Goal: Transaction & Acquisition: Purchase product/service

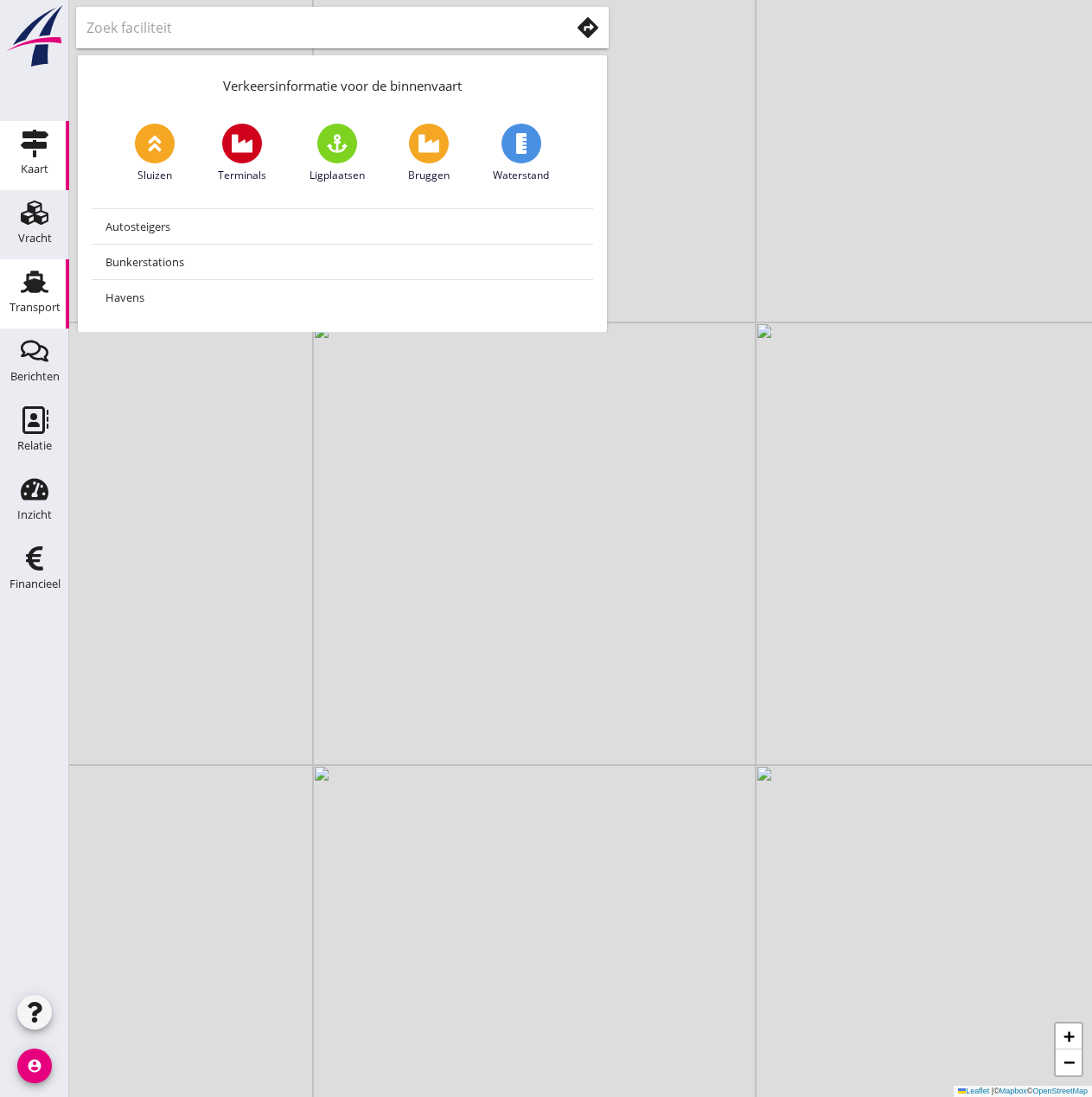
click at [32, 289] on use at bounding box center [34, 282] width 28 height 23
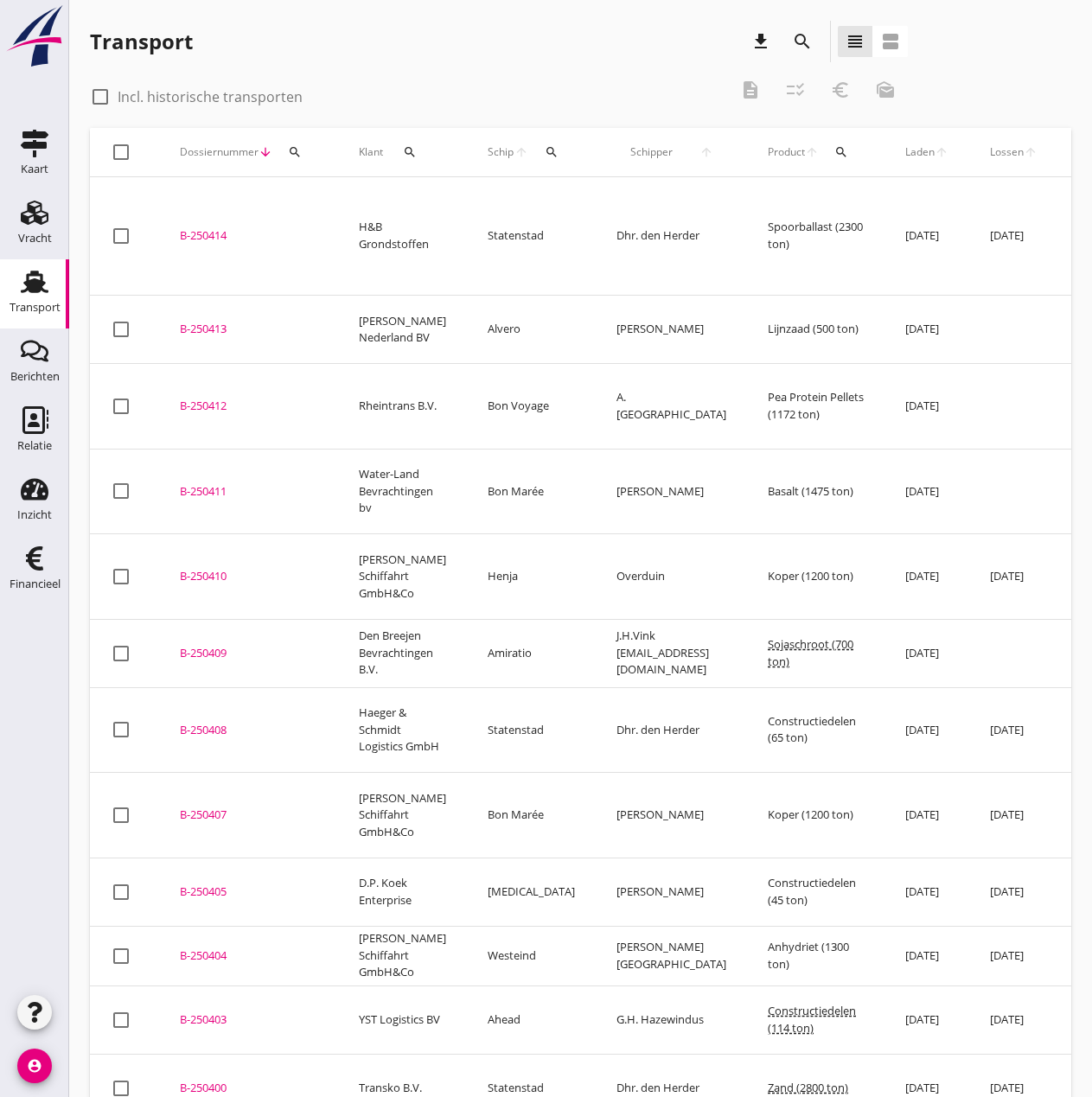
click at [545, 151] on icon "search" at bounding box center [551, 152] width 14 height 14
click at [591, 195] on input "Zoek op (scheeps)naam" at bounding box center [620, 202] width 180 height 28
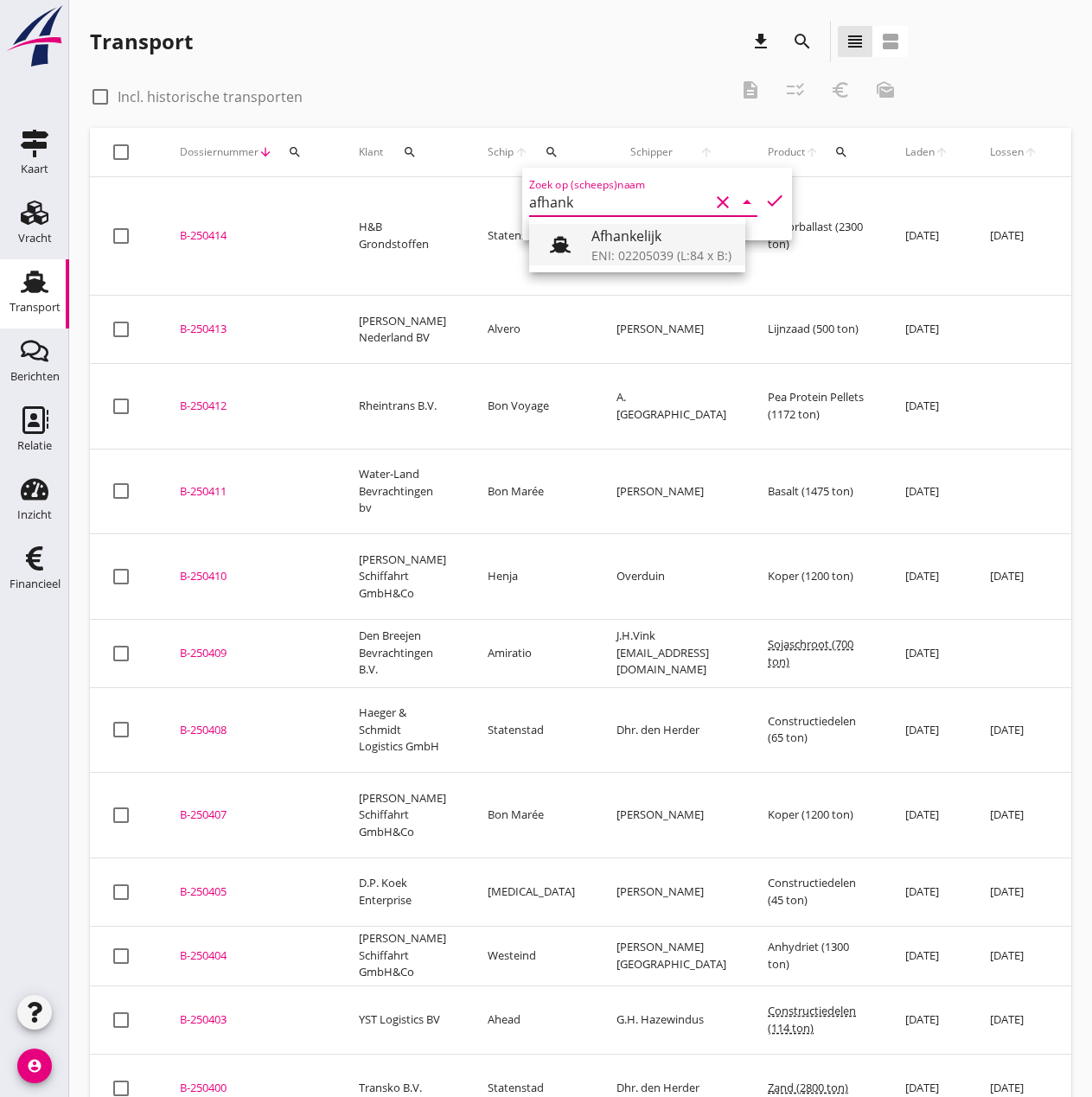
click at [610, 246] on div "Afhankelijk" at bounding box center [661, 236] width 140 height 21
click at [764, 197] on icon "check" at bounding box center [774, 200] width 21 height 21
type input "Afhankelijk"
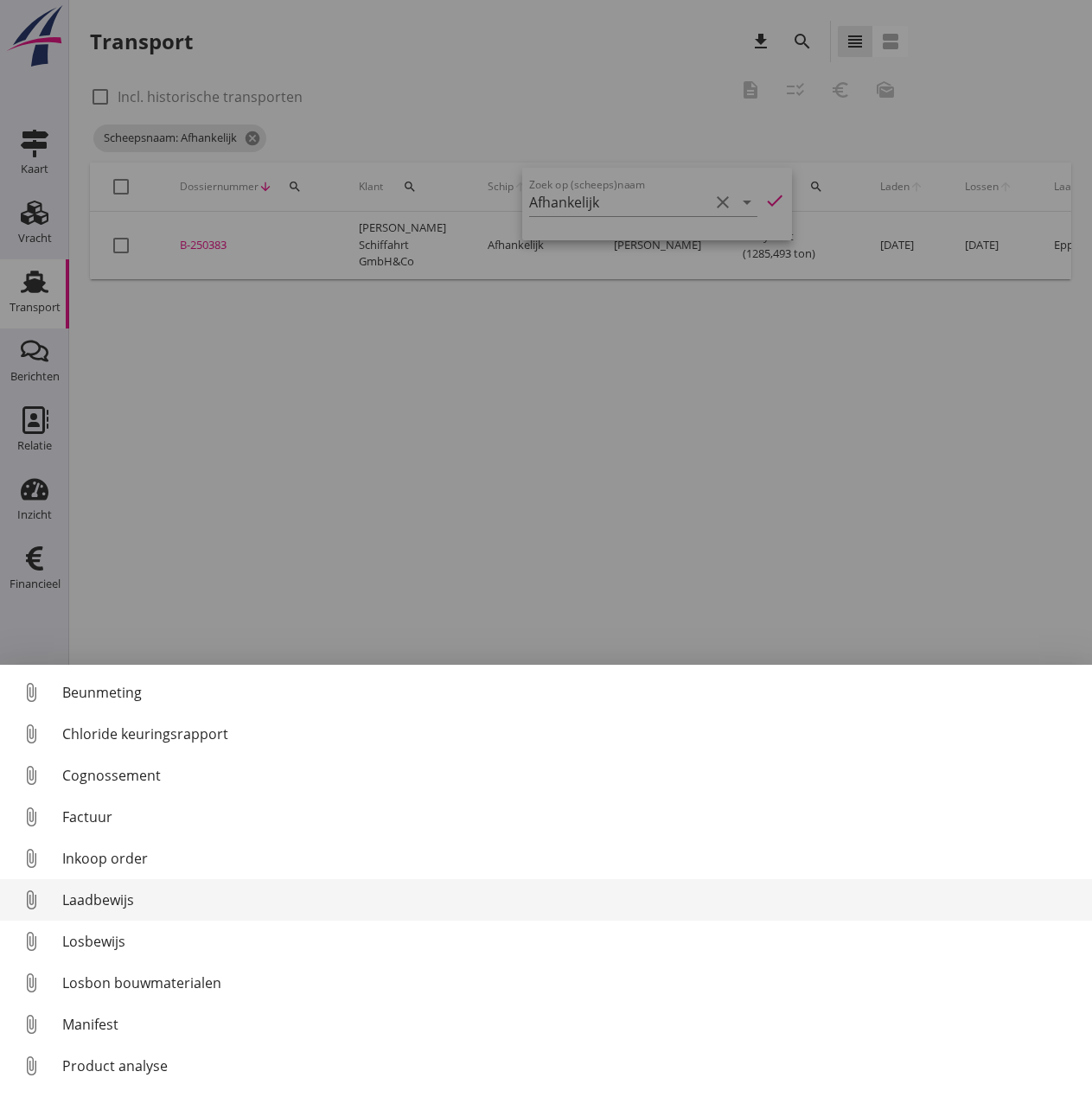
click at [99, 902] on div "Laadbewijs" at bounding box center [570, 901] width 1016 height 21
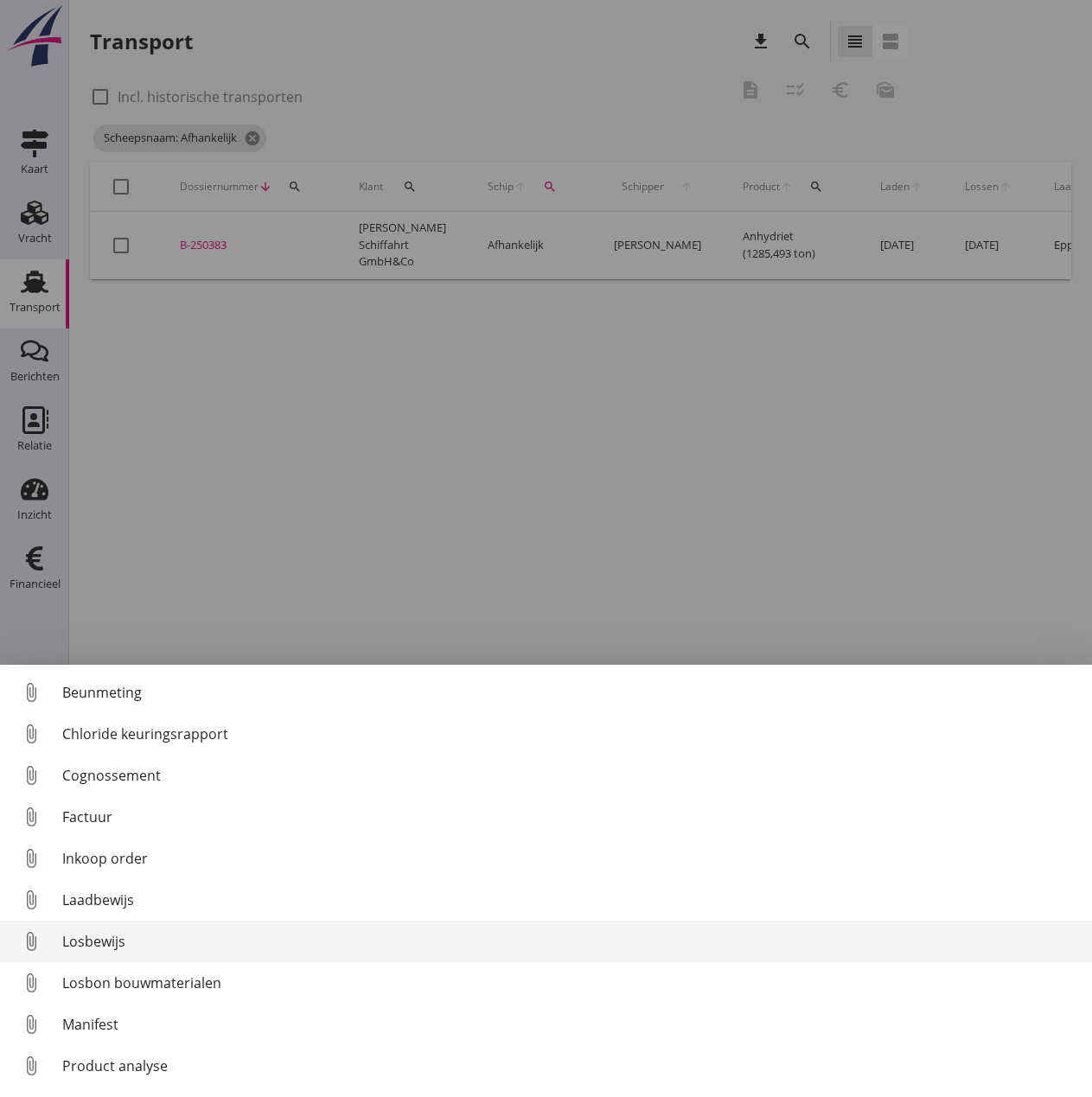
click at [102, 939] on div "Losbewijs" at bounding box center [570, 941] width 1016 height 21
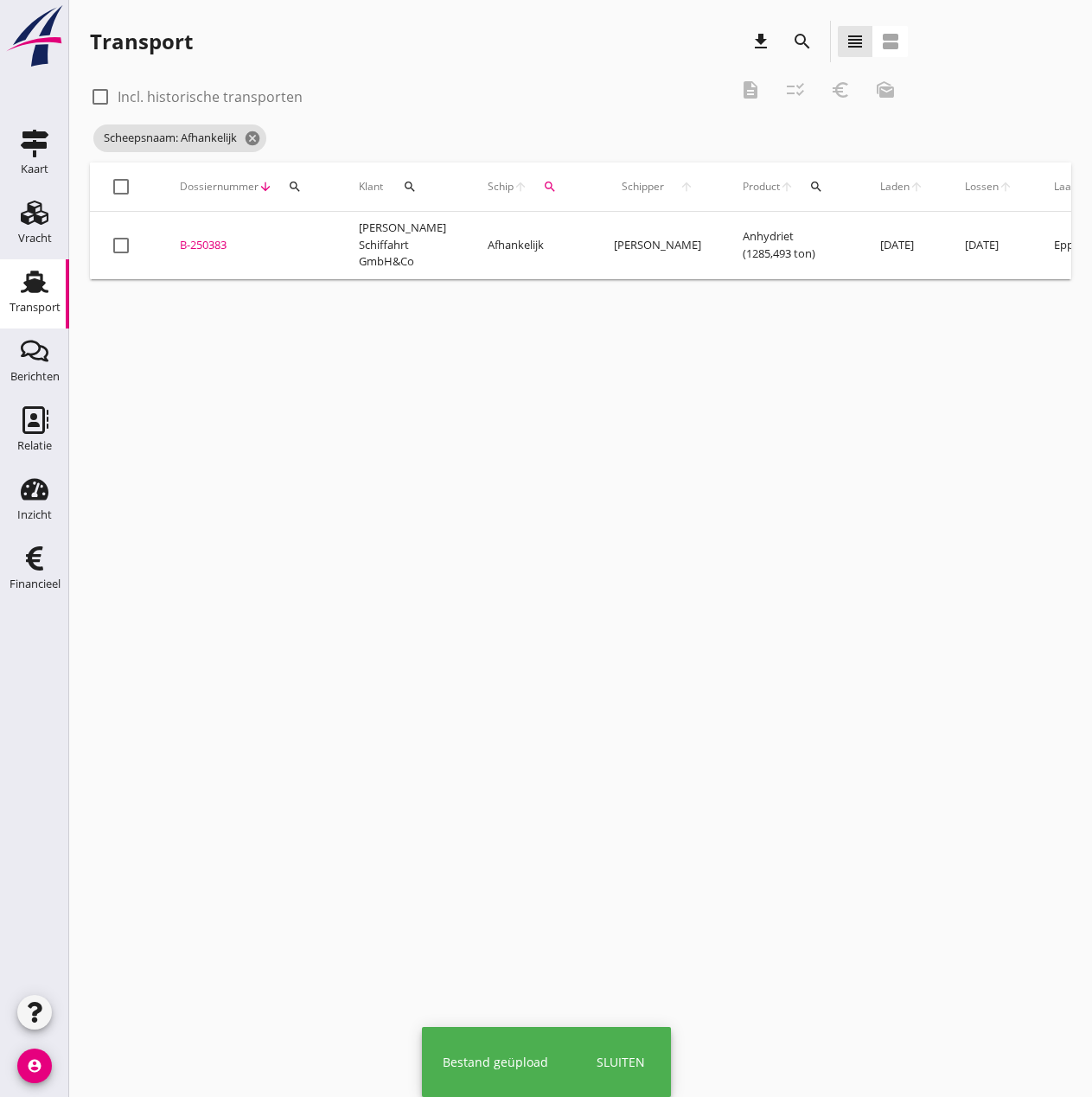
click at [216, 238] on div "B-250383" at bounding box center [249, 246] width 138 height 17
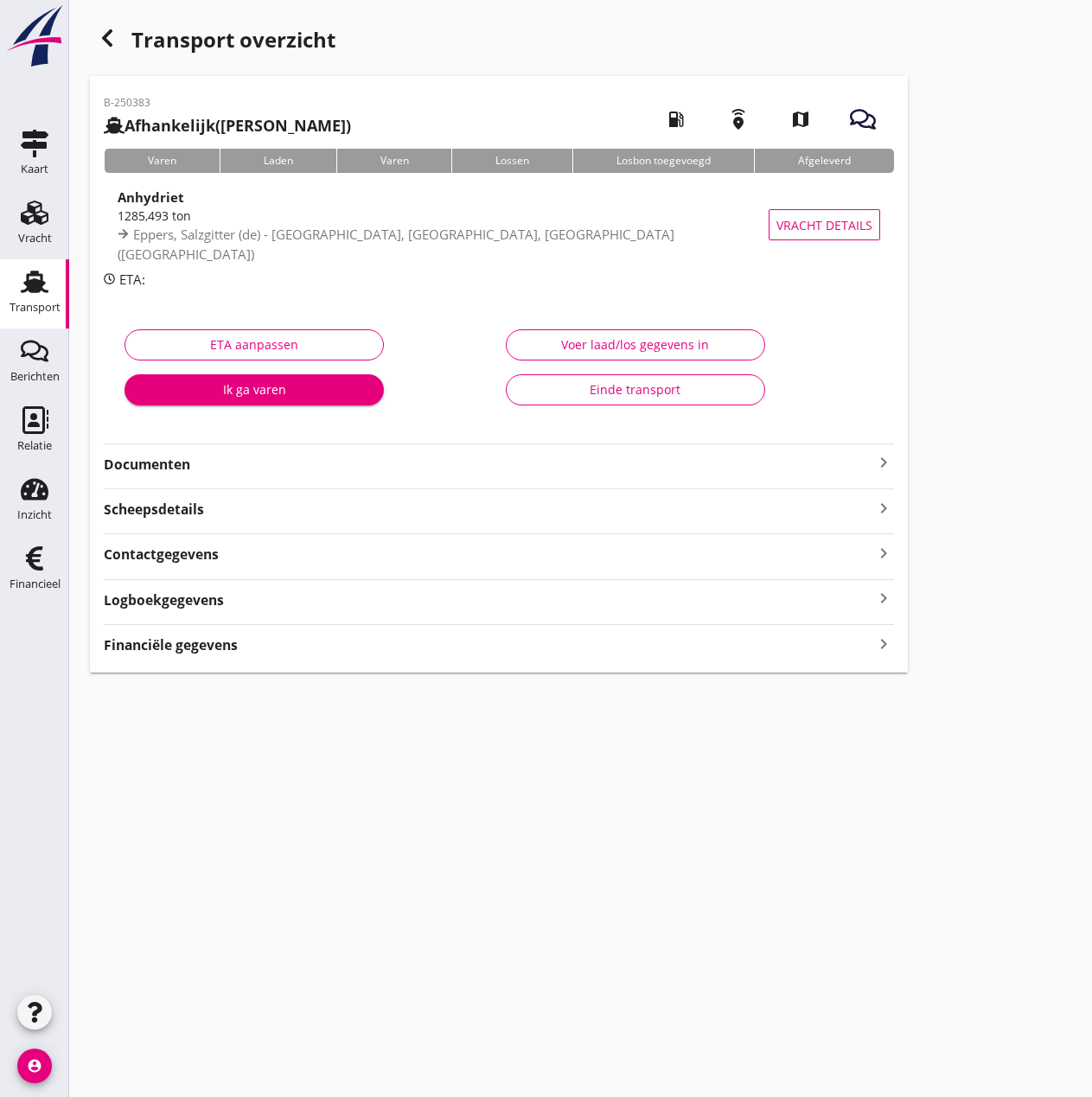
type input "1285.493"
click at [586, 348] on div "Voer laad/los gegevens in" at bounding box center [636, 344] width 230 height 18
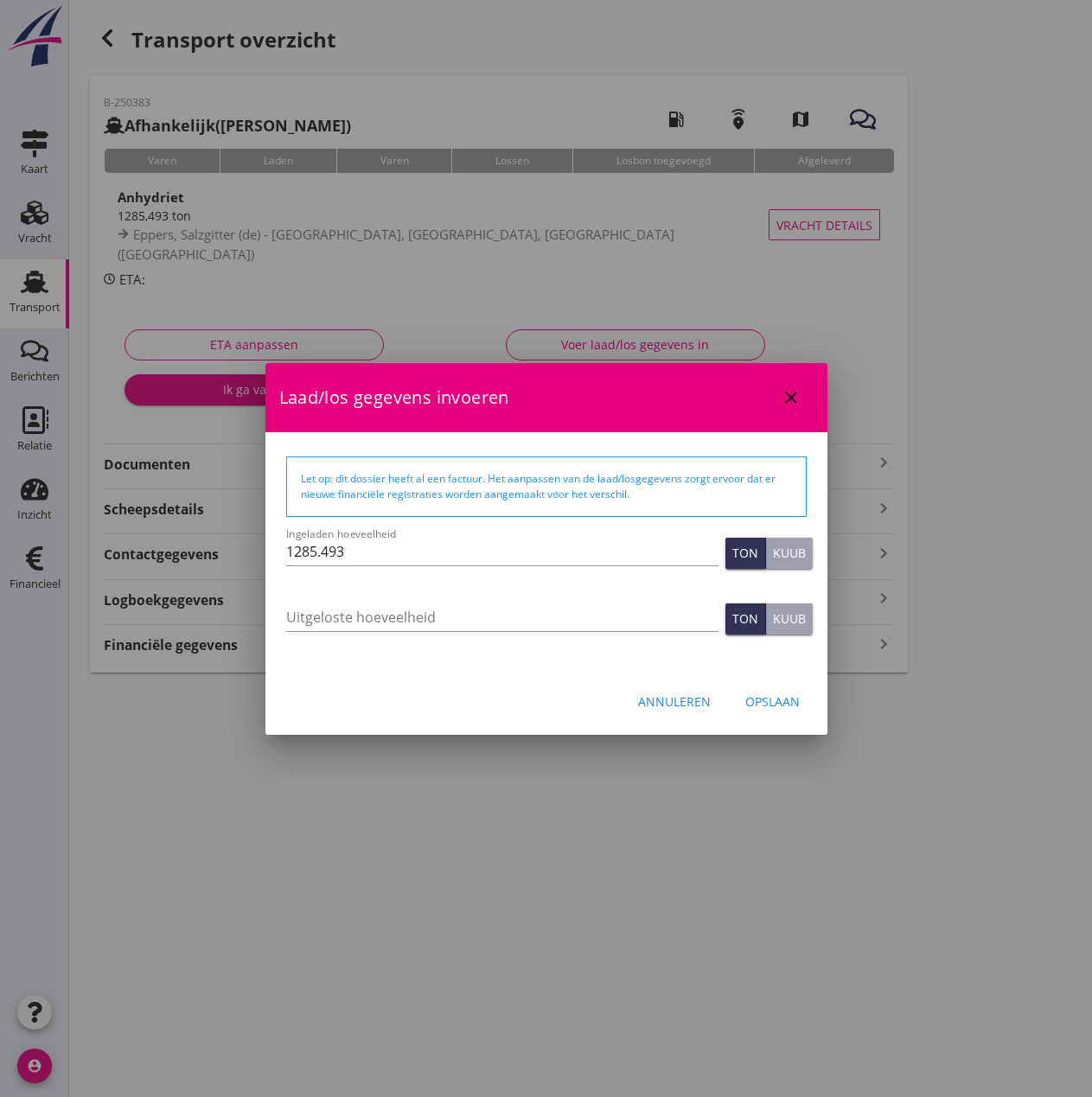
click at [352, 580] on div at bounding box center [503, 577] width 433 height 10
click at [355, 620] on input "Uitgeloste hoeveelheid" at bounding box center [503, 617] width 433 height 28
type input "1285.493"
click at [768, 702] on div "Opslaan" at bounding box center [771, 701] width 54 height 18
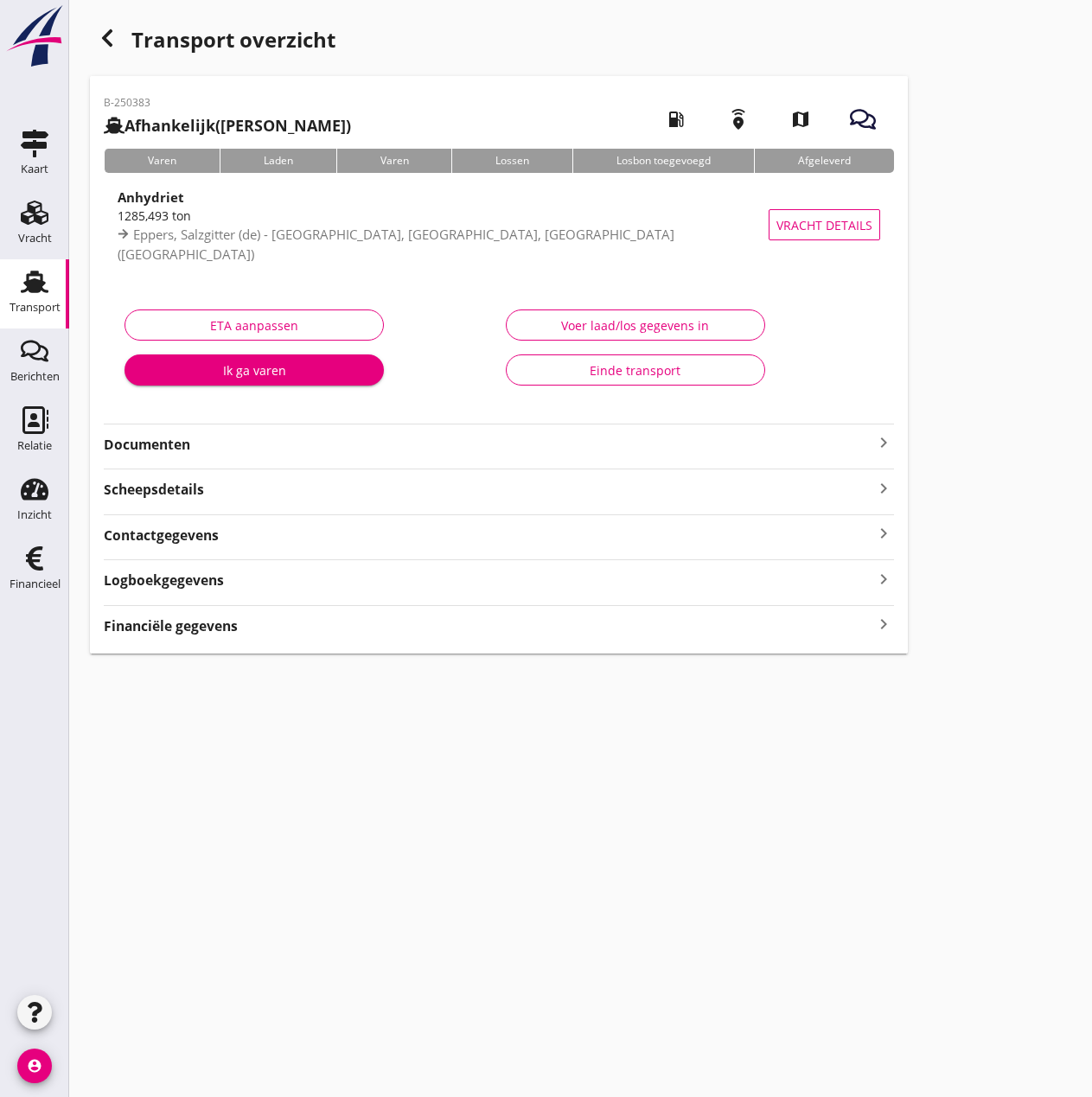
click at [203, 627] on strong "Financiële gegevens" at bounding box center [170, 626] width 134 height 20
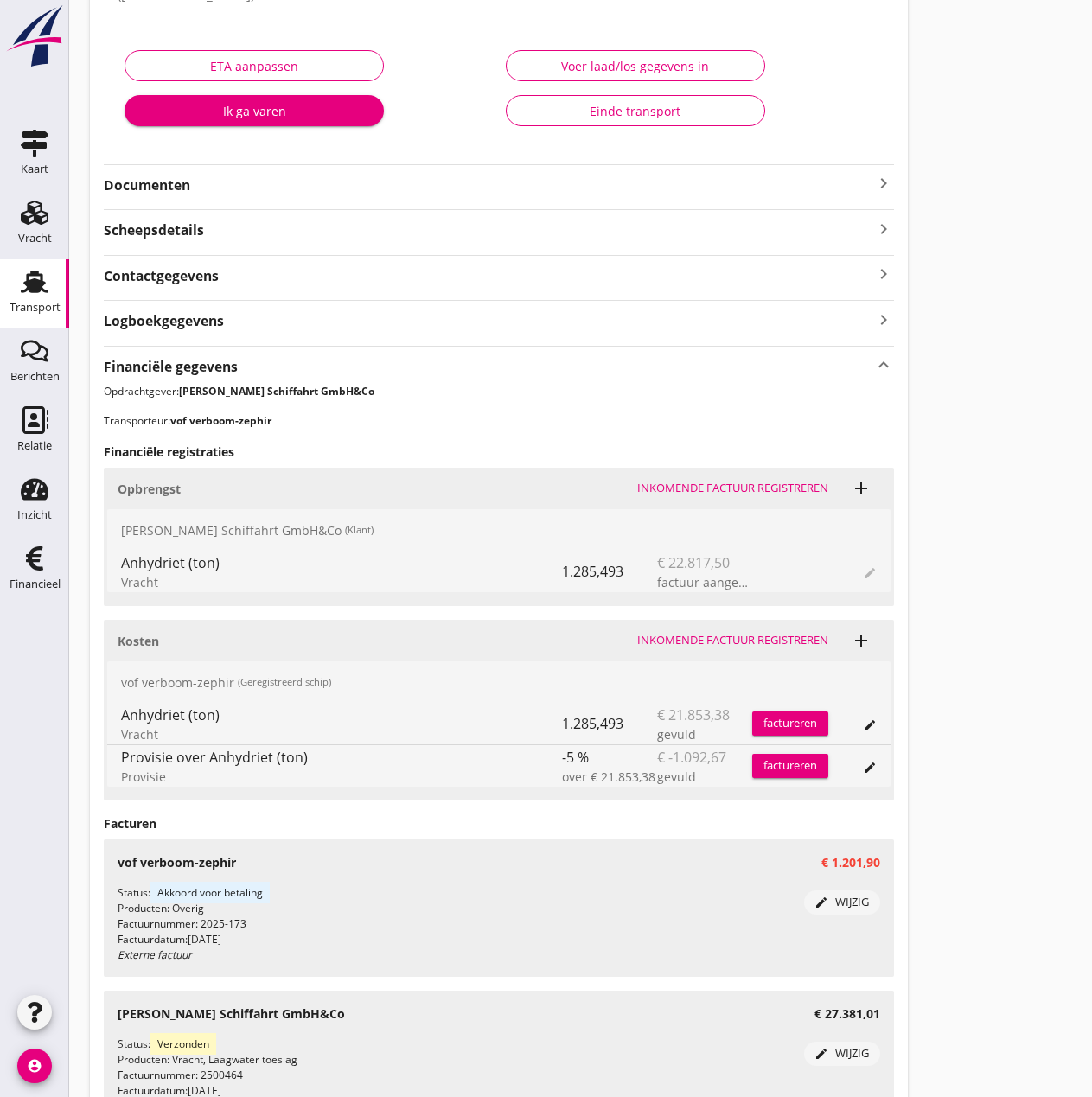
scroll to position [418, 0]
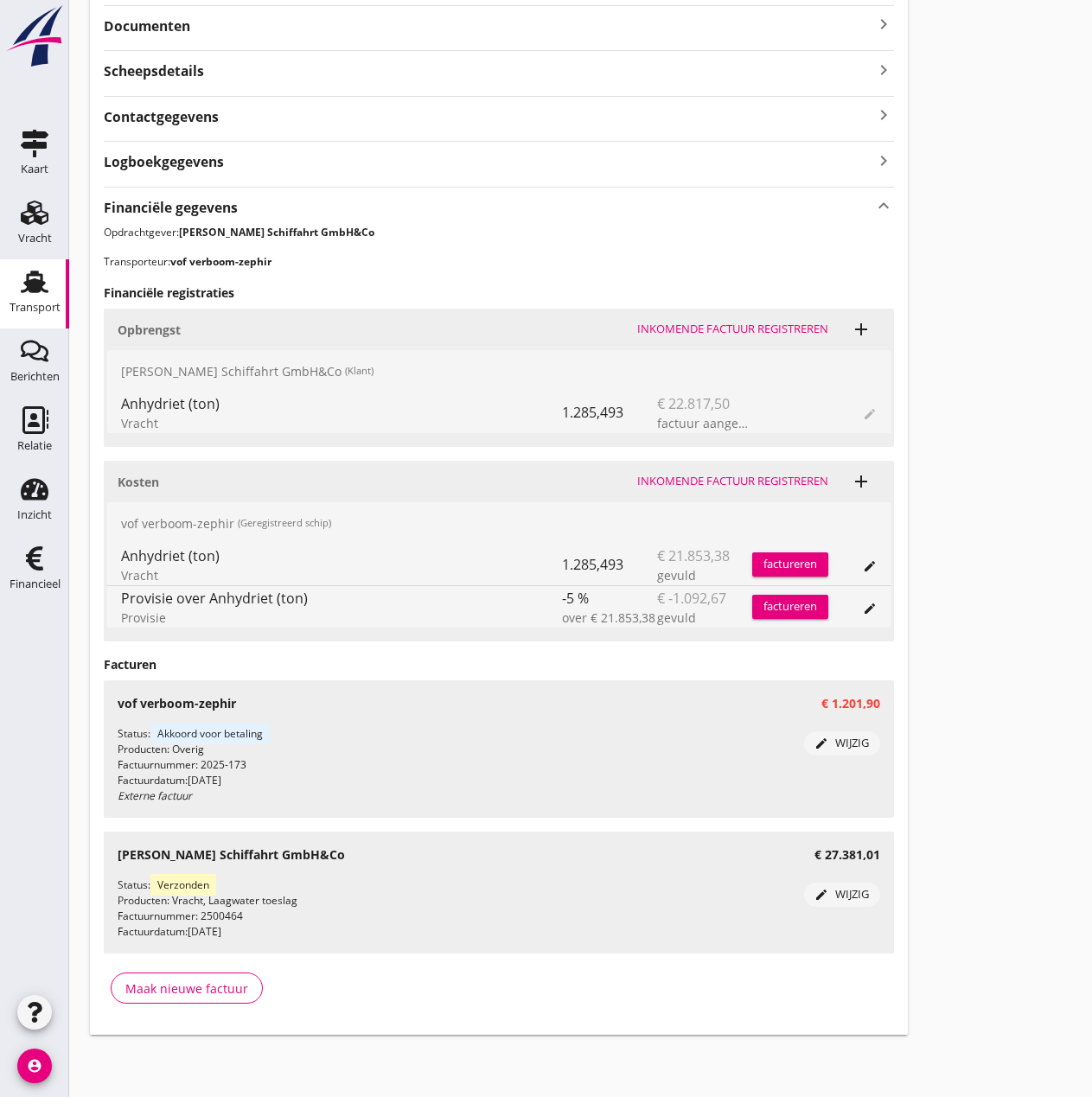
click at [829, 735] on div "edit wijzig" at bounding box center [842, 743] width 63 height 17
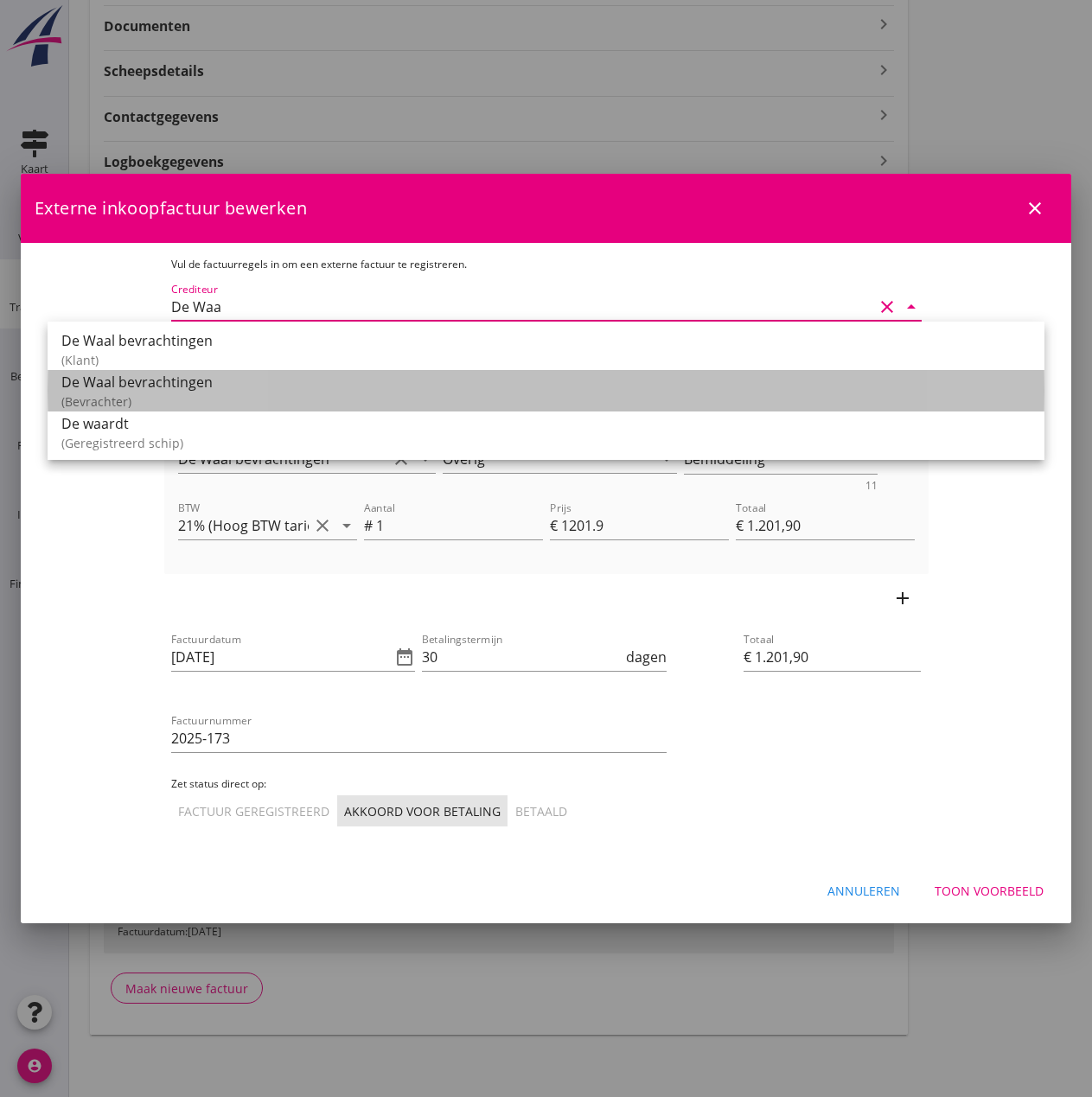
click at [167, 381] on div "De Waal bevrachtingen" at bounding box center [546, 382] width 969 height 21
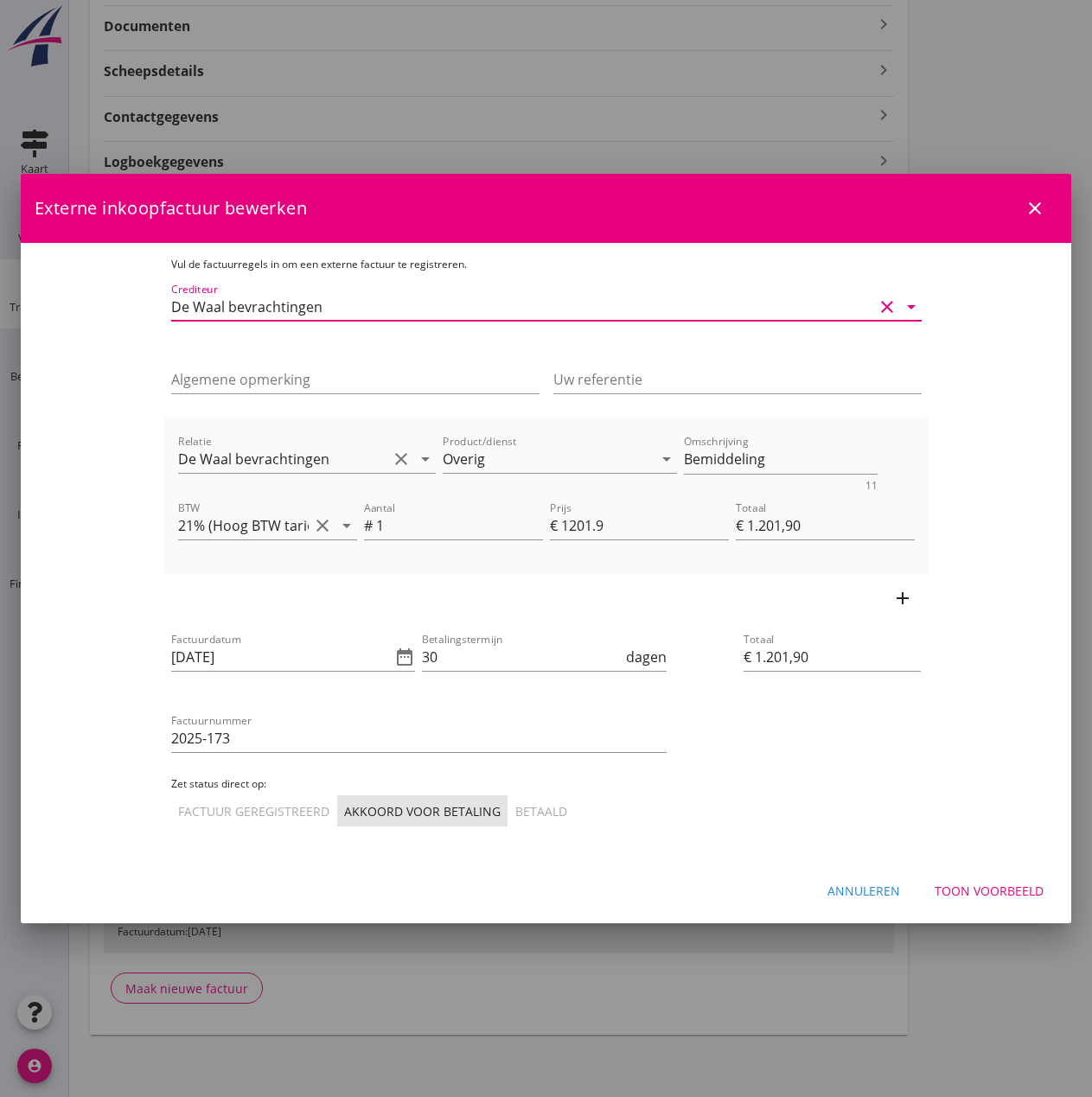
type input "De Waal bevrachtingen"
click at [954, 892] on div "Toon voorbeeld" at bounding box center [989, 890] width 109 height 18
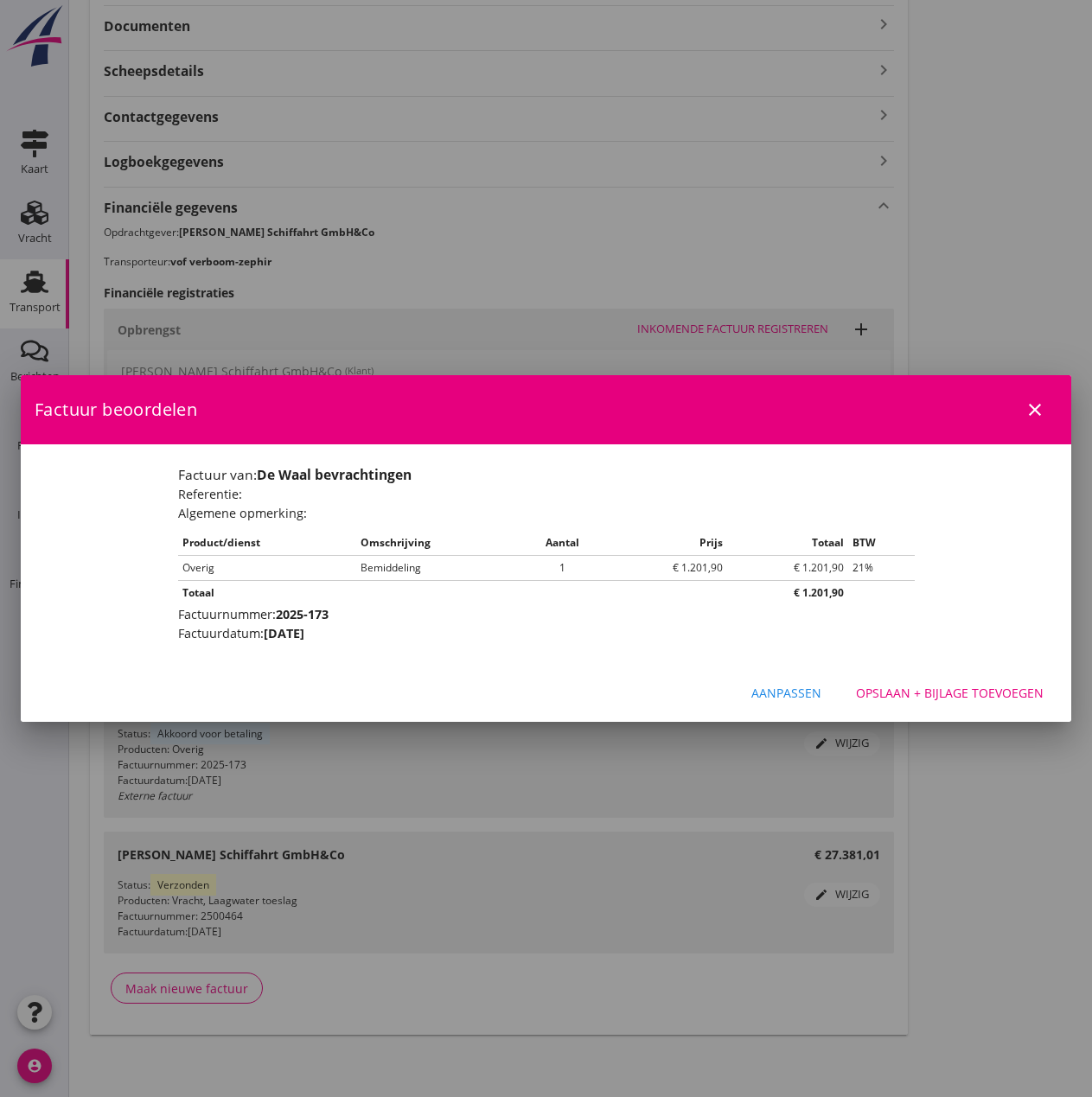
click at [919, 694] on div "Opslaan + bijlage toevoegen" at bounding box center [950, 693] width 188 height 18
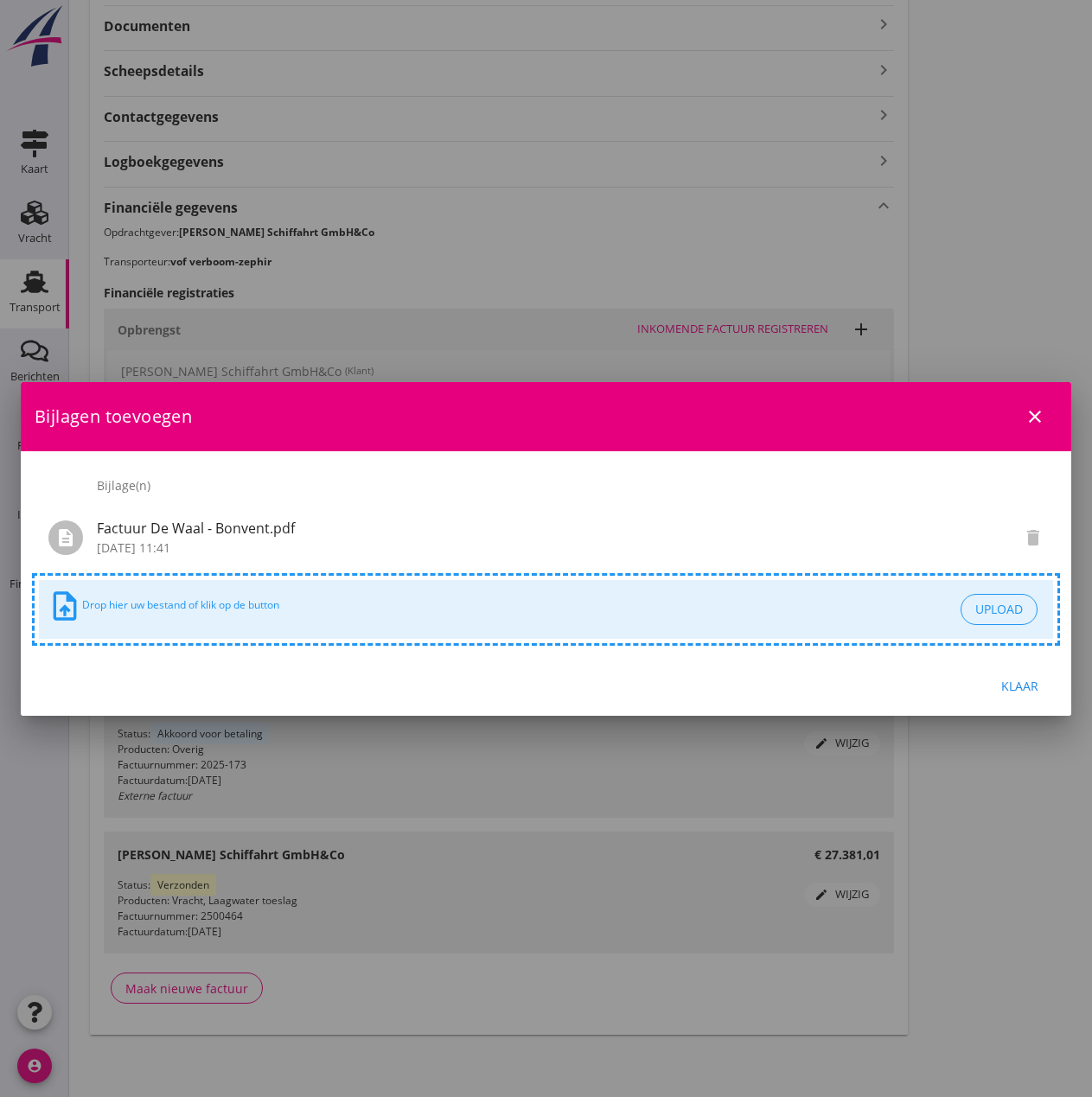
click at [1008, 687] on div "Klaar" at bounding box center [1019, 685] width 48 height 18
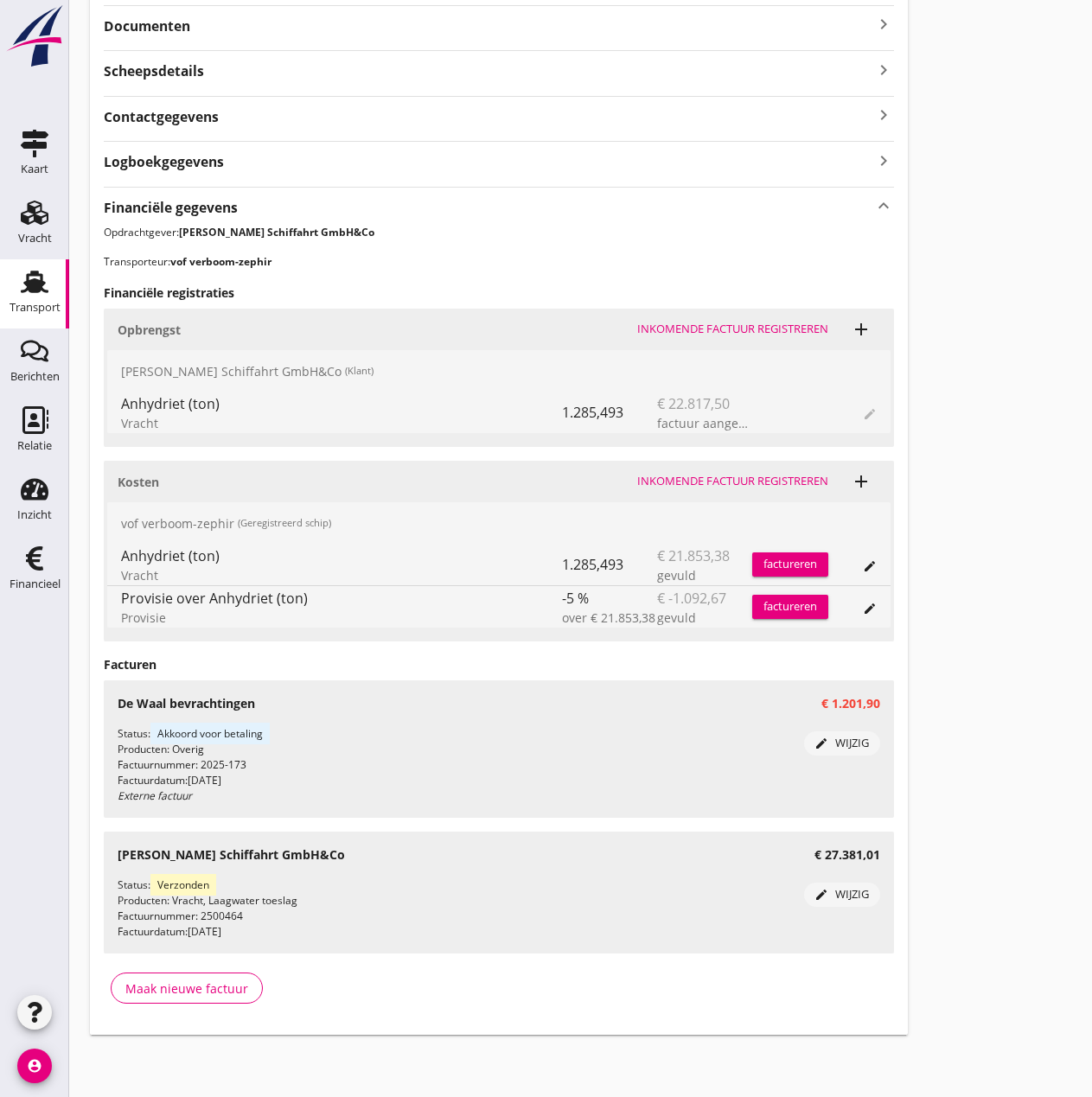
click at [740, 477] on div "Inkomende factuur registreren" at bounding box center [732, 481] width 191 height 17
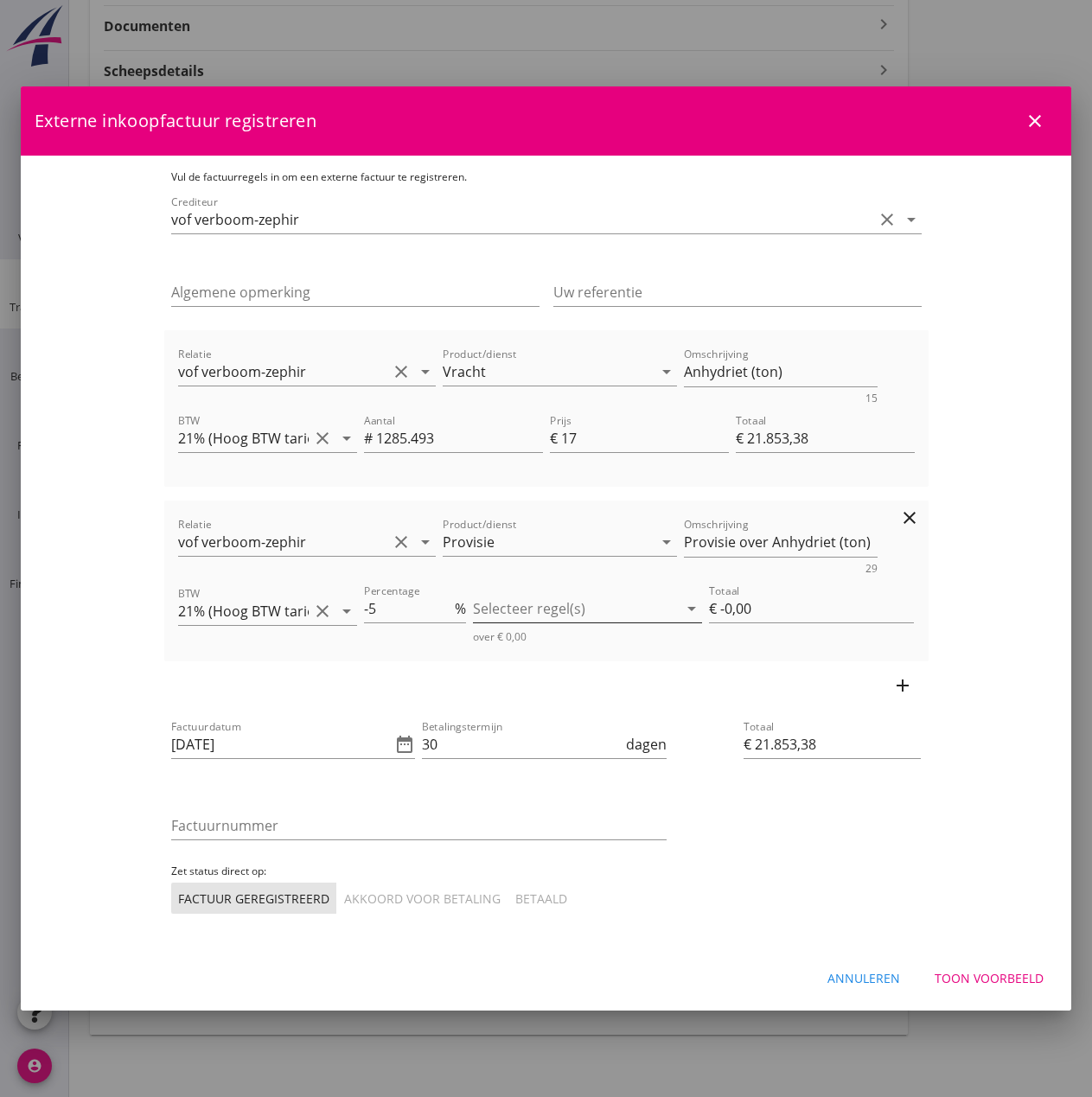
click at [602, 615] on div at bounding box center [575, 608] width 205 height 28
click at [558, 623] on div "Vracht" at bounding box center [625, 623] width 161 height 21
type input "€ -1.092,67"
click at [913, 680] on icon "add" at bounding box center [902, 686] width 21 height 21
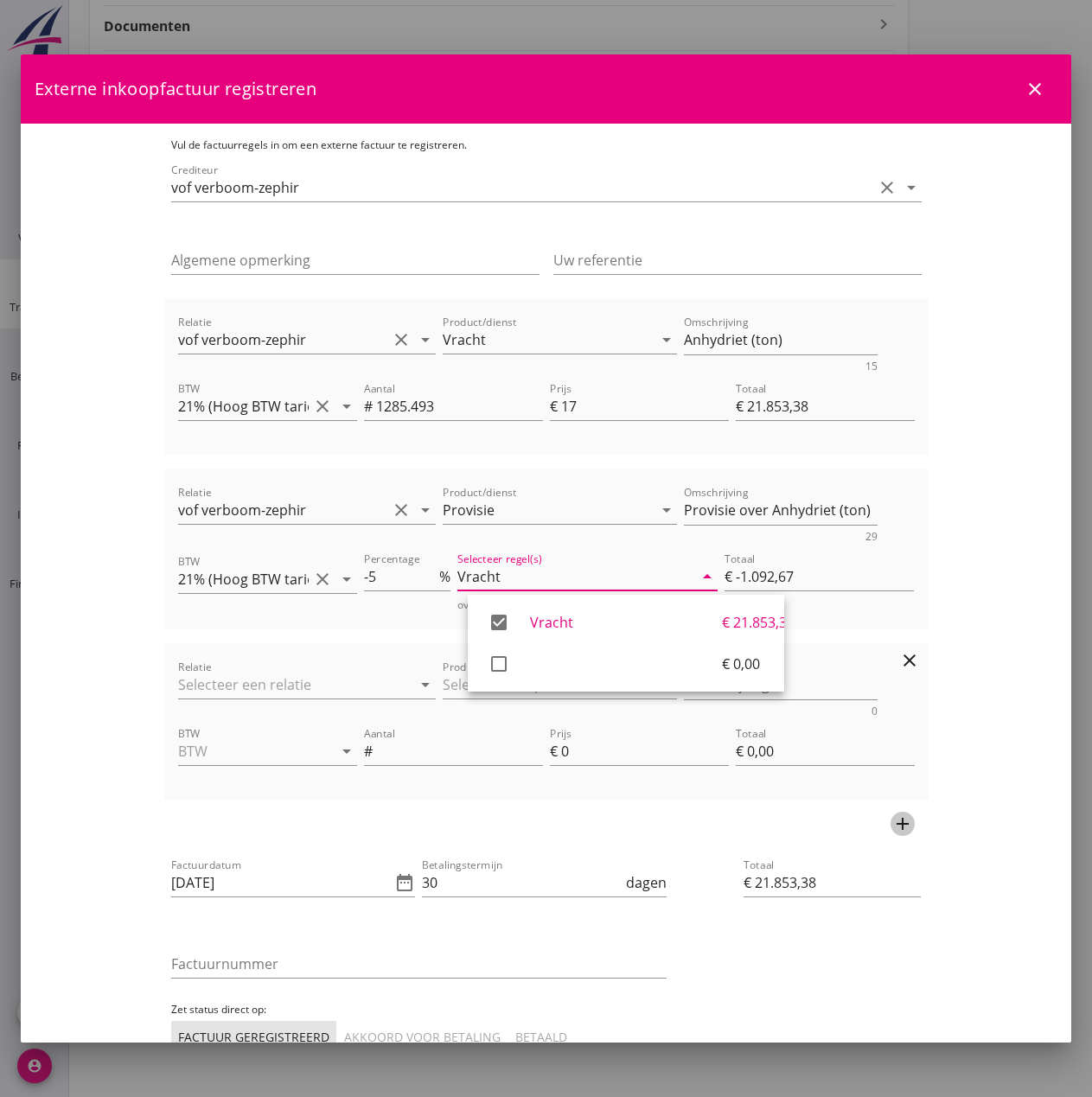
type input "€ 20.760,71"
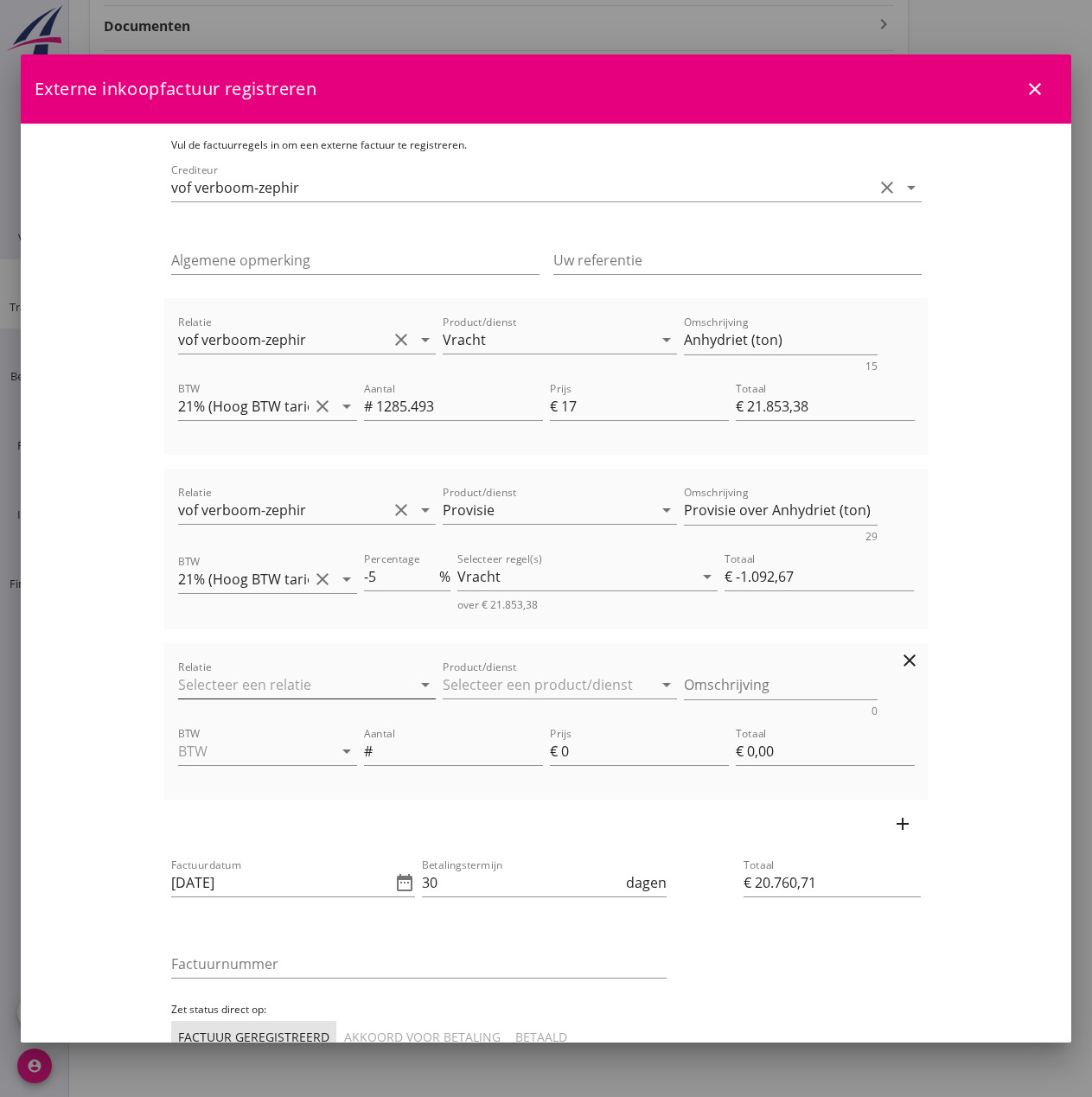
click at [178, 676] on input "Relatie" at bounding box center [283, 684] width 210 height 28
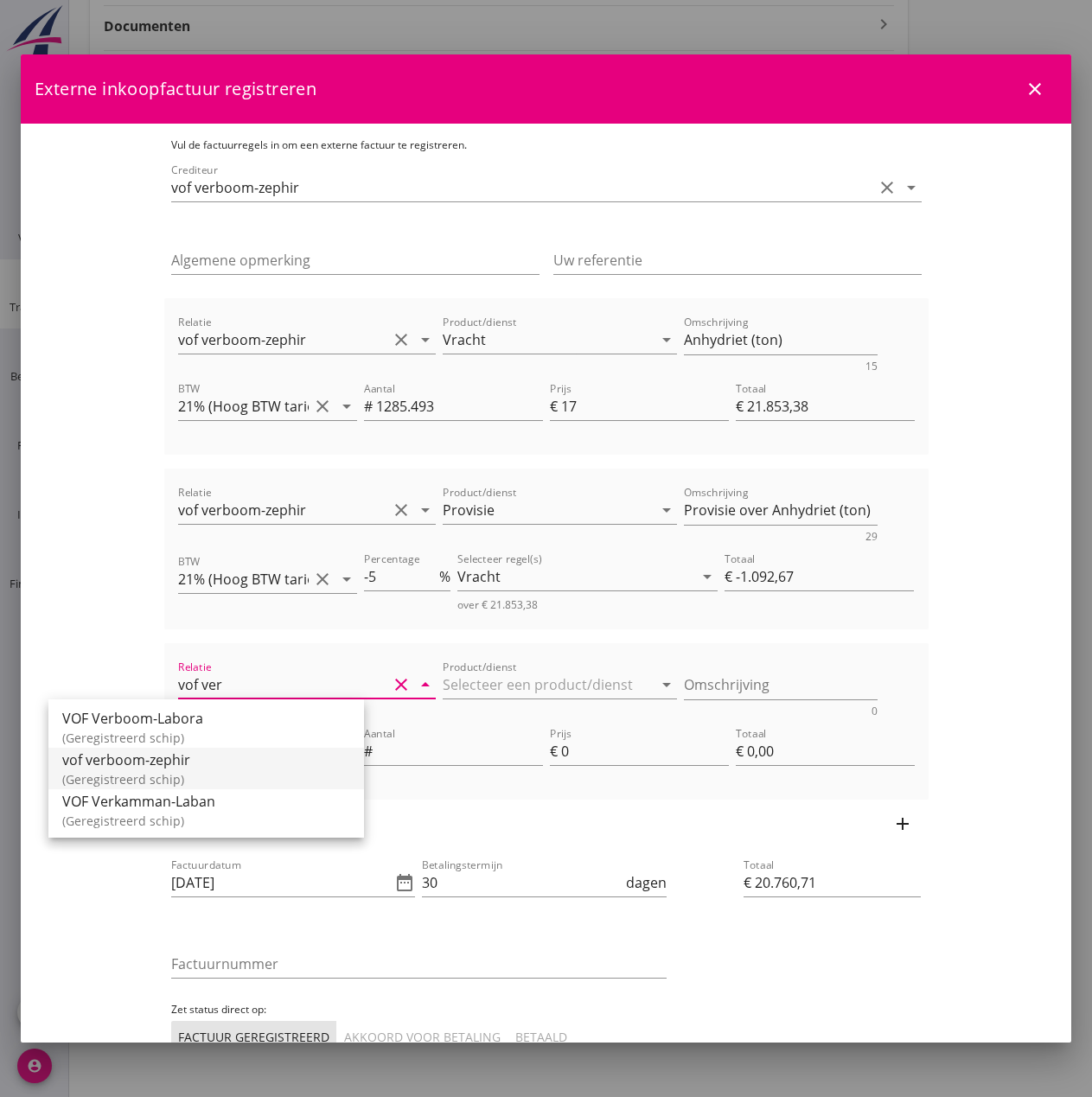
click at [139, 767] on div "vof verboom-zephir" at bounding box center [206, 760] width 287 height 21
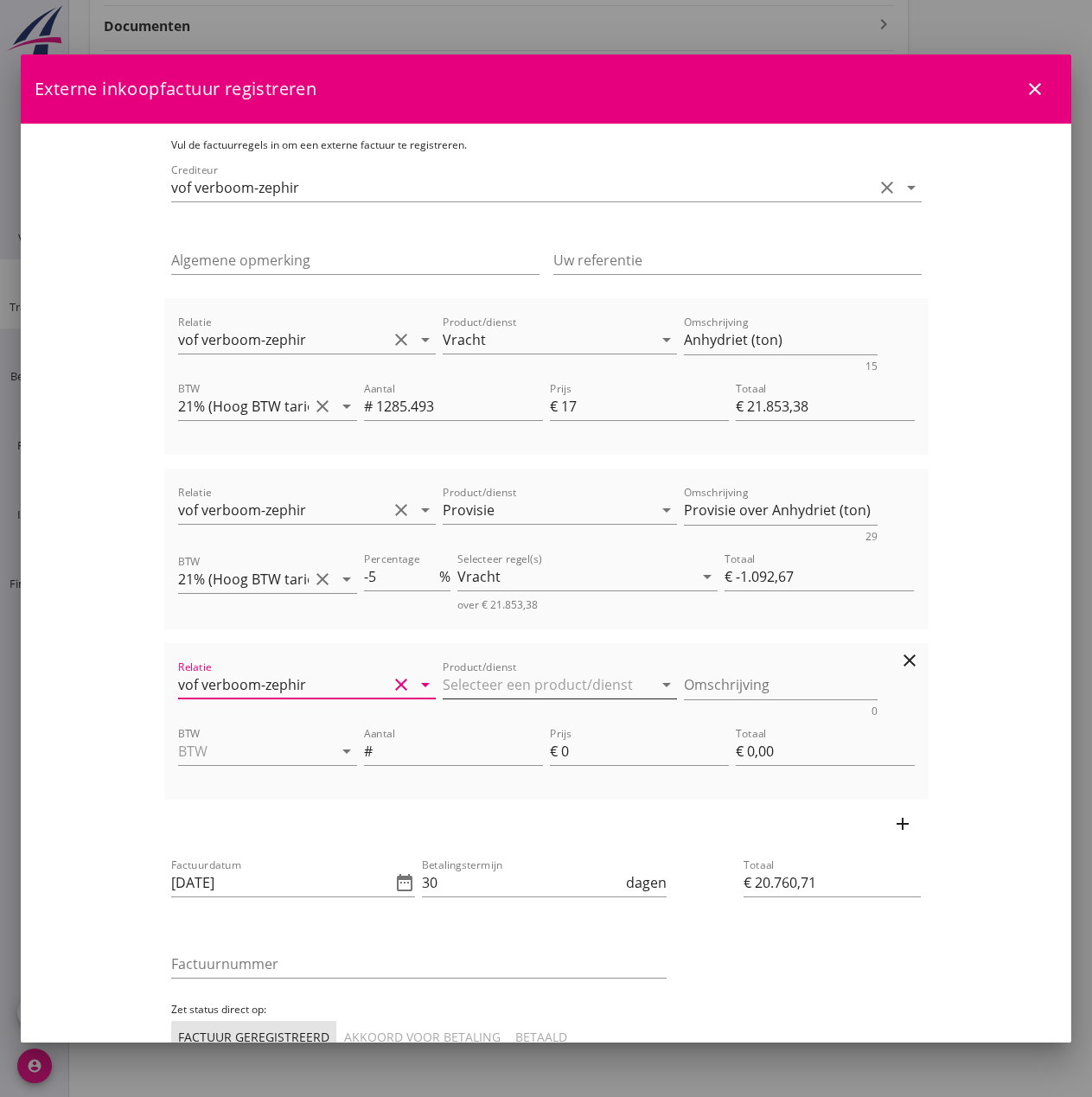
type input "vof verboom-zephir"
click at [501, 690] on input "Product/dienst" at bounding box center [547, 684] width 210 height 28
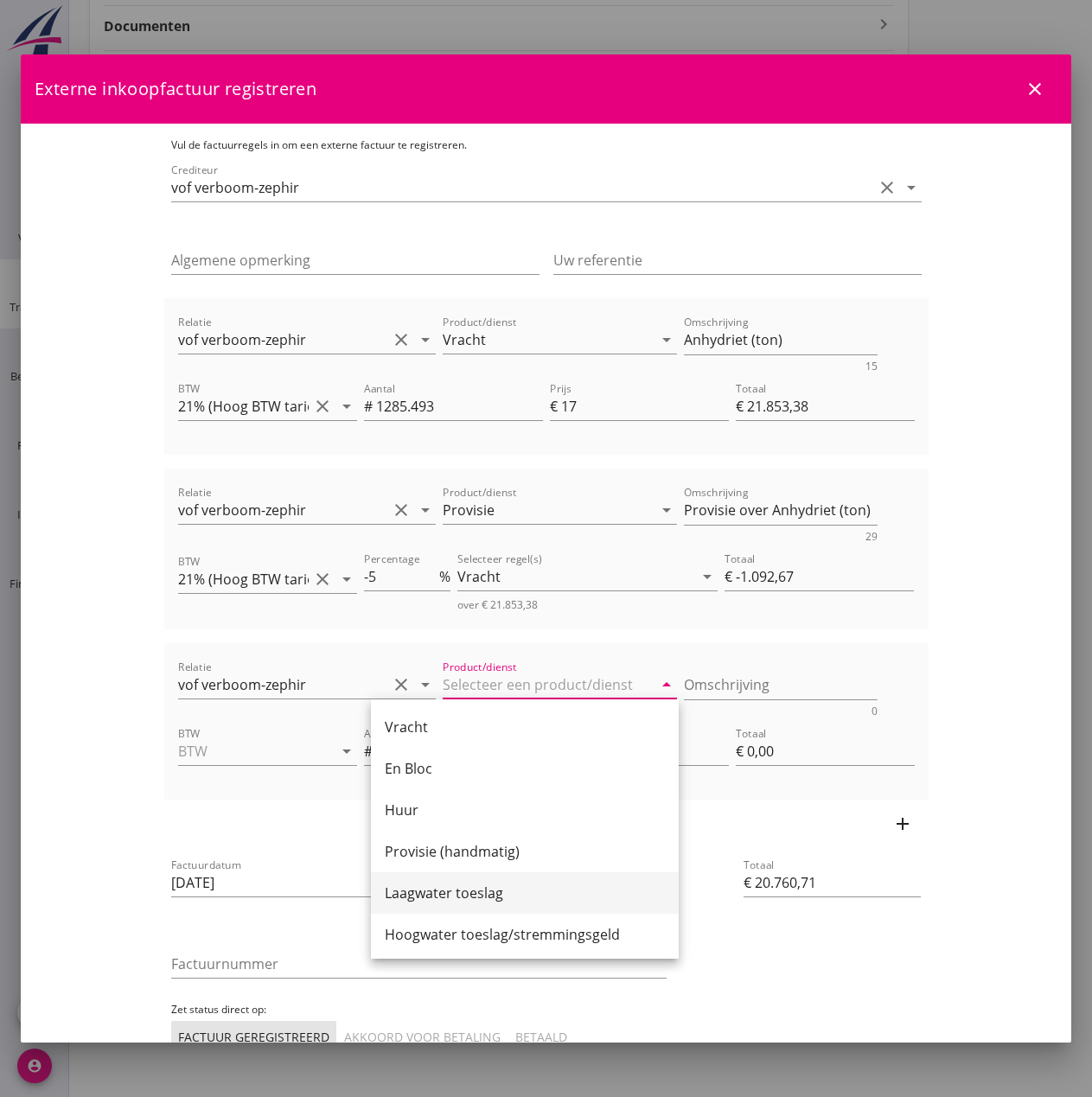
click at [483, 892] on div "Laagwater toeslag" at bounding box center [524, 893] width 280 height 21
type input "Laagwater toeslag"
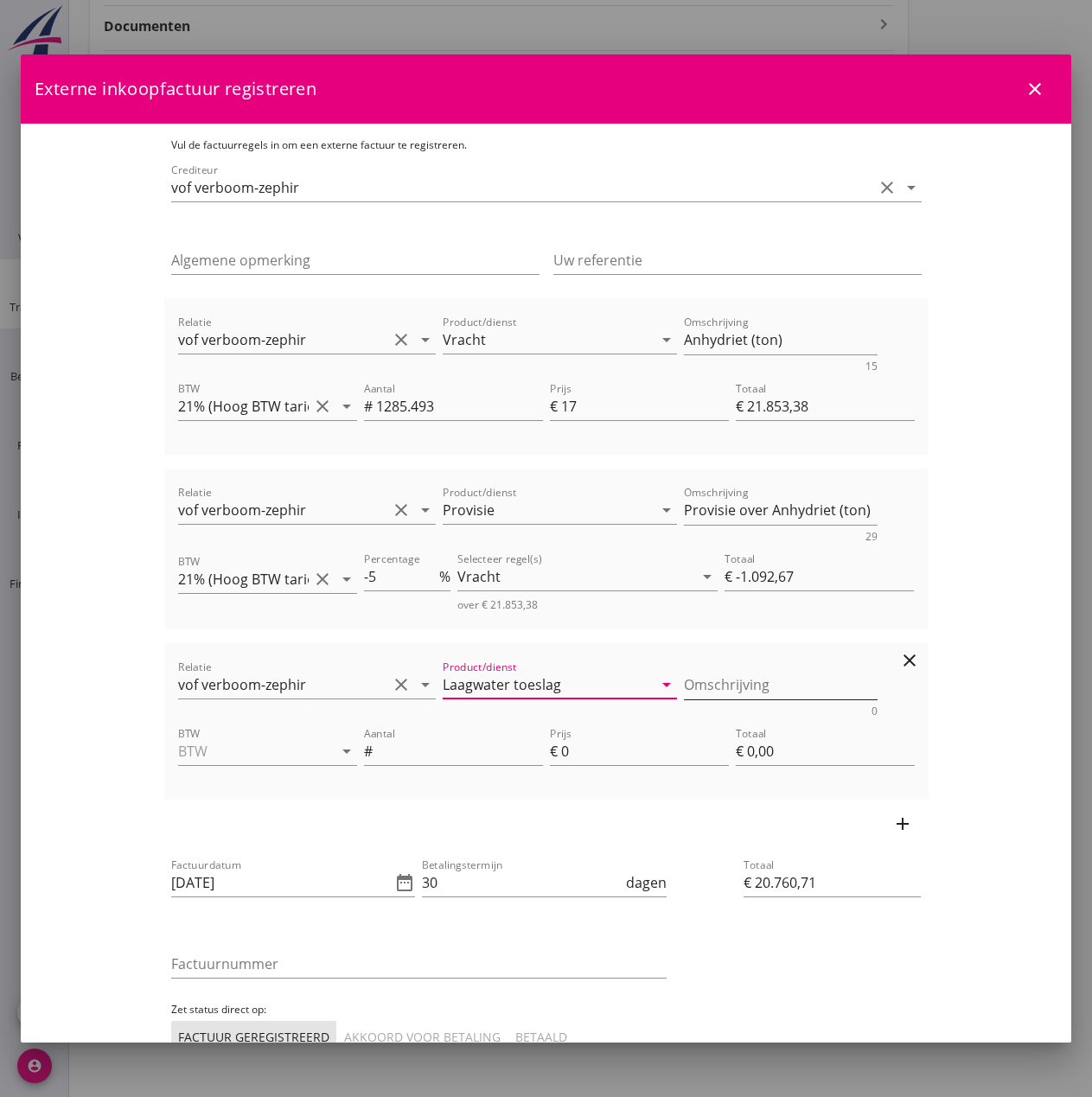
click at [684, 683] on textarea "Omschrijving" at bounding box center [781, 685] width 194 height 28
type textarea "KWZ P. [GEOGRAPHIC_DATA] 245 10%"
click at [178, 755] on input "BTW" at bounding box center [244, 751] width 131 height 28
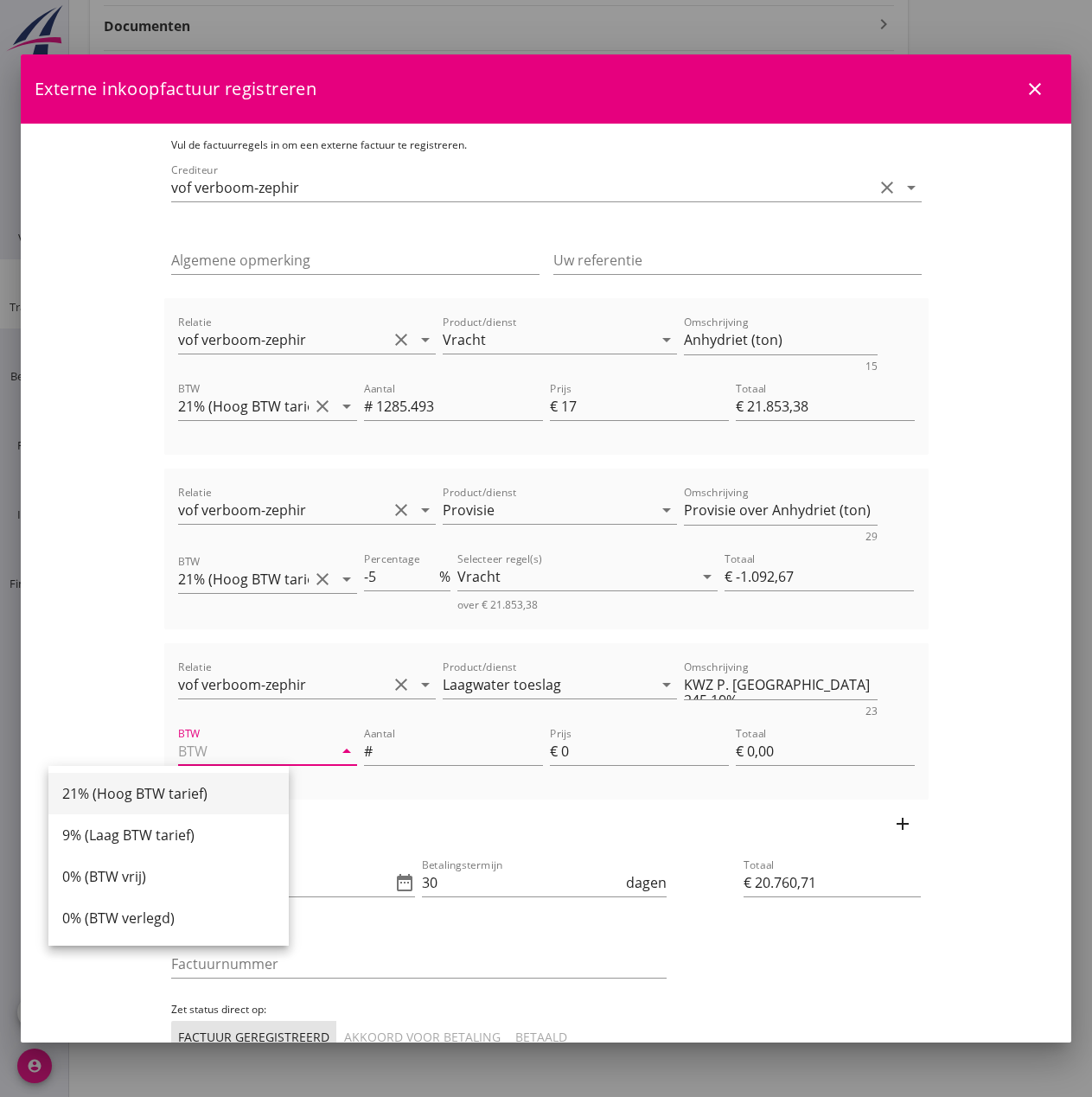
click at [93, 790] on div "21% (Hoog BTW tarief)" at bounding box center [169, 794] width 213 height 21
type input "21% (Hoog BTW tarief)"
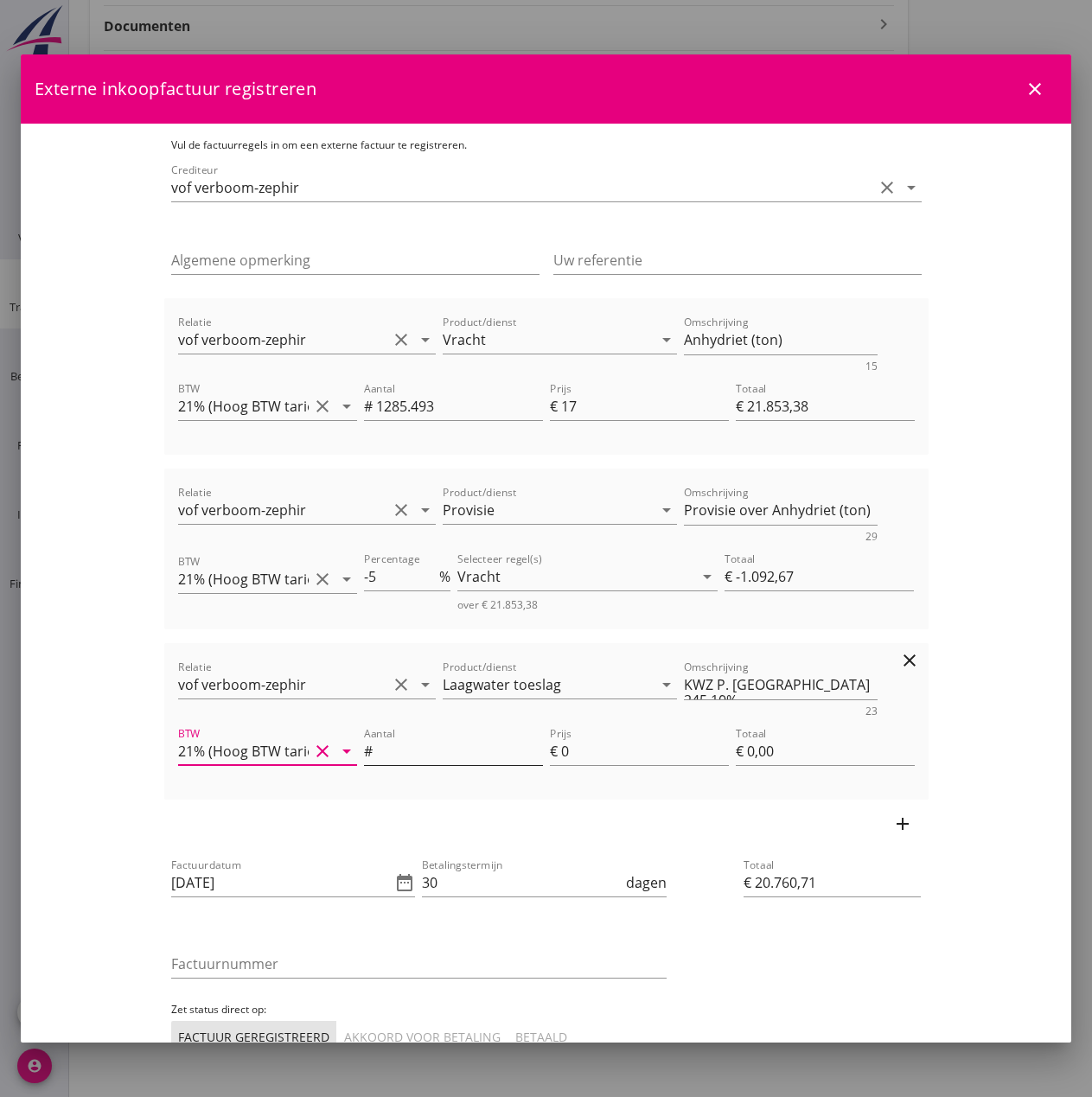
click at [376, 742] on input "Aantal" at bounding box center [459, 751] width 167 height 28
type input "1"
click at [878, 681] on textarea "KWZ P. [GEOGRAPHIC_DATA] 245 10%" at bounding box center [781, 685] width 194 height 28
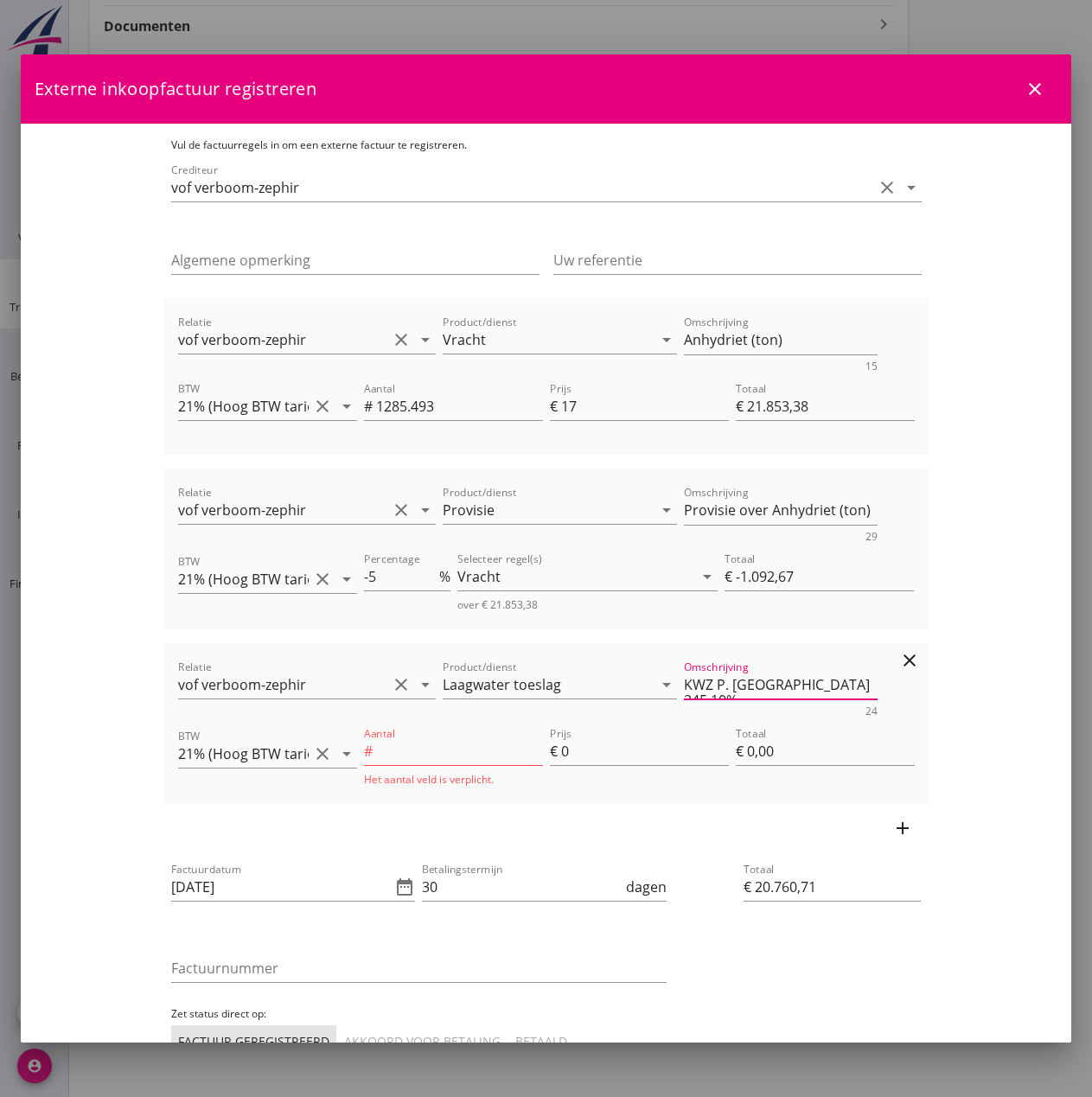
paste textarea "Pegel Kaub 100 am 02.05 05:00 Uhr, 50% KWZ."
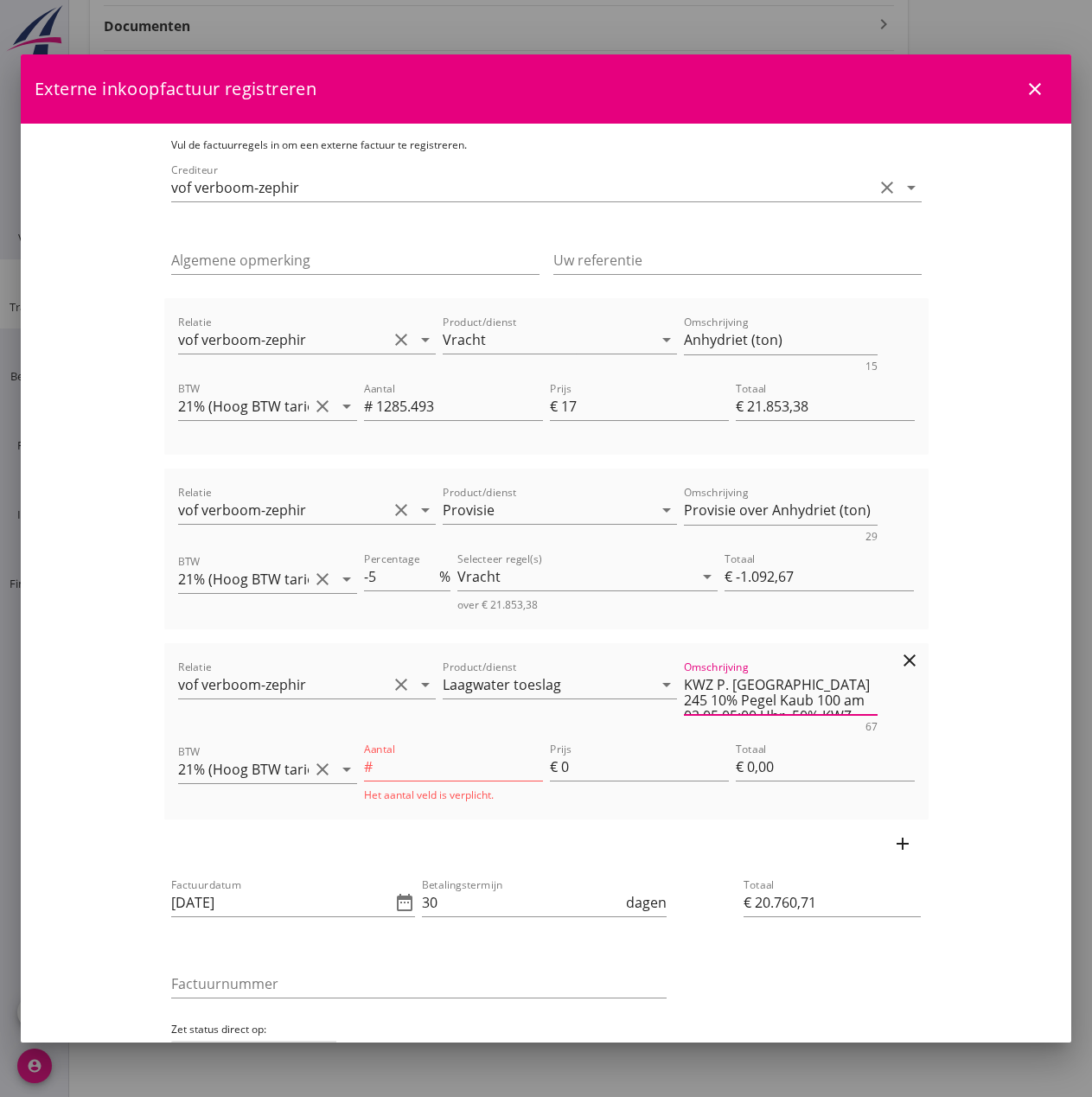
click at [875, 686] on textarea "KWZ P. [GEOGRAPHIC_DATA] 245 10% Pegel Kaub 100 am 02.05 05:00 Uhr, 50% KWZ." at bounding box center [781, 693] width 194 height 44
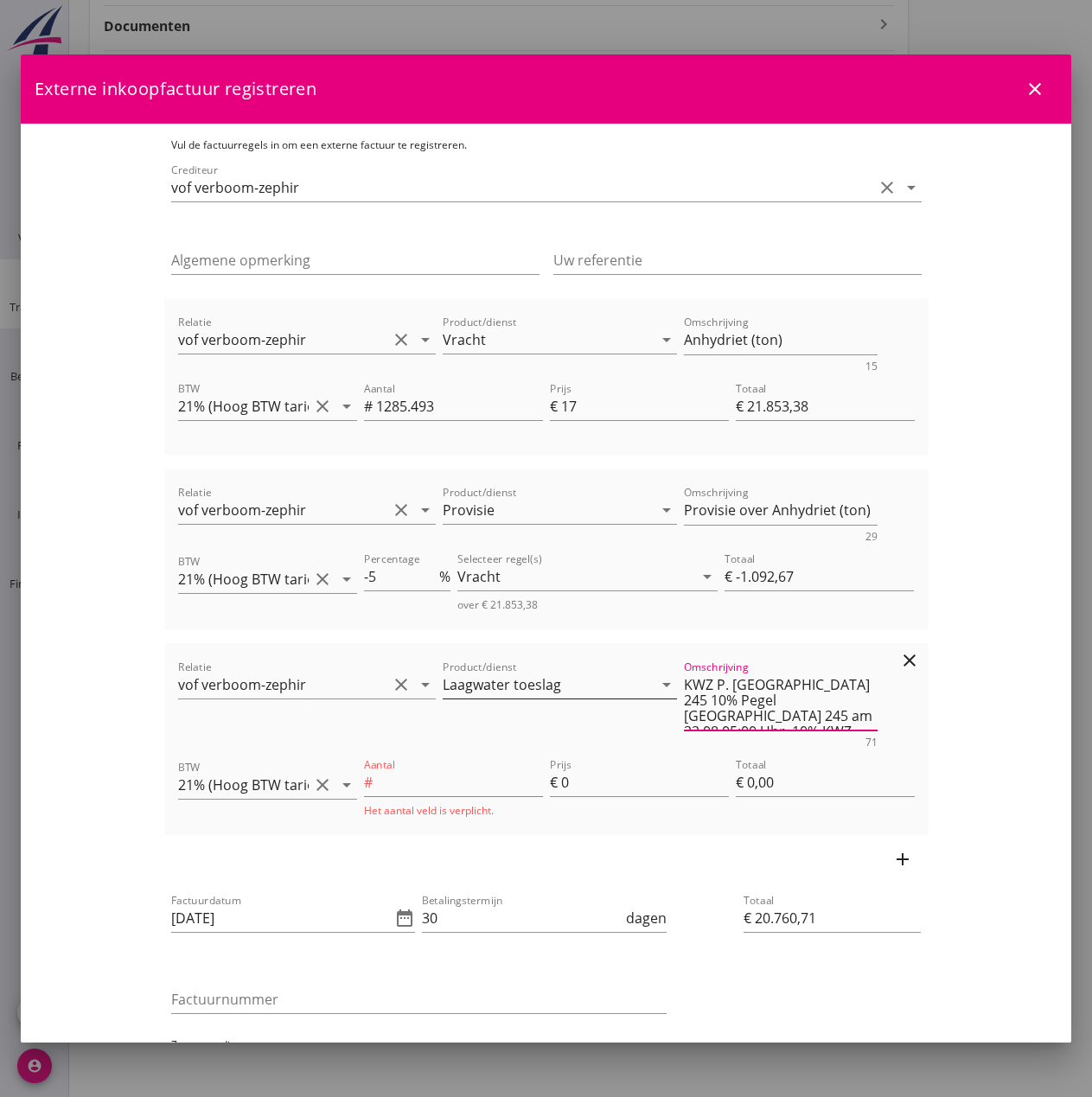
drag, startPoint x: 837, startPoint y: 681, endPoint x: 608, endPoint y: 672, distance: 229.2
click at [608, 672] on div "Relatie vof verboom-zephir clear arrow_drop_down Product/dienst Laagwater toesl…" at bounding box center [546, 702] width 744 height 98
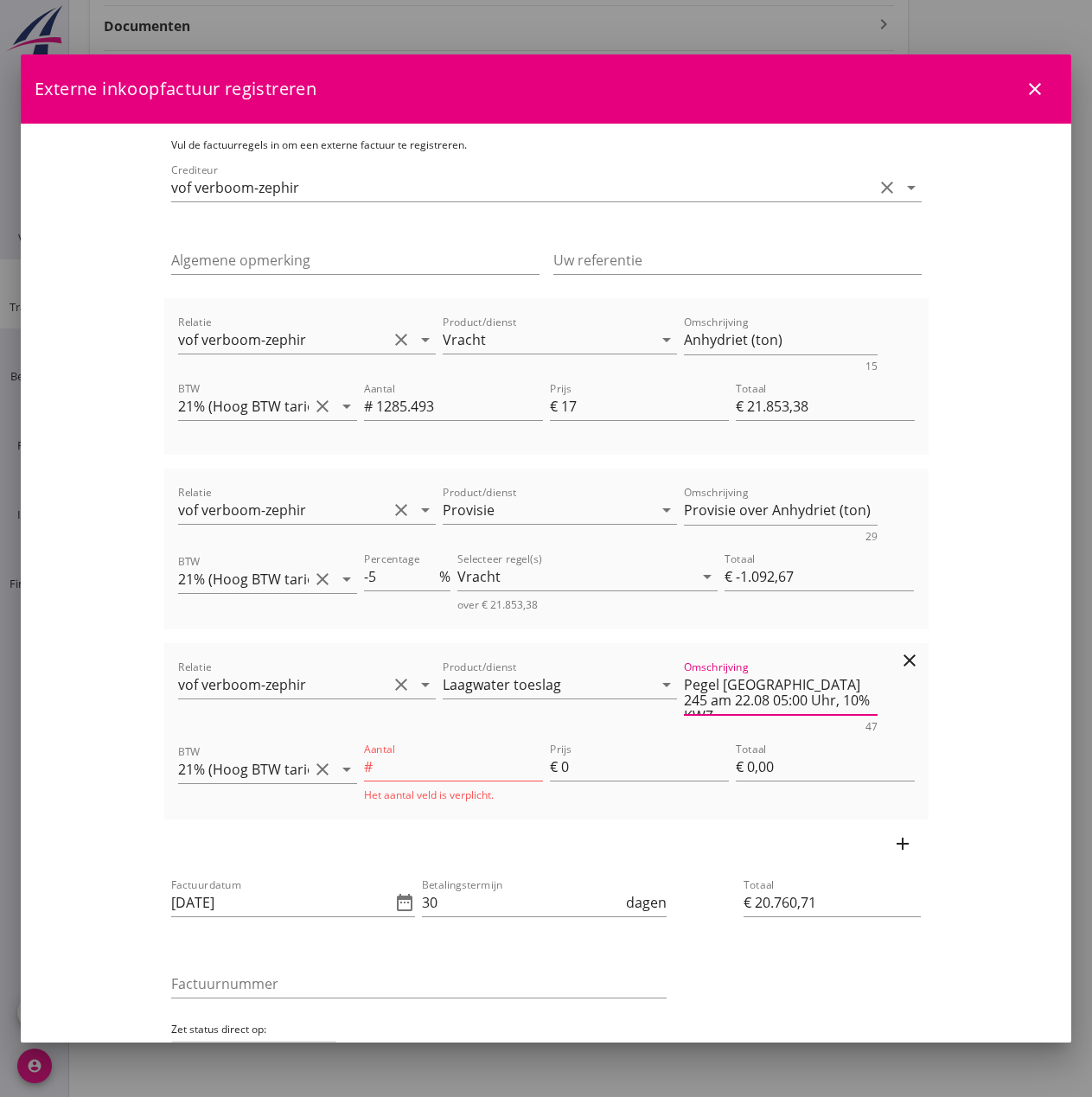
click at [821, 684] on textarea "Pegel [GEOGRAPHIC_DATA] 245 am 22.08 05:00 Uhr, 10% KWZ." at bounding box center [781, 693] width 194 height 44
drag, startPoint x: 690, startPoint y: 701, endPoint x: 635, endPoint y: 700, distance: 55.0
click at [635, 700] on div "Relatie vof verboom-zephir clear arrow_drop_down Product/dienst Laagwater toesl…" at bounding box center [546, 695] width 744 height 83
type textarea "Pegel Duisburg 245 op 22.08 05:00 uur, 10% KWZ."
click at [445, 772] on input "Aantal" at bounding box center [459, 767] width 167 height 28
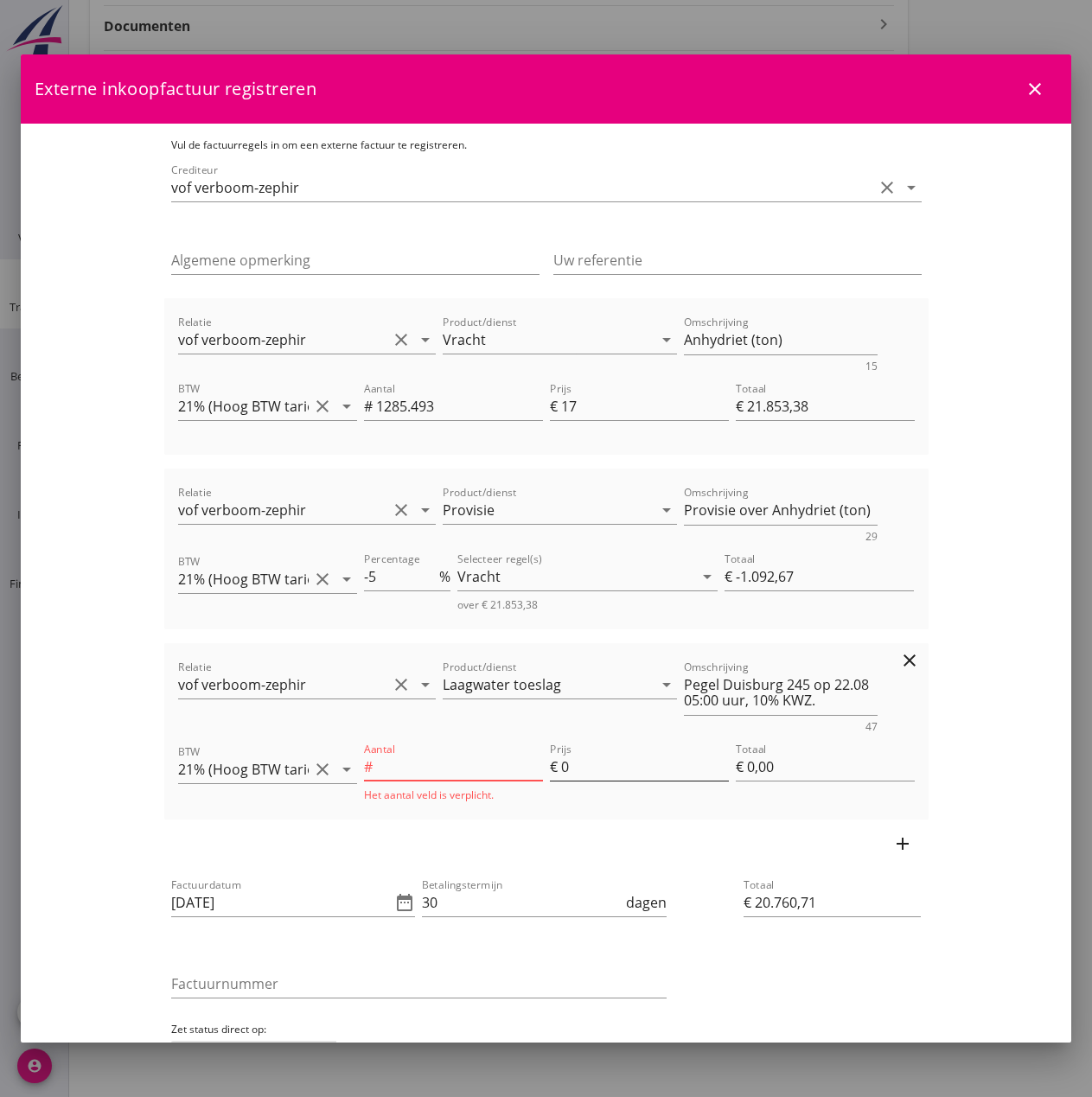
click at [568, 774] on input "0" at bounding box center [644, 767] width 168 height 28
type input "128"
type input "128.5"
type input "128.55"
click at [376, 764] on input "Aantal" at bounding box center [459, 767] width 167 height 28
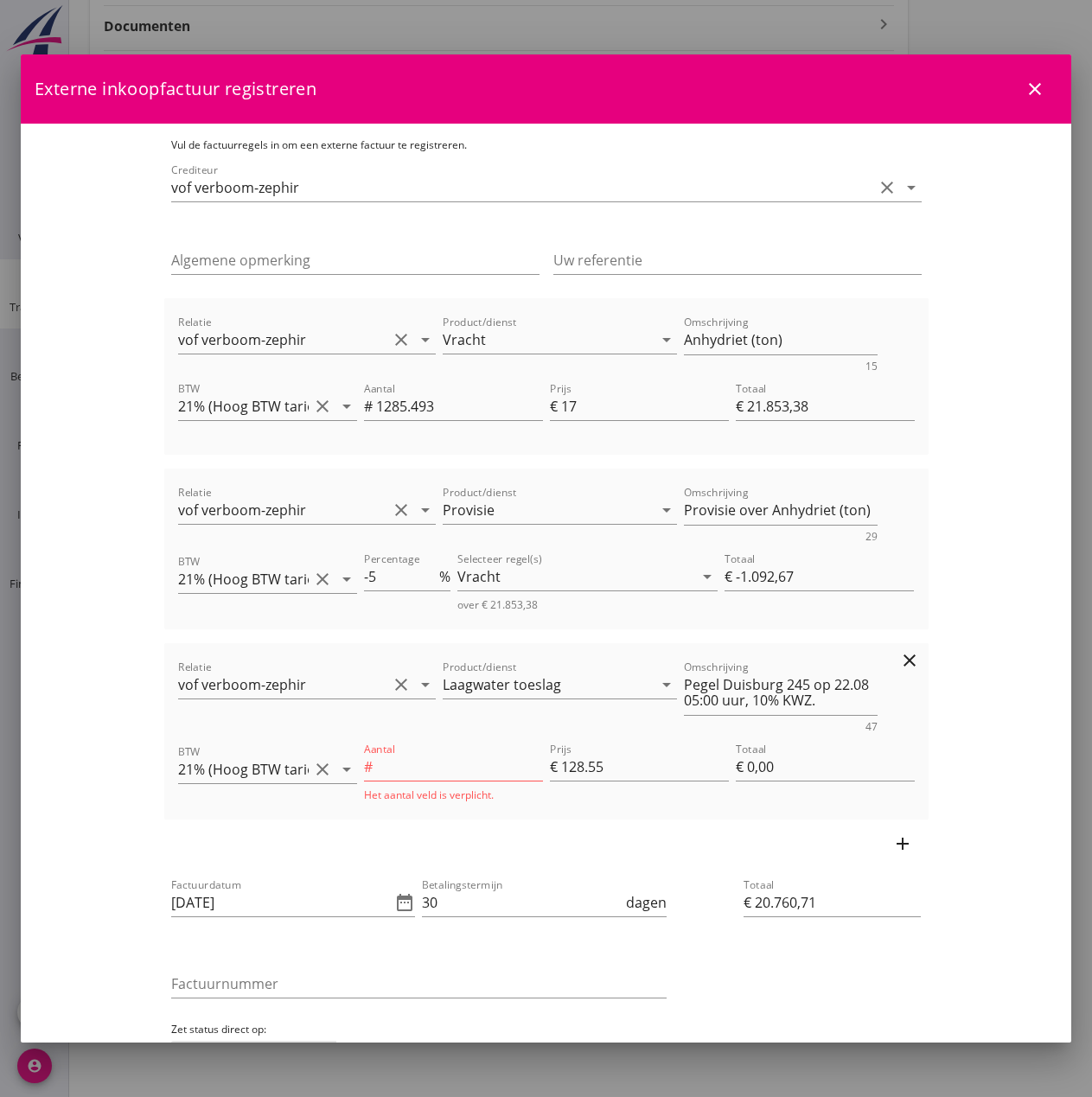
click at [376, 761] on input "Aantal" at bounding box center [459, 767] width 167 height 28
type input "€ 20.889,26"
type input "1"
type input "€ 128,55"
type input "€ 22.303,31"
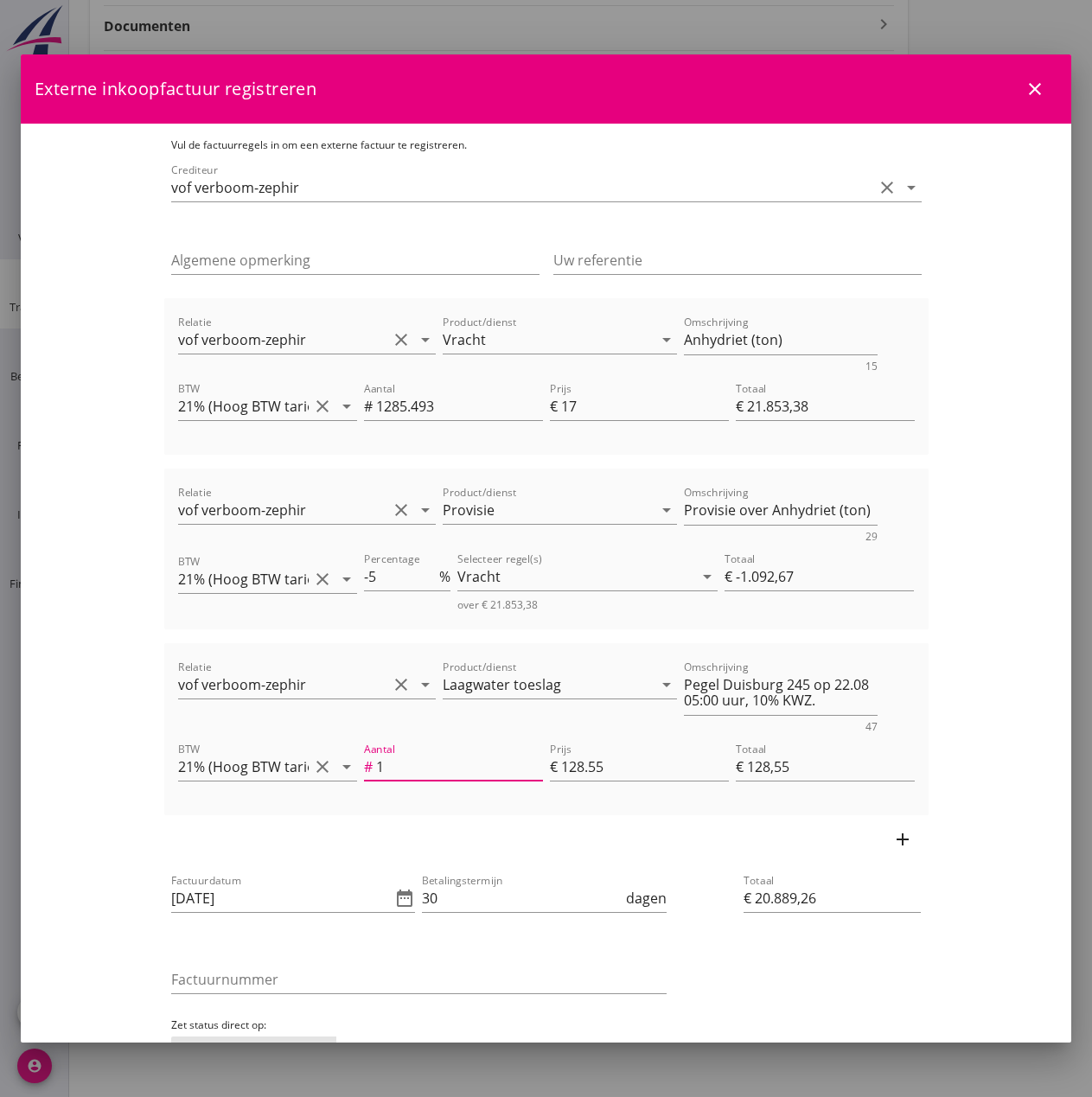
type input "12"
type input "€ 1.542,60"
type input "€ 37.215,11"
type input "128"
type input "€ 16.454,40"
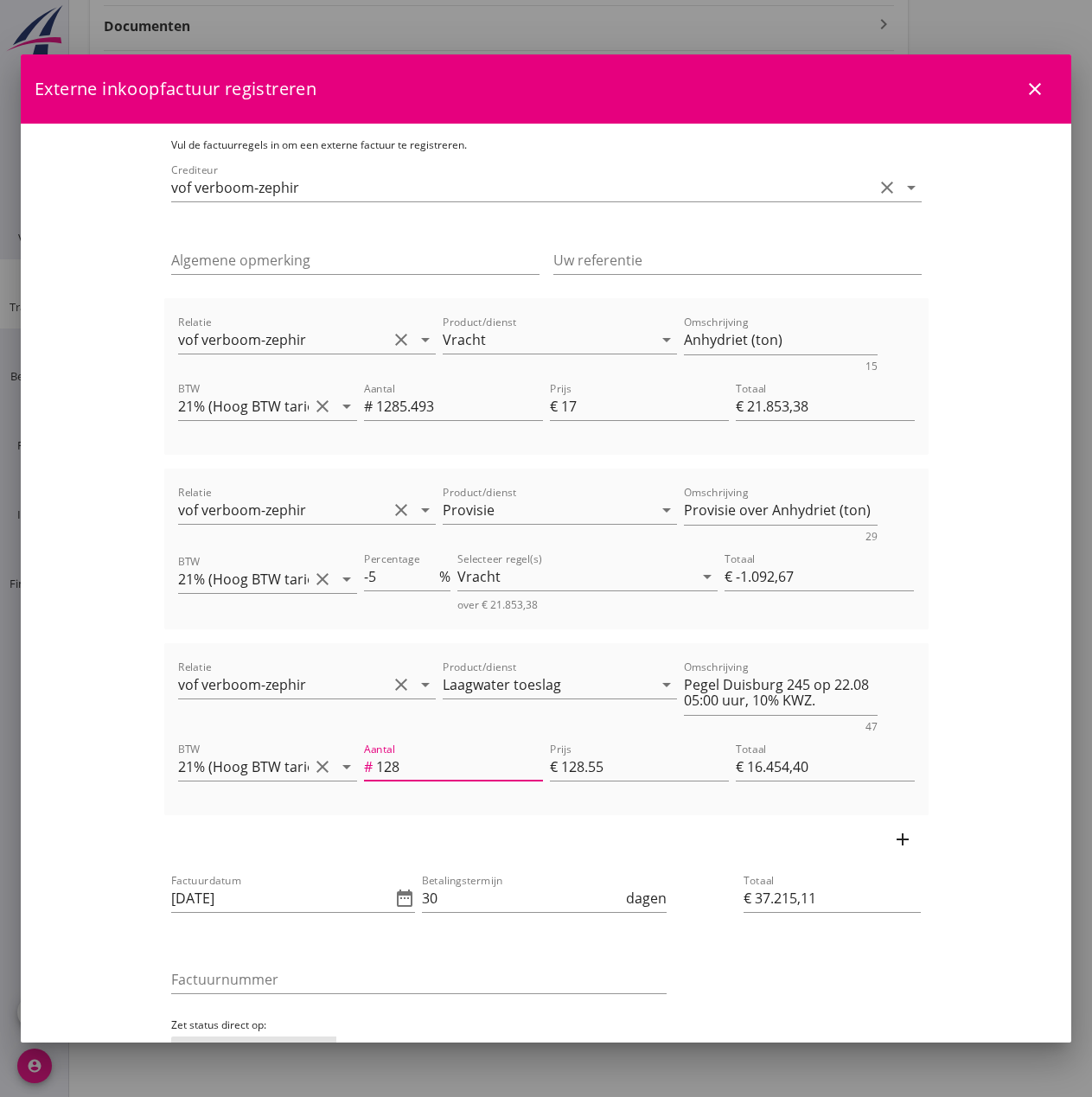
type input "128.5"
type input "€ 37.279,39"
type input "€ 16.518,68"
type input "€ 37.285,81"
type input "128.55"
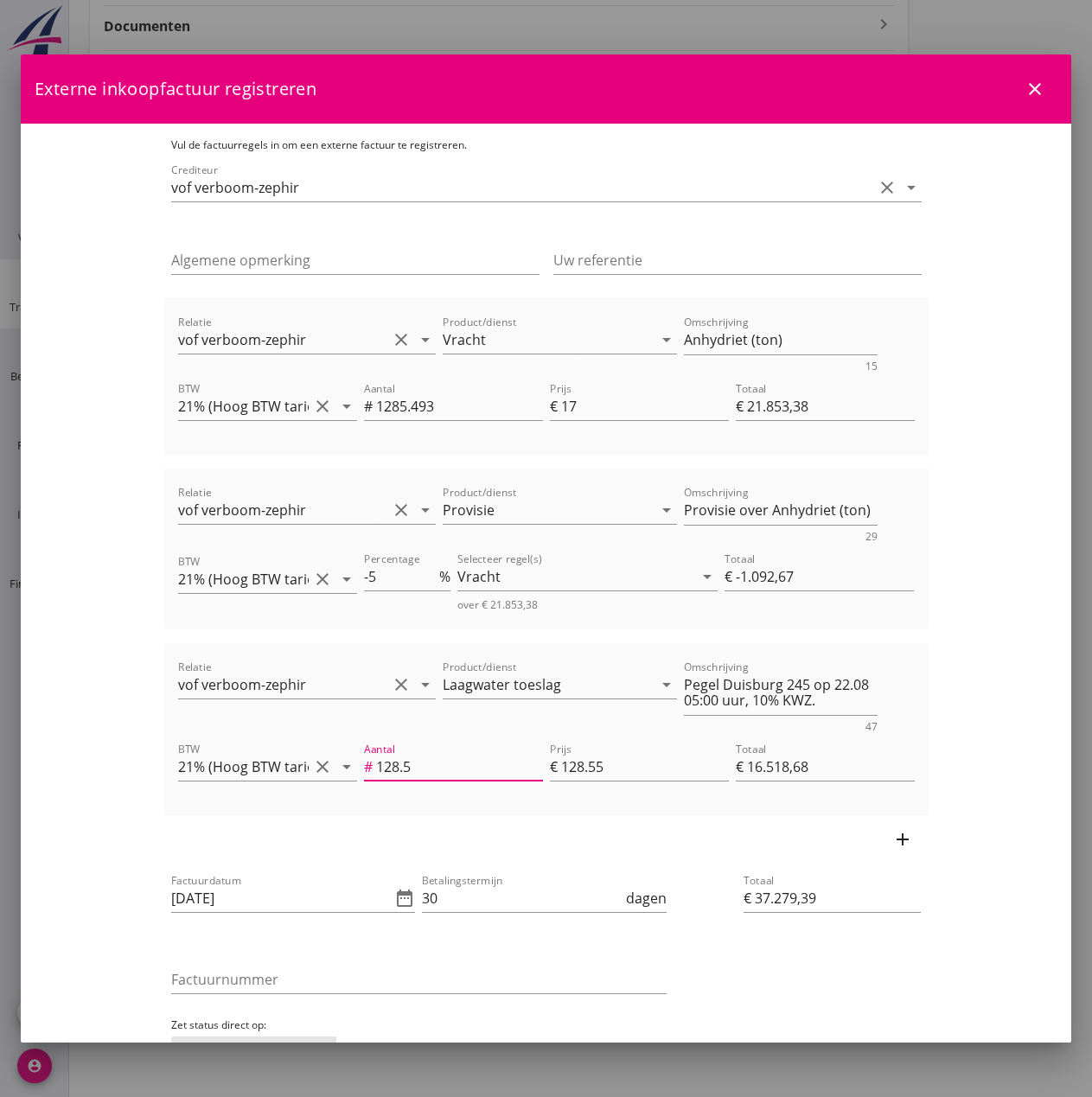
type input "€ 16.525,10"
type input "128.55"
type input "€ 20.889,26"
type input "1"
type input "€ 128,55"
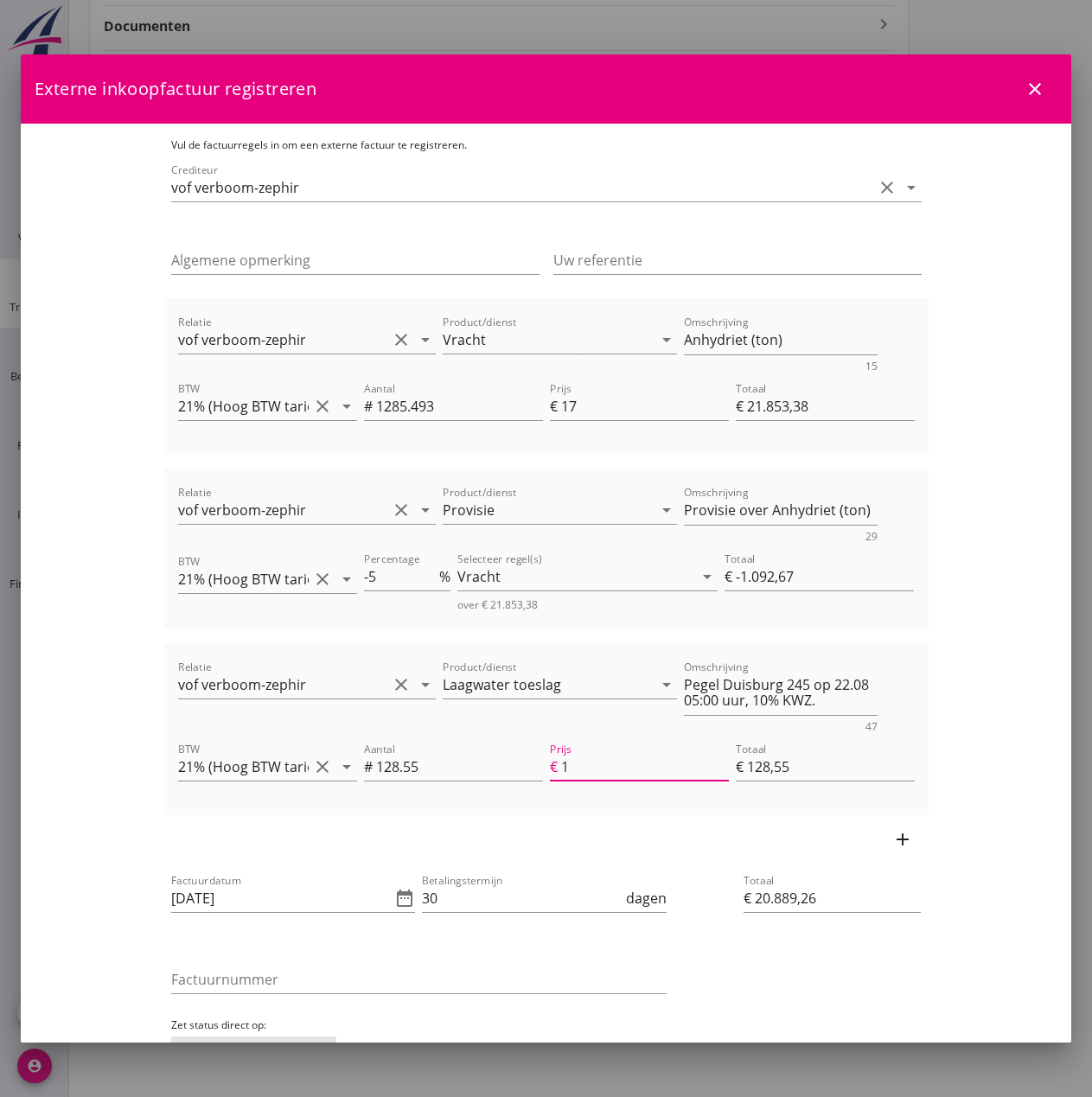
type input "€ 22.946,06"
type input "17"
type input "€ 2.185,35"
type input "€ 20.760,71"
type input "€ 0,00"
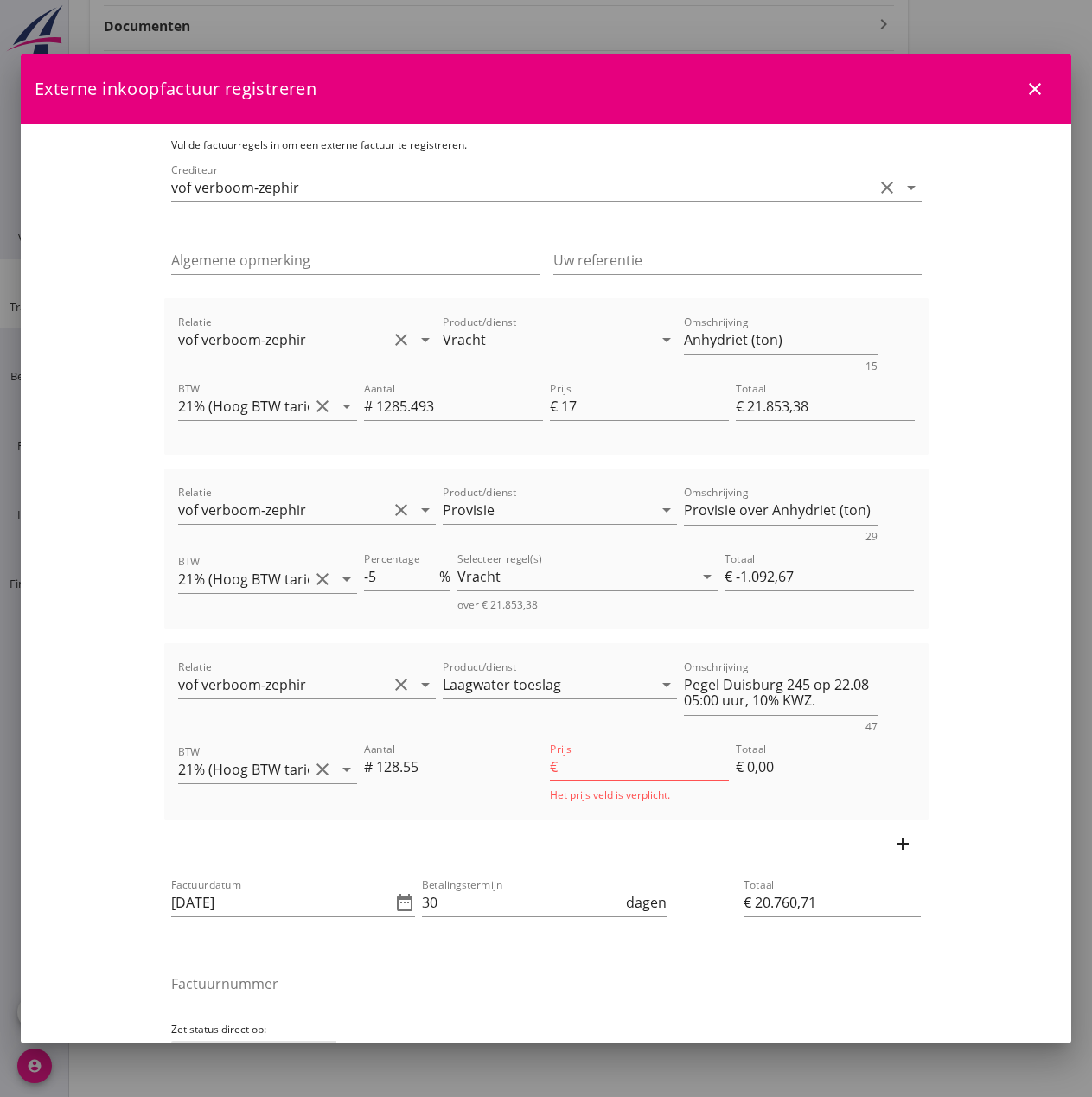
type input "€ 22.946,06"
type input "17.0"
type input "€ 2.185,35"
type input "€ 20.760,71"
type input "€ 0,00"
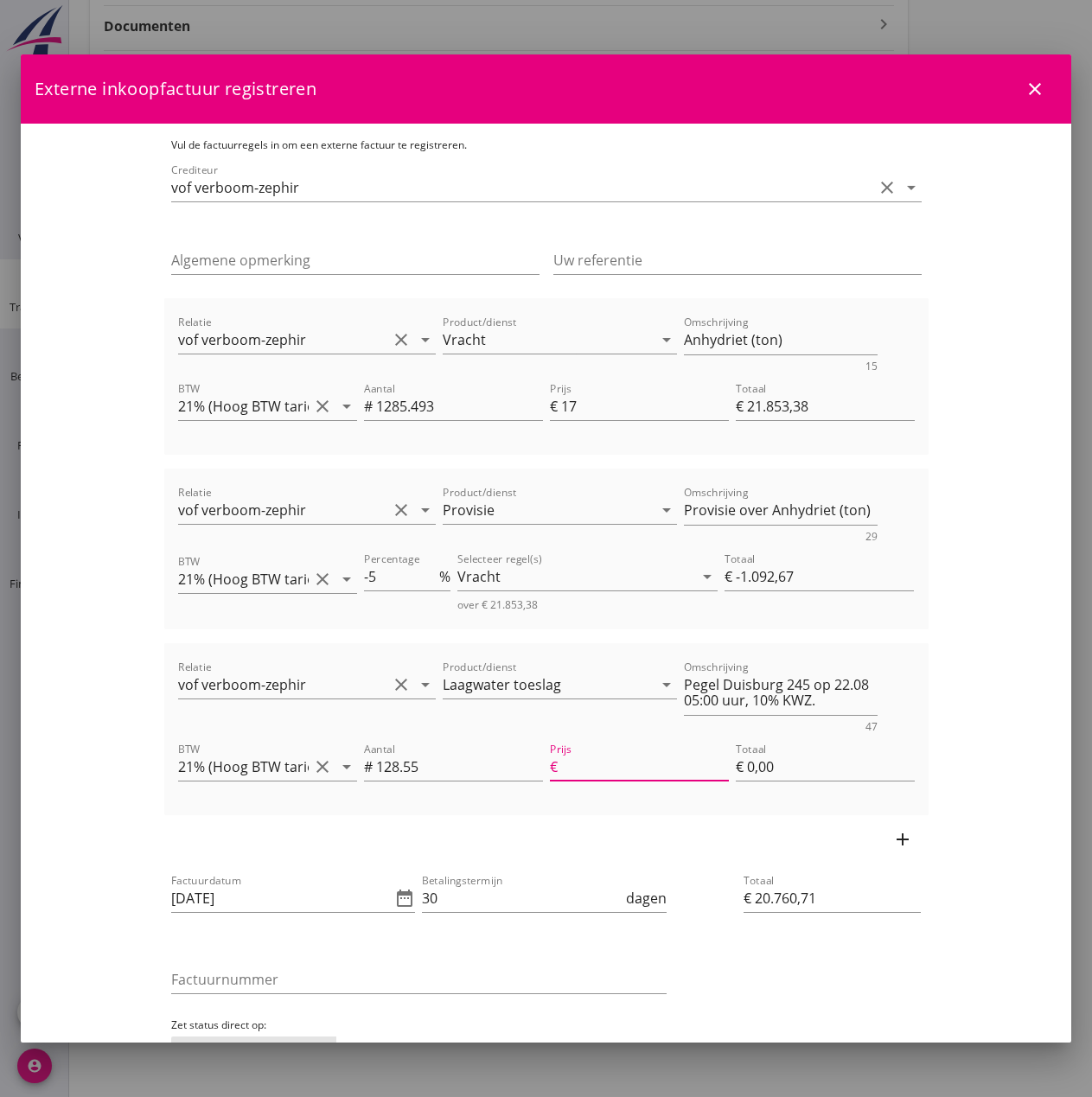
type input "€ 22.946,06"
type input "17"
type input "€ 2.185,35"
type input "17.00"
click at [394, 903] on icon "date_range" at bounding box center [404, 899] width 21 height 21
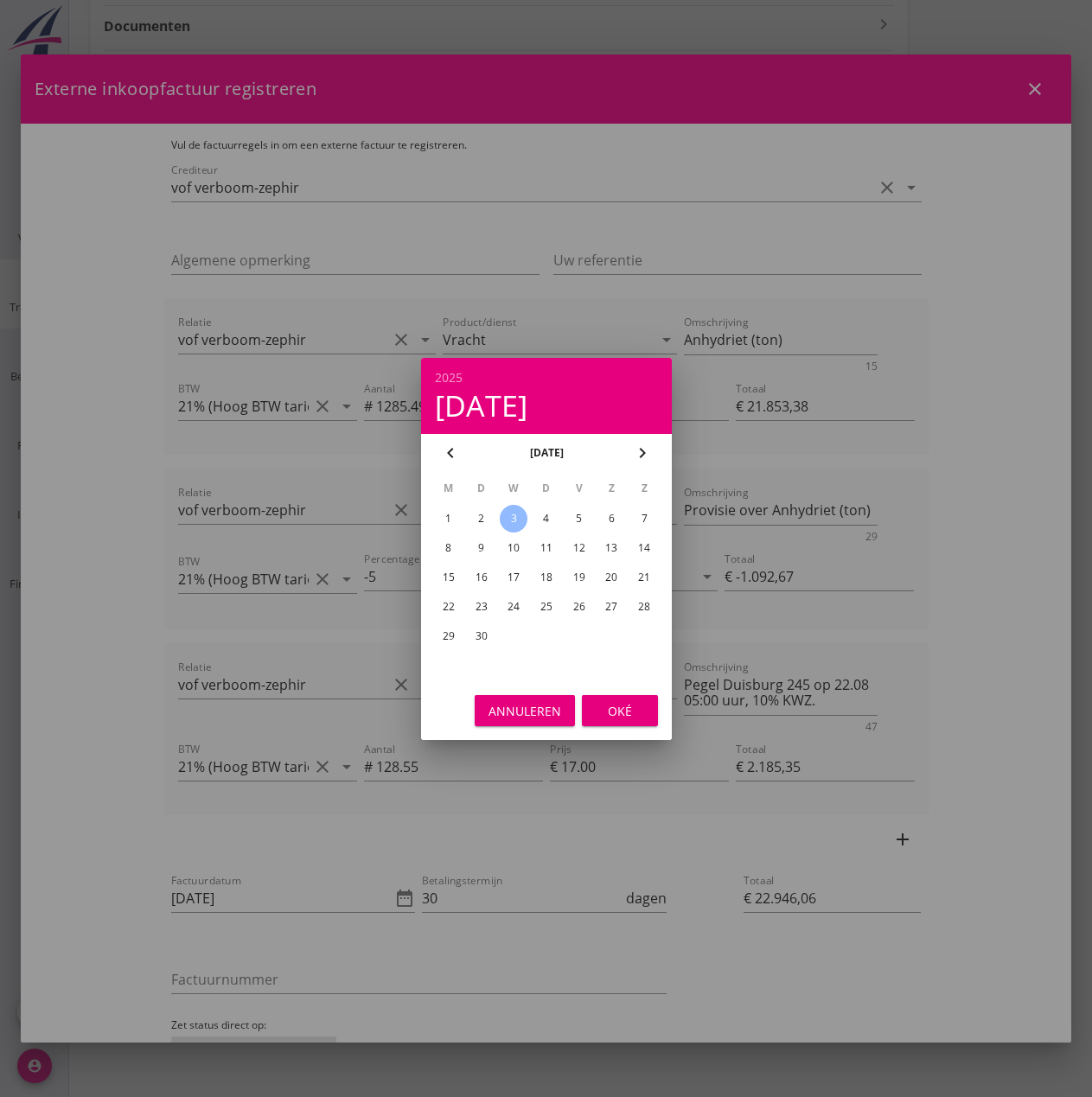
drag, startPoint x: 479, startPoint y: 517, endPoint x: 488, endPoint y: 522, distance: 10.3
click at [480, 517] on div "2" at bounding box center [480, 518] width 28 height 28
type input "[DATE]"
click at [615, 719] on div "Oké" at bounding box center [620, 710] width 48 height 18
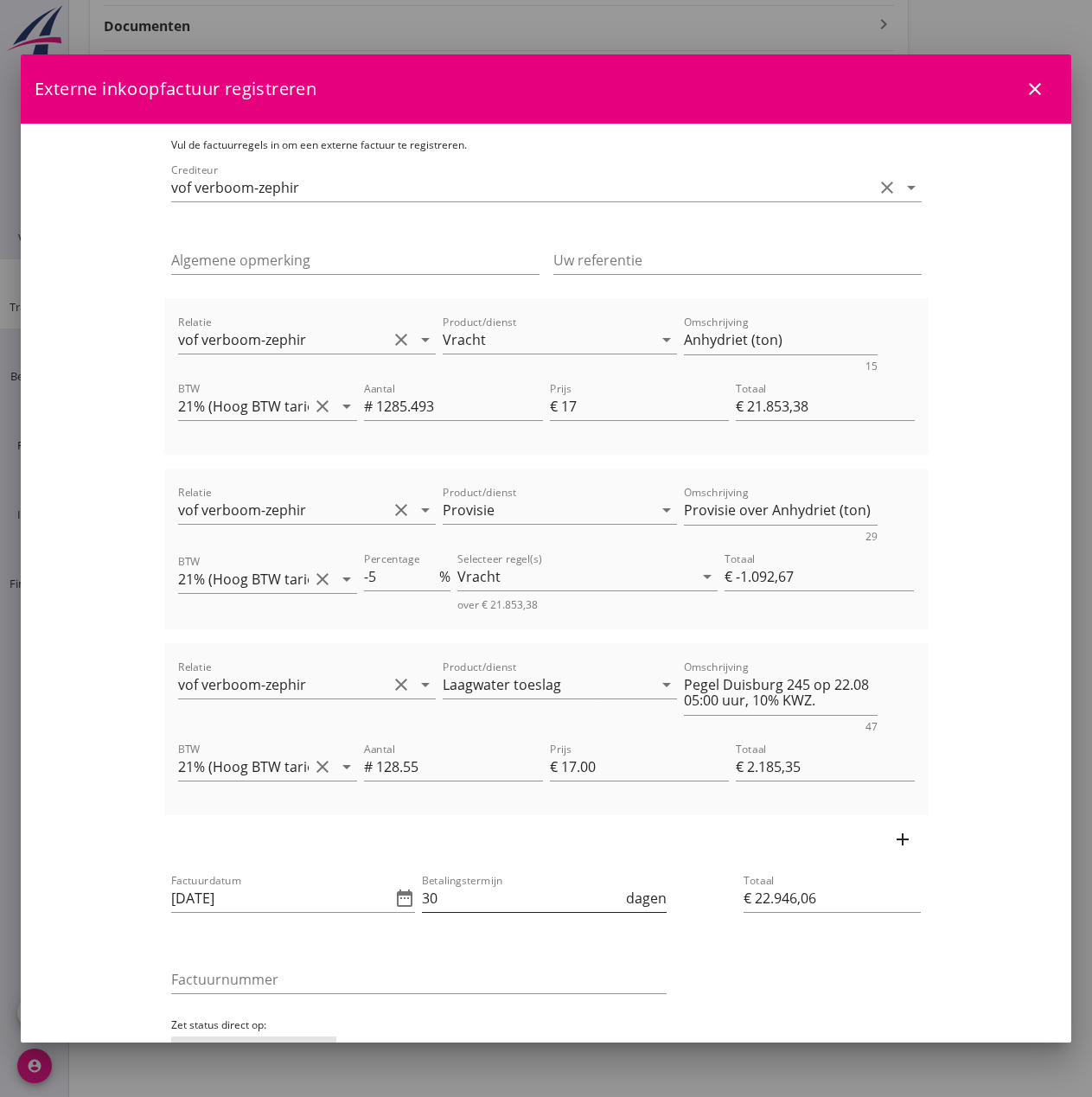
click at [479, 896] on input "30" at bounding box center [522, 898] width 200 height 28
type input "3"
type input "14"
click at [262, 976] on input "Factuurnummer" at bounding box center [418, 979] width 495 height 28
type input "23"
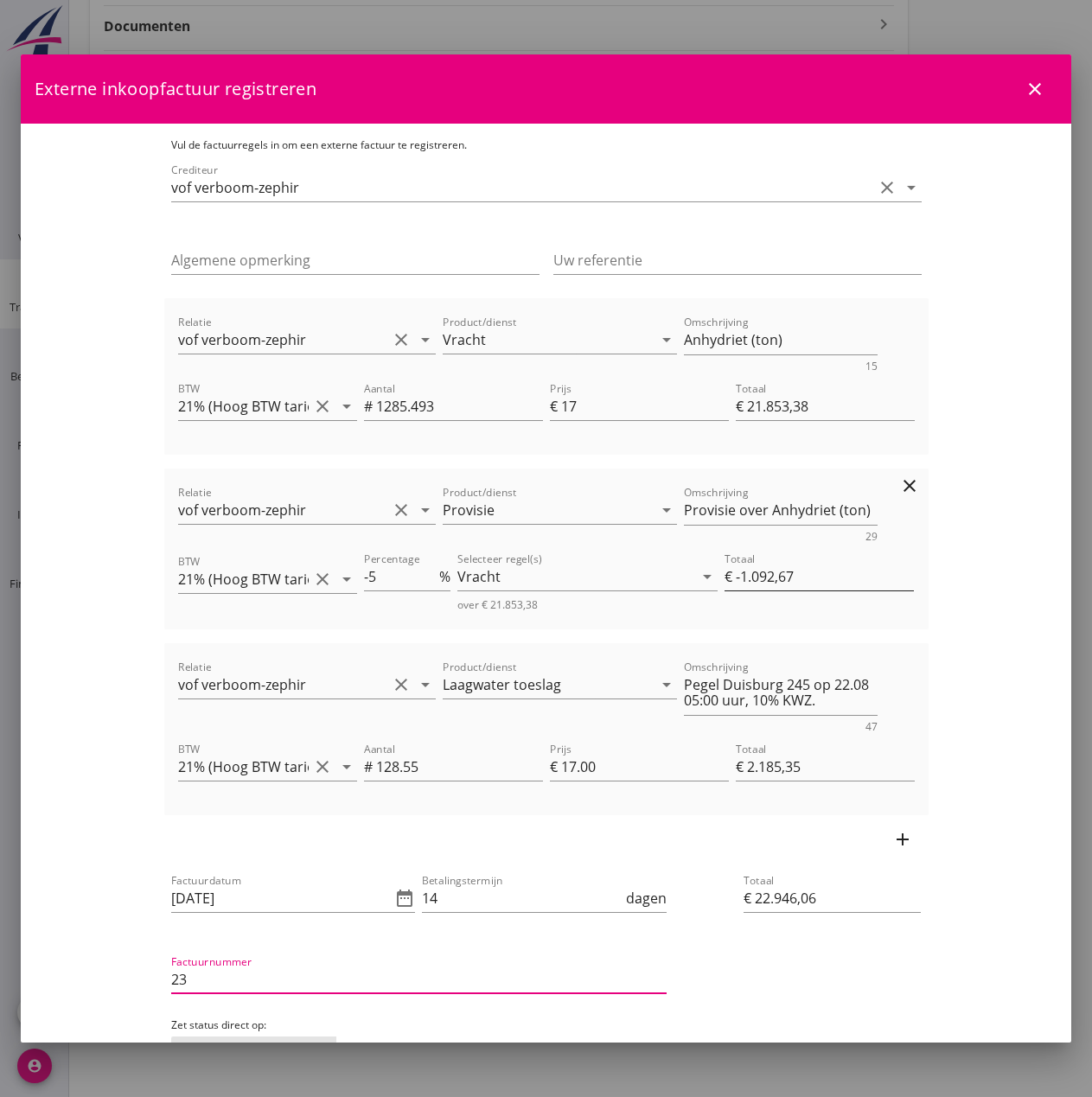
click at [861, 582] on input "€ -1.092,67" at bounding box center [820, 576] width 190 height 28
click at [579, 581] on div "Vracht" at bounding box center [575, 576] width 236 height 28
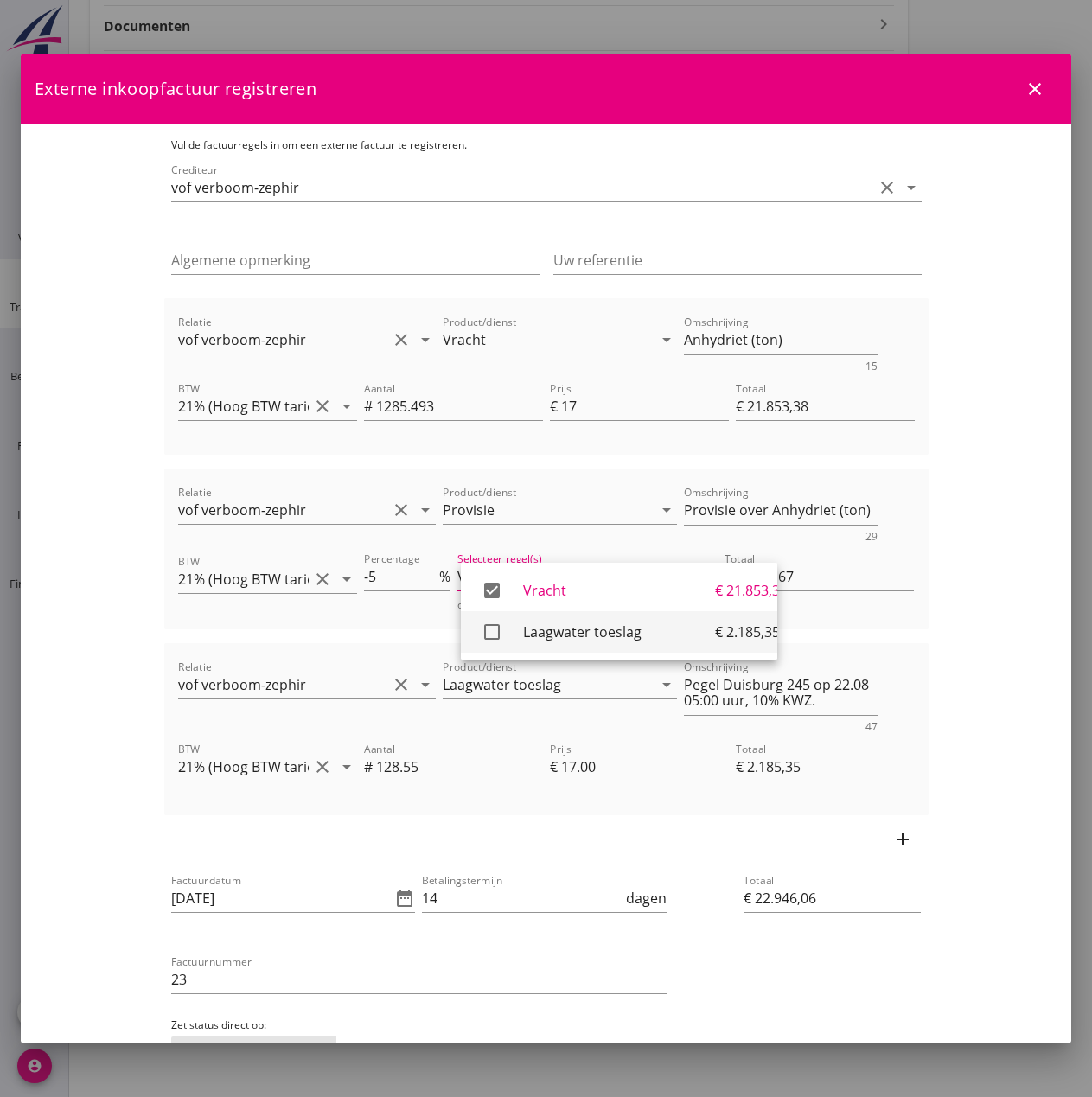
click at [548, 630] on div "Laagwater toeslag" at bounding box center [619, 632] width 192 height 21
type input "€ -1.201,94"
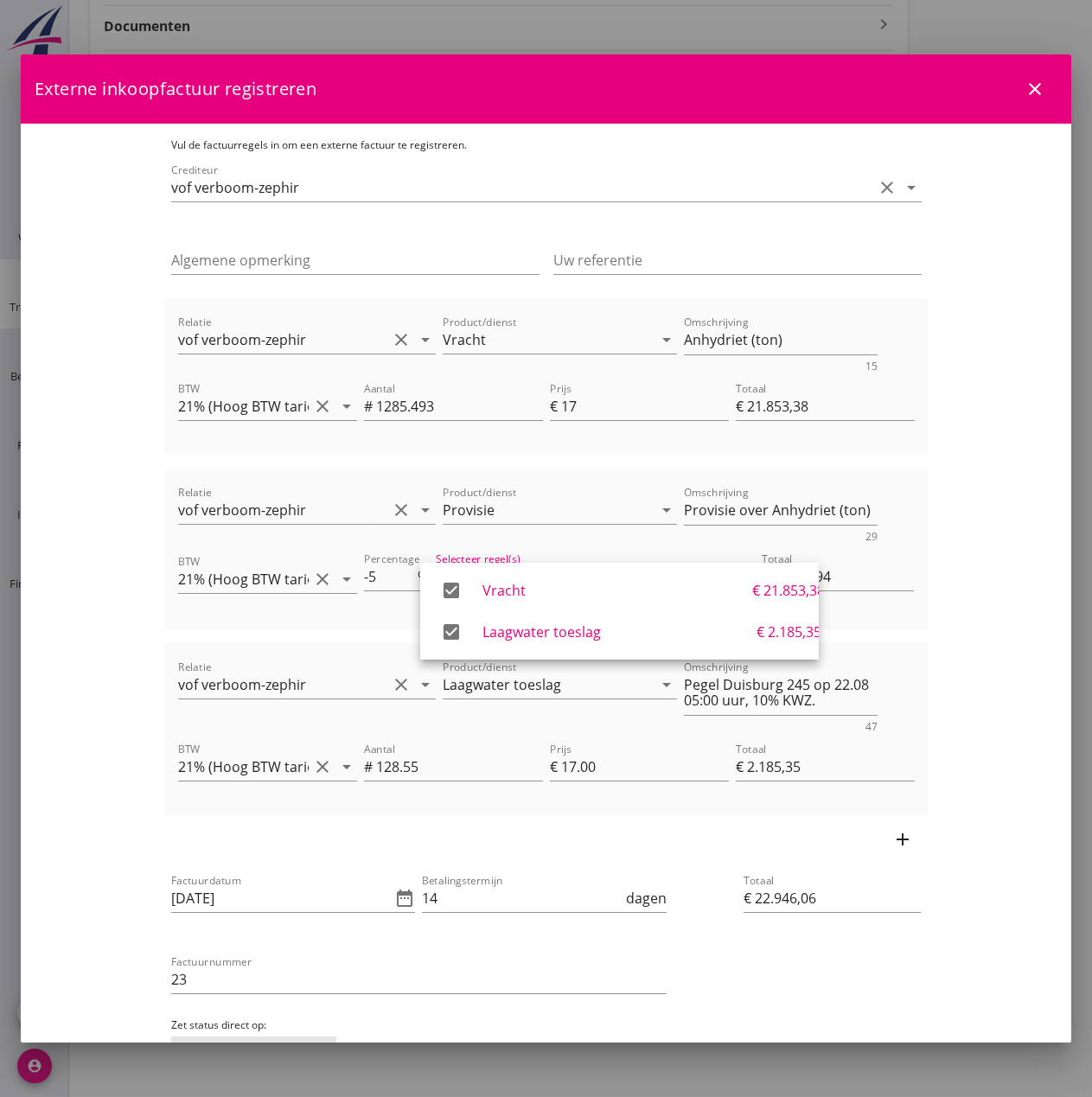
click at [672, 853] on div "add" at bounding box center [546, 839] width 764 height 48
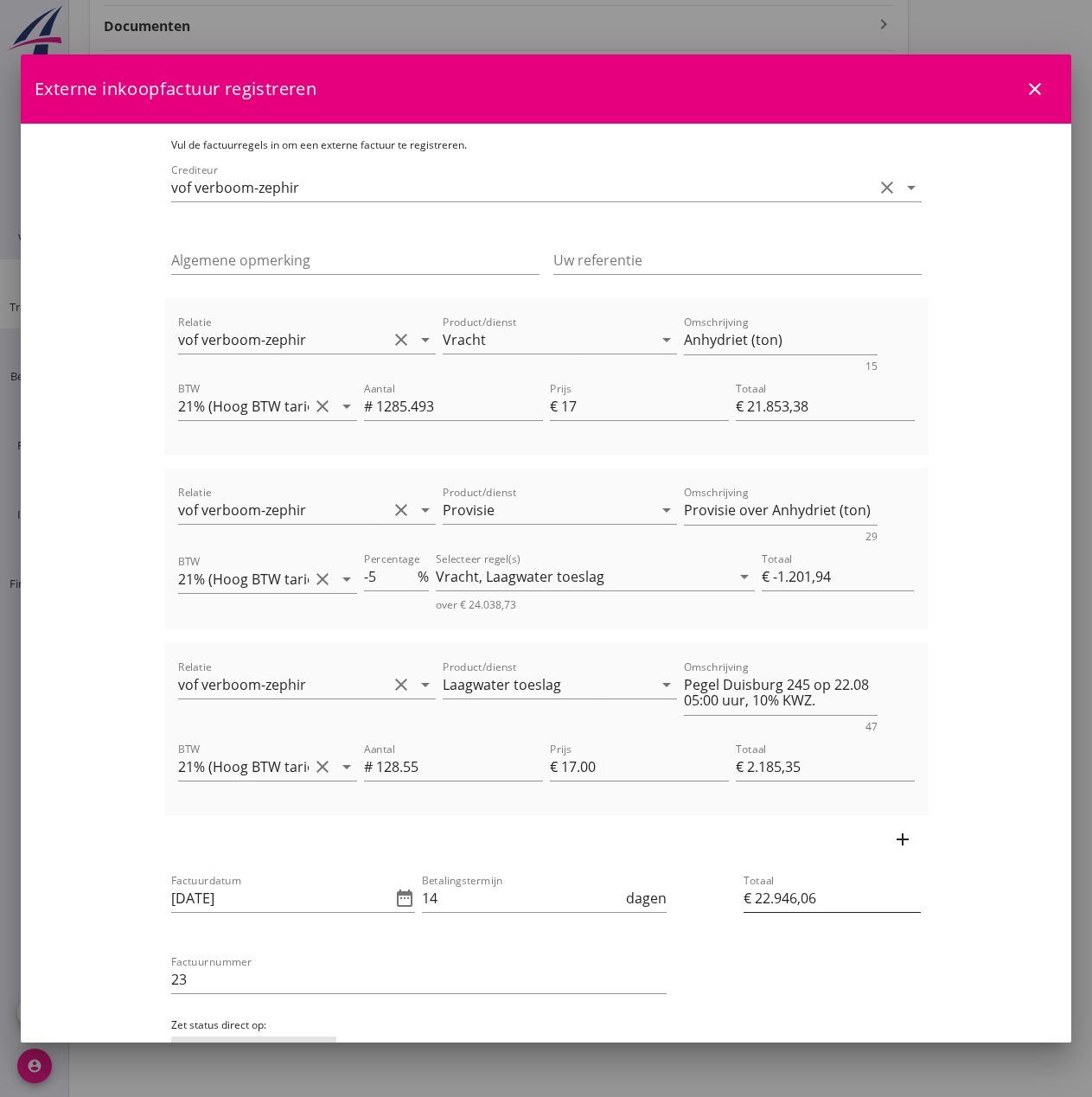
click at [908, 902] on input "€ 22.946,06" at bounding box center [832, 898] width 177 height 28
click at [908, 901] on input "€ 22.946,06" at bounding box center [832, 898] width 177 height 28
click at [593, 893] on input "14" at bounding box center [522, 898] width 200 height 28
click at [915, 400] on input "€ 21.853,38" at bounding box center [824, 406] width 179 height 28
click at [914, 575] on input "€ -1.201,94" at bounding box center [838, 576] width 152 height 28
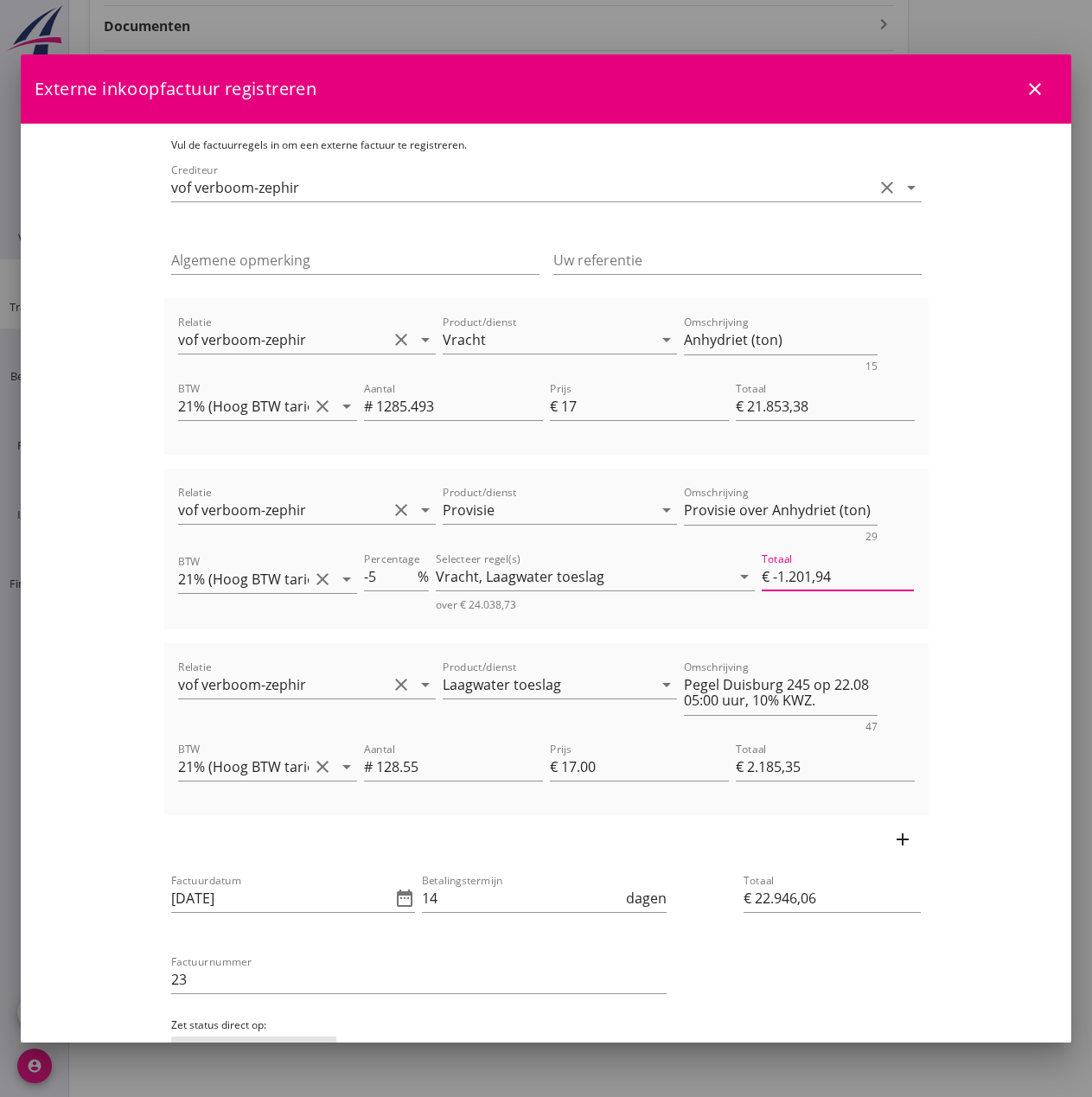
scroll to position [121, 0]
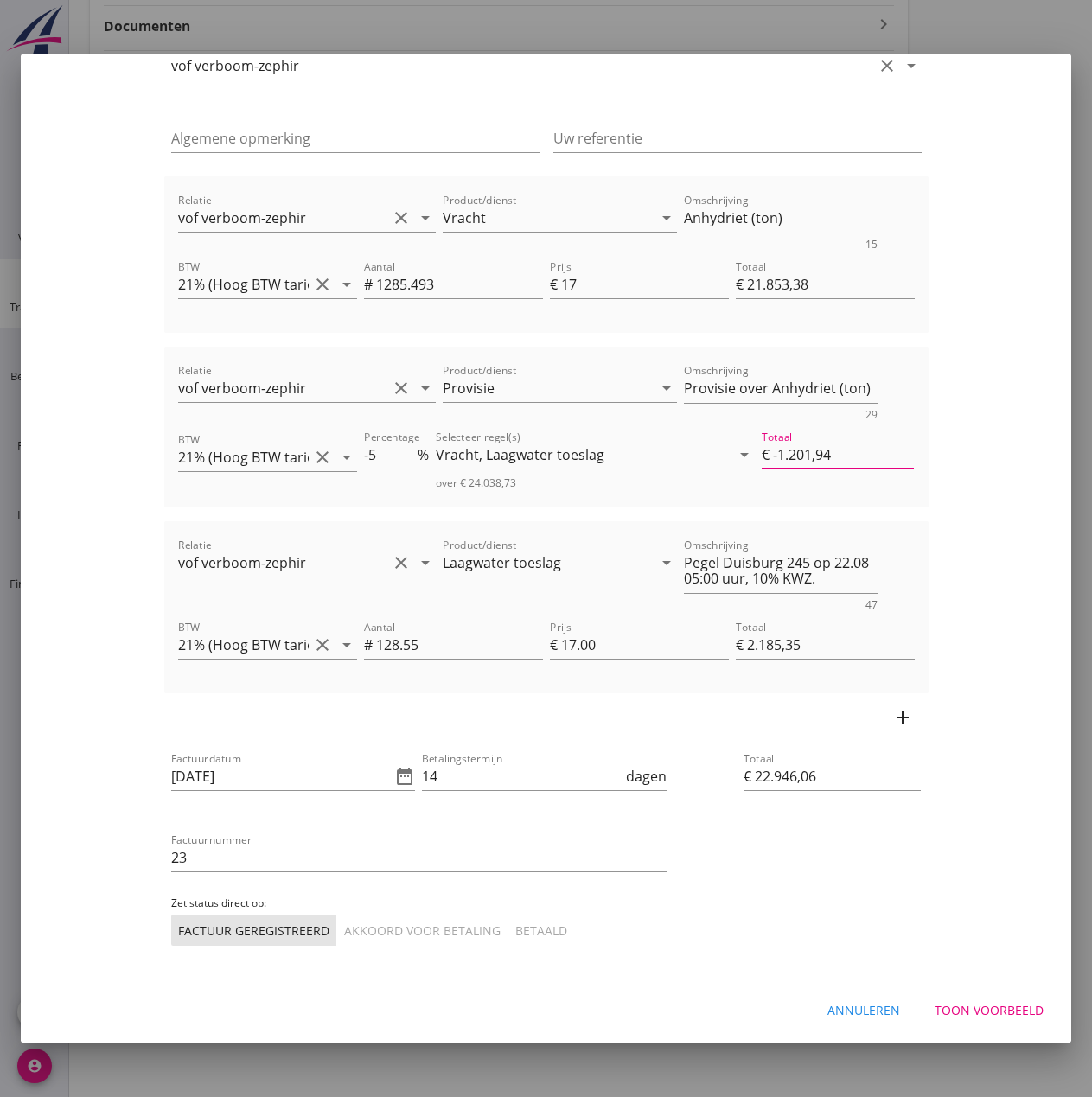
click at [344, 938] on div "Akkoord voor betaling" at bounding box center [422, 930] width 157 height 18
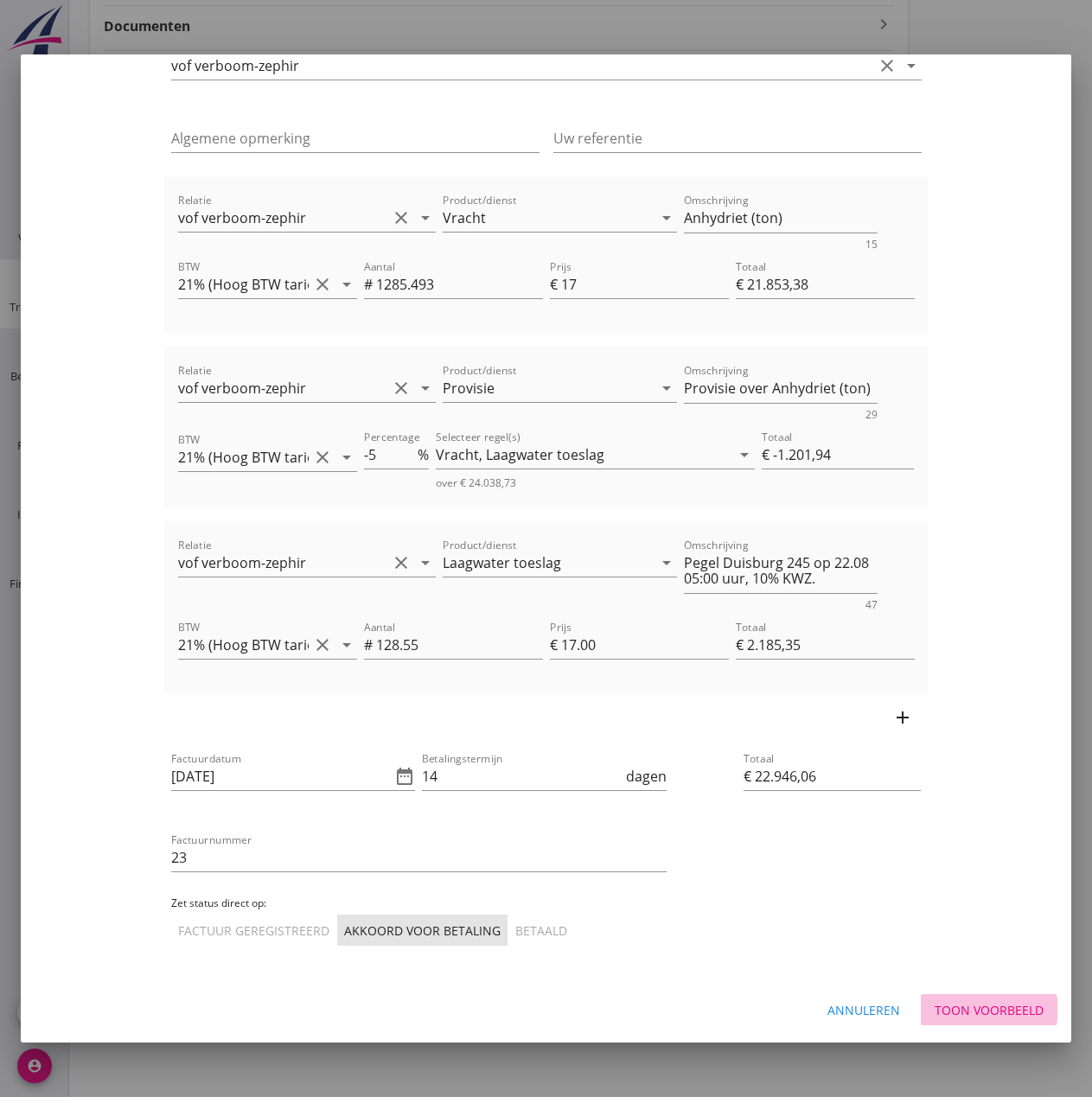
click at [995, 1014] on div "Toon voorbeeld" at bounding box center [989, 1010] width 109 height 18
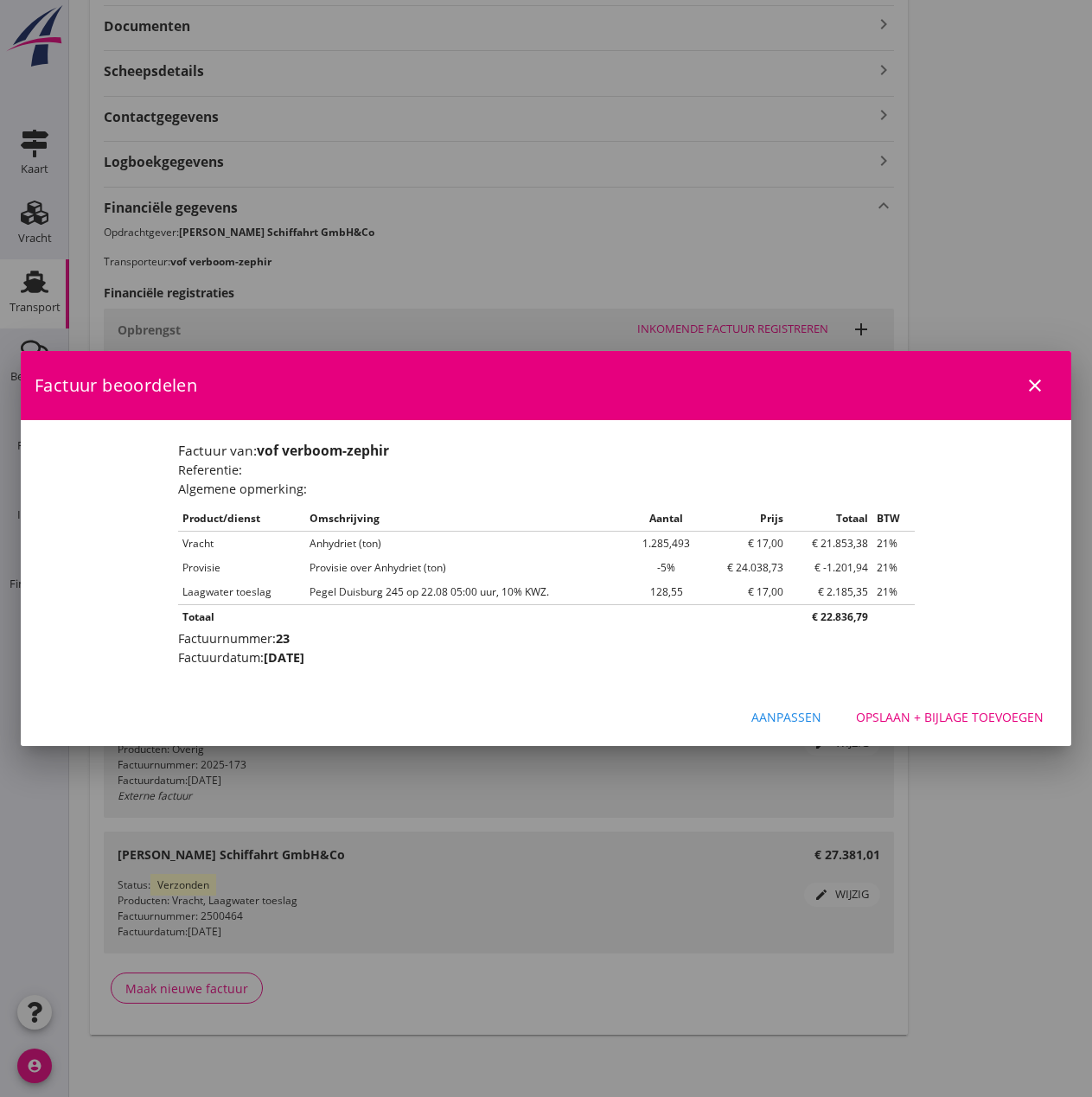
scroll to position [0, 0]
click at [797, 716] on div "Aanpassen" at bounding box center [787, 716] width 70 height 18
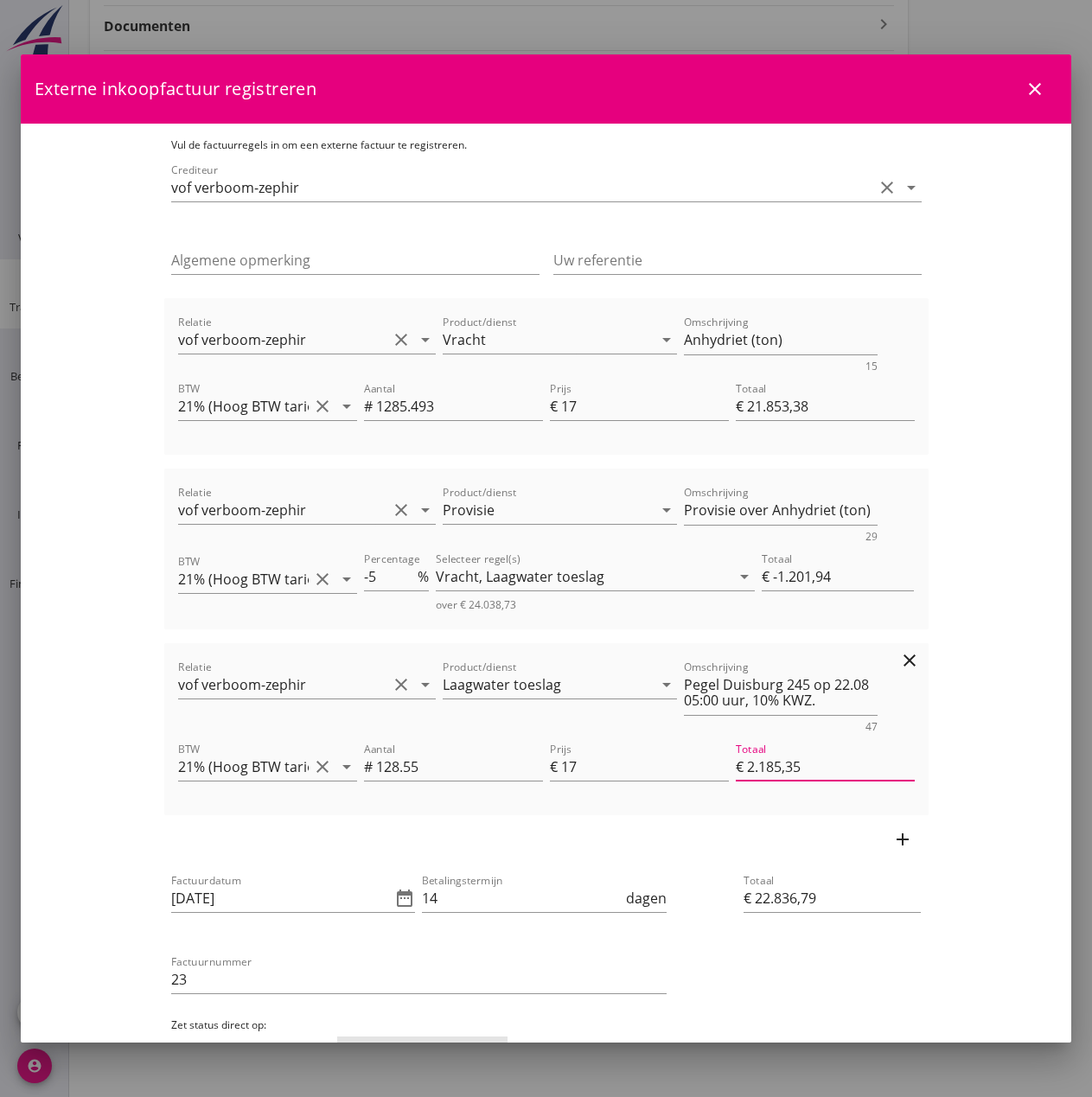
click at [880, 771] on input "€ 2.185,35" at bounding box center [824, 767] width 179 height 28
click at [336, 410] on icon "arrow_drop_down" at bounding box center [346, 406] width 21 height 21
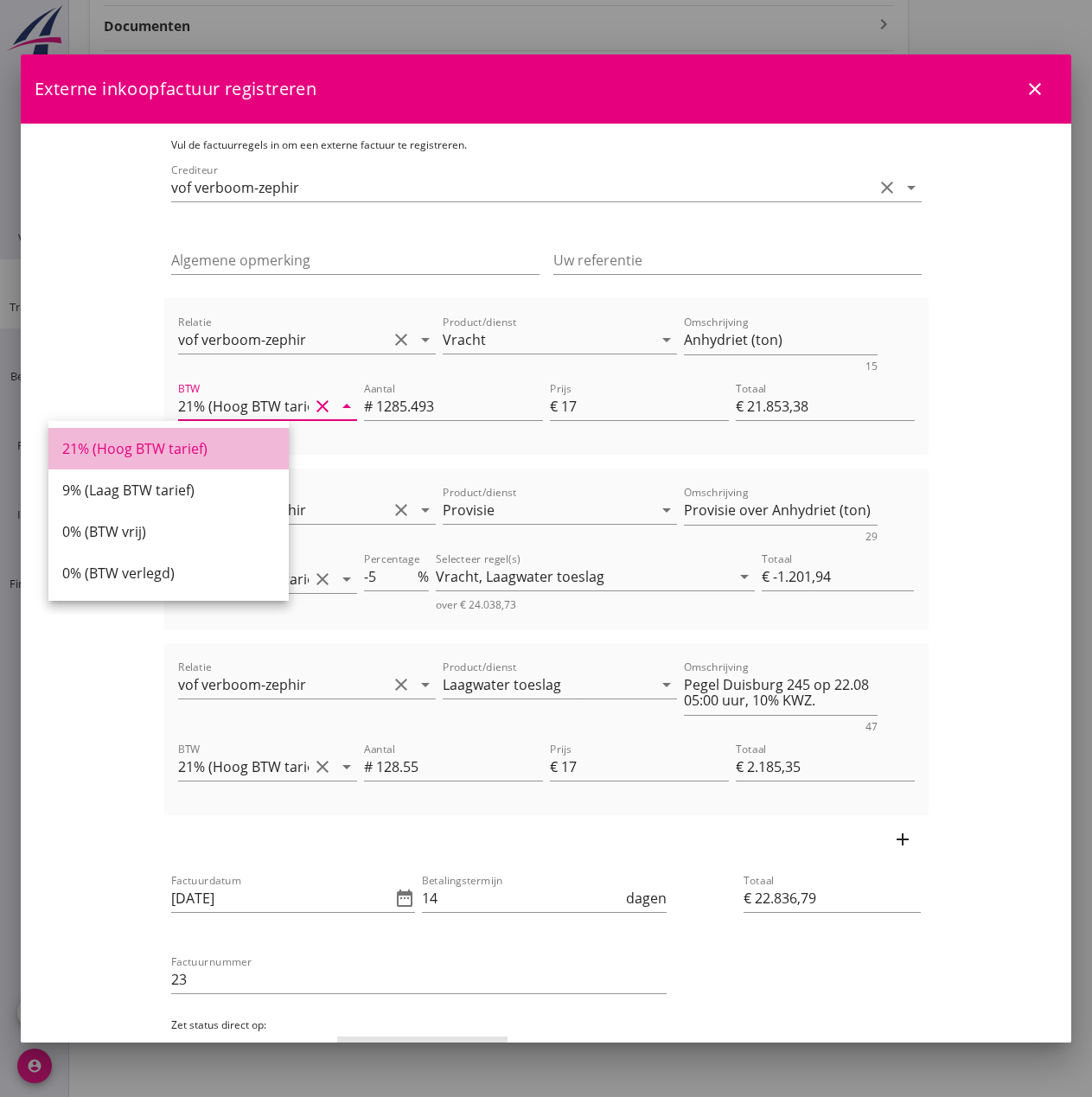
click at [111, 445] on div "21% (Hoog BTW tarief)" at bounding box center [169, 449] width 213 height 21
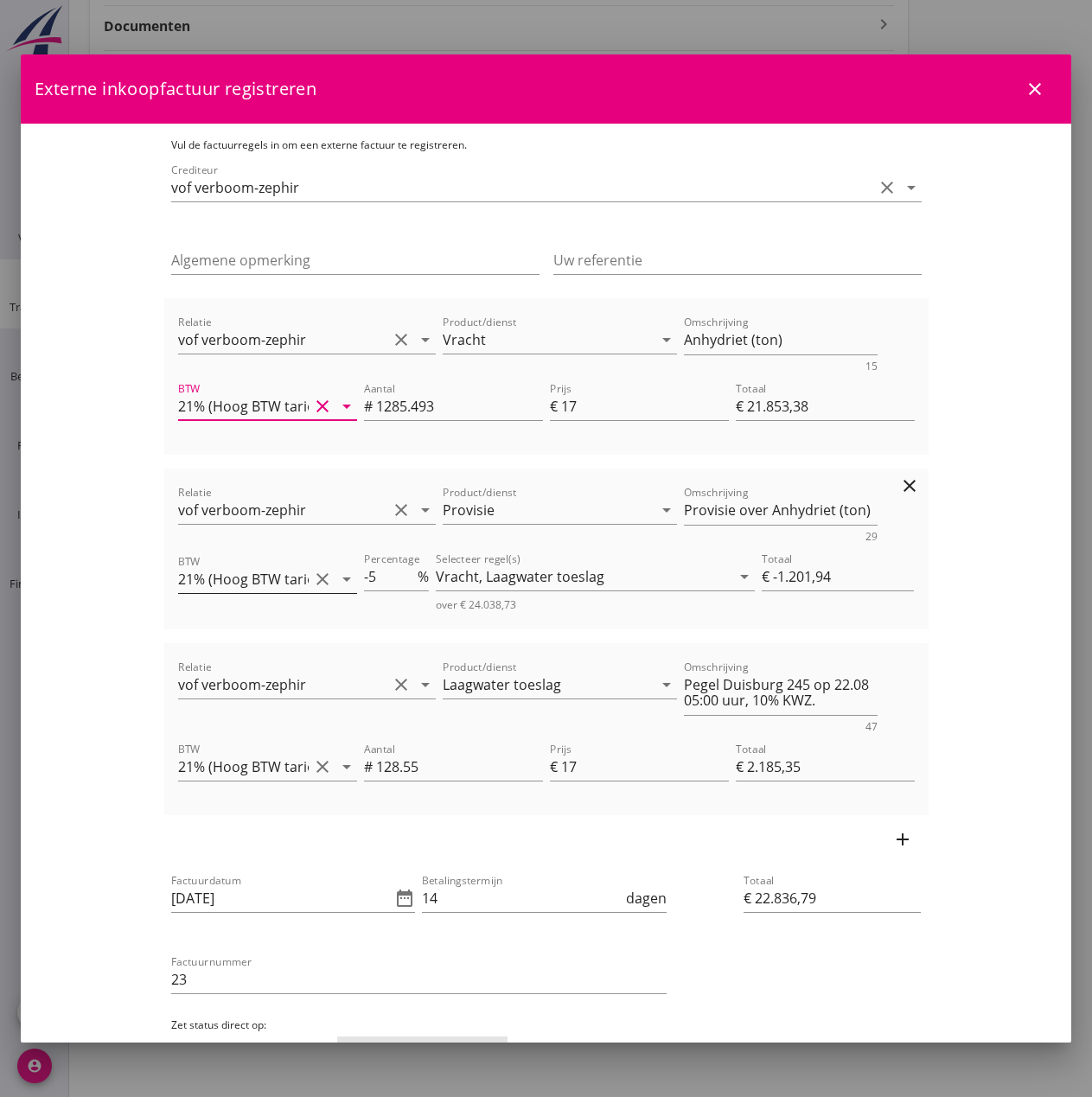
click at [336, 580] on icon "arrow_drop_down" at bounding box center [346, 580] width 21 height 21
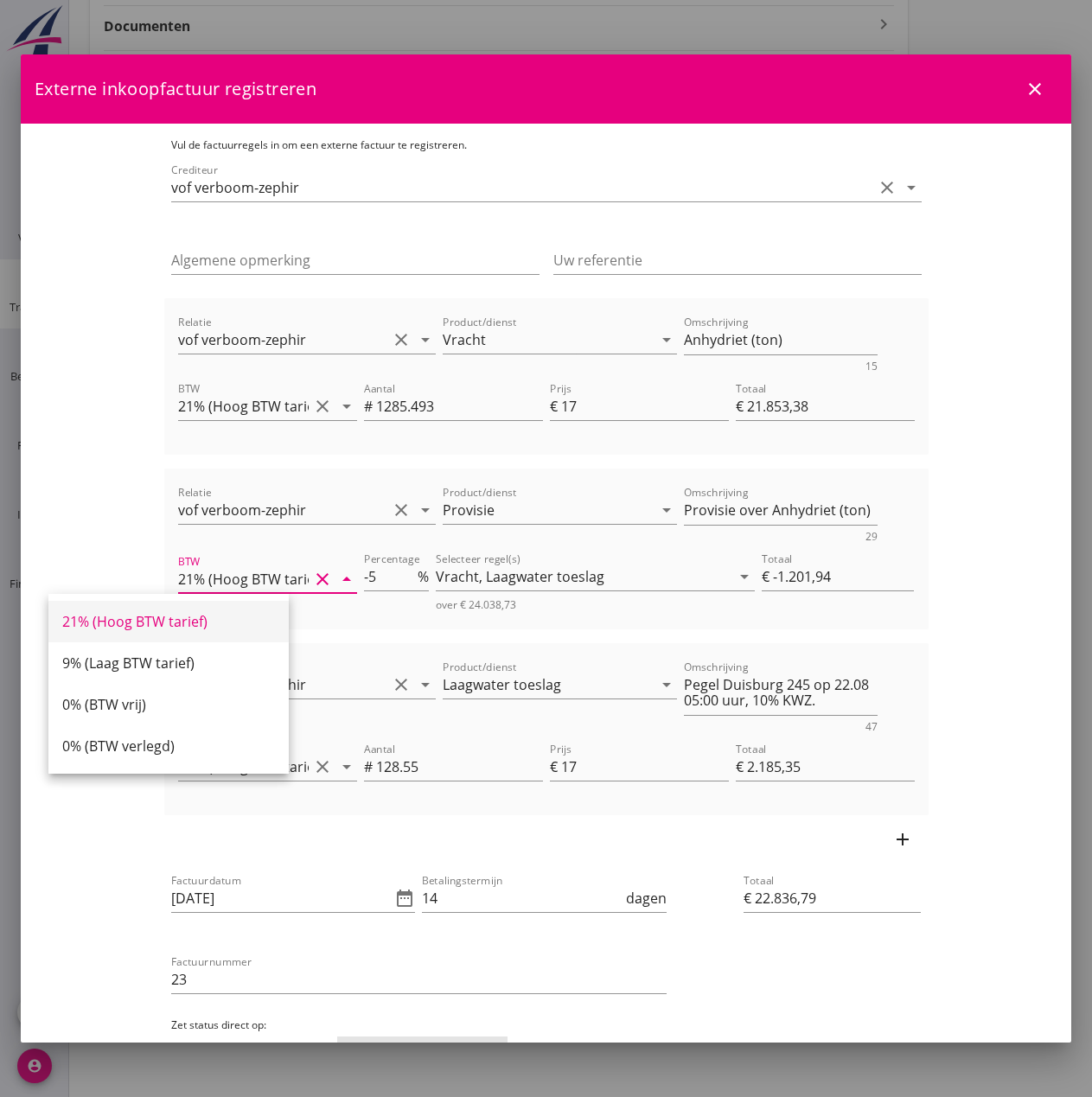
click at [131, 613] on div "21% (Hoog BTW tarief)" at bounding box center [169, 622] width 213 height 21
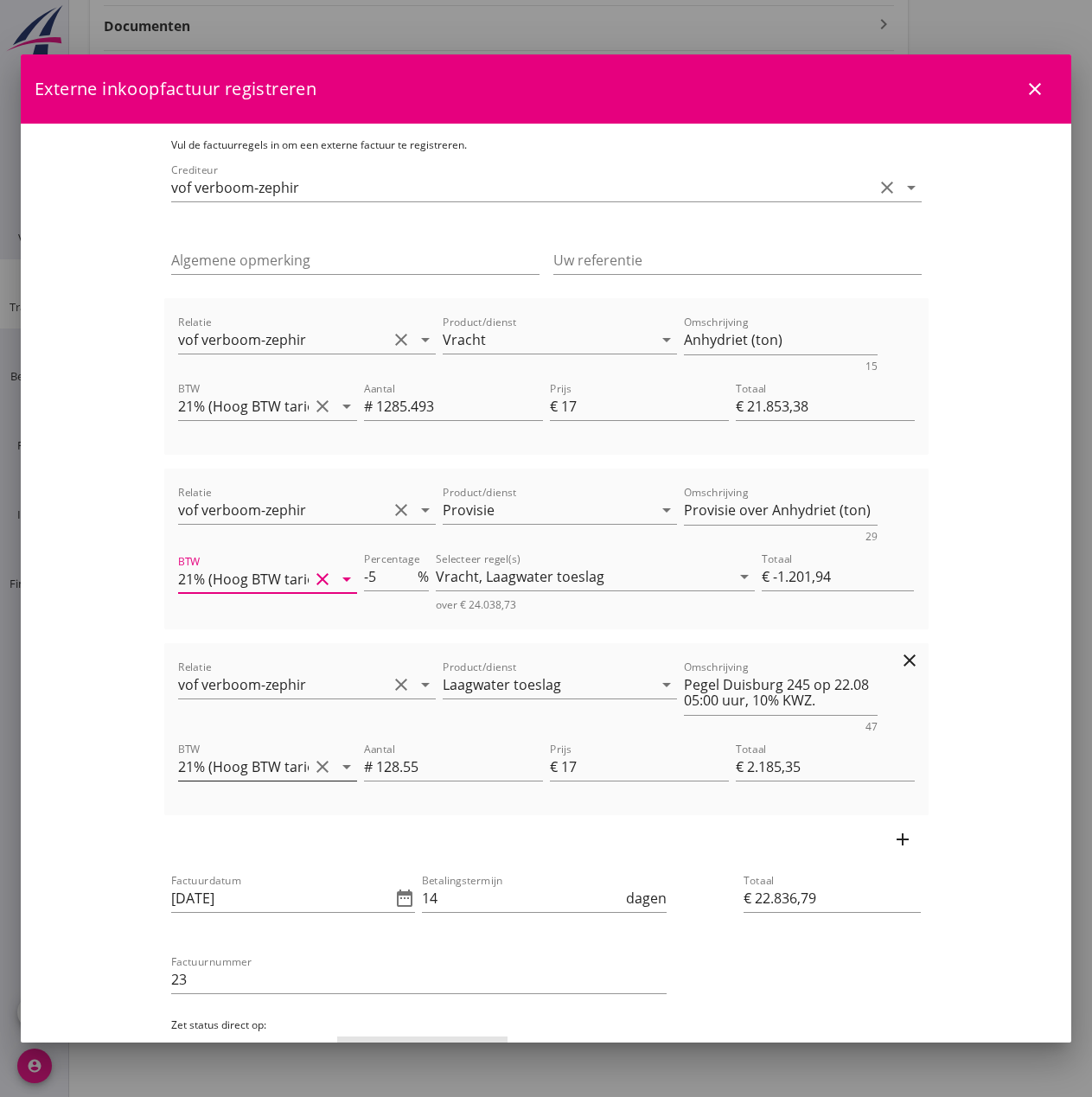
click at [336, 764] on icon "arrow_drop_down" at bounding box center [346, 767] width 21 height 21
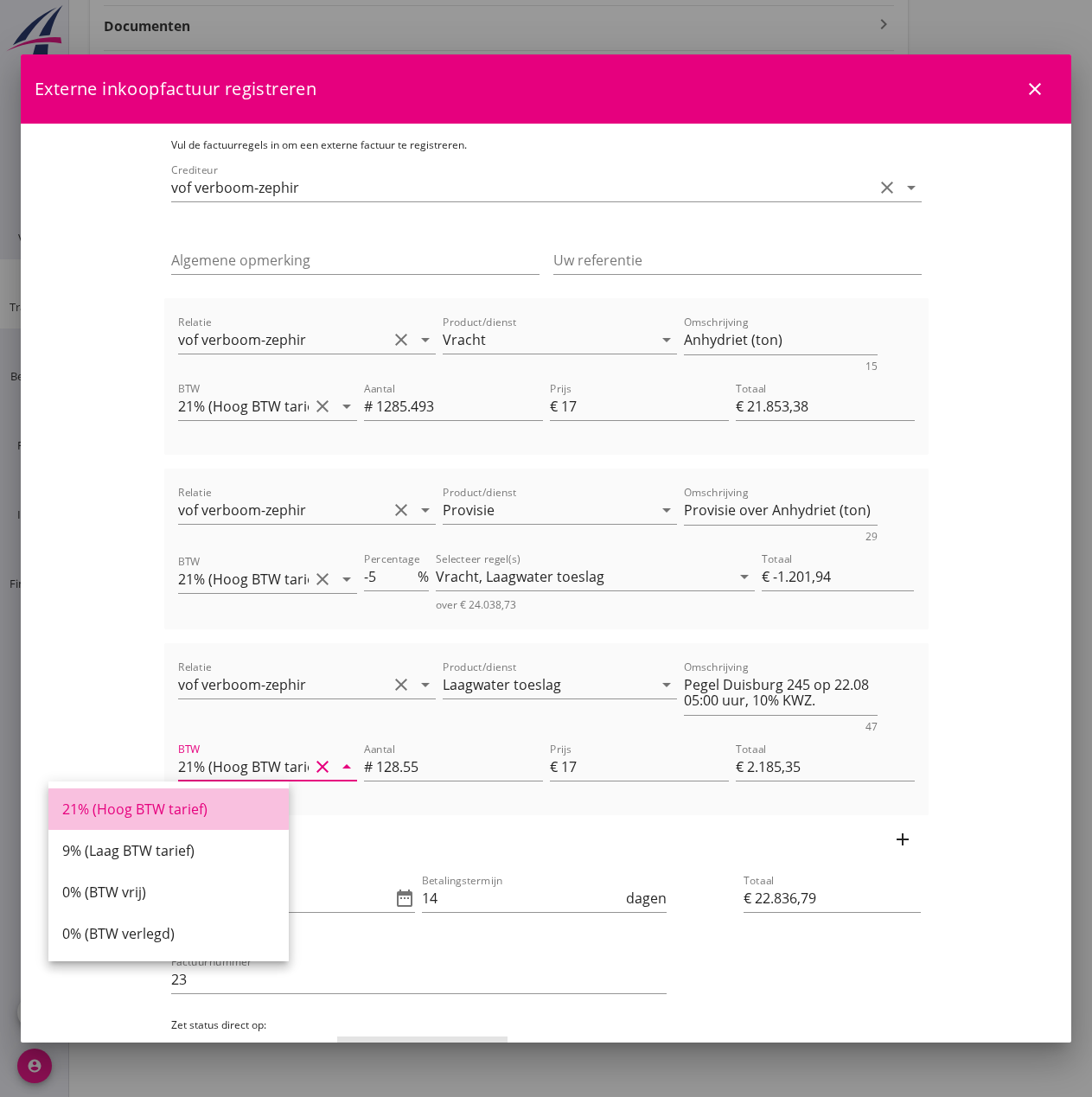
click at [194, 818] on div "21% (Hoog BTW tarief)" at bounding box center [169, 809] width 213 height 21
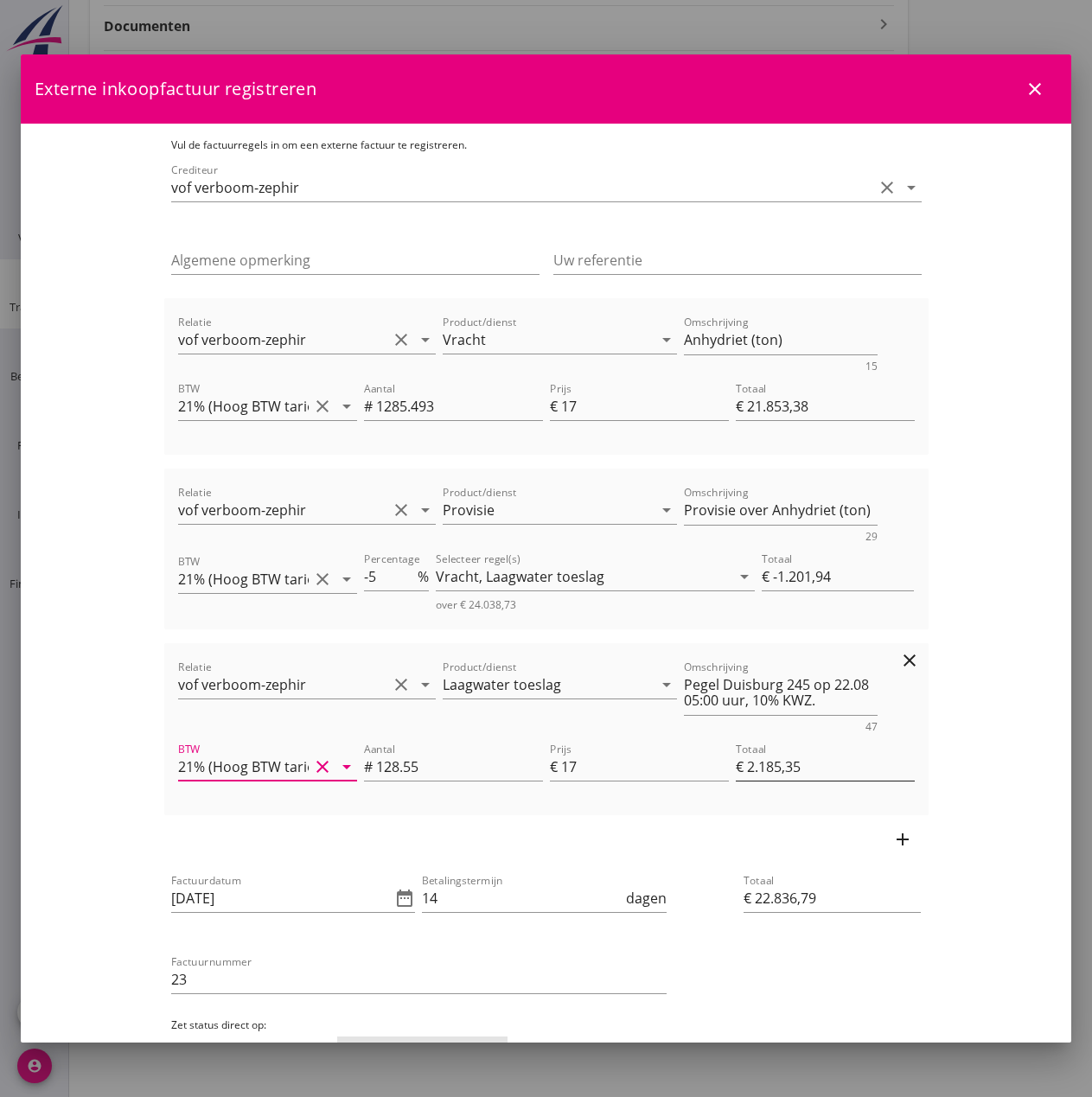
click at [899, 769] on input "€ 2.185,35" at bounding box center [824, 767] width 179 height 28
click at [619, 579] on div "Vracht, Laagwater toeslag" at bounding box center [583, 576] width 295 height 28
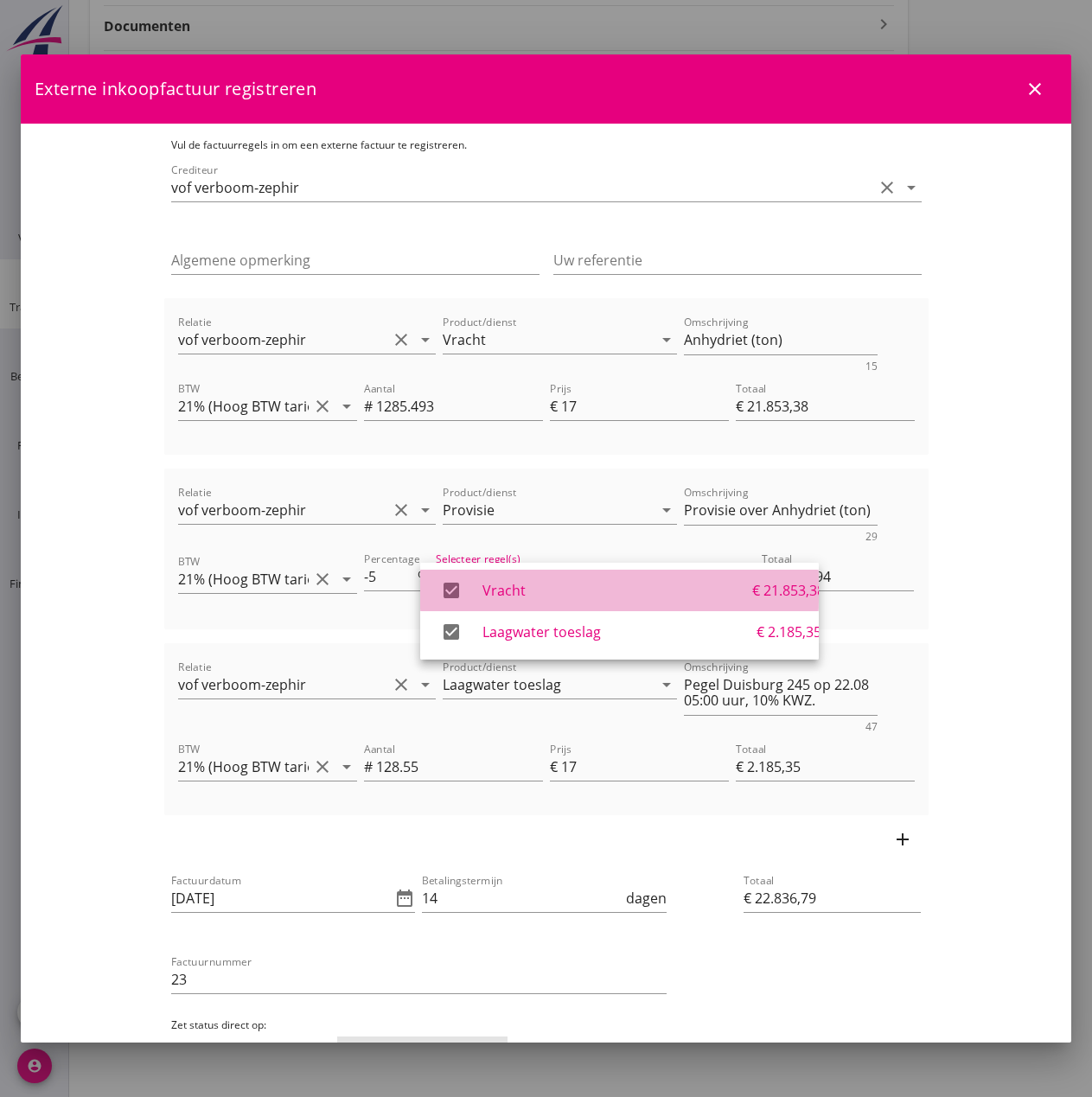
click at [457, 590] on icon "check_box" at bounding box center [451, 590] width 34 height 34
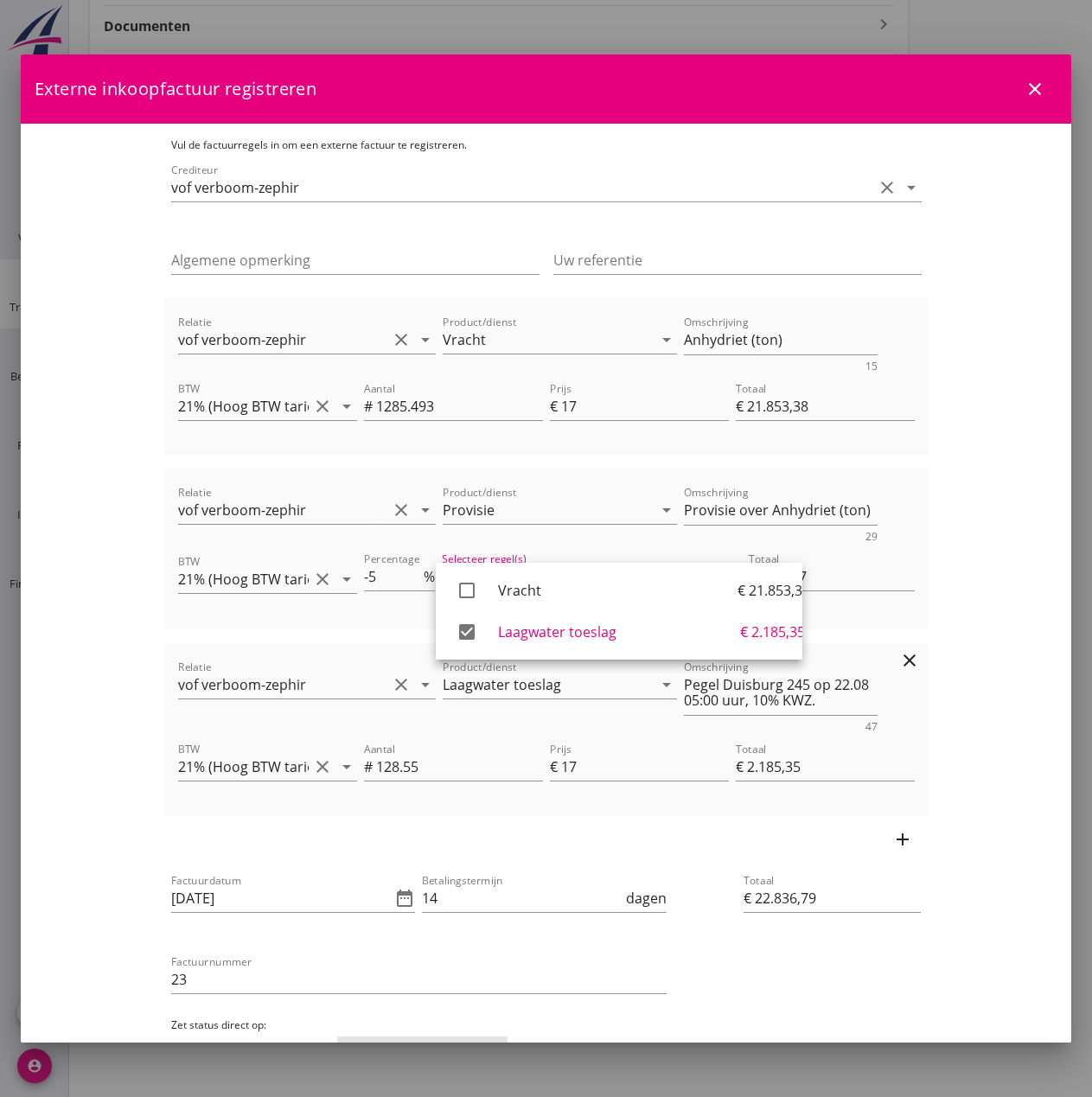
click at [567, 720] on div "Product/dienst Laagwater toeslag arrow_drop_down" at bounding box center [560, 695] width 241 height 83
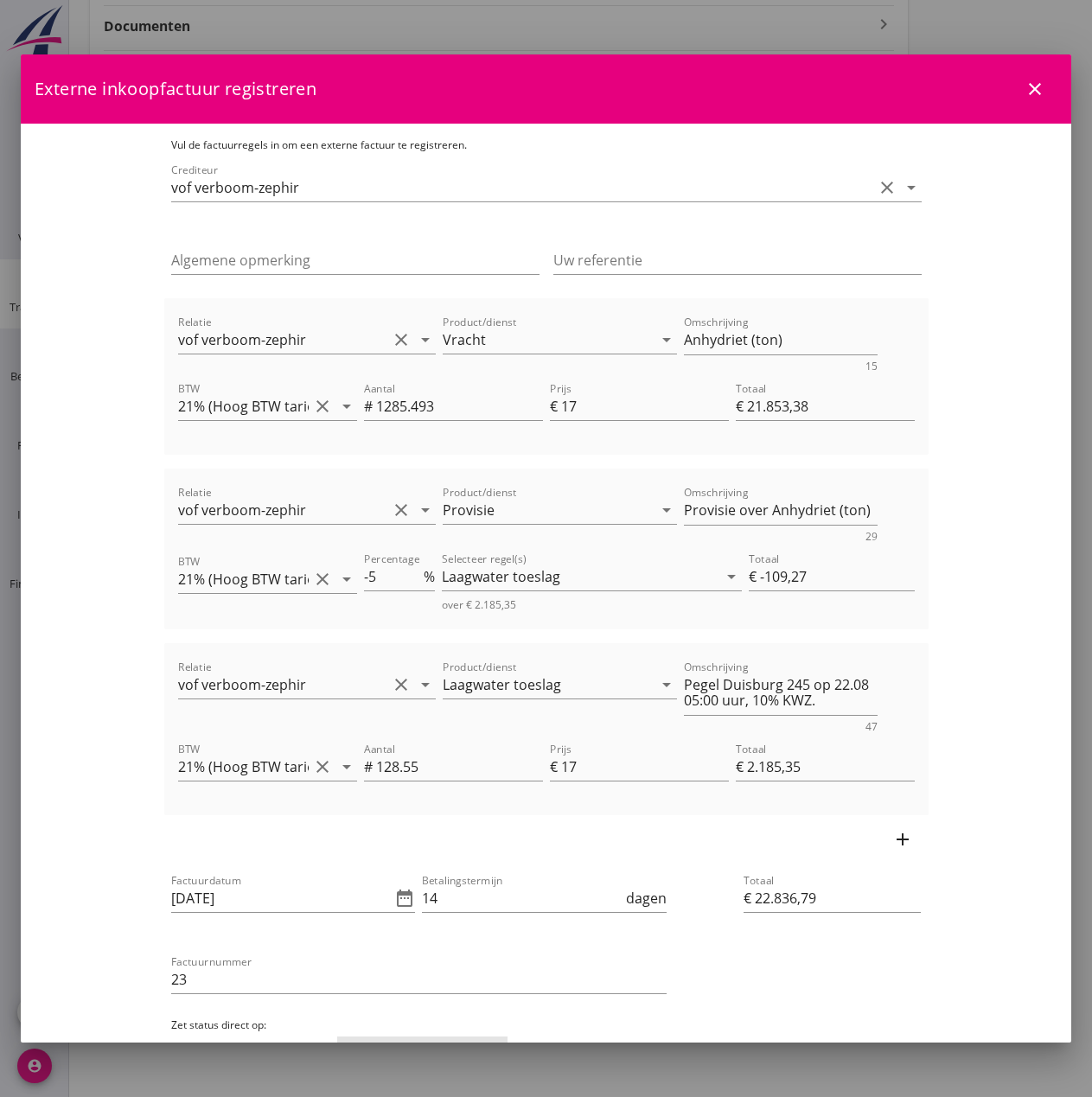
click at [787, 893] on div "Factuurdatum [DATE] date_range Betalingstermijn 14 dagen Factuurnummer 23 Zet s…" at bounding box center [546, 969] width 764 height 211
click at [854, 904] on input "€ 22.836,79" at bounding box center [832, 898] width 177 height 28
click at [587, 579] on div "Laagwater toeslag" at bounding box center [580, 576] width 276 height 28
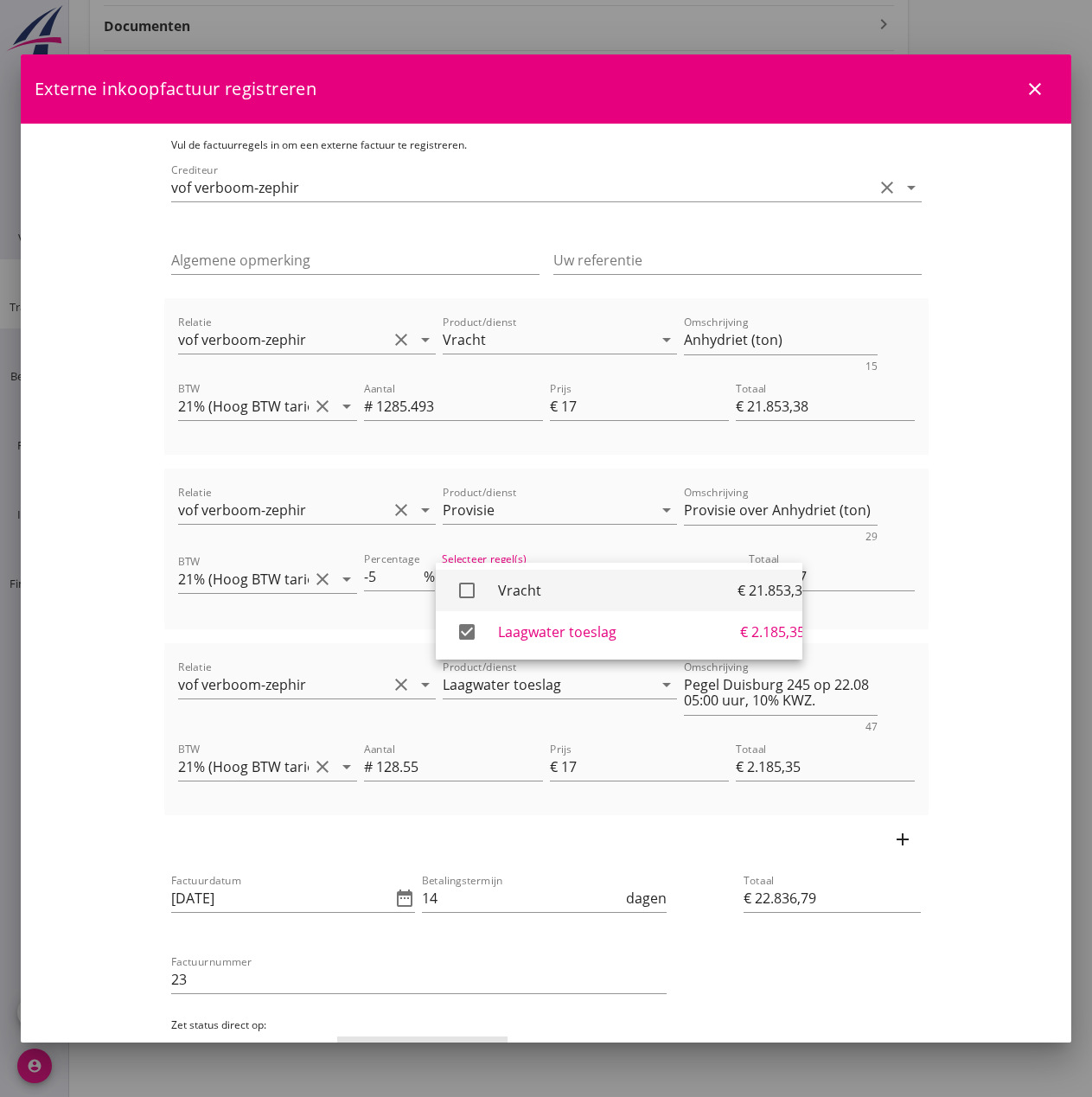
click at [526, 592] on div "Vracht" at bounding box center [618, 590] width 239 height 21
type input "€ -1.201,94"
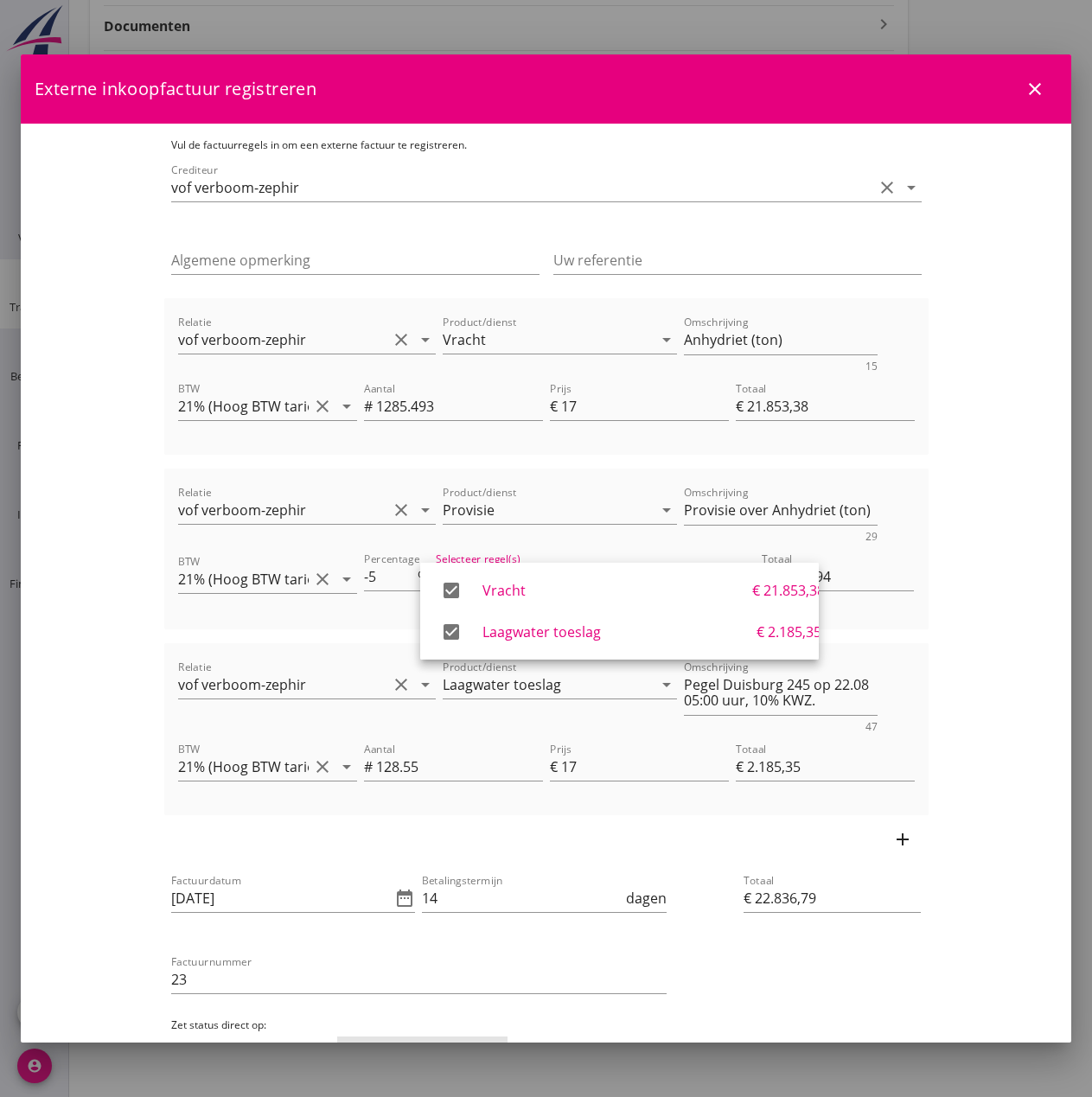
click at [585, 846] on div "add" at bounding box center [546, 839] width 764 height 48
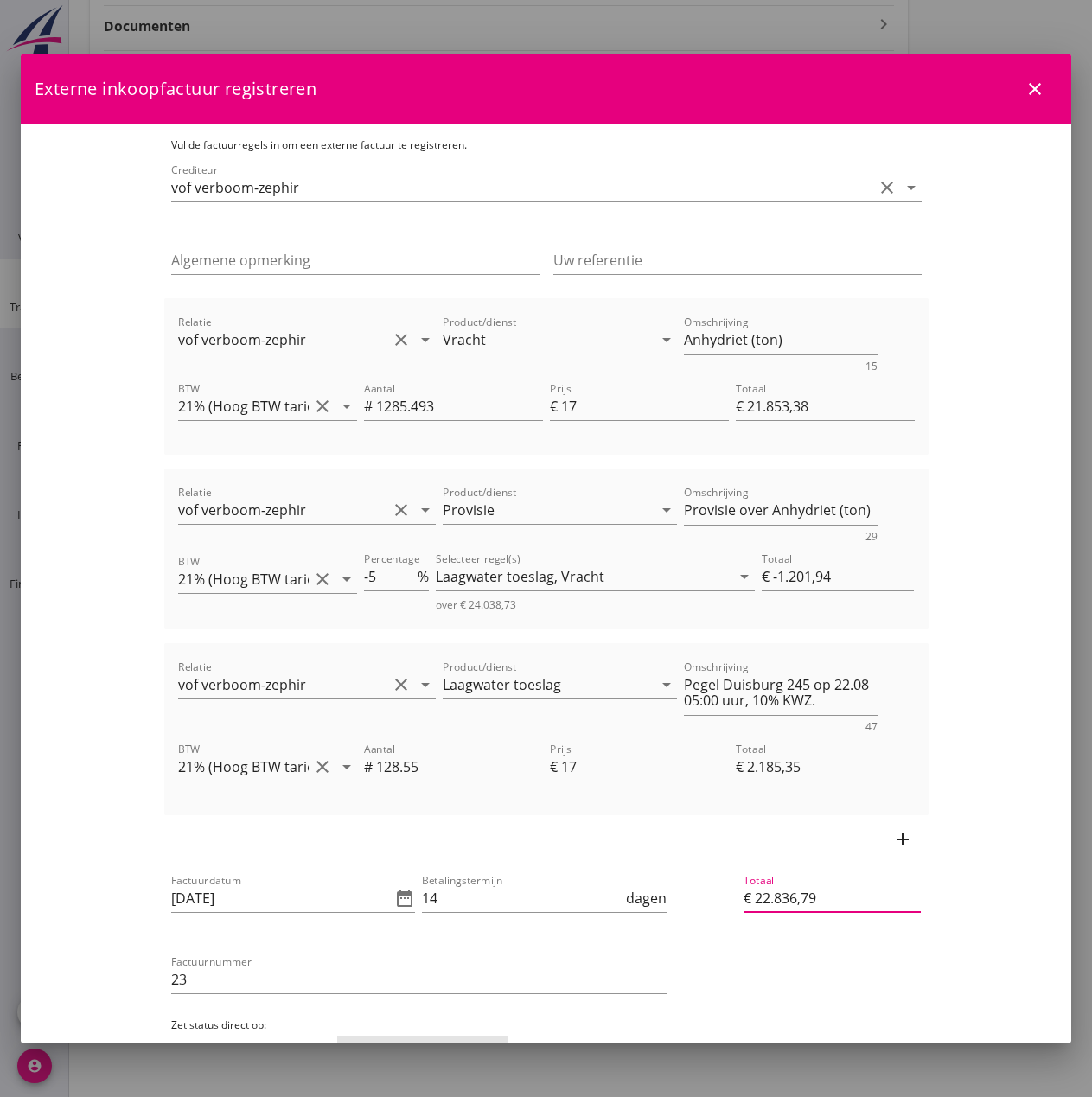
click at [880, 901] on input "€ 22.836,79" at bounding box center [832, 898] width 177 height 28
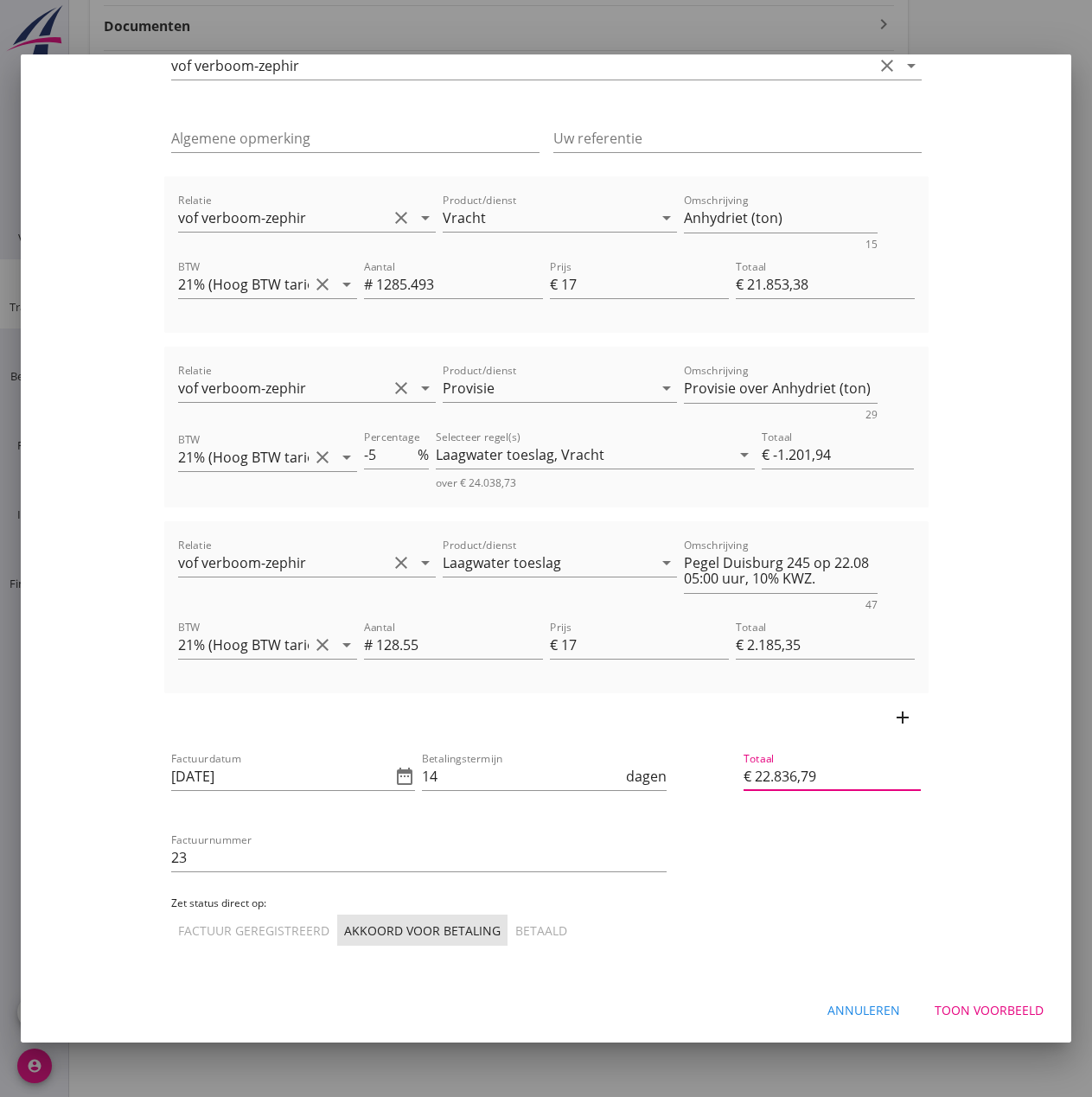
click at [888, 779] on input "€ 22.836,79" at bounding box center [832, 776] width 177 height 28
click at [845, 772] on input "€ 22.836,79" at bounding box center [832, 776] width 177 height 28
click at [839, 639] on input "€ 2.185,35" at bounding box center [824, 644] width 179 height 28
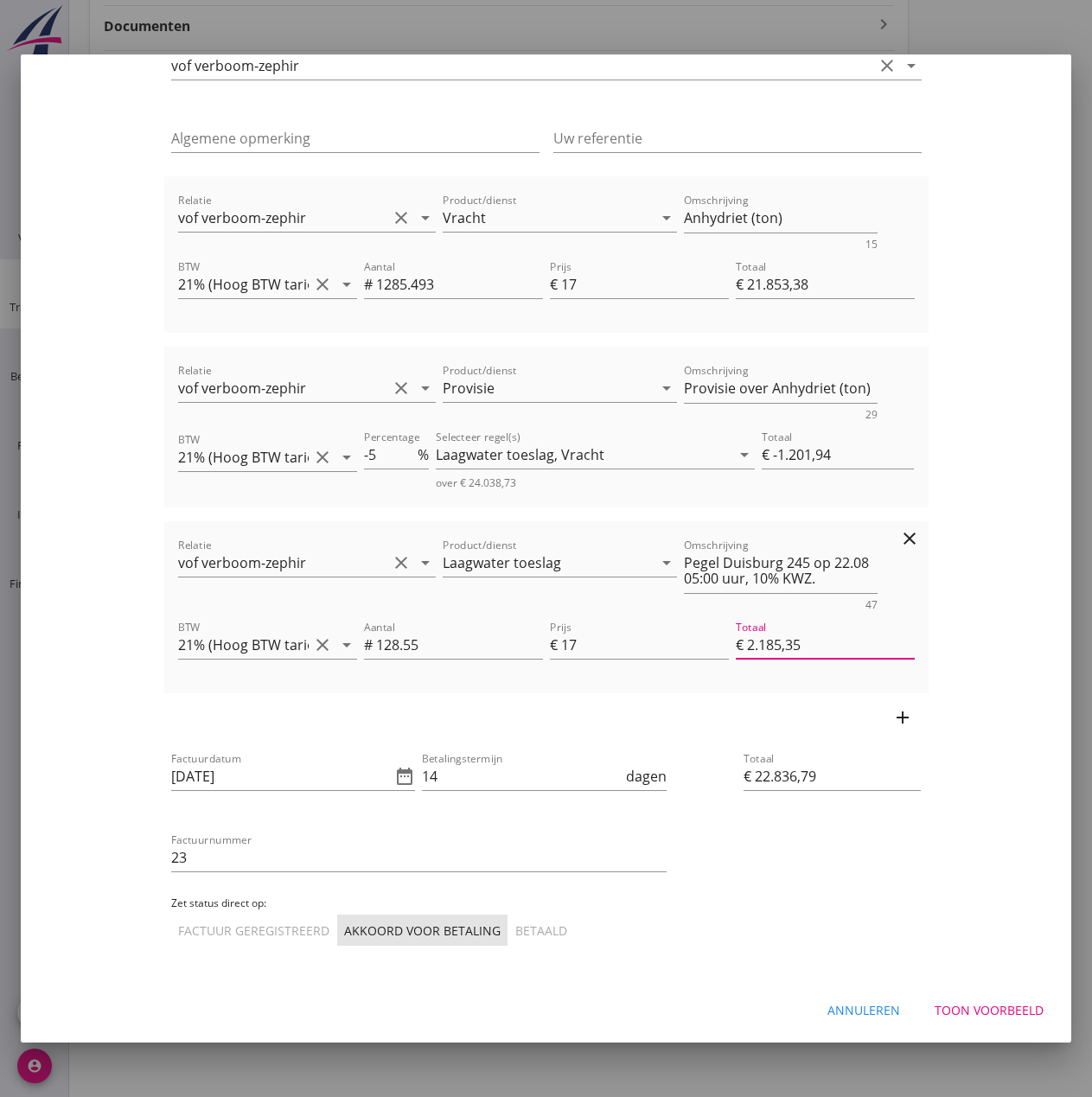
click at [839, 639] on input "€ 2.185,35" at bounding box center [824, 644] width 179 height 28
drag, startPoint x: 377, startPoint y: 645, endPoint x: 251, endPoint y: 630, distance: 126.9
click at [251, 630] on div "BTW 21% (Hoog BTW tarief) clear arrow_drop_down Aantal # 128.55 Prijs € 17 Tota…" at bounding box center [546, 646] width 744 height 65
type input "1"
type input "€ 17,00"
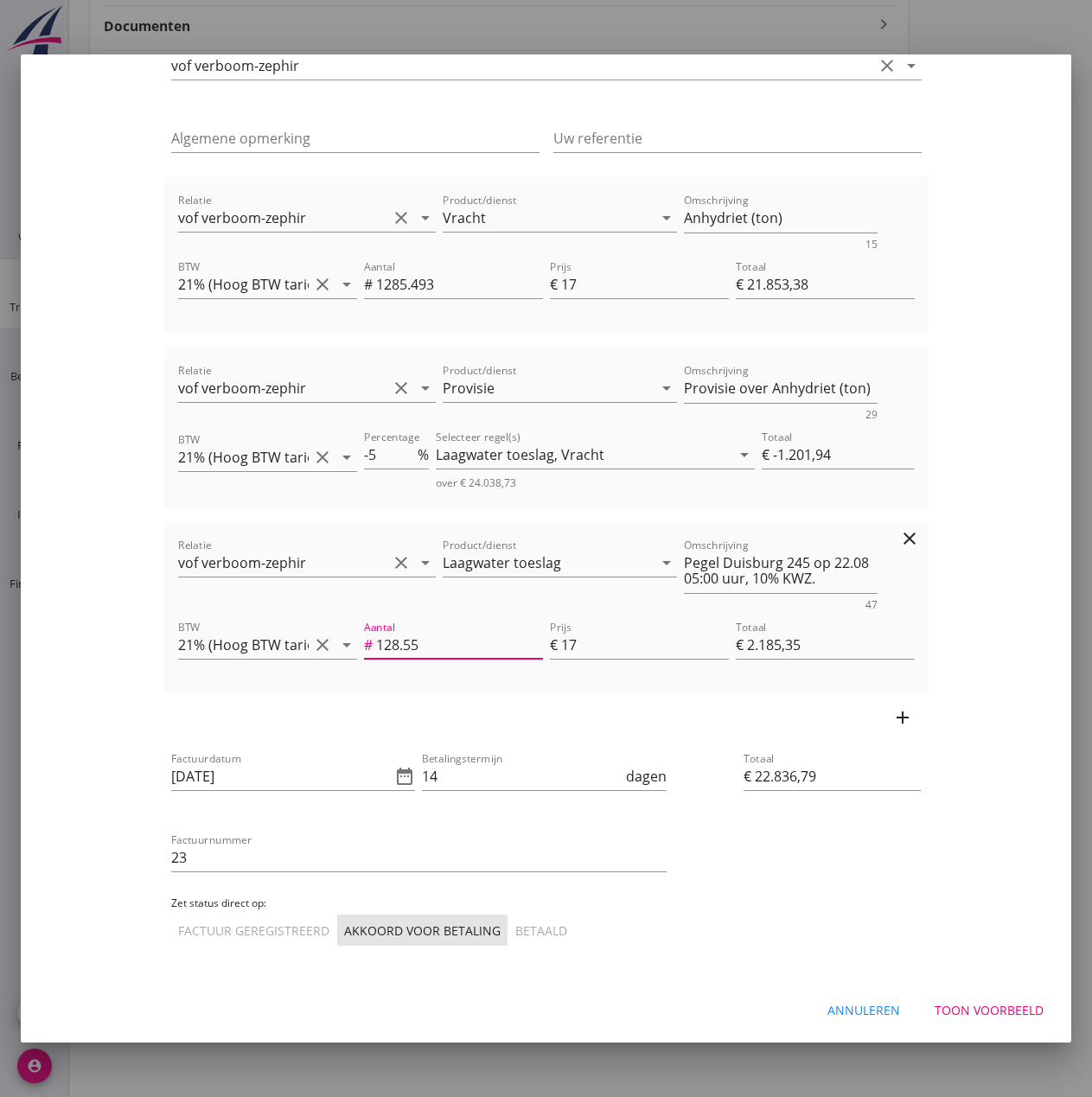
type input "€ 20.776,86"
type input "12"
type input "€ 204,00"
type input "€ 20.954,51"
type input "128"
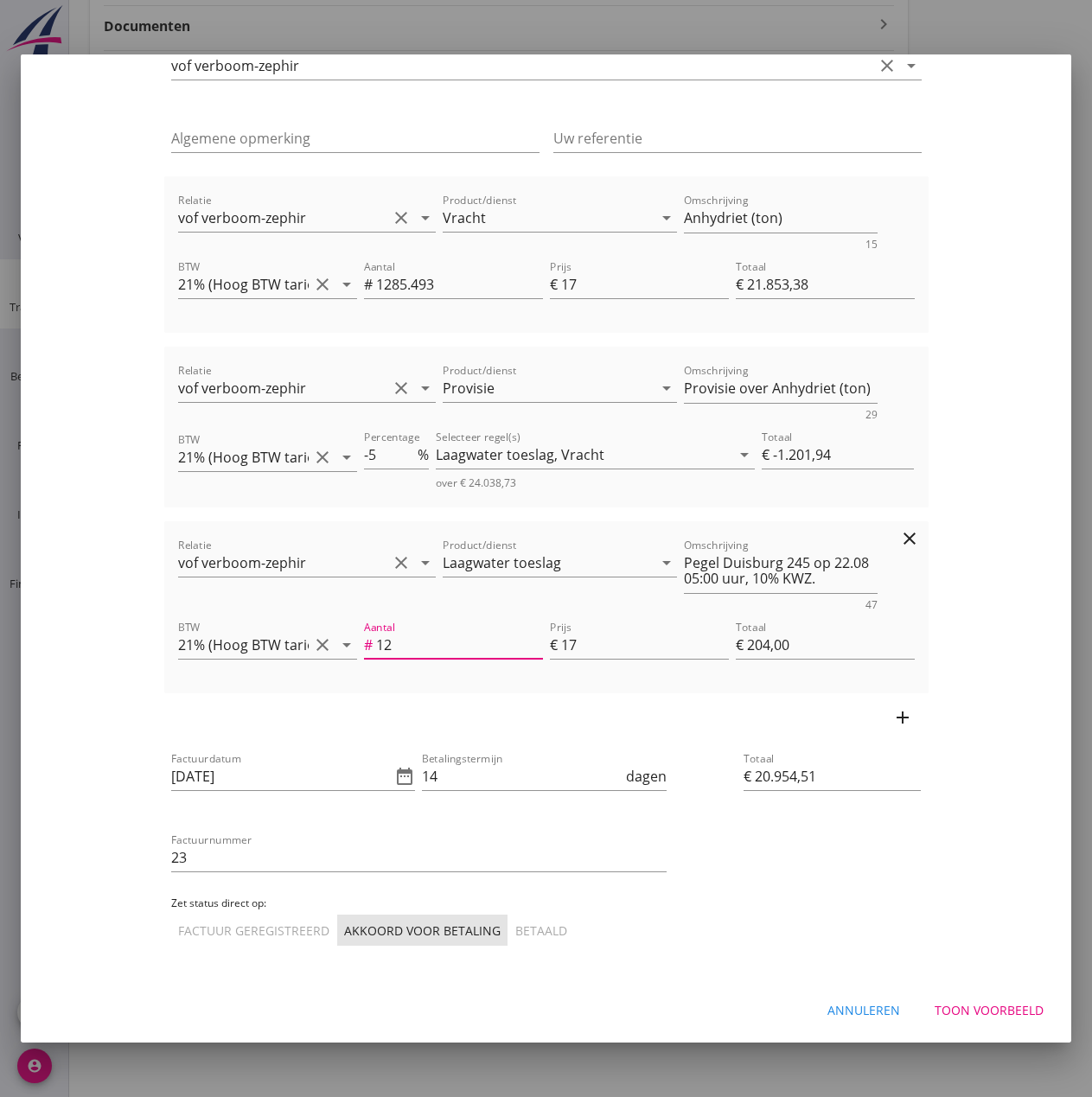
type input "€ 2.176,00"
type input "€ 22.827,91"
type input "€ 0,00"
type input "€ 20.760,71"
type input "128.5"
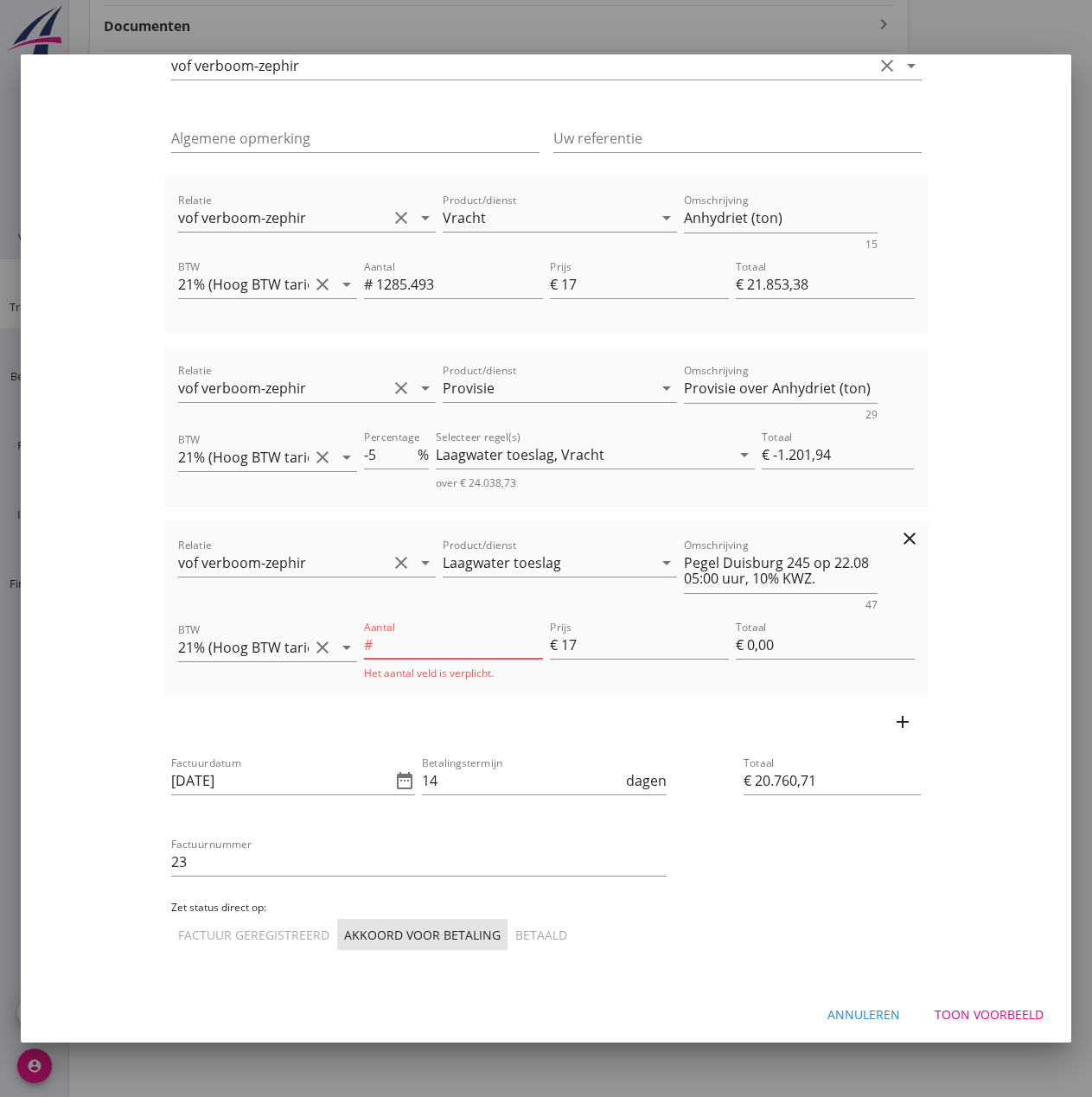
type input "€ 2.184,50"
type input "€ 22.835,99"
type input "128.55"
type input "€ 2.185,35"
type input "€ 22.836,79"
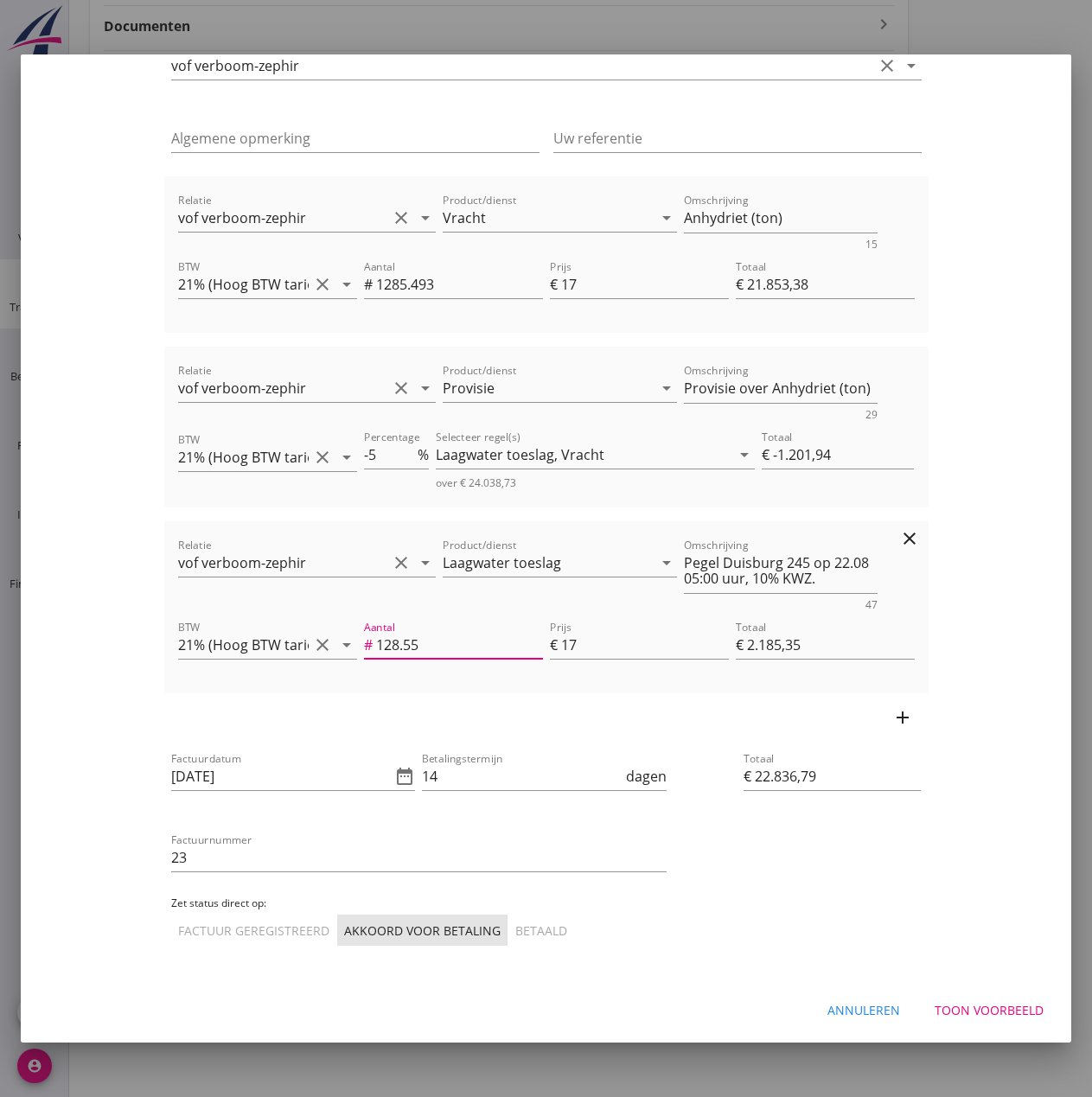
type input "128.5"
type input "€ 2.184,50"
type input "€ 22.835,99"
type input "€ 0,00"
type input "€ 20.760,71"
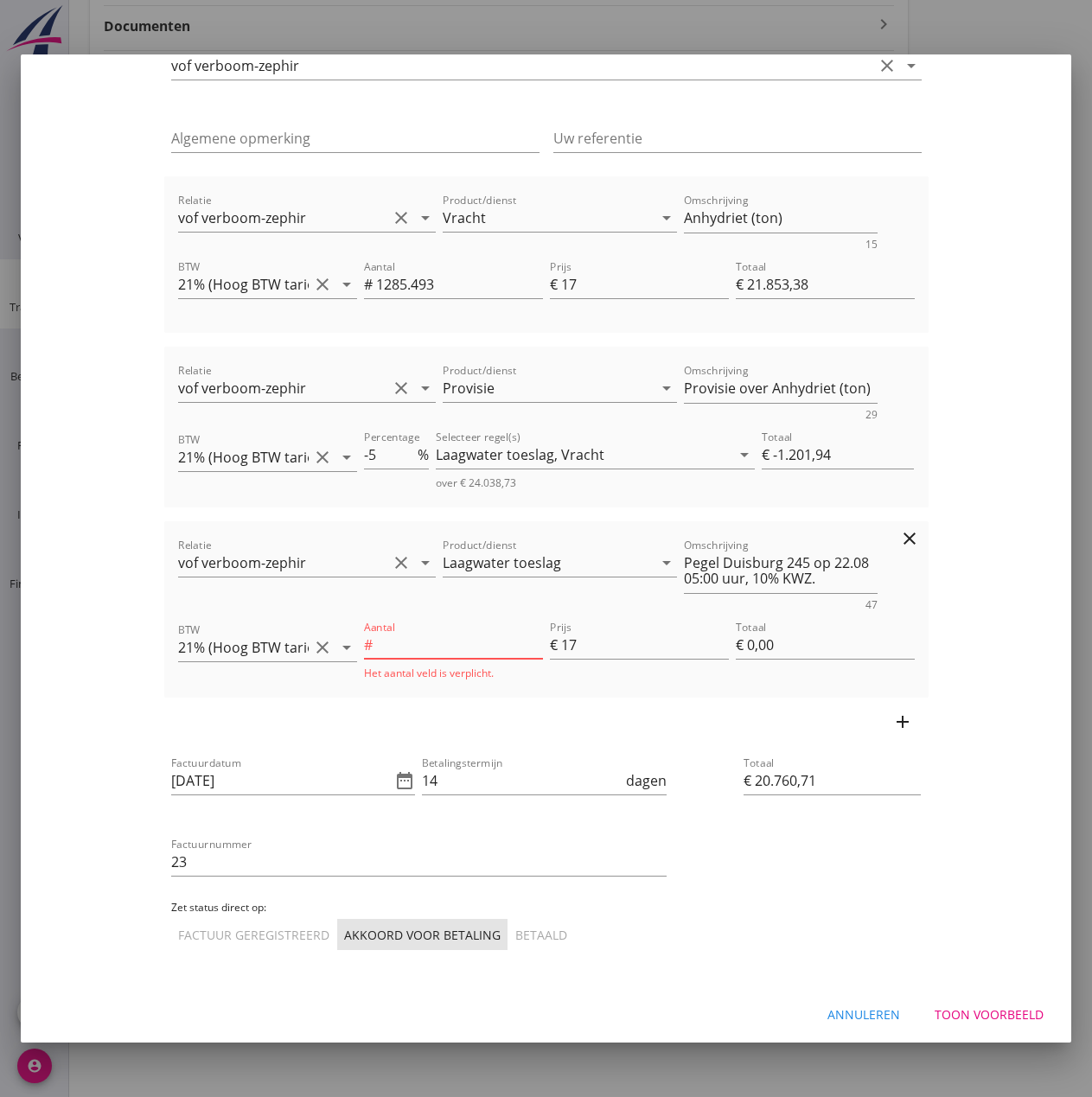
type input "128"
type input "€ 2.176,00"
type input "€ 22.827,91"
type input "128.5"
type input "€ 2.184,50"
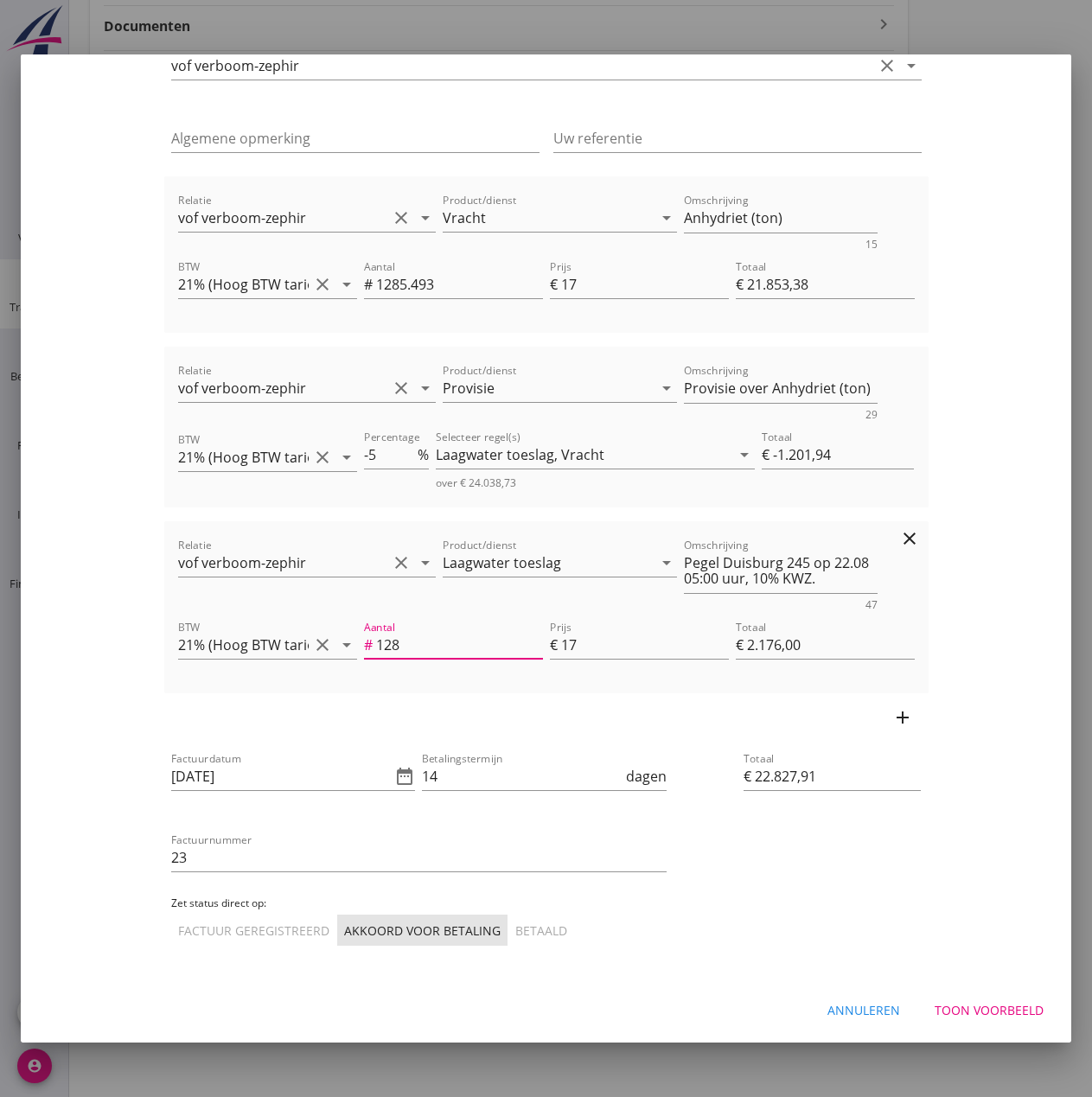
type input "€ 22.835,99"
type input "128.55"
type input "€ 2.185,35"
type input "€ 22.836,79"
click at [514, 459] on div "Laagwater toeslag," at bounding box center [496, 455] width 121 height 15
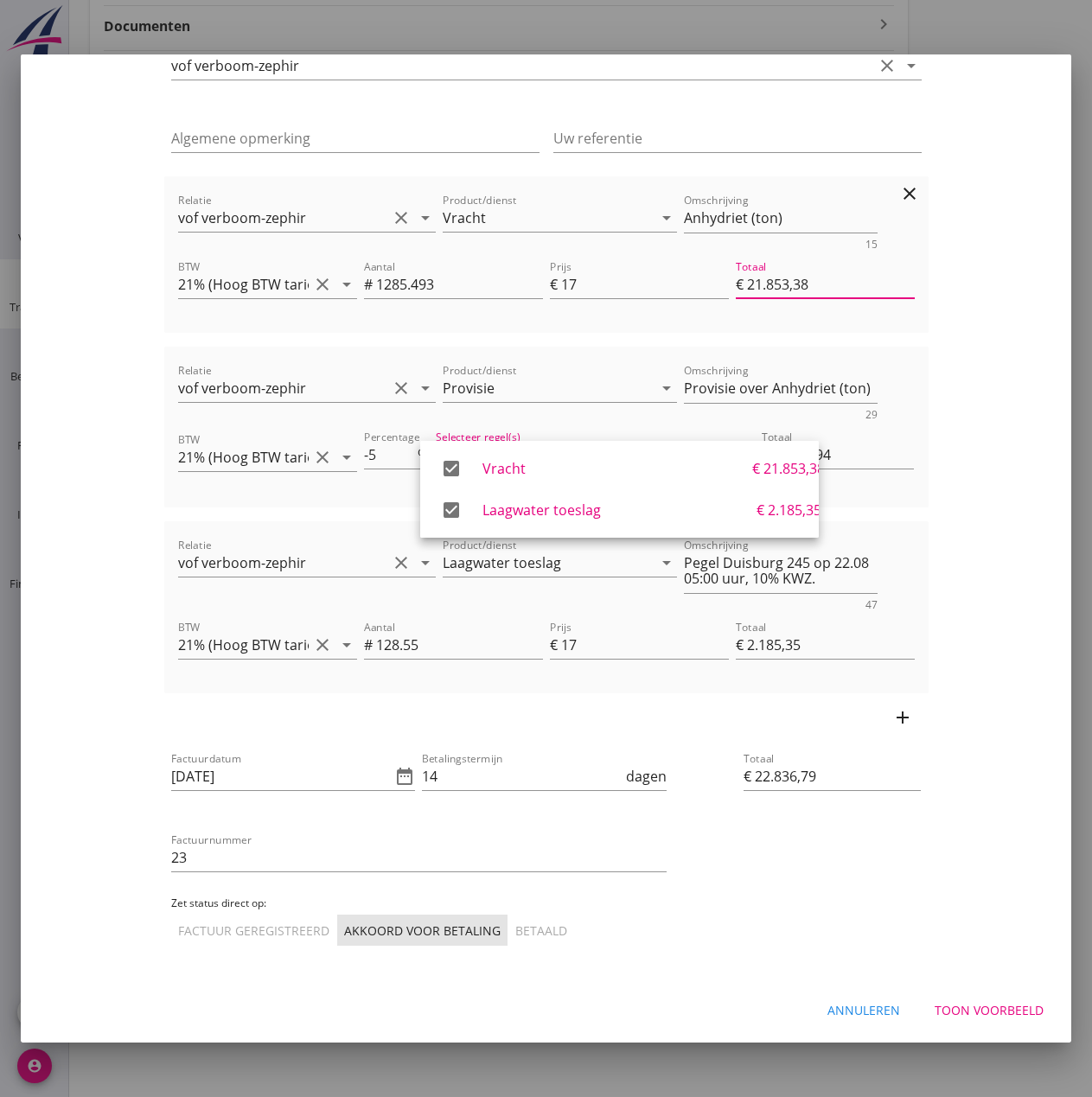
click at [872, 289] on input "€ 21.853,38" at bounding box center [824, 284] width 179 height 28
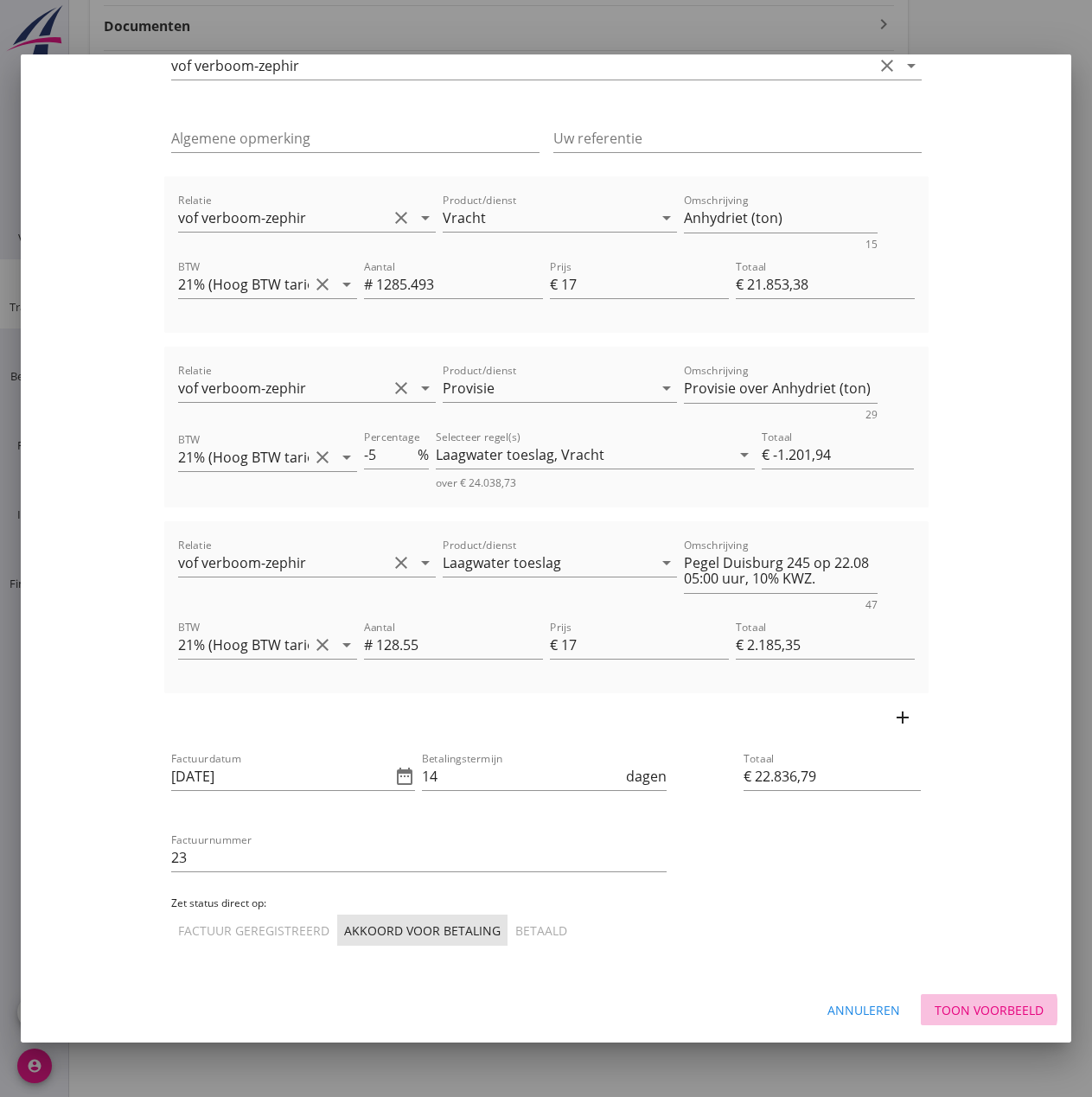
click at [956, 1003] on div "Toon voorbeeld" at bounding box center [989, 1010] width 109 height 18
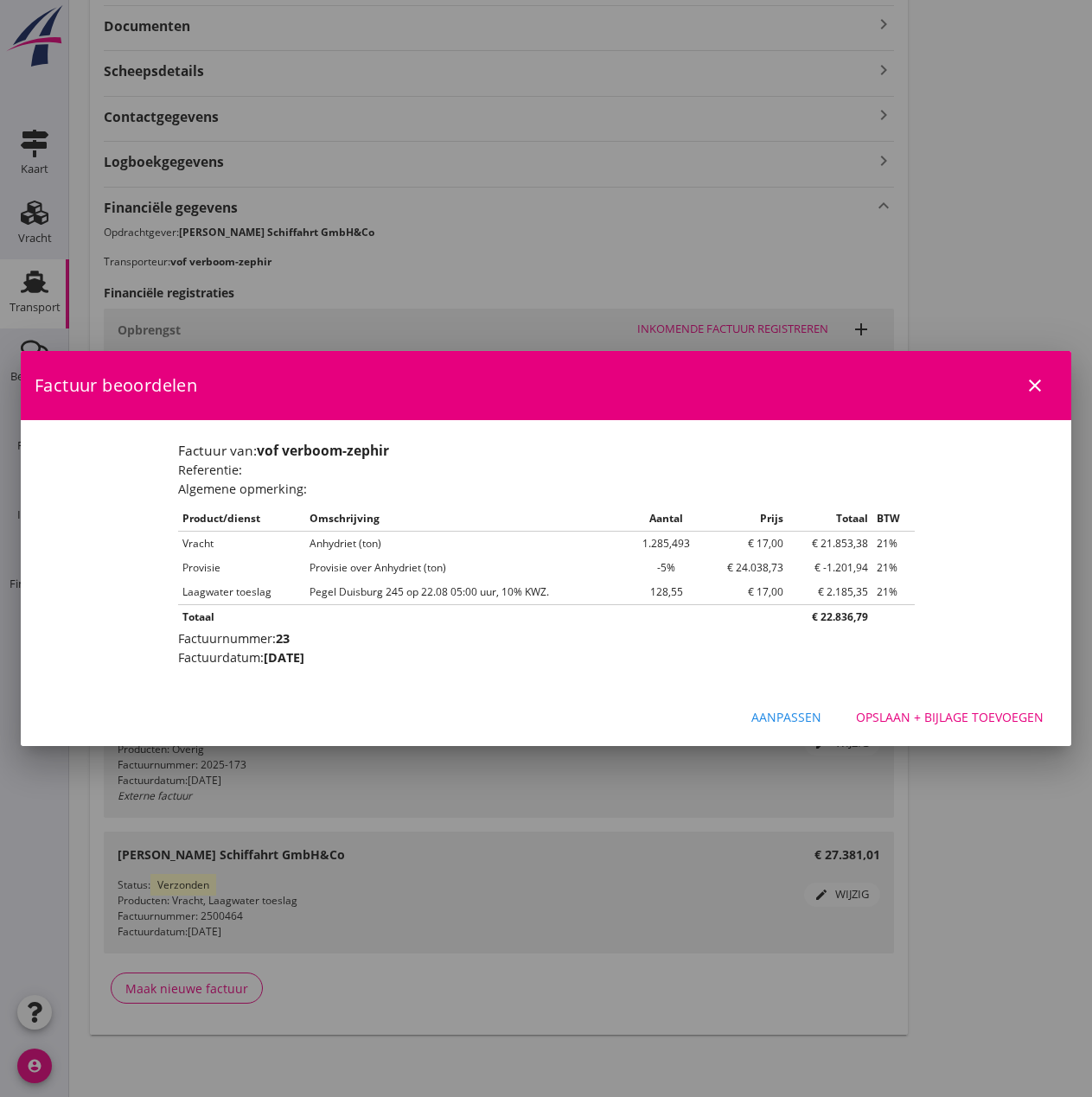
scroll to position [0, 0]
click at [930, 718] on div "Opslaan + bijlage toevoegen" at bounding box center [950, 716] width 188 height 18
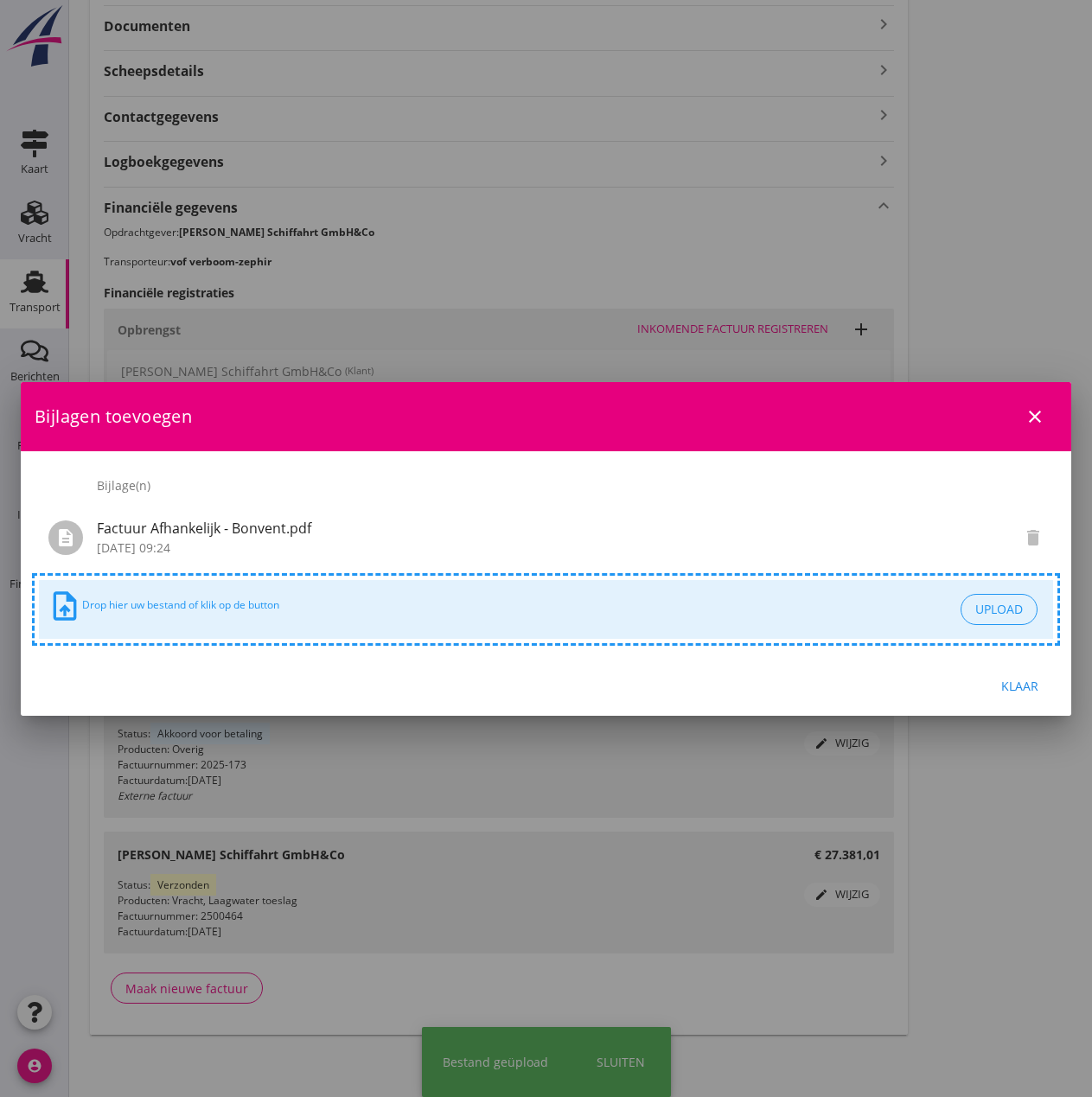
click at [1019, 675] on button "Klaar" at bounding box center [1019, 686] width 76 height 31
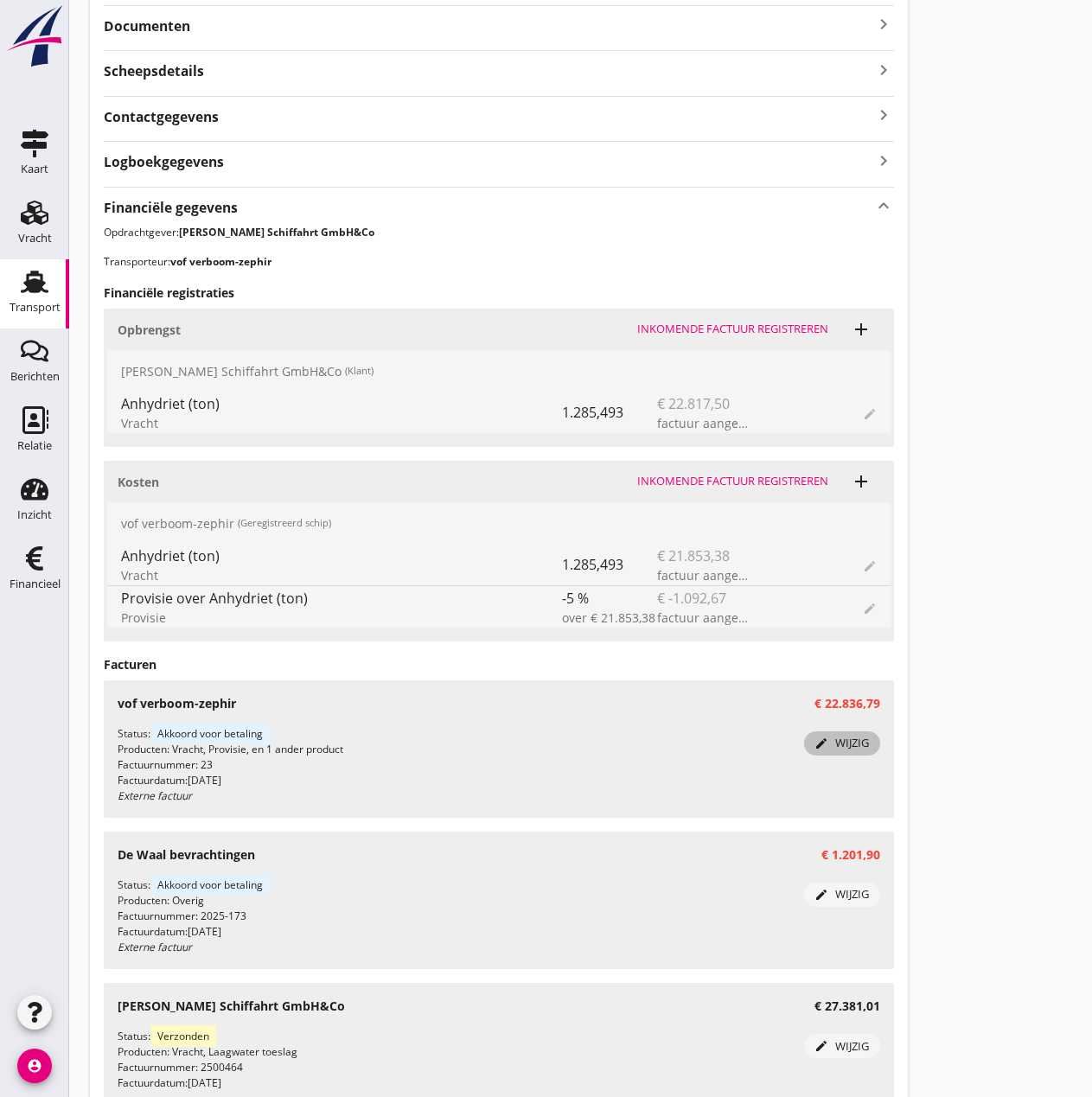
click at [842, 742] on div "edit wijzig" at bounding box center [842, 743] width 63 height 17
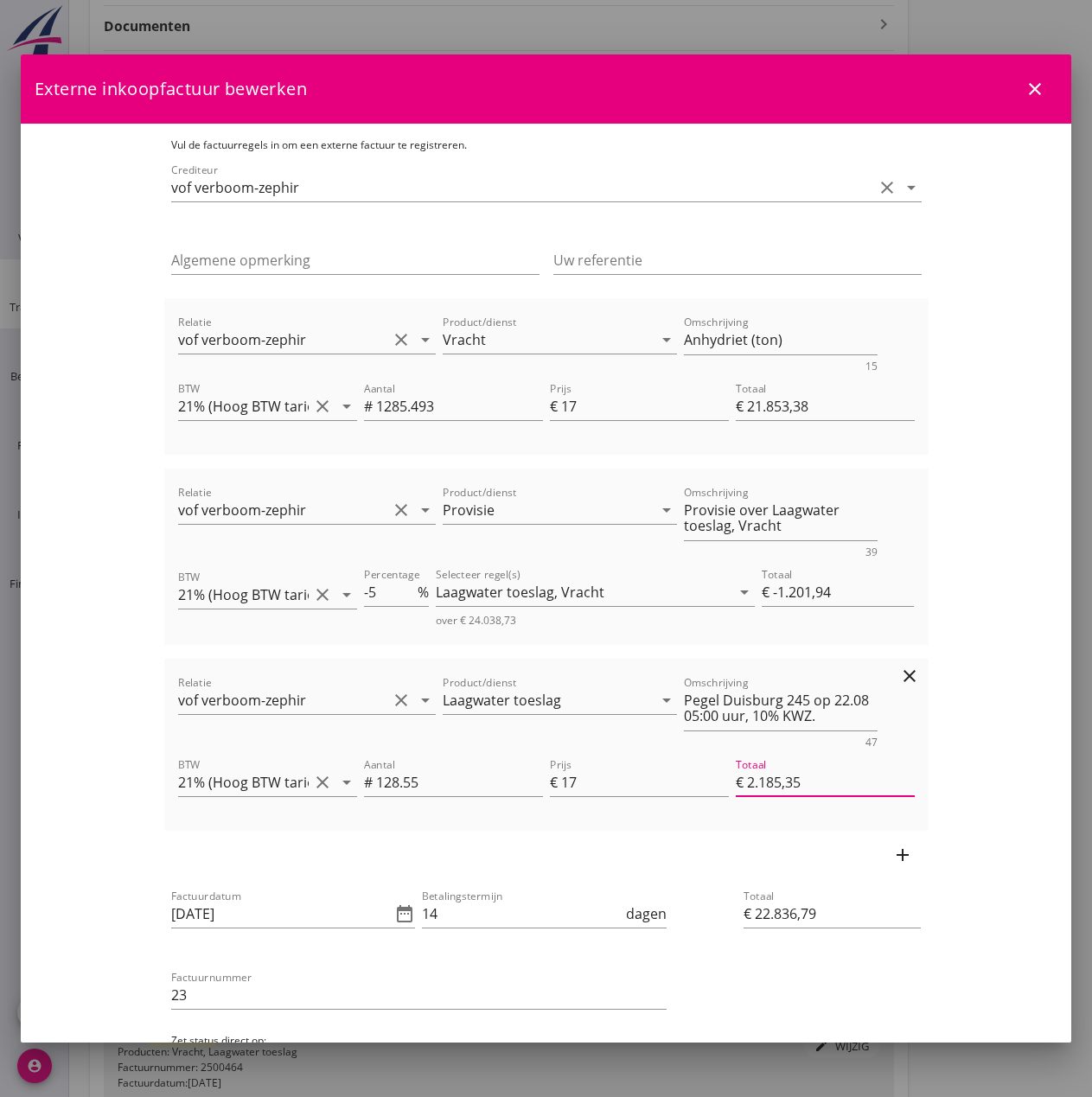
click at [835, 775] on input "€ 2.185,35" at bounding box center [824, 782] width 179 height 28
click at [851, 910] on input "€ 22.836,79" at bounding box center [832, 914] width 177 height 28
click at [336, 406] on icon "arrow_drop_down" at bounding box center [346, 406] width 21 height 21
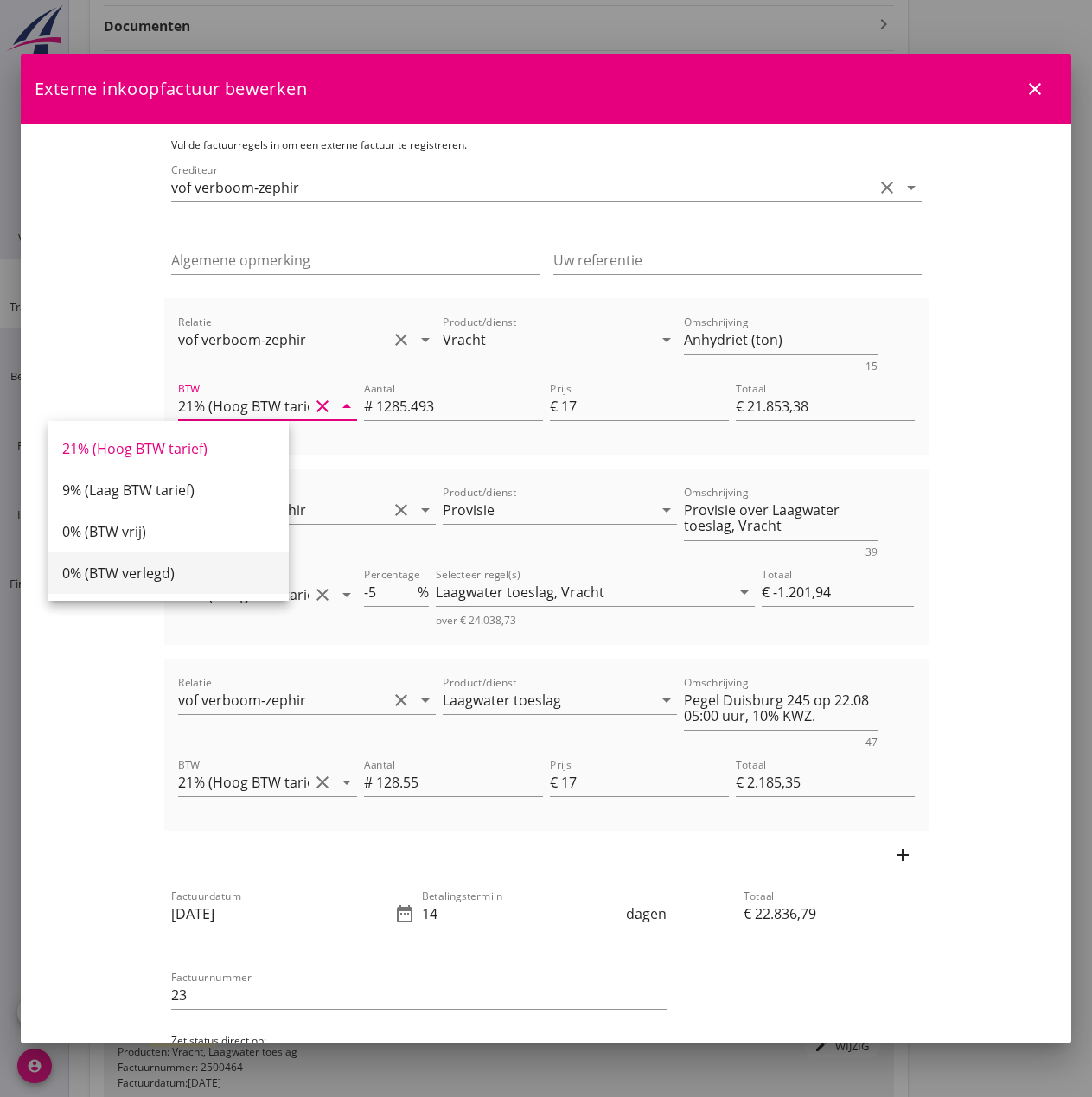
click at [183, 569] on div "0% (BTW verlegd)" at bounding box center [169, 573] width 213 height 21
type input "0% (BTW verlegd)"
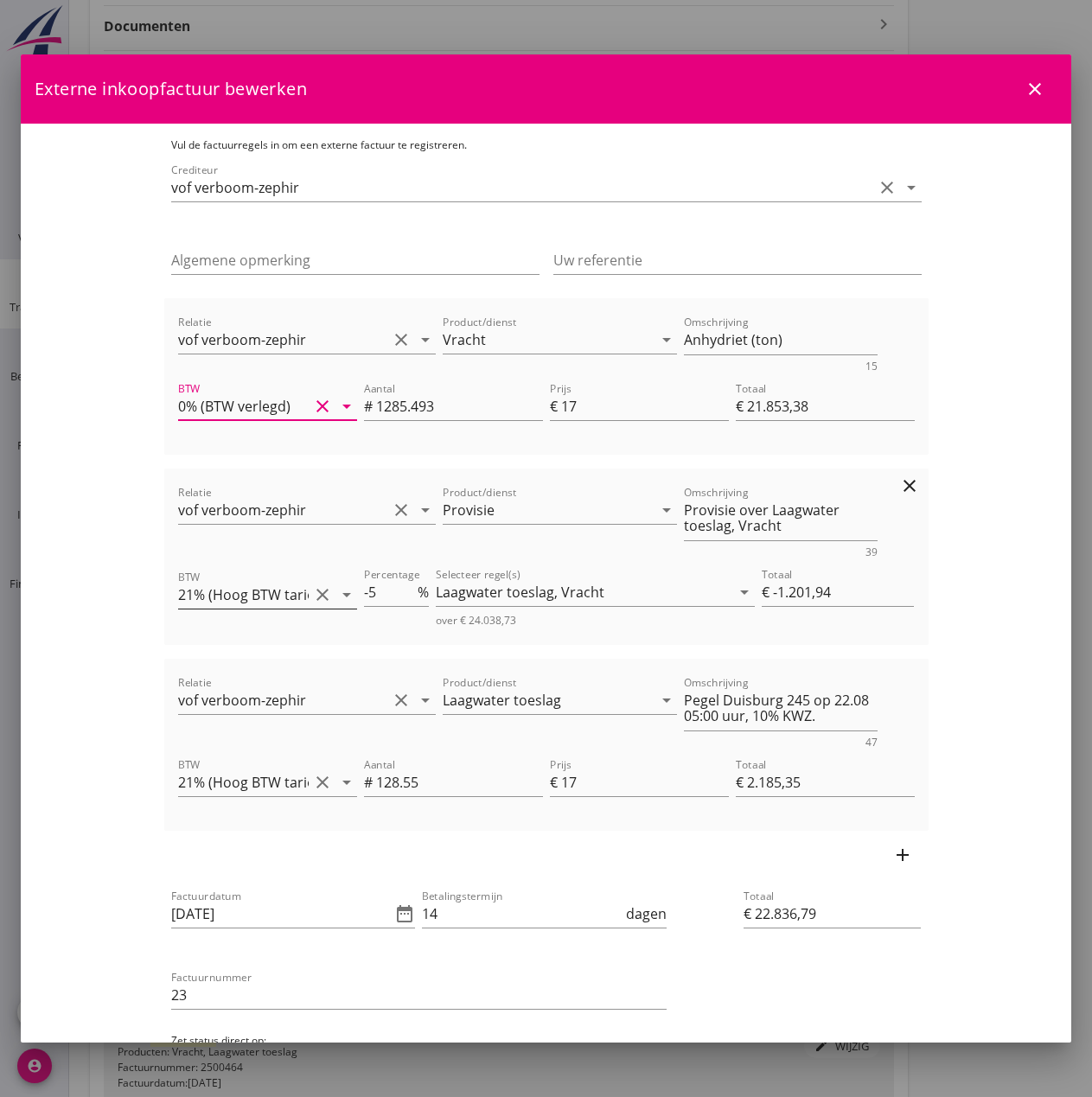
click at [336, 598] on icon "arrow_drop_down" at bounding box center [346, 595] width 21 height 21
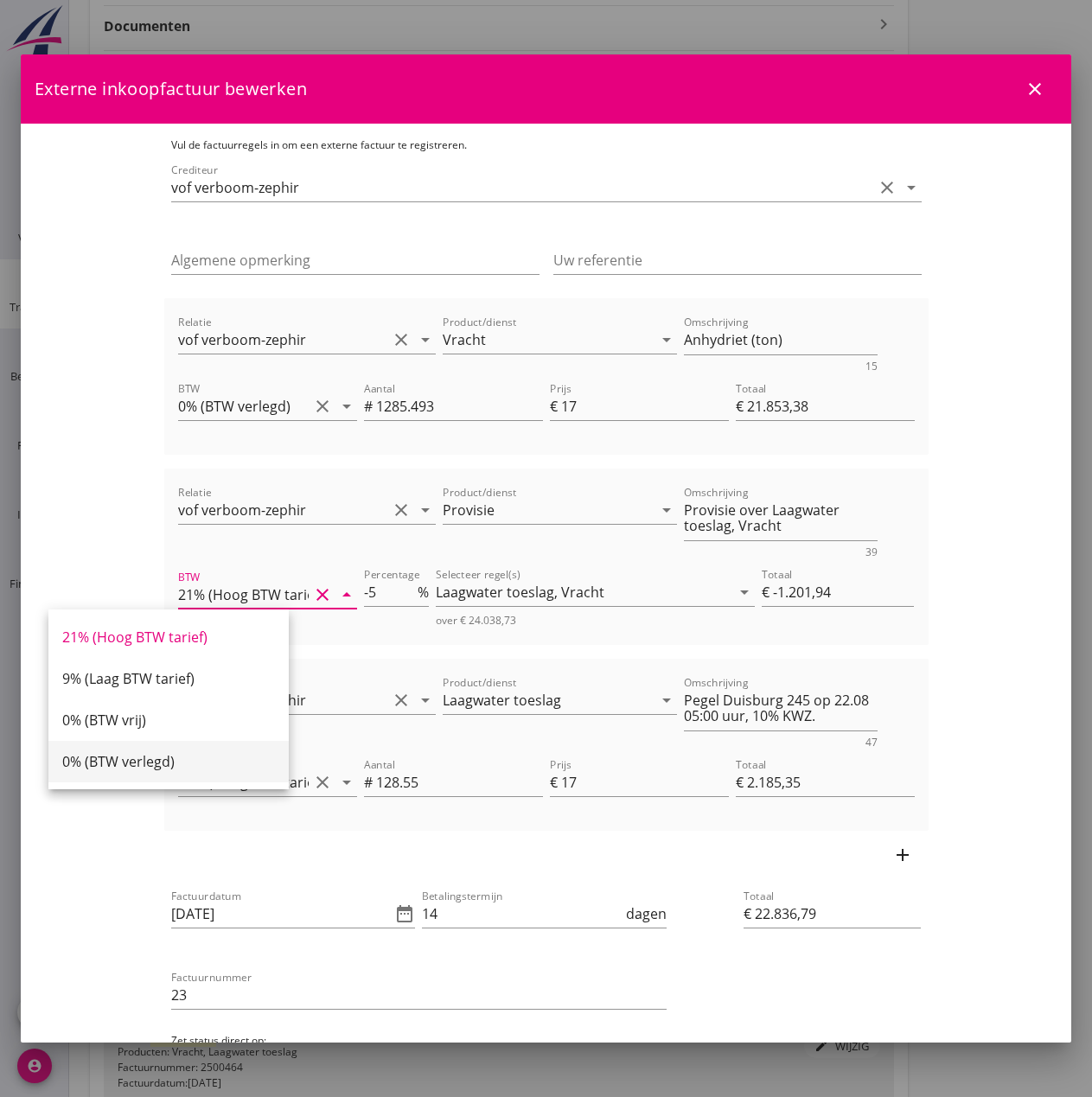
click at [227, 756] on div "0% (BTW verlegd)" at bounding box center [169, 762] width 213 height 21
type input "0% (BTW verlegd)"
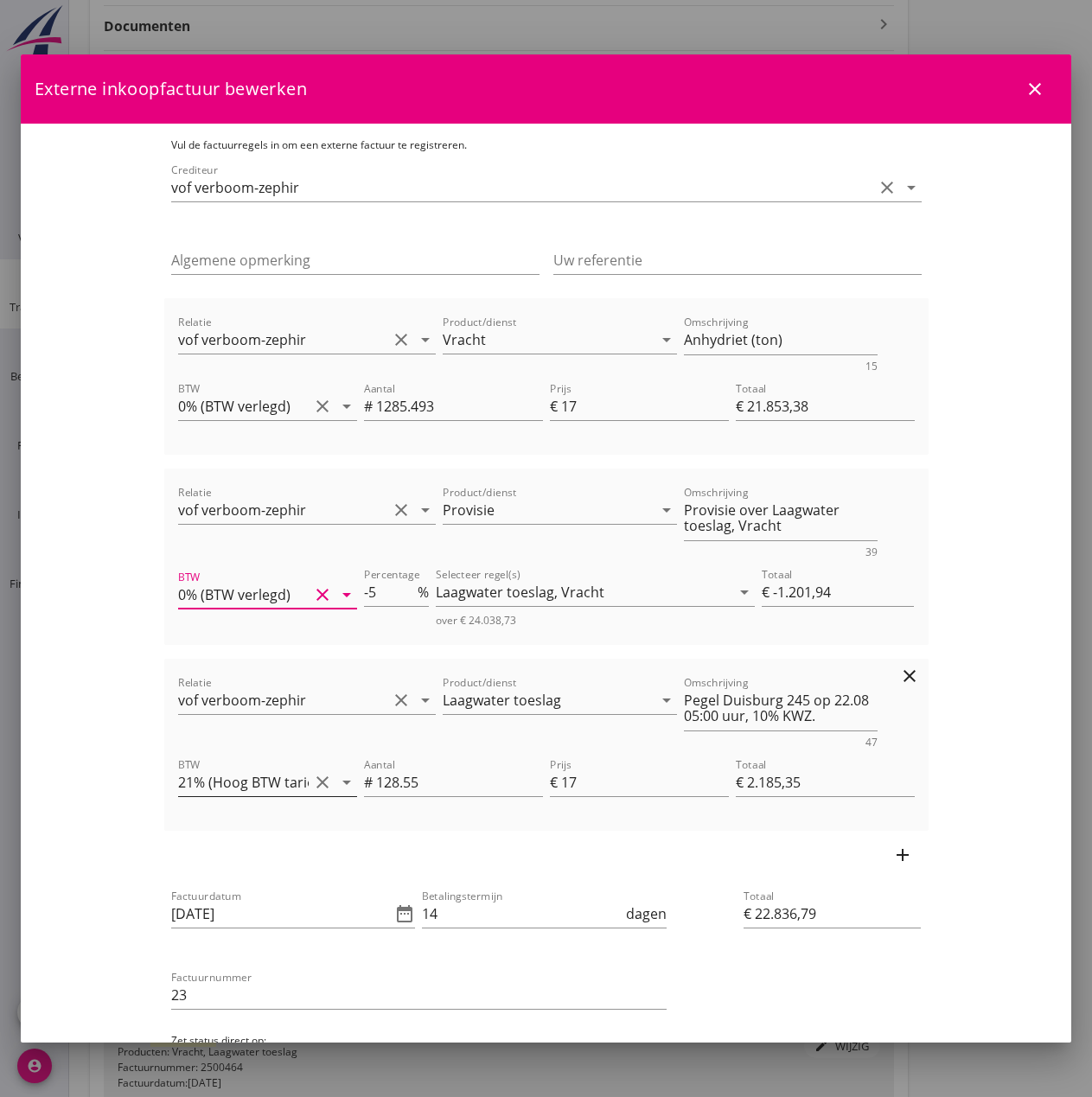
click at [336, 783] on icon "arrow_drop_down" at bounding box center [346, 783] width 21 height 21
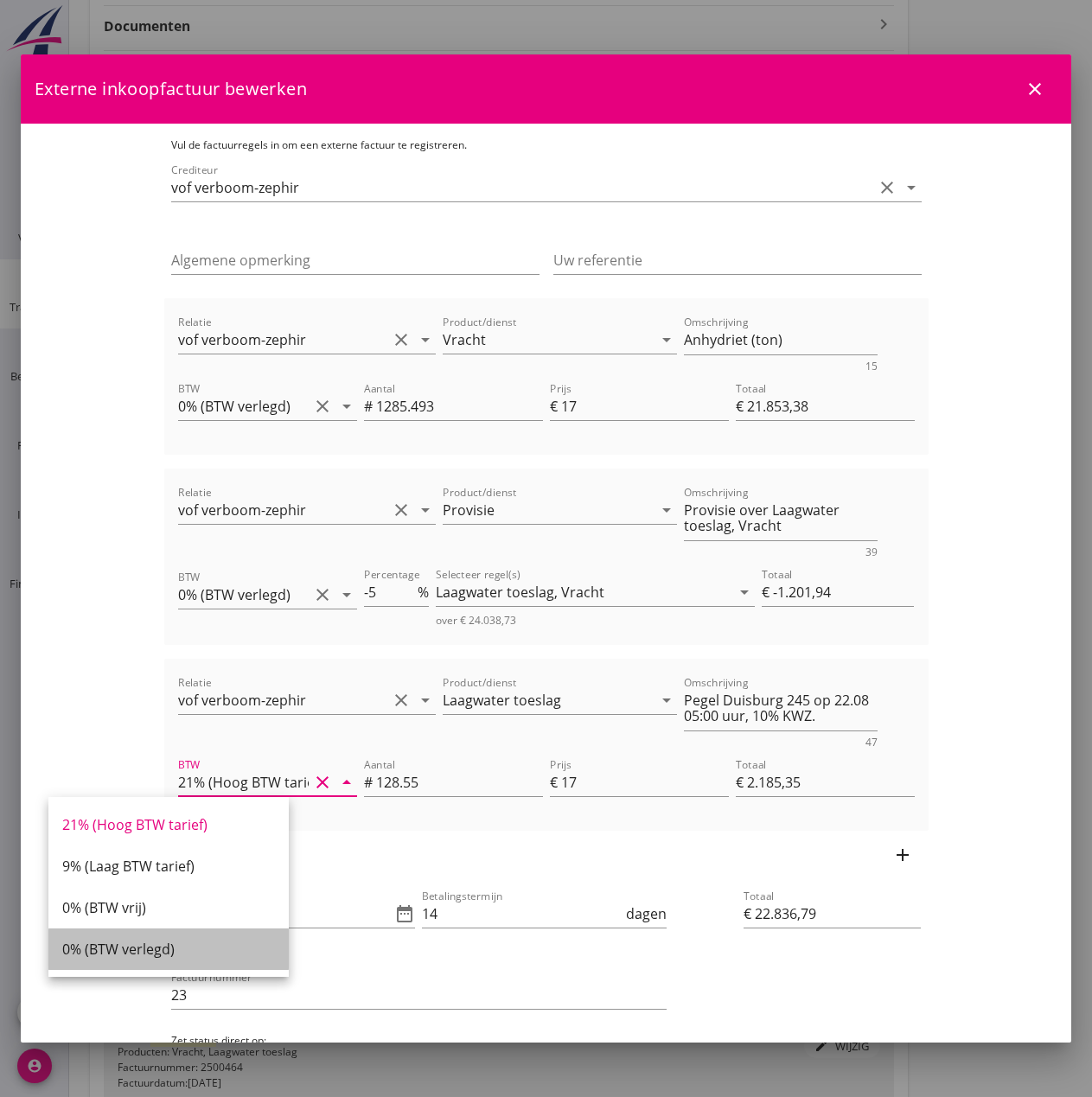
click at [173, 954] on div "0% (BTW verlegd)" at bounding box center [169, 950] width 213 height 21
type input "0% (BTW verlegd)"
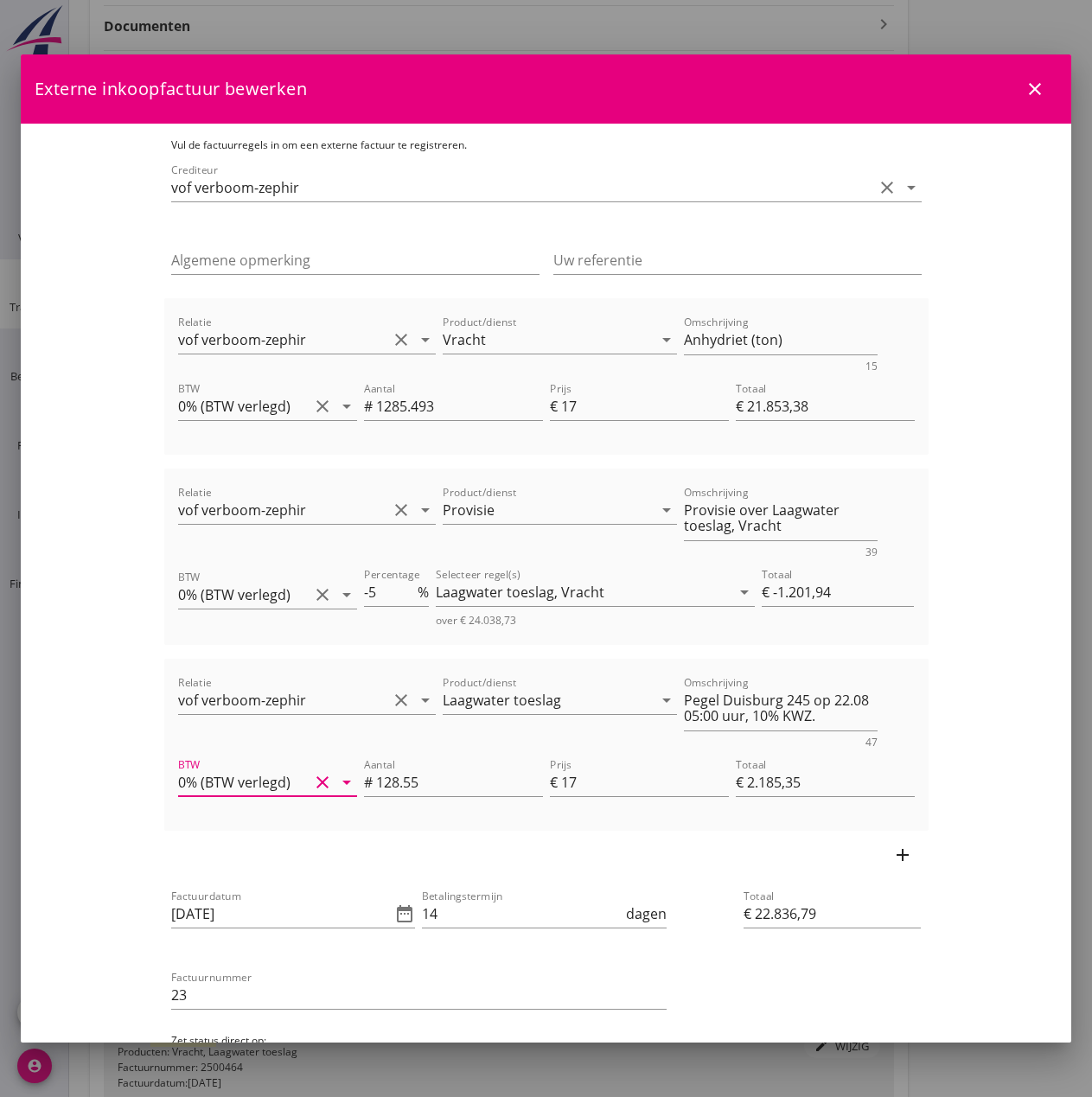
scroll to position [138, 0]
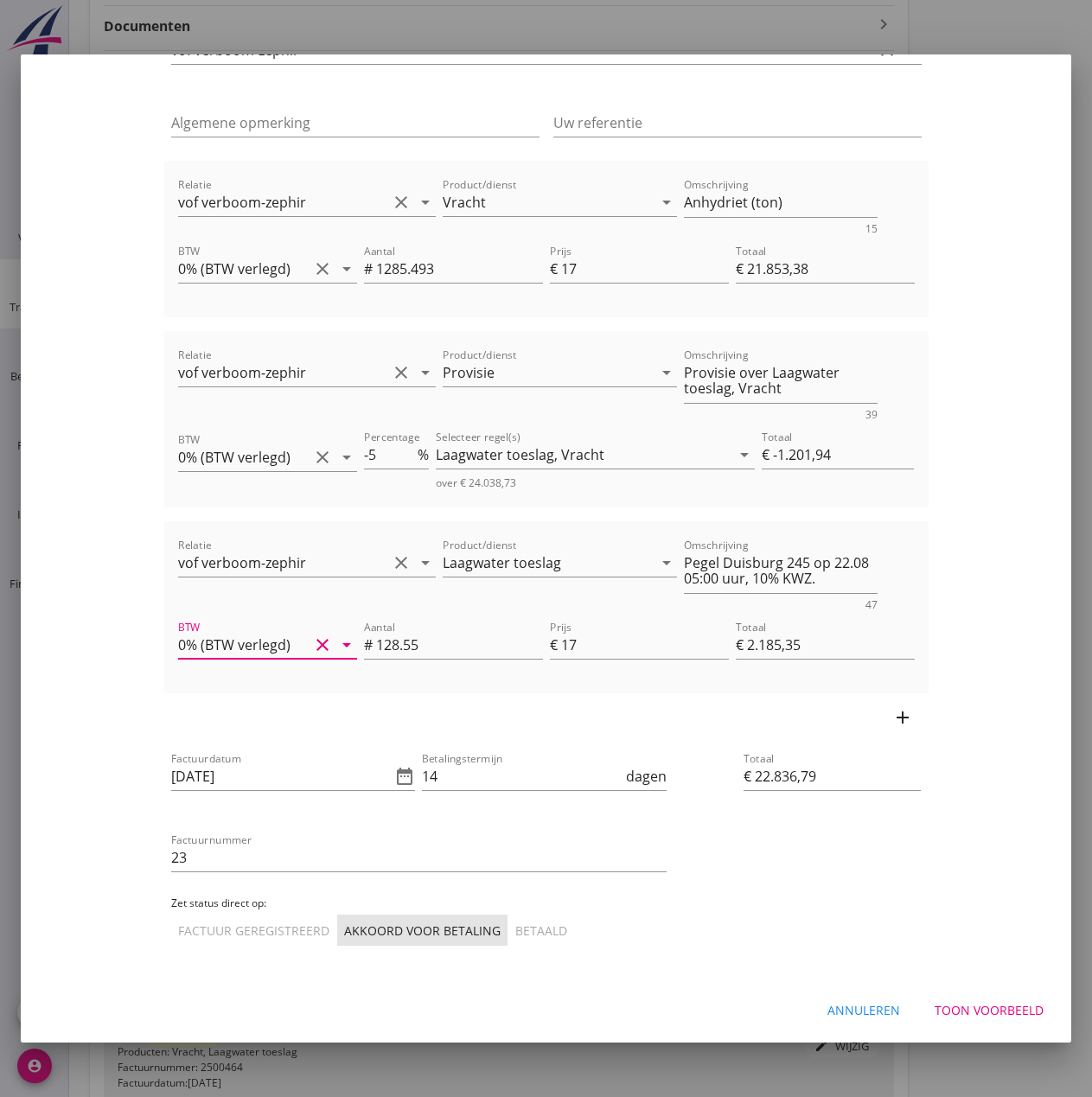
click at [991, 1004] on div "Toon voorbeeld" at bounding box center [989, 1010] width 109 height 18
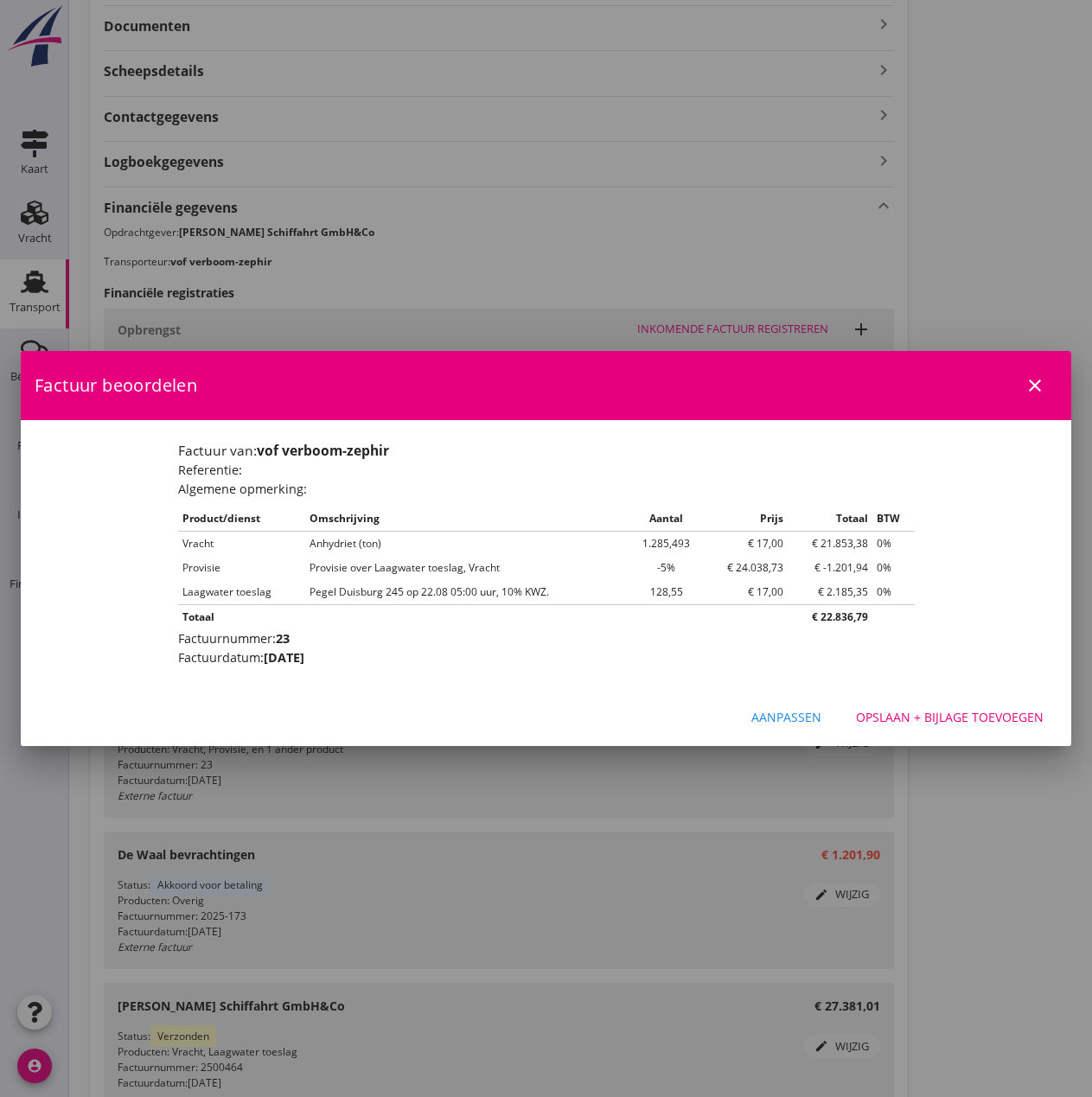
scroll to position [0, 0]
click at [926, 718] on div "Opslaan + bijlage toevoegen" at bounding box center [950, 716] width 188 height 18
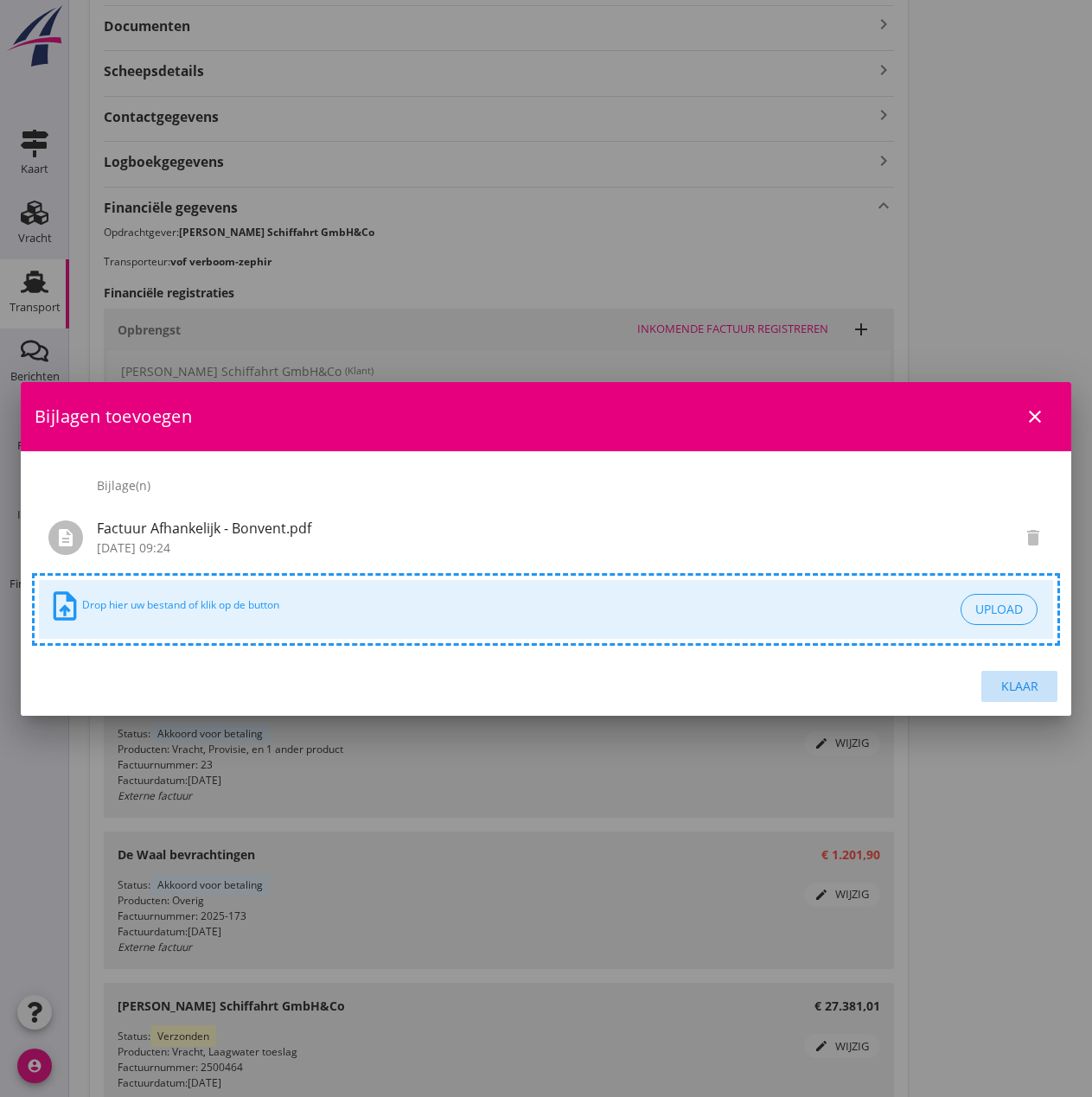
click at [1006, 682] on div "Klaar" at bounding box center [1019, 685] width 48 height 18
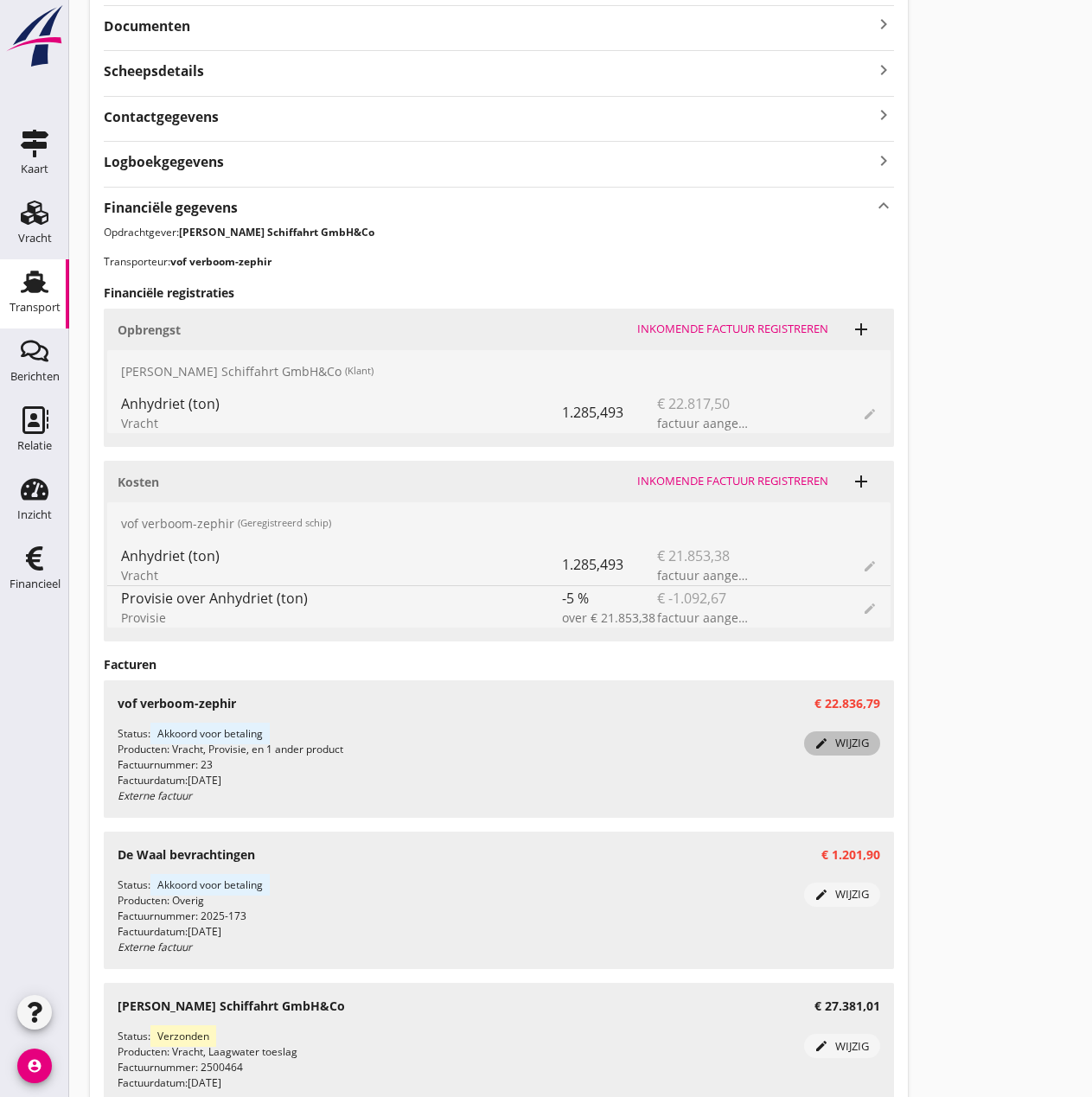
click at [839, 743] on div "edit wijzig" at bounding box center [842, 743] width 63 height 17
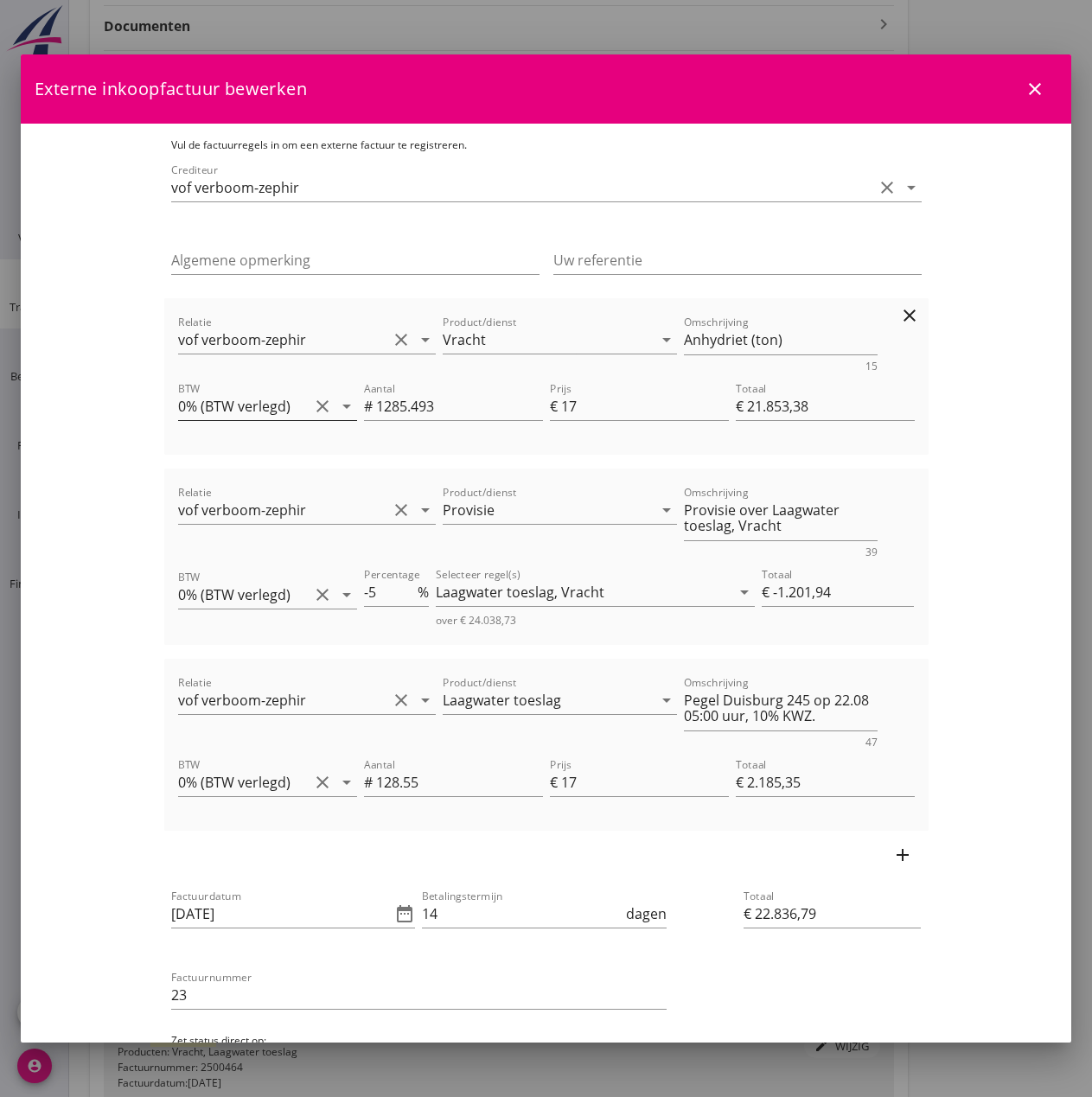
click at [336, 405] on icon "arrow_drop_down" at bounding box center [346, 406] width 21 height 21
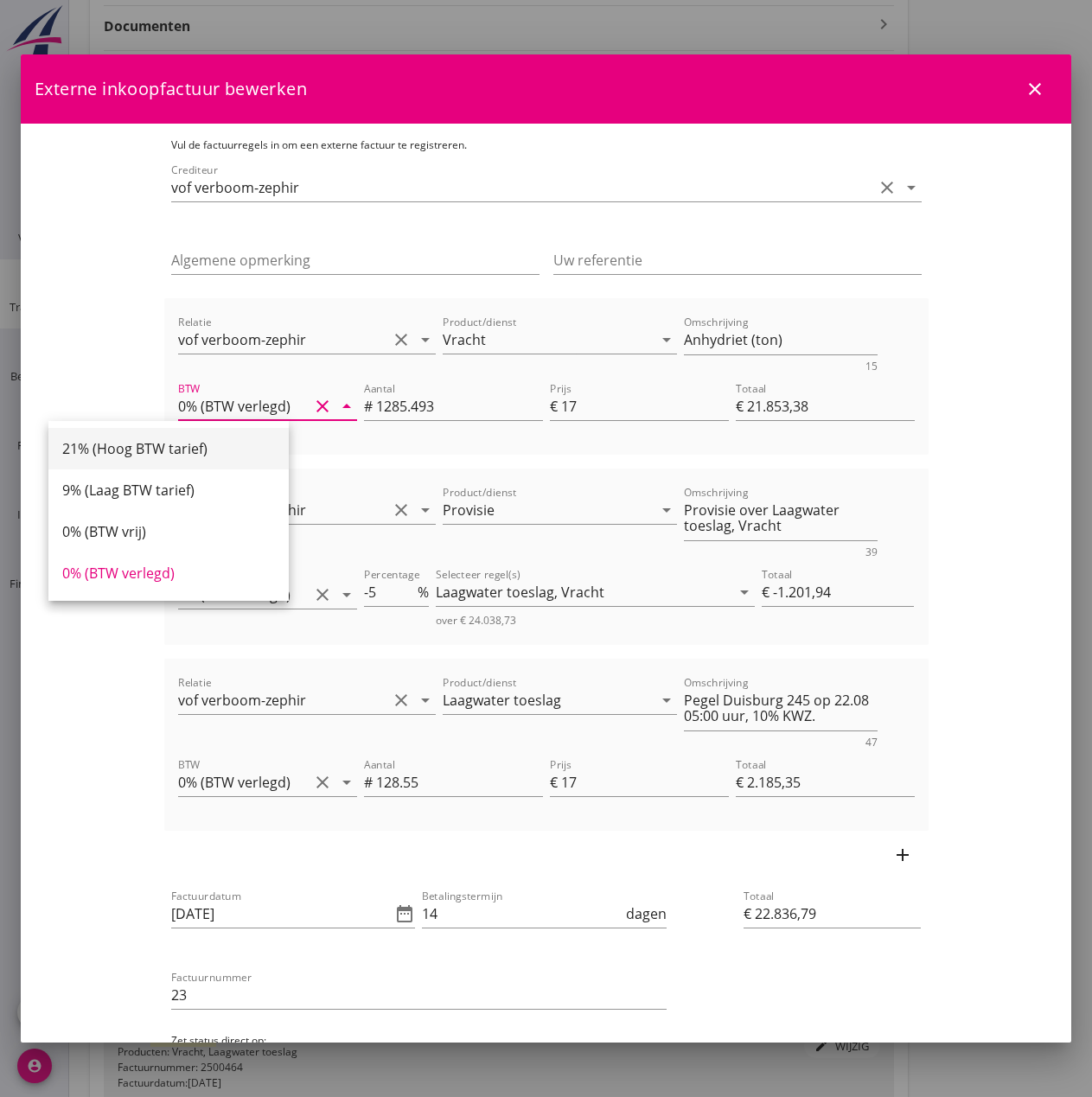
click at [176, 447] on div "21% (Hoog BTW tarief)" at bounding box center [169, 449] width 213 height 21
type input "21% (Hoog BTW tarief)"
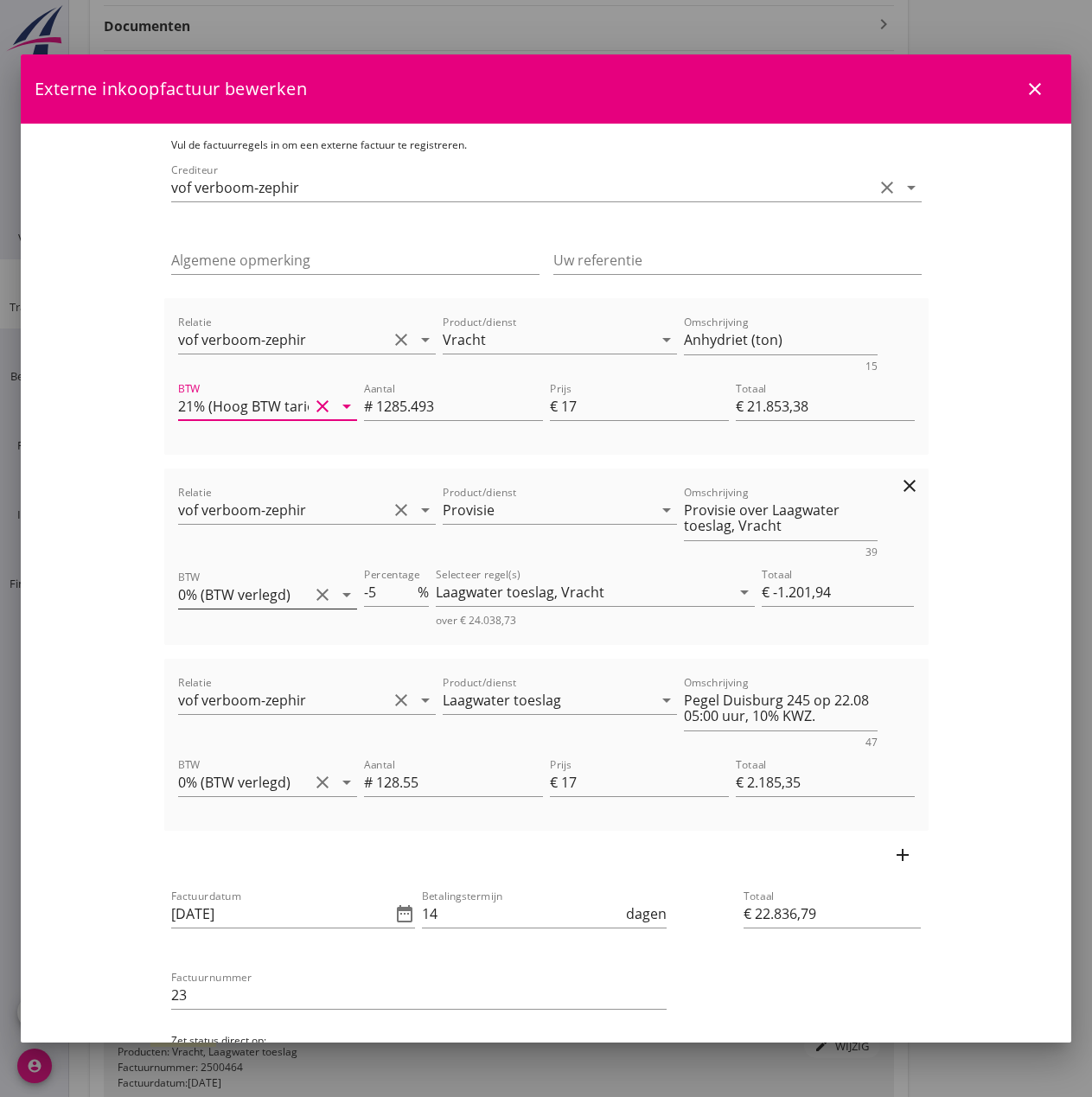
click at [336, 594] on icon "arrow_drop_down" at bounding box center [346, 595] width 21 height 21
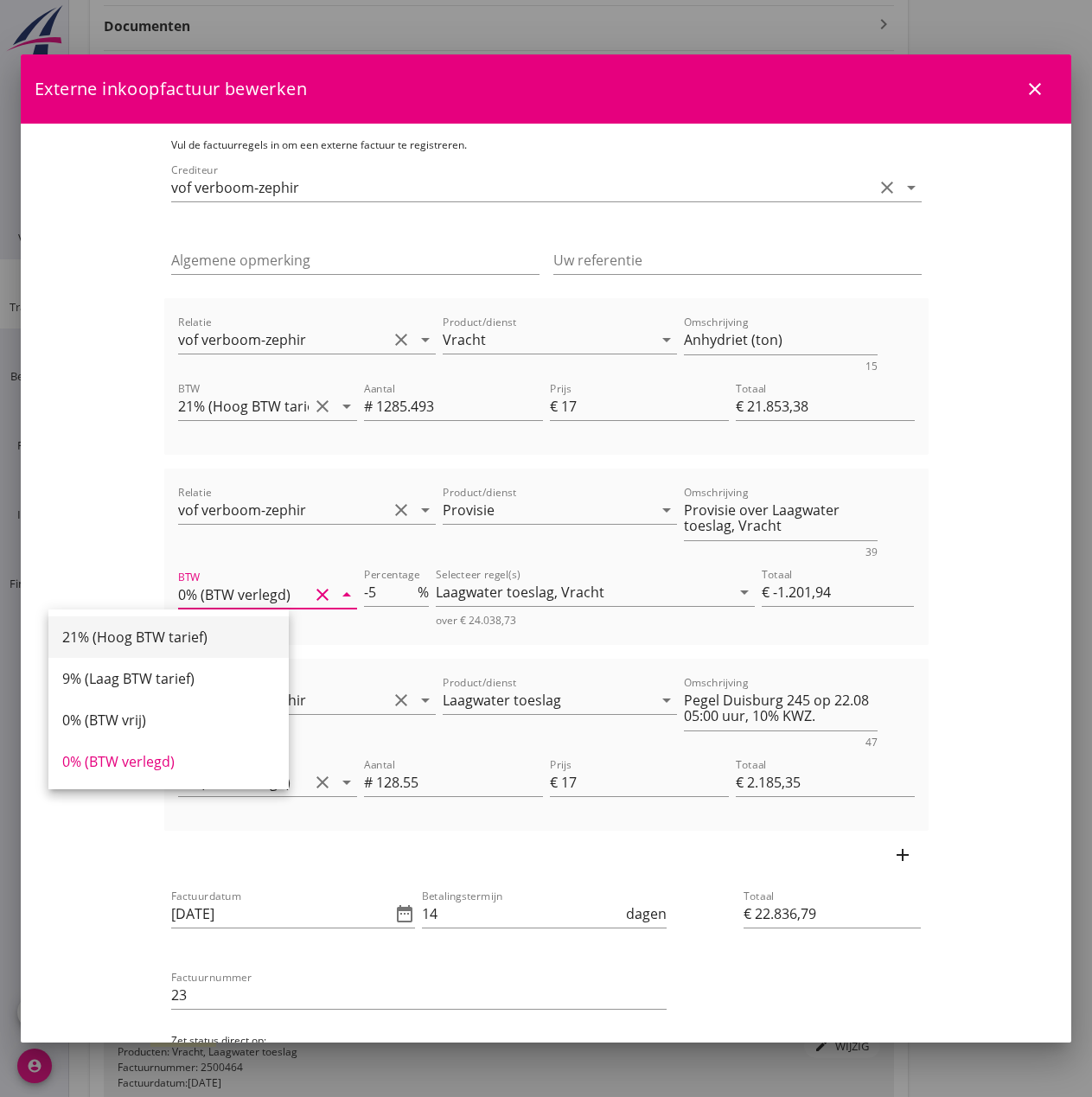
click at [213, 638] on div "21% (Hoog BTW tarief)" at bounding box center [169, 638] width 213 height 21
type input "21% (Hoog BTW tarief)"
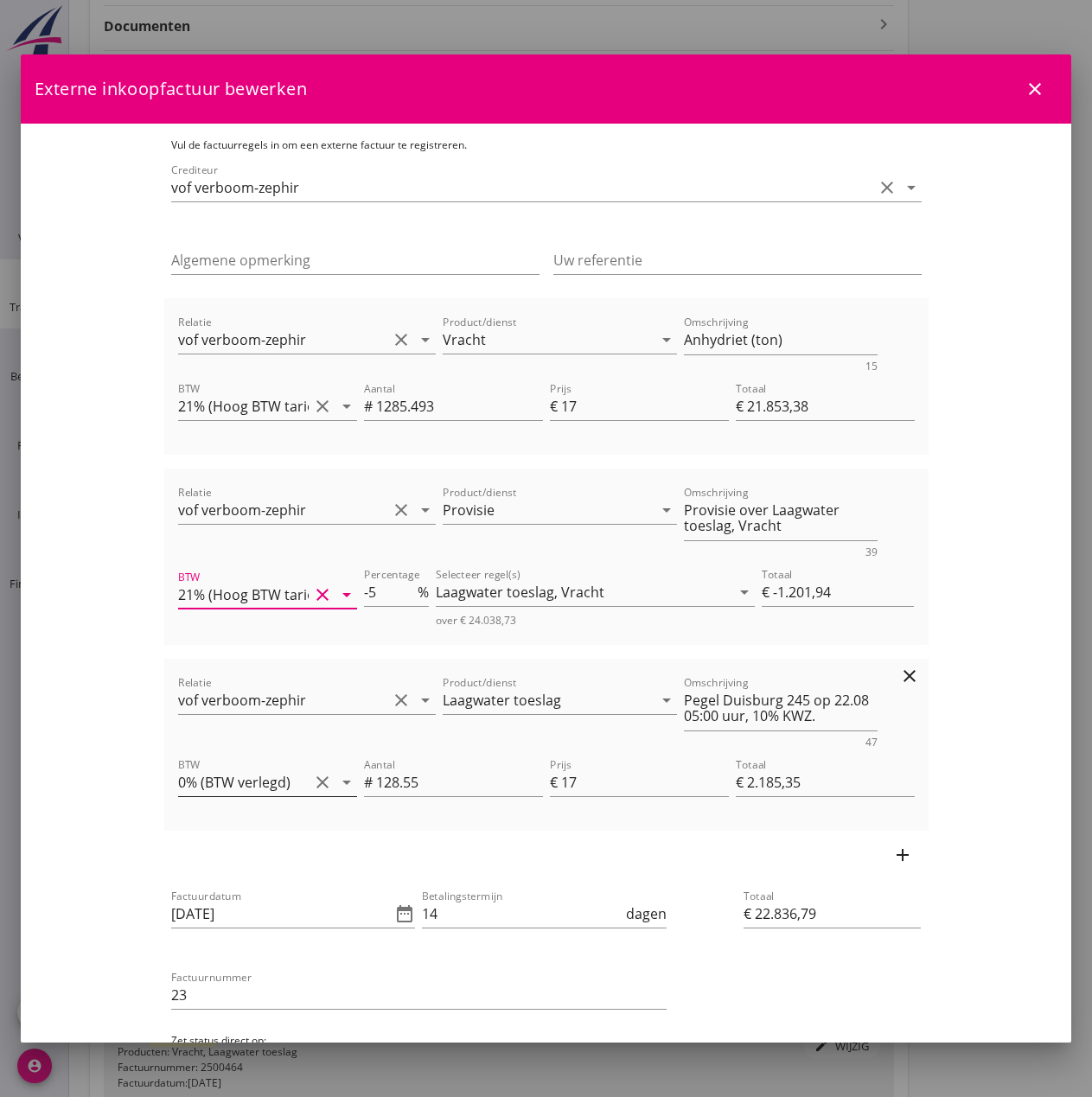
click at [336, 784] on icon "arrow_drop_down" at bounding box center [346, 783] width 21 height 21
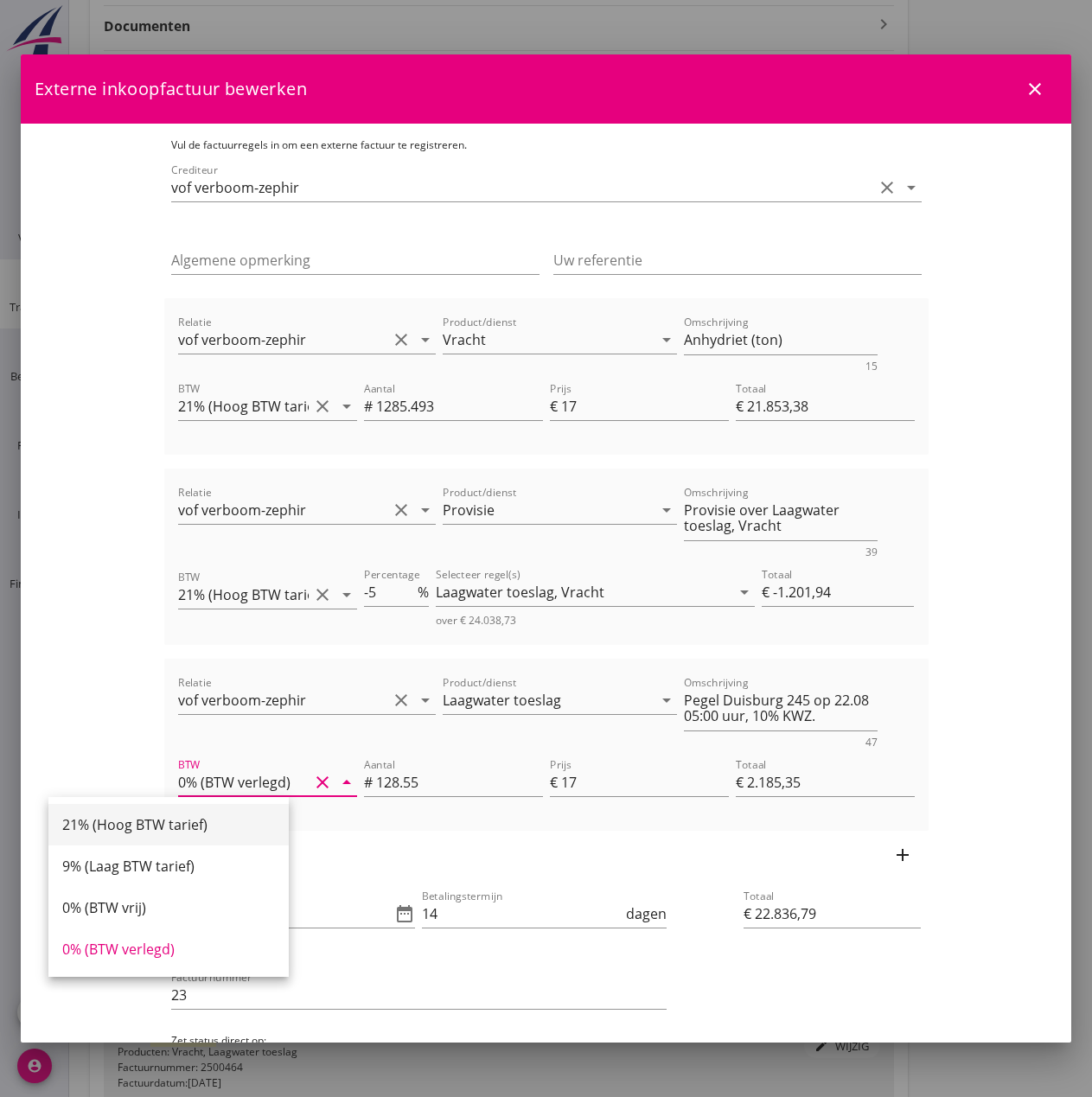
click at [207, 822] on div "21% (Hoog BTW tarief)" at bounding box center [169, 825] width 213 height 21
type input "21% (Hoog BTW tarief)"
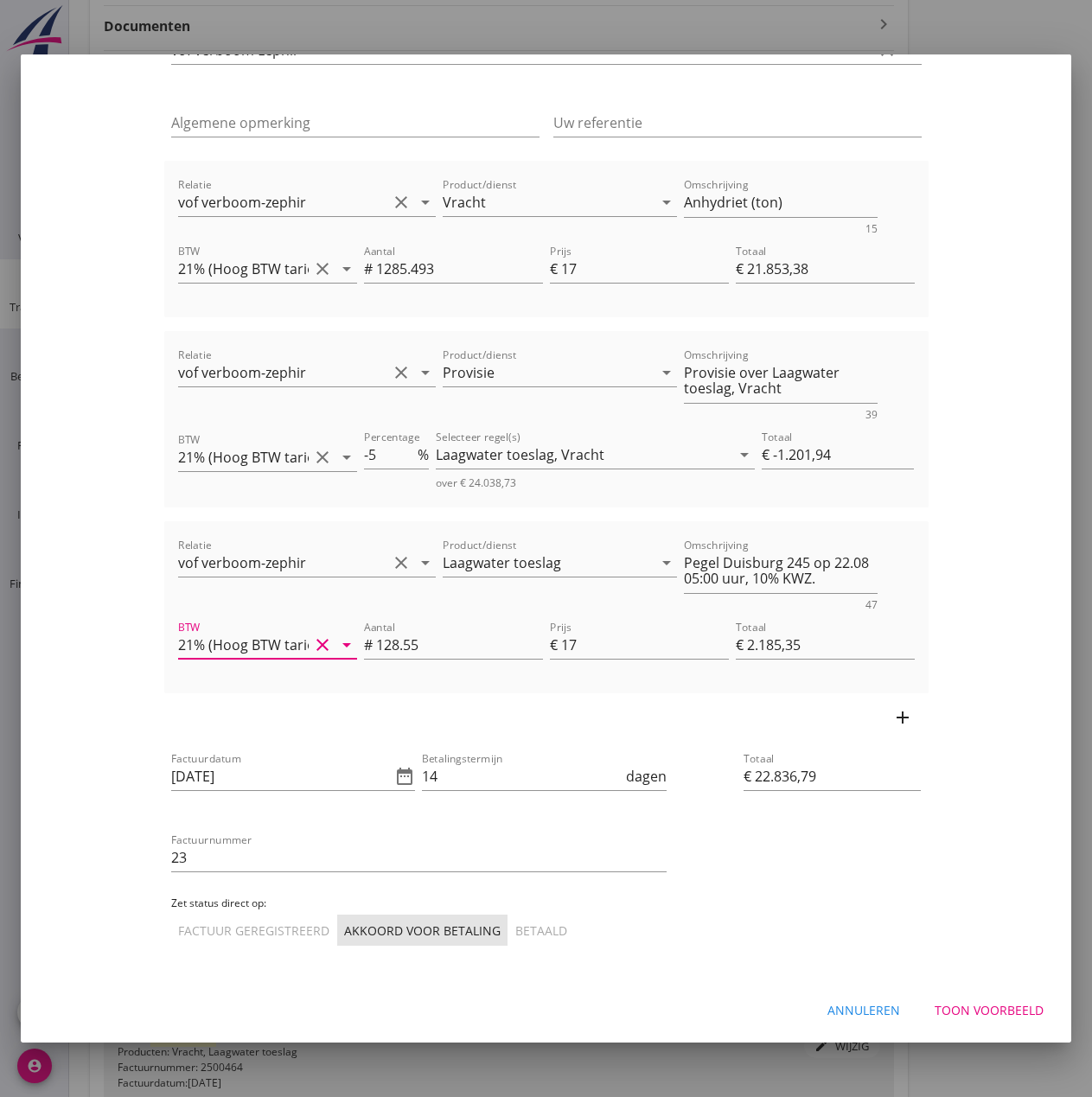
scroll to position [569, 0]
click at [178, 929] on div "Factuur geregistreerd" at bounding box center [253, 930] width 151 height 18
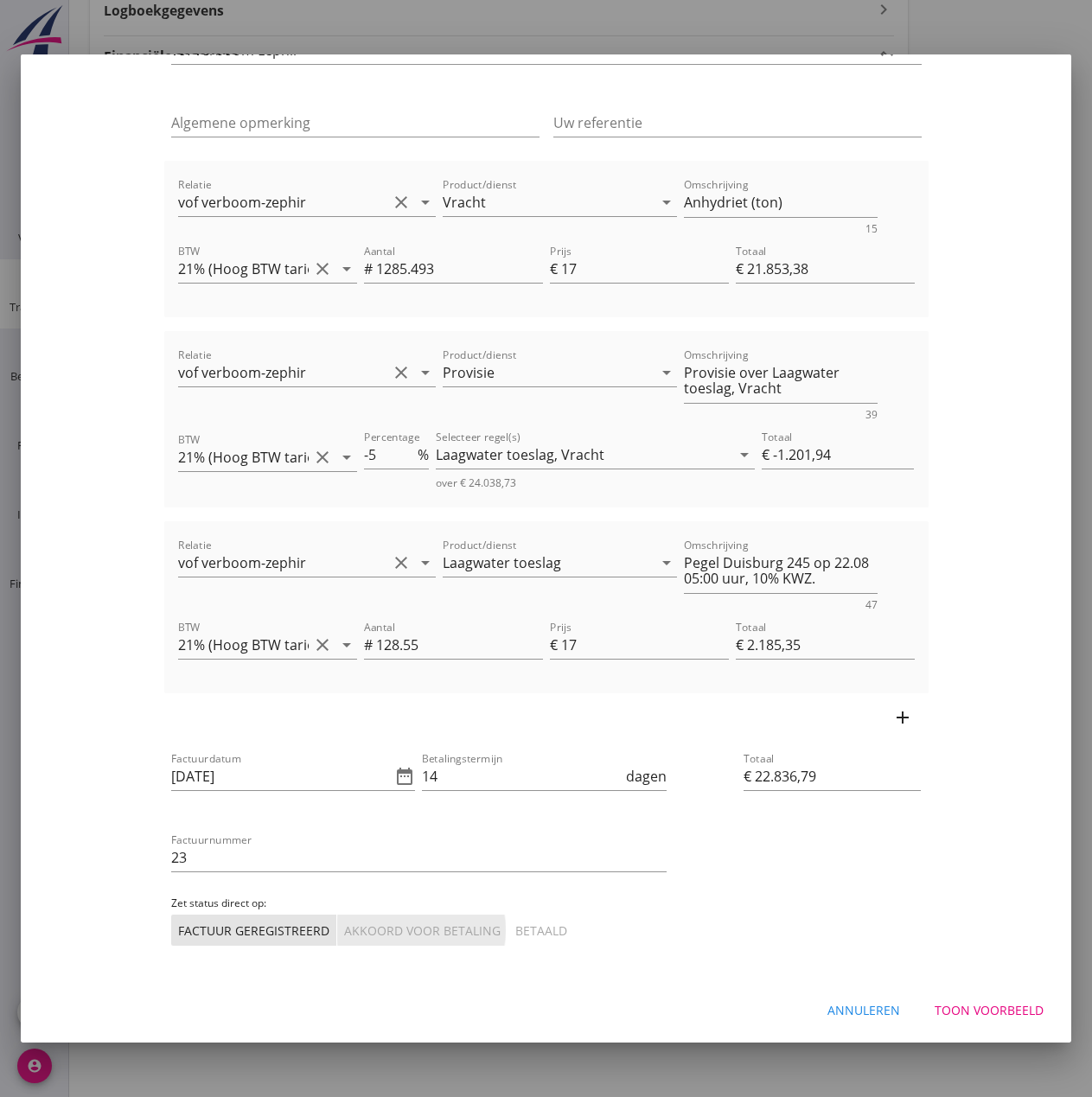
click at [344, 933] on div "Akkoord voor betaling" at bounding box center [422, 930] width 157 height 18
click at [956, 1003] on div "Toon voorbeeld" at bounding box center [989, 1010] width 109 height 18
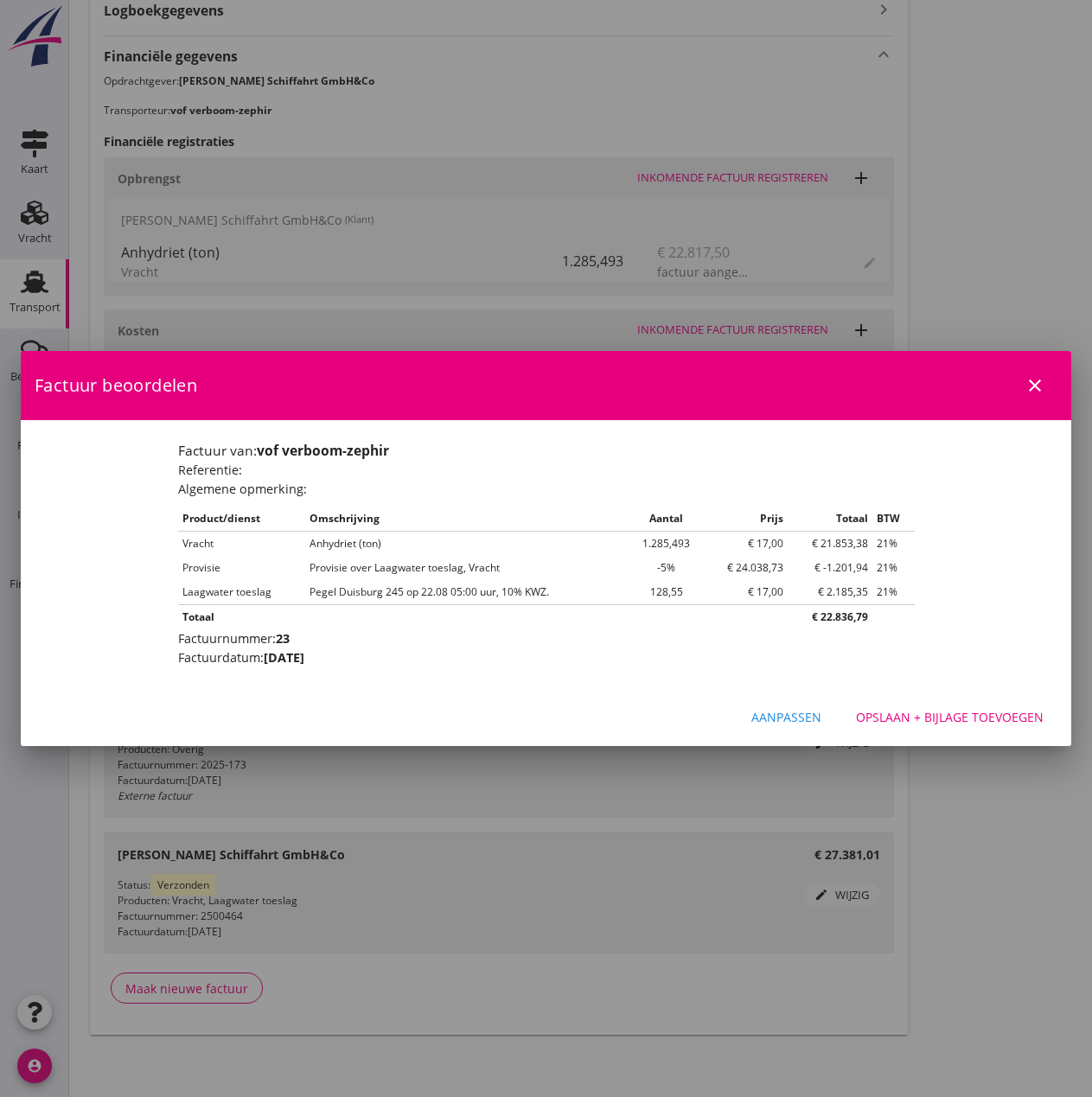
scroll to position [0, 0]
click at [948, 716] on div "Opslaan + bijlage toevoegen" at bounding box center [950, 716] width 188 height 18
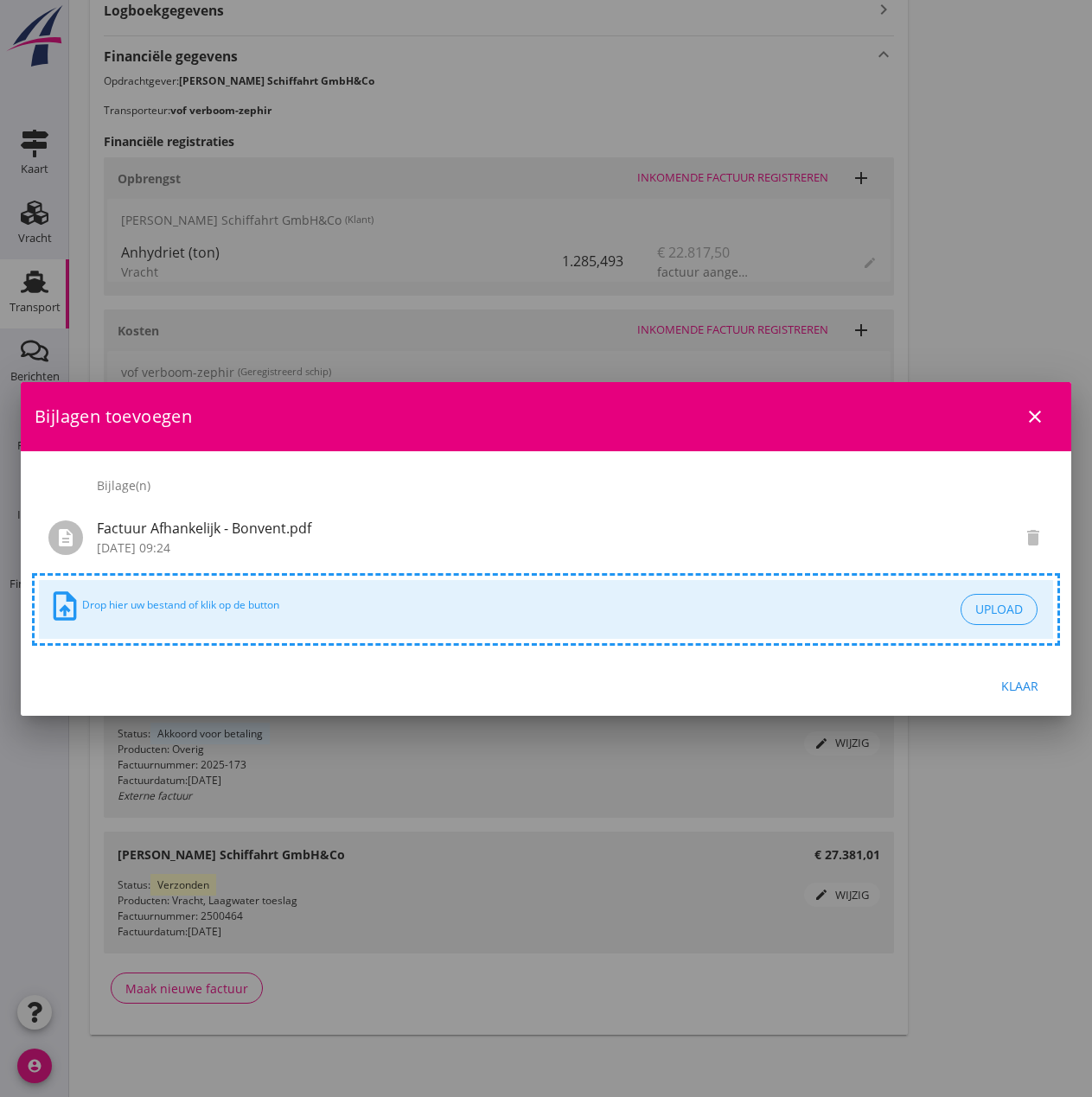
click at [1010, 677] on div "Klaar" at bounding box center [1019, 685] width 48 height 18
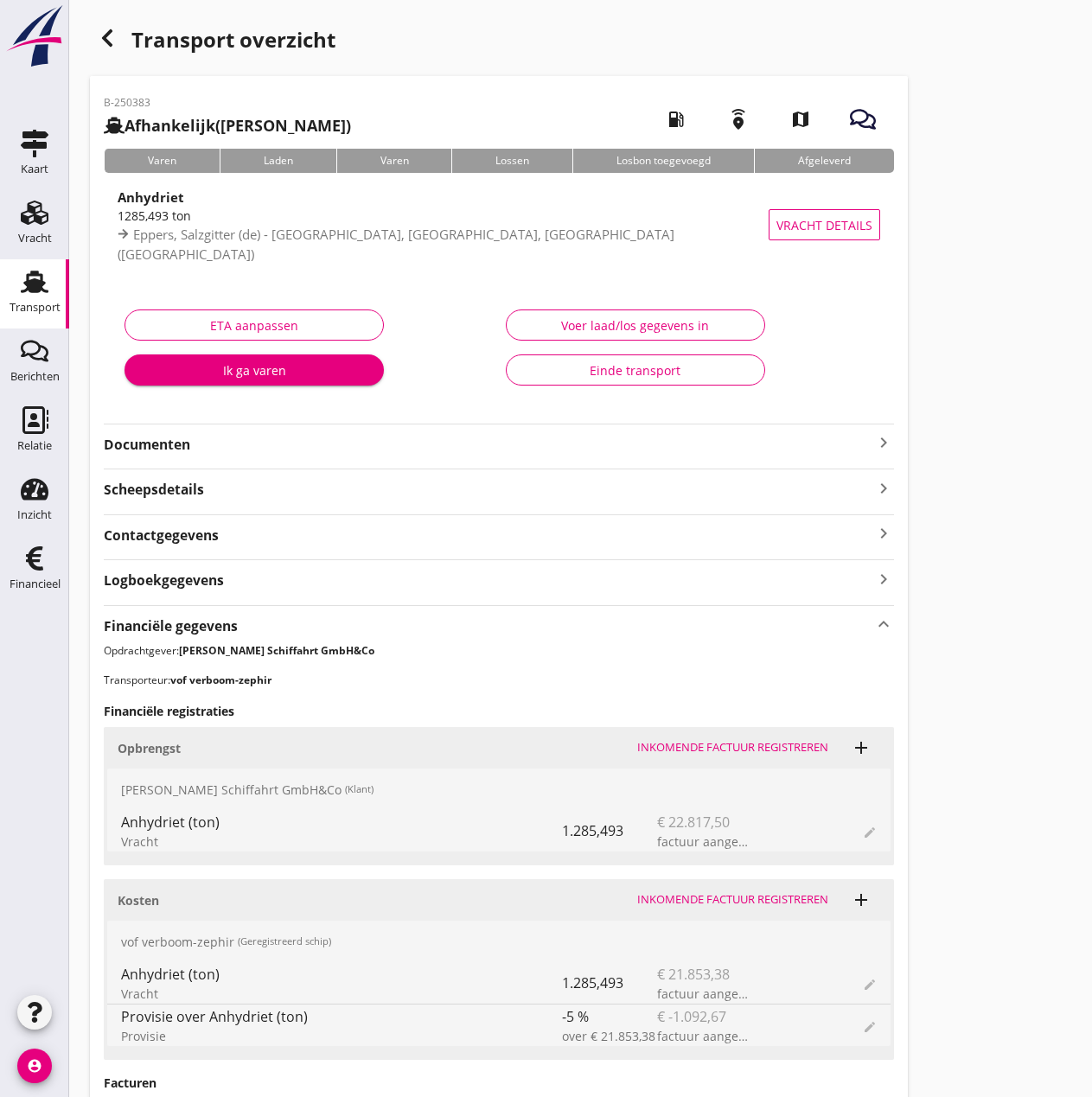
click at [865, 121] on icon "button" at bounding box center [862, 119] width 26 height 26
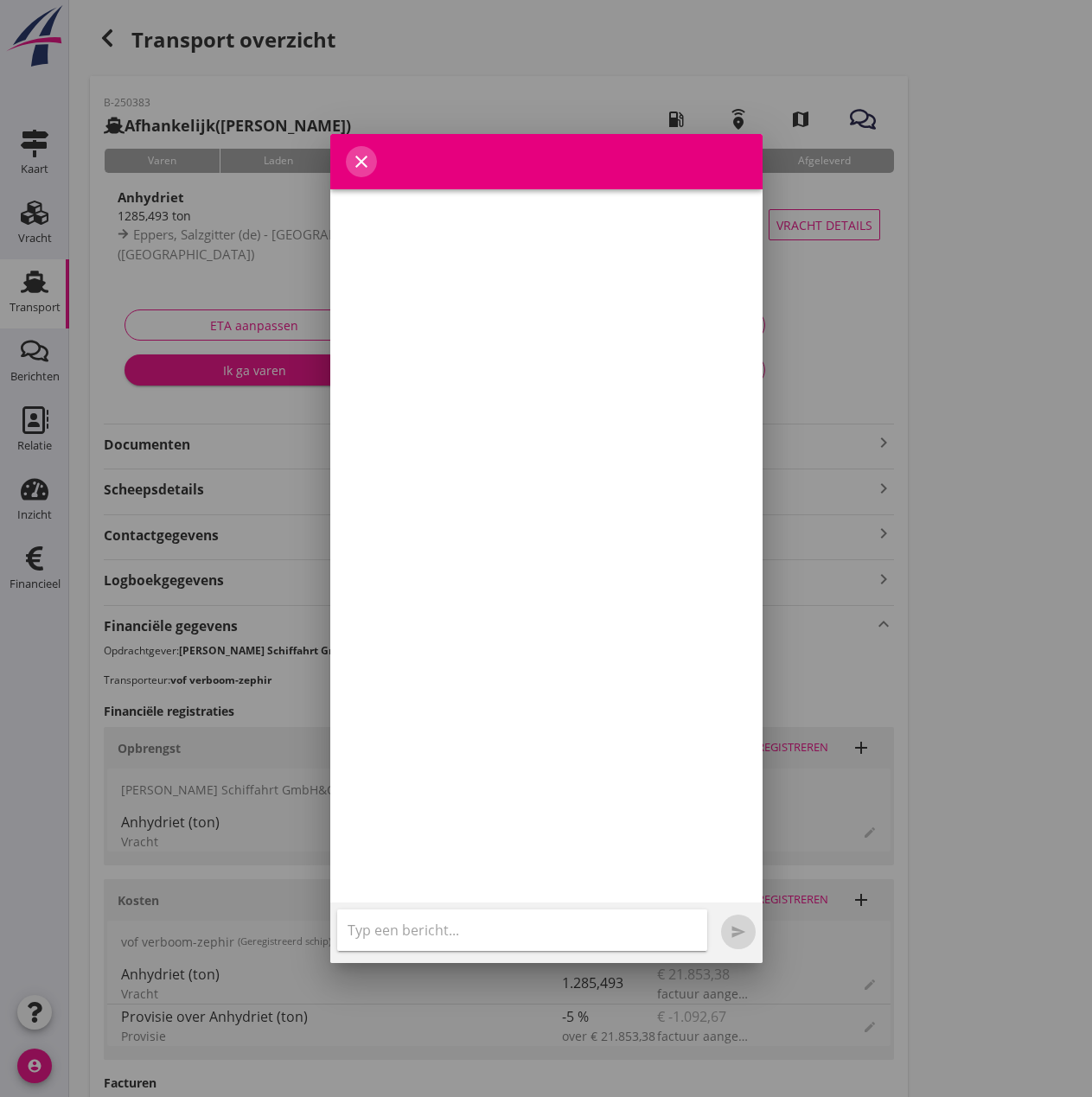
click at [359, 163] on icon "close" at bounding box center [361, 161] width 21 height 21
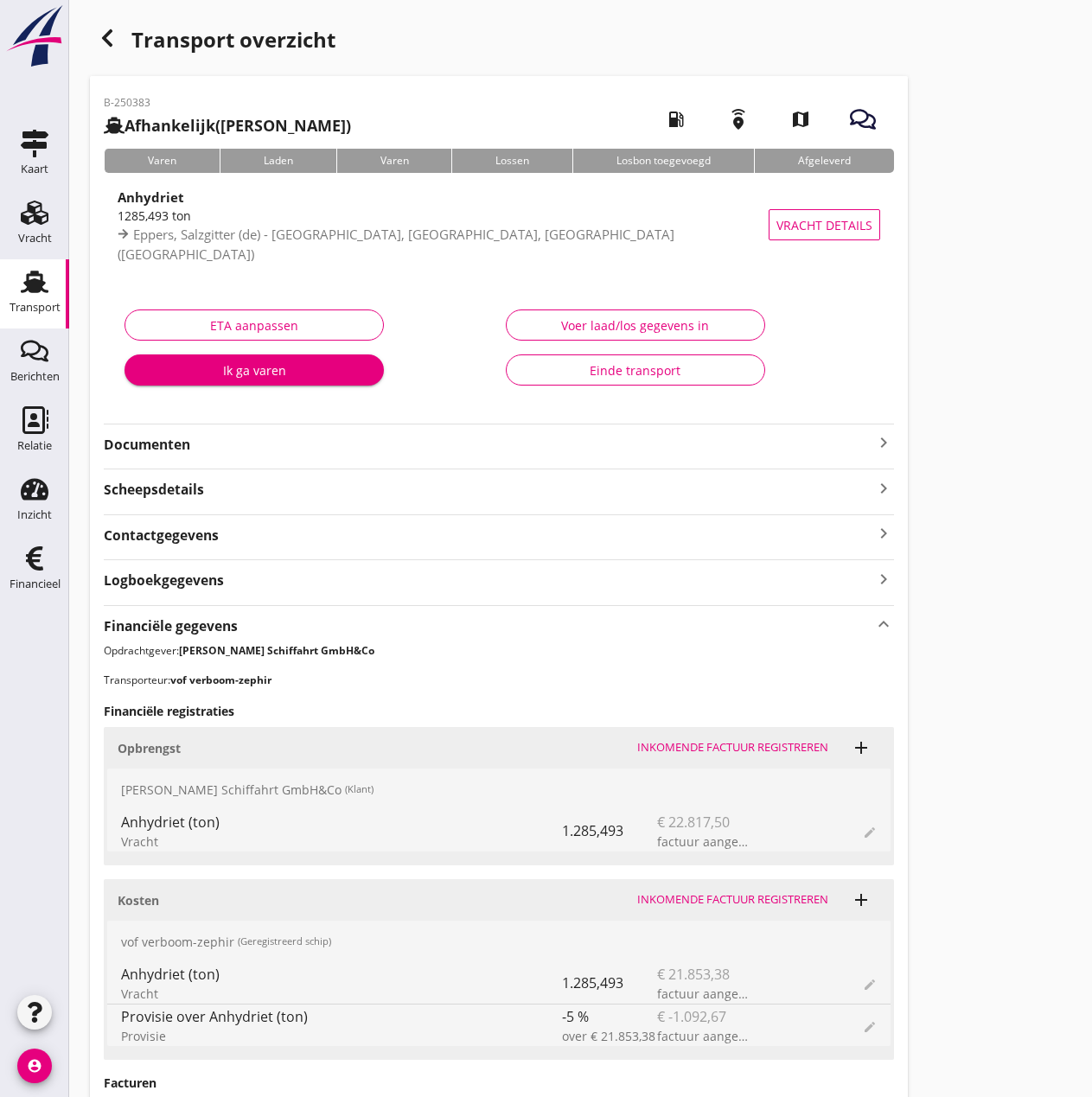
click at [32, 1014] on icon "button" at bounding box center [35, 1013] width 21 height 21
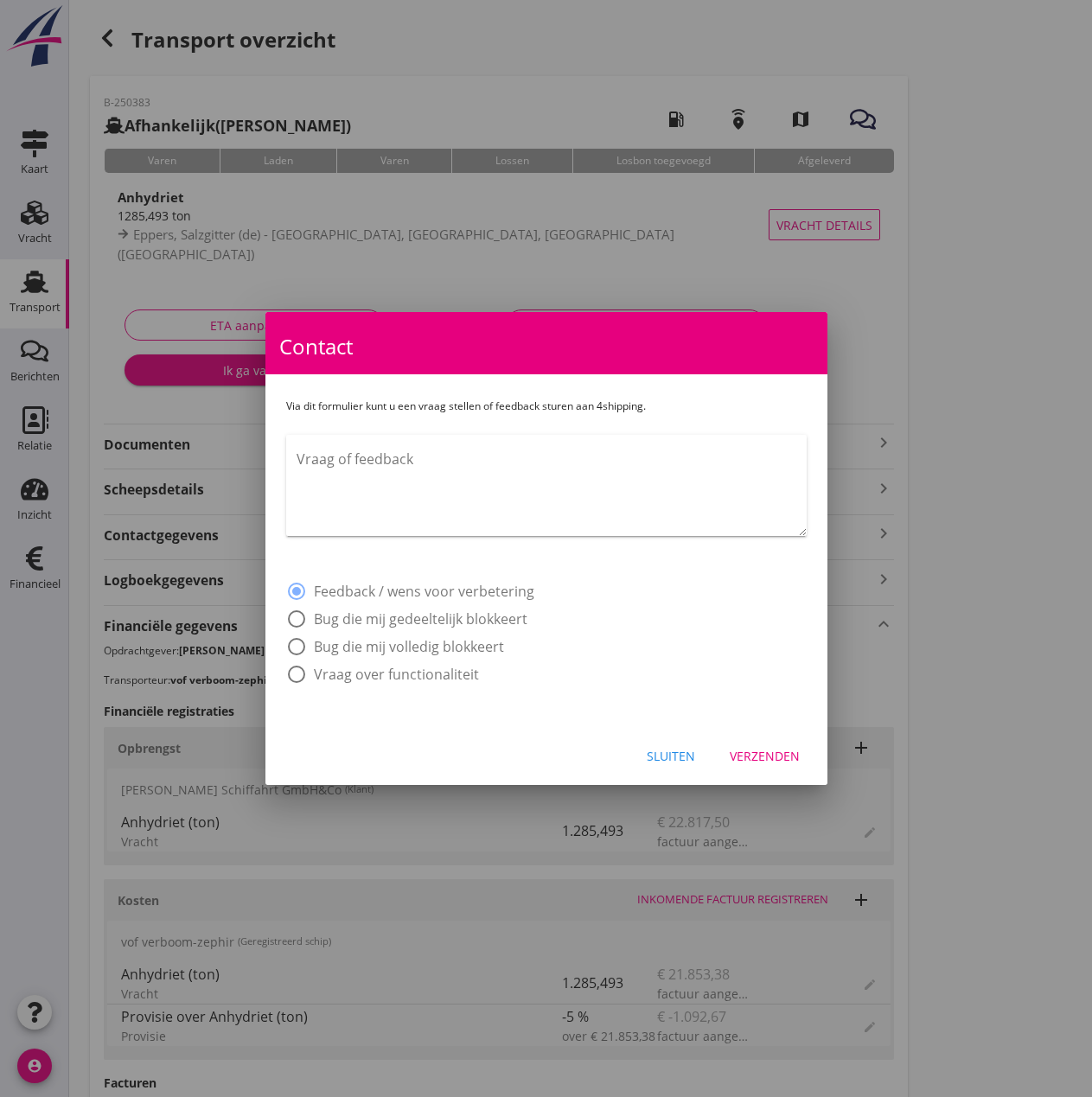
click at [303, 467] on textarea "Vraag of feedback" at bounding box center [552, 491] width 510 height 91
drag, startPoint x: 753, startPoint y: 466, endPoint x: 275, endPoint y: 457, distance: 478.1
click at [275, 457] on div "Via dit formulier kunt u een vraag stellen of feedback sturen aan 4shipping. Bi…" at bounding box center [546, 550] width 562 height 352
type textarea "Bij Order B-250383 wordt de btw bij de kosten niet erbij opgeteld?"
click at [679, 760] on div "Sluiten" at bounding box center [671, 755] width 48 height 18
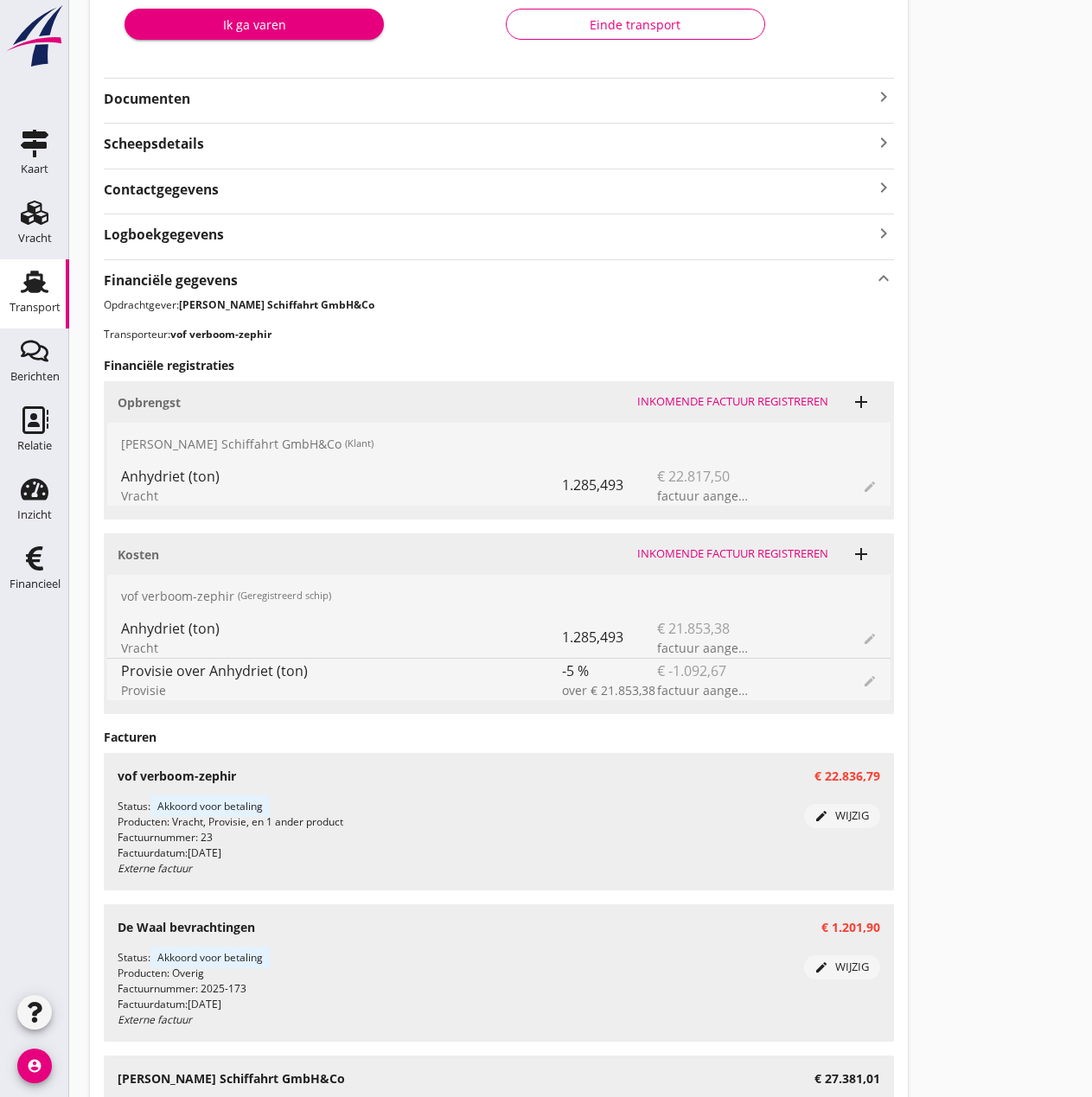
scroll to position [433, 0]
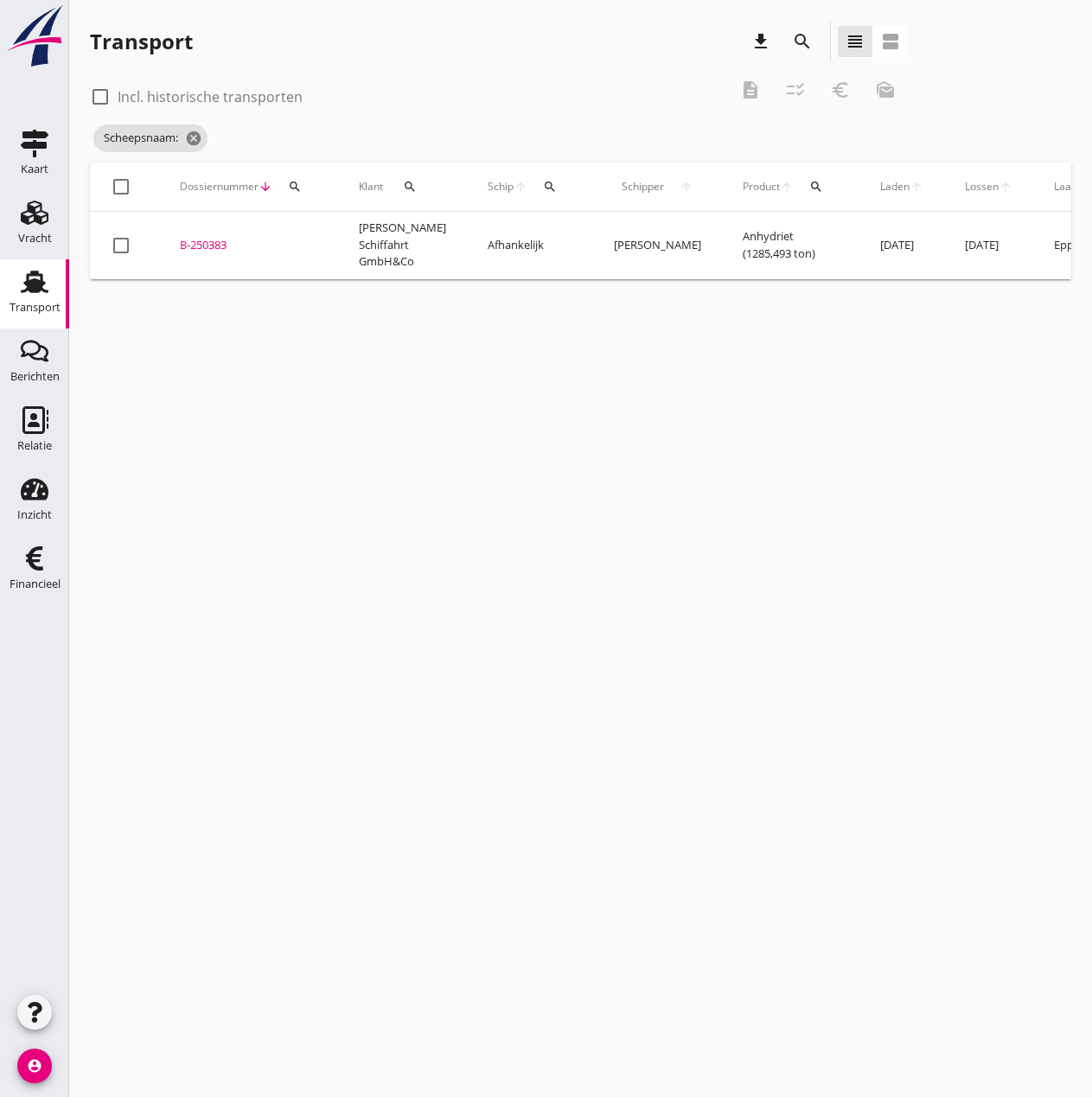
click at [208, 238] on div "B-250383" at bounding box center [249, 246] width 138 height 17
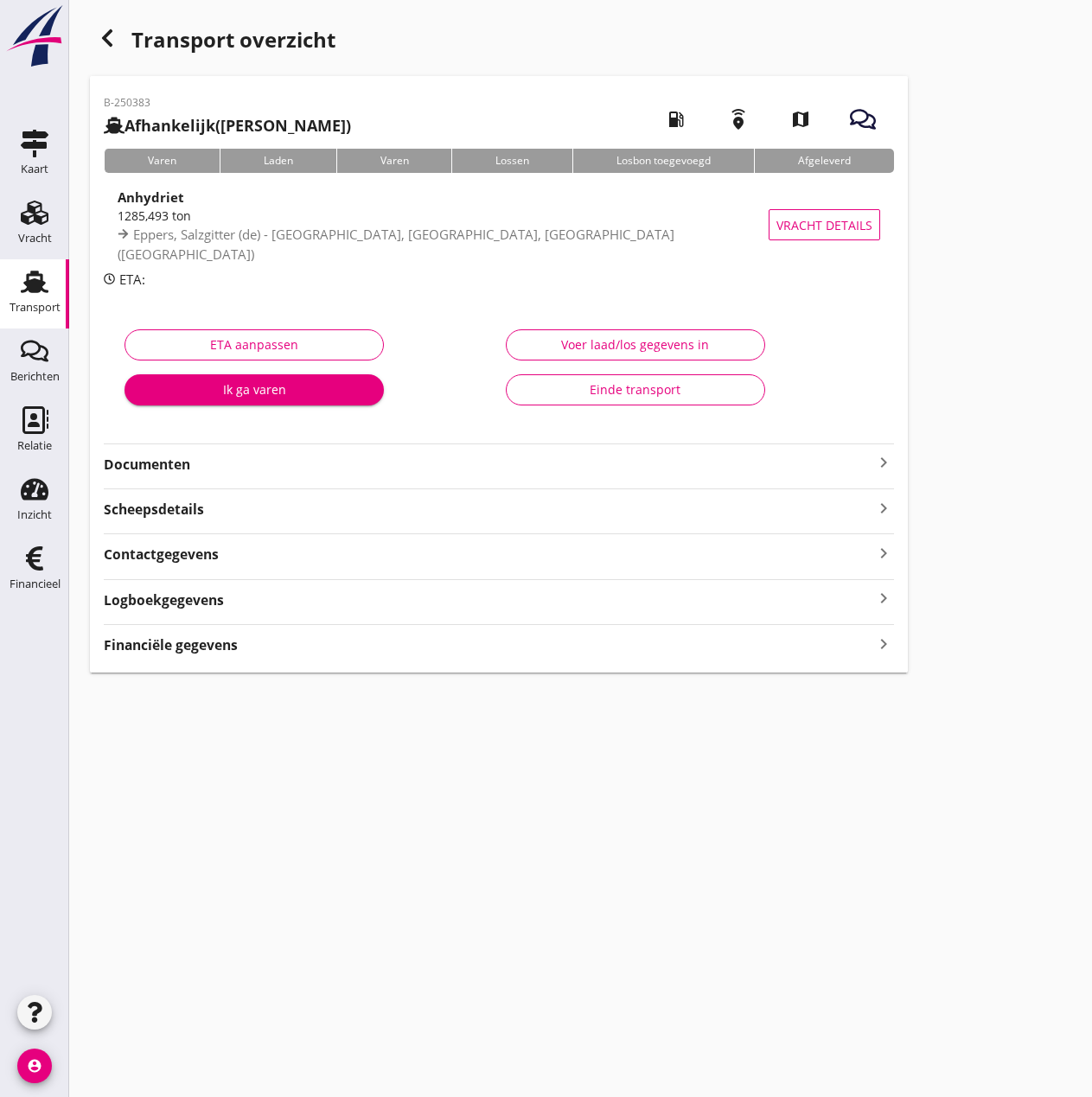
click at [192, 636] on strong "Financiële gegevens" at bounding box center [170, 645] width 134 height 20
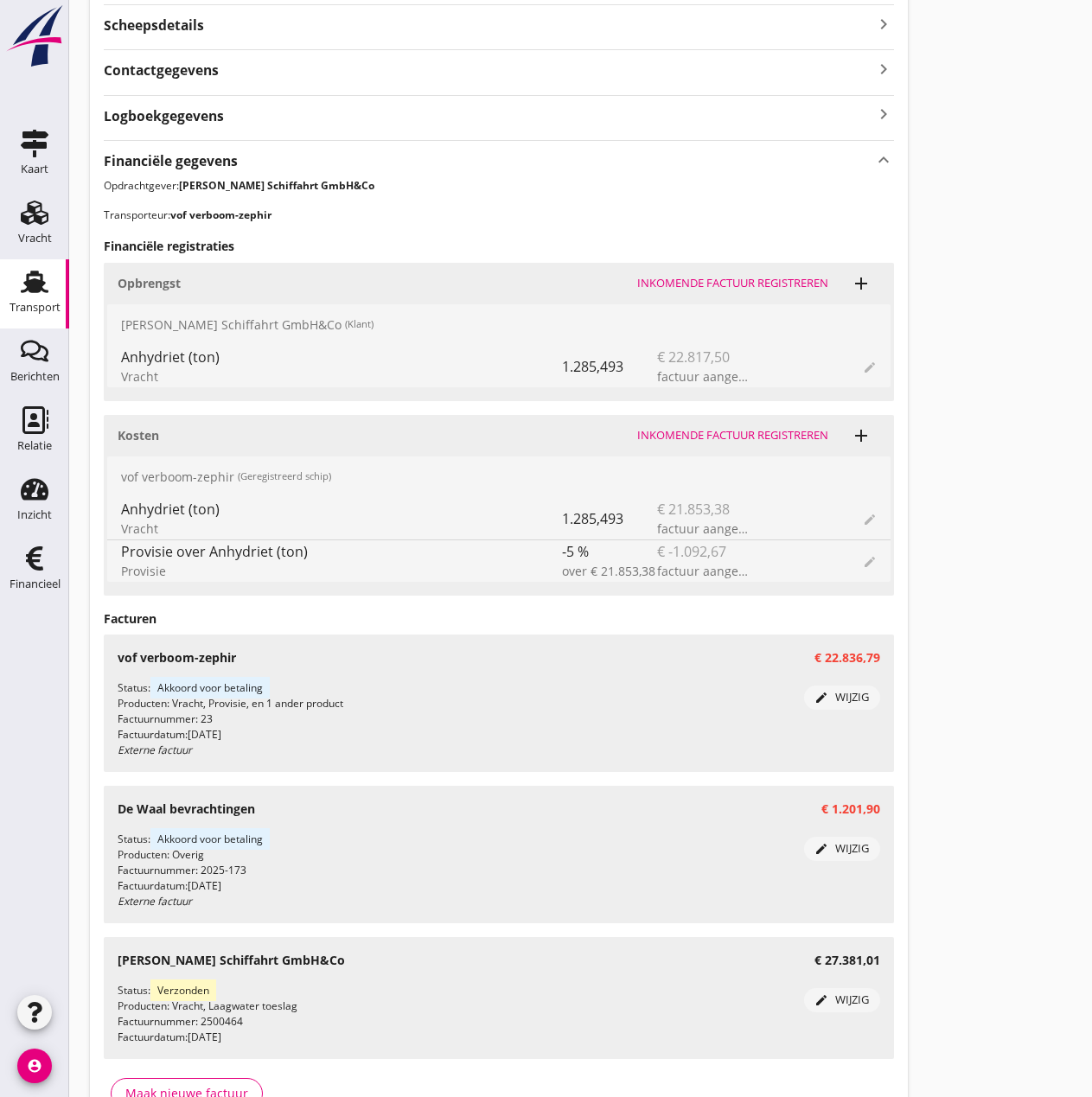
scroll to position [570, 0]
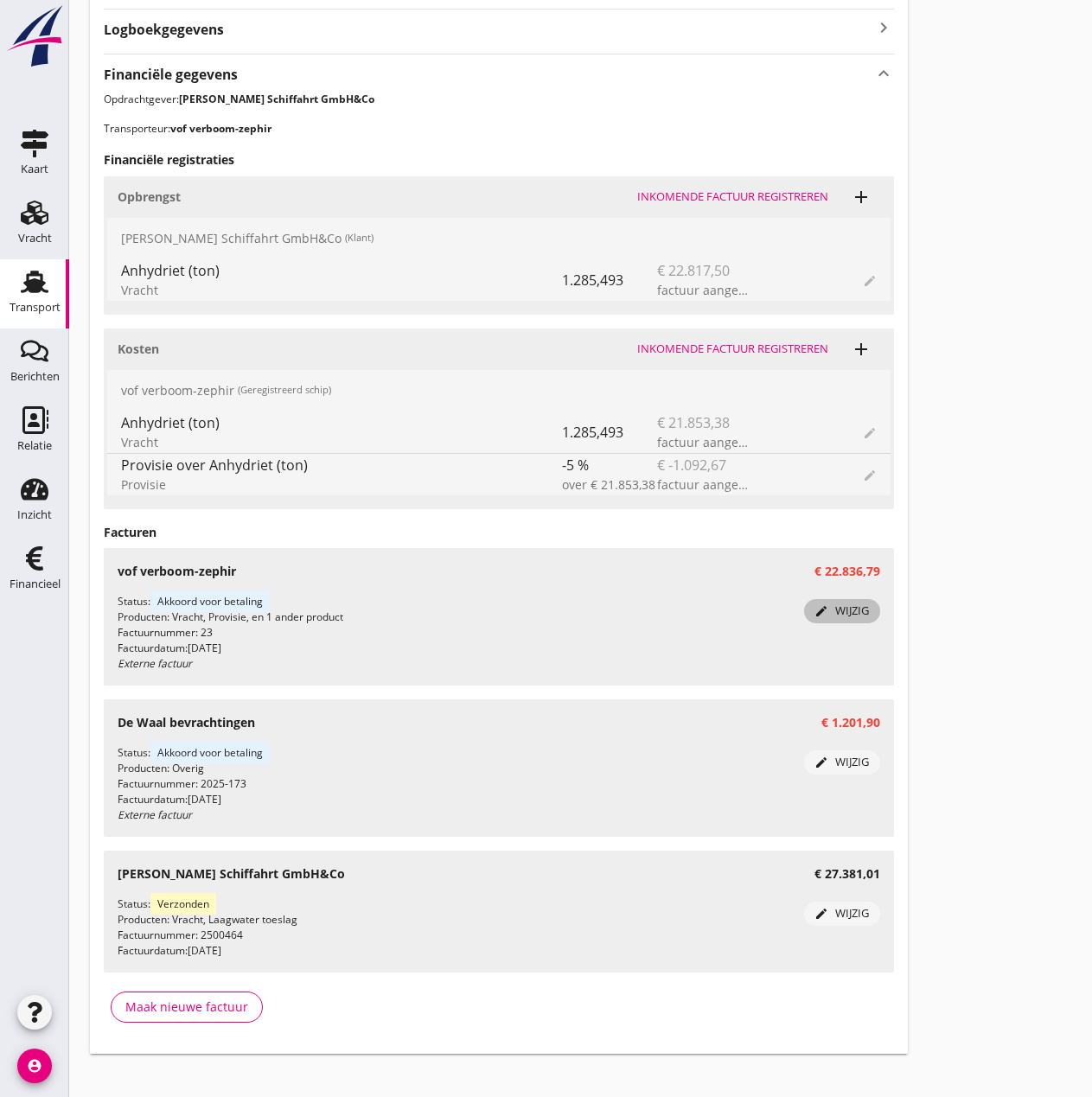
click at [832, 613] on div "edit wijzig" at bounding box center [842, 611] width 63 height 17
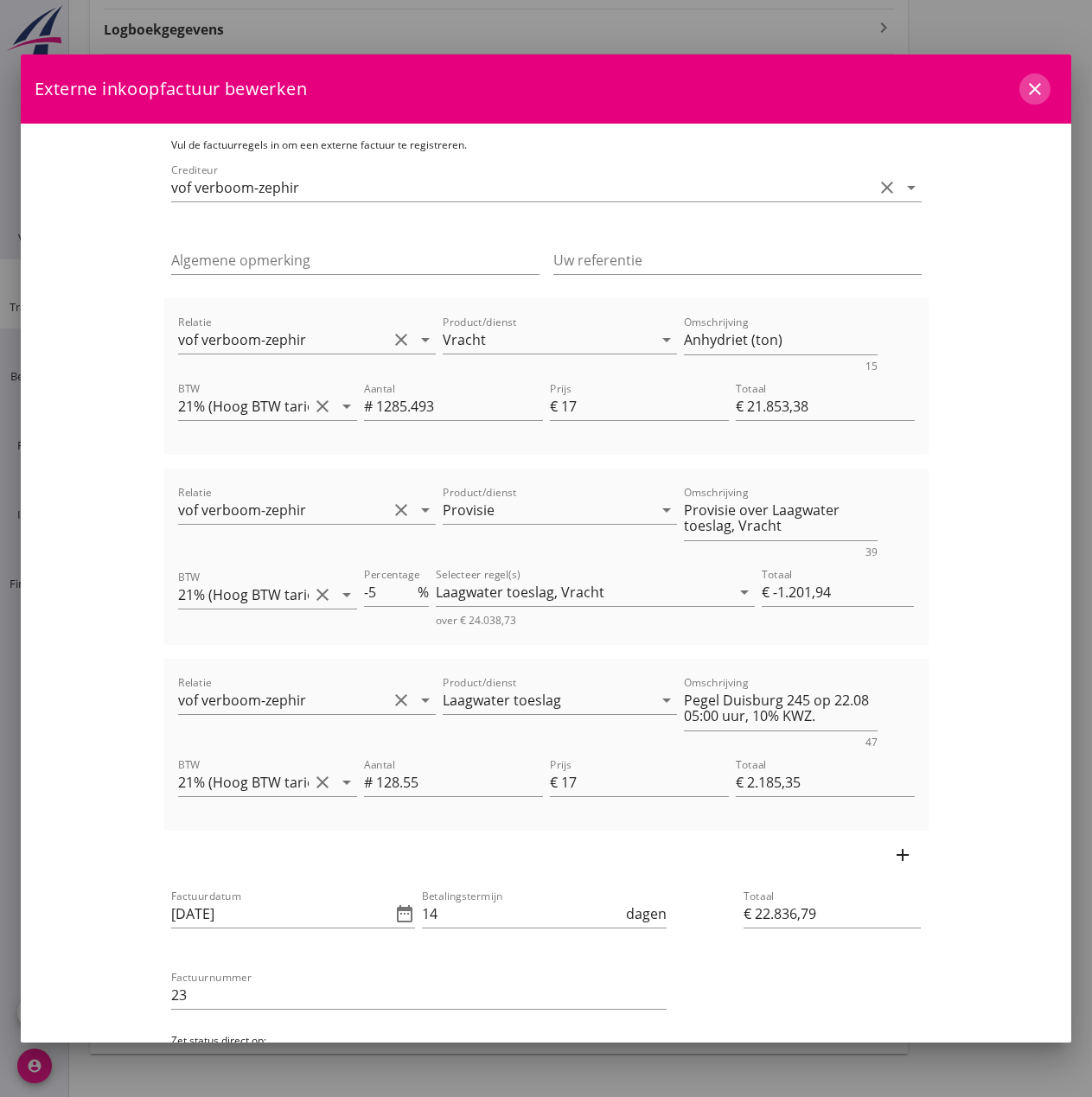
click at [1025, 83] on icon "close" at bounding box center [1035, 89] width 21 height 21
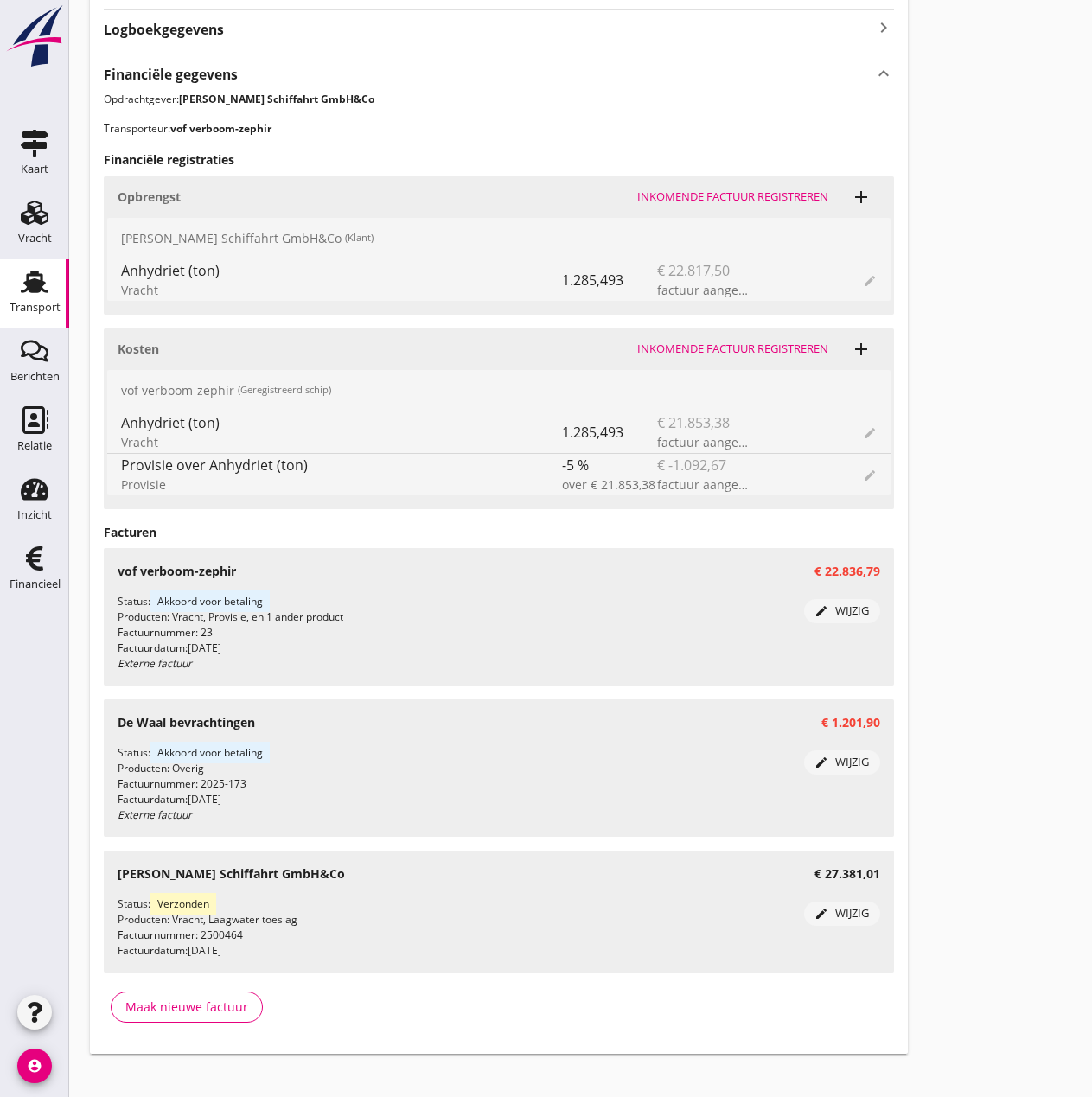
click at [21, 1011] on div "button" at bounding box center [34, 1013] width 34 height 34
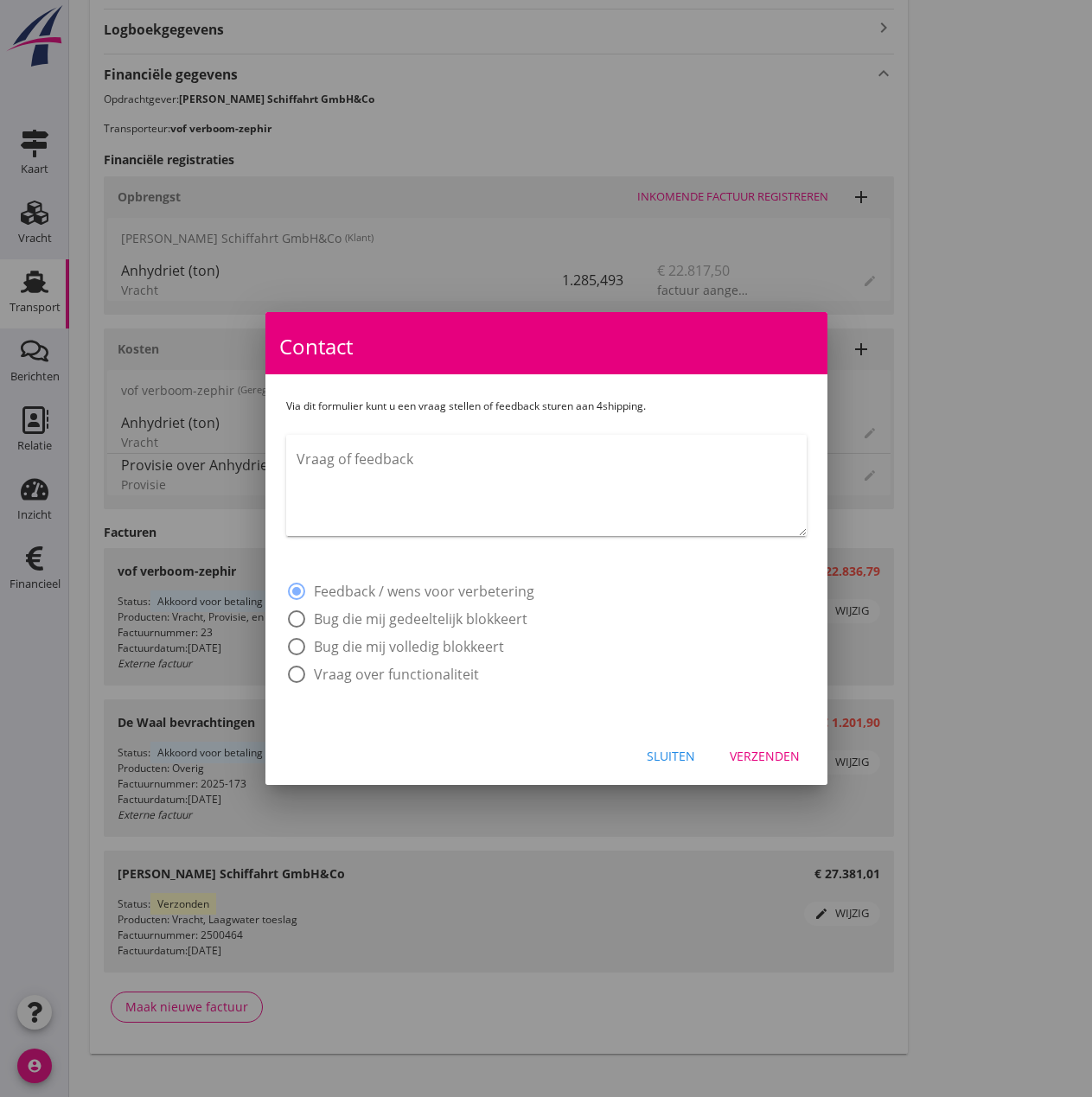
click at [309, 466] on textarea "Vraag of feedback" at bounding box center [552, 491] width 510 height 91
paste textarea "Bij Order B-250383 wordt de btw bij de kosten niet erbij opgeteld?"
click at [599, 460] on textarea "Bij Order B-250383 wordt de btw bij de kosten niet erbij opgeteld? BTW is wel a…" at bounding box center [552, 491] width 510 height 91
click at [538, 482] on textarea "Bij Order B-250383 wordt de btw bij de kosten vof verboom-zephir niet erbij opg…" at bounding box center [552, 491] width 510 height 91
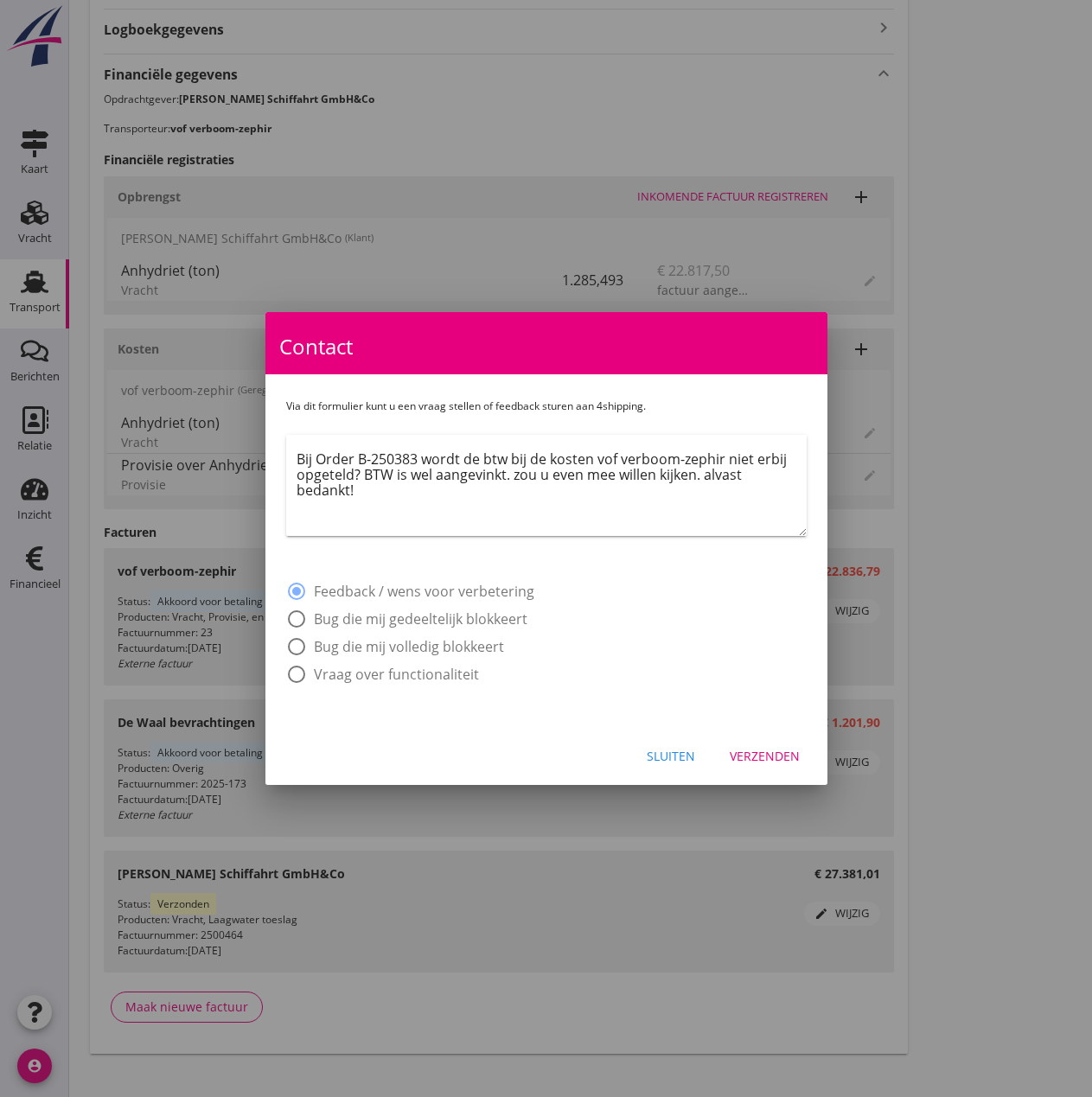
type textarea "Bij Order B-250383 wordt de btw bij de kosten vof verboom-zephir niet erbij opg…"
click at [738, 753] on div "Verzenden" at bounding box center [765, 755] width 70 height 18
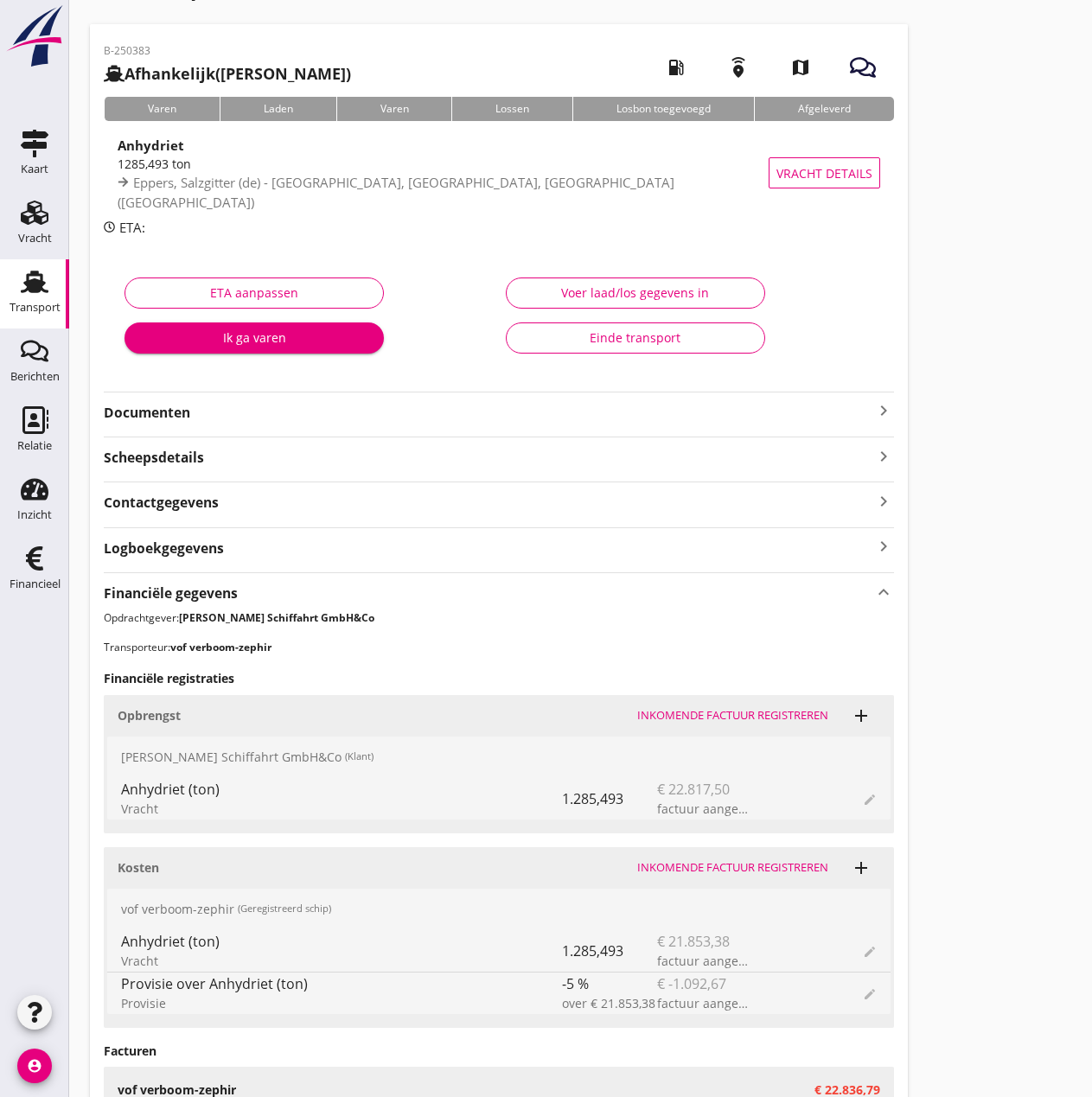
scroll to position [398, 0]
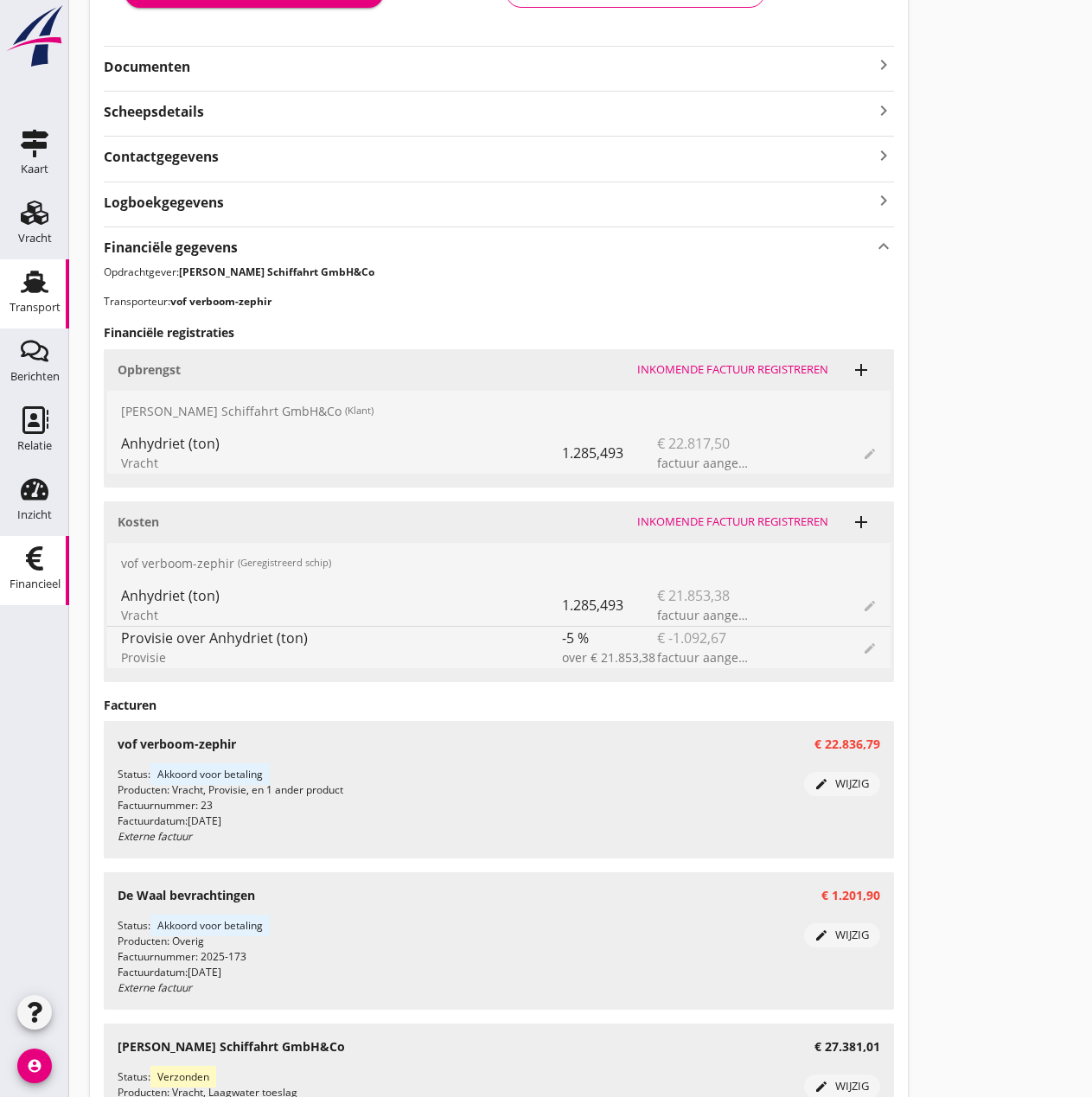
click at [45, 567] on icon "Financieel" at bounding box center [34, 558] width 28 height 28
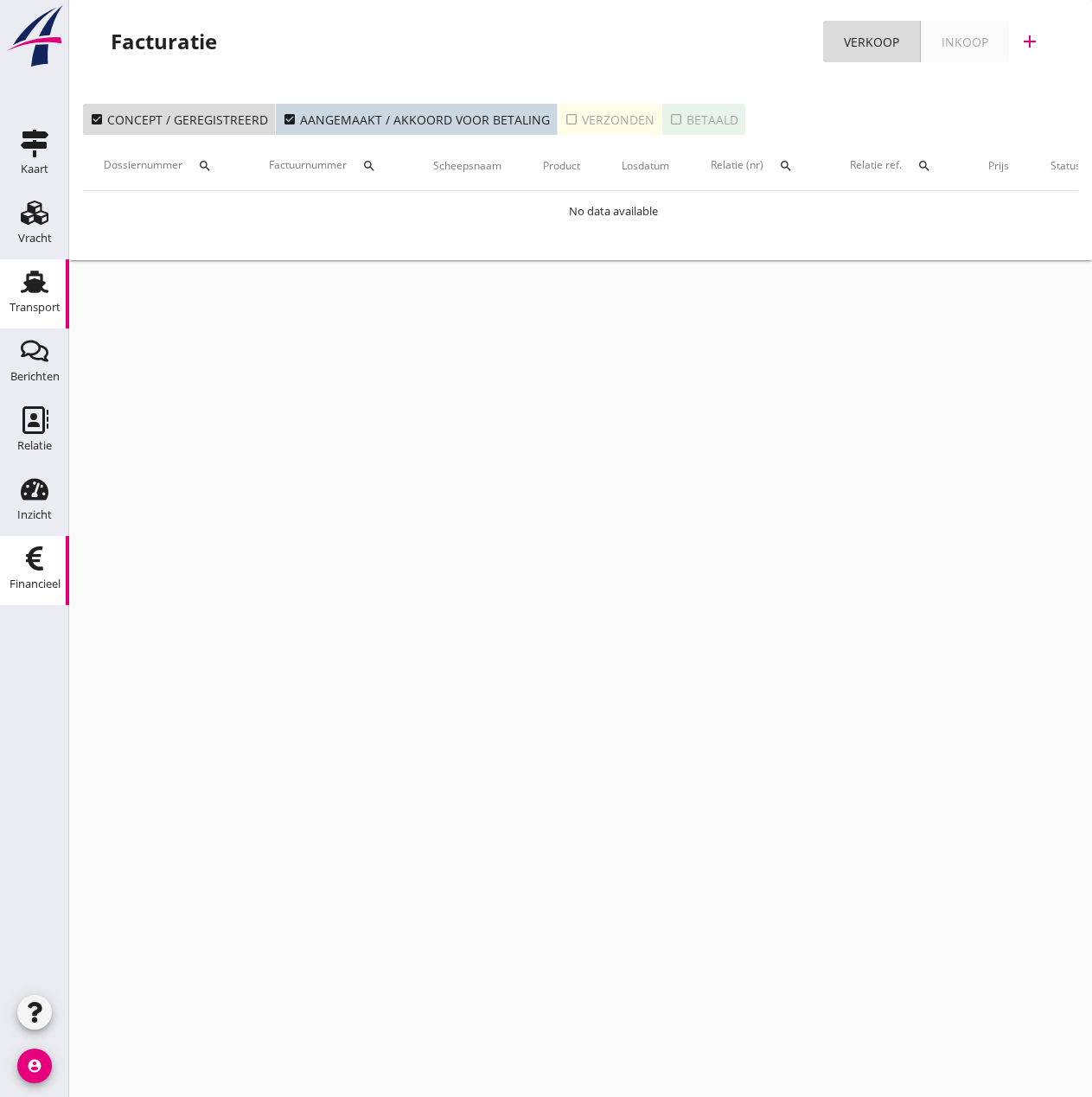
click at [34, 290] on use at bounding box center [34, 282] width 28 height 23
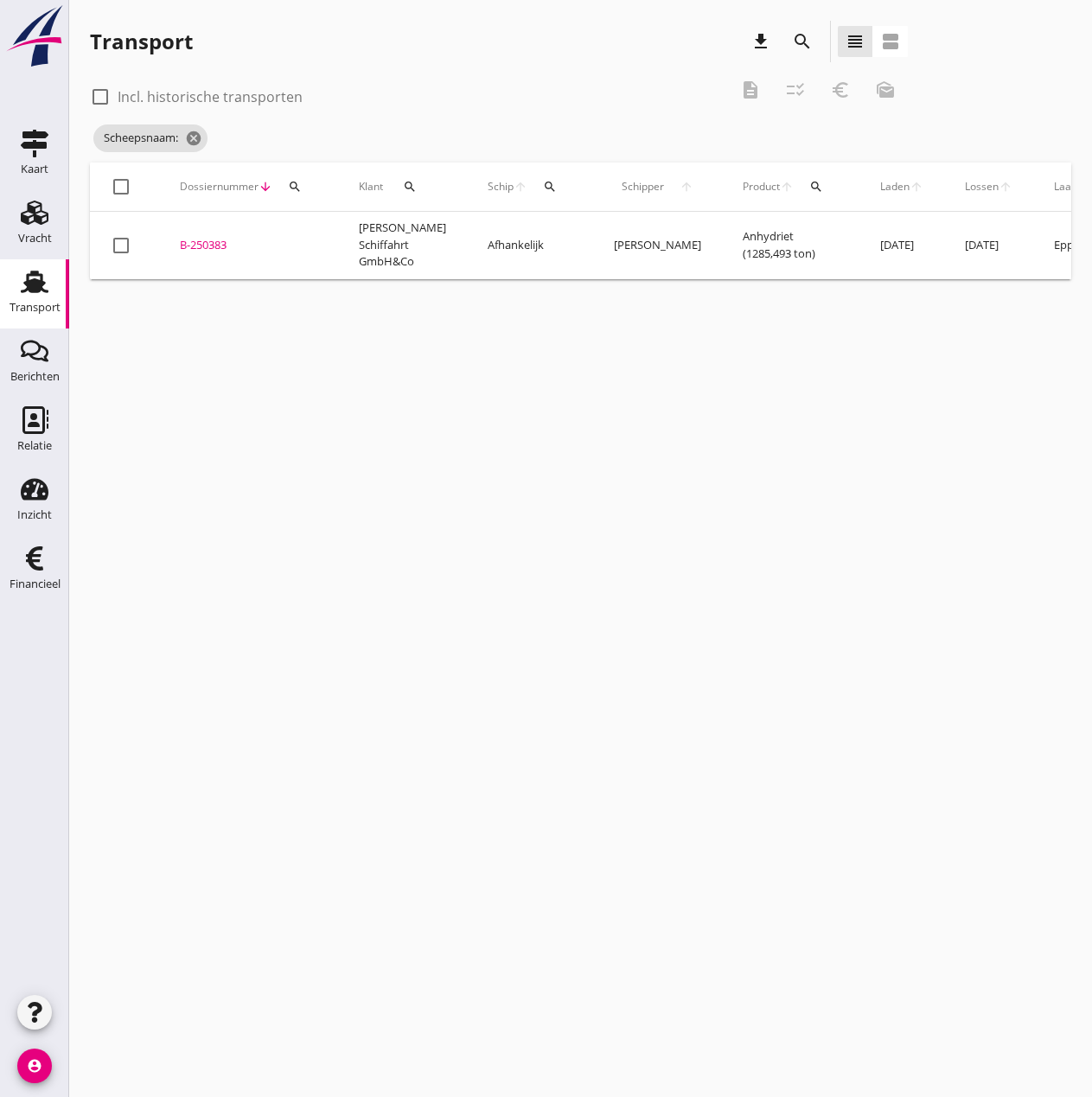
click at [543, 186] on icon "search" at bounding box center [549, 187] width 14 height 14
click at [533, 243] on input "Zoek op (scheeps)naam" at bounding box center [614, 236] width 180 height 28
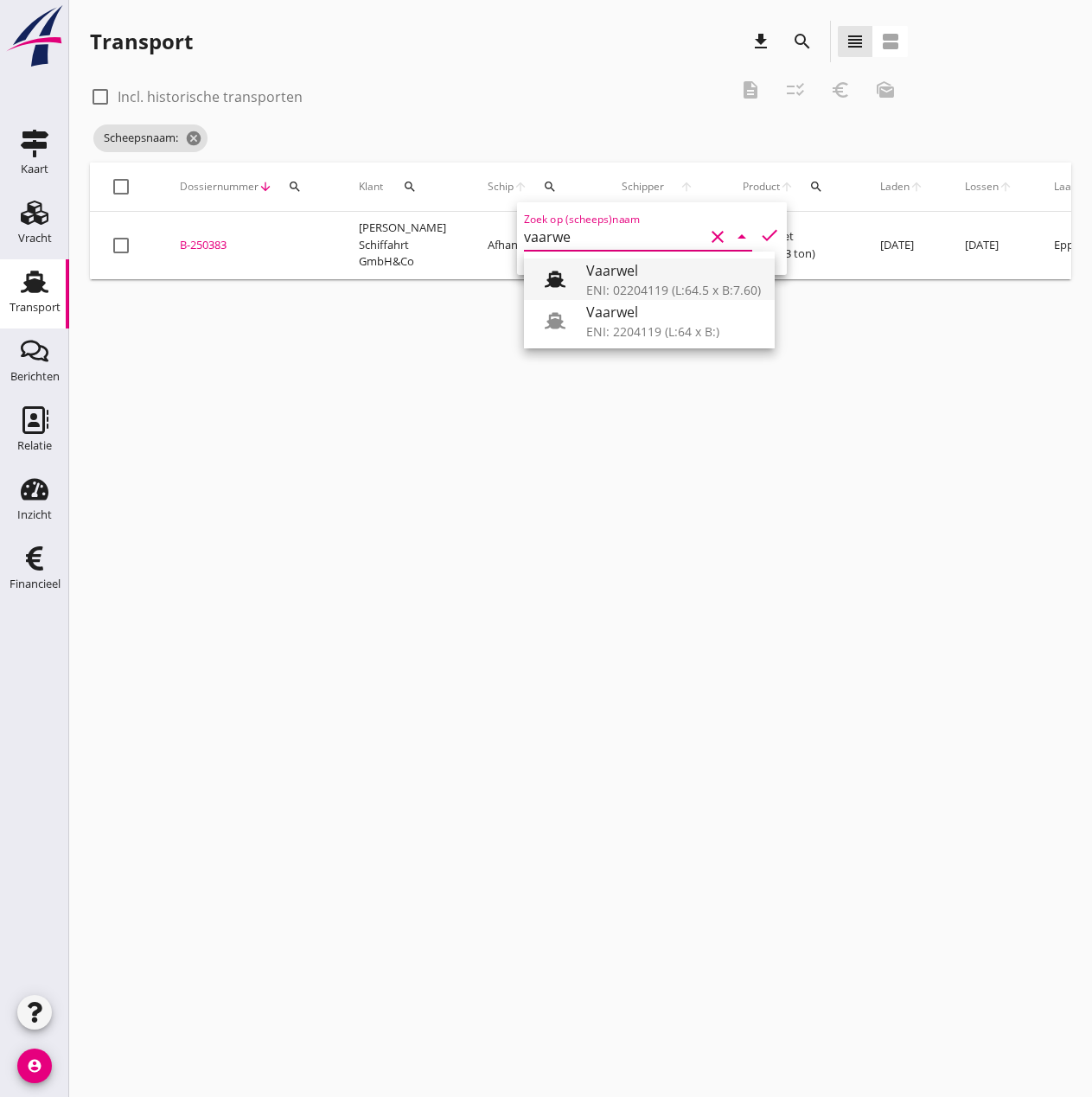
click at [589, 284] on div "ENI: 02204119 (L:64.5 x B:7.60)" at bounding box center [674, 289] width 175 height 18
click at [759, 234] on icon "check" at bounding box center [769, 235] width 21 height 21
type input "Vaarwel"
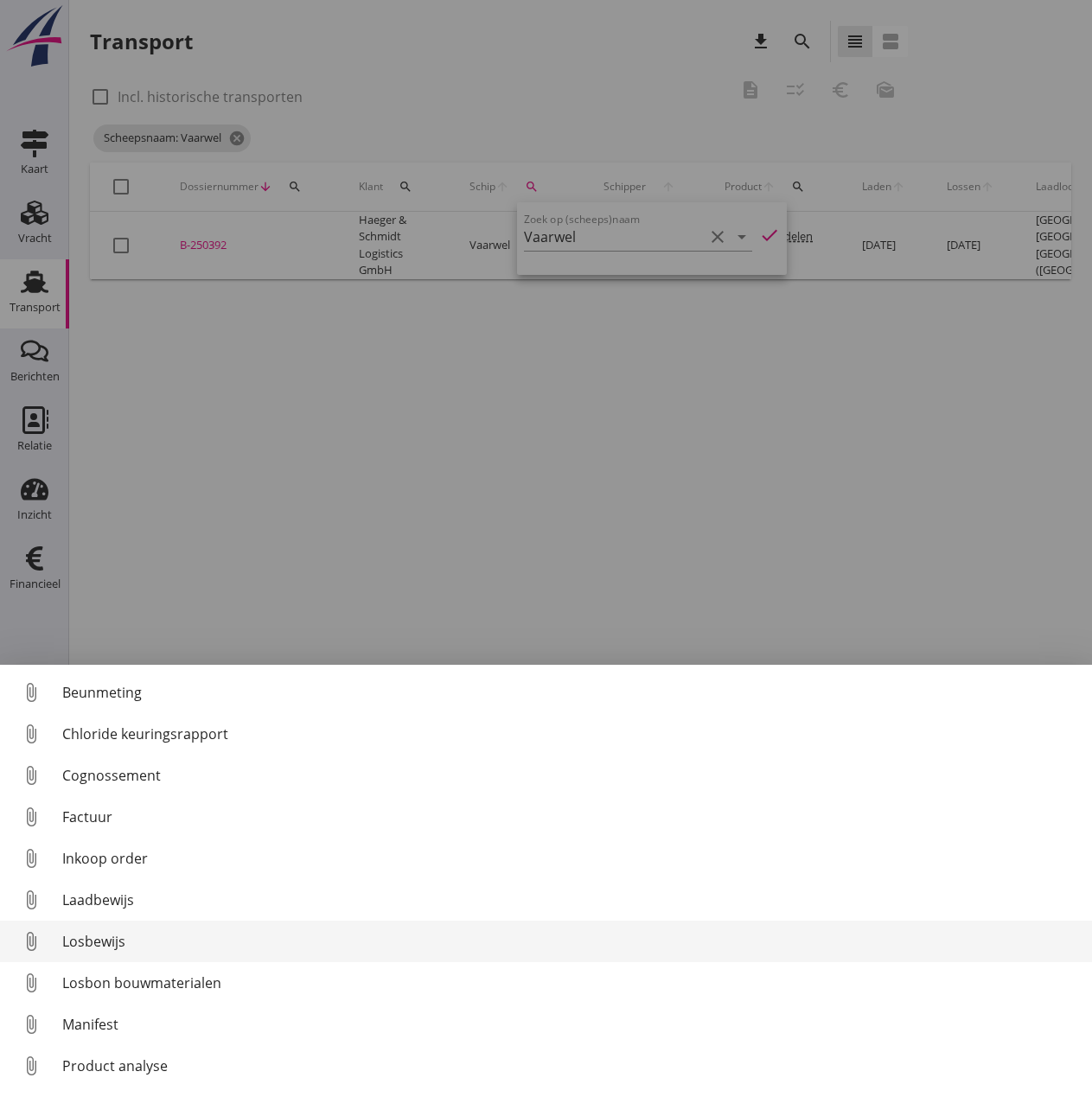
click at [88, 937] on div "Losbewijs" at bounding box center [570, 941] width 1016 height 21
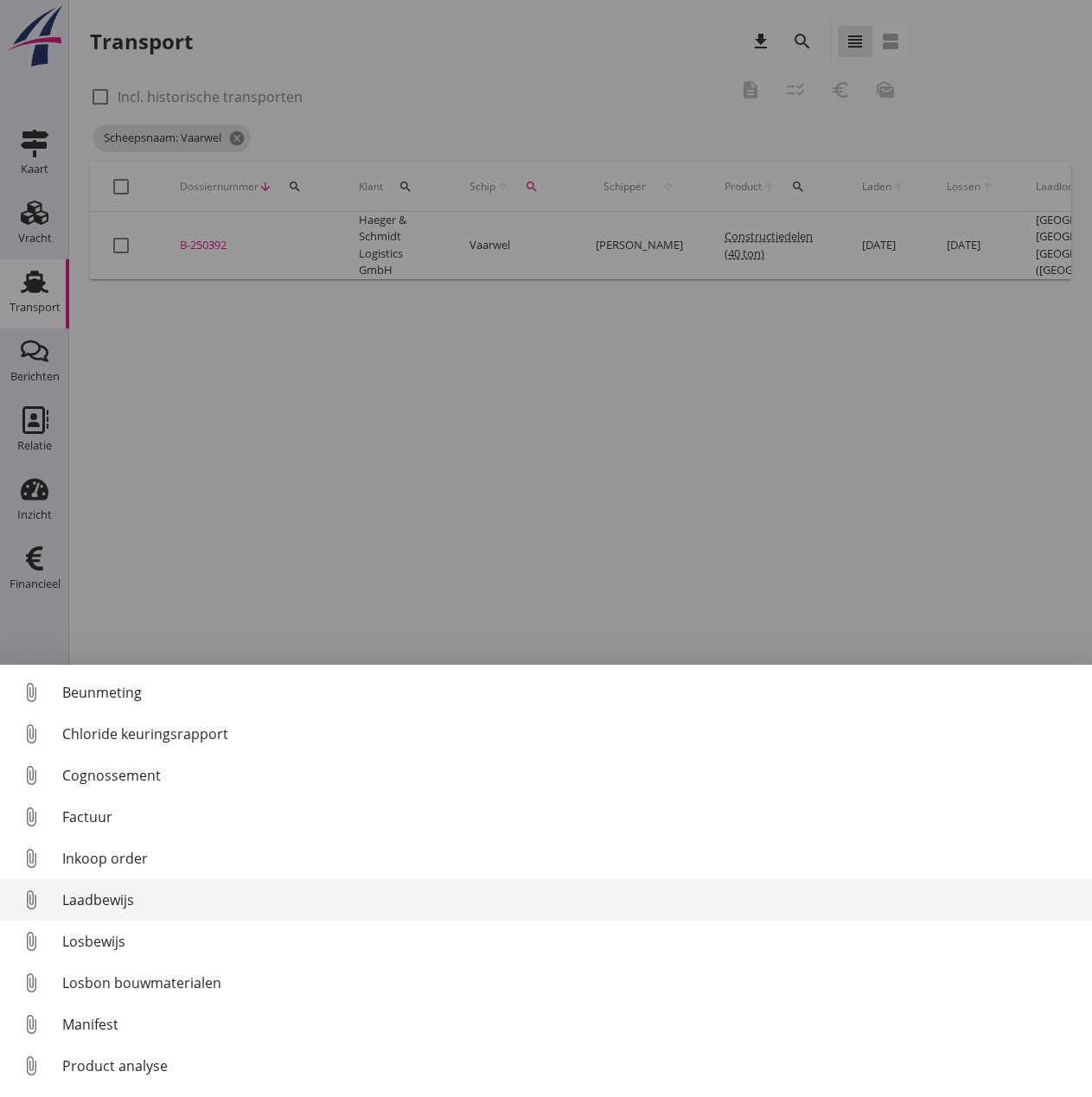
click at [97, 901] on div "Laadbewijs" at bounding box center [570, 901] width 1016 height 21
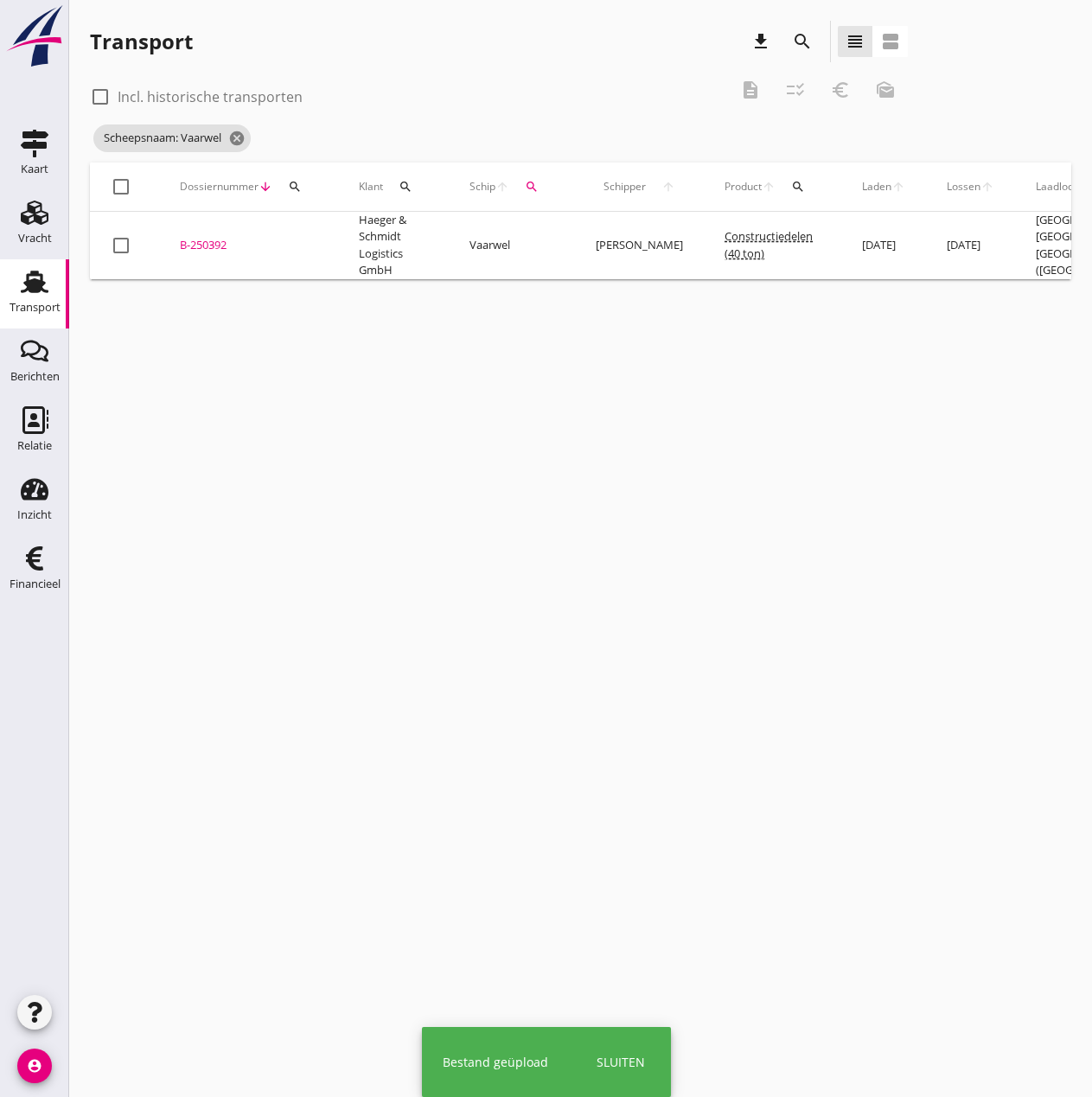
click at [203, 247] on div "B-250392" at bounding box center [249, 246] width 138 height 17
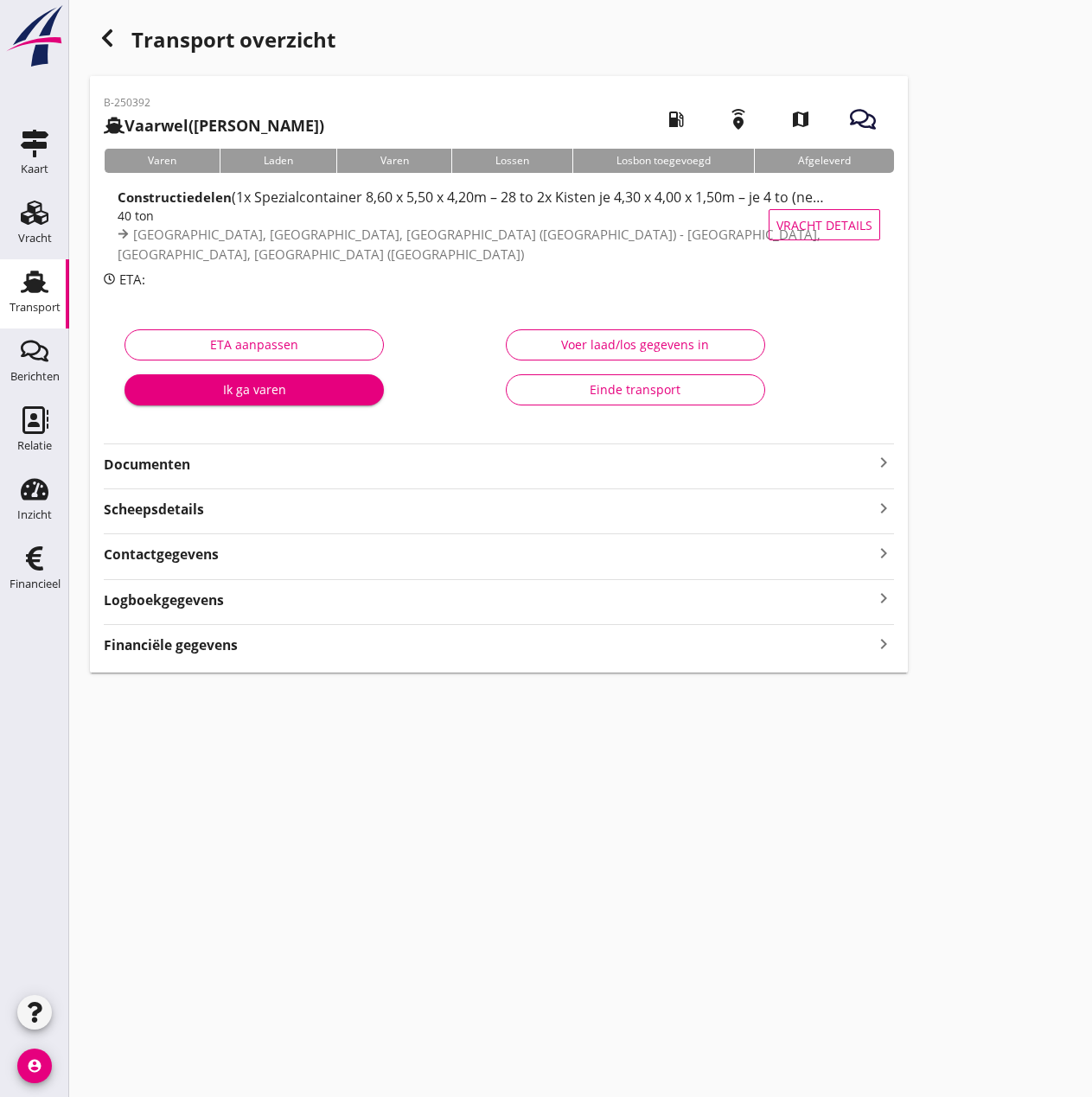
click at [691, 338] on div "Voer laad/los gegevens in" at bounding box center [636, 344] width 230 height 18
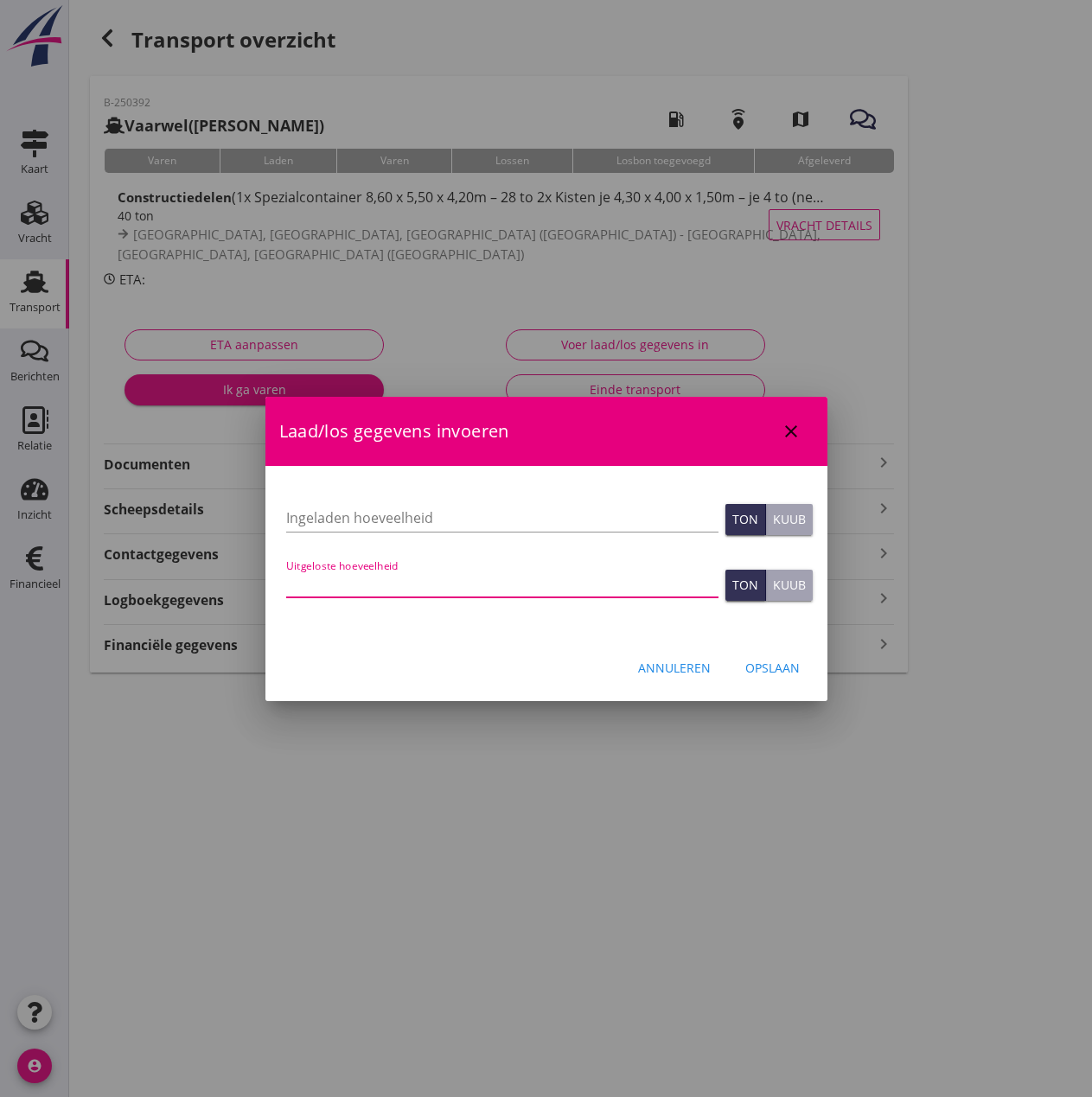
click at [327, 585] on input "Uitgeloste hoeveelheid" at bounding box center [503, 583] width 433 height 28
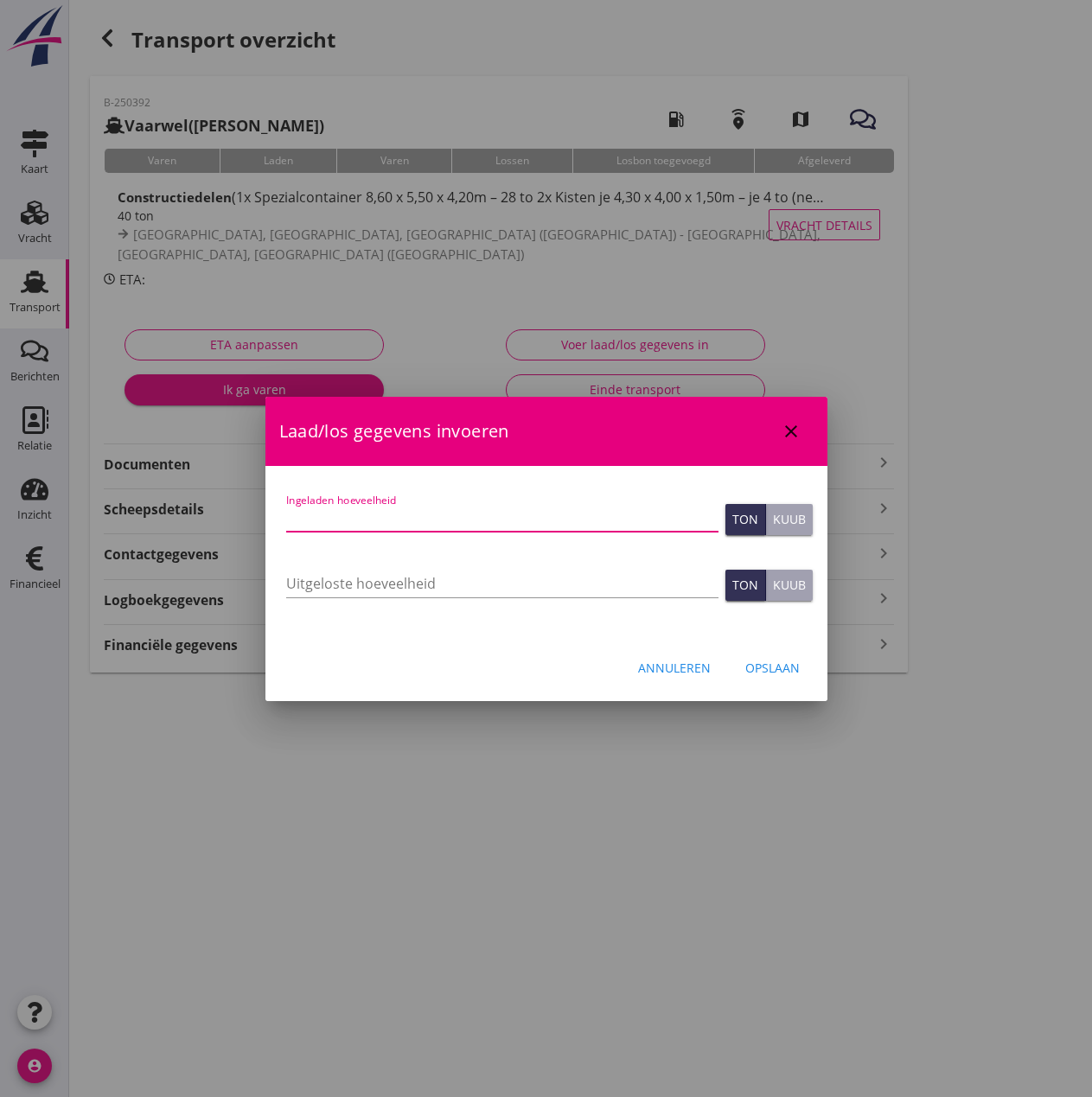
click at [316, 513] on input "Ingeladen hoeveelheid" at bounding box center [503, 517] width 433 height 28
type input "44"
click at [304, 586] on input "Uitgeloste hoeveelheid" at bounding box center [503, 583] width 433 height 28
type input "44"
click at [768, 667] on div "Opslaan" at bounding box center [771, 667] width 54 height 18
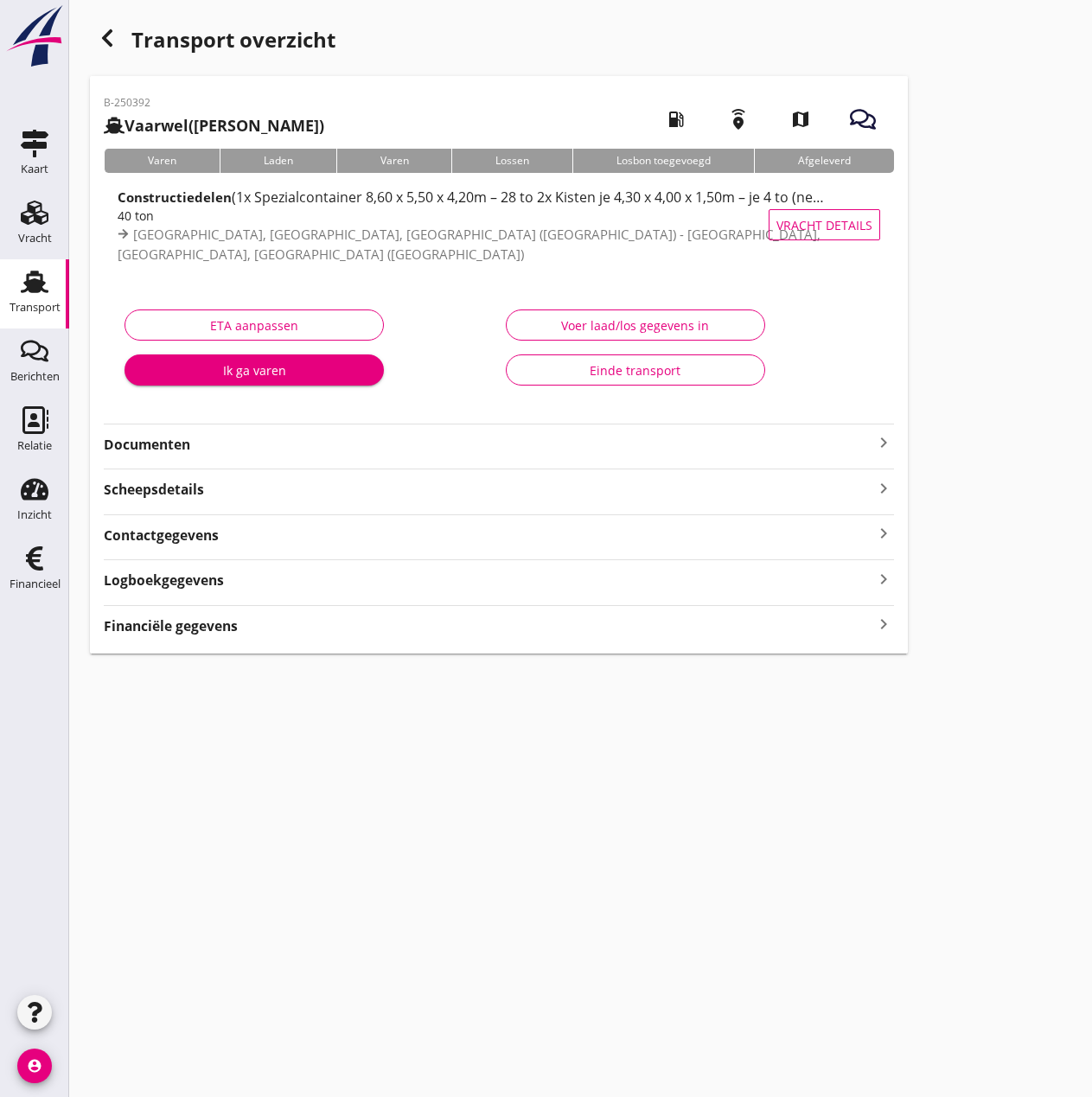
click at [199, 623] on strong "Financiële gegevens" at bounding box center [170, 626] width 134 height 20
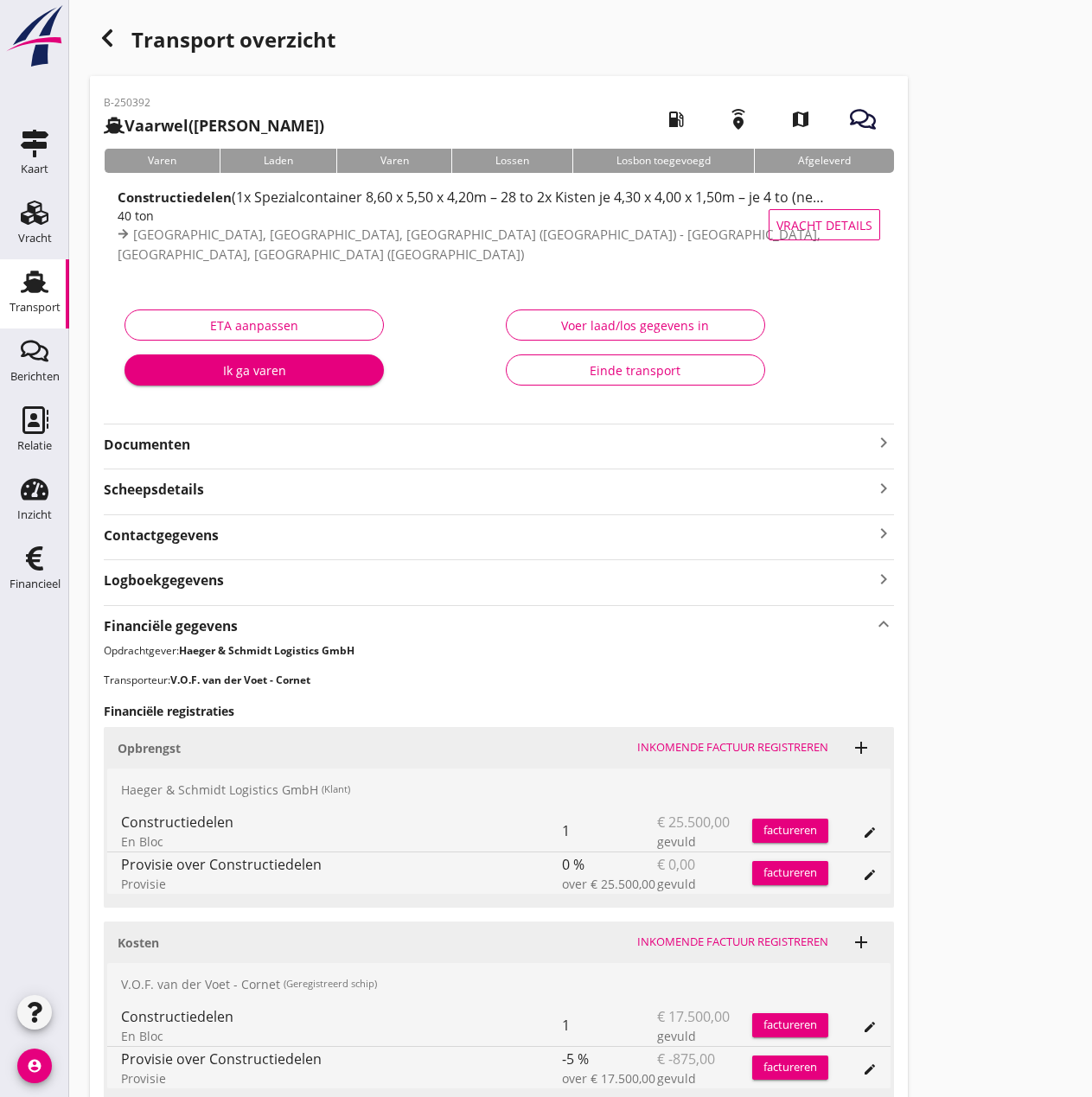
click at [718, 940] on div "Inkomende factuur registreren" at bounding box center [732, 942] width 191 height 17
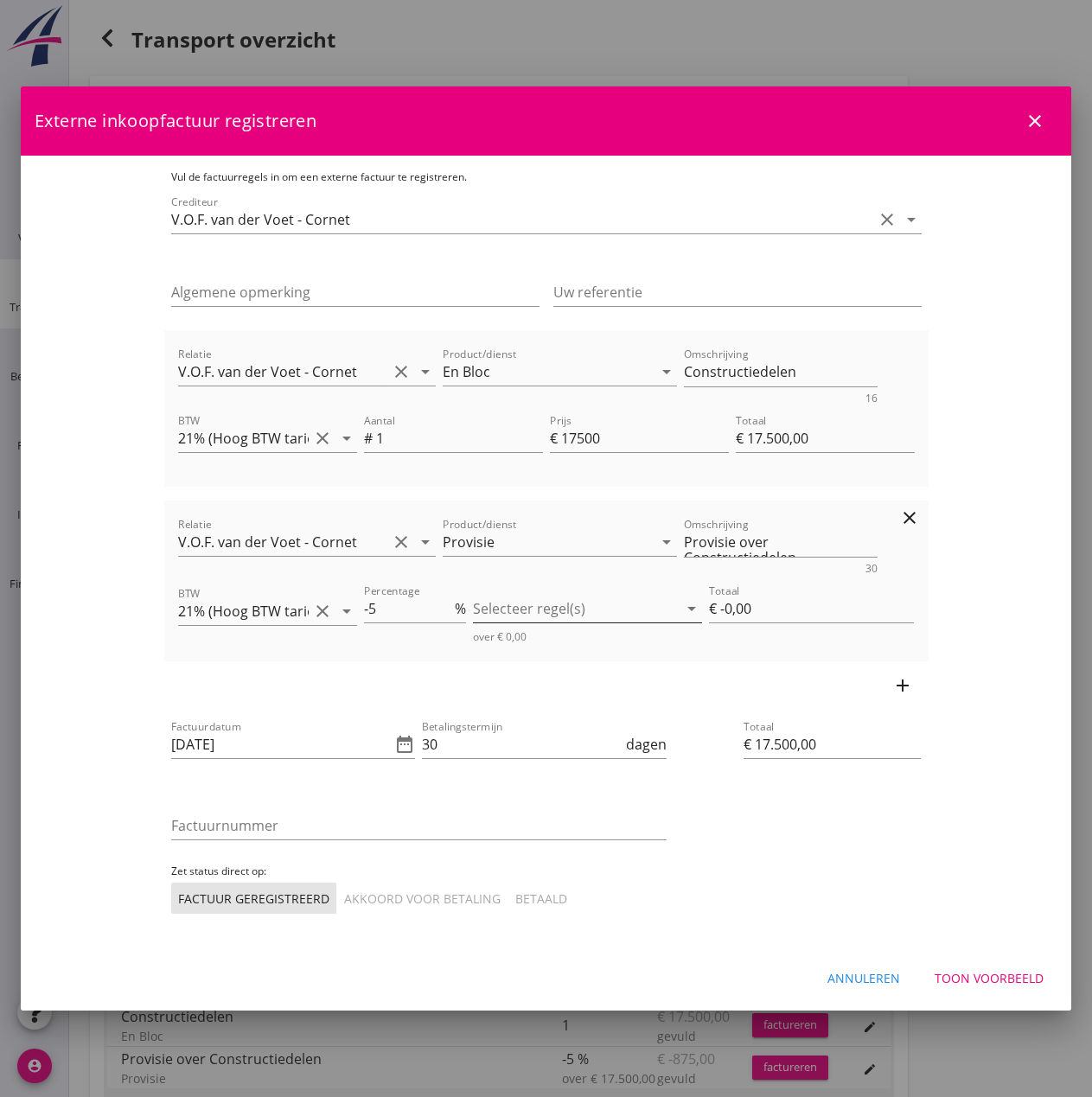
click at [553, 610] on div at bounding box center [575, 608] width 205 height 28
click at [546, 628] on div "En Bloc" at bounding box center [625, 623] width 161 height 21
type input "€ -875,00"
click at [913, 682] on icon "add" at bounding box center [902, 686] width 21 height 21
type input "€ 16.625,00"
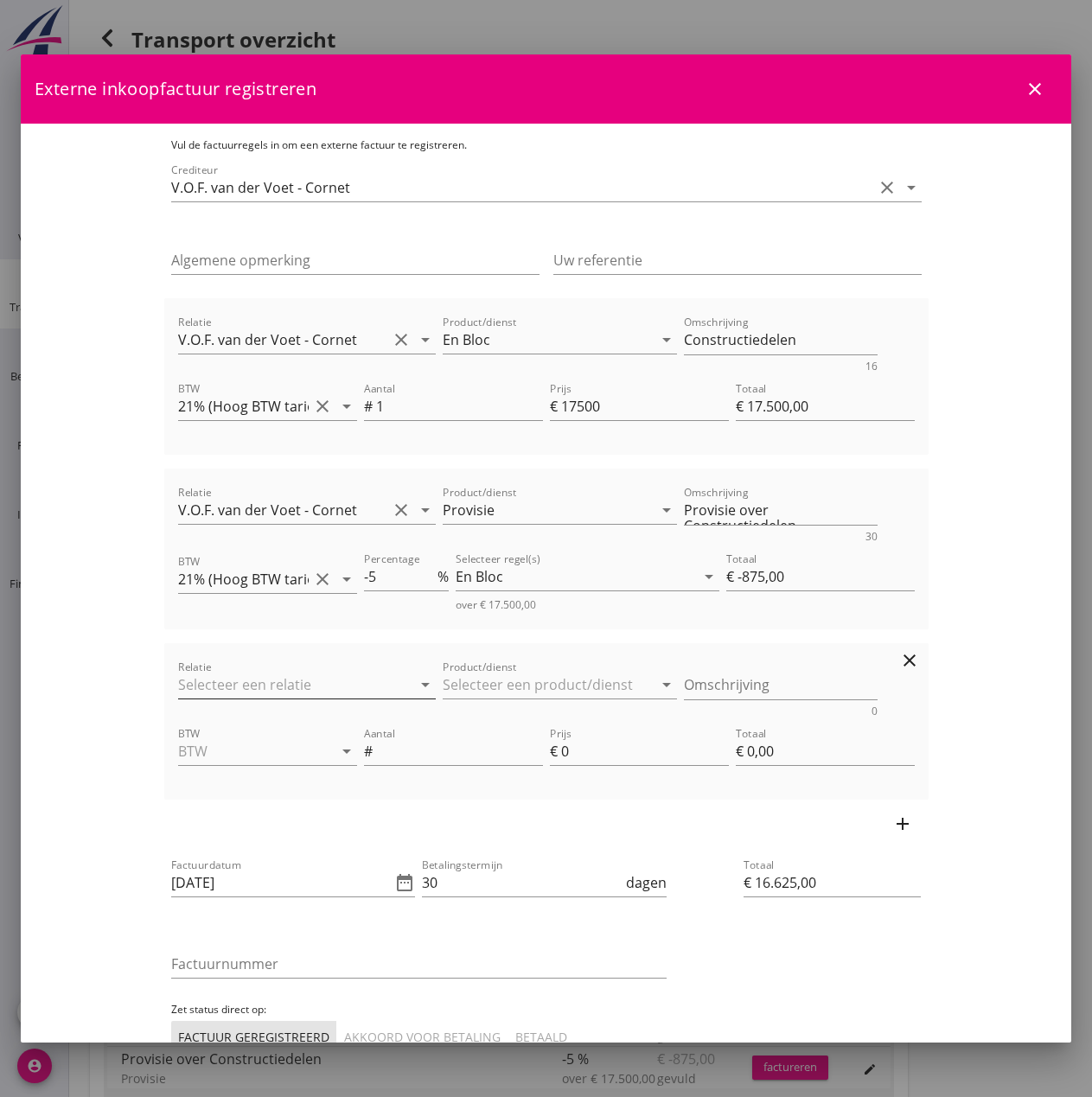
click at [207, 679] on input "Relatie" at bounding box center [283, 684] width 210 height 28
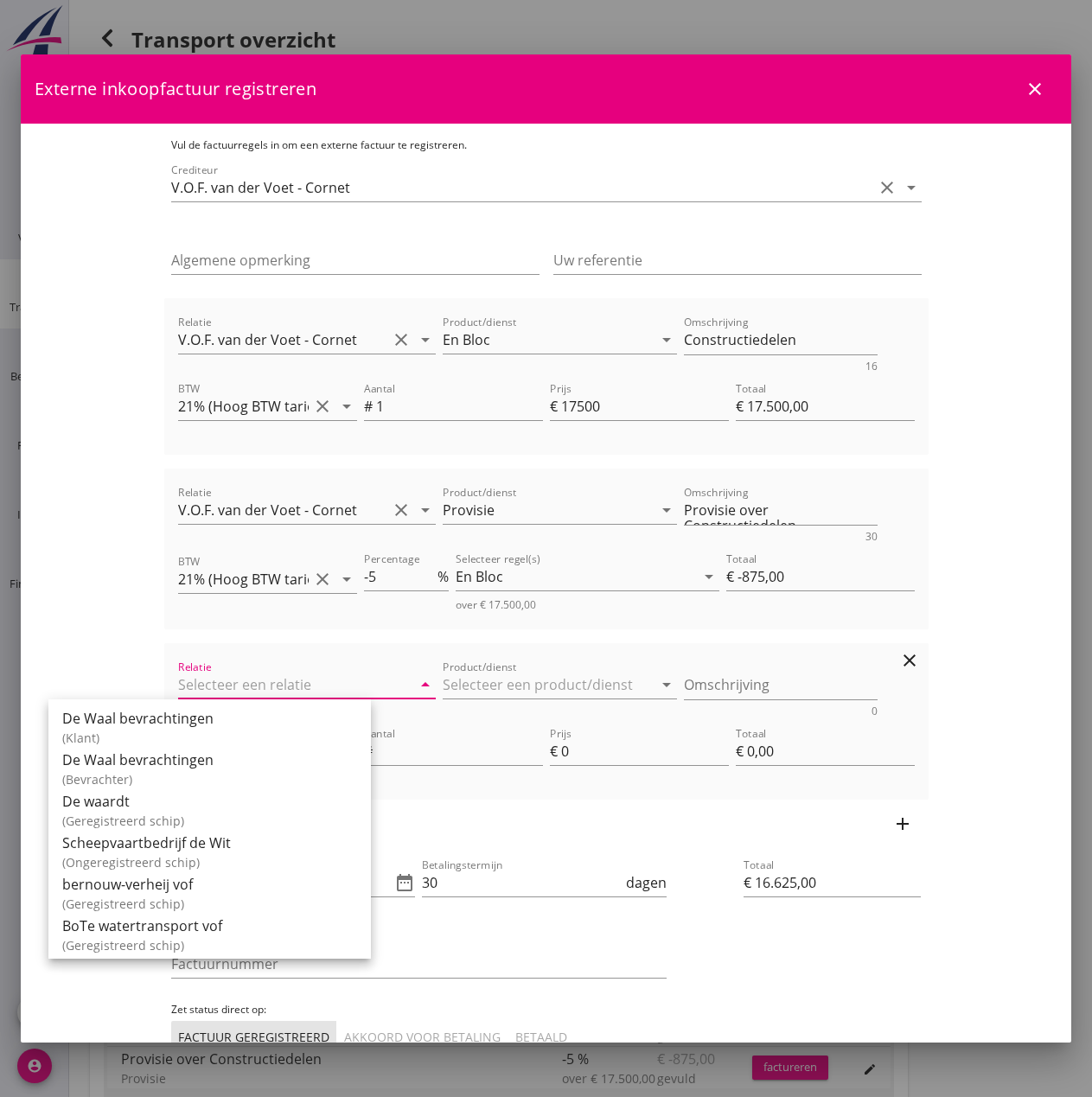
type input "v"
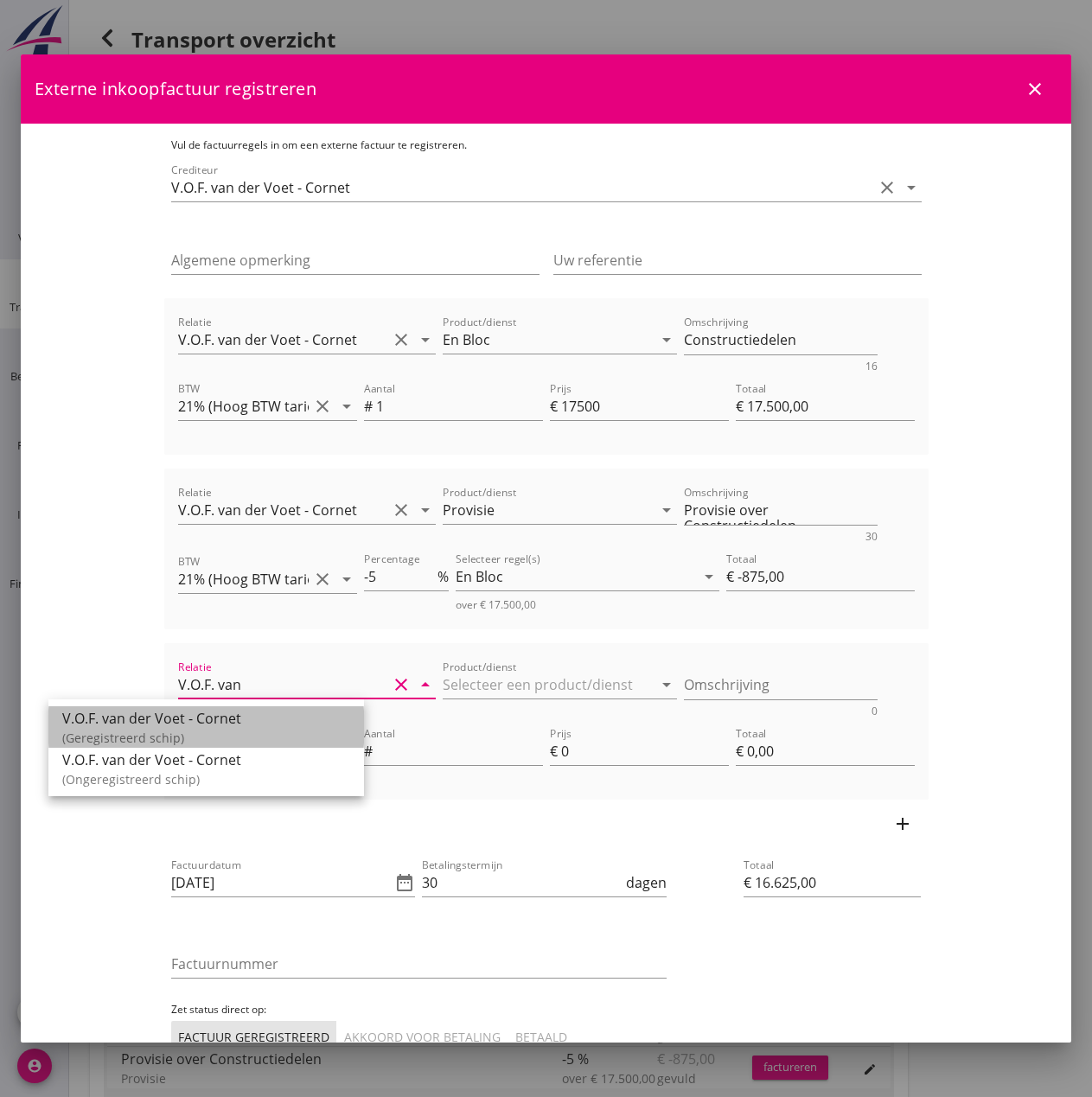
click at [200, 718] on div "V.O.F. van der Voet - Cornet" at bounding box center [206, 718] width 287 height 21
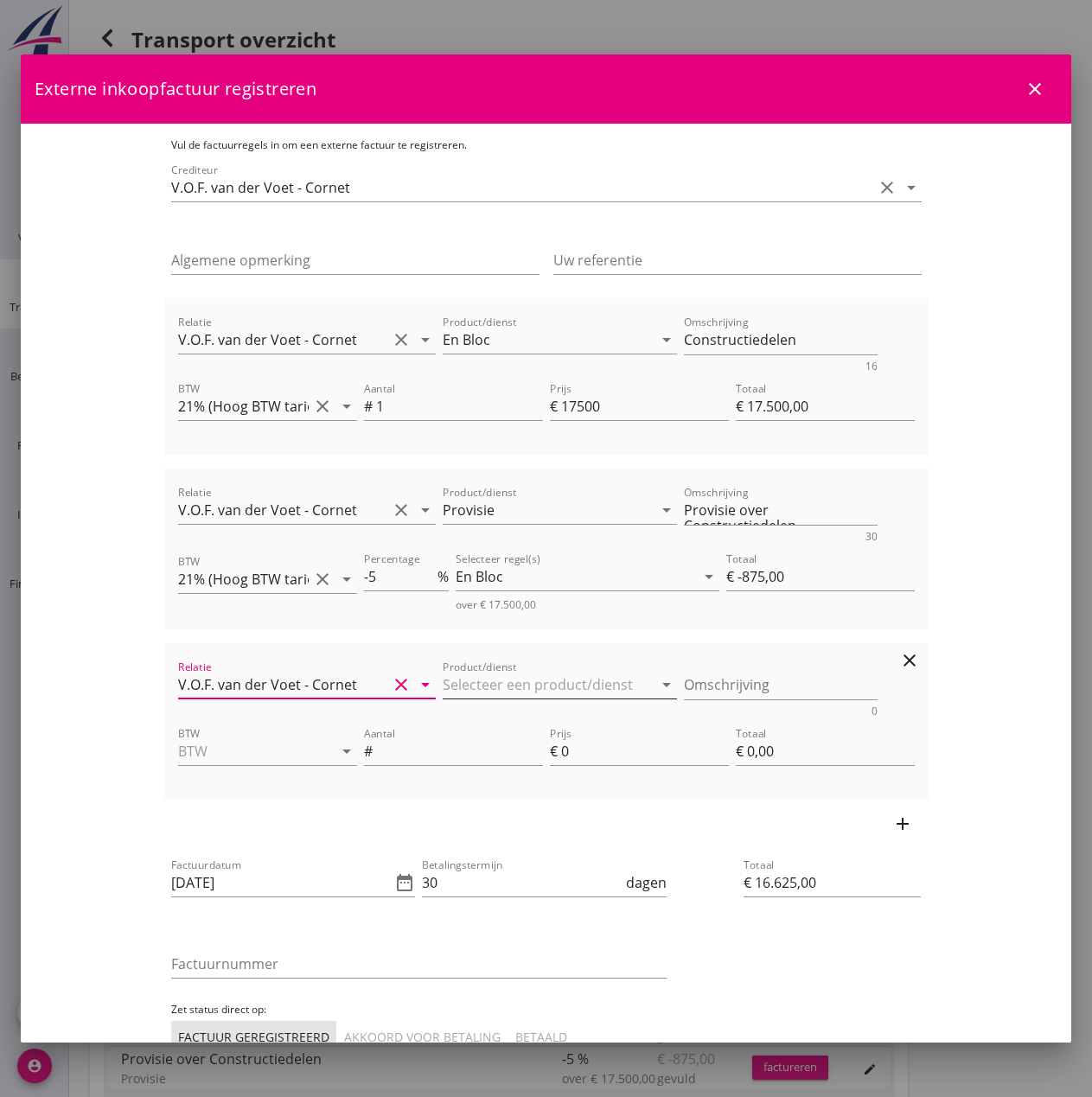
type input "V.O.F. van der Voet - Cornet"
click at [443, 684] on input "Product/dienst" at bounding box center [547, 684] width 210 height 28
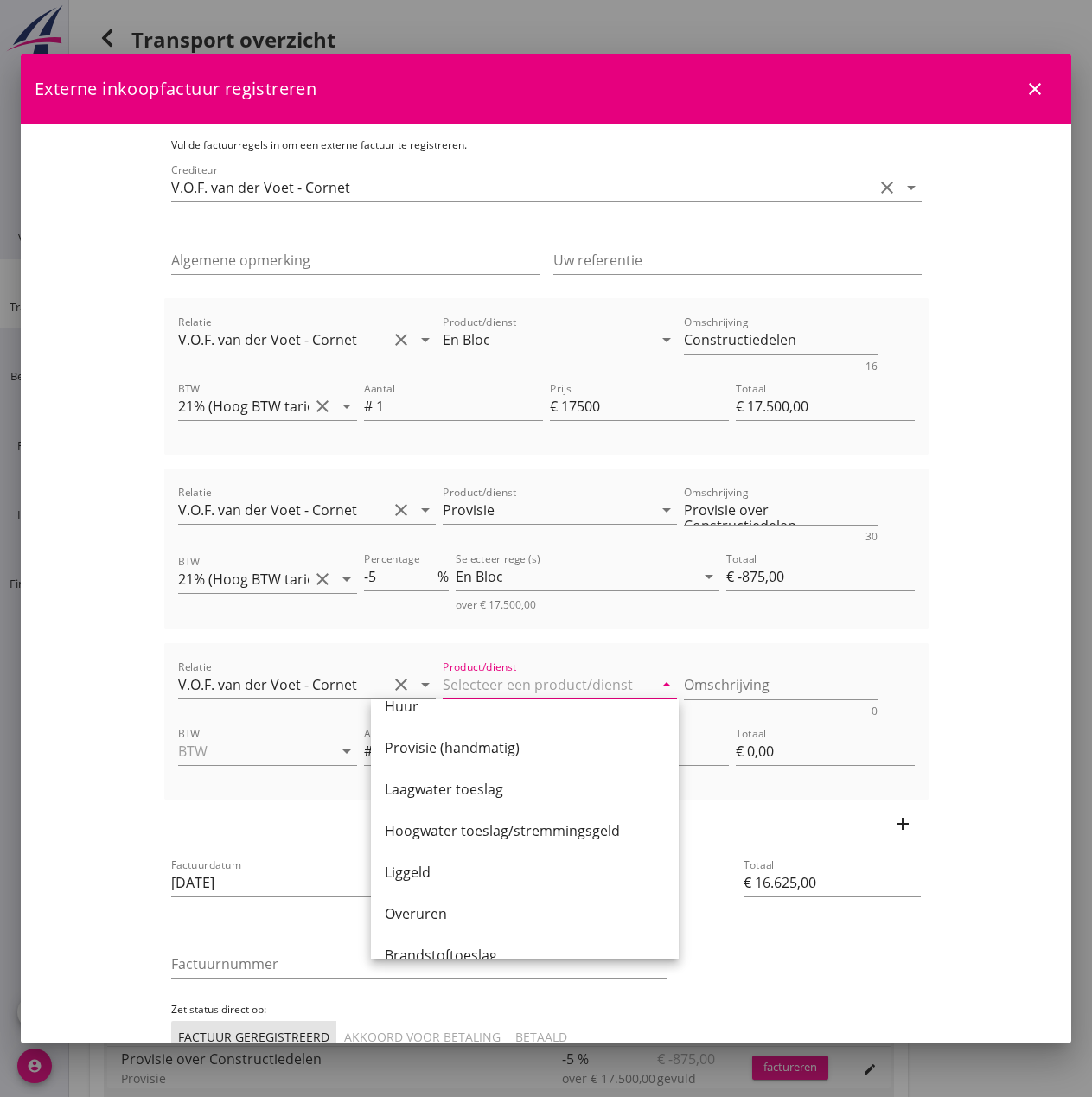
scroll to position [139, 0]
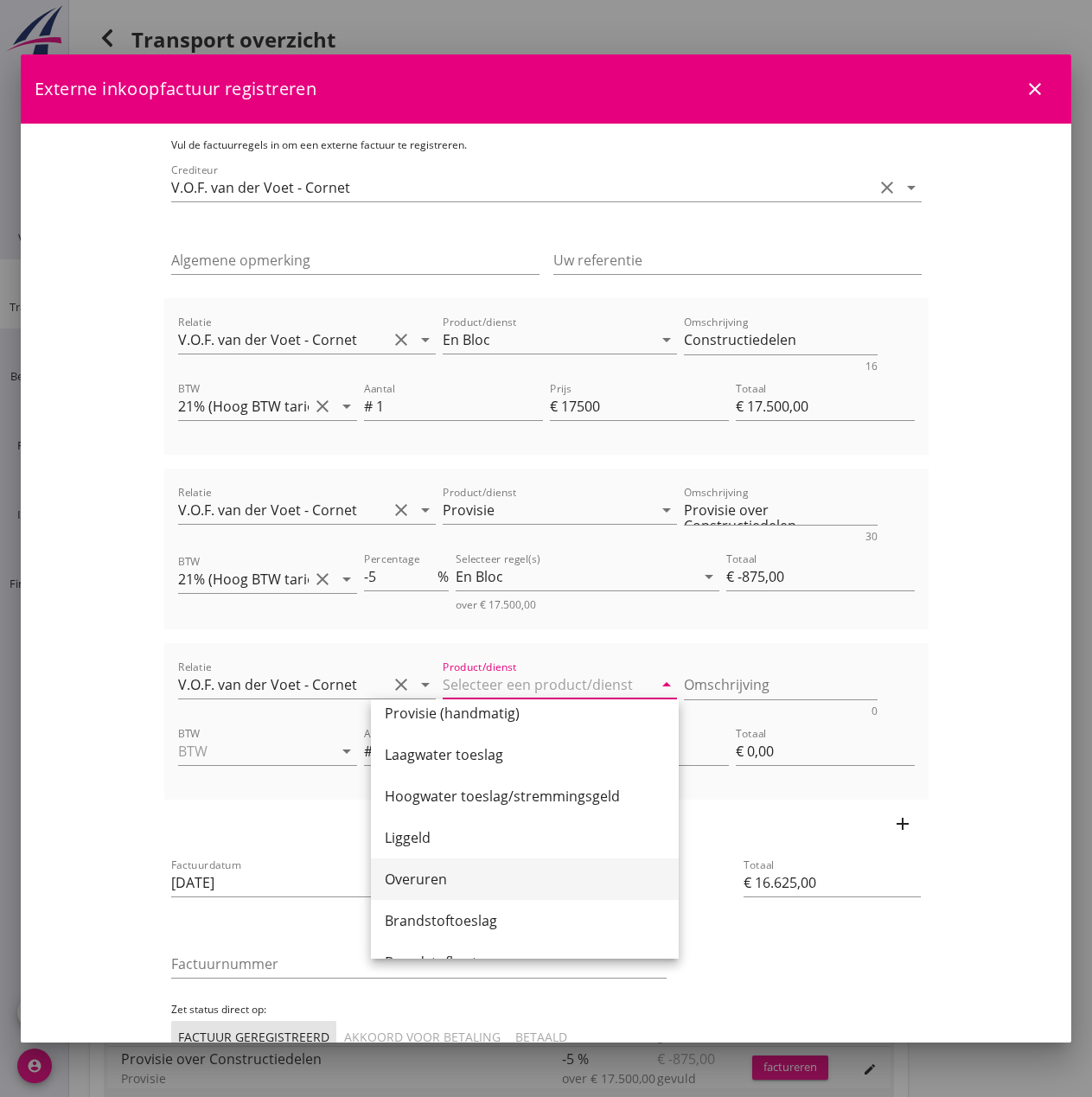
click at [492, 889] on div "Overuren" at bounding box center [524, 880] width 280 height 21
type input "Overuren"
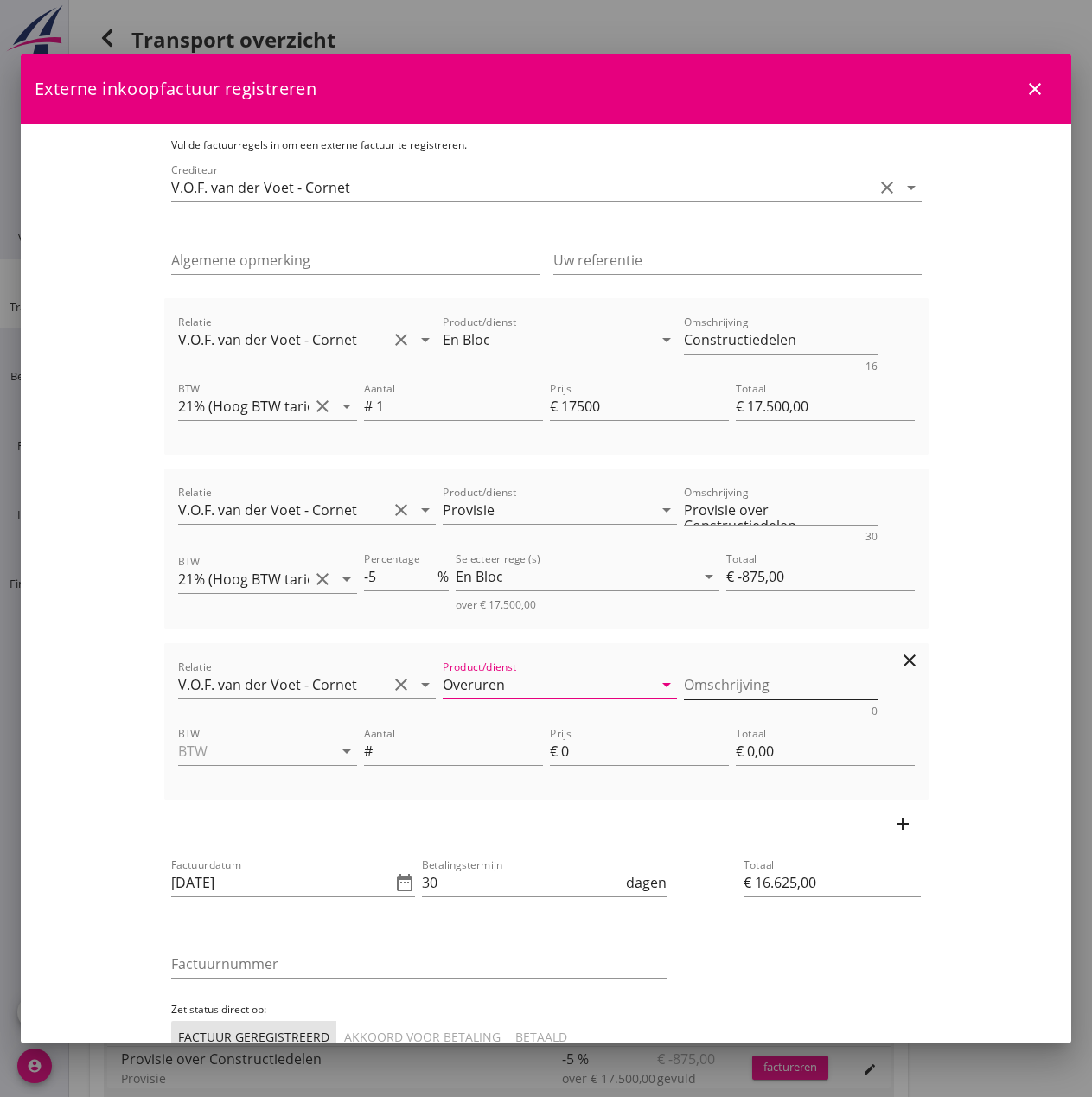
click at [693, 688] on textarea "Omschrijving" at bounding box center [781, 685] width 194 height 28
type textarea "Wachtgeld"
click at [336, 746] on icon "arrow_drop_down" at bounding box center [346, 752] width 21 height 21
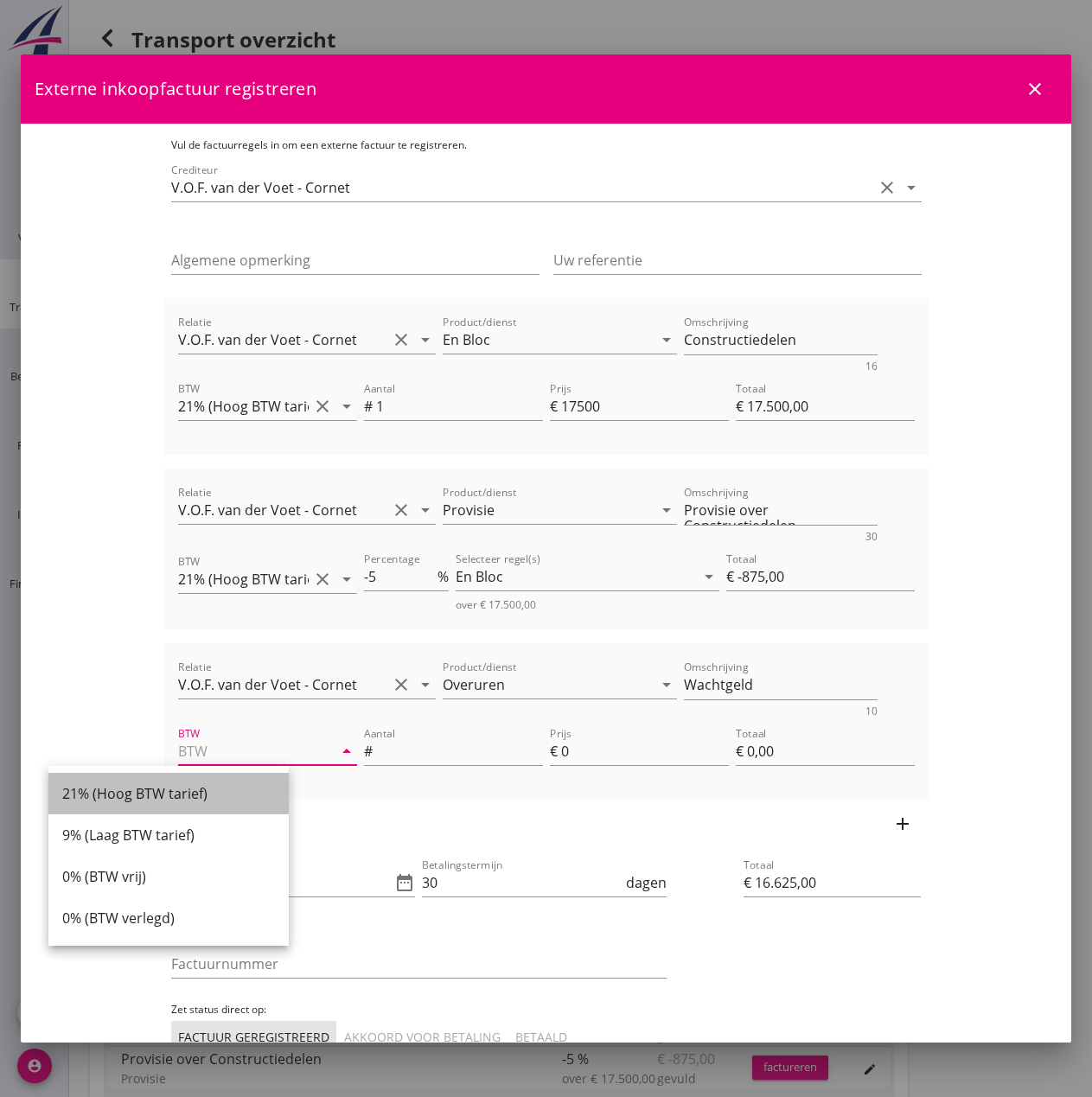
click at [141, 794] on div "21% (Hoog BTW tarief)" at bounding box center [169, 794] width 213 height 21
type input "21% (Hoog BTW tarief)"
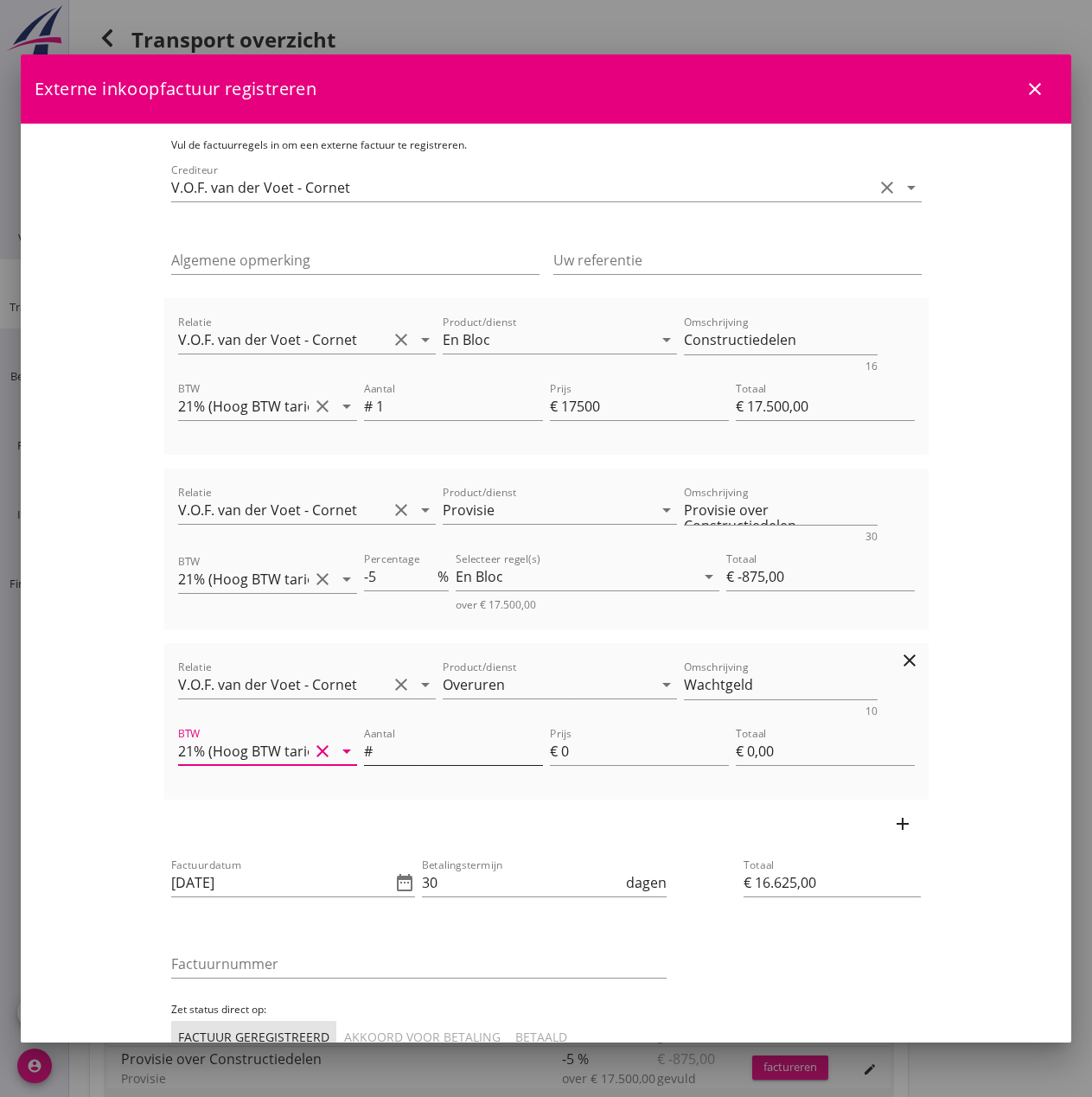
click at [376, 750] on input "Aantal" at bounding box center [459, 751] width 167 height 28
type input "2"
type input "€ 16.627,00"
type input "1"
type input "€ 2,00"
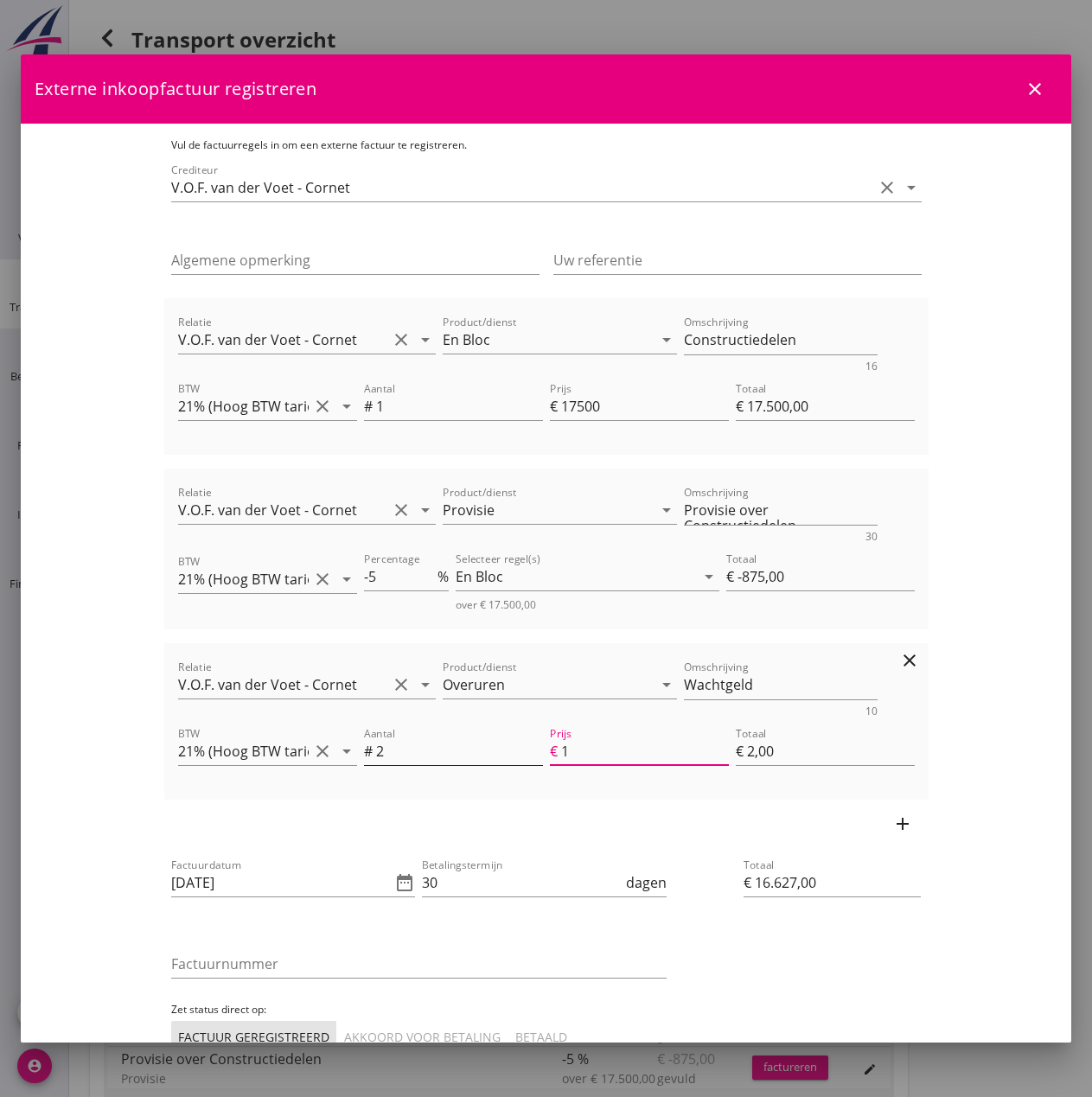
type input "10"
type input "€ 16.645,00"
type input "€ 20,00"
type input "100"
type input "€ 16.825,00"
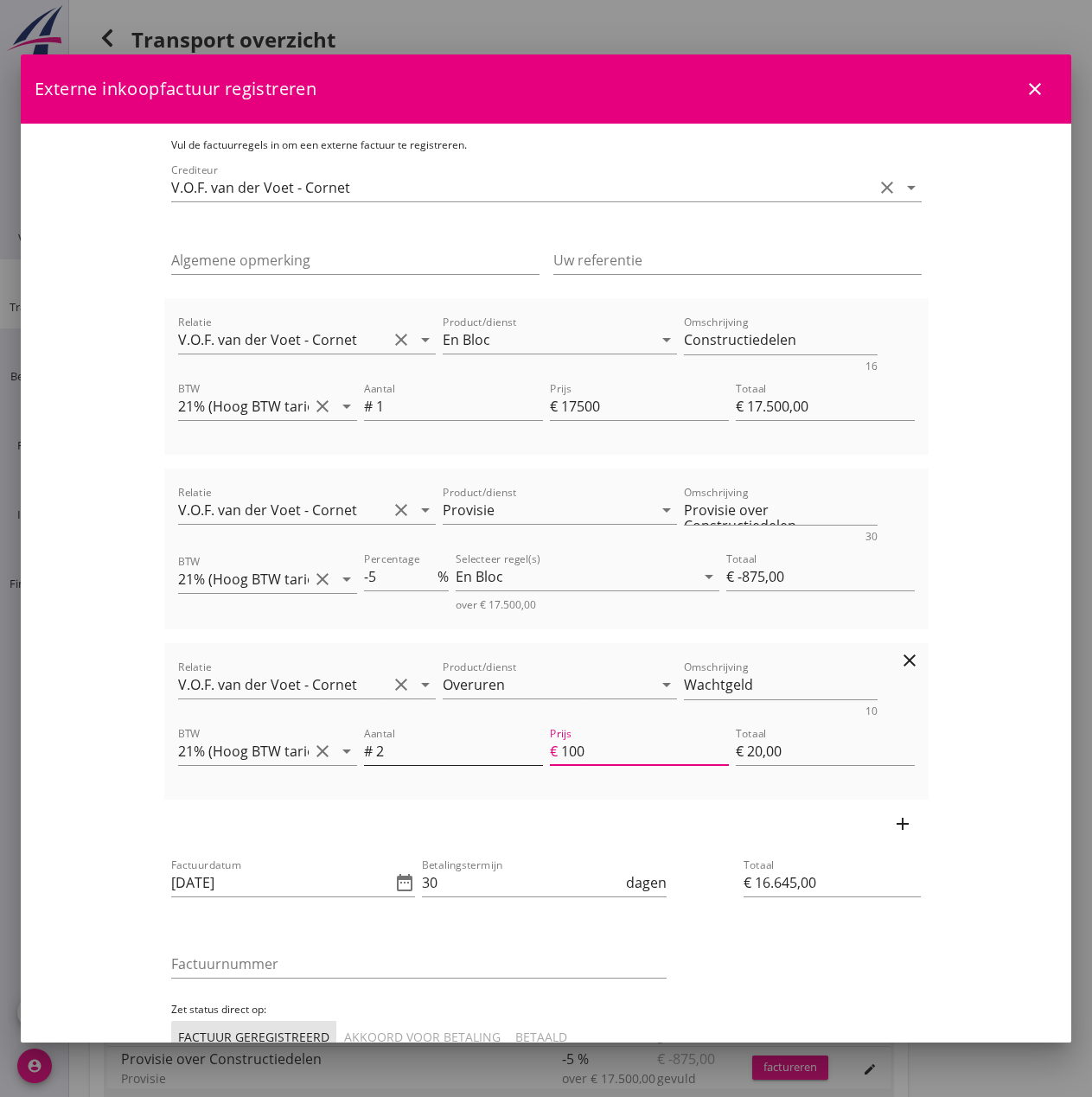
type input "€ 200,00"
type input "€ 18.625,00"
type input "1000"
type input "€ 2.000,00"
type input "1000"
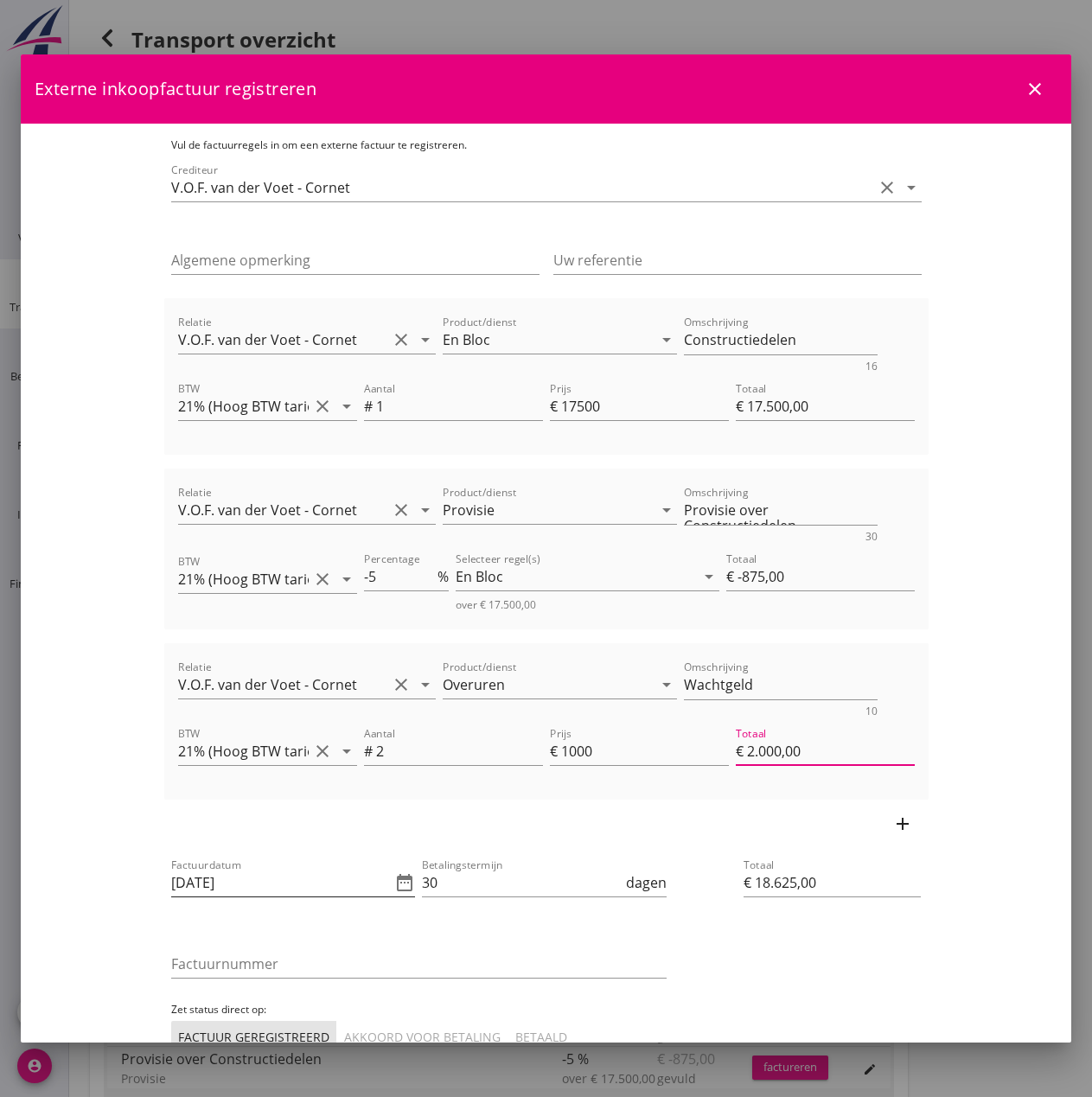
click at [394, 883] on icon "date_range" at bounding box center [404, 883] width 21 height 21
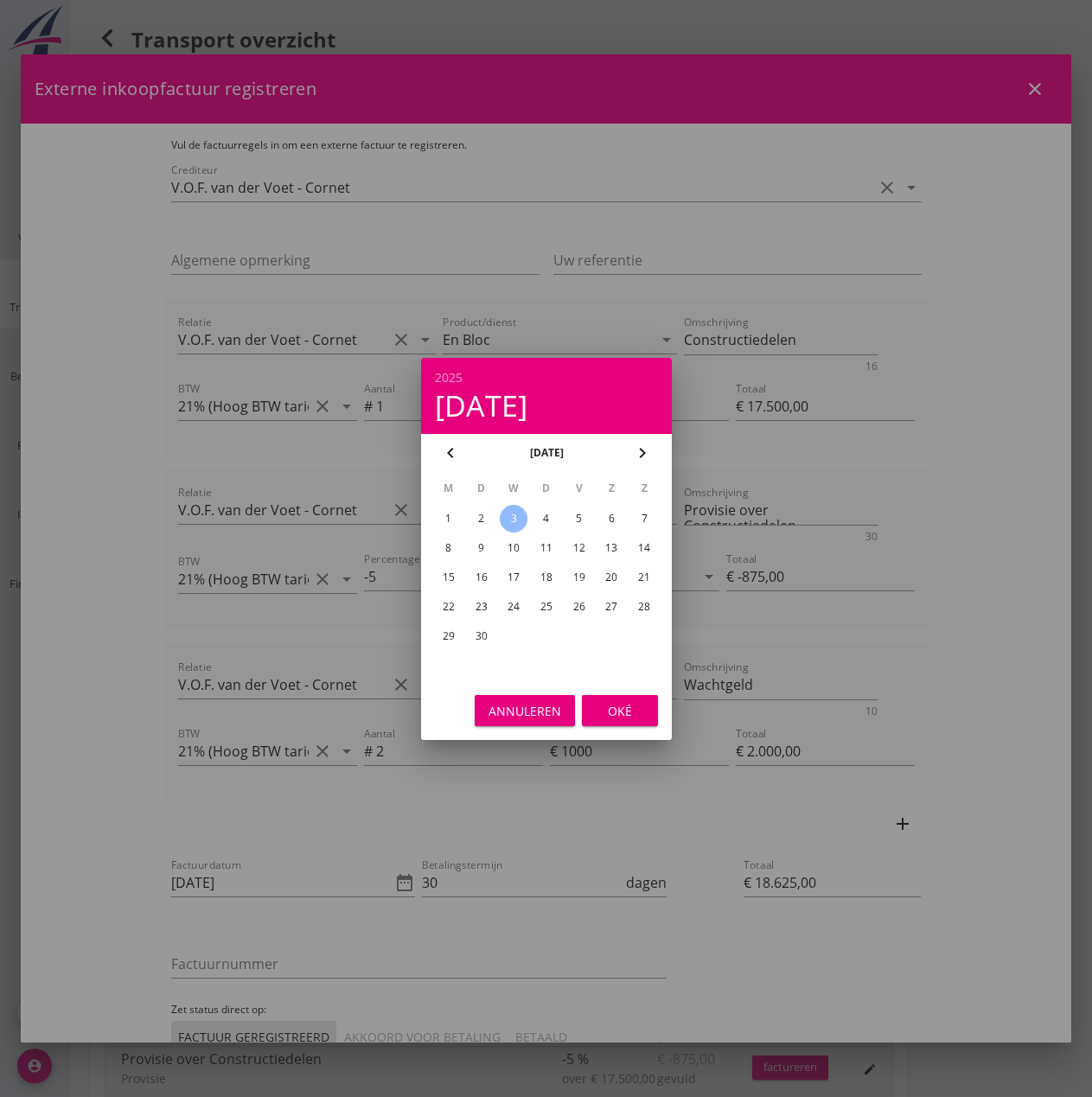
click at [478, 509] on div "2" at bounding box center [480, 518] width 28 height 28
type input "[DATE]"
click at [611, 707] on div "Oké" at bounding box center [620, 710] width 48 height 18
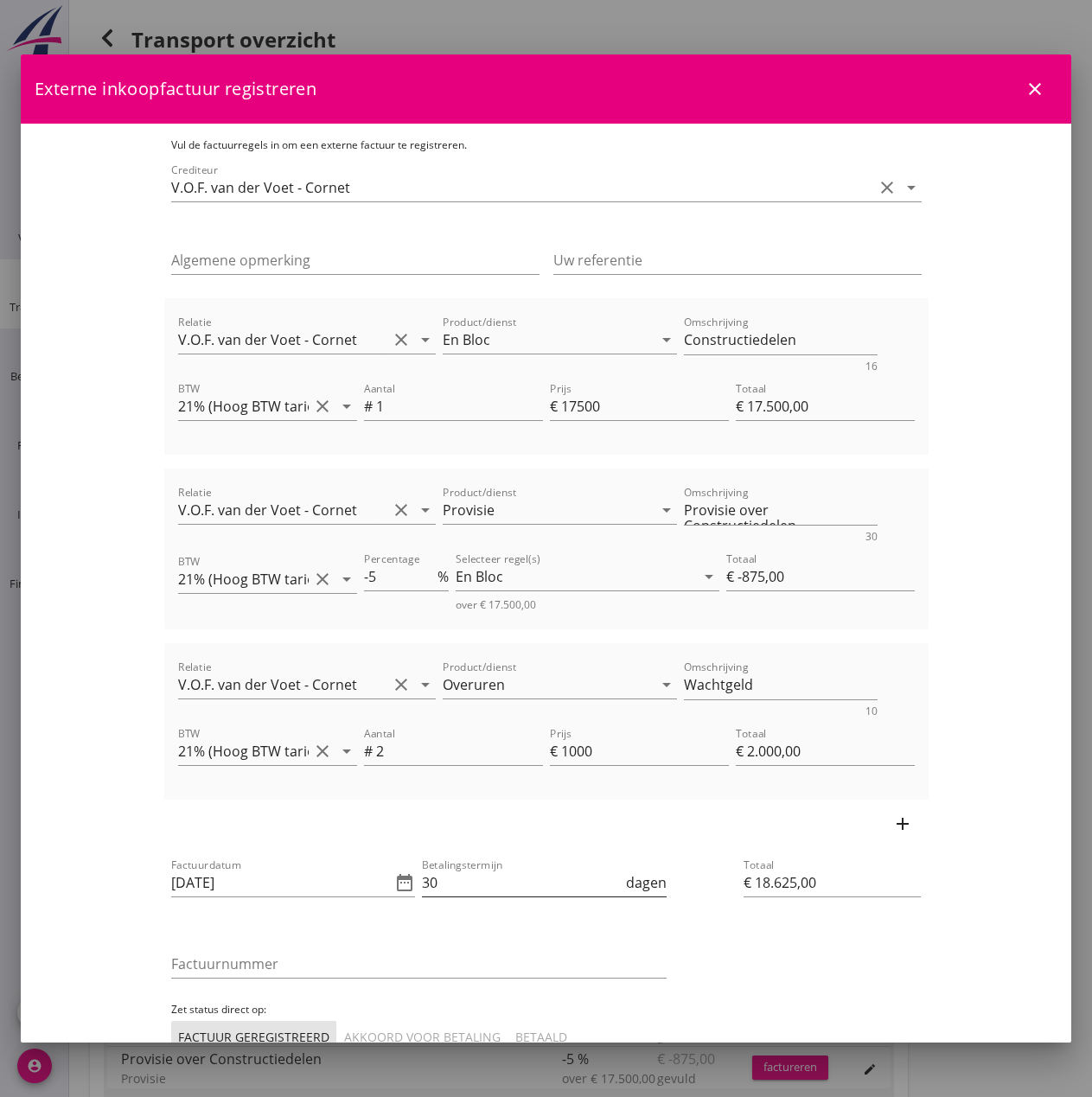
click at [486, 889] on input "30" at bounding box center [522, 883] width 200 height 28
type input "3"
type input "14"
click at [451, 964] on input "Factuurnummer" at bounding box center [418, 963] width 495 height 28
type input "2025031"
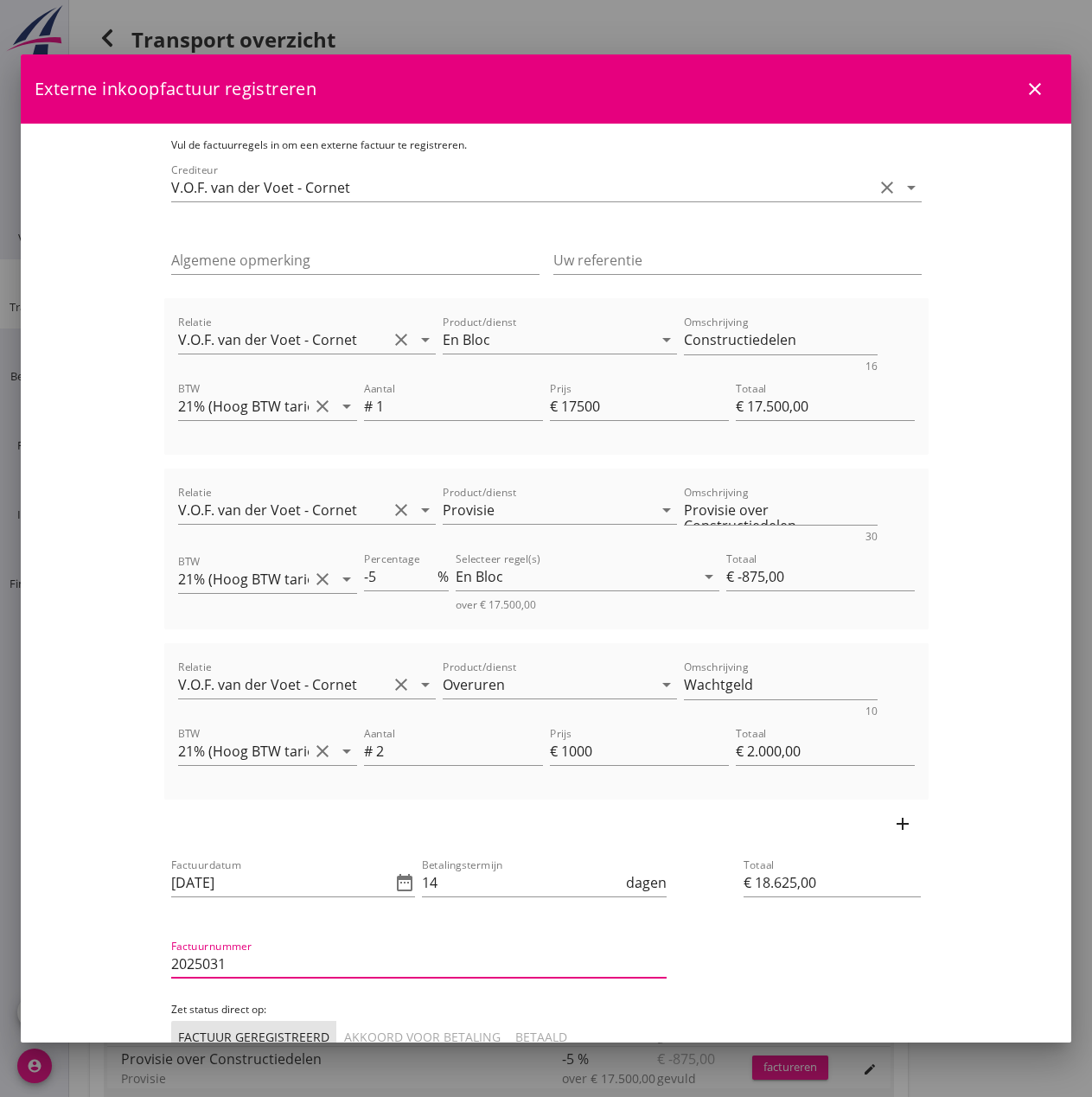
click at [344, 1031] on div "Akkoord voor betaling" at bounding box center [422, 1036] width 157 height 18
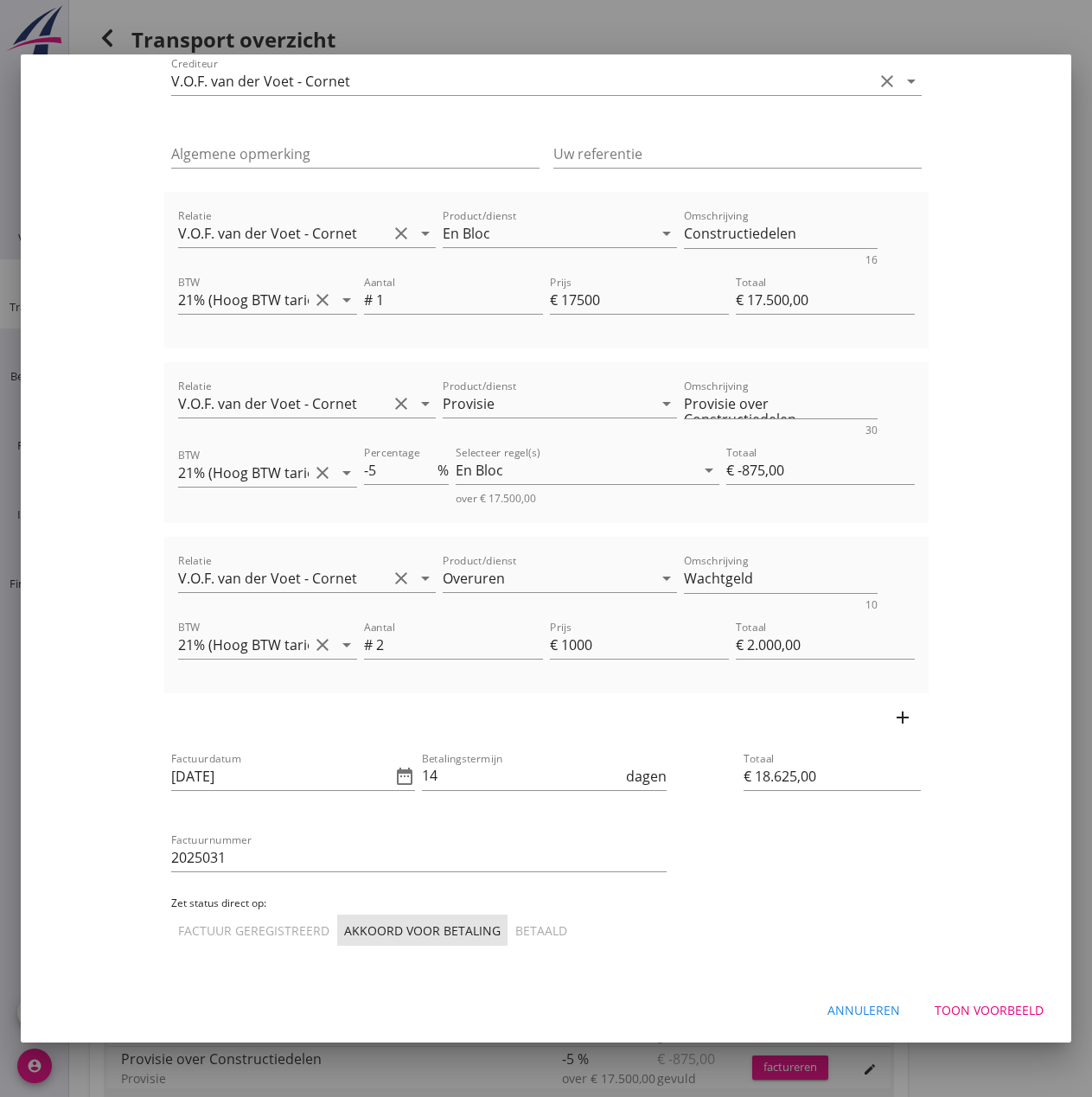
scroll to position [149, 0]
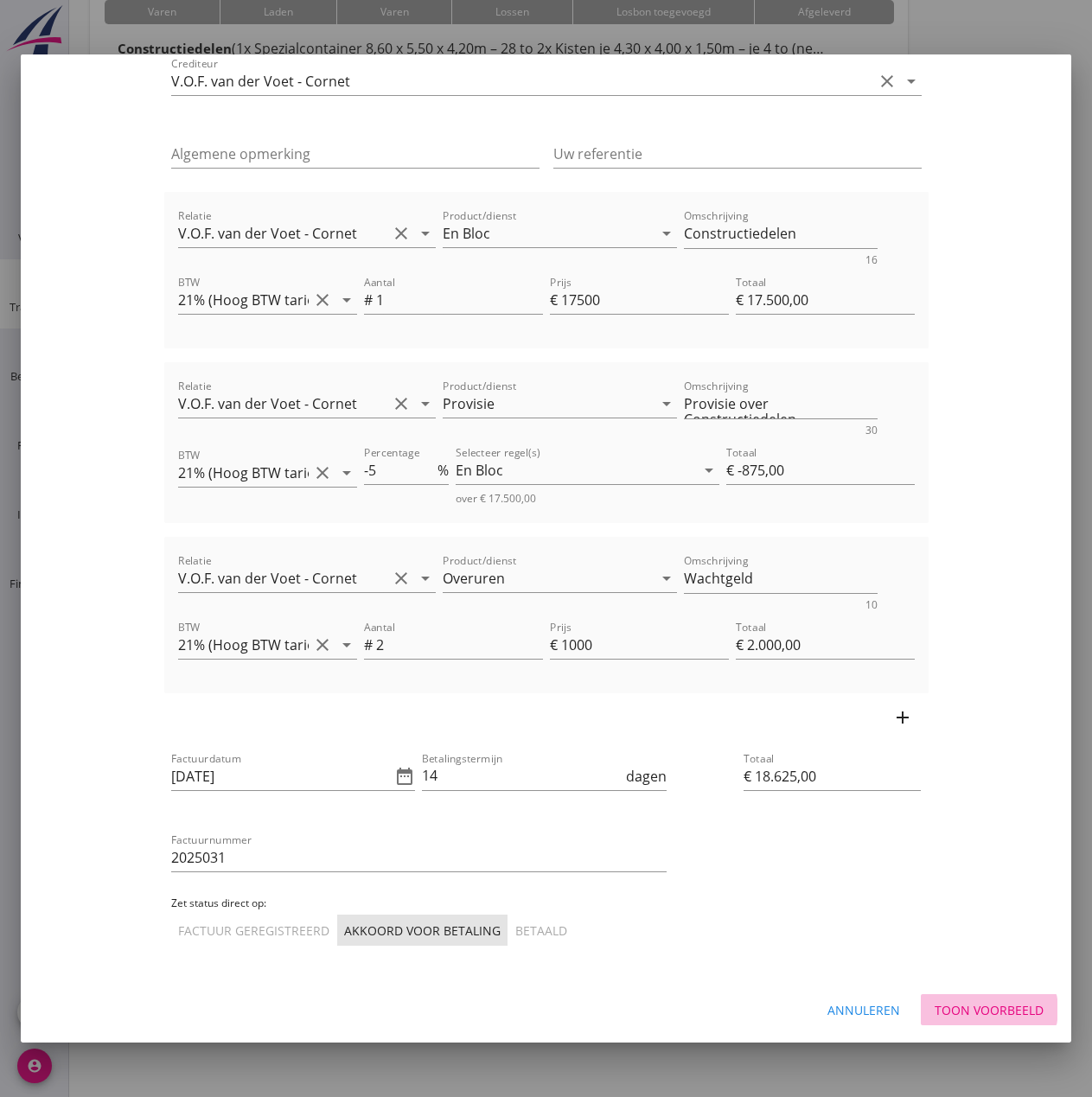
click at [969, 1008] on div "Toon voorbeeld" at bounding box center [989, 1010] width 109 height 18
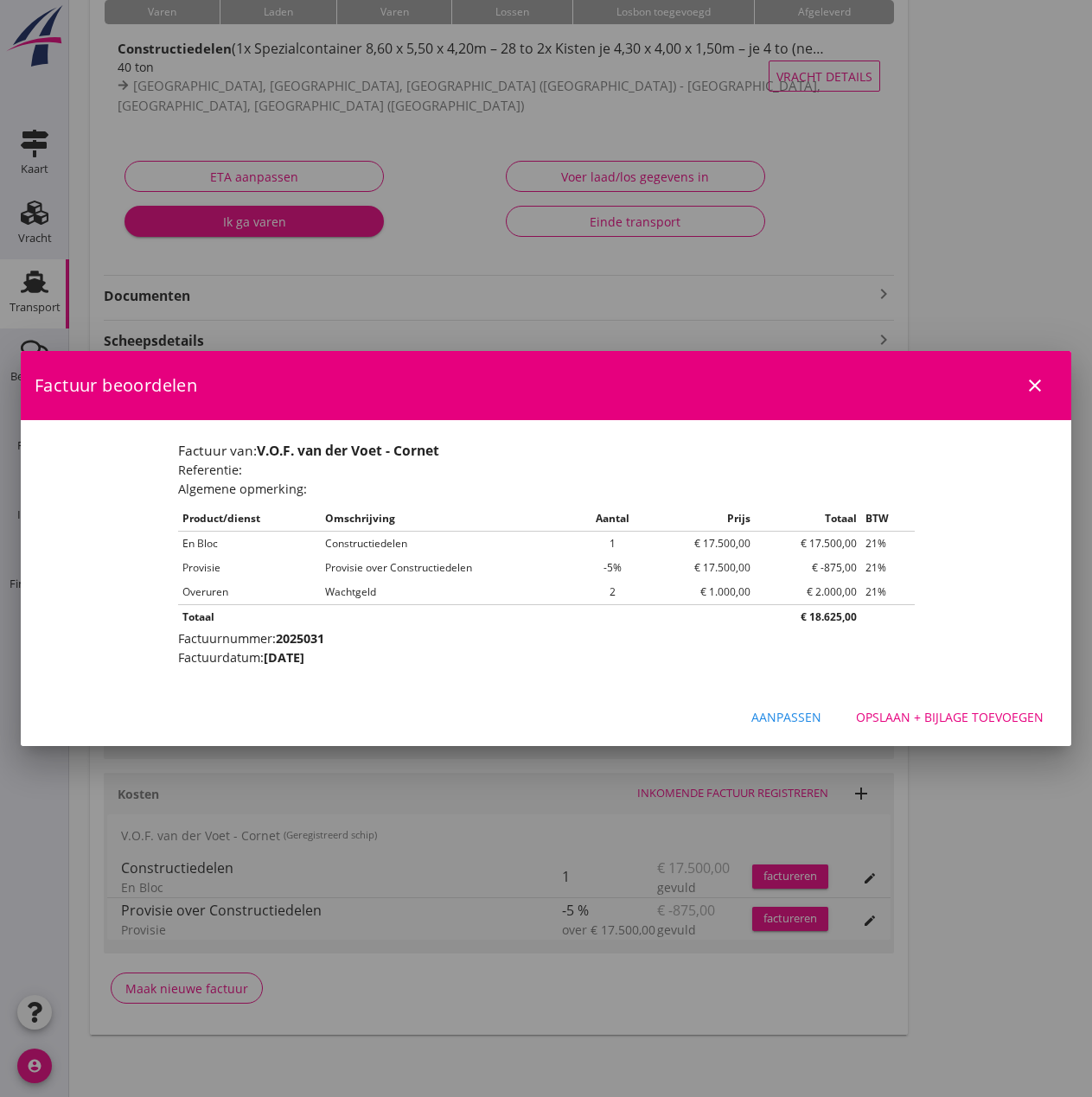
scroll to position [0, 0]
click at [951, 719] on div "Opslaan + bijlage toevoegen" at bounding box center [950, 716] width 188 height 18
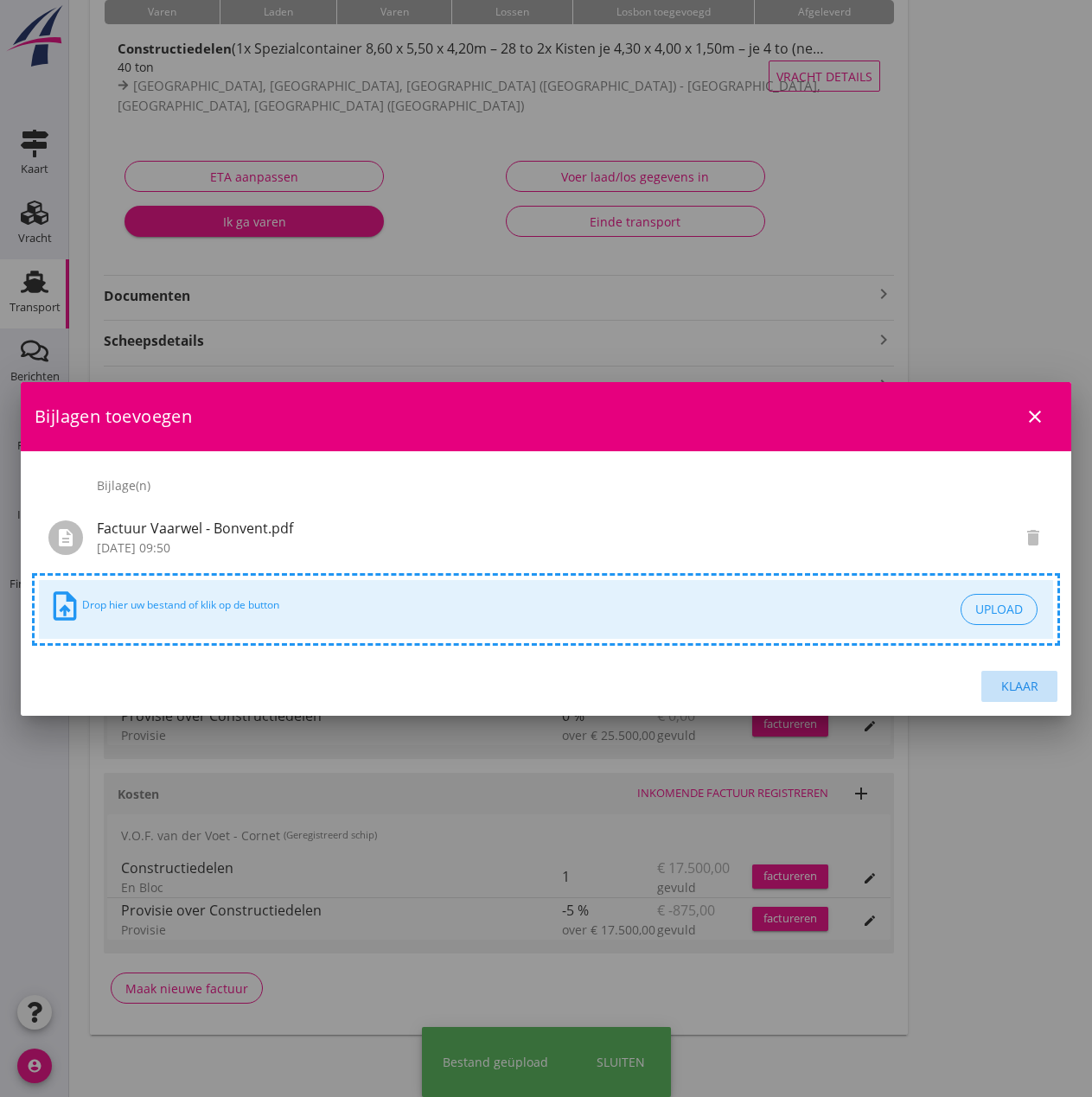
click at [1016, 685] on div "Klaar" at bounding box center [1019, 685] width 48 height 18
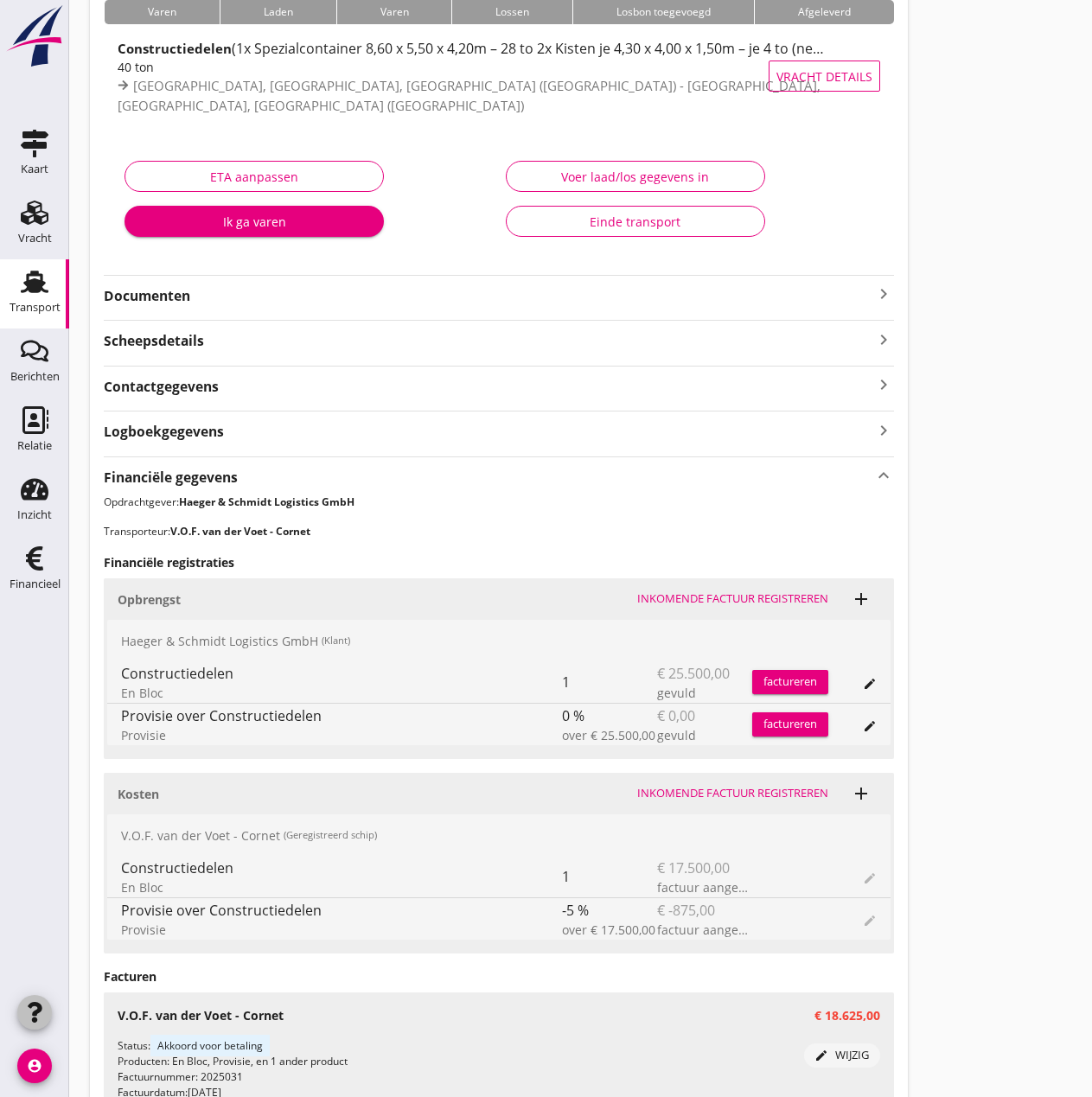
click at [28, 1010] on icon "button" at bounding box center [35, 1013] width 21 height 21
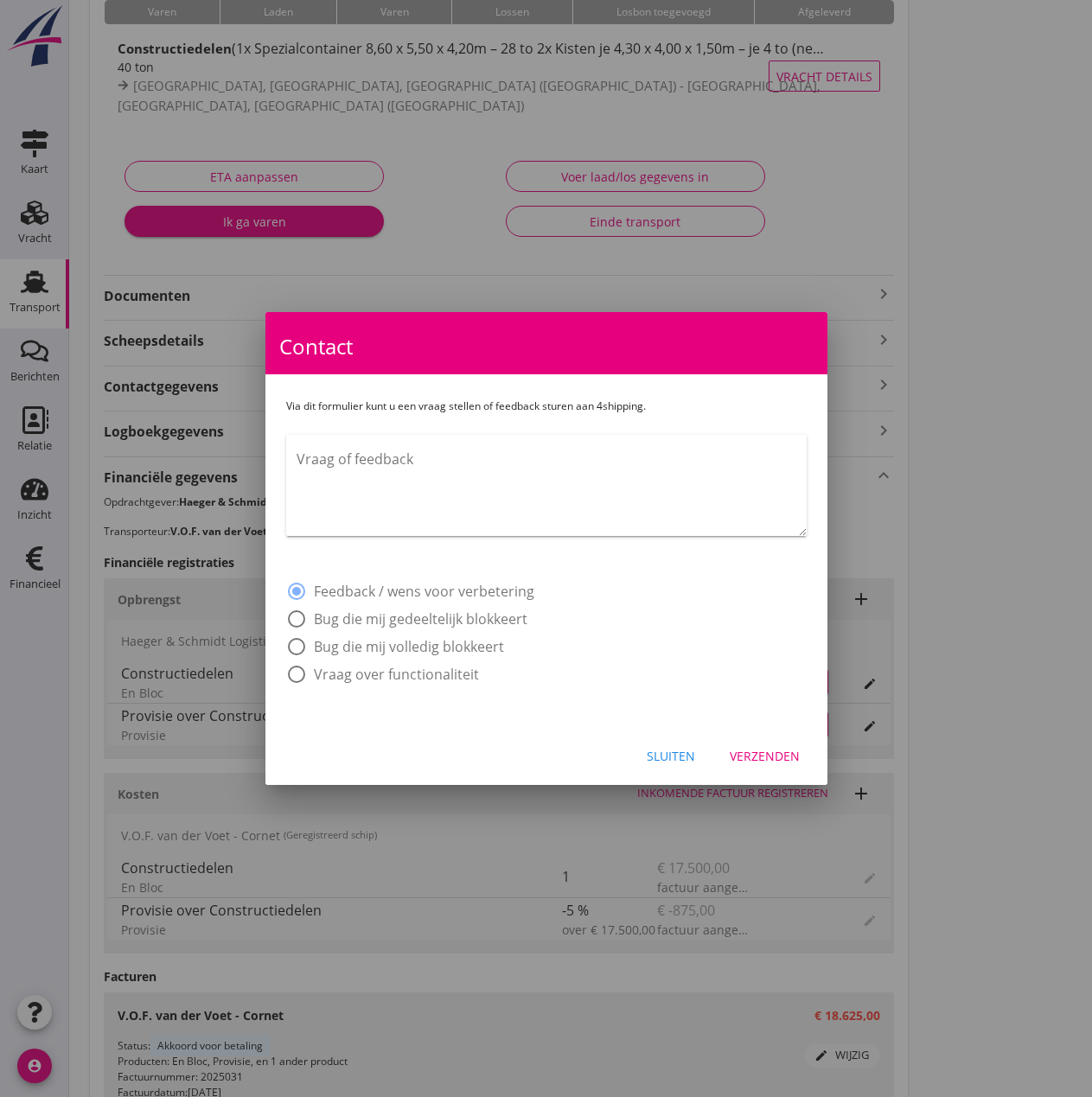
click at [324, 472] on textarea "Vraag of feedback" at bounding box center [552, 491] width 510 height 91
type textarea "Bij de volgende factuur wordt de BTW er ook niet bij opgeteld."
click at [793, 759] on div "Verzenden" at bounding box center [765, 755] width 70 height 18
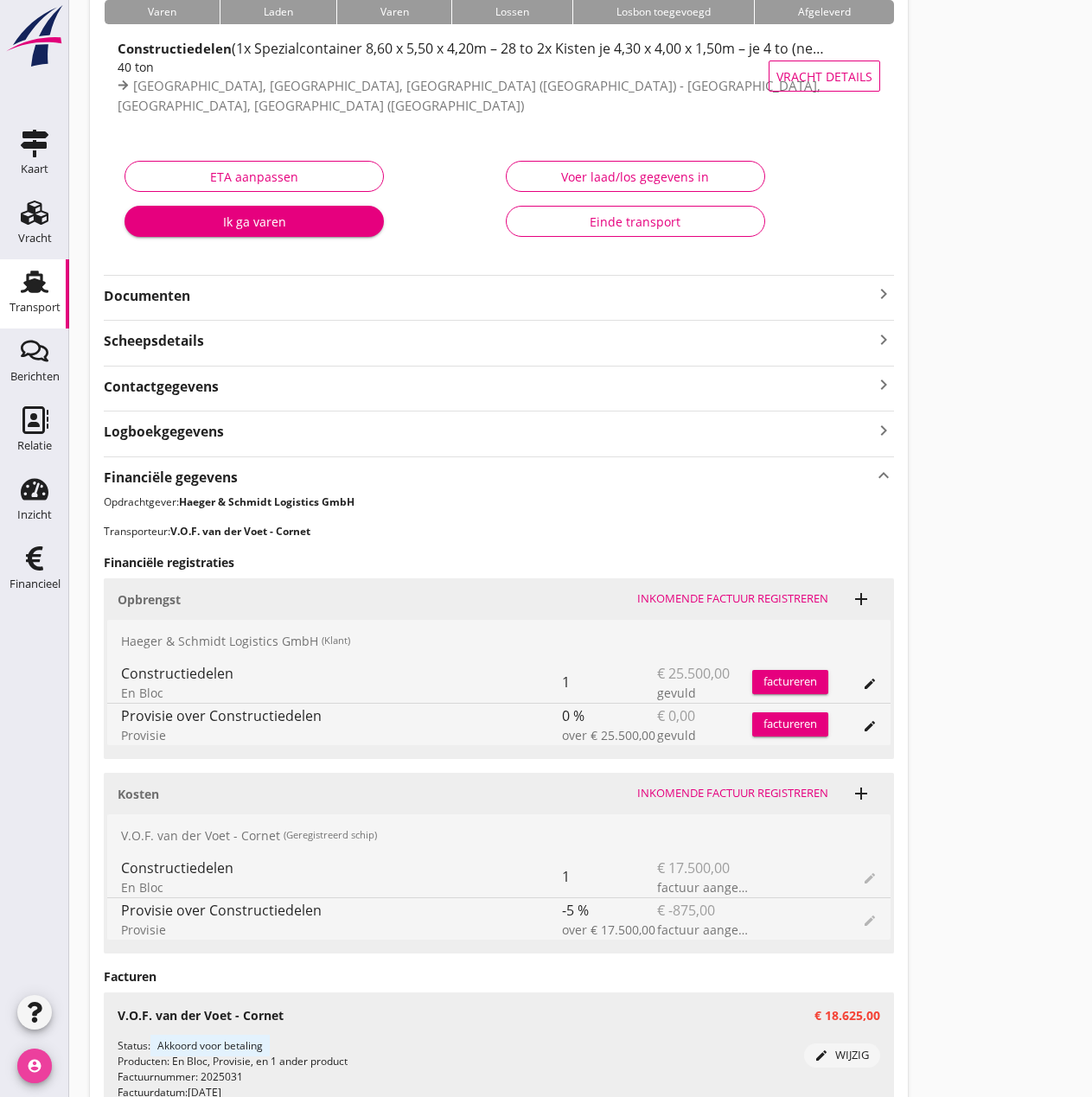
click at [18, 1061] on icon "account_circle" at bounding box center [34, 1066] width 34 height 34
click at [109, 1014] on div "Mijn profiel" at bounding box center [129, 1018] width 73 height 21
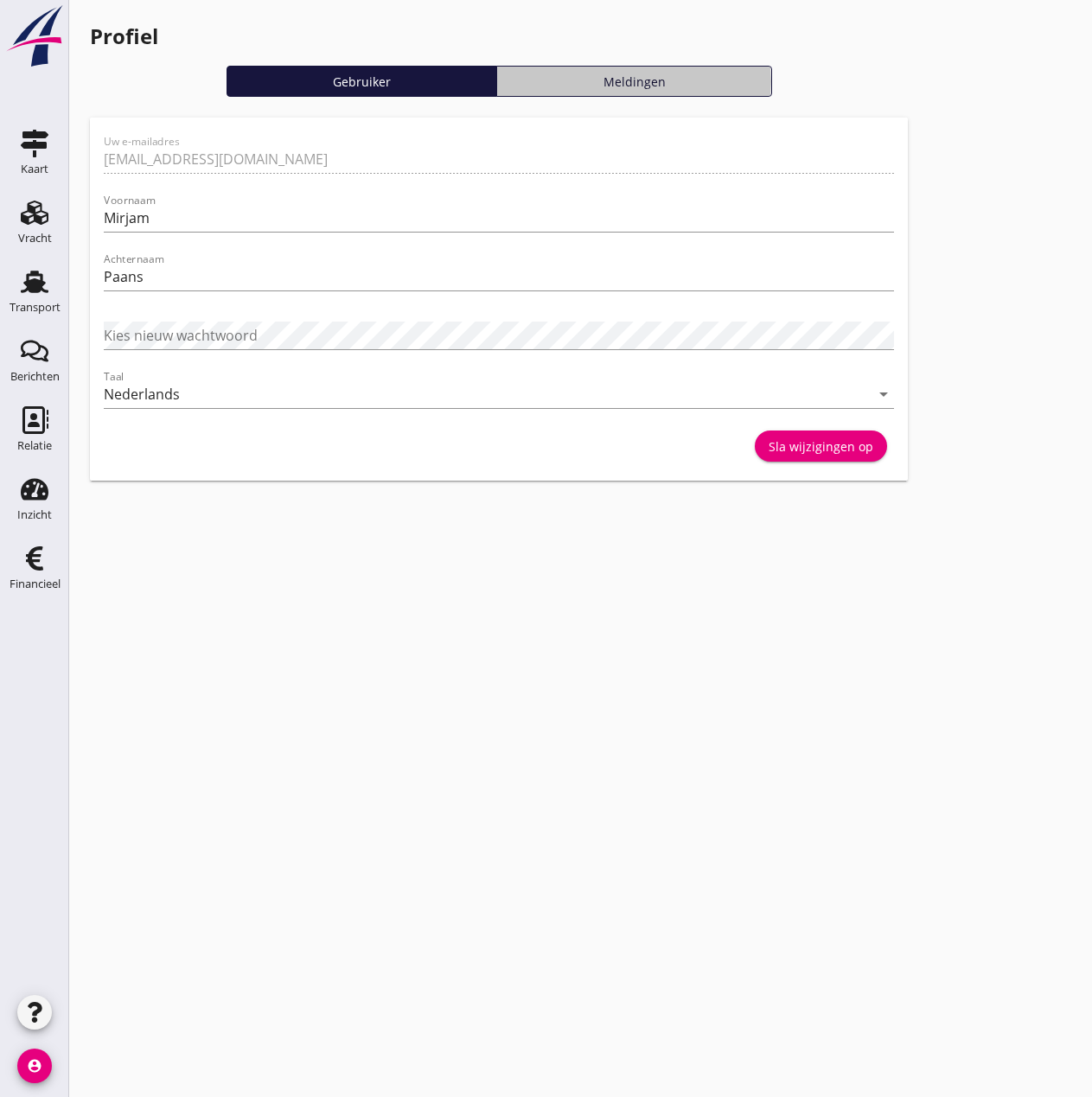
click at [649, 75] on div "Meldingen" at bounding box center [634, 82] width 260 height 18
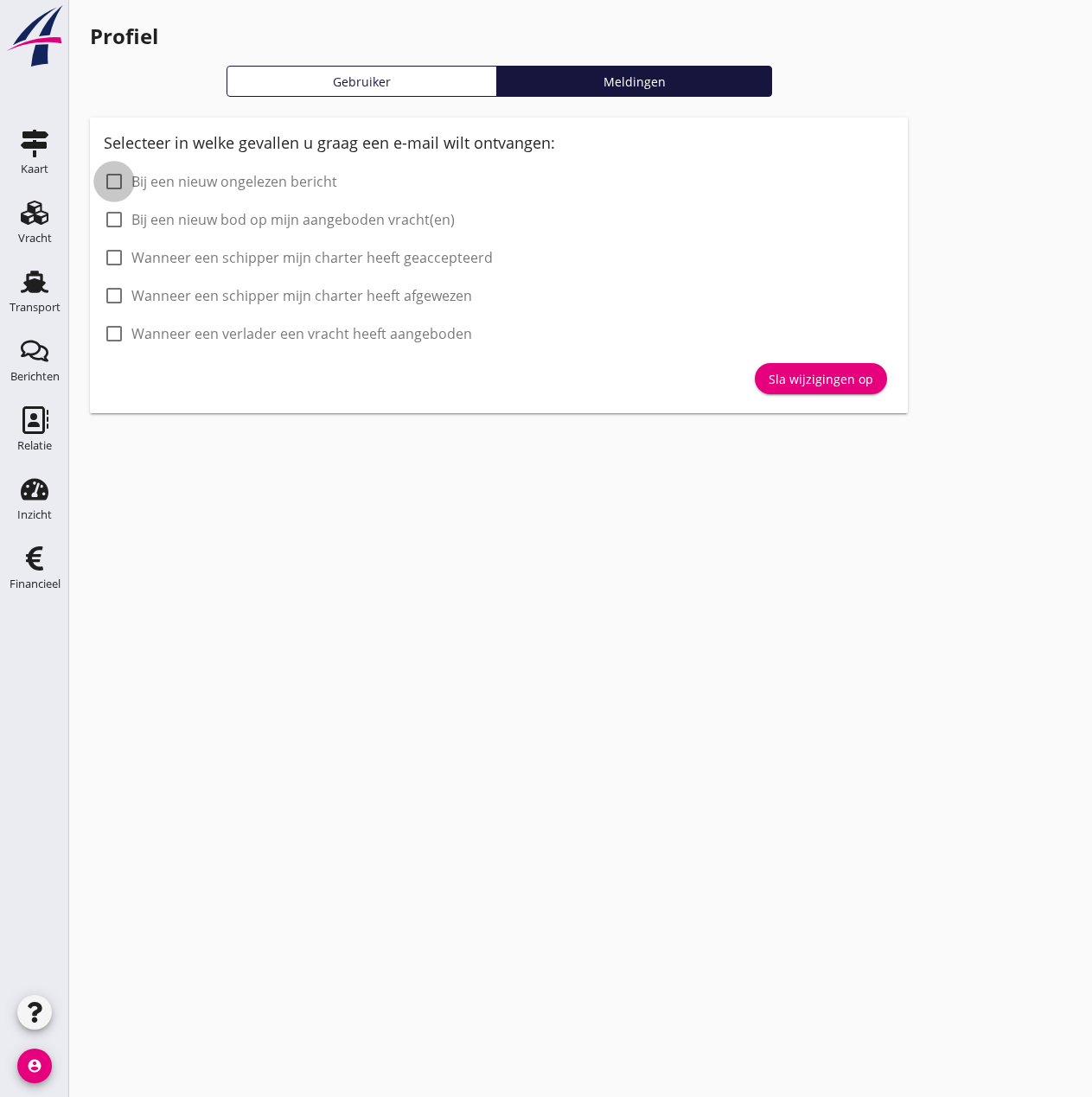
click at [112, 180] on div at bounding box center [114, 181] width 29 height 29
checkbox input "true"
click at [810, 379] on div "Sla wijzigingen op" at bounding box center [821, 379] width 104 height 18
click at [35, 511] on div "Inzicht" at bounding box center [34, 515] width 34 height 11
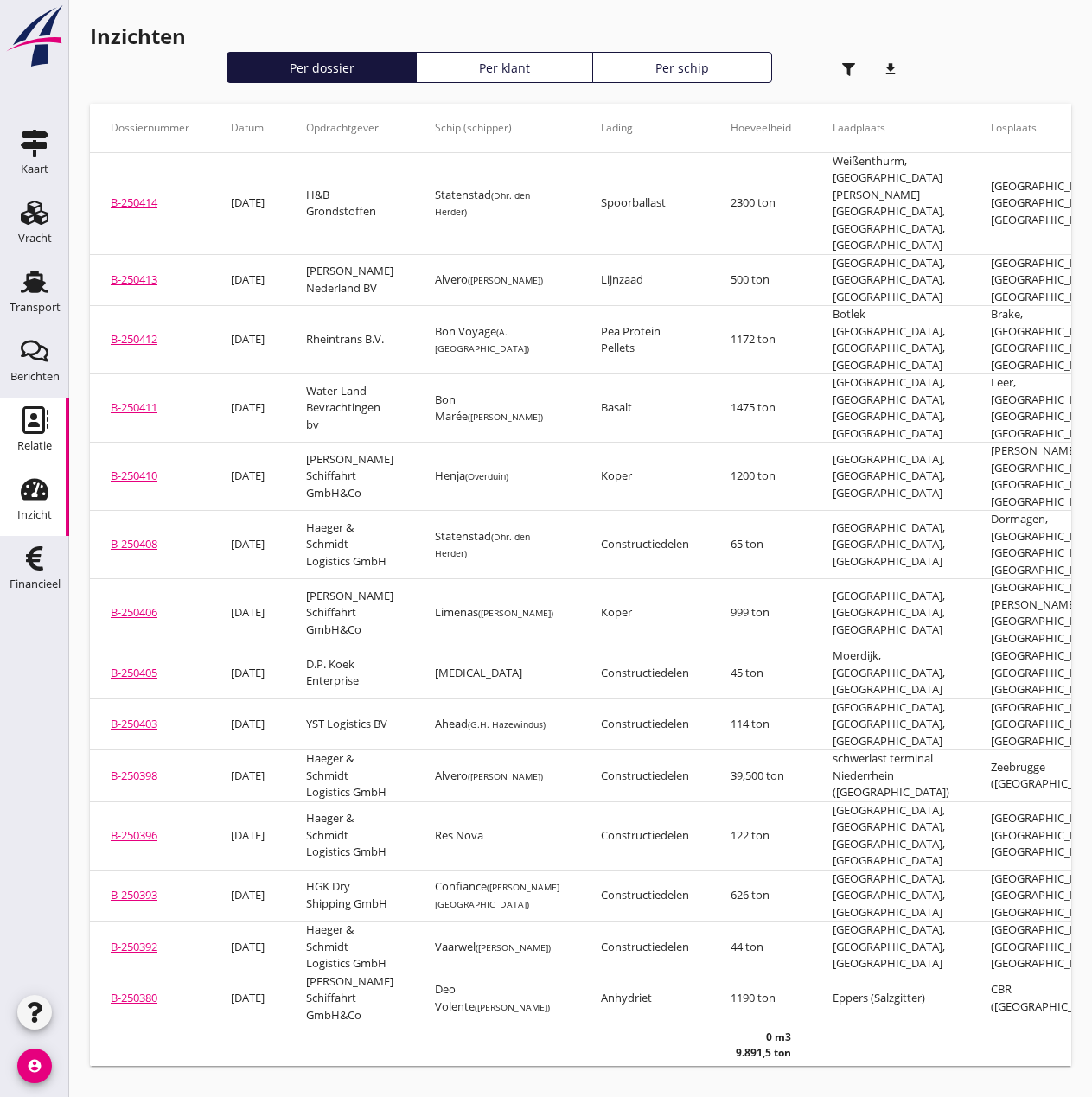
click at [39, 408] on use at bounding box center [35, 419] width 26 height 28
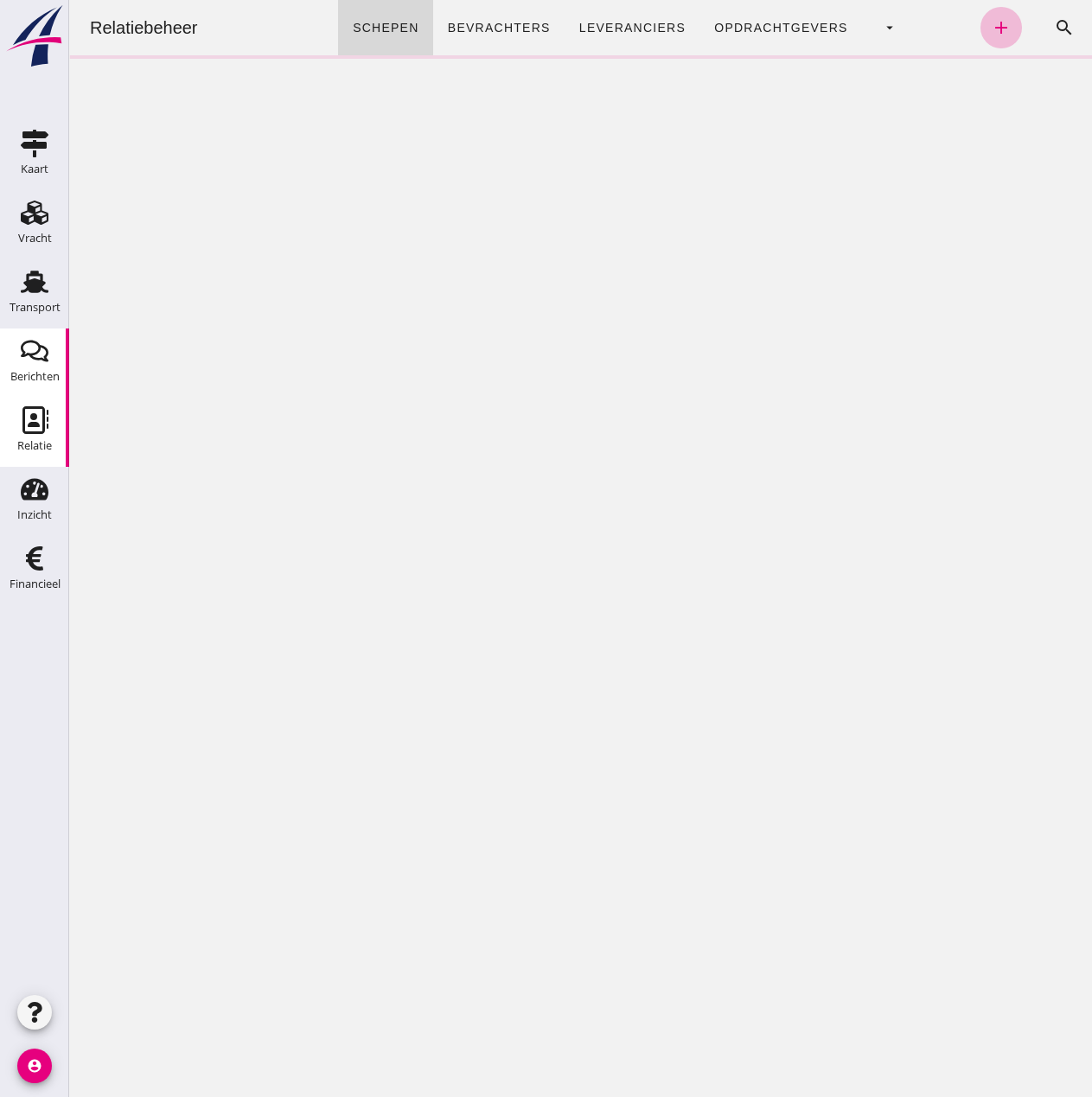
click at [32, 363] on icon "Berichten" at bounding box center [34, 350] width 28 height 28
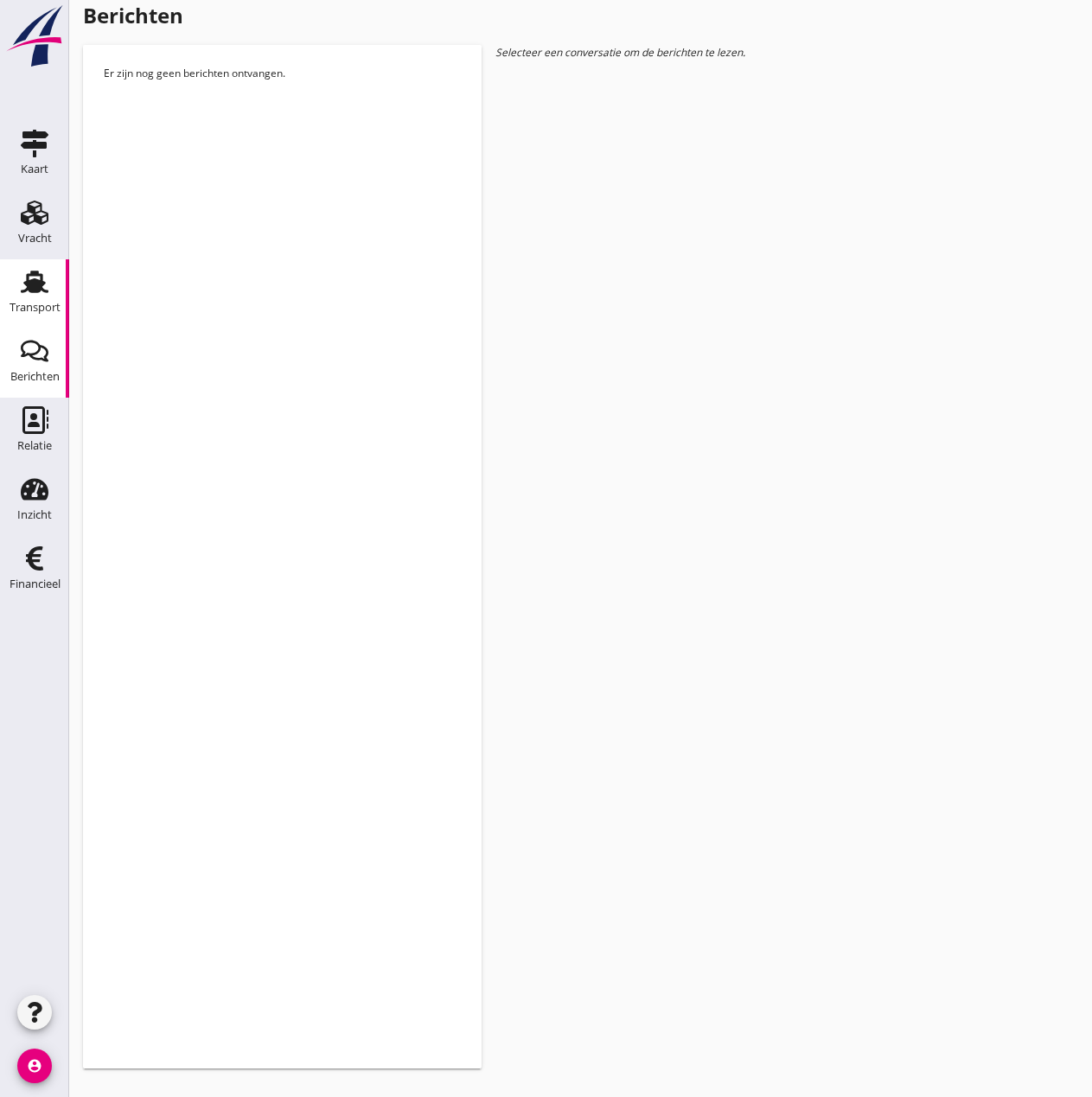
click at [38, 303] on div "Transport" at bounding box center [35, 307] width 51 height 11
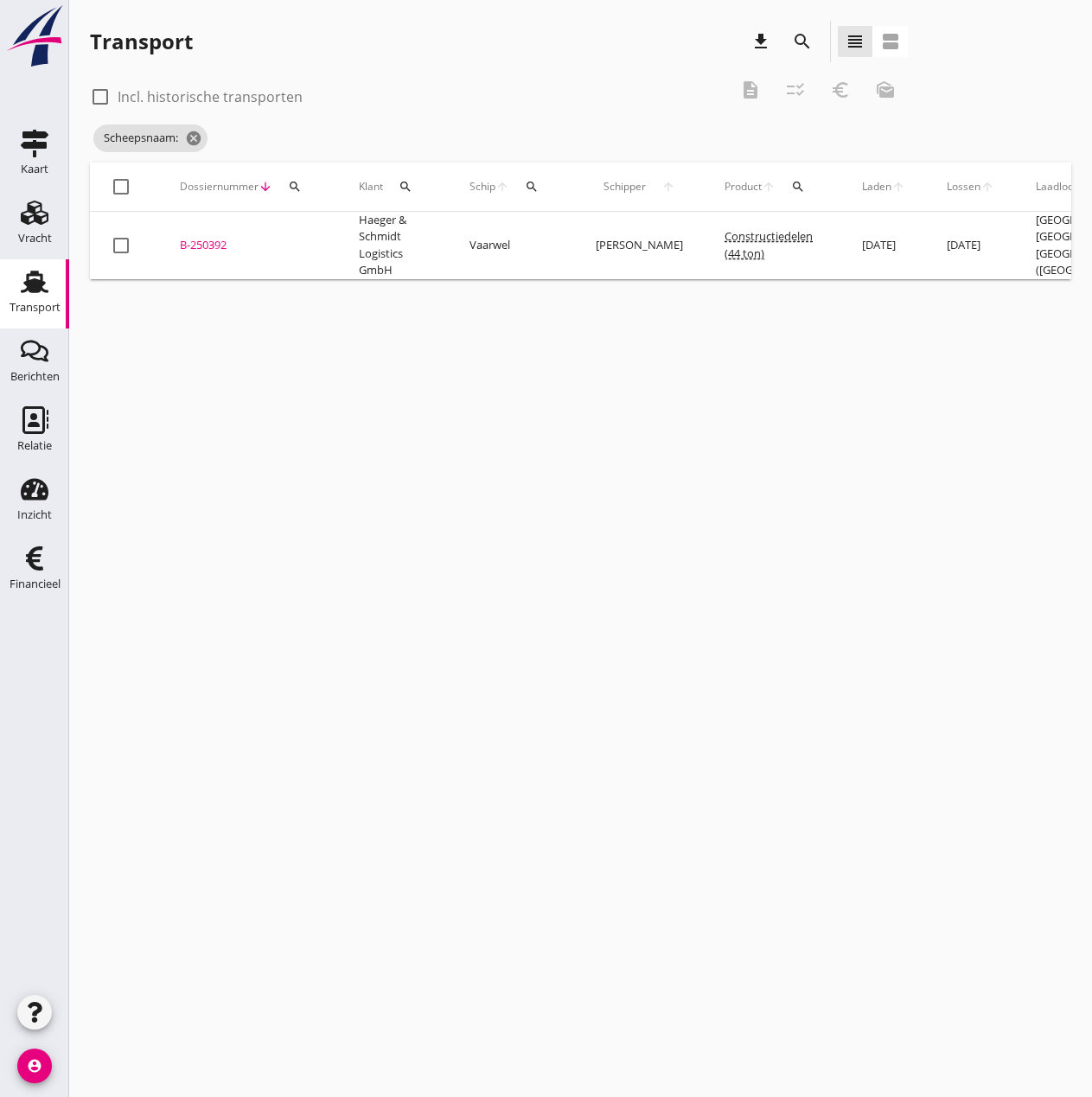
click at [199, 240] on div "B-250392" at bounding box center [249, 246] width 138 height 17
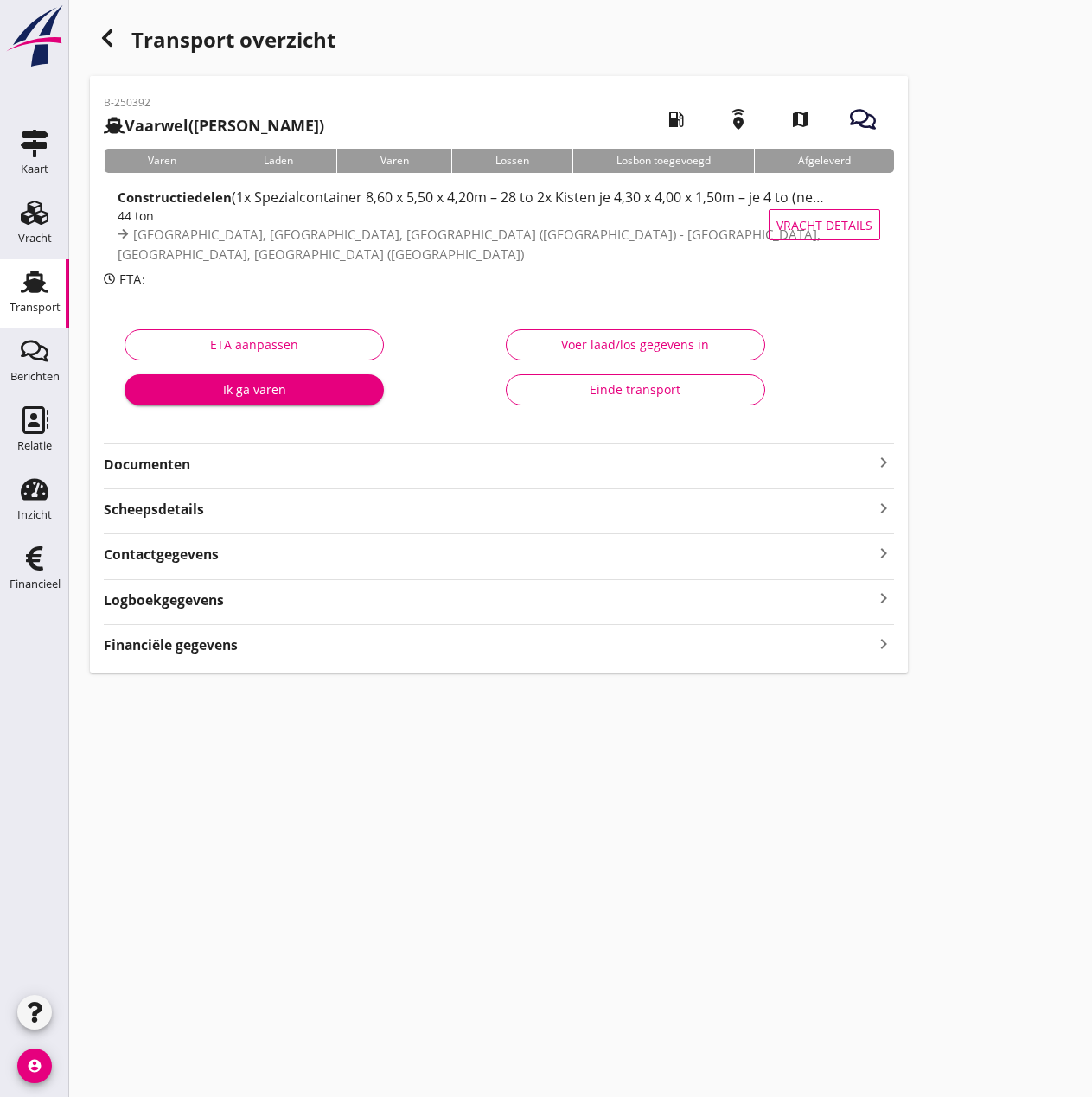
click at [216, 657] on div "B-250392 Vaarwel (P.H. van der Voet) local_gas_station emergency_share map Vare…" at bounding box center [499, 374] width 818 height 597
click at [215, 649] on strong "Financiële gegevens" at bounding box center [170, 645] width 134 height 20
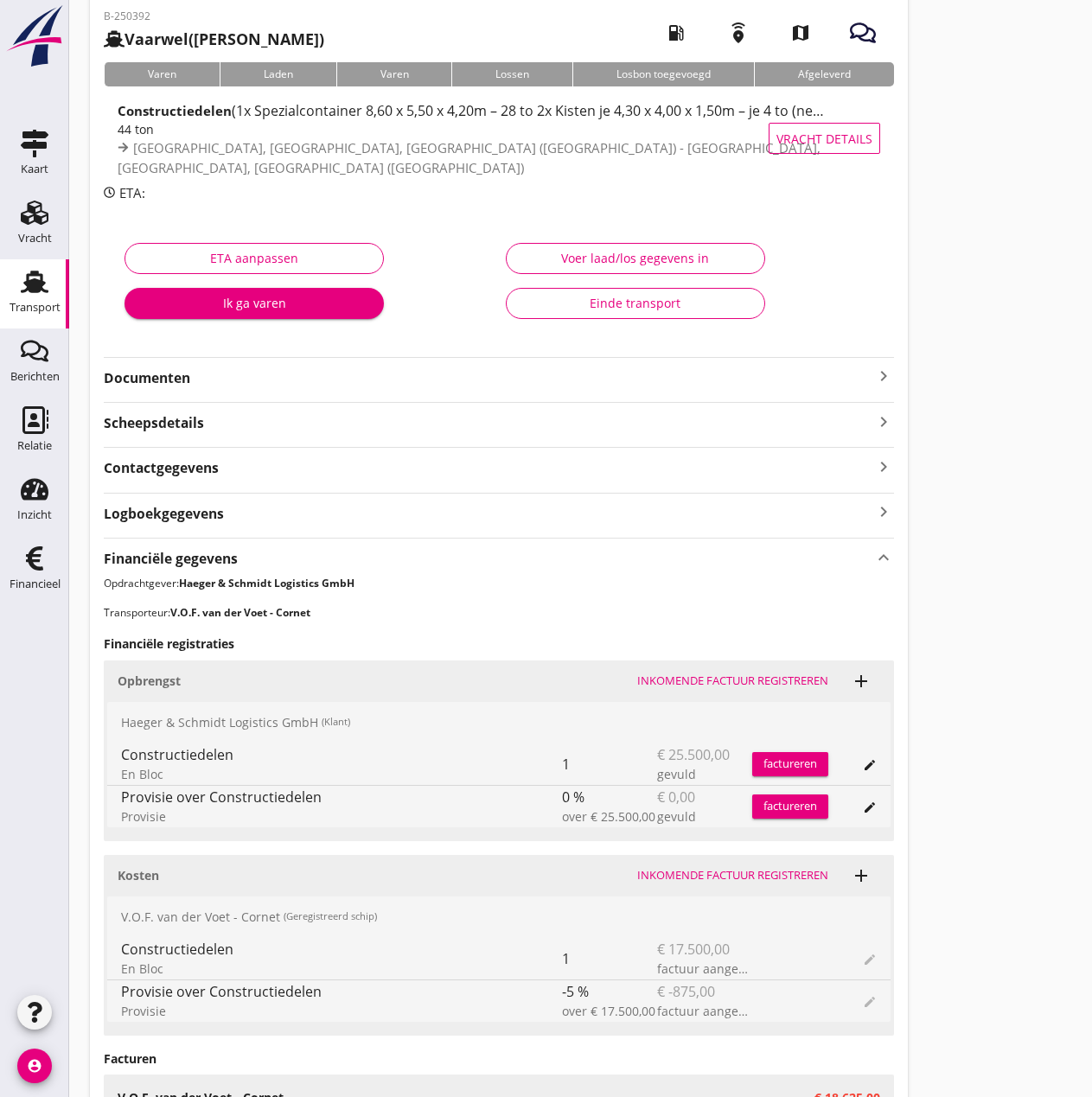
scroll to position [345, 0]
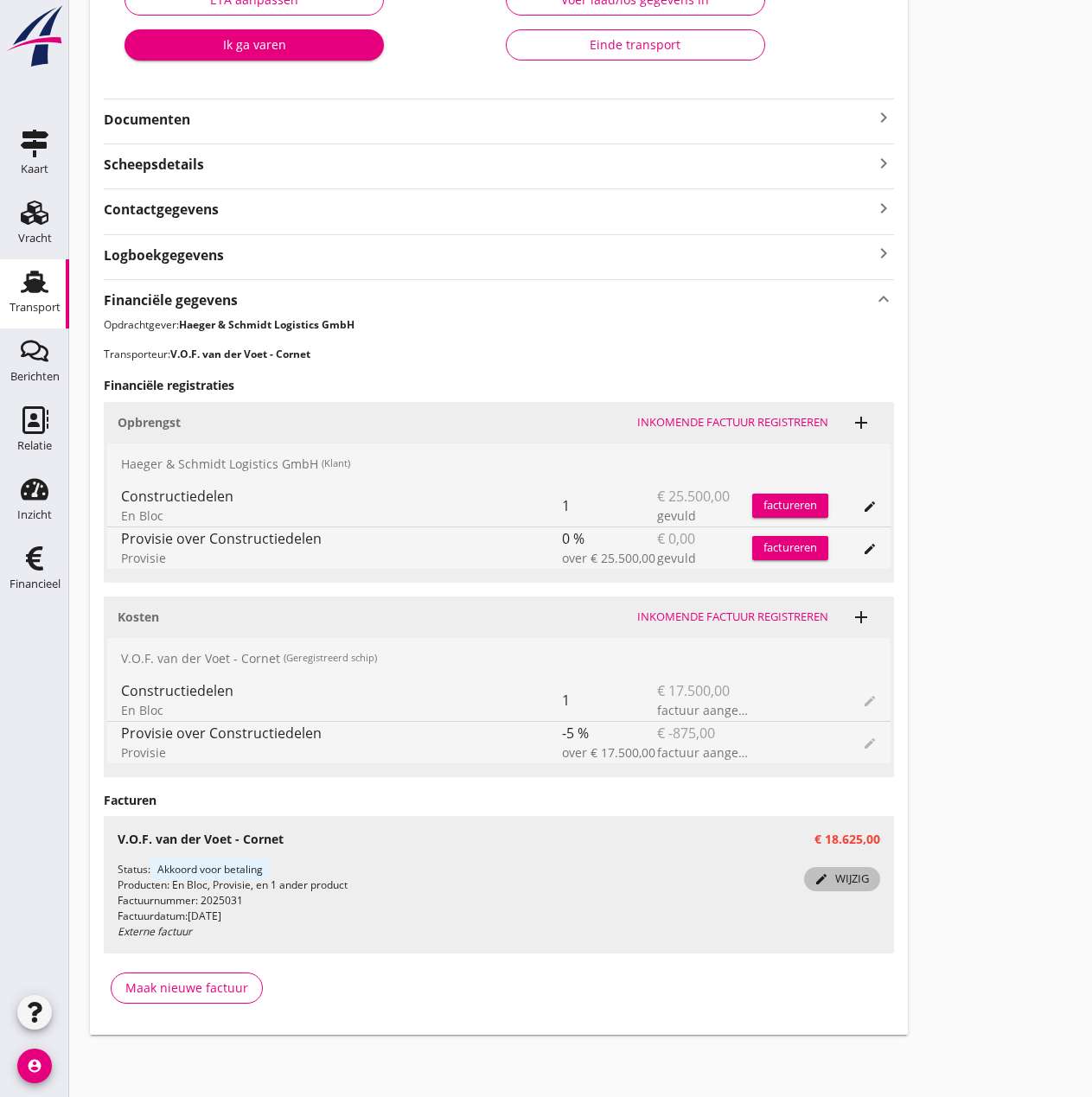
click at [847, 881] on div "edit wijzig" at bounding box center [842, 880] width 63 height 17
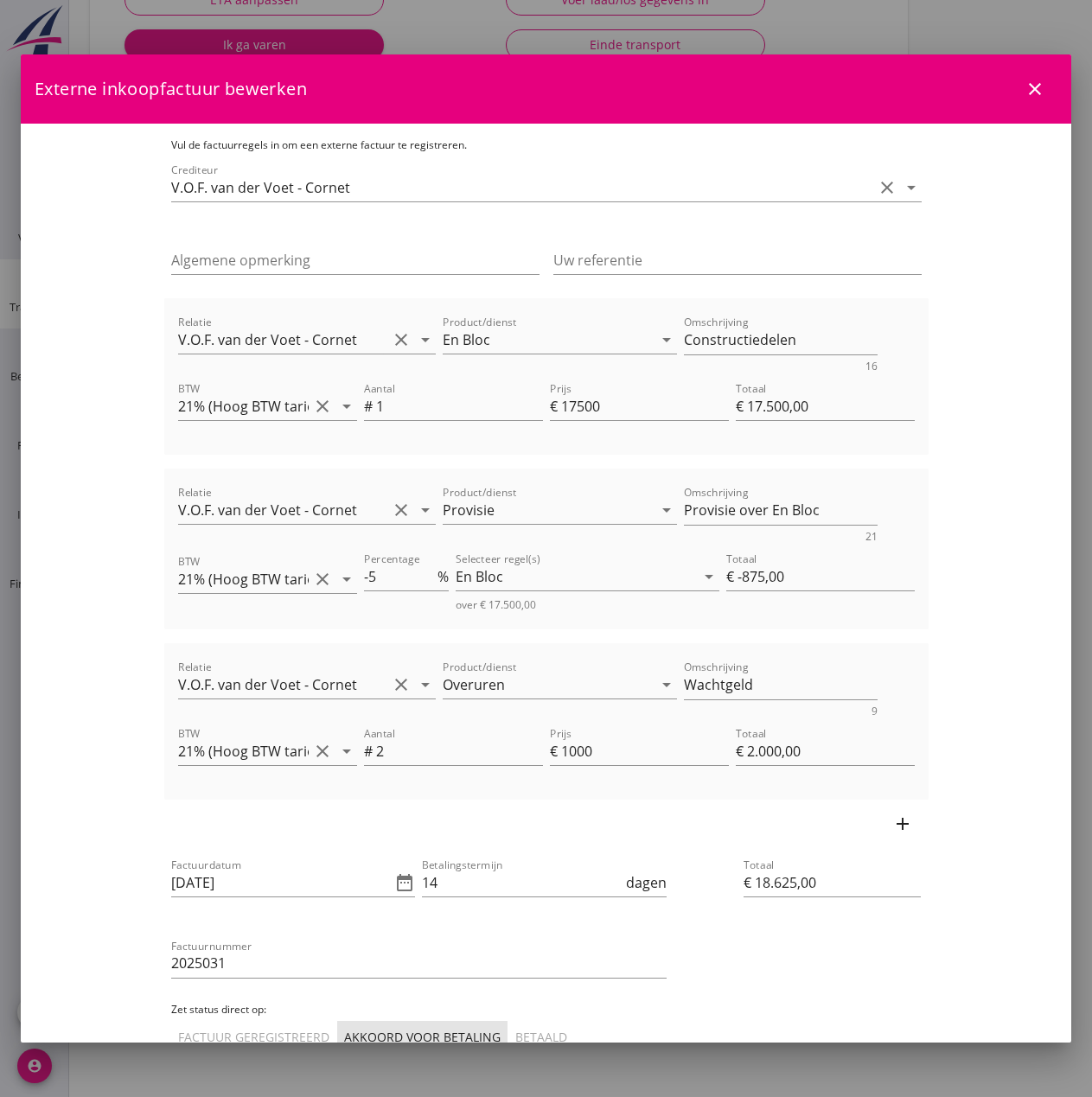
scroll to position [106, 0]
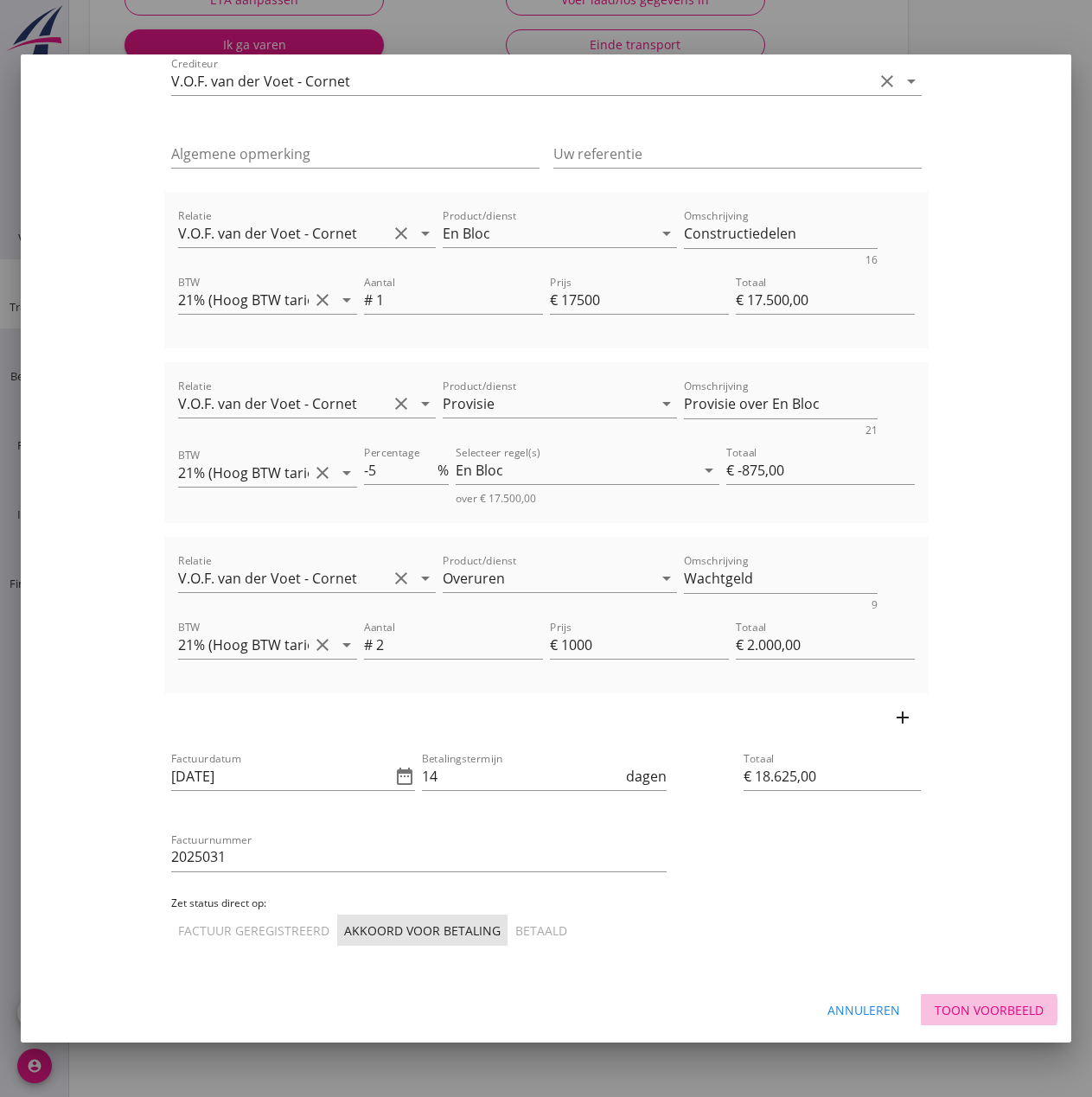
click at [952, 1008] on div "Toon voorbeeld" at bounding box center [989, 1010] width 109 height 18
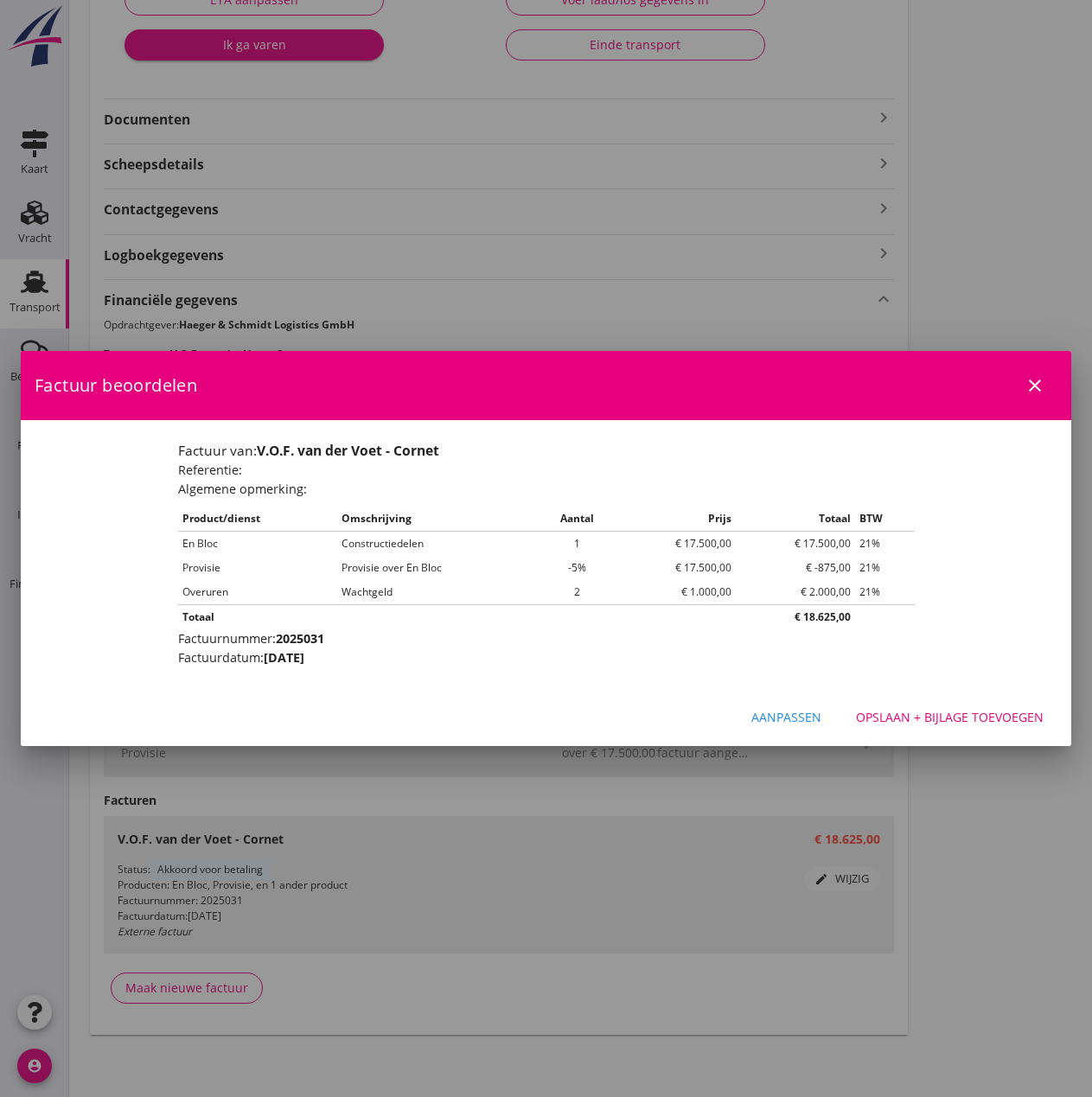
scroll to position [0, 0]
click at [947, 713] on div "Opslaan + bijlage toevoegen" at bounding box center [950, 716] width 188 height 18
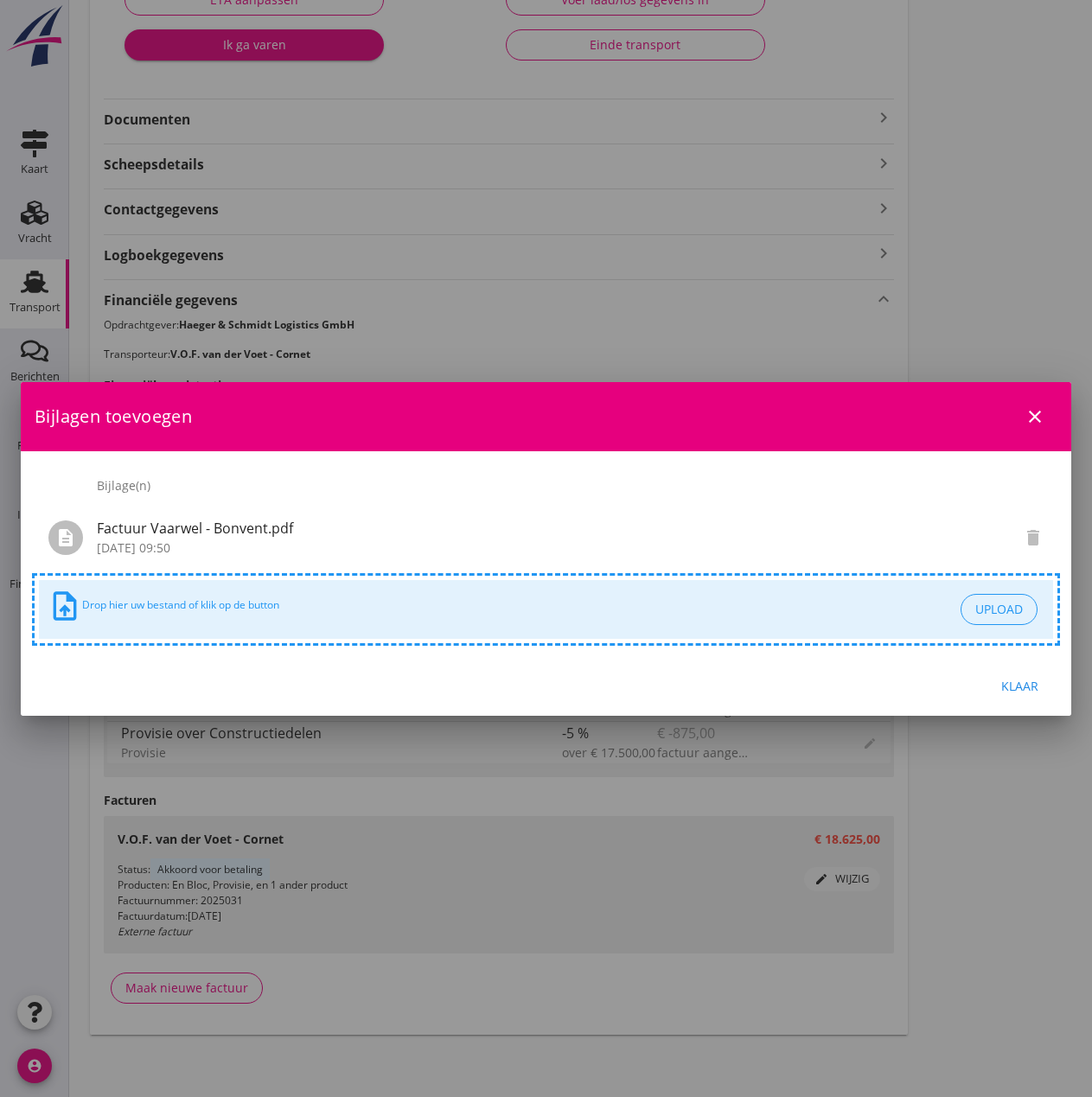
click at [1016, 687] on div "Klaar" at bounding box center [1019, 685] width 48 height 18
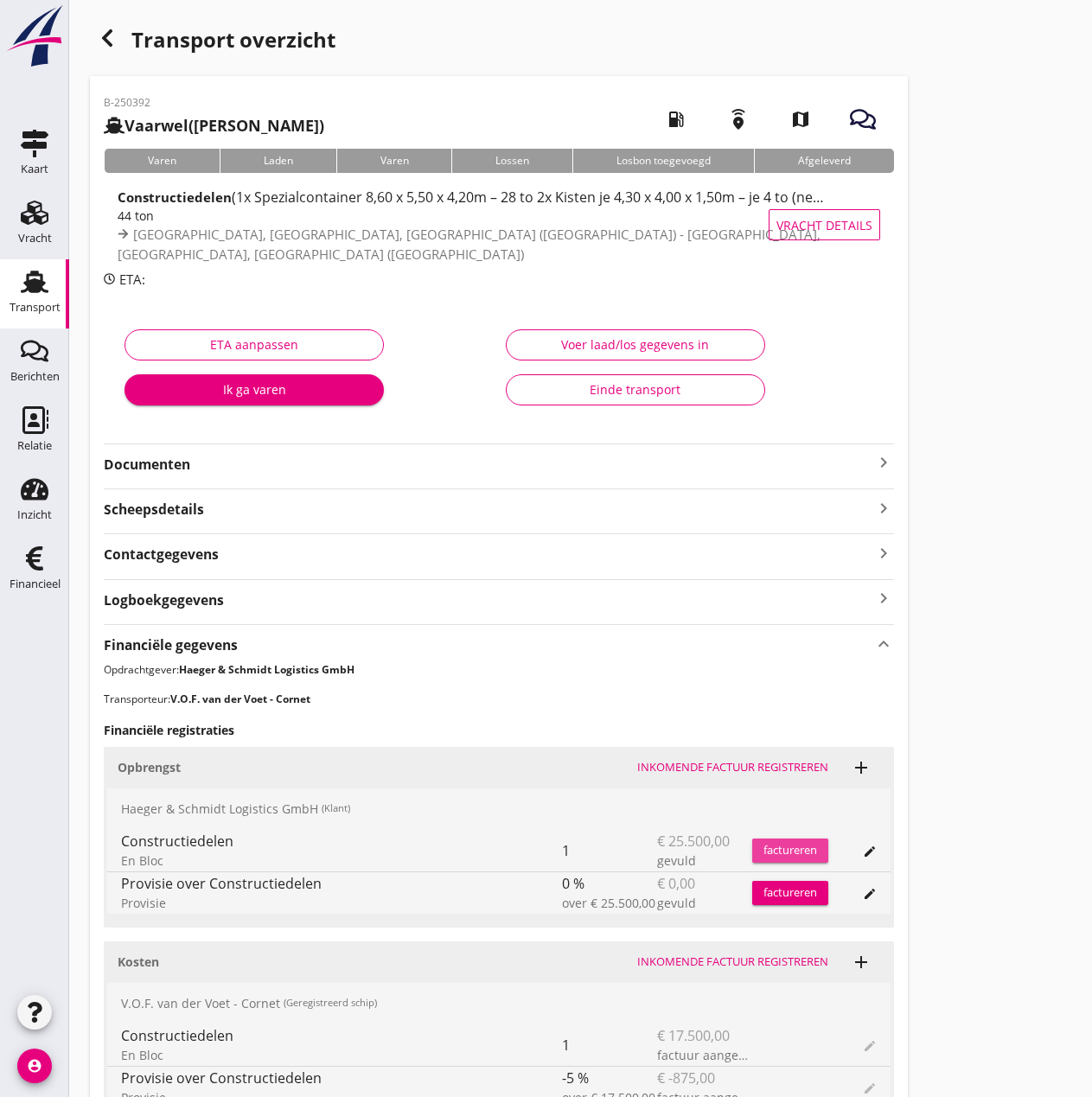
click at [803, 853] on div "factureren" at bounding box center [790, 850] width 76 height 17
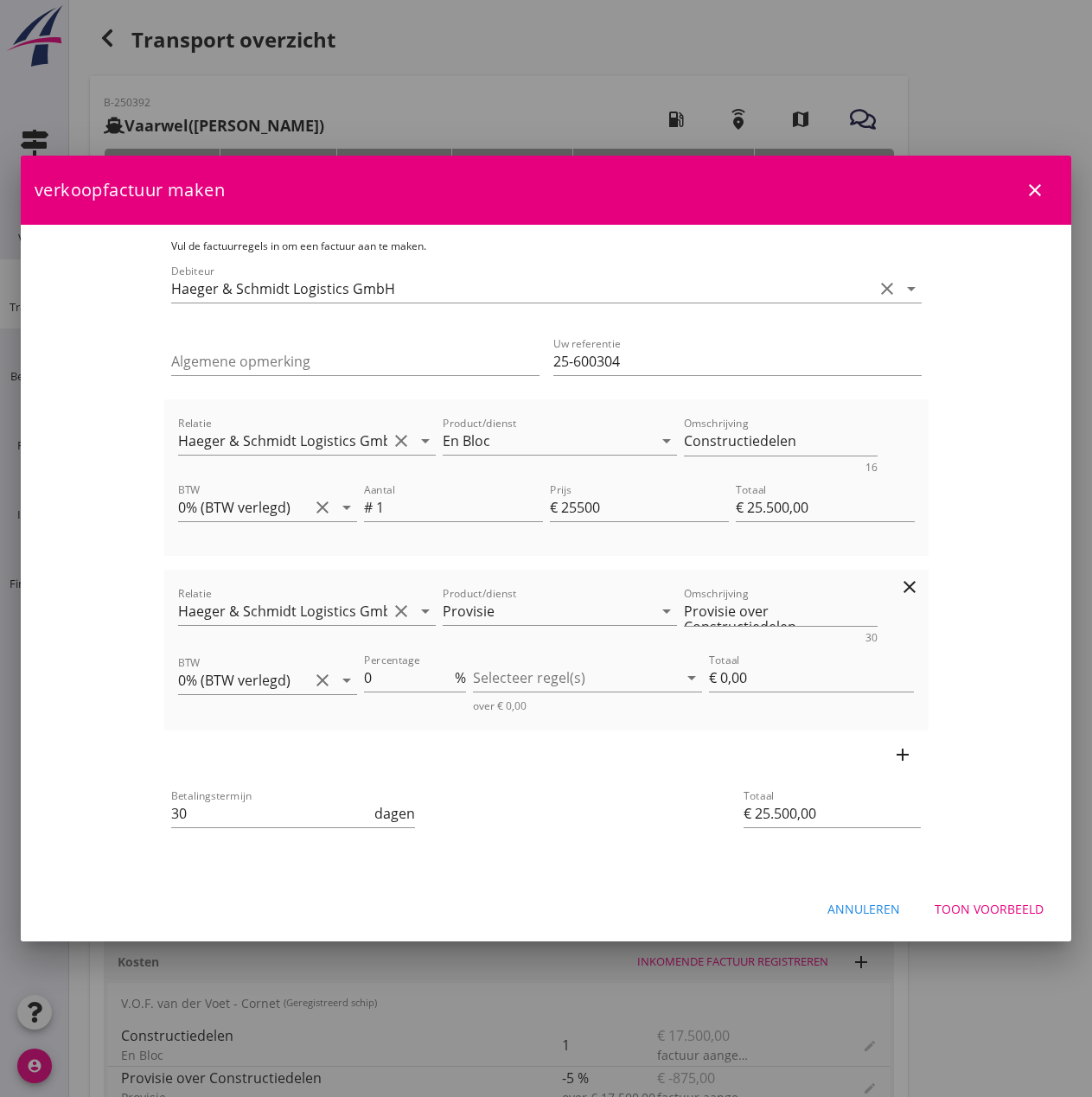
click at [919, 583] on icon "clear" at bounding box center [910, 587] width 21 height 21
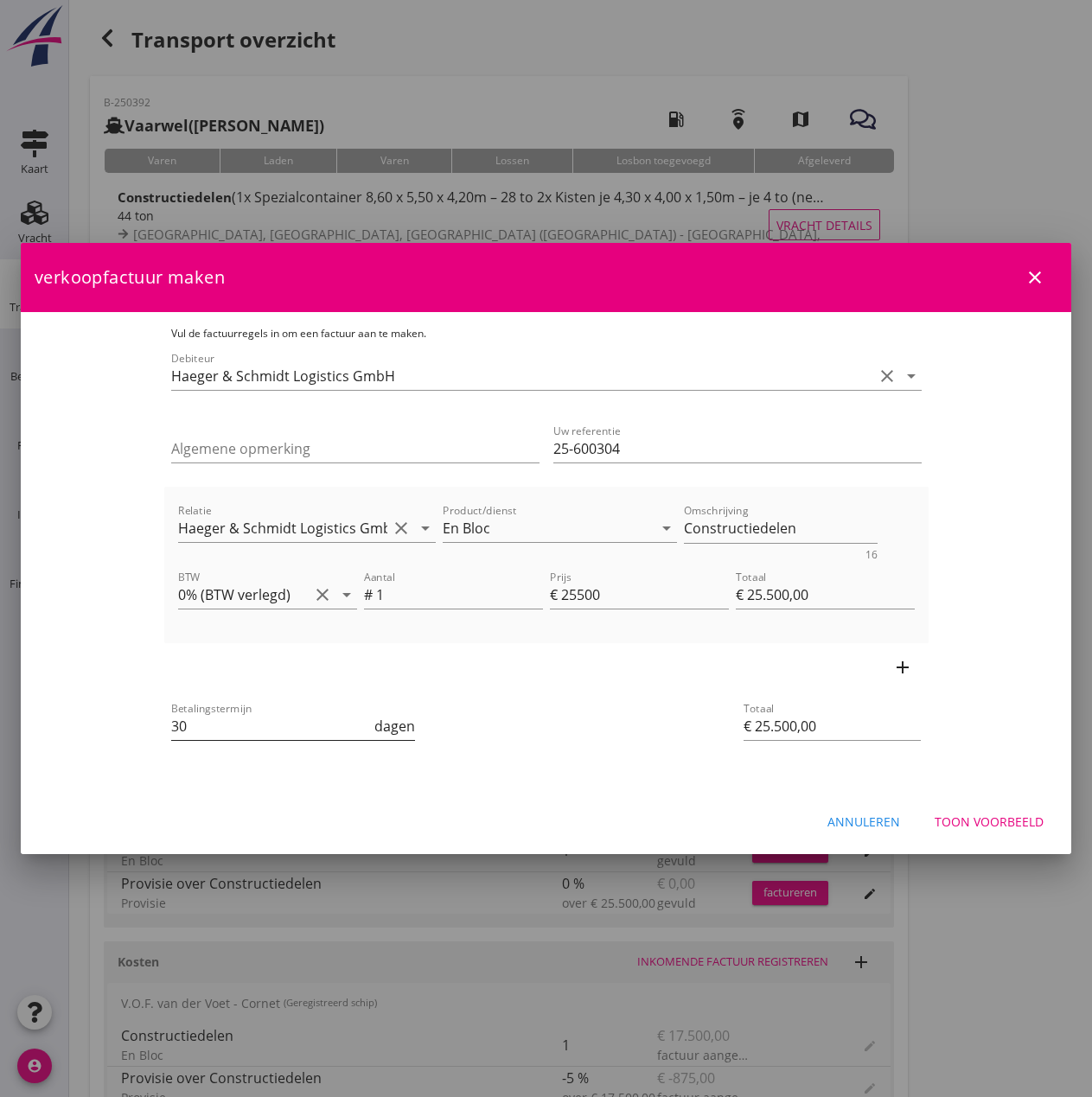
click at [256, 724] on input "30" at bounding box center [270, 726] width 200 height 28
type input "3"
type input "14"
click at [968, 817] on div "Toon voorbeeld" at bounding box center [989, 821] width 109 height 18
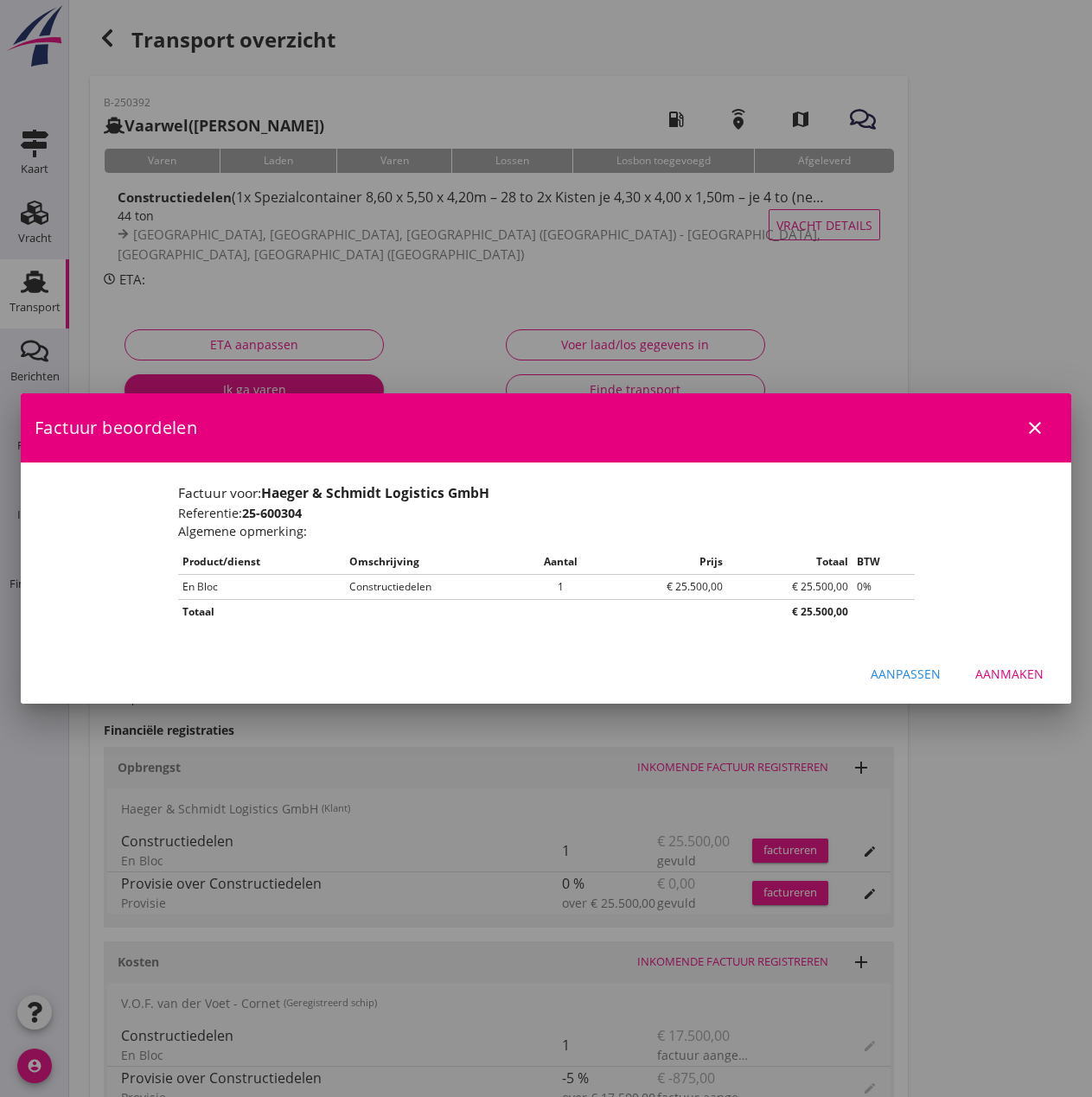
click at [1024, 673] on div "Aanmaken" at bounding box center [1009, 674] width 68 height 18
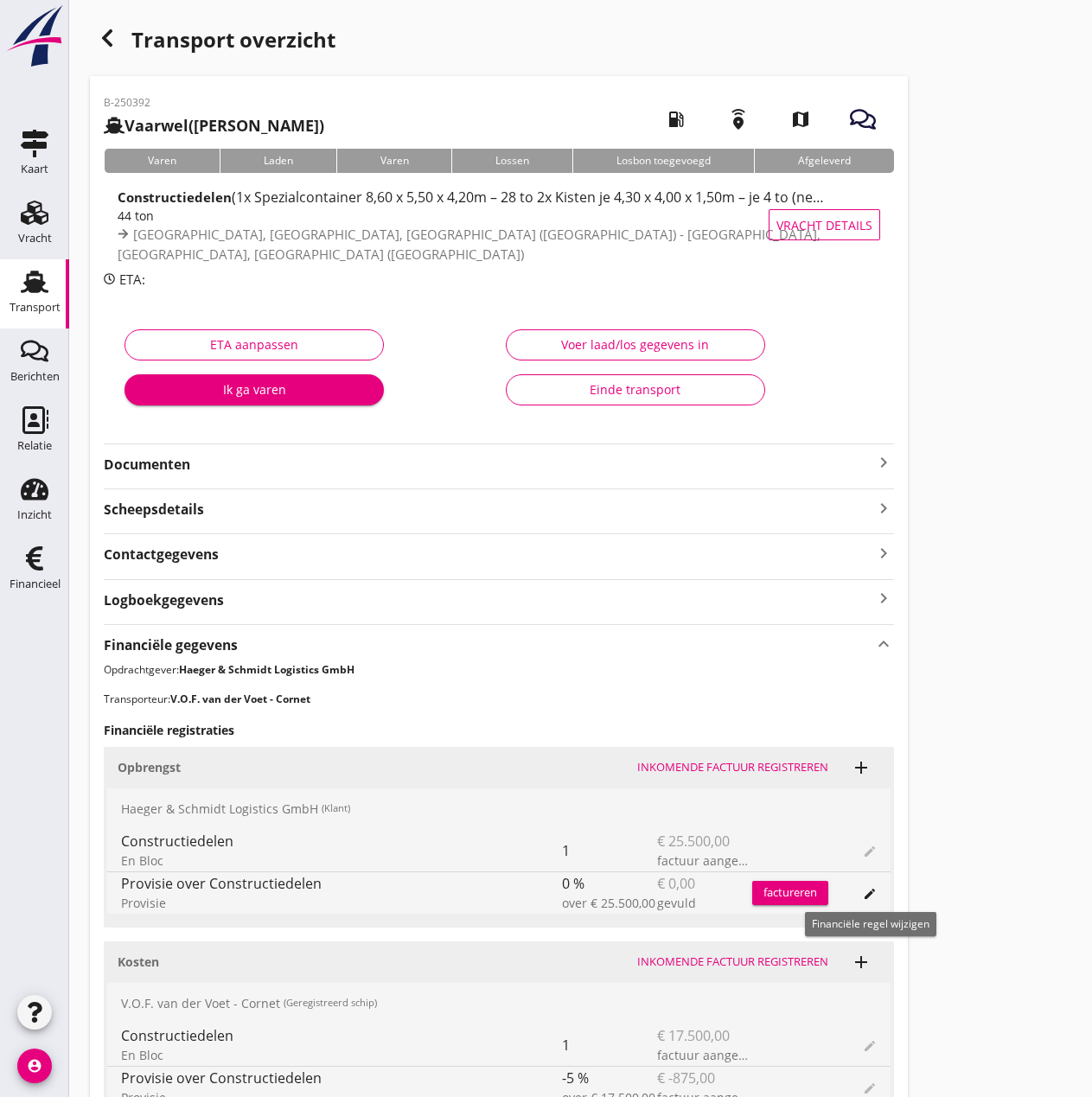
click at [867, 899] on icon "edit" at bounding box center [869, 894] width 14 height 14
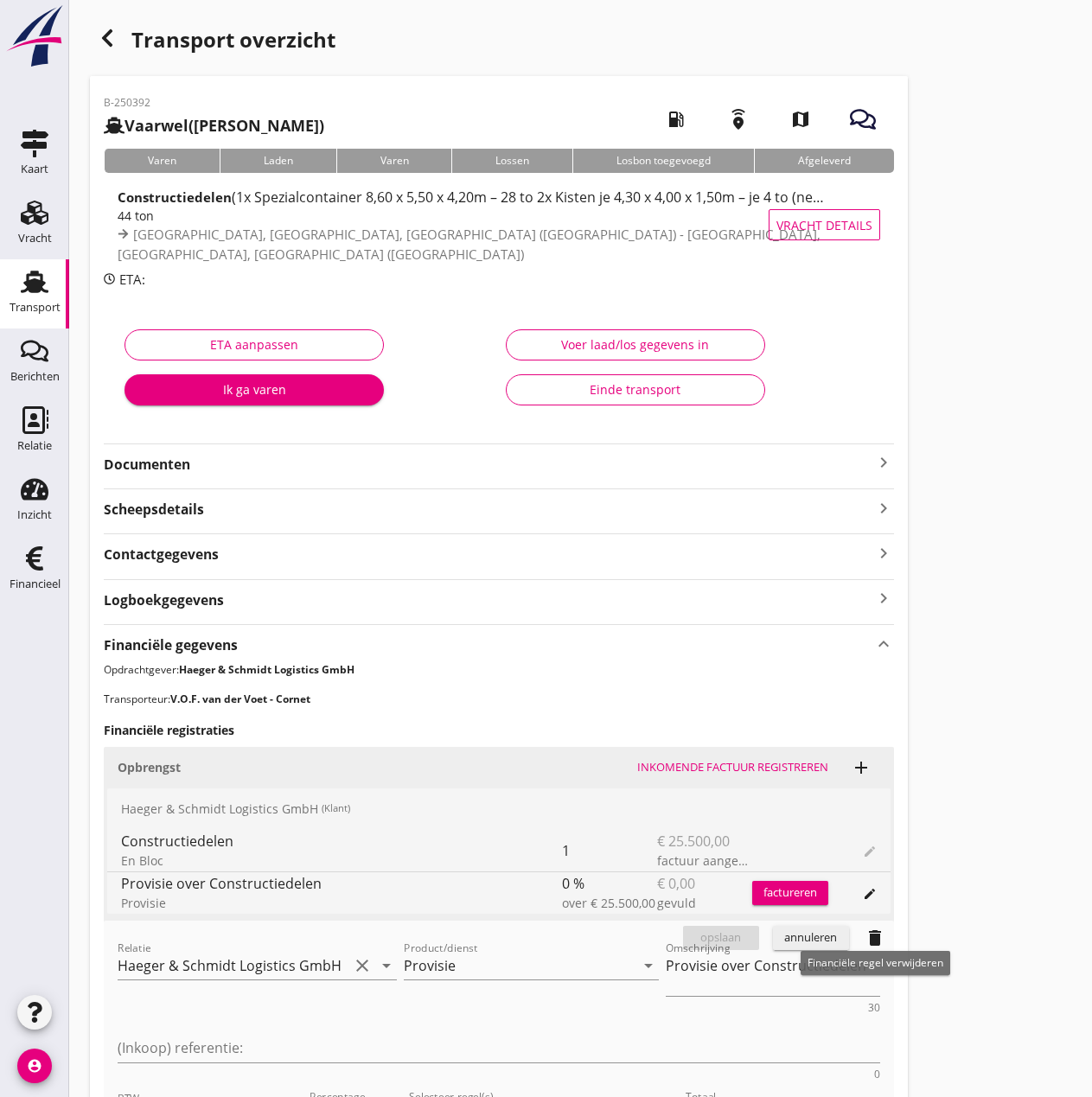
click at [879, 939] on icon "delete" at bounding box center [875, 939] width 21 height 21
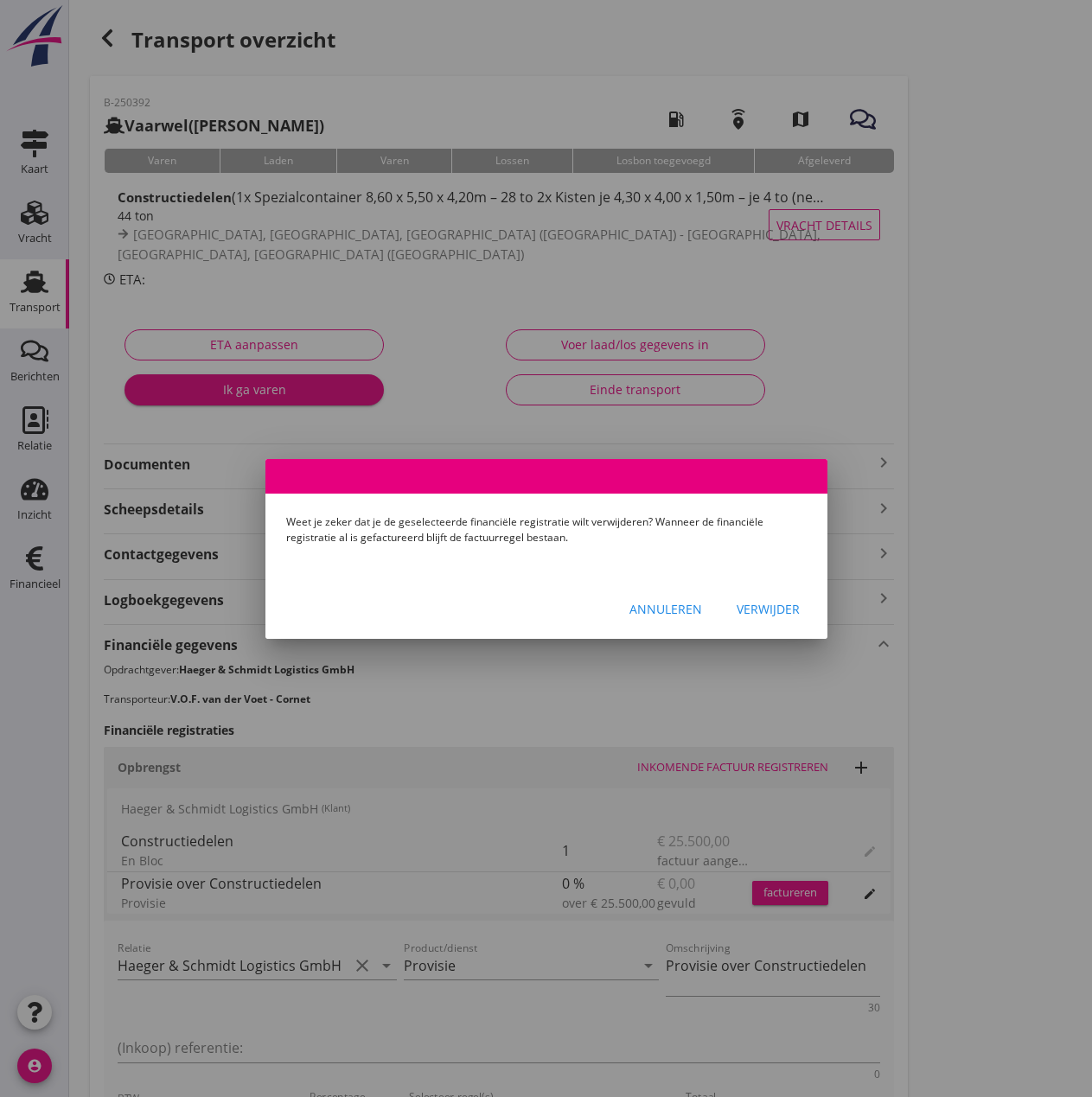
click at [757, 608] on div "Verwijder" at bounding box center [768, 608] width 64 height 18
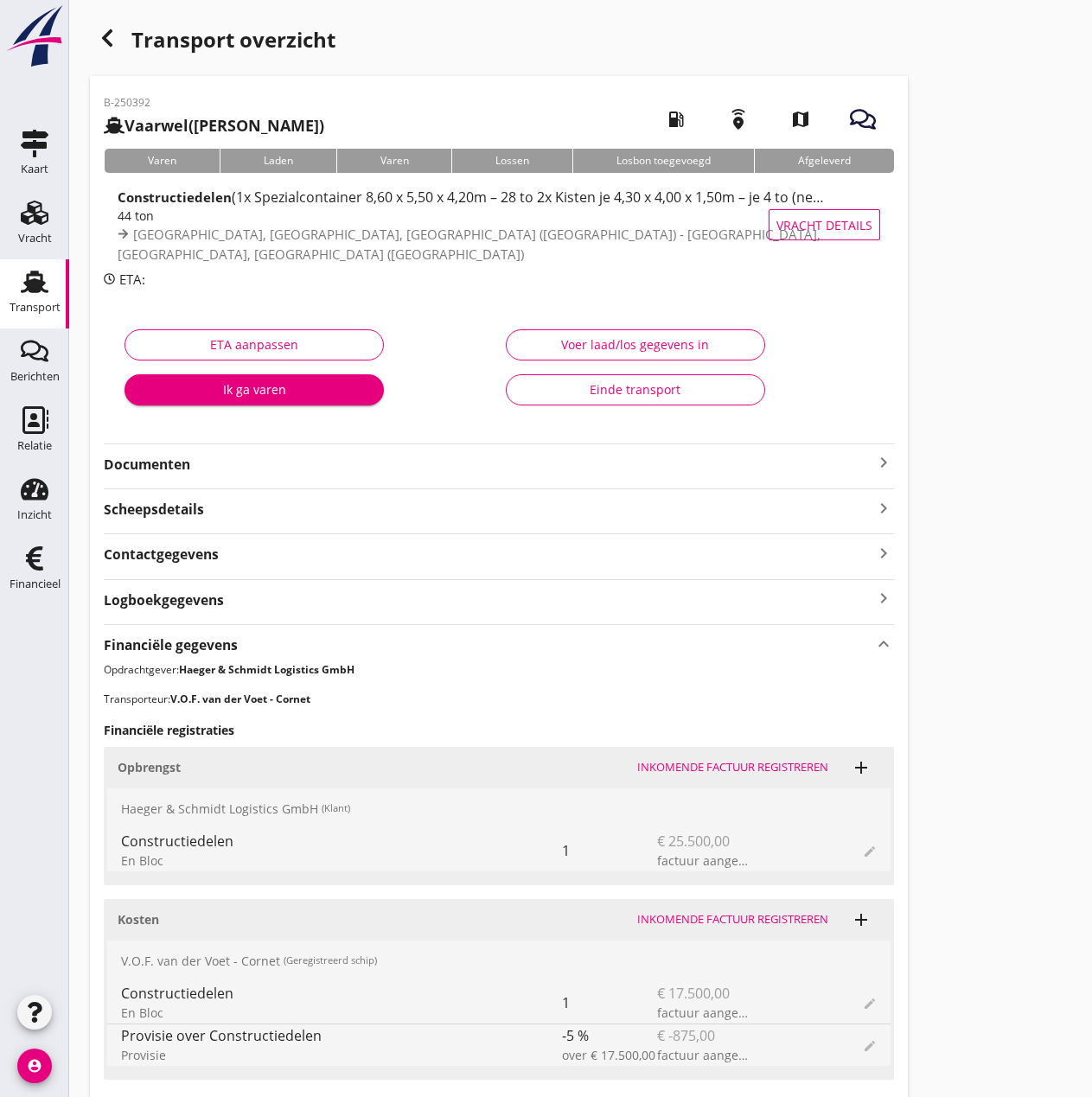
click at [660, 390] on div "Einde transport" at bounding box center [636, 389] width 230 height 18
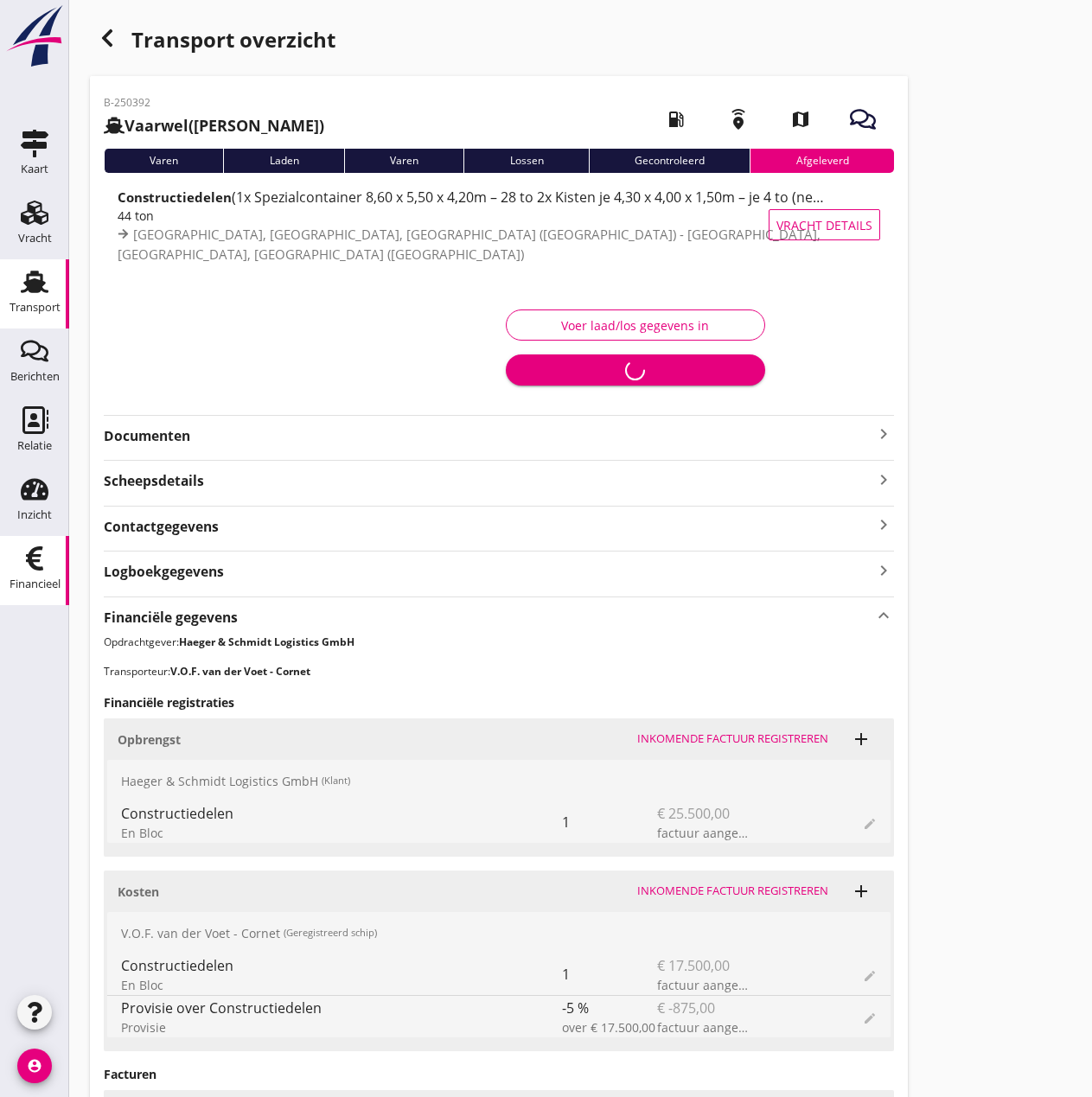
click at [28, 562] on use at bounding box center [34, 559] width 17 height 25
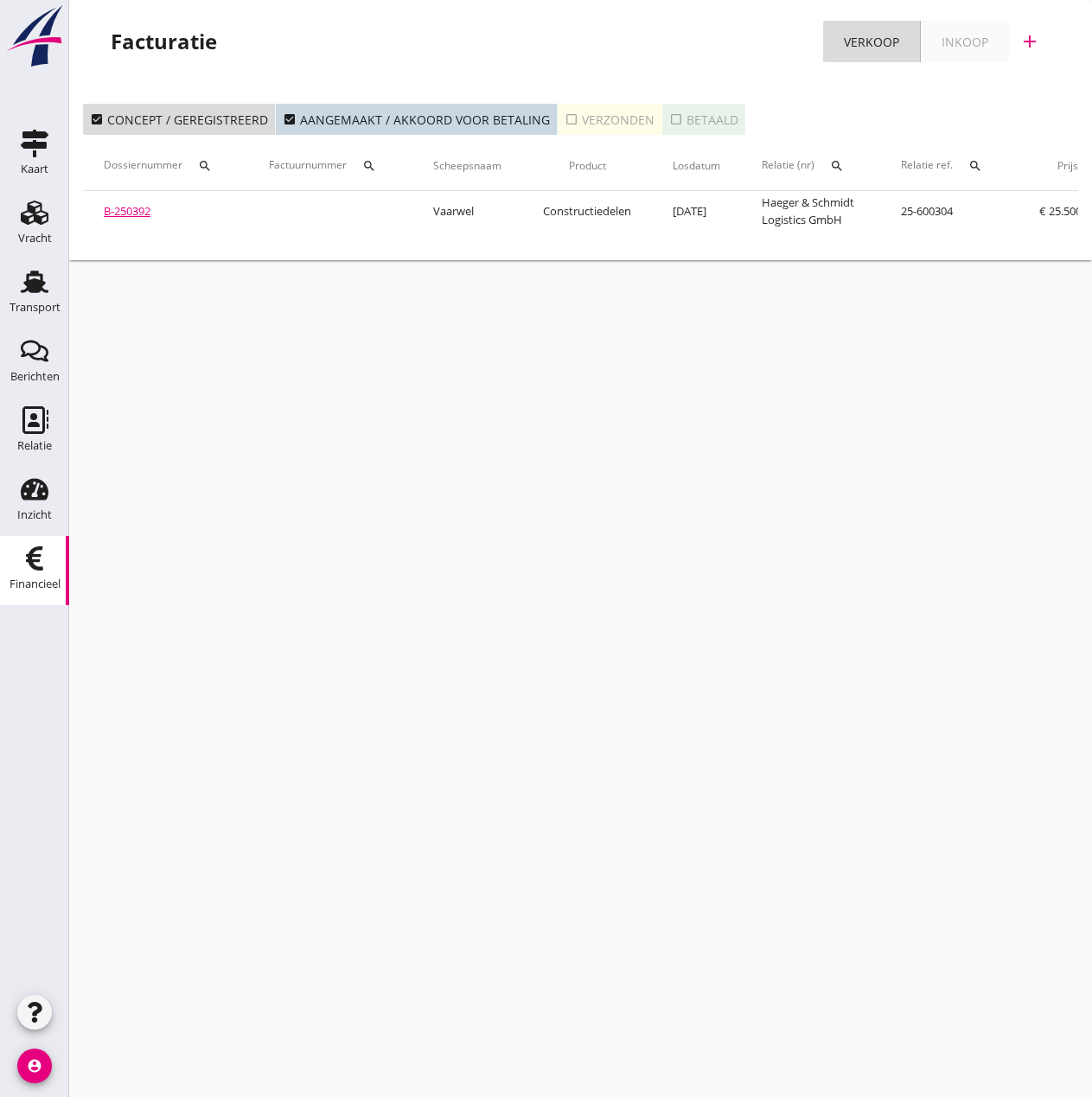
scroll to position [0, 331]
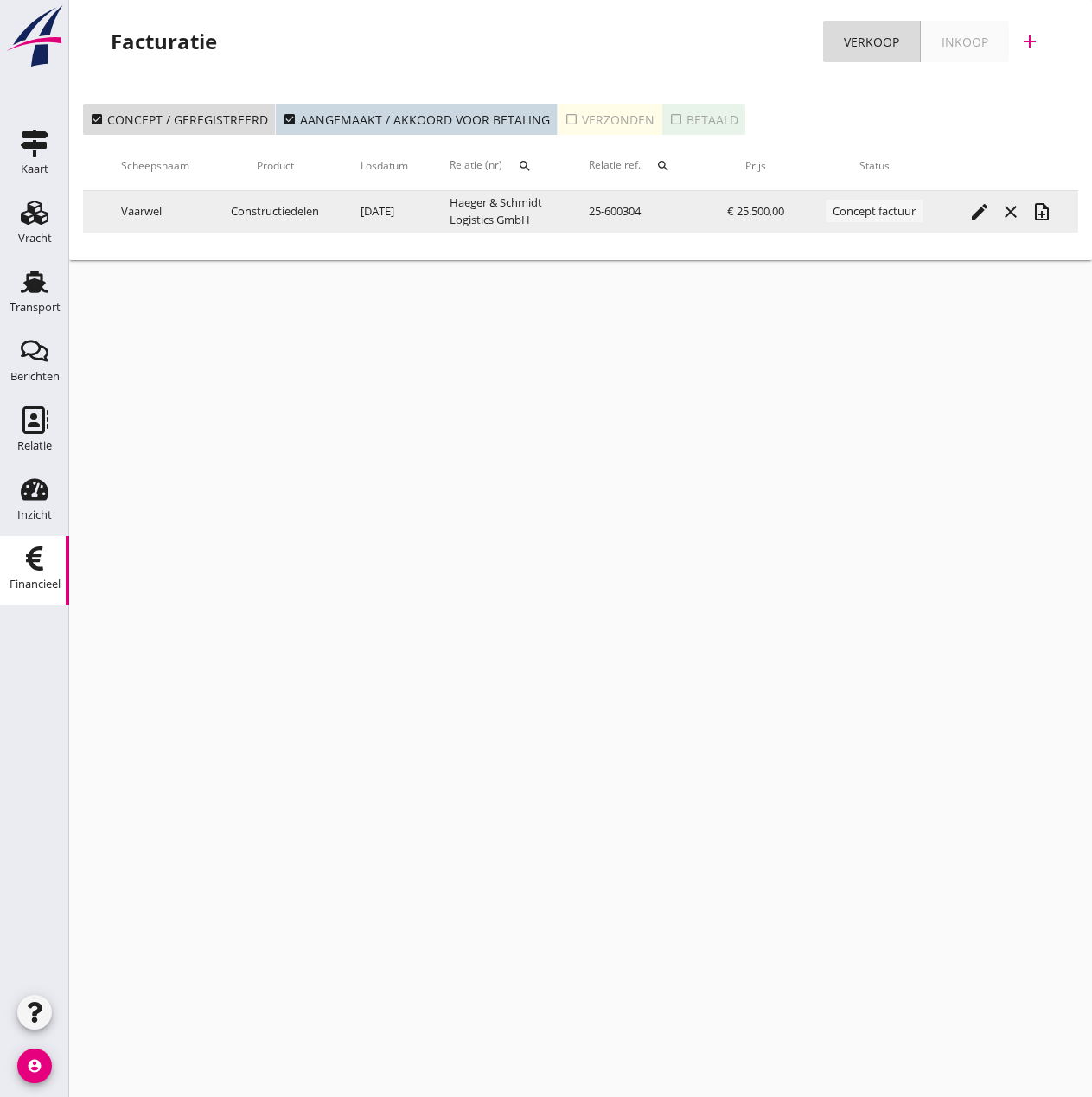
click at [1050, 210] on icon "note_add" at bounding box center [1042, 212] width 21 height 21
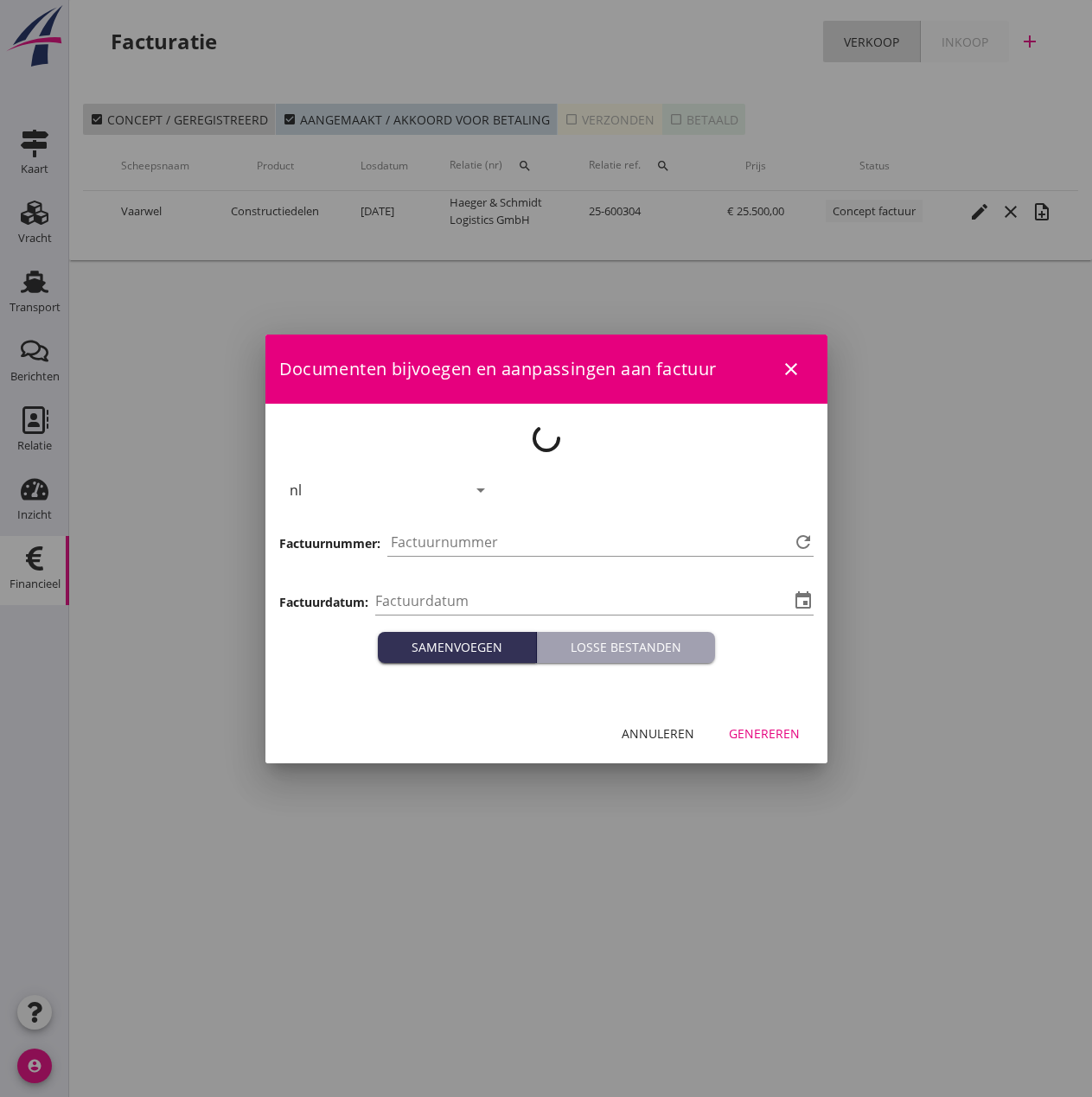
type input "[DATE]"
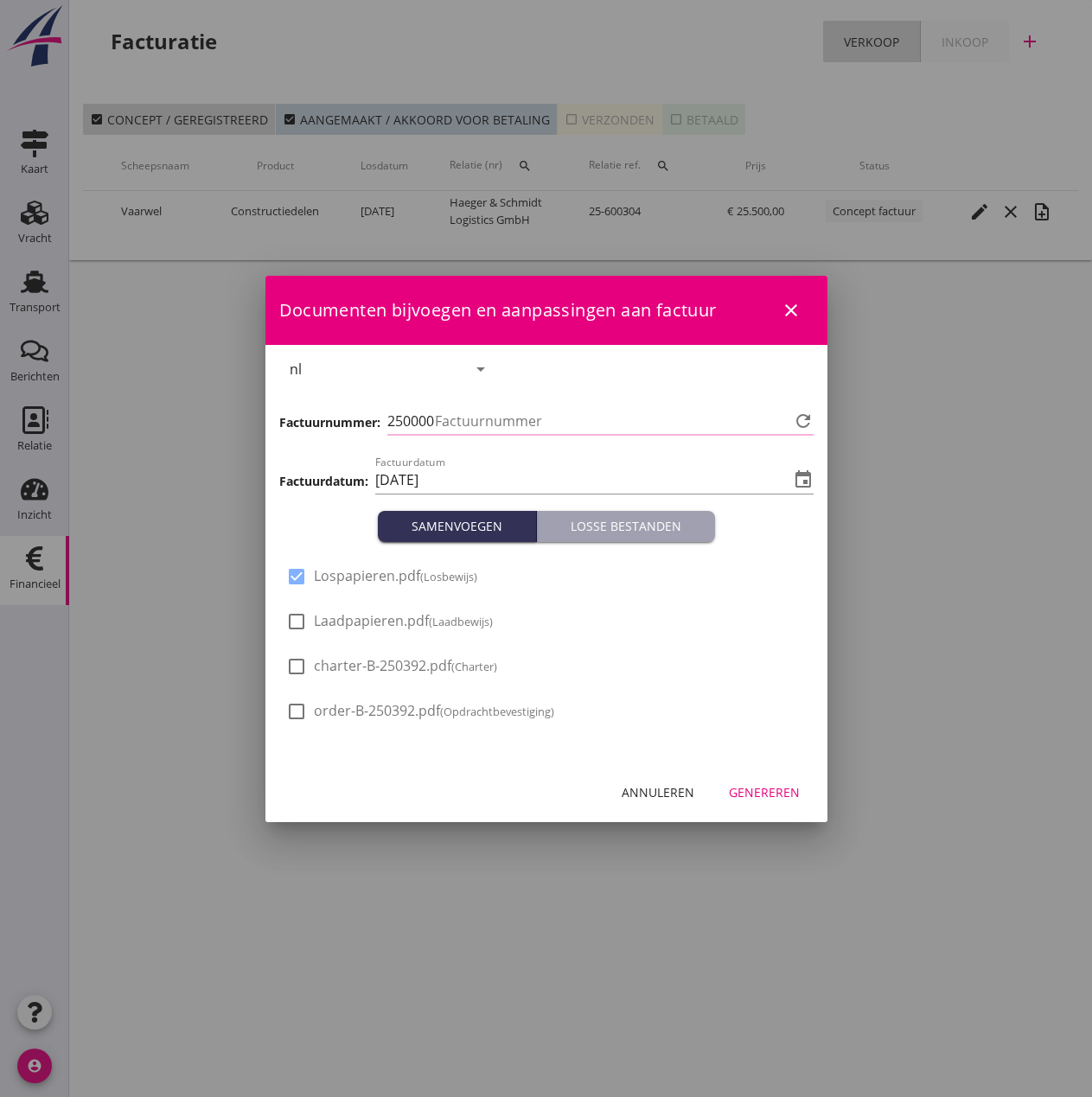
type input "481"
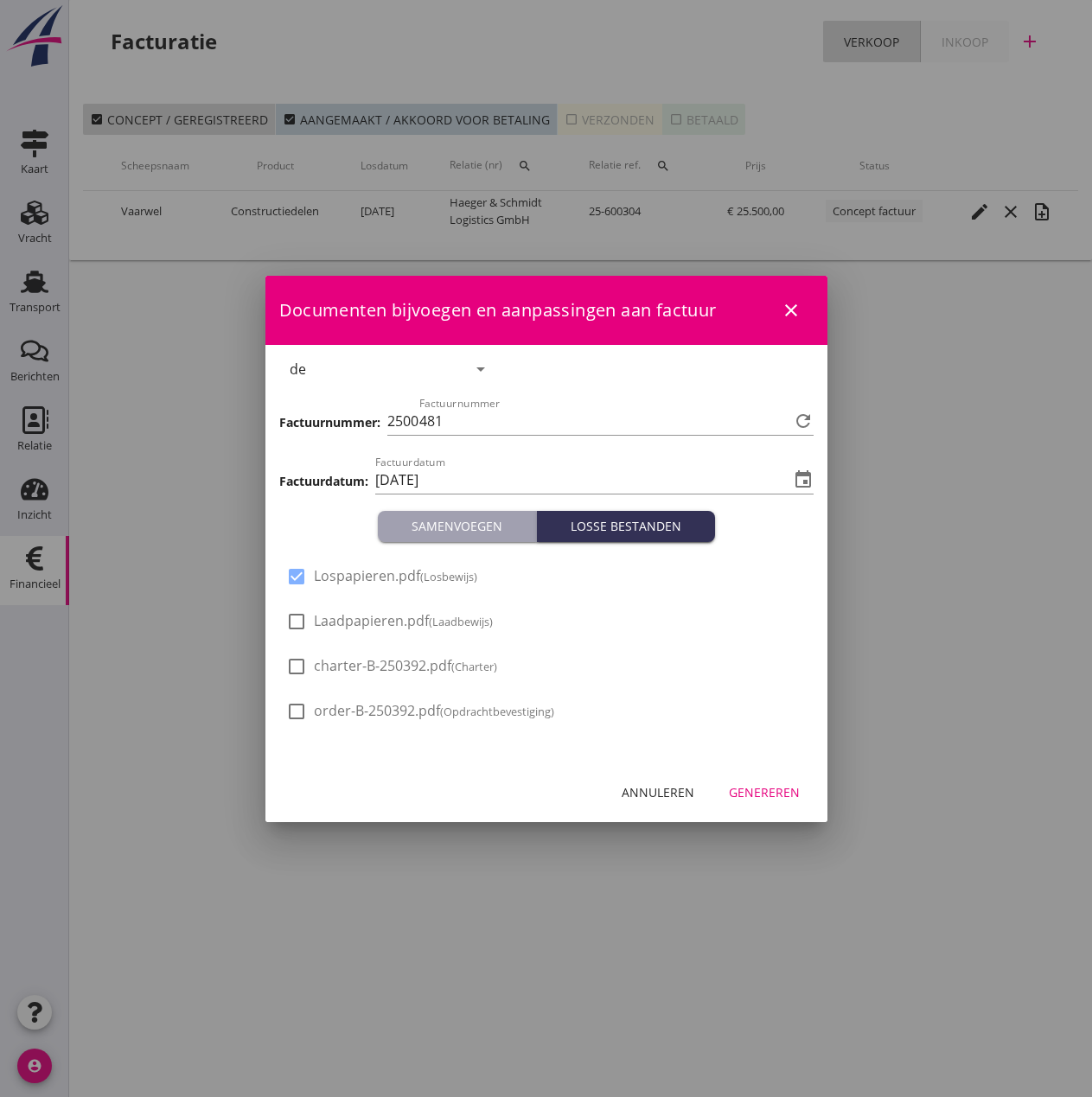
click at [400, 627] on span "Laadpapieren.pdf (Laadbewijs)" at bounding box center [403, 621] width 179 height 18
checkbox input "true"
click at [758, 794] on div "Genereren" at bounding box center [764, 792] width 71 height 18
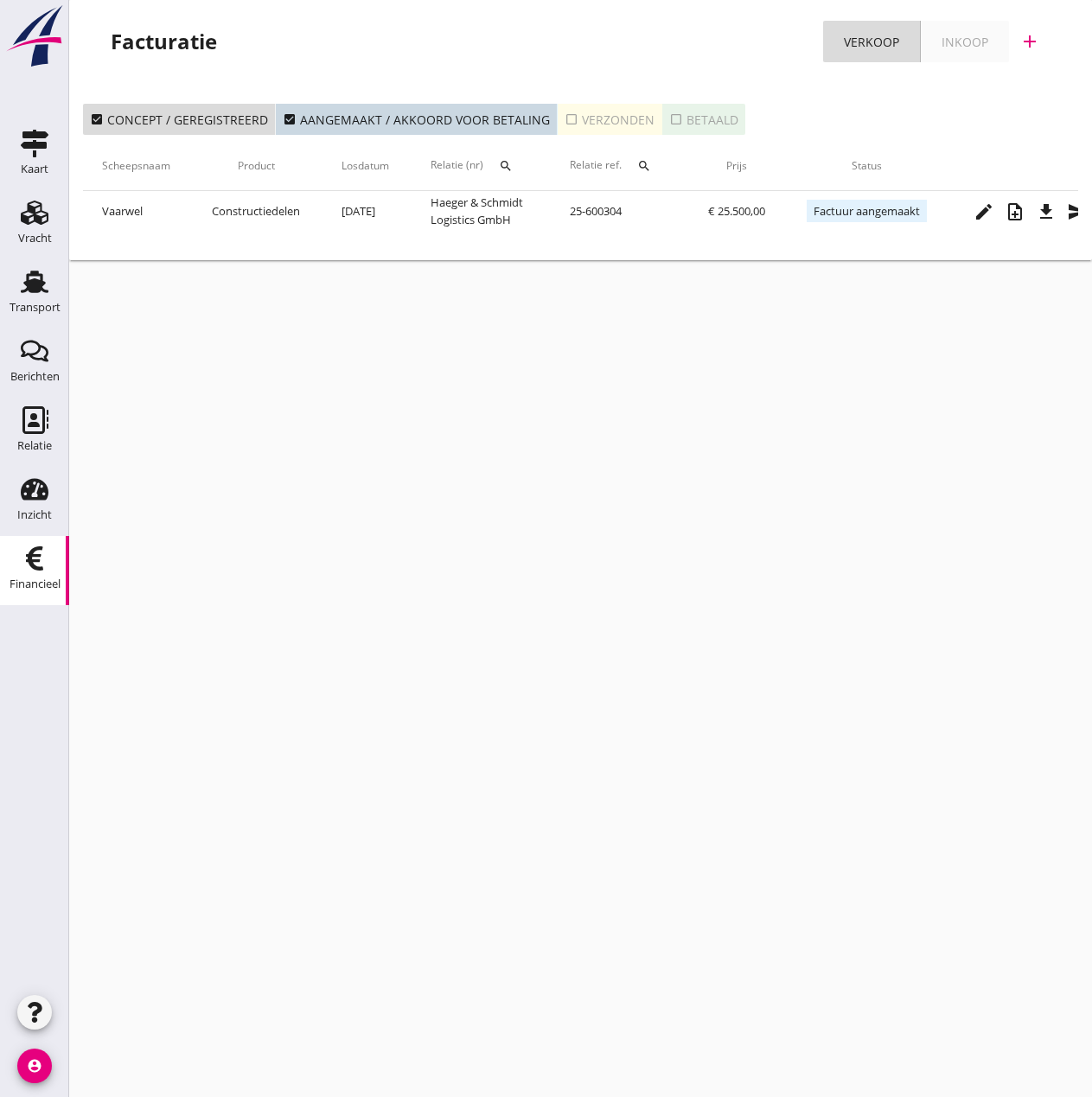
scroll to position [0, 385]
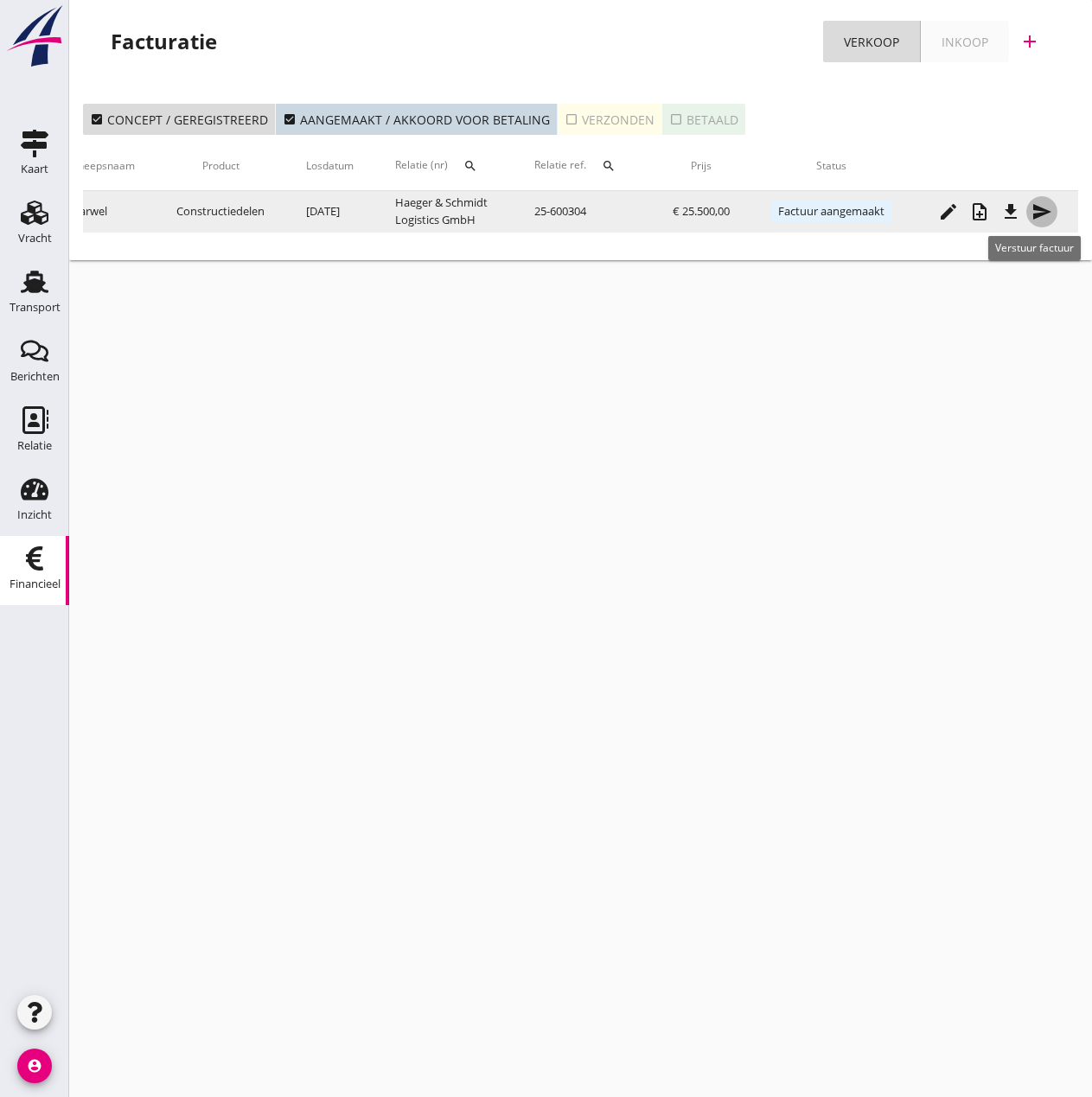
click at [1041, 212] on icon "send" at bounding box center [1042, 212] width 21 height 21
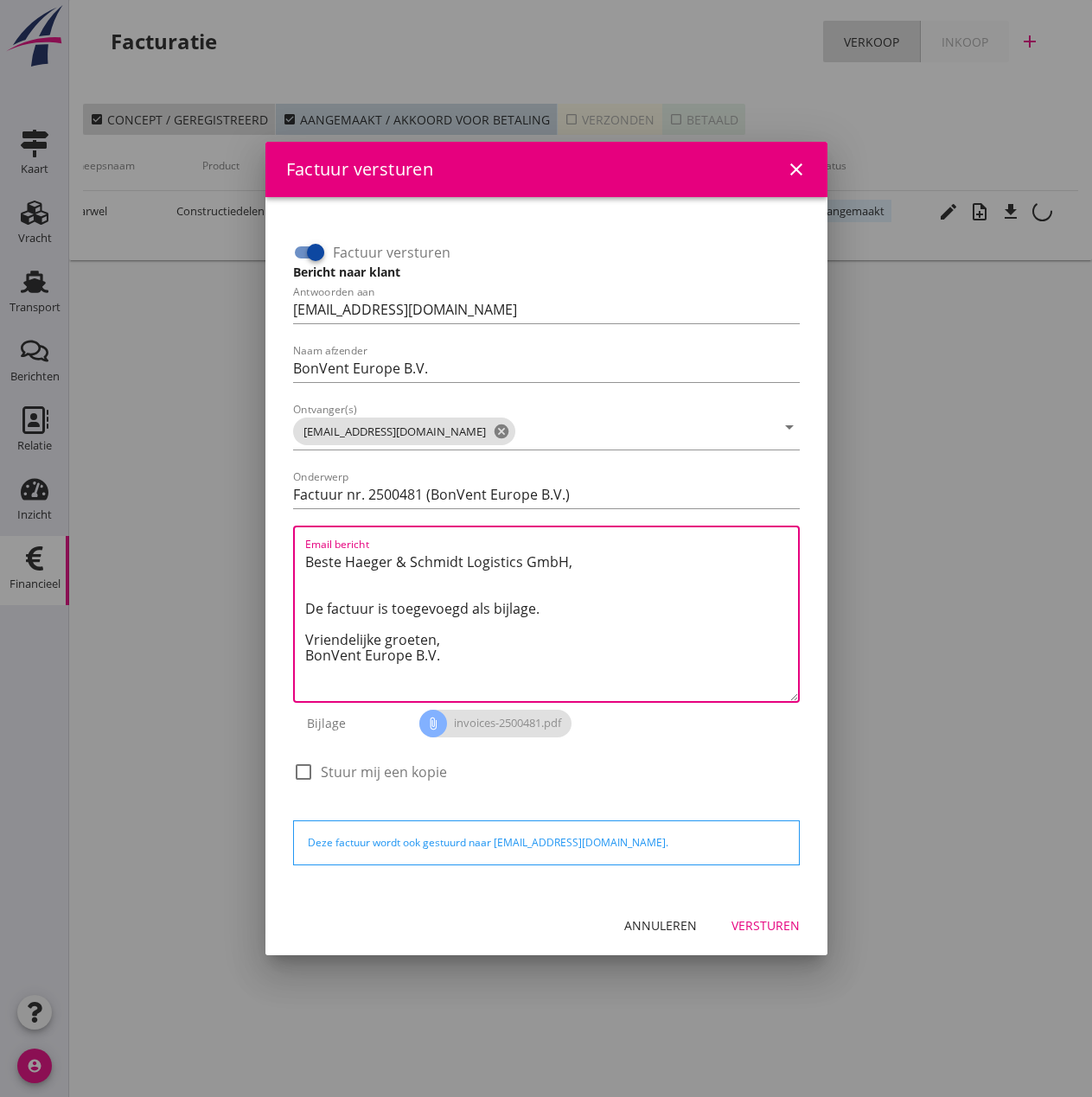
drag, startPoint x: 453, startPoint y: 637, endPoint x: 251, endPoint y: 540, distance: 224.1
click at [251, 540] on div "Factuur versturen close Factuur versturen Bericht naar klant Antwoorden aan [EM…" at bounding box center [546, 548] width 1092 height 1097
paste textarea "Guten Tag, Im Anhang finden Sie die Abrechnung für die Reise der MS [PERSON_NAM…"
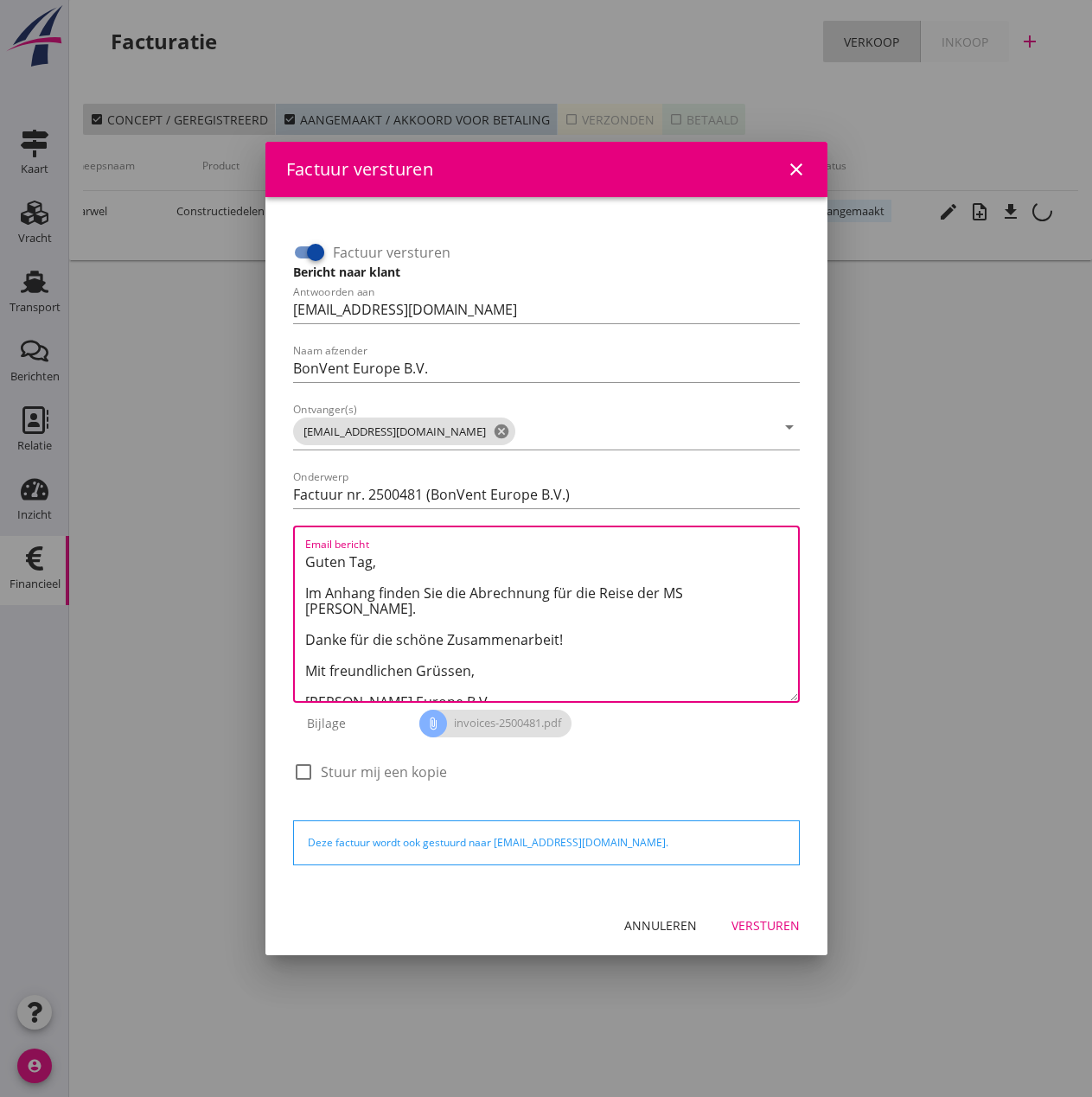
drag, startPoint x: 685, startPoint y: 594, endPoint x: 743, endPoint y: 598, distance: 58.1
click at [743, 598] on textarea "Guten Tag, Im Anhang finden Sie die Abrechnung für die Reise der MS [PERSON_NAM…" at bounding box center [551, 624] width 492 height 153
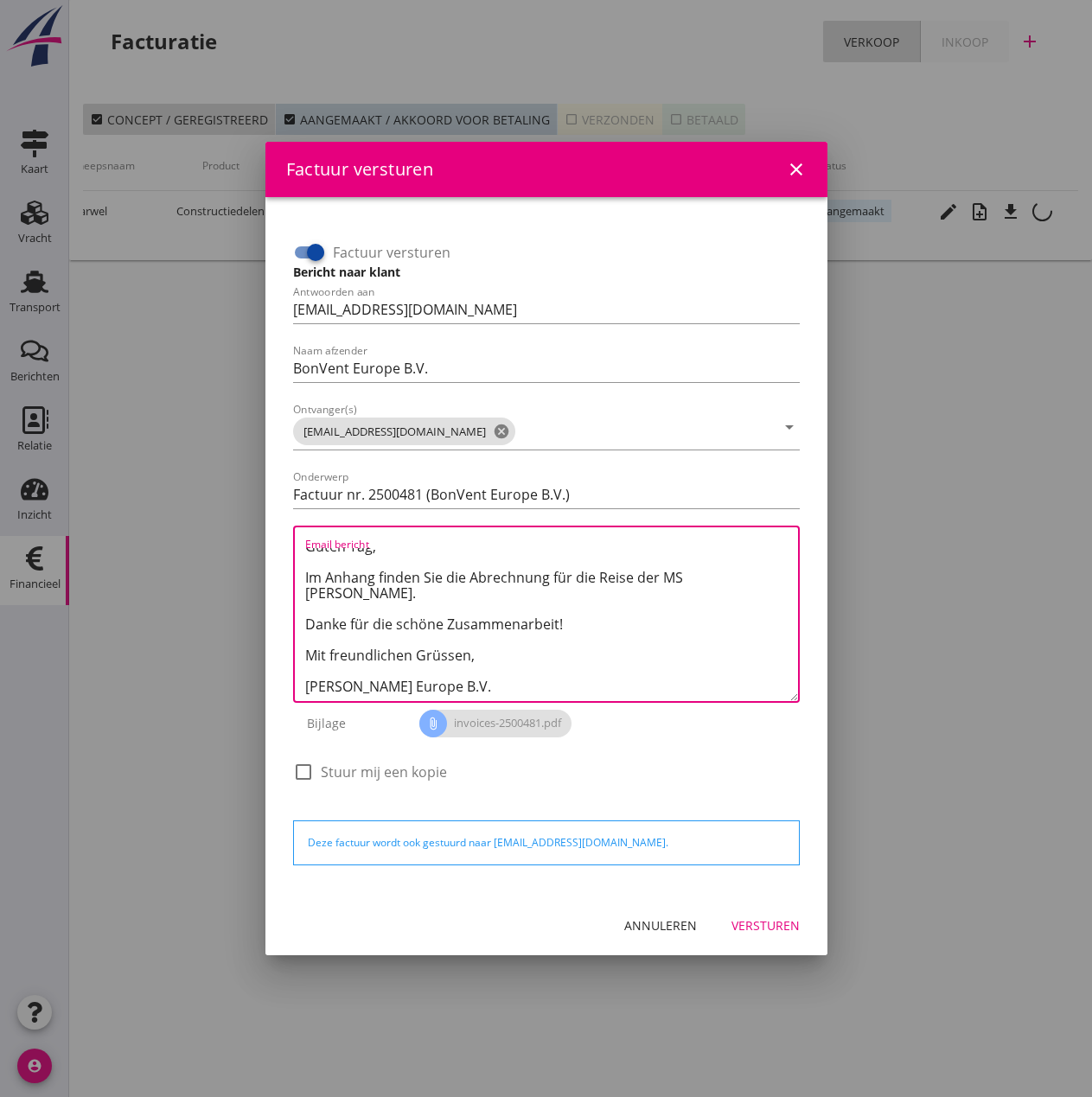
type textarea "Guten Tag, Im Anhang finden Sie die Abrechnung für die Reise der MS [PERSON_NAM…"
click at [745, 928] on div "Versturen" at bounding box center [766, 925] width 68 height 18
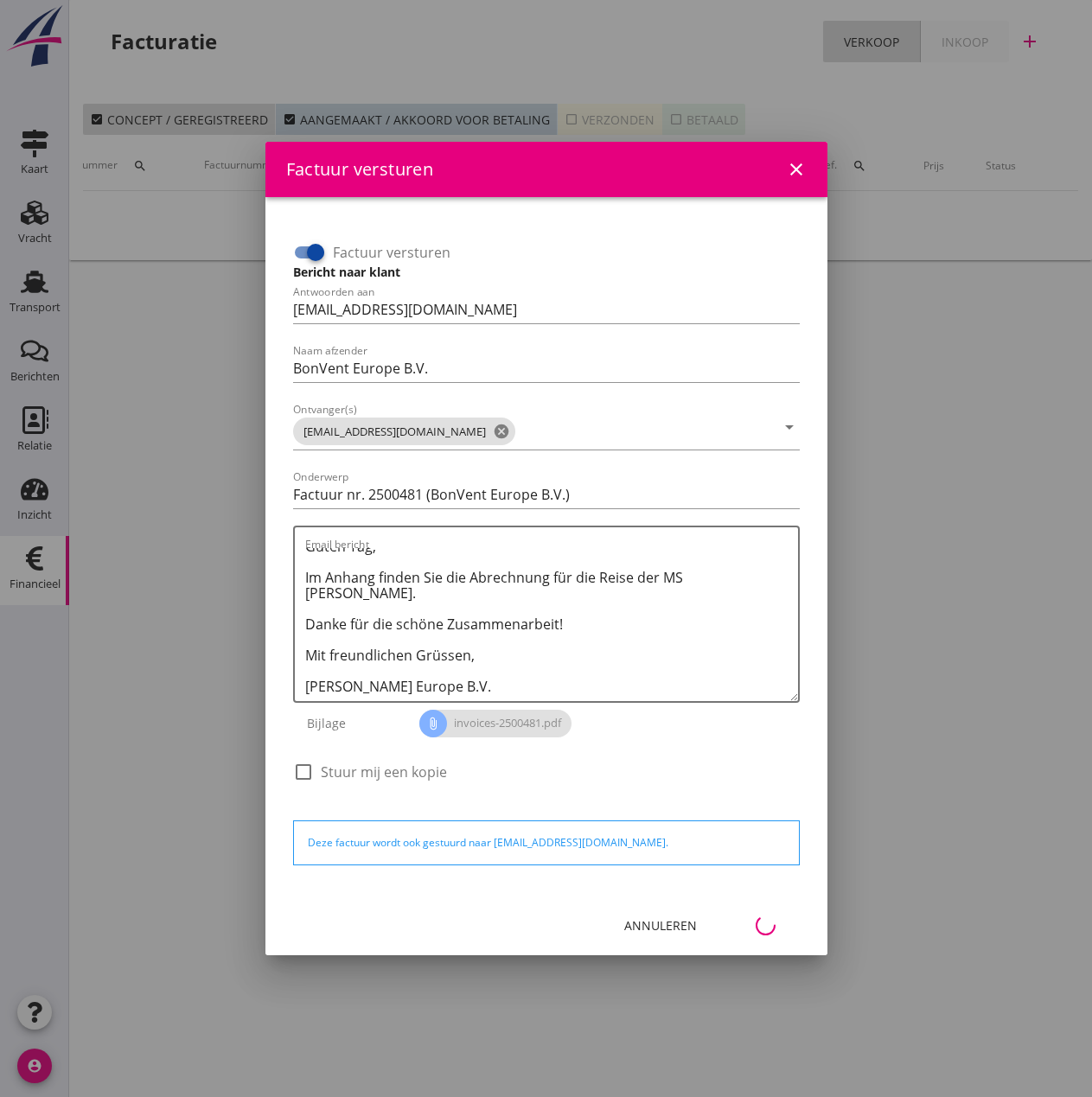
scroll to position [0, 77]
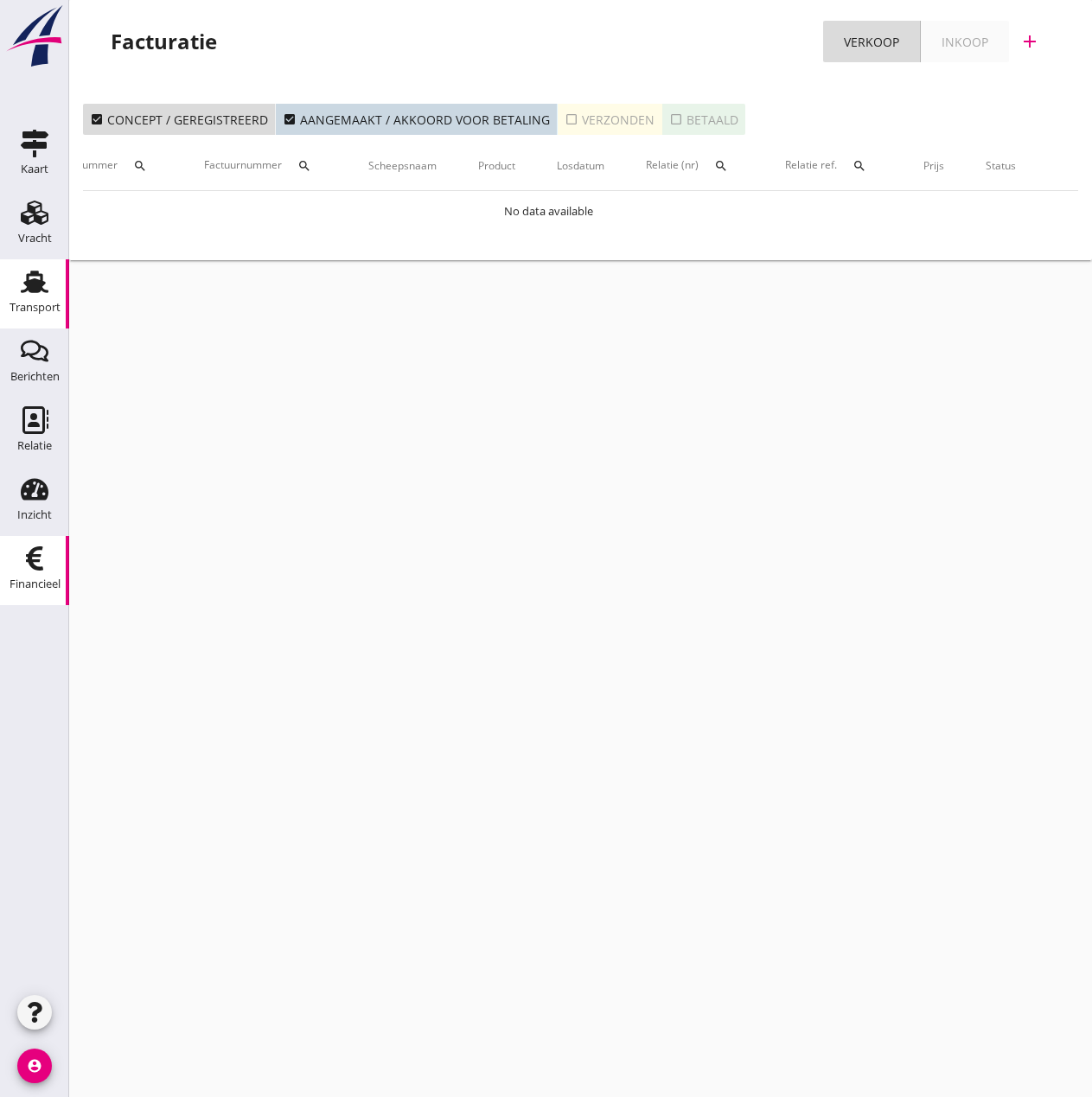
click at [41, 297] on div "Transport" at bounding box center [35, 308] width 51 height 25
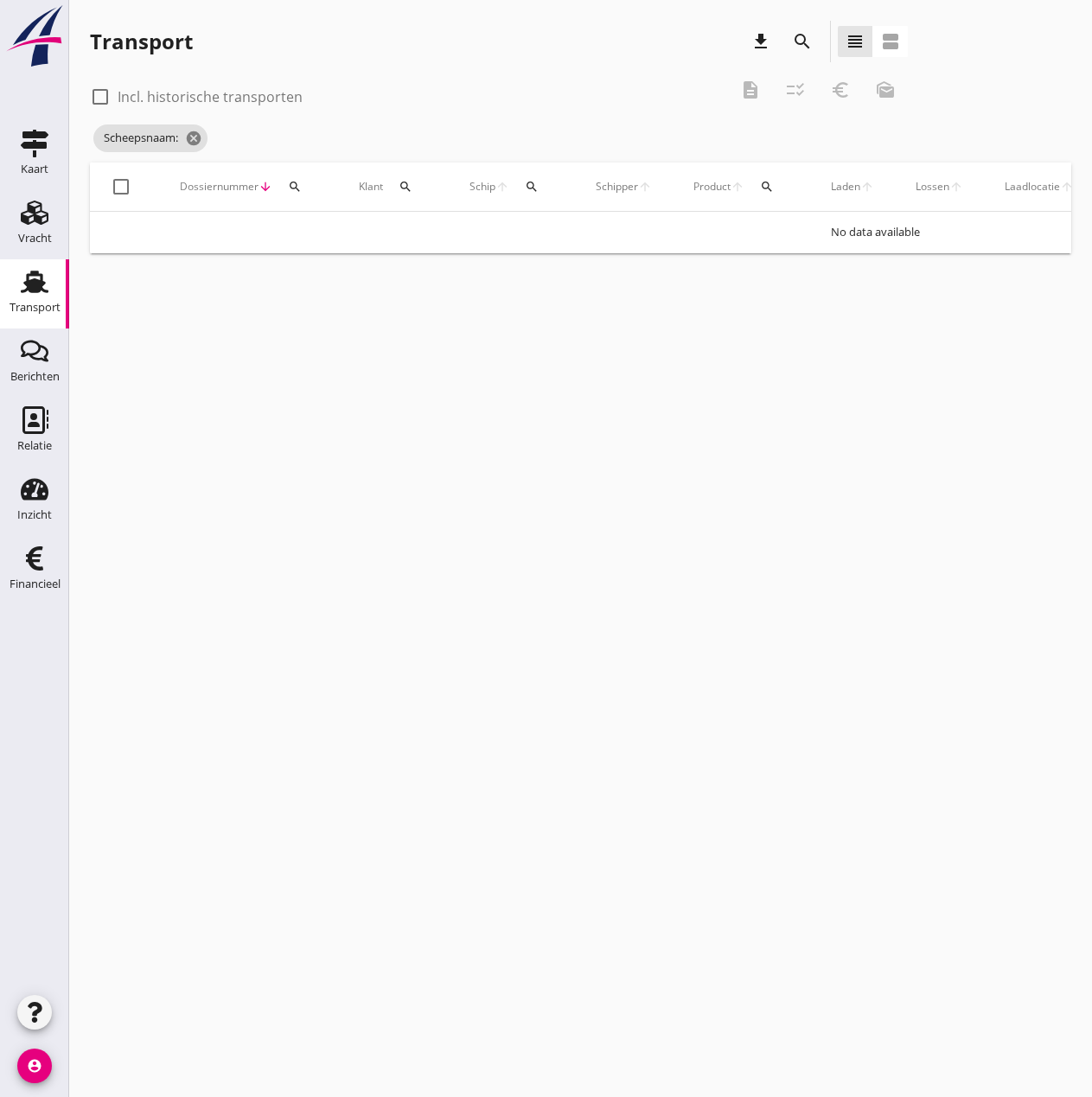
click at [36, 307] on div "Transport" at bounding box center [35, 307] width 51 height 11
click at [240, 147] on span "Scheepsnaam: Vaarwel cancel" at bounding box center [172, 138] width 157 height 28
click at [237, 139] on icon "cancel" at bounding box center [237, 139] width 17 height 17
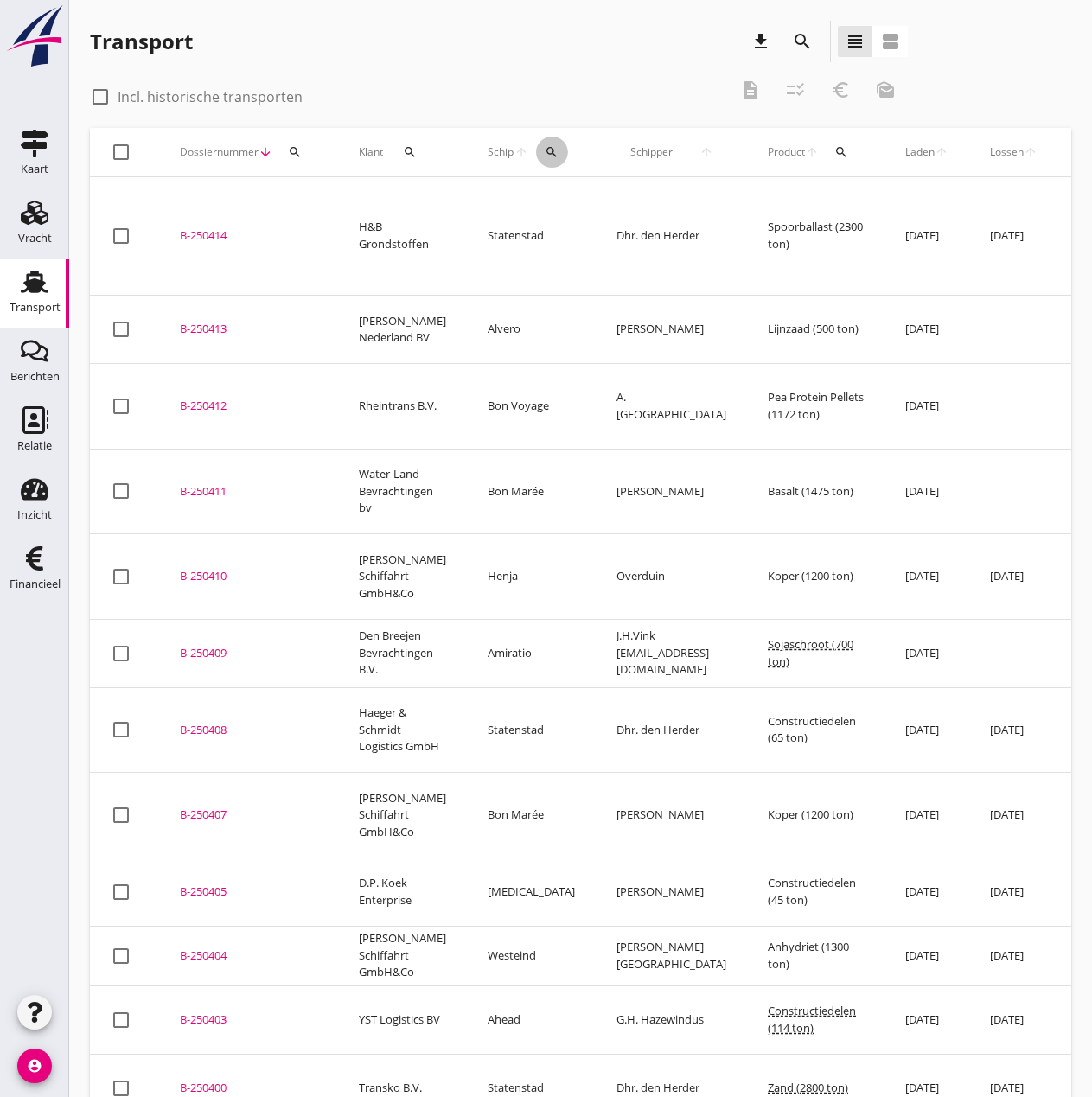
click at [545, 155] on icon "search" at bounding box center [551, 152] width 14 height 14
click at [556, 207] on input "Zoek op (scheeps)naam" at bounding box center [620, 202] width 180 height 28
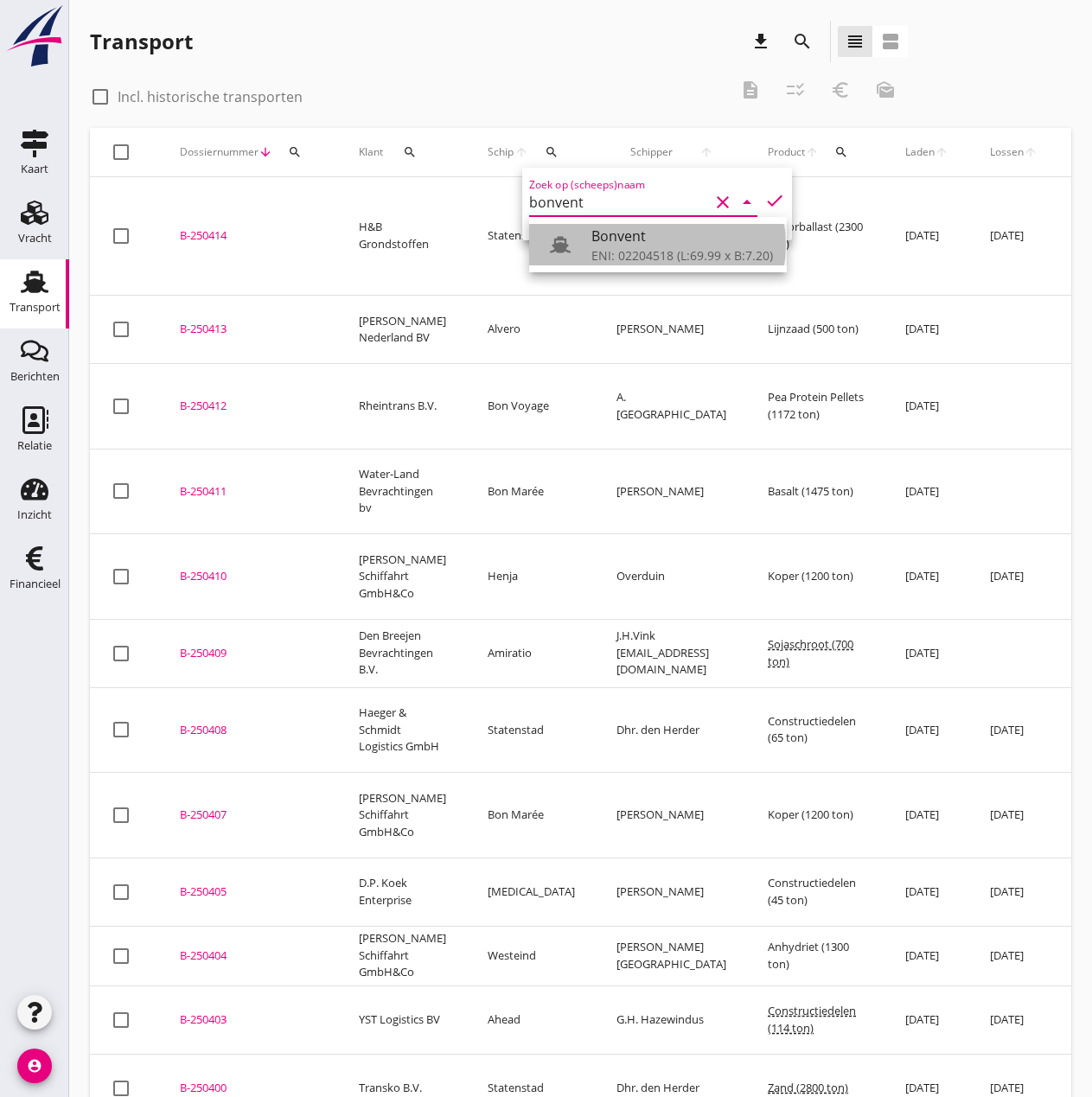
click at [646, 247] on div "ENI: 02204518 (L:69.99 x B:7.20)" at bounding box center [681, 255] width 181 height 18
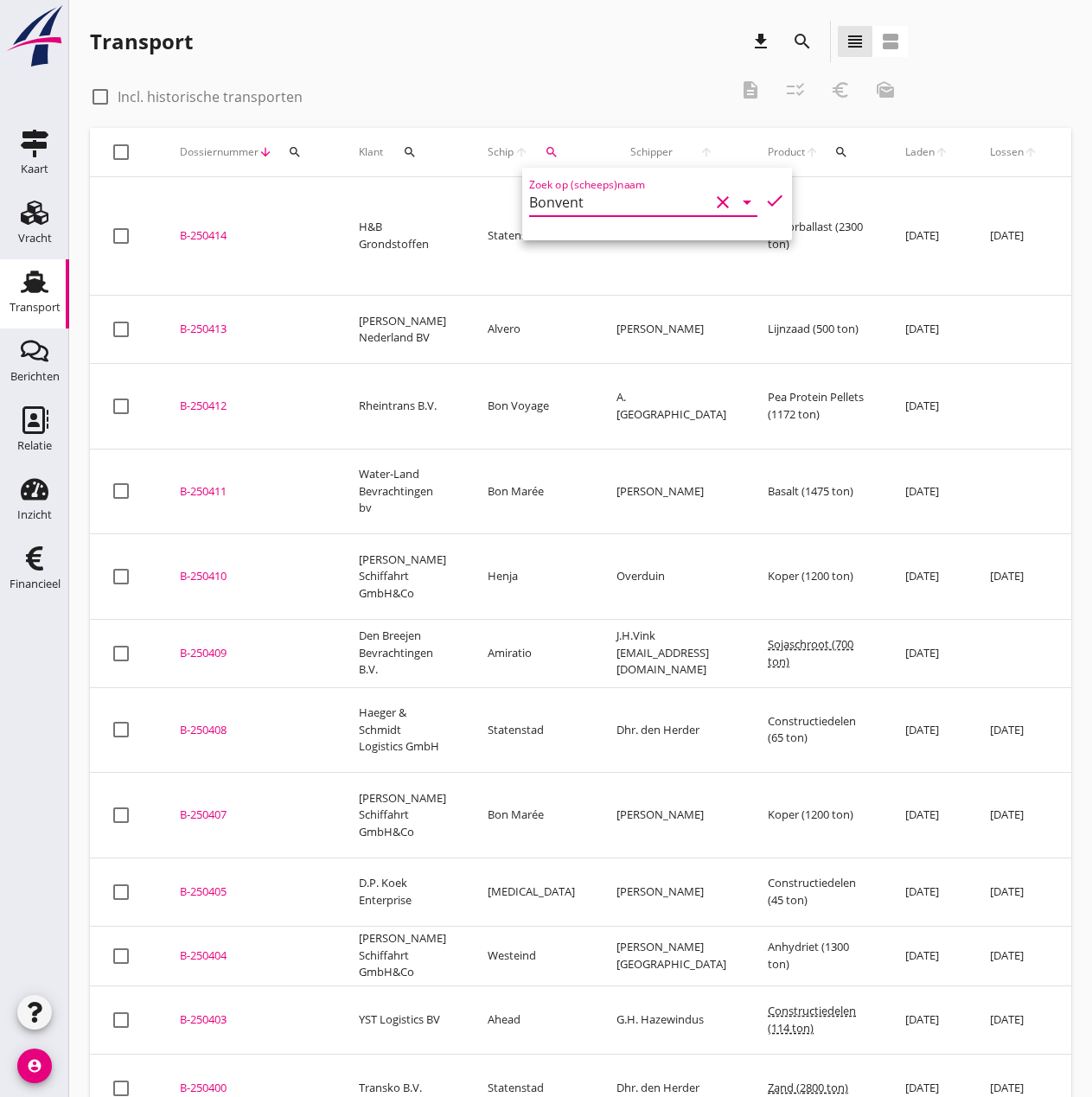
click at [764, 202] on icon "check" at bounding box center [774, 200] width 21 height 21
type input "Bonvent"
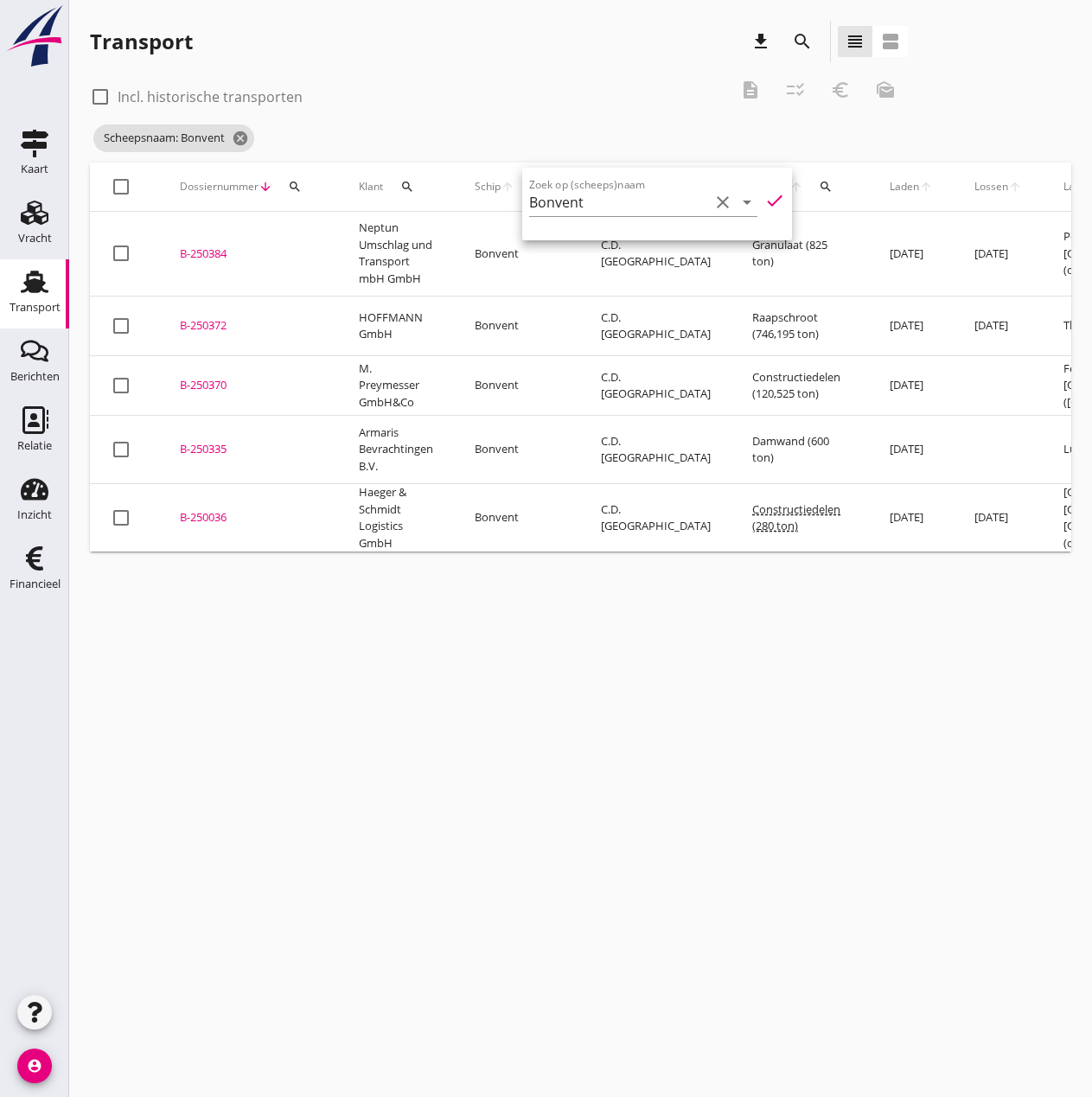
click at [204, 377] on div "B-250370" at bounding box center [249, 385] width 138 height 17
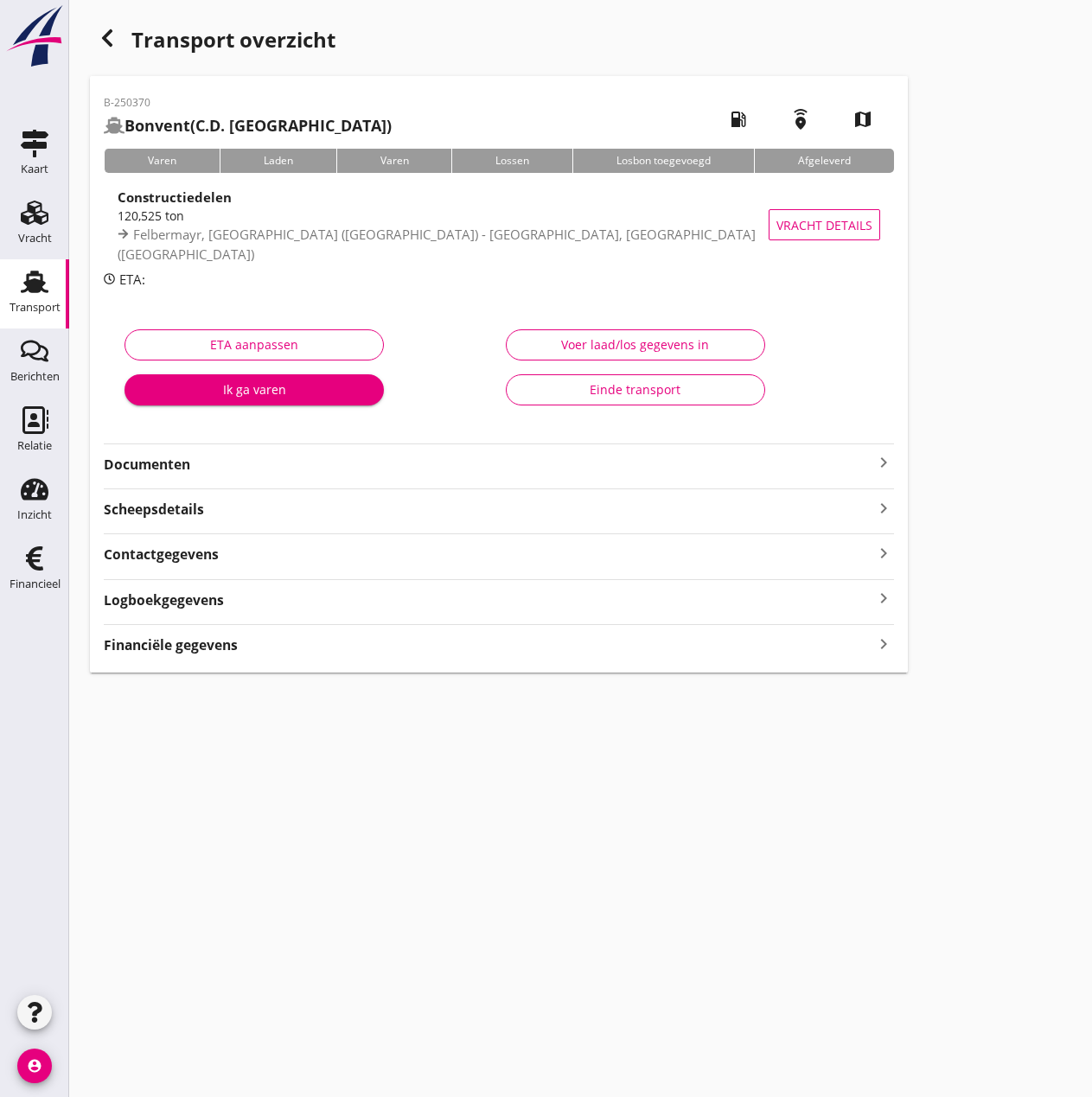
click at [174, 648] on strong "Financiële gegevens" at bounding box center [170, 645] width 134 height 20
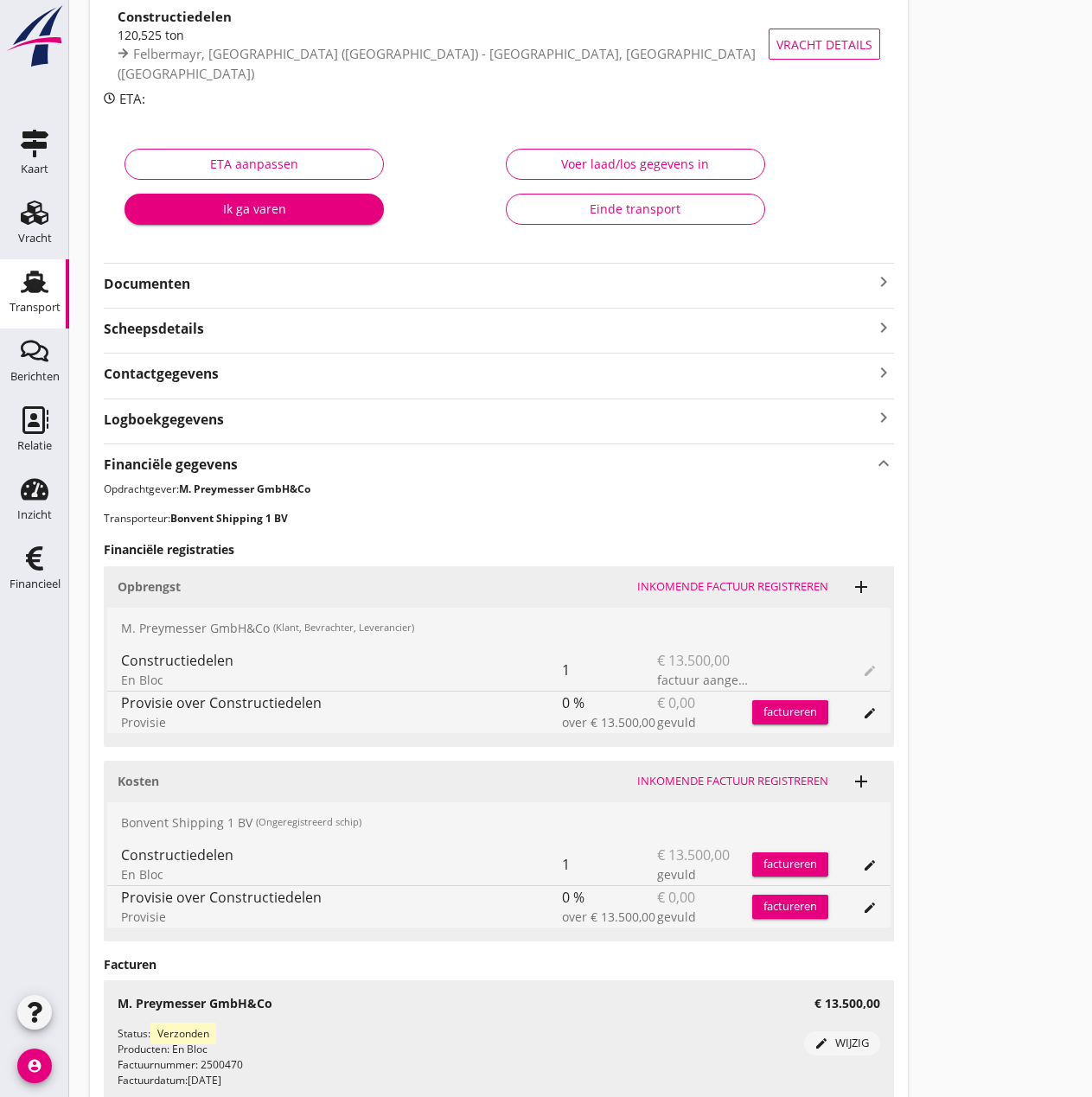
scroll to position [329, 0]
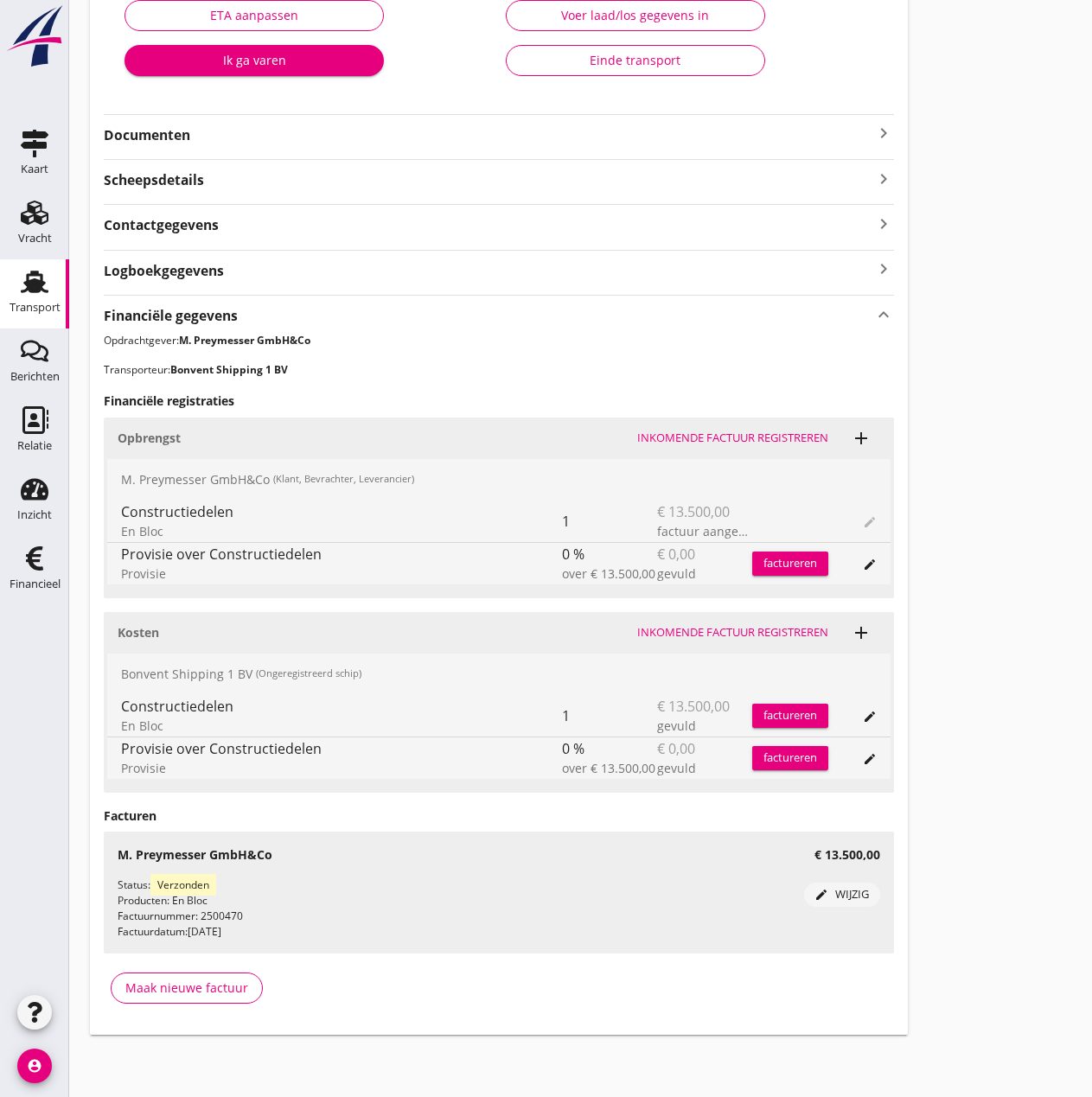
click at [176, 136] on strong "Documenten" at bounding box center [488, 135] width 769 height 20
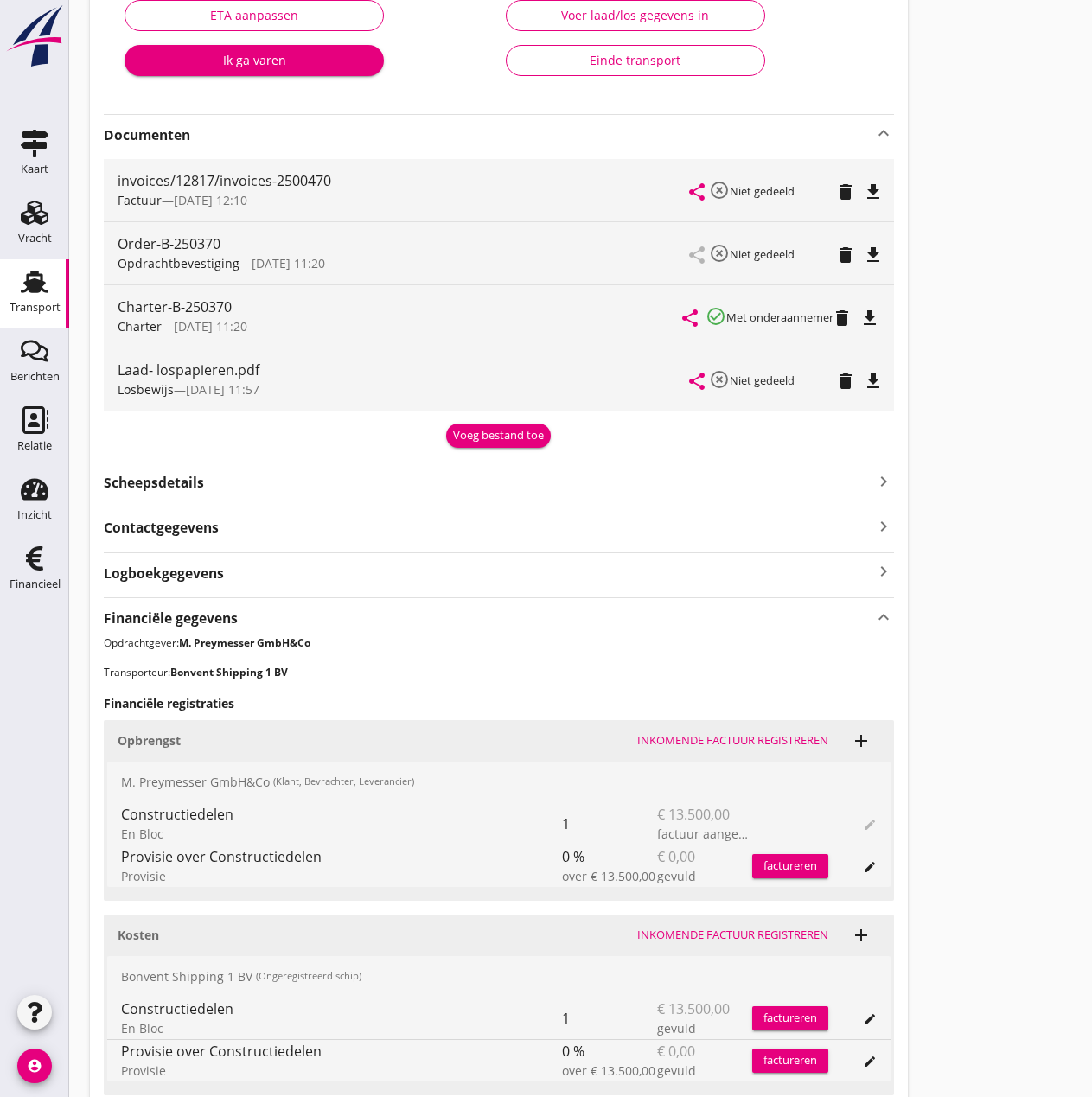
scroll to position [0, 0]
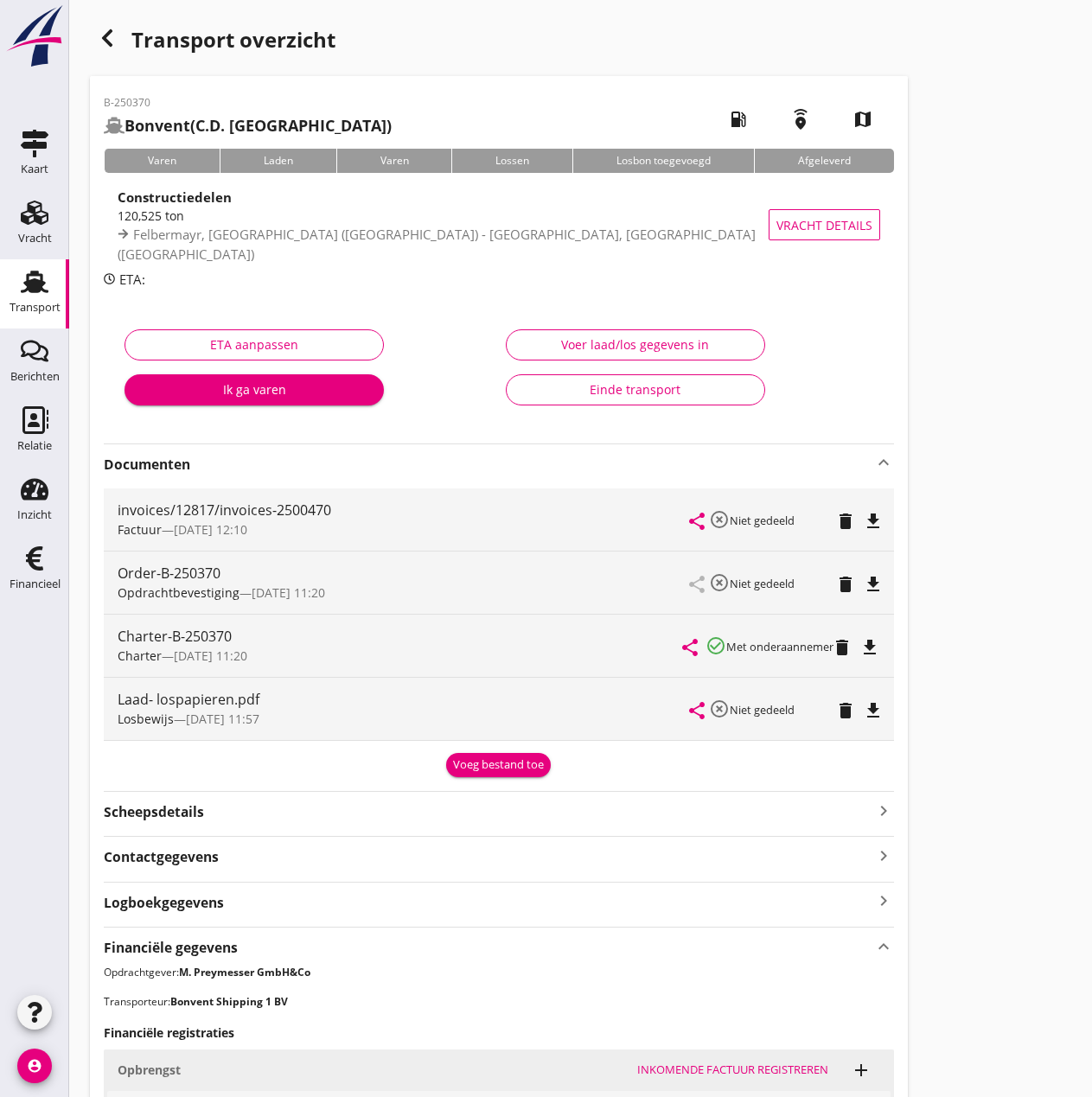
click at [102, 44] on icon "button" at bounding box center [107, 38] width 21 height 21
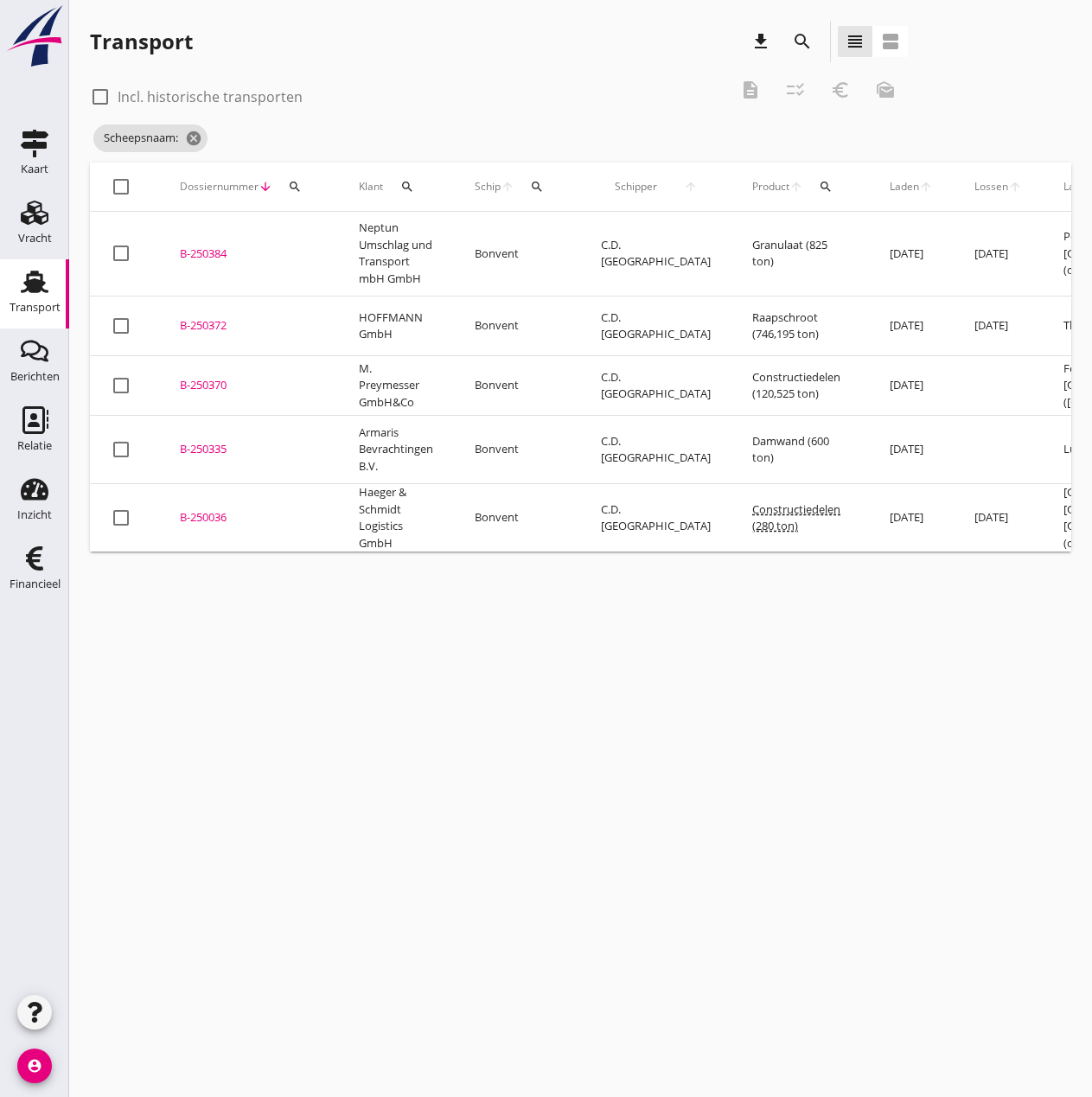
click at [218, 317] on div "B-250372" at bounding box center [249, 325] width 138 height 17
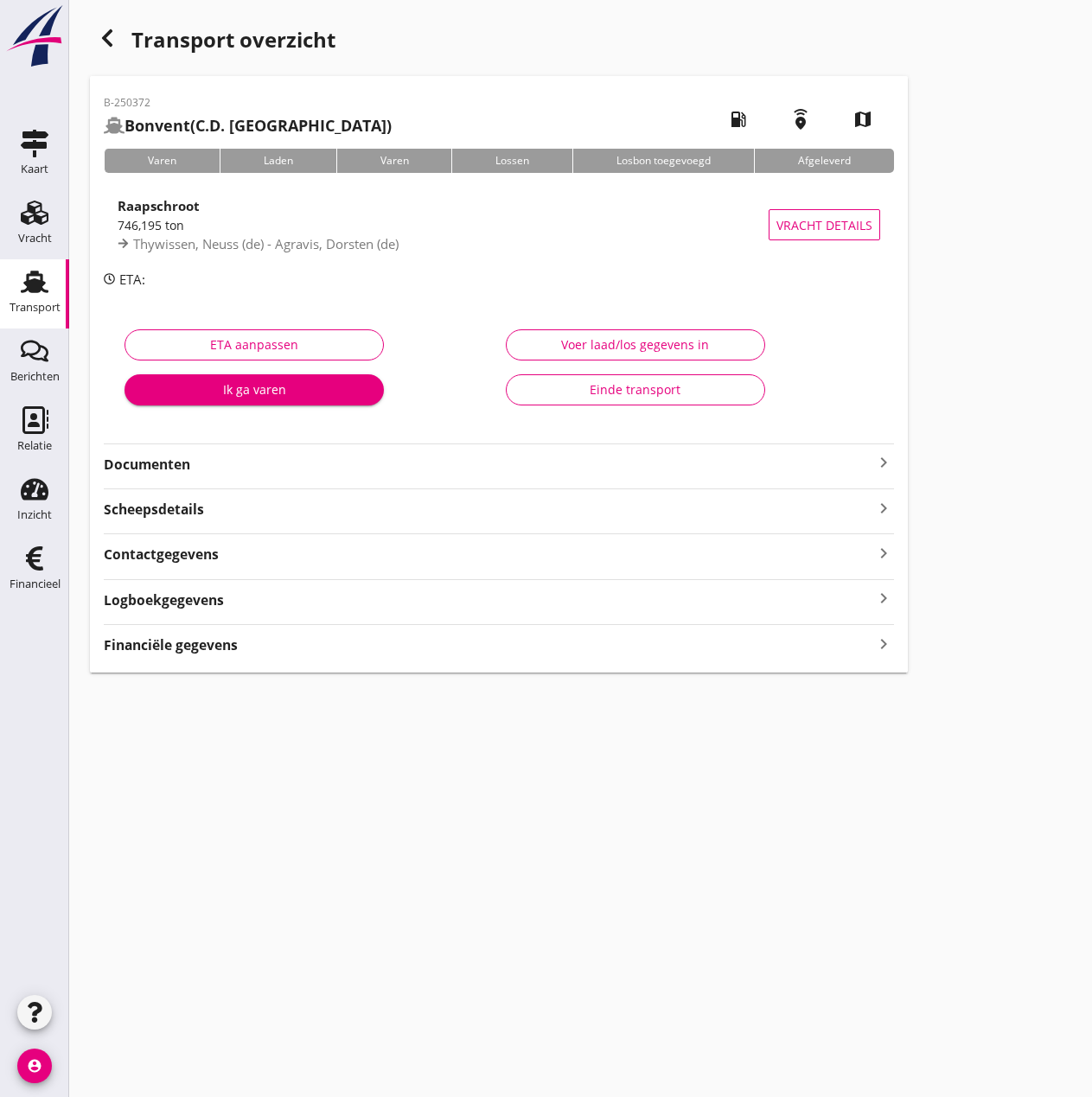
click at [332, 647] on div "Financiële gegevens keyboard_arrow_right" at bounding box center [498, 643] width 790 height 24
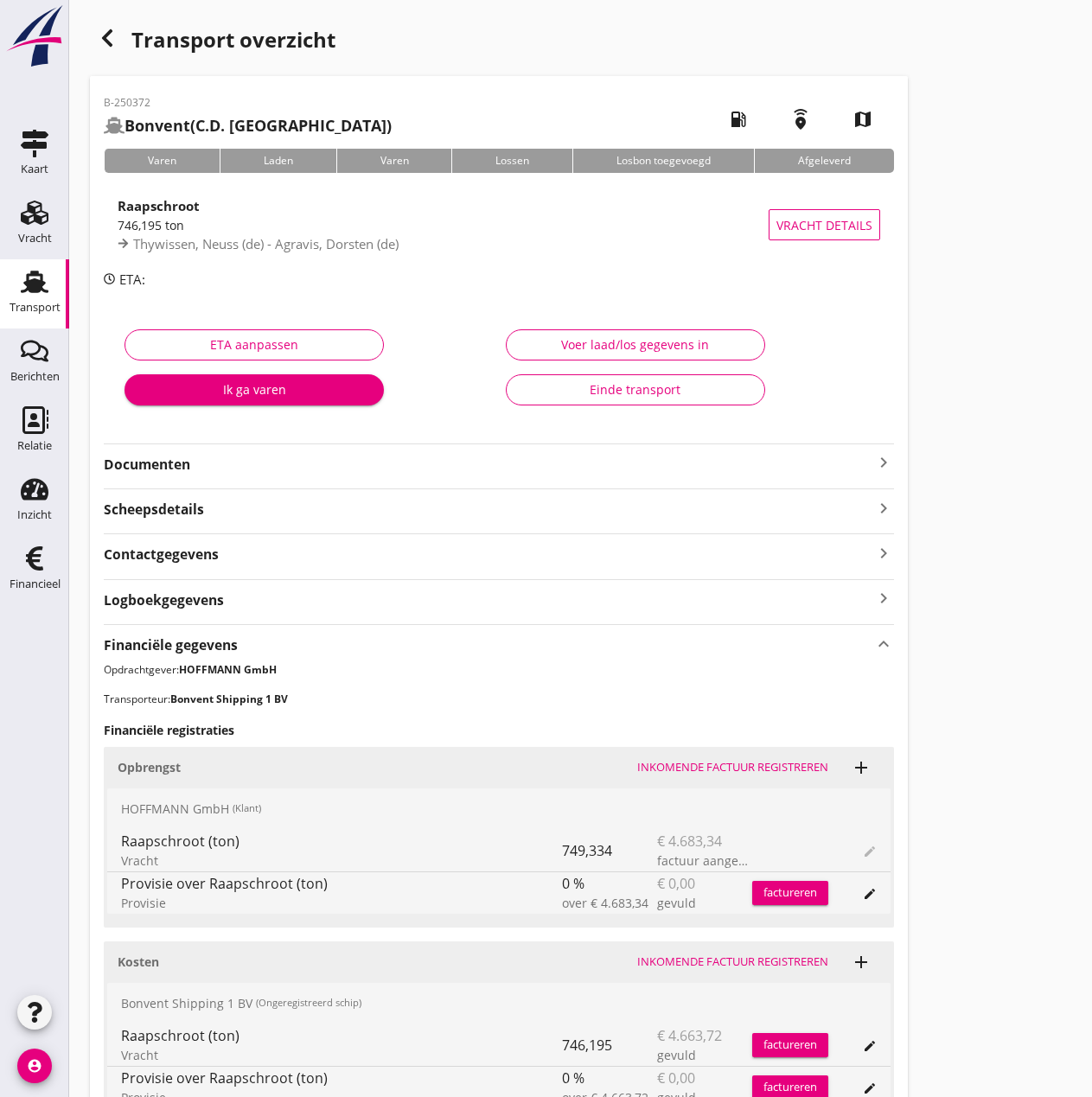
click at [238, 471] on strong "Documenten" at bounding box center [488, 464] width 769 height 20
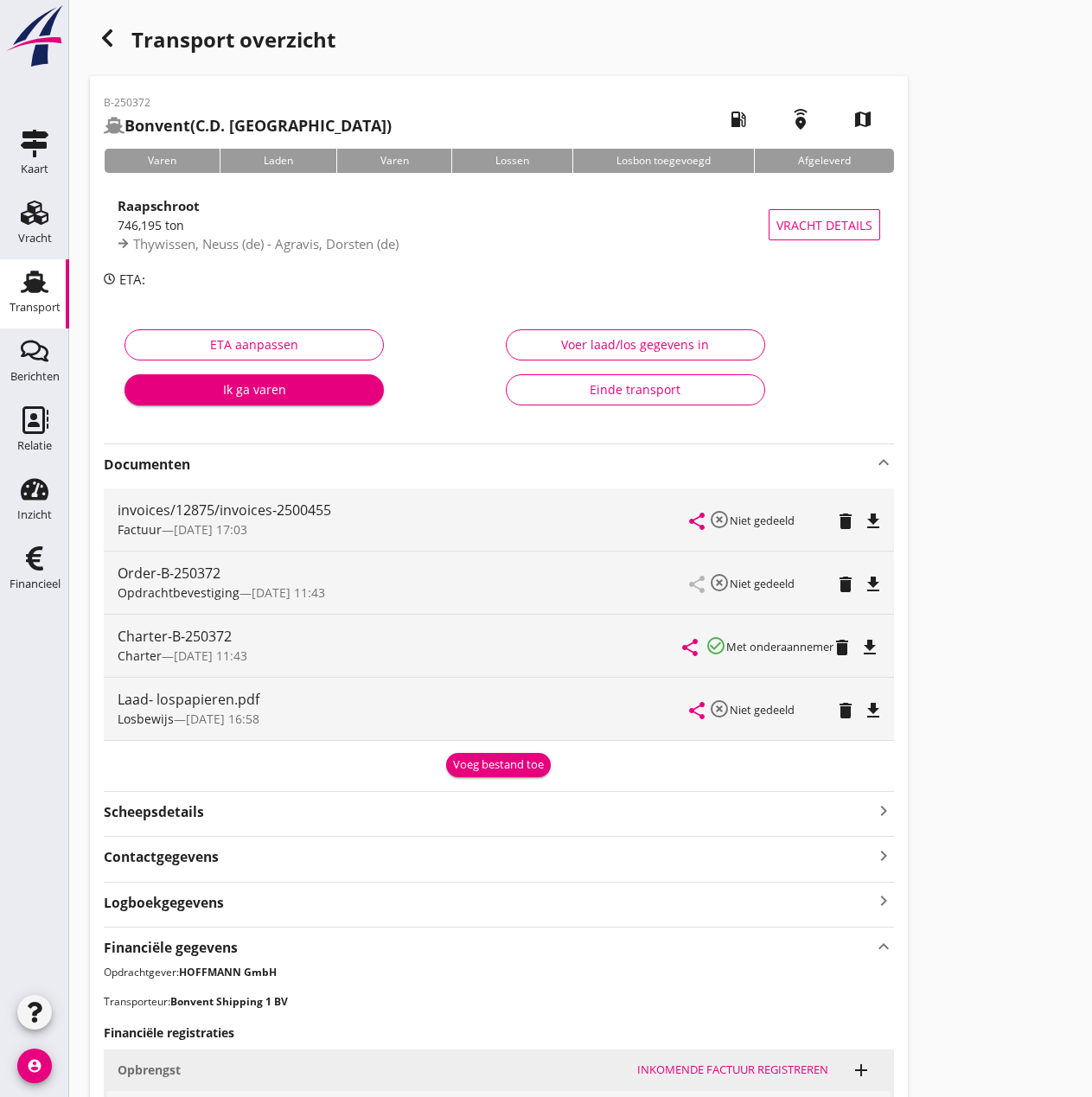
click at [874, 463] on icon "keyboard_arrow_up" at bounding box center [883, 463] width 21 height 21
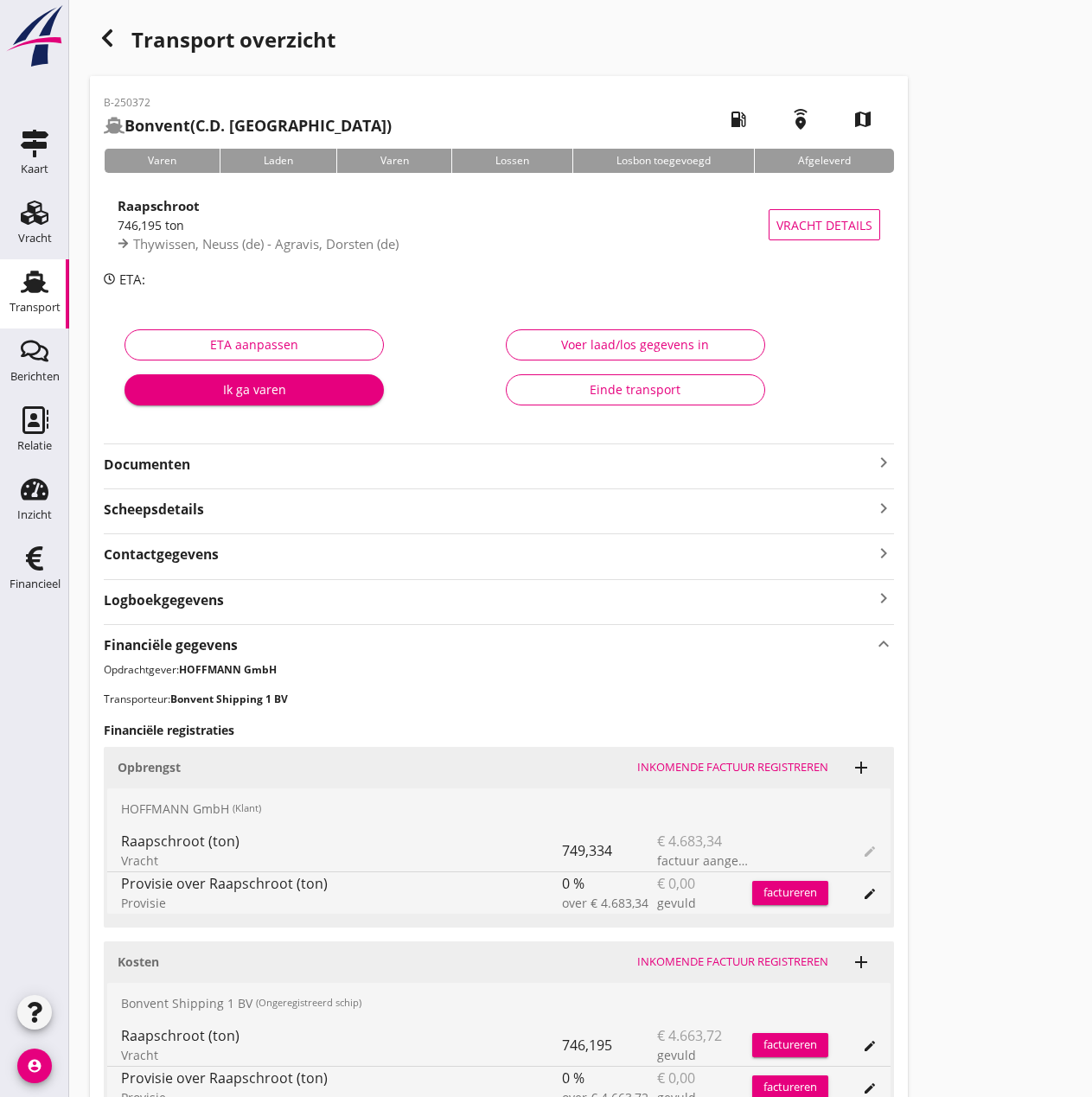
click at [107, 42] on use "button" at bounding box center [107, 38] width 10 height 17
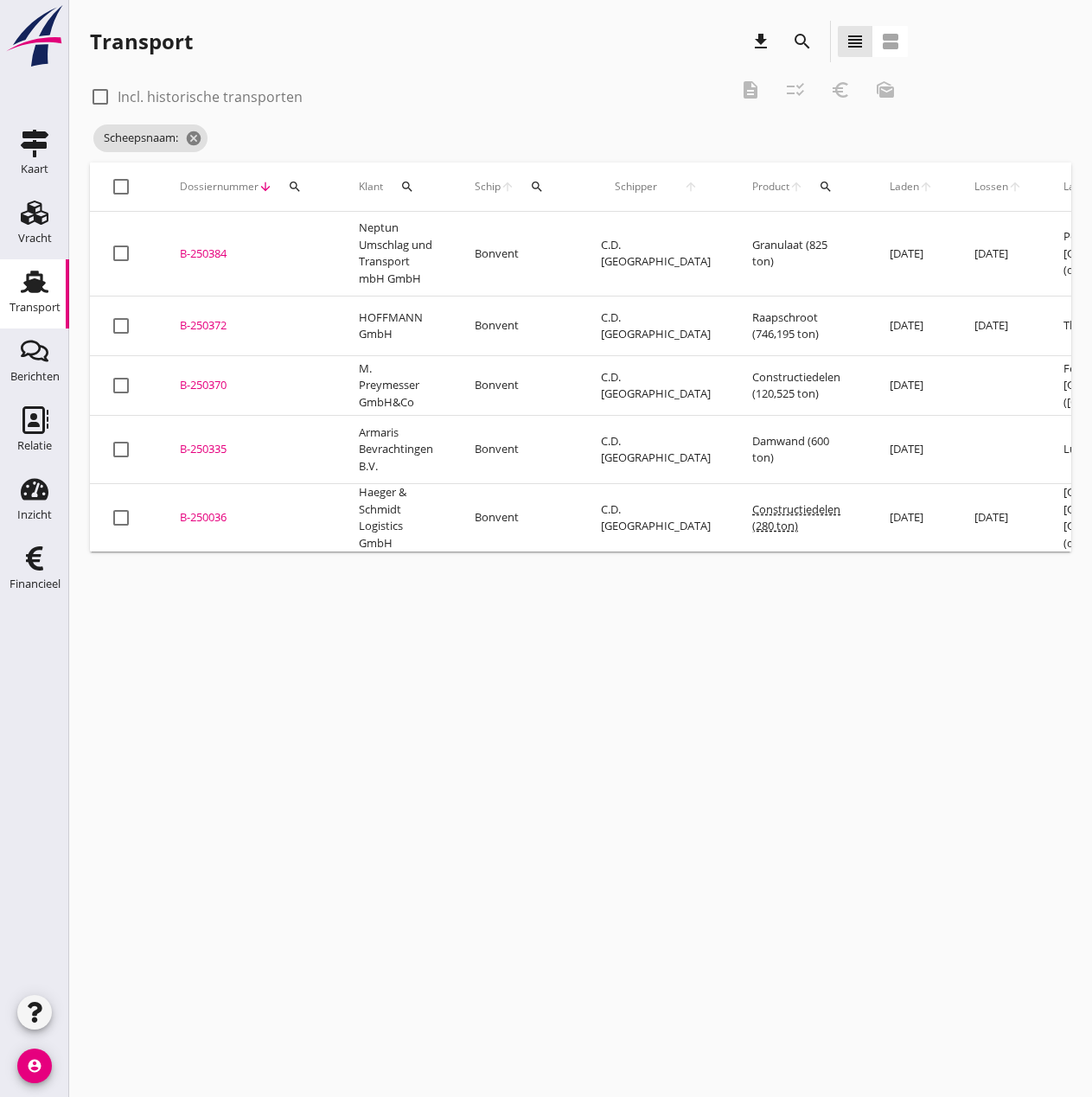
click at [199, 246] on div "B-250384" at bounding box center [249, 254] width 138 height 17
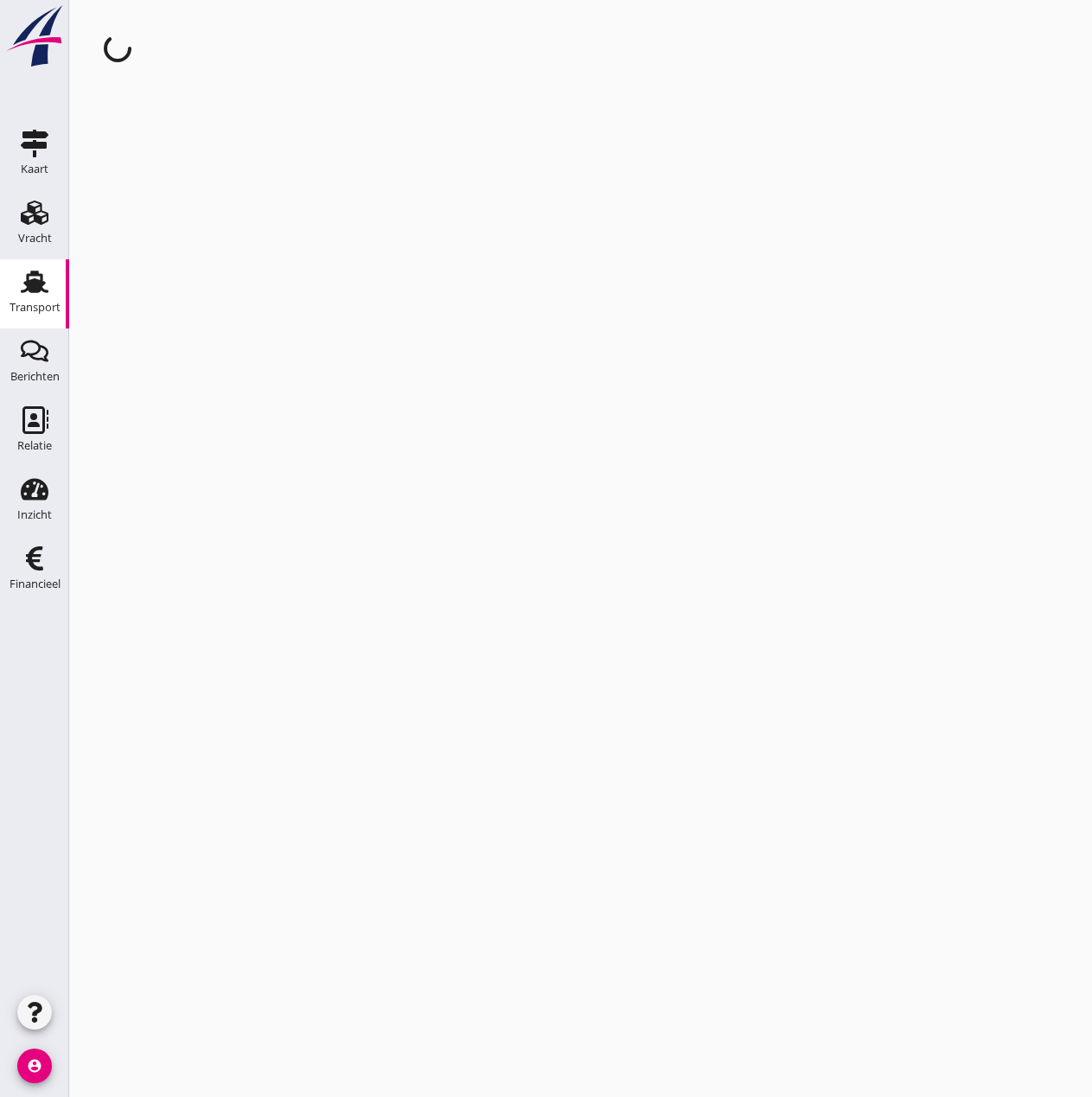
click at [199, 246] on div "cancel You are impersonating another user." at bounding box center [581, 548] width 1023 height 1097
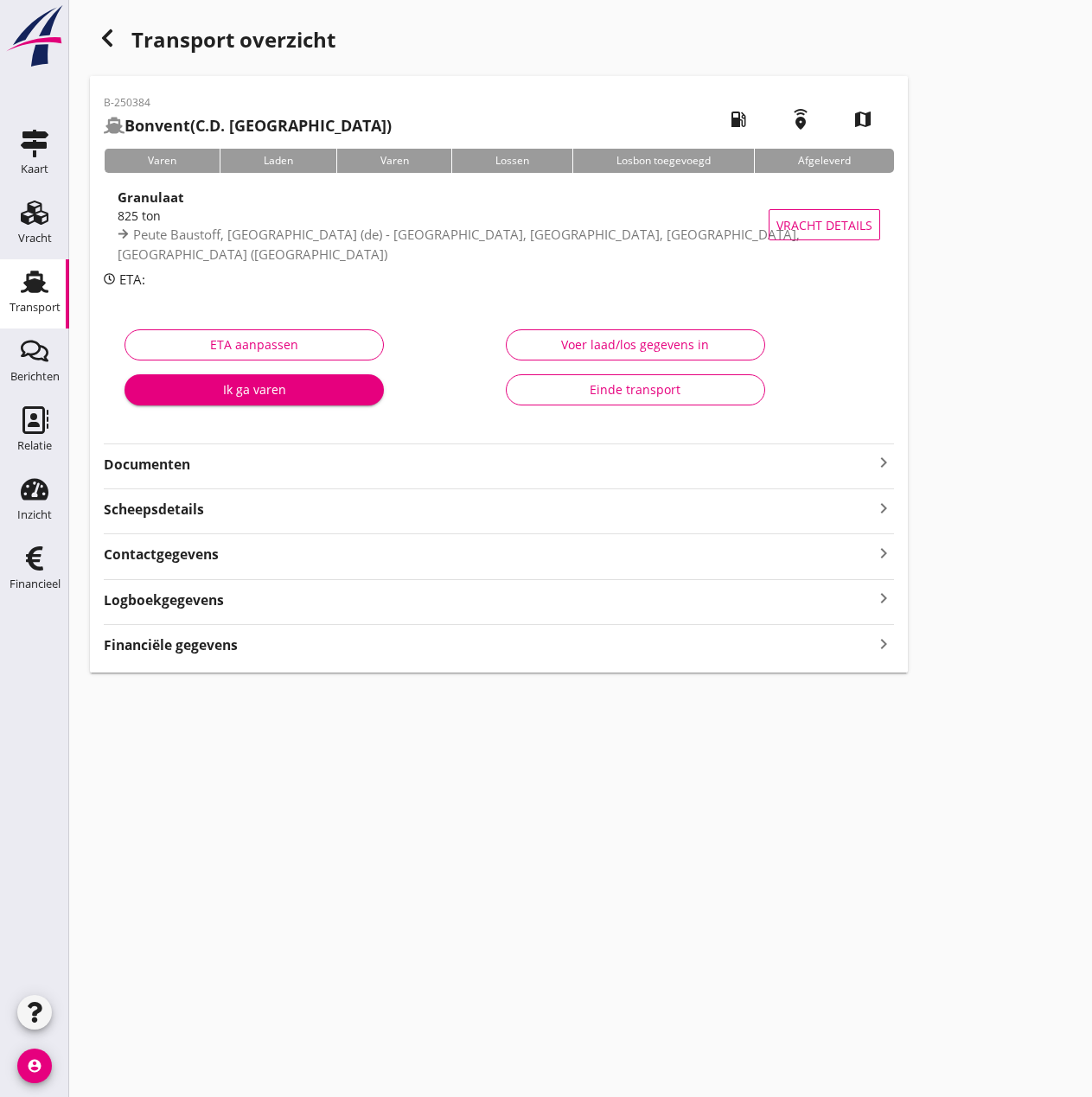
click at [131, 460] on strong "Documenten" at bounding box center [488, 464] width 769 height 20
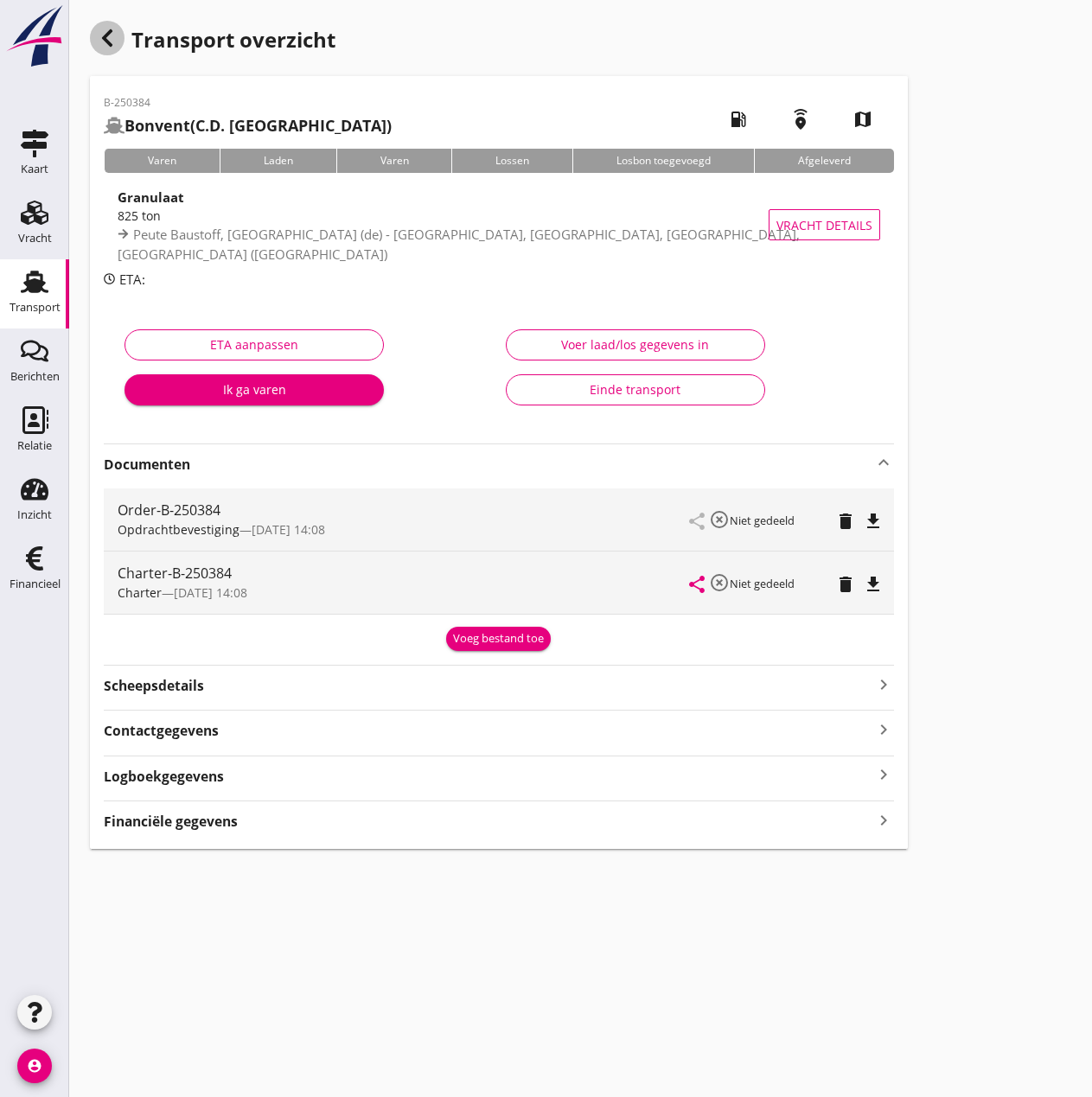
click at [115, 40] on icon "button" at bounding box center [107, 38] width 21 height 21
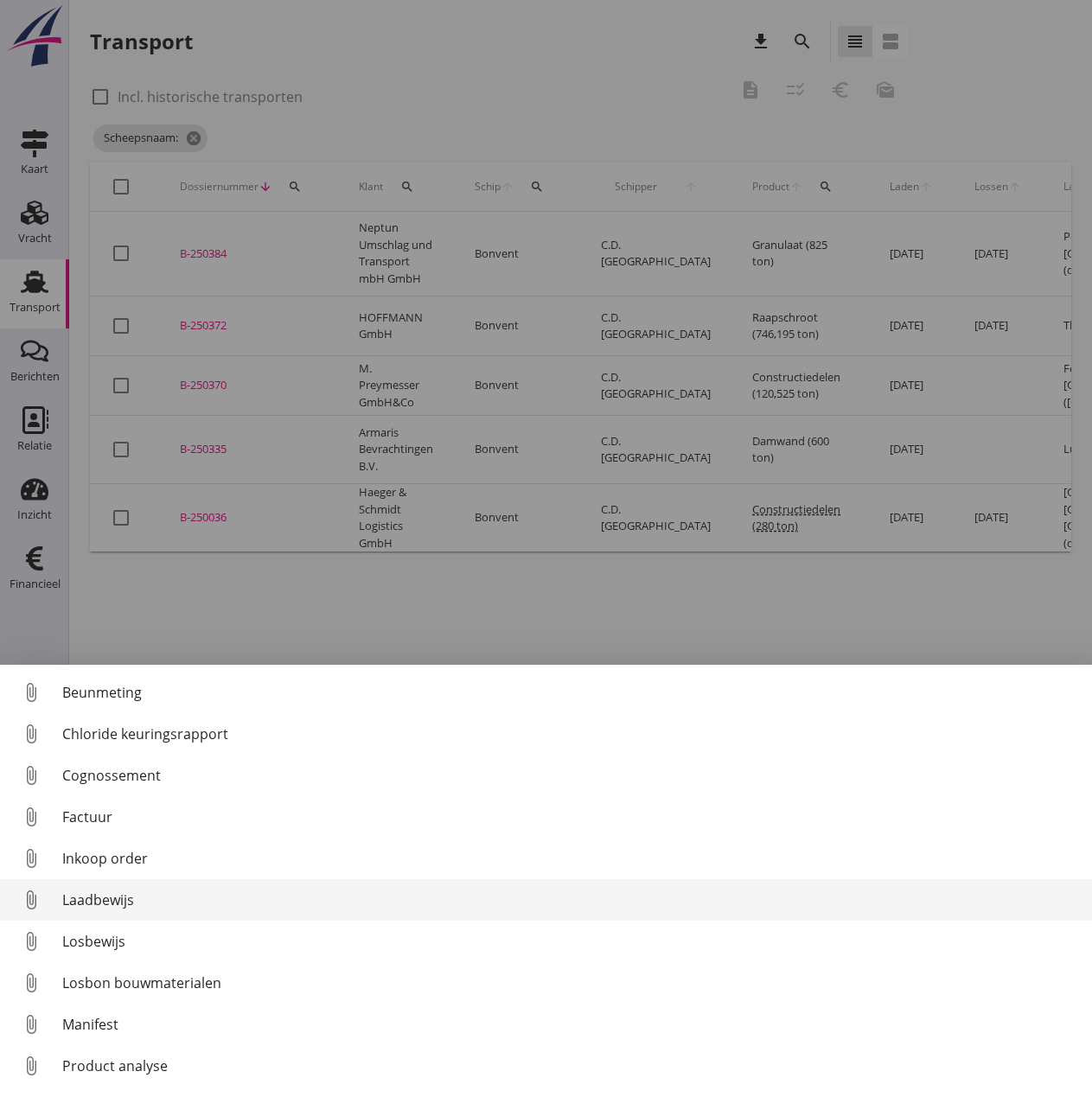
click at [93, 889] on link "attach_file Laadbewijs" at bounding box center [546, 901] width 1092 height 42
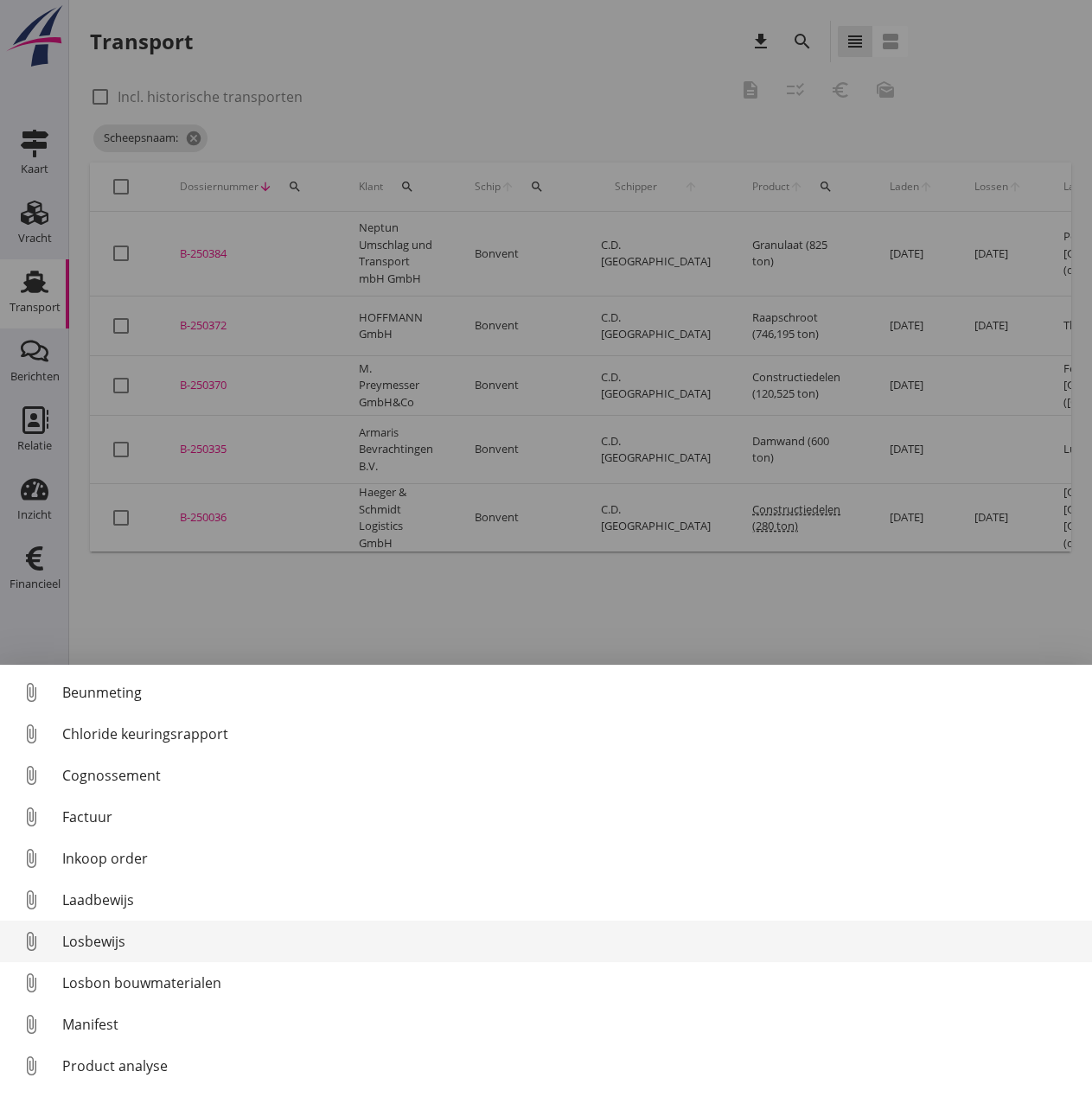
click at [83, 939] on div "Losbewijs" at bounding box center [570, 941] width 1016 height 21
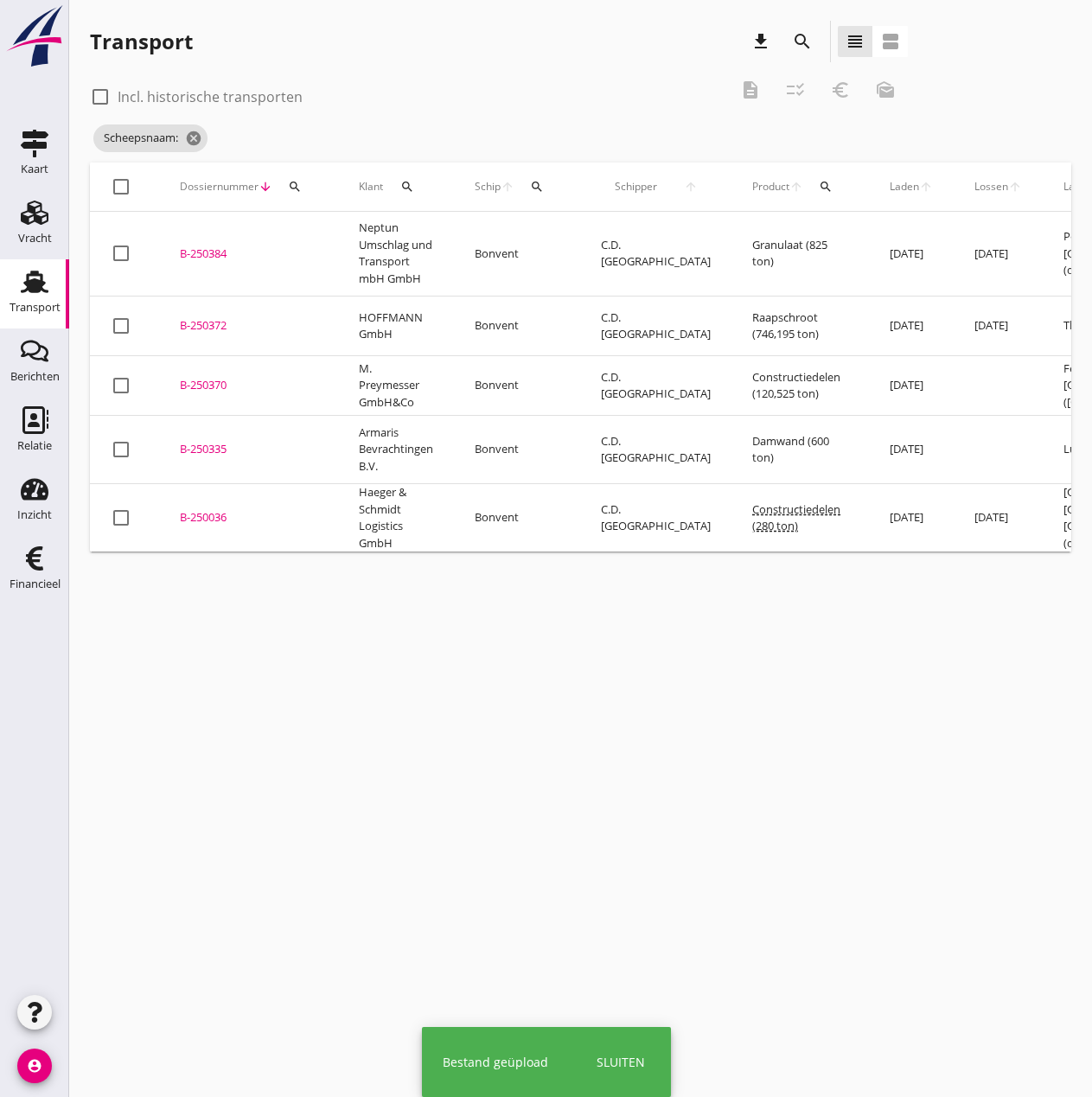
click at [203, 246] on div "B-250384" at bounding box center [249, 254] width 138 height 17
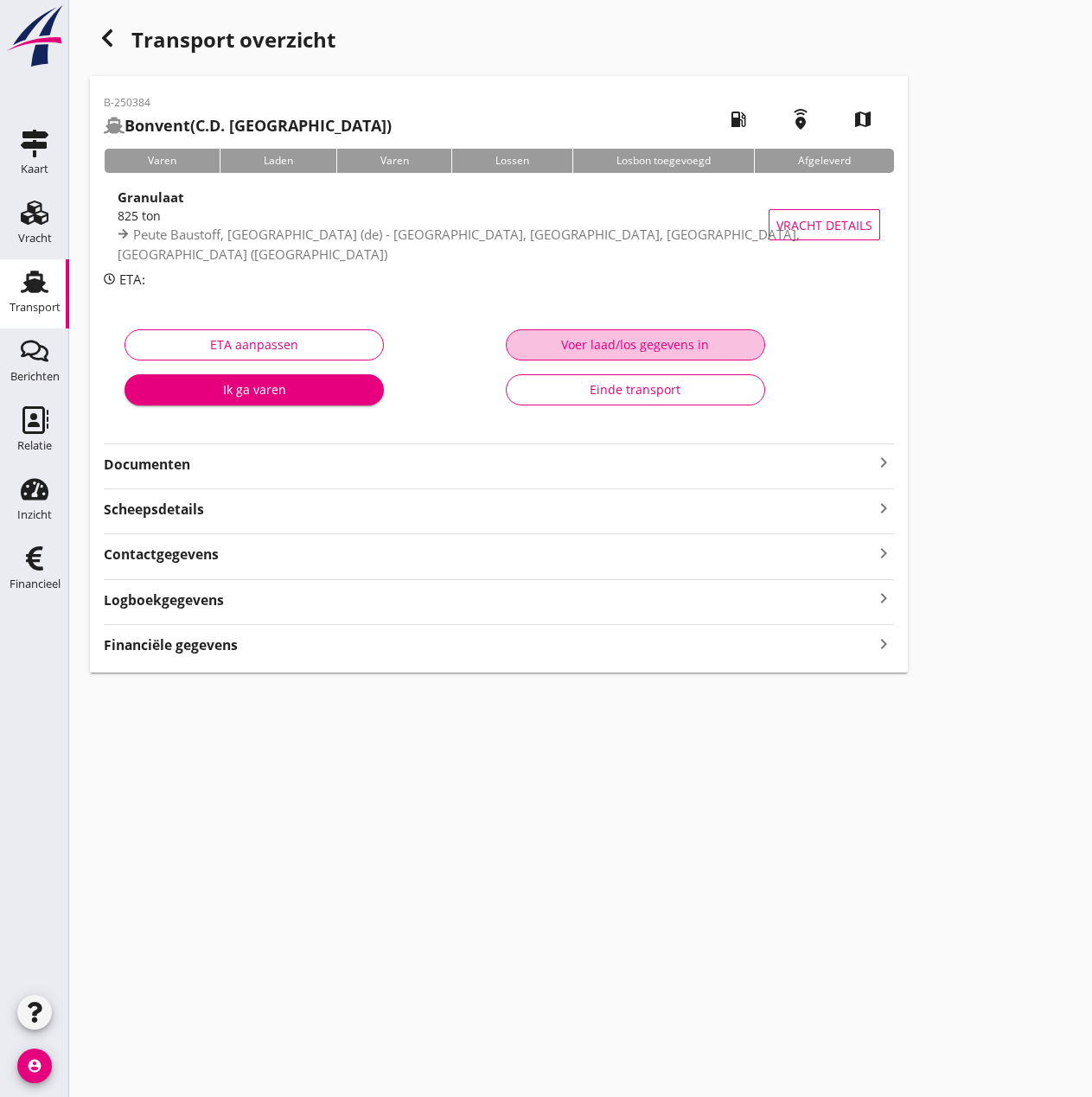
click at [583, 345] on div "Voer laad/los gegevens in" at bounding box center [636, 344] width 230 height 18
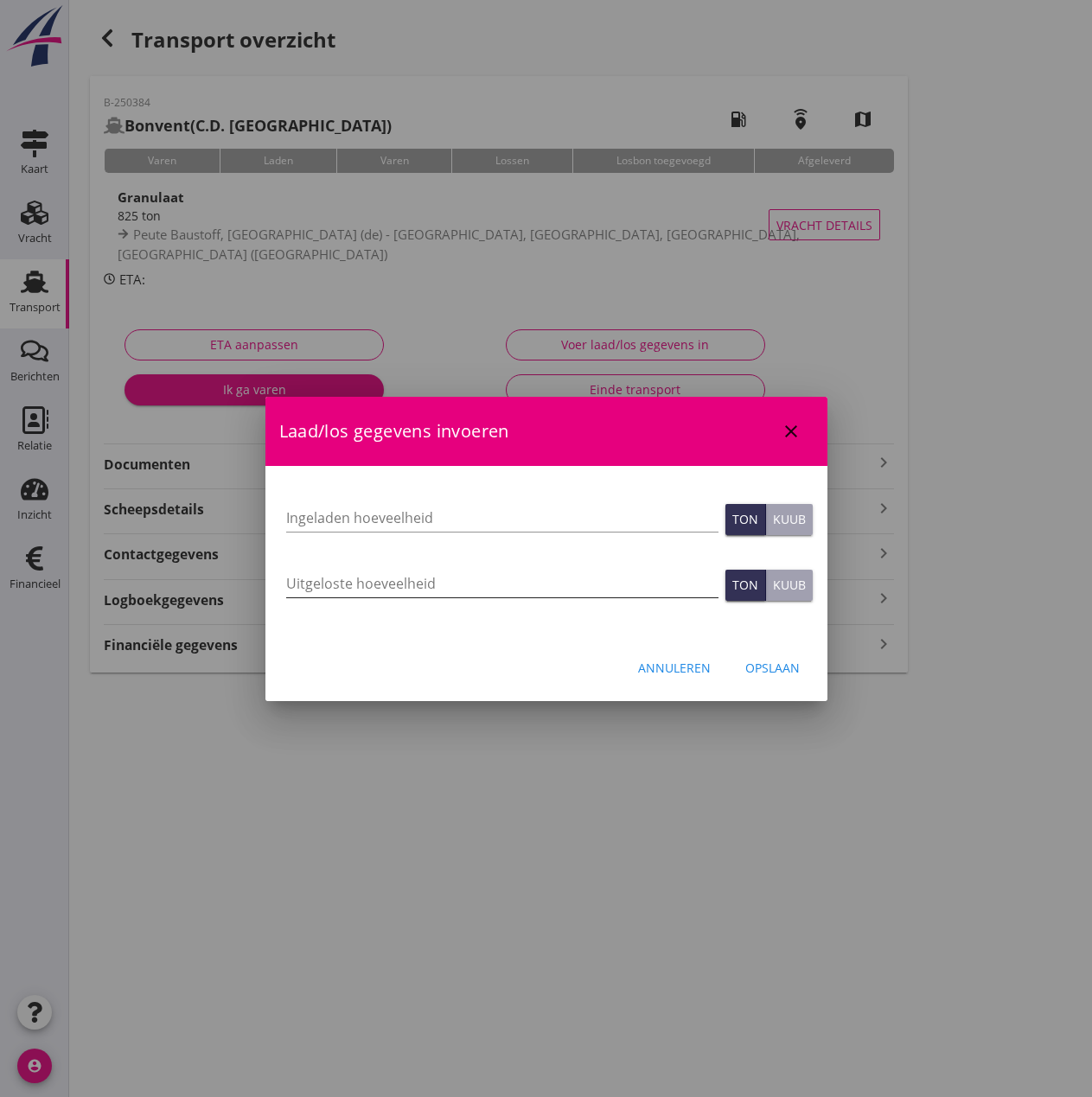
click at [318, 585] on input "Uitgeloste hoeveelheid" at bounding box center [503, 583] width 433 height 28
click at [310, 519] on input "Ingeladen hoeveelheid" at bounding box center [503, 517] width 433 height 28
type input "811.69"
click at [321, 565] on div "Uitgeloste hoeveelheid" at bounding box center [503, 587] width 433 height 55
click at [308, 579] on input "Uitgeloste hoeveelheid" at bounding box center [503, 583] width 433 height 28
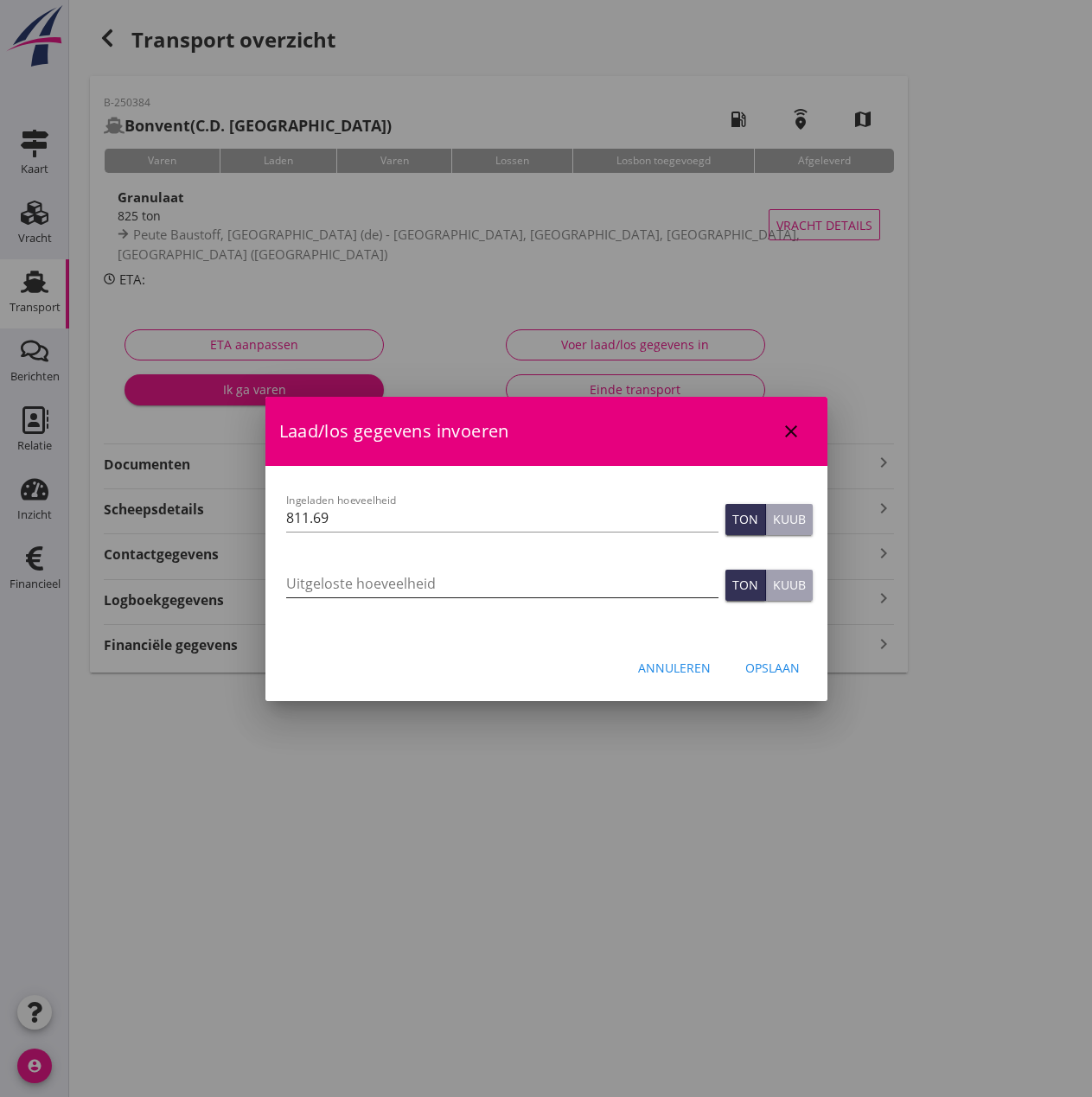
click at [302, 584] on input "Uitgeloste hoeveelheid" at bounding box center [503, 583] width 433 height 28
drag, startPoint x: 356, startPoint y: 579, endPoint x: 182, endPoint y: 569, distance: 174.3
click at [182, 569] on div "[EMAIL_ADDRESS][DOMAIN_NAME] Klant emailadres [PERSON_NAME][EMAIL_ADDRESS][DOMA…" at bounding box center [546, 548] width 1092 height 1097
type input "821.060"
drag, startPoint x: 355, startPoint y: 529, endPoint x: 243, endPoint y: 518, distance: 112.5
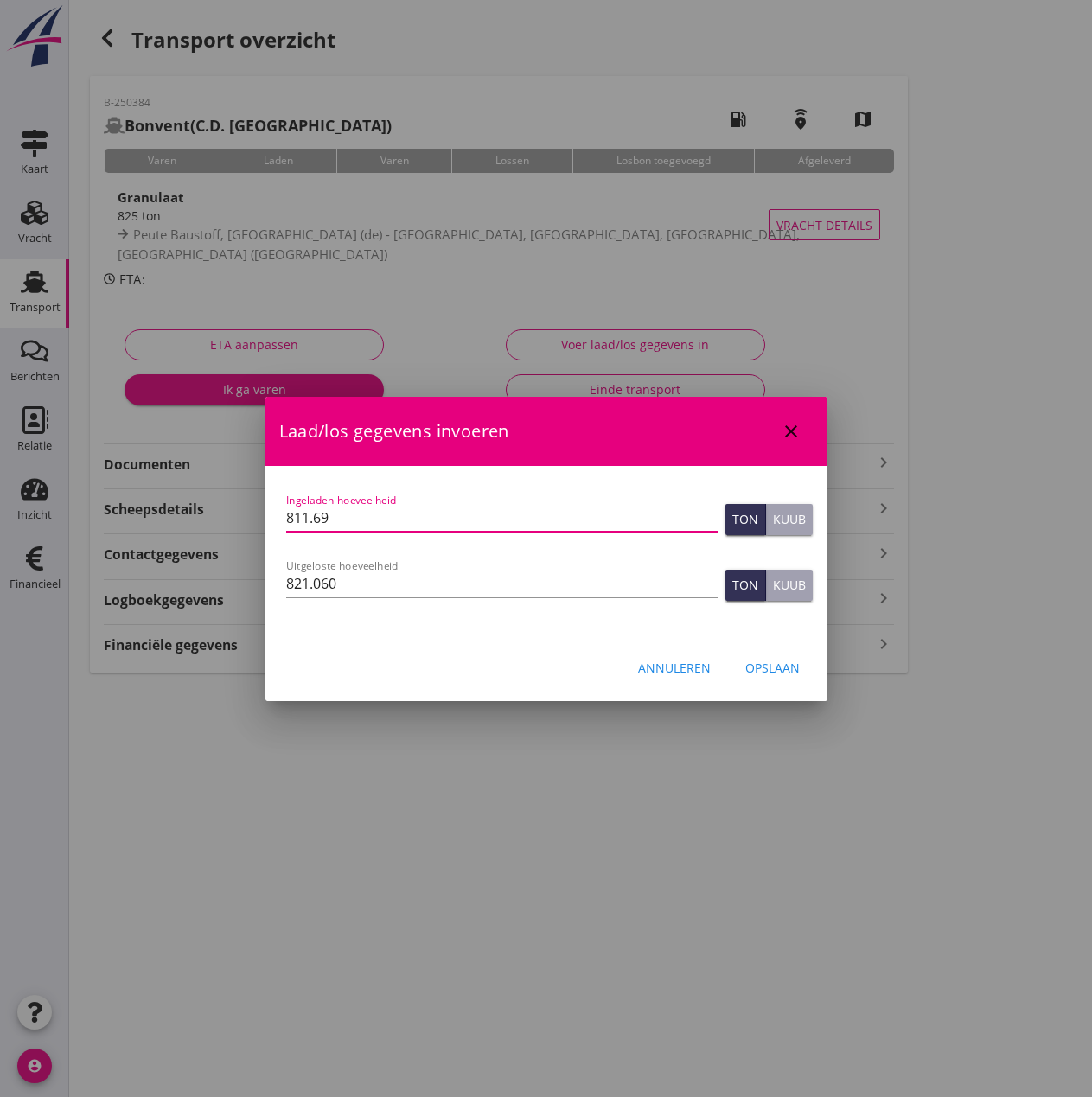
click at [249, 521] on div "[EMAIL_ADDRESS][DOMAIN_NAME] Klant emailadres [PERSON_NAME][EMAIL_ADDRESS][DOMA…" at bounding box center [546, 548] width 1092 height 1097
type input "821.060"
click at [767, 666] on div "Opslaan" at bounding box center [771, 667] width 54 height 18
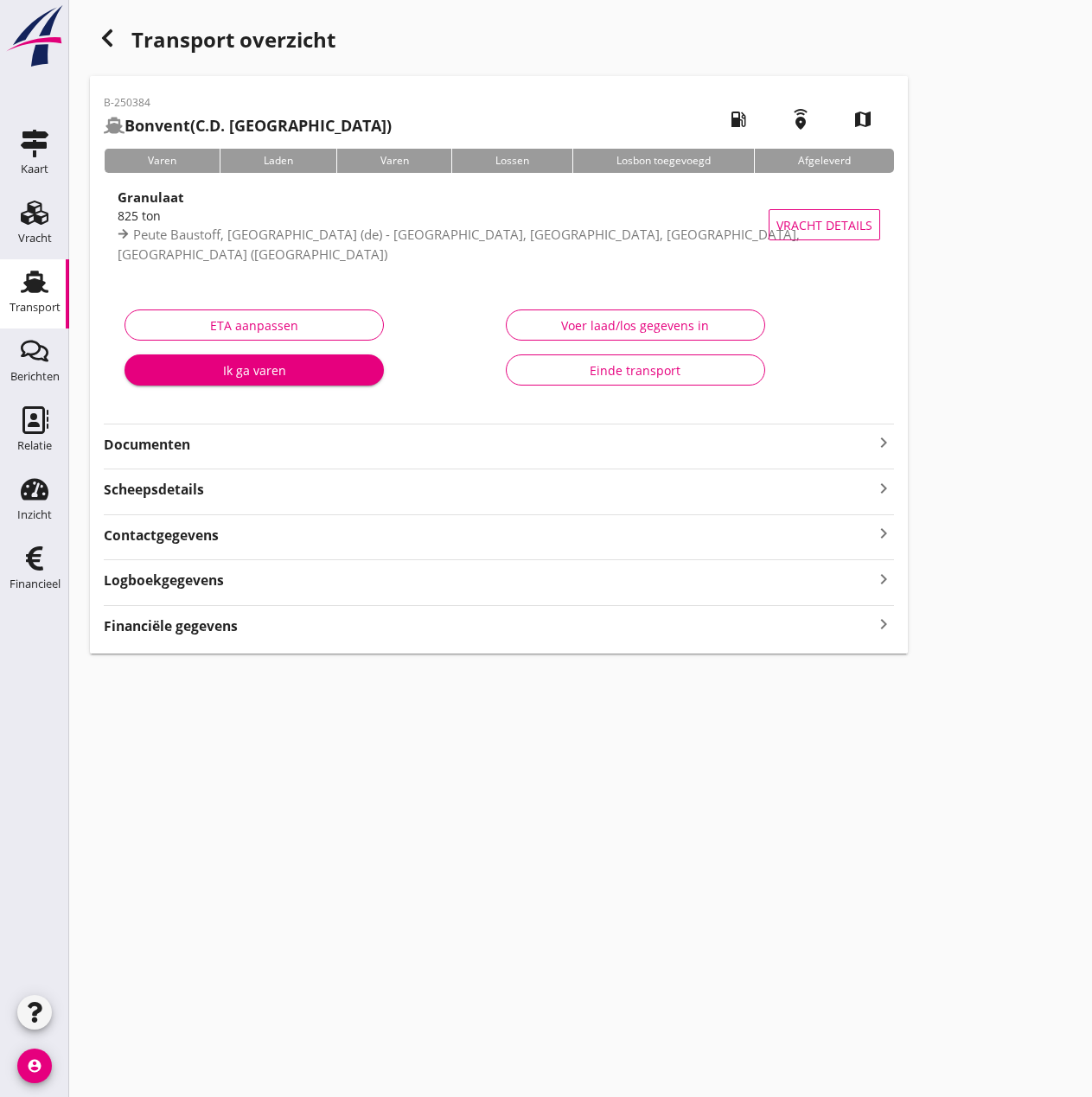
click at [205, 625] on strong "Financiële gegevens" at bounding box center [170, 626] width 134 height 20
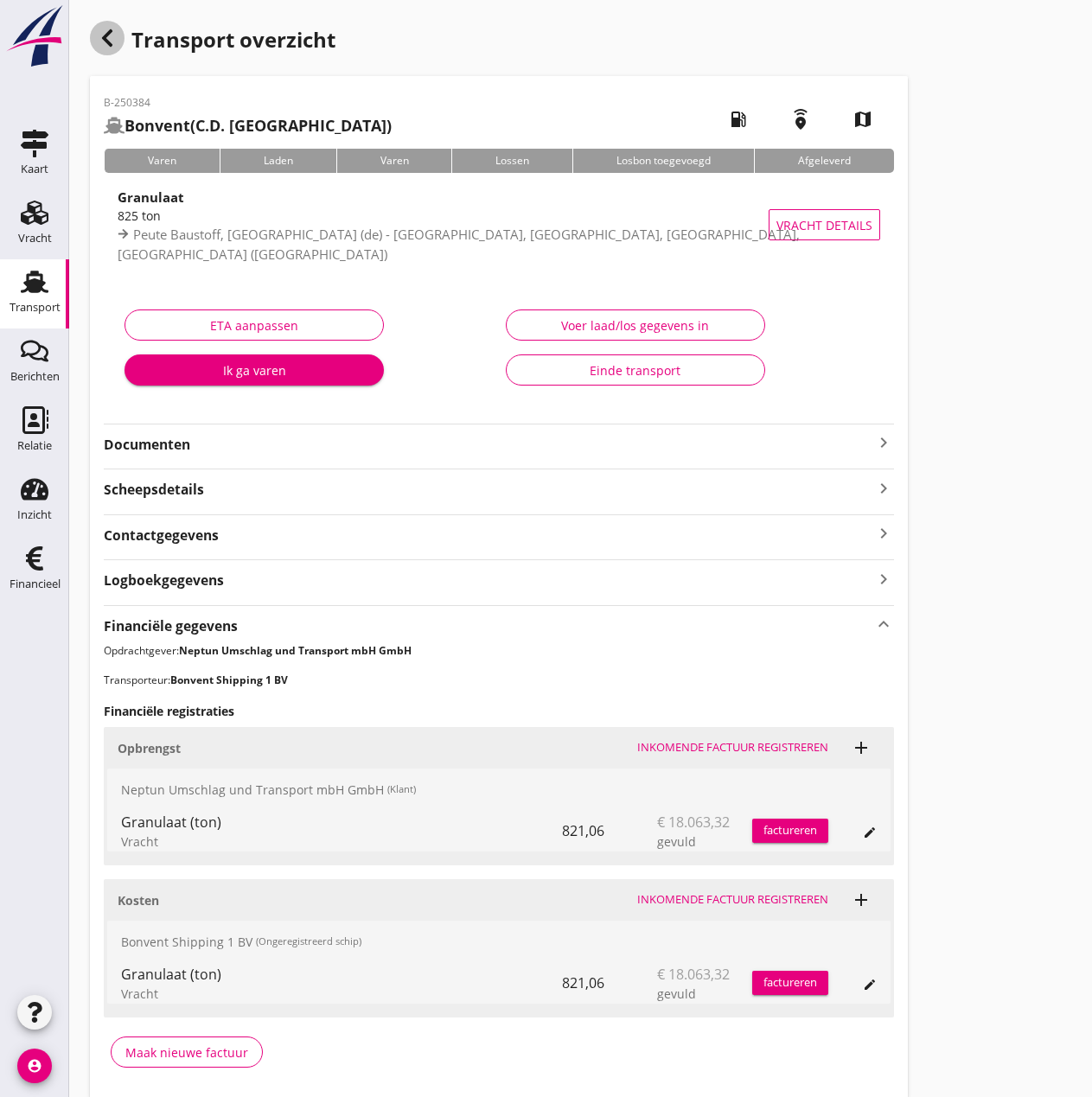
click at [108, 30] on icon "button" at bounding box center [107, 38] width 21 height 21
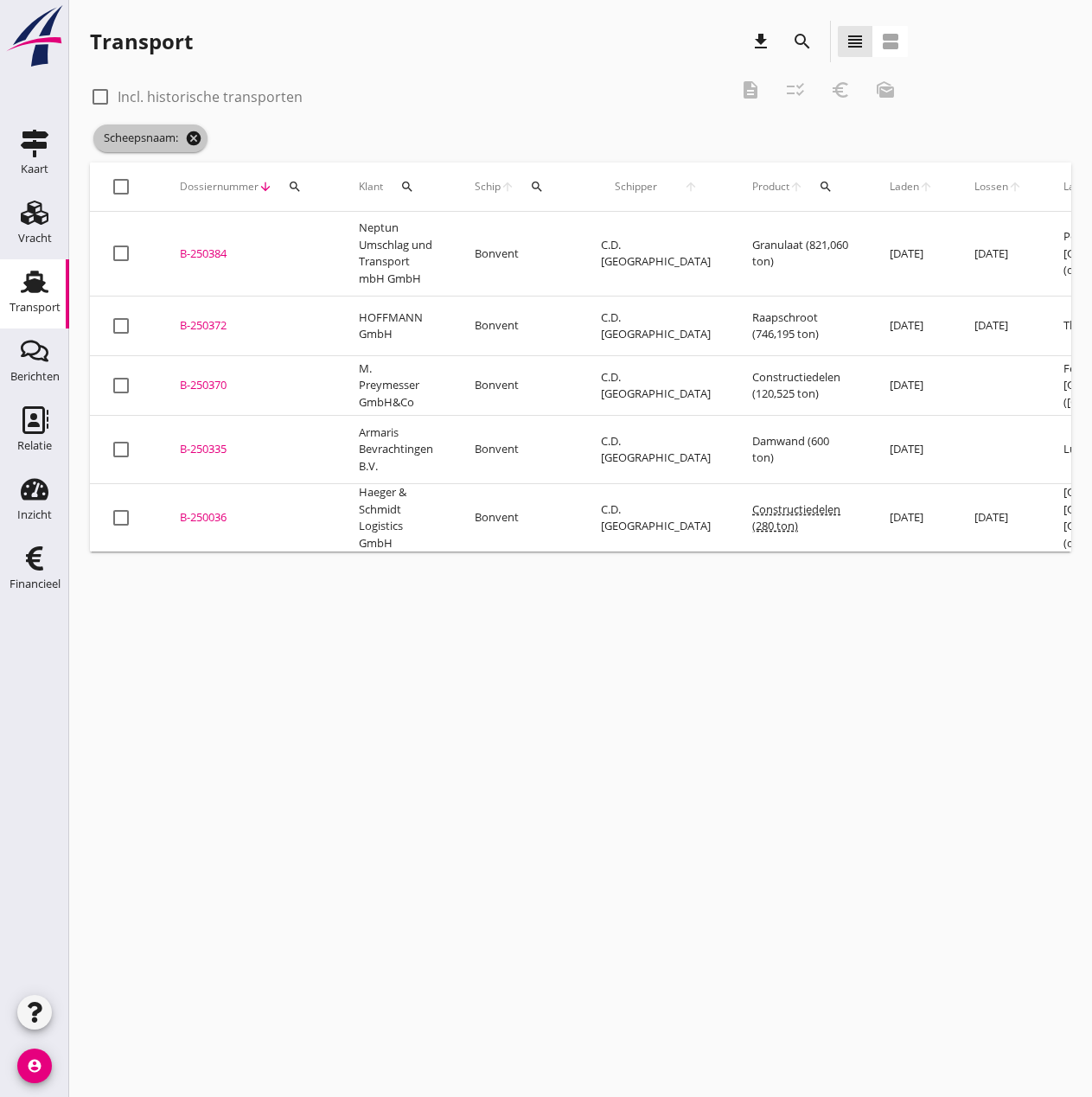
click at [191, 137] on icon "cancel" at bounding box center [194, 139] width 17 height 17
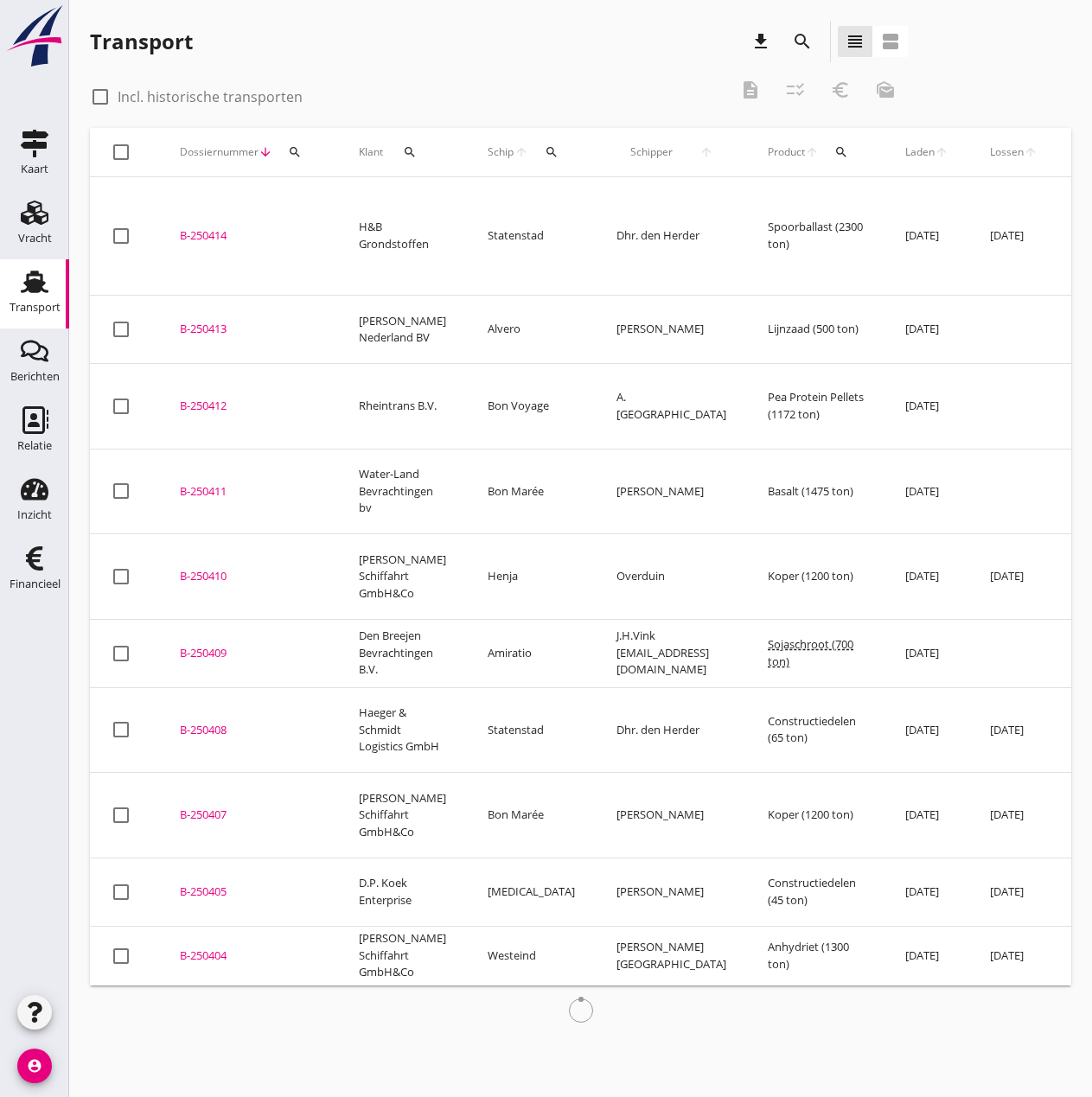
click at [300, 156] on icon "search" at bounding box center [294, 152] width 14 height 14
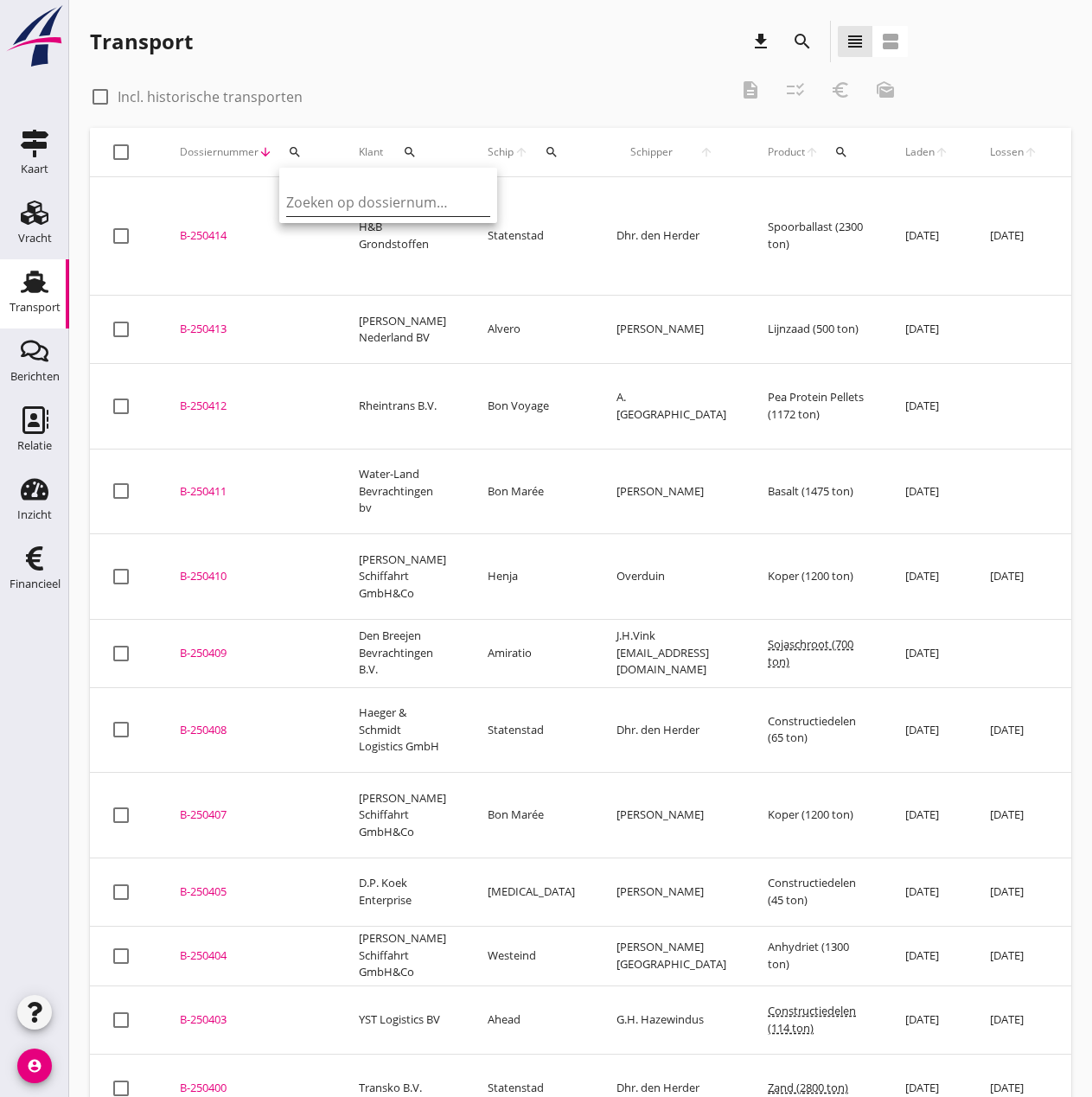
click at [319, 208] on input "Zoeken op dossiernummer..." at bounding box center [377, 202] width 180 height 28
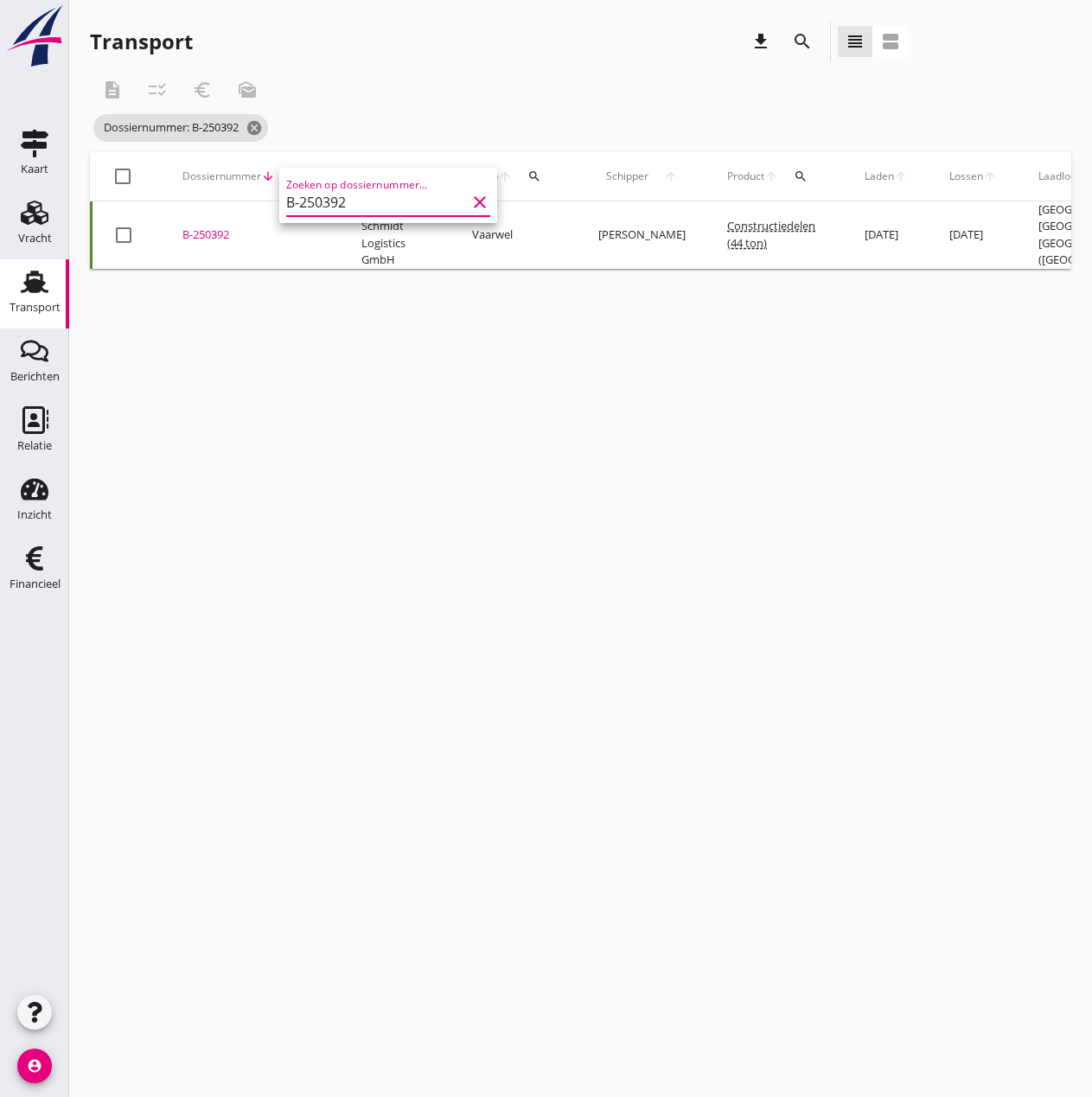
type input "B-250392"
click at [206, 236] on div "B-250392" at bounding box center [250, 235] width 138 height 17
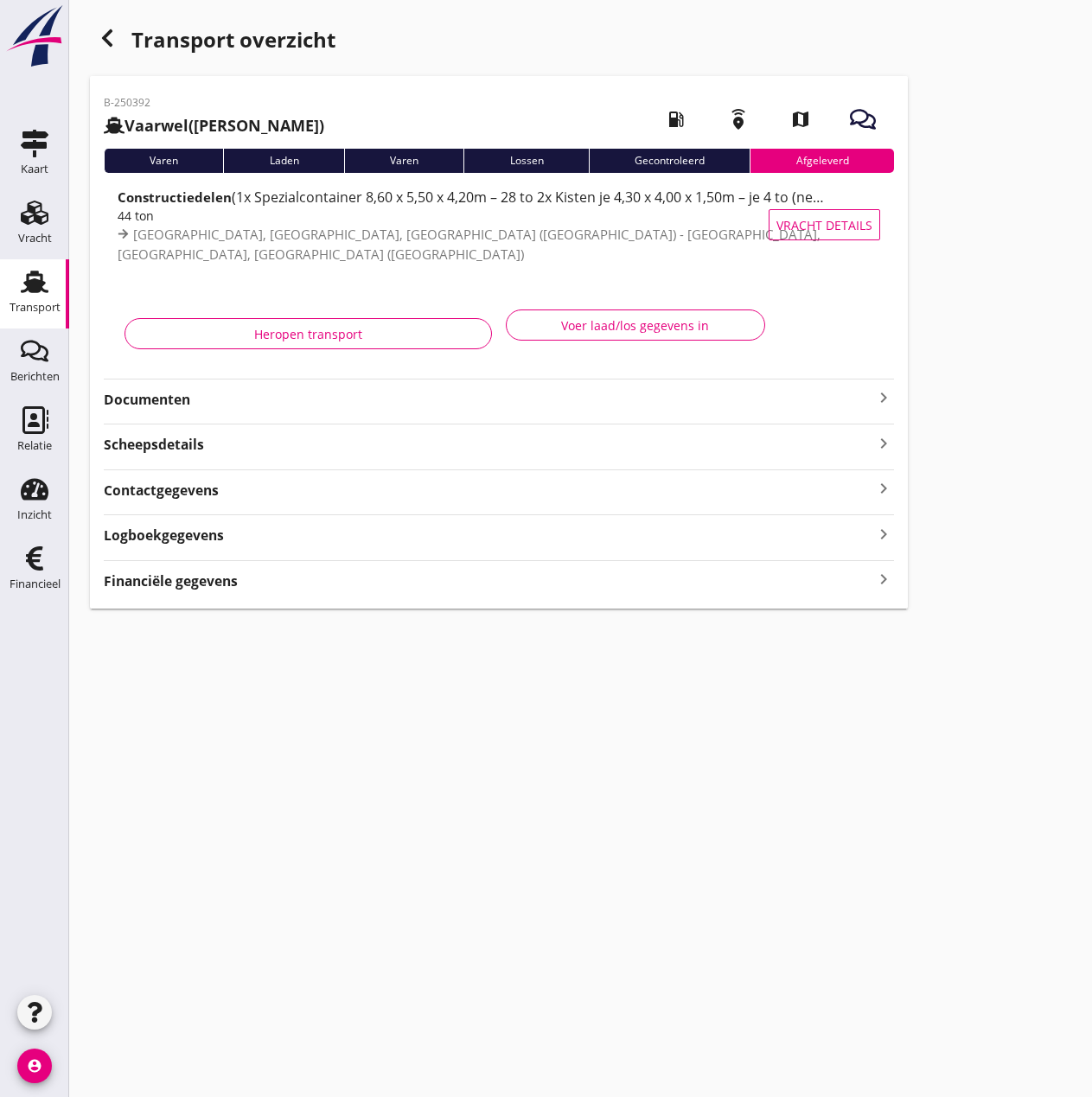
click at [194, 583] on strong "Financiële gegevens" at bounding box center [170, 581] width 134 height 20
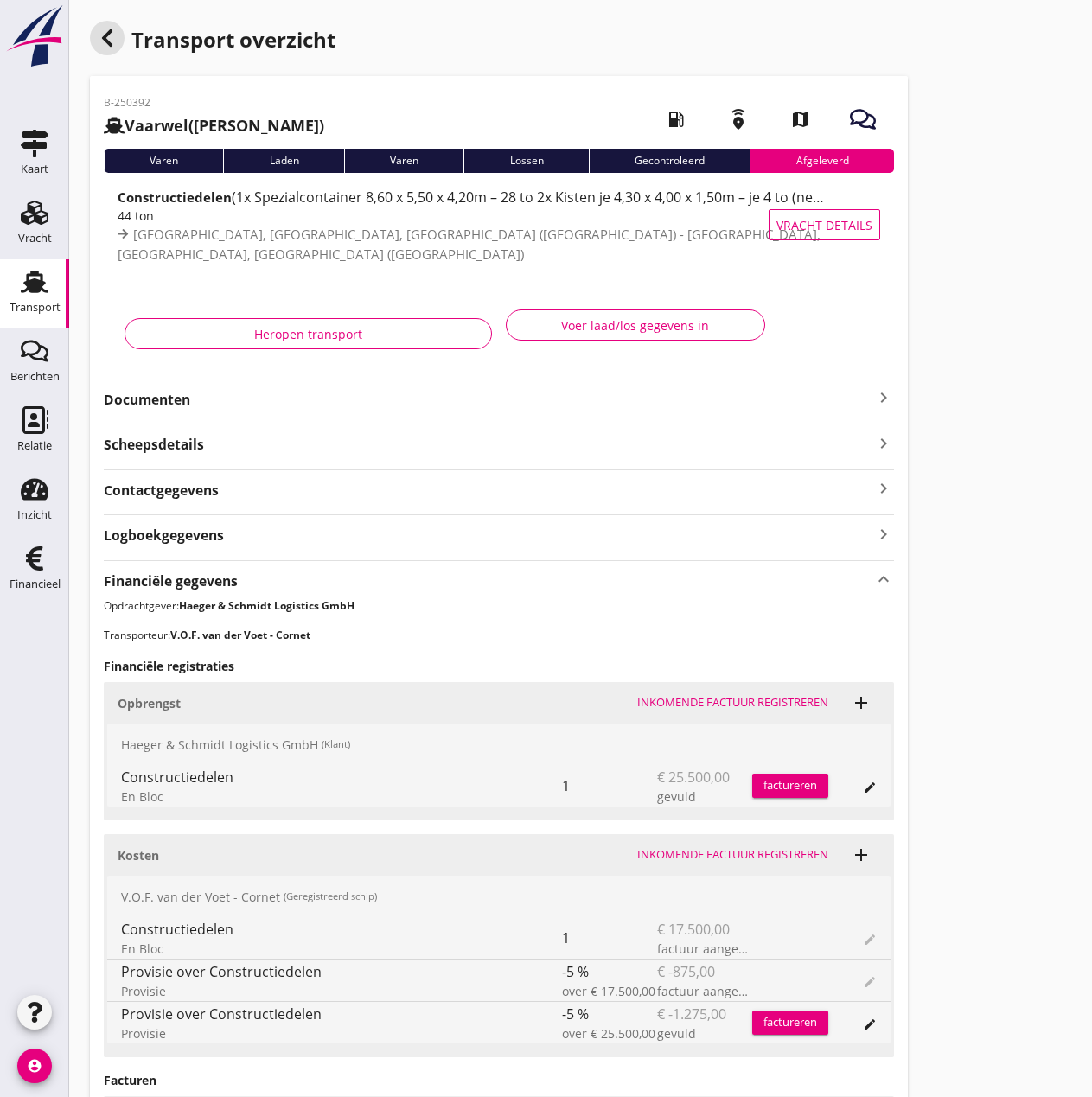
drag, startPoint x: 113, startPoint y: 43, endPoint x: 524, endPoint y: 384, distance: 534.0
click at [113, 43] on icon "button" at bounding box center [107, 38] width 21 height 21
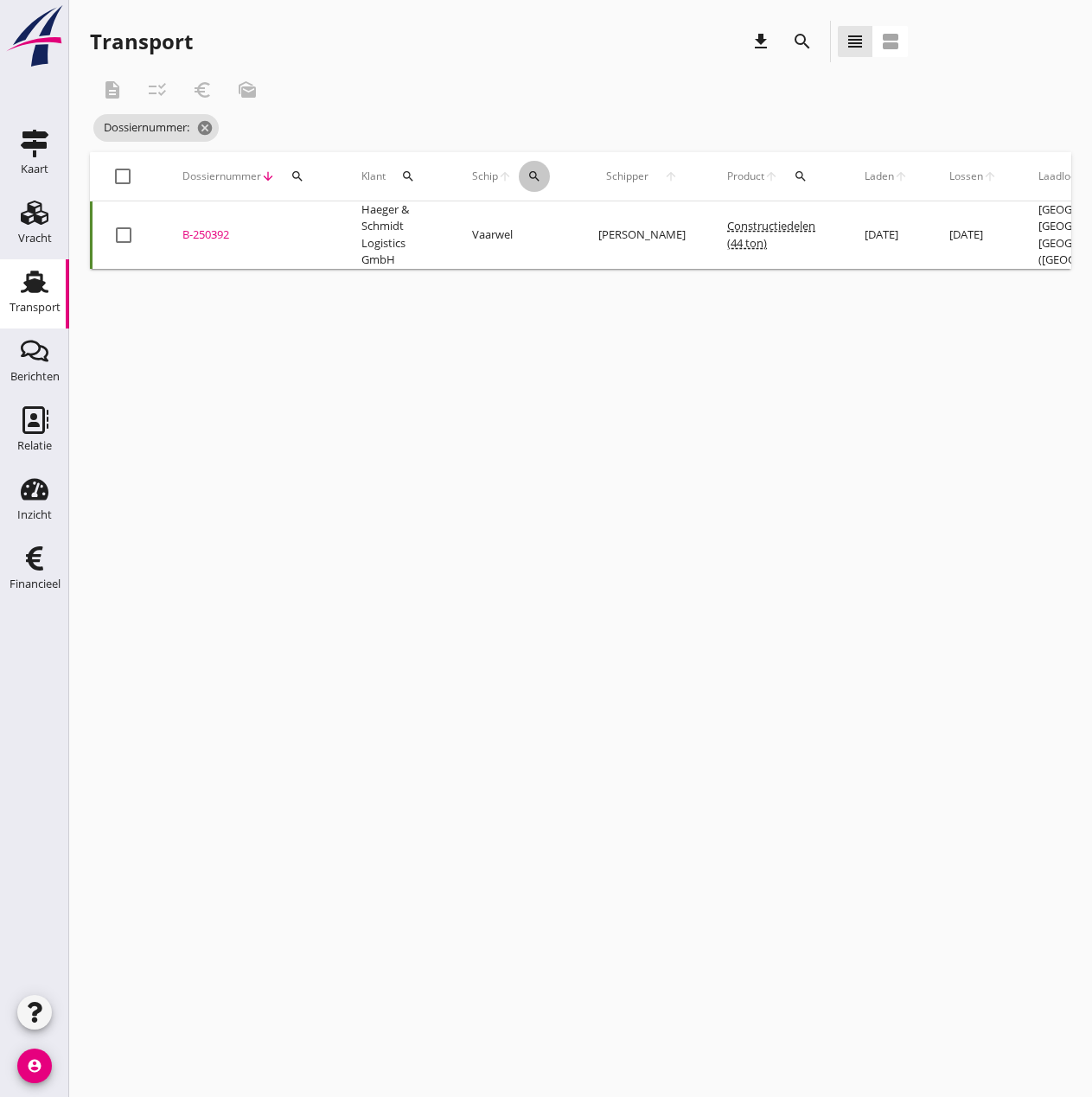
click at [546, 179] on div "search" at bounding box center [534, 177] width 31 height 14
click at [561, 225] on input "Zoek op (scheeps)naam" at bounding box center [617, 226] width 180 height 28
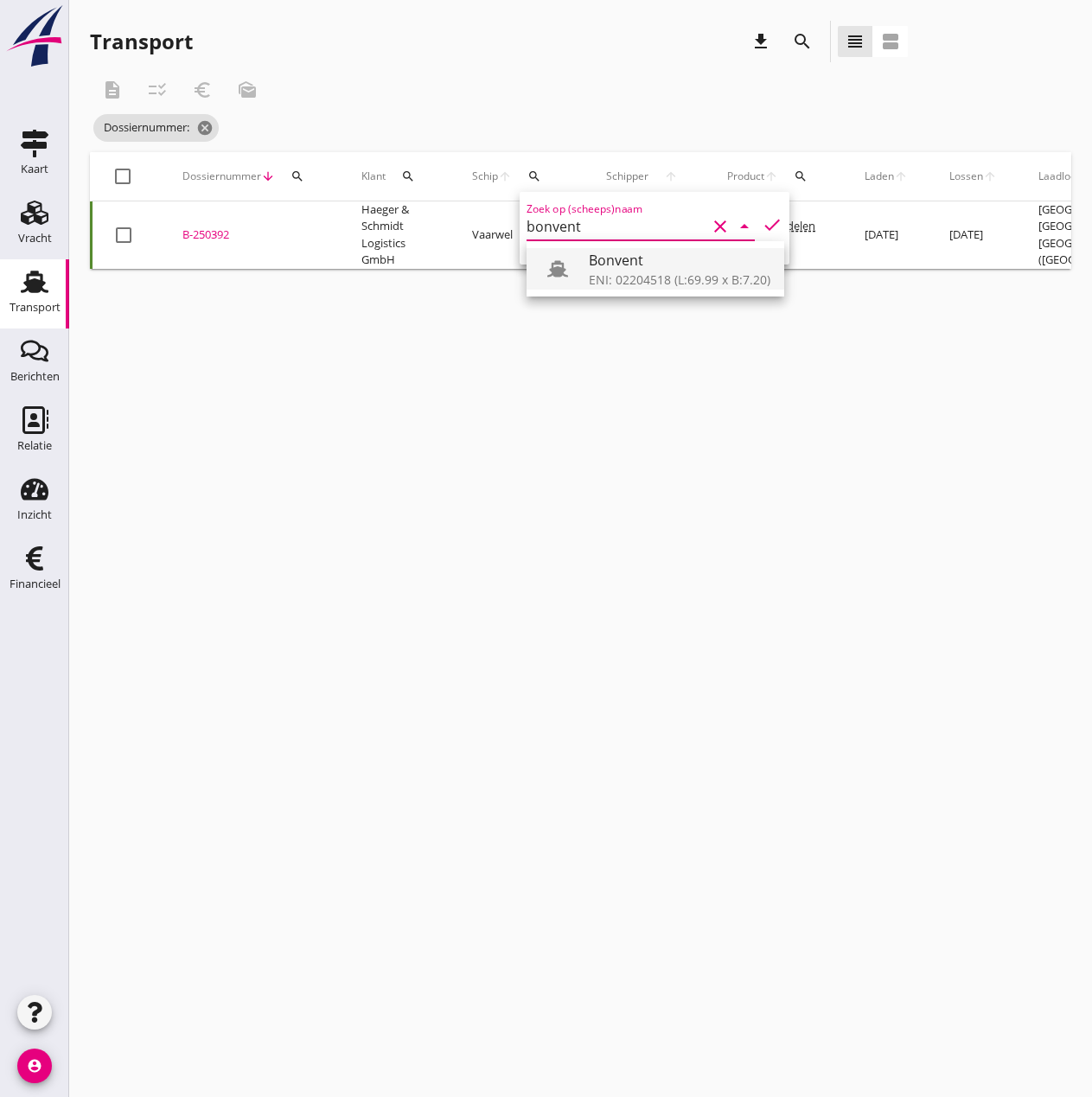
click at [593, 271] on div "ENI: 02204518 (L:69.99 x B:7.20)" at bounding box center [679, 279] width 181 height 18
click at [762, 227] on icon "check" at bounding box center [772, 225] width 21 height 21
type input "Bonvent"
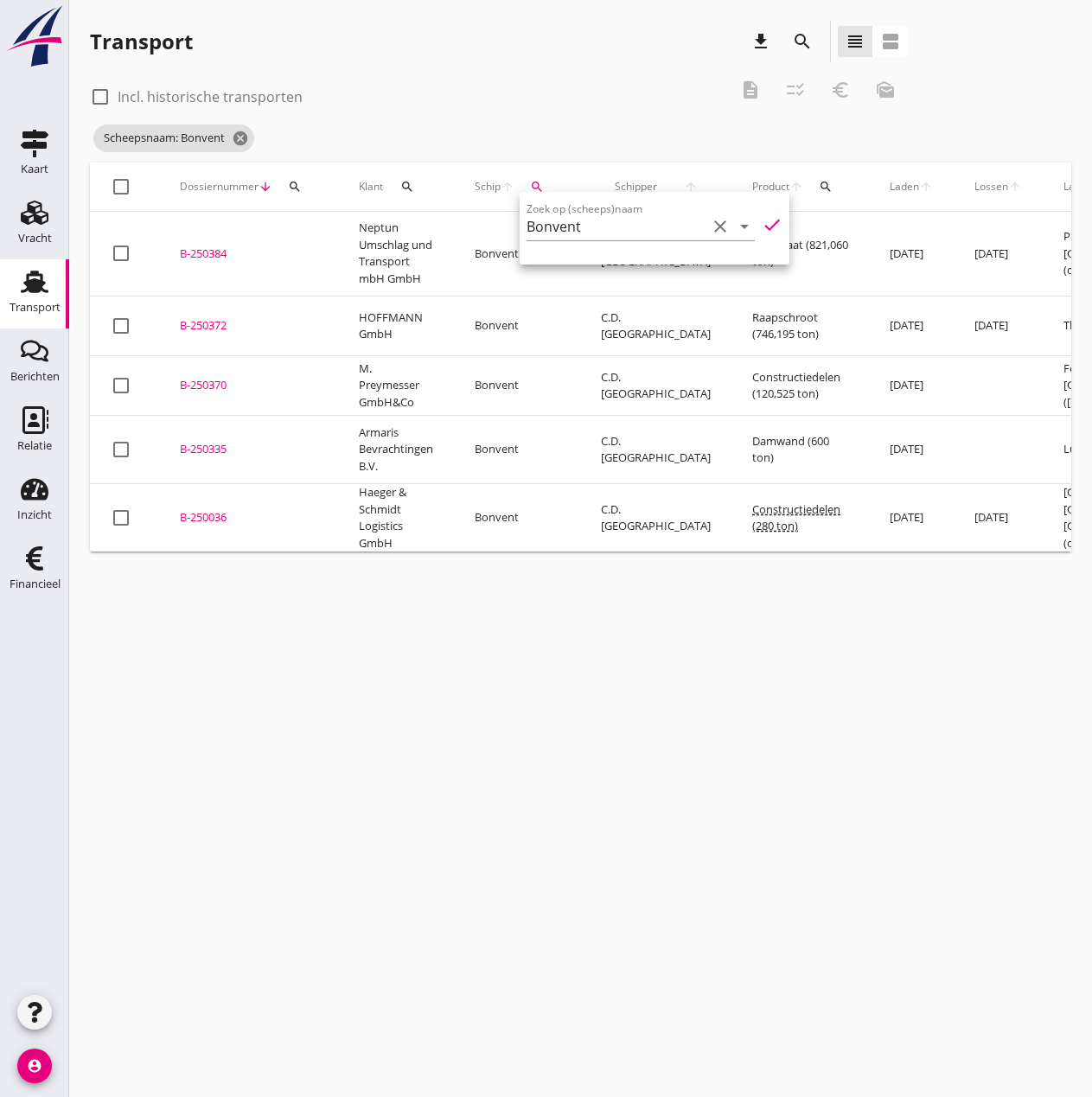
click at [206, 246] on div "B-250384" at bounding box center [249, 254] width 138 height 17
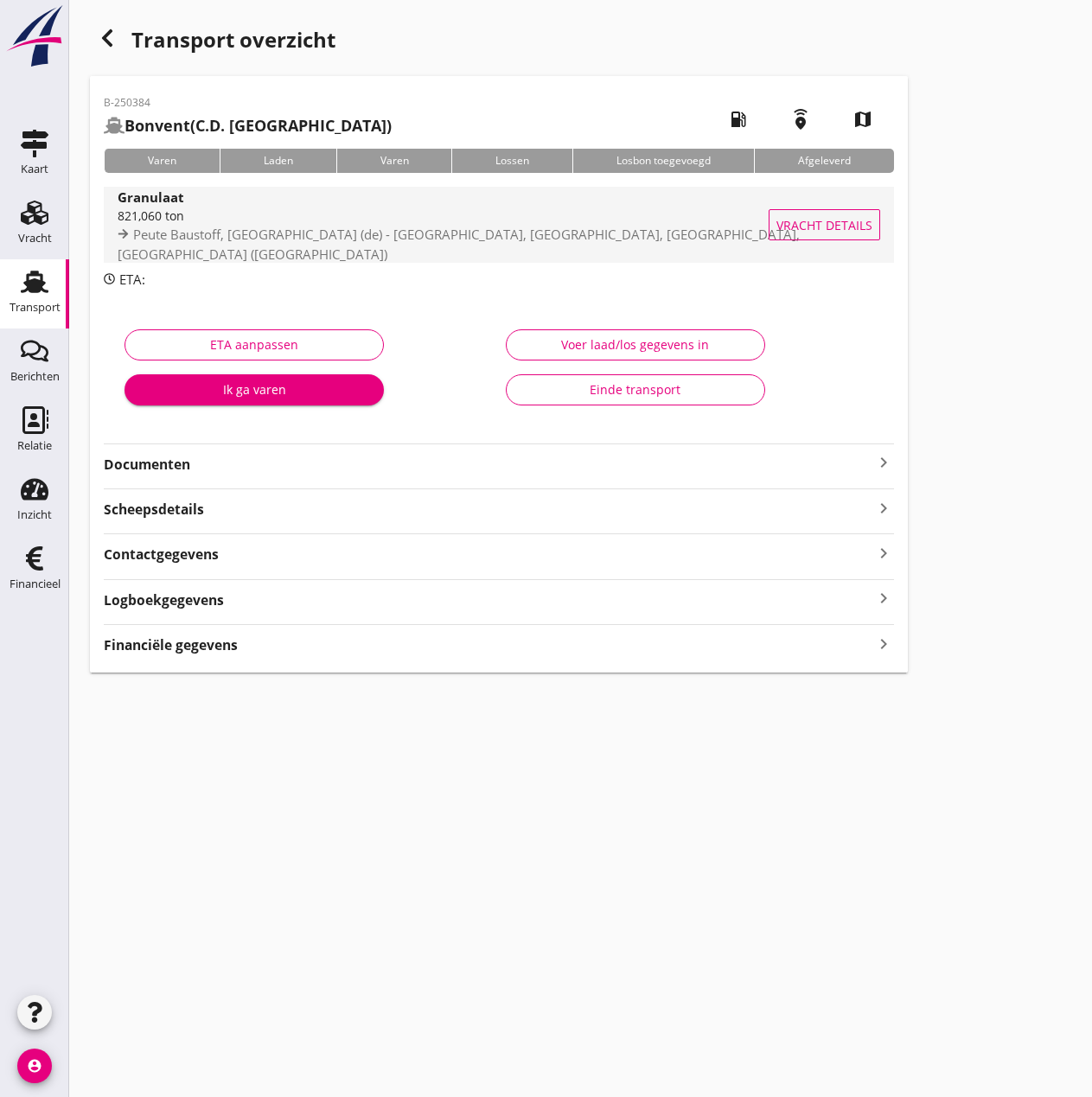
type input "821.06"
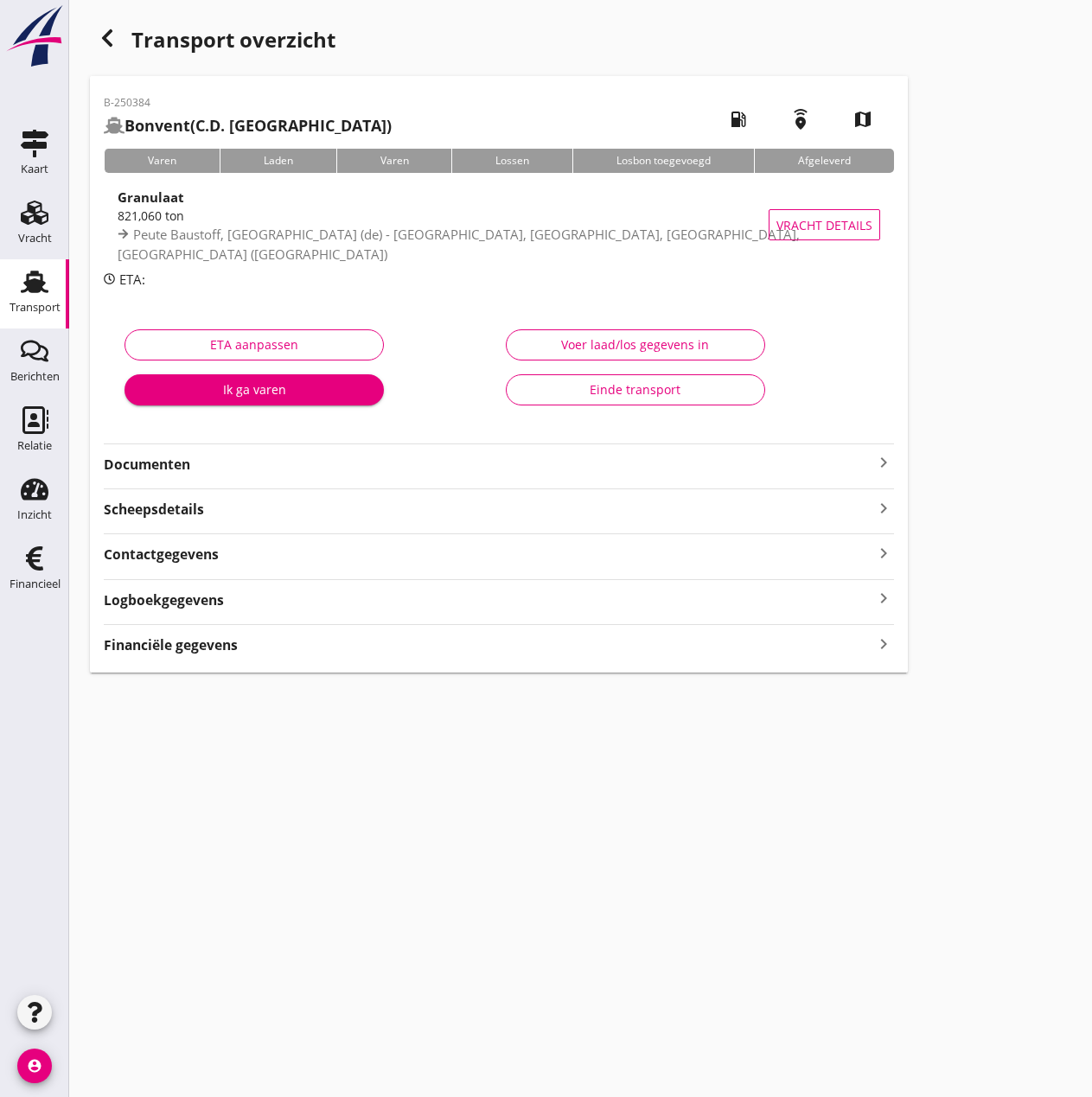
click at [692, 344] on div "Voer laad/los gegevens in" at bounding box center [636, 344] width 230 height 18
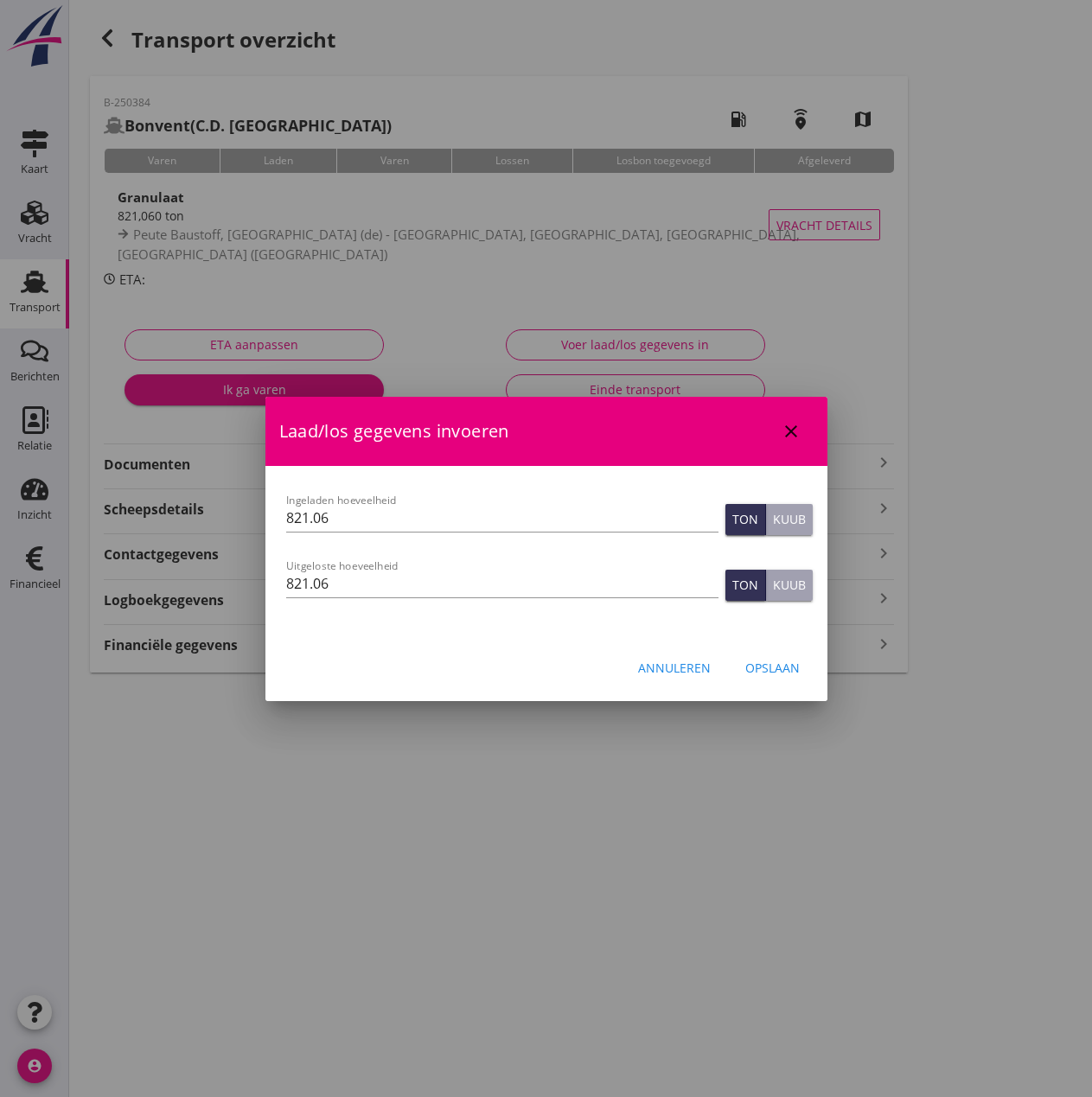
click at [692, 344] on div at bounding box center [546, 548] width 1092 height 1097
click at [657, 677] on div "Annuleren" at bounding box center [674, 667] width 73 height 18
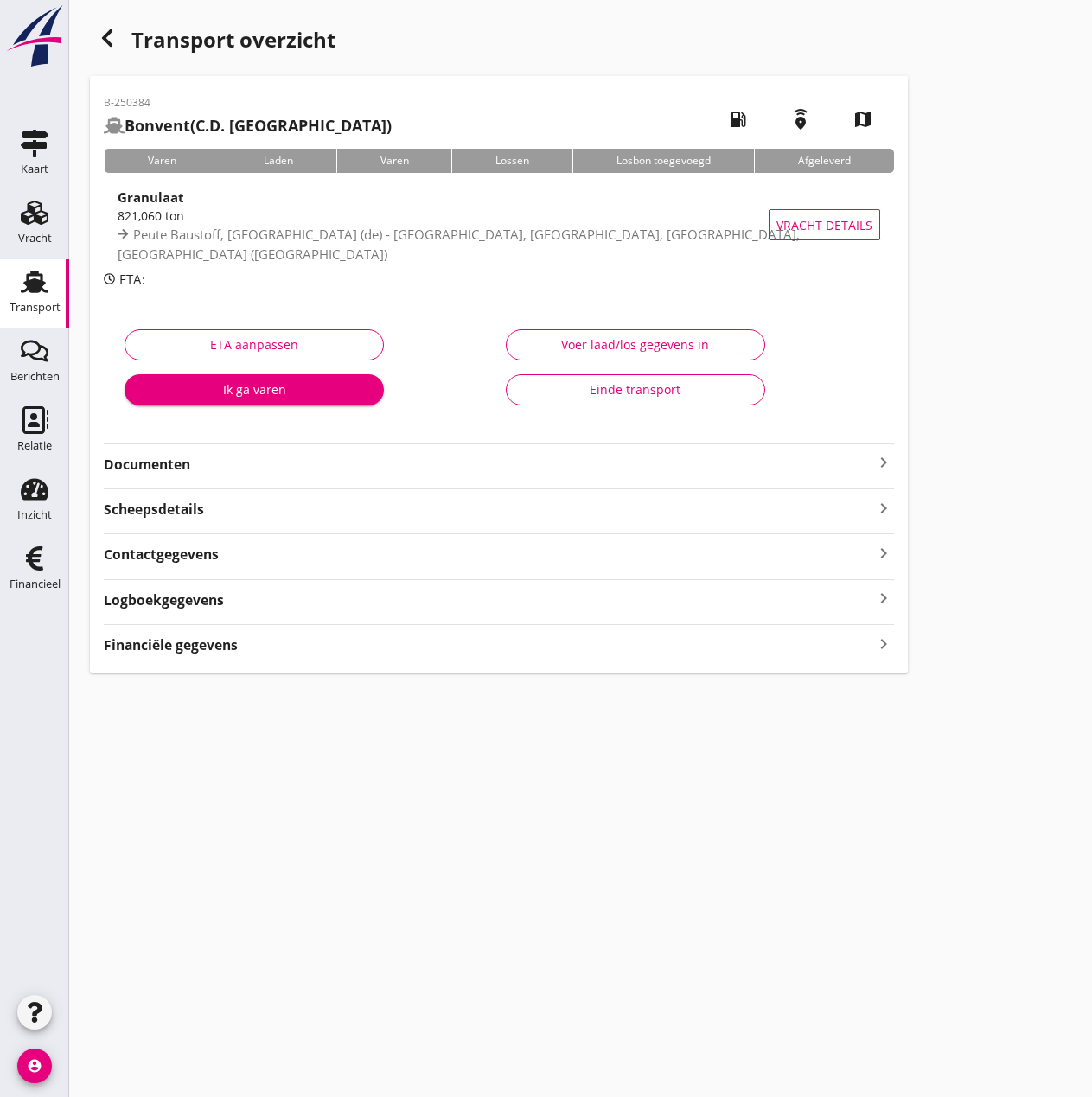
click at [189, 653] on strong "Financiële gegevens" at bounding box center [170, 645] width 134 height 20
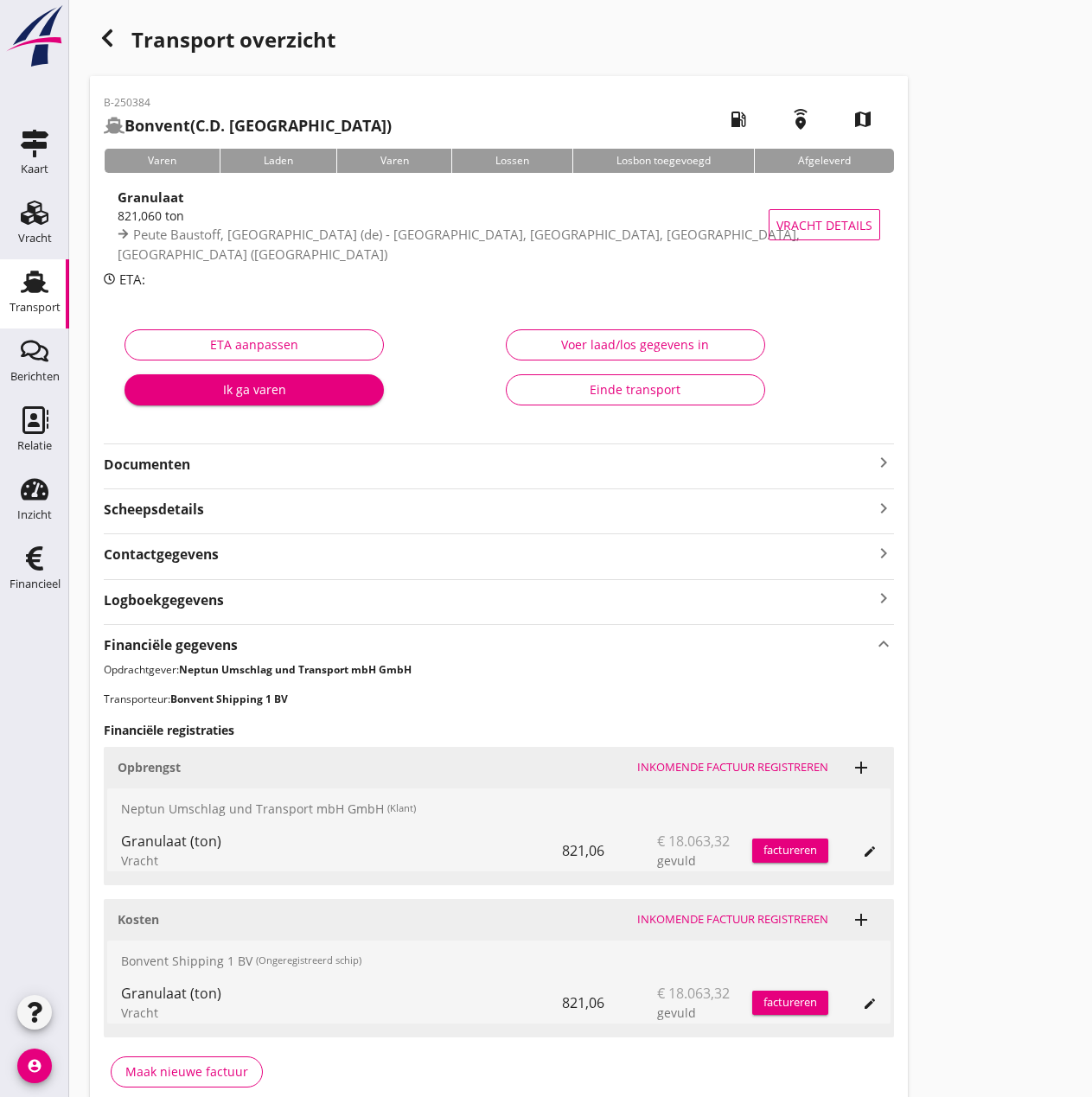
scroll to position [84, 0]
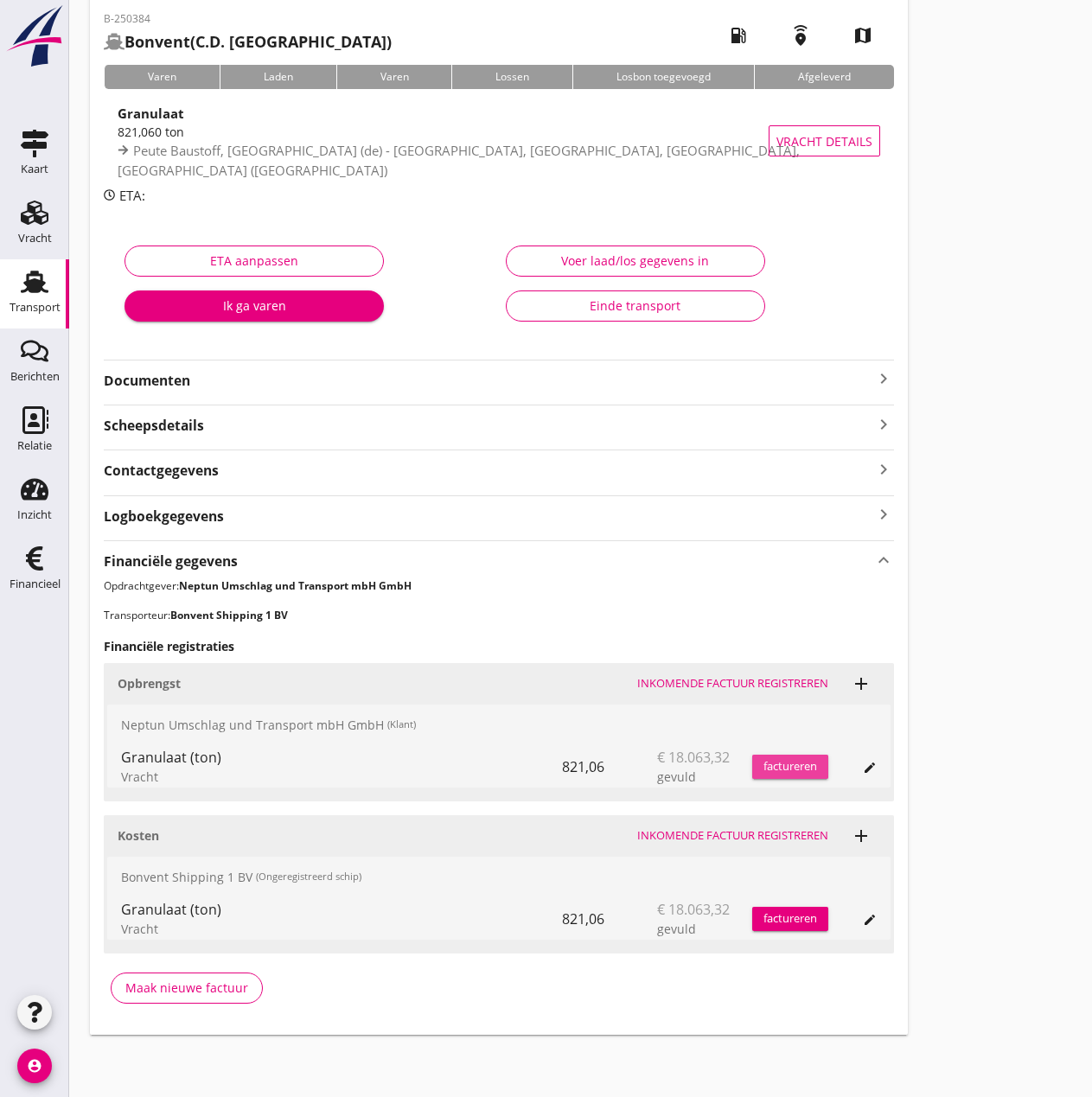
click at [788, 766] on div "factureren" at bounding box center [790, 767] width 76 height 17
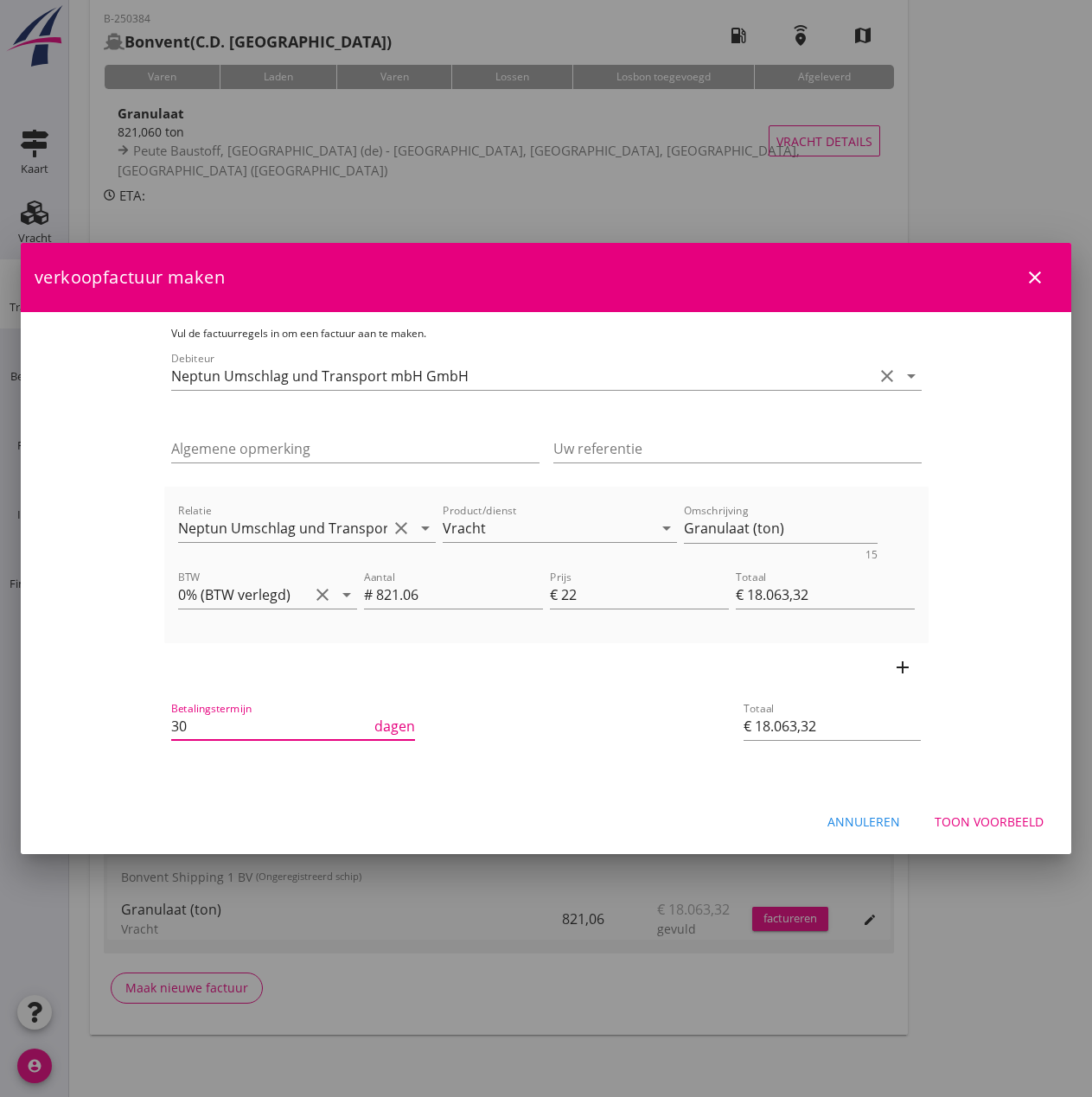
click at [171, 726] on input "30" at bounding box center [270, 726] width 200 height 28
type input "3"
type input "14"
click at [920, 714] on input "€ 18.063,32" at bounding box center [832, 726] width 177 height 28
click at [879, 823] on div "Annuleren" at bounding box center [863, 821] width 73 height 18
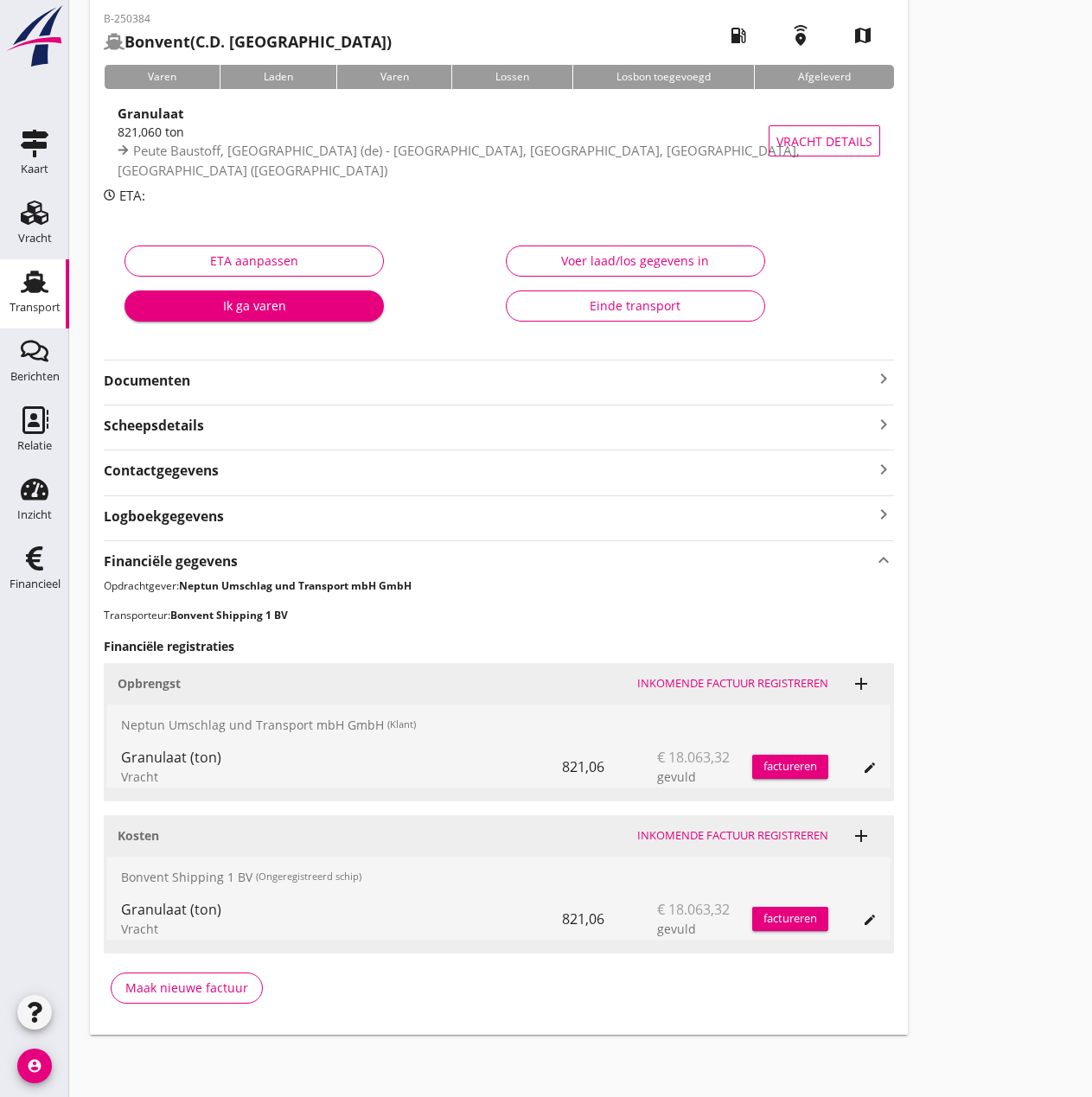
click at [45, 299] on div "Transport" at bounding box center [35, 308] width 51 height 25
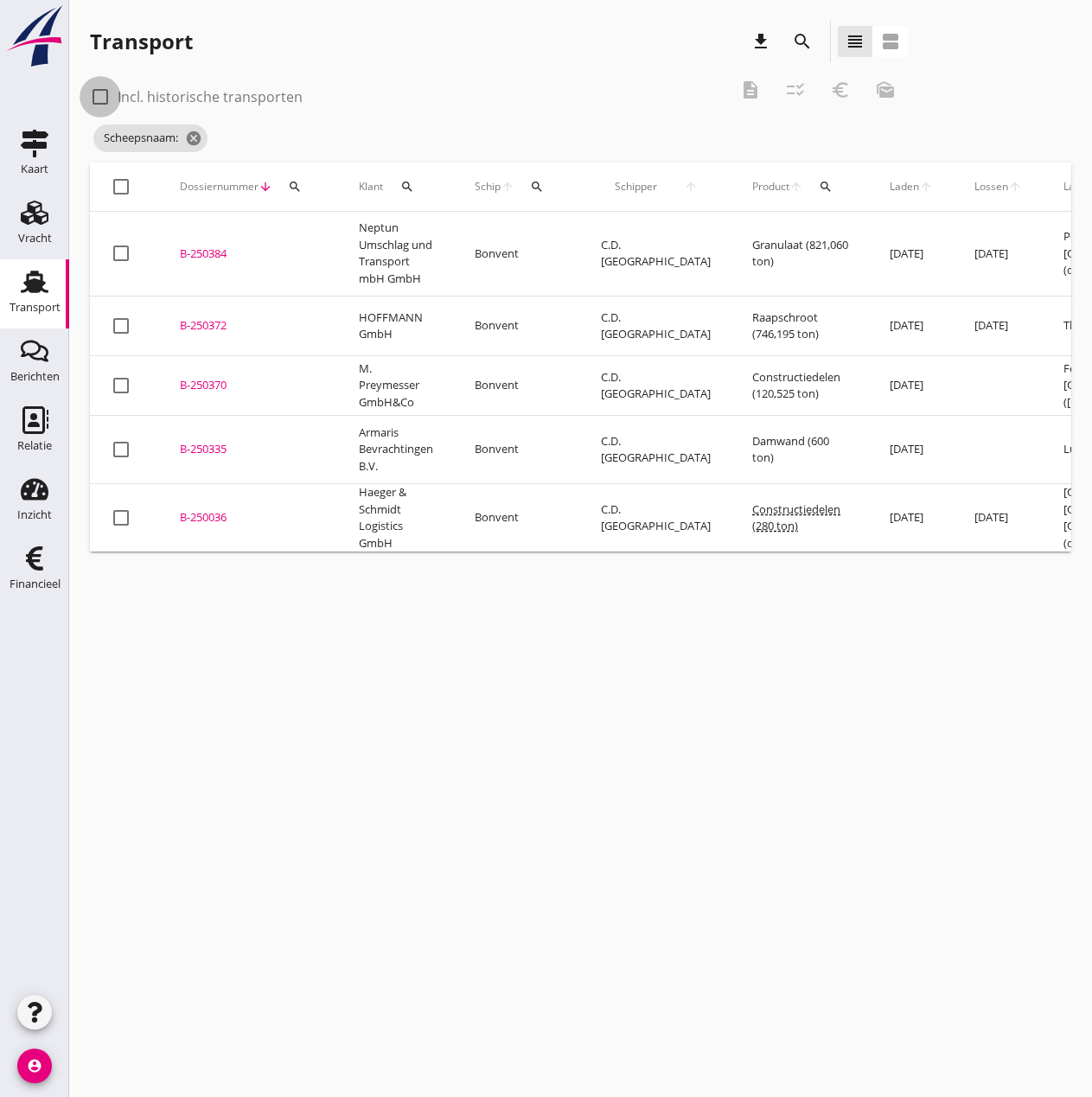
click at [107, 97] on div at bounding box center [100, 97] width 29 height 29
checkbox input "true"
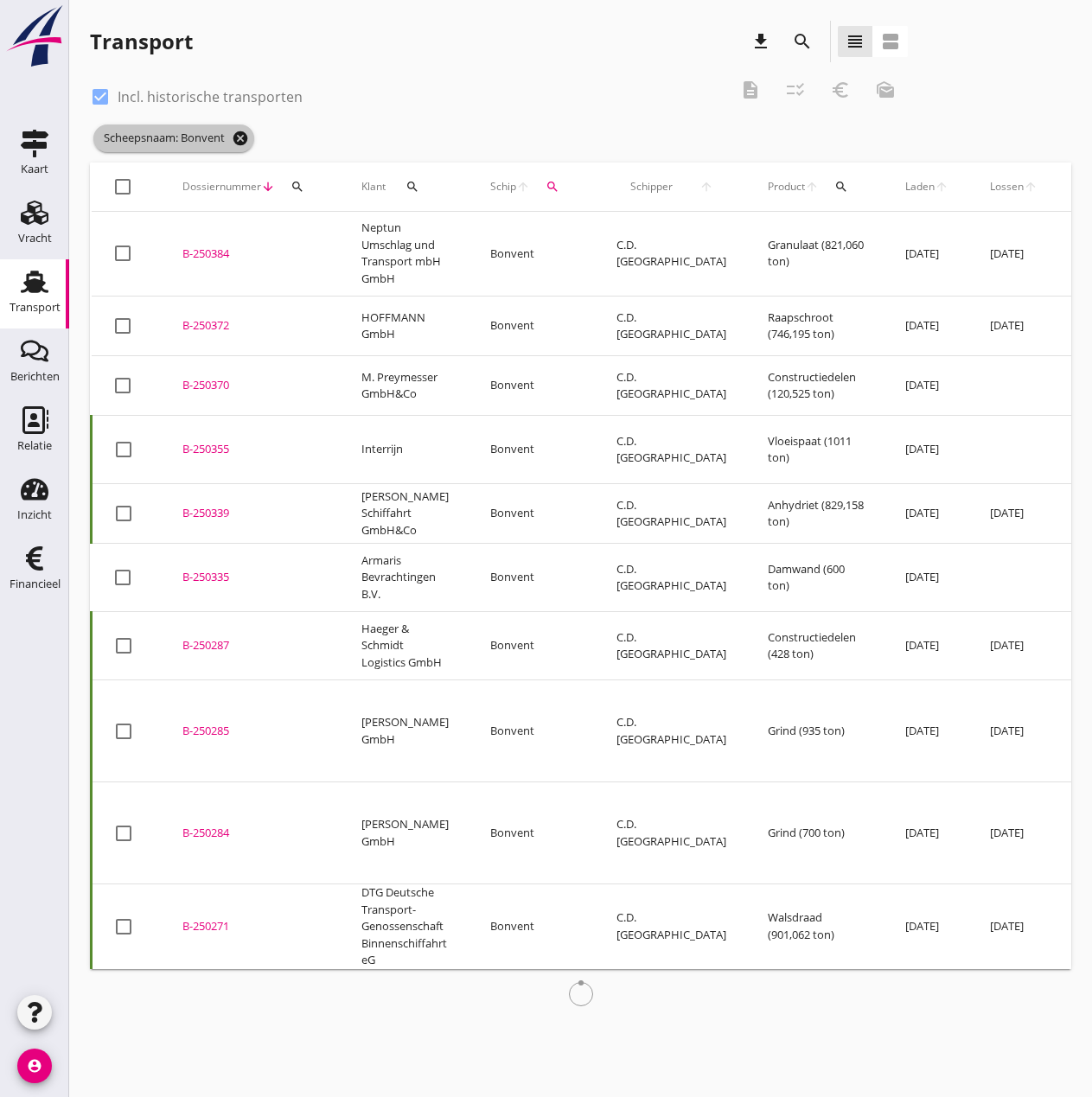
click at [241, 140] on icon "cancel" at bounding box center [240, 139] width 17 height 17
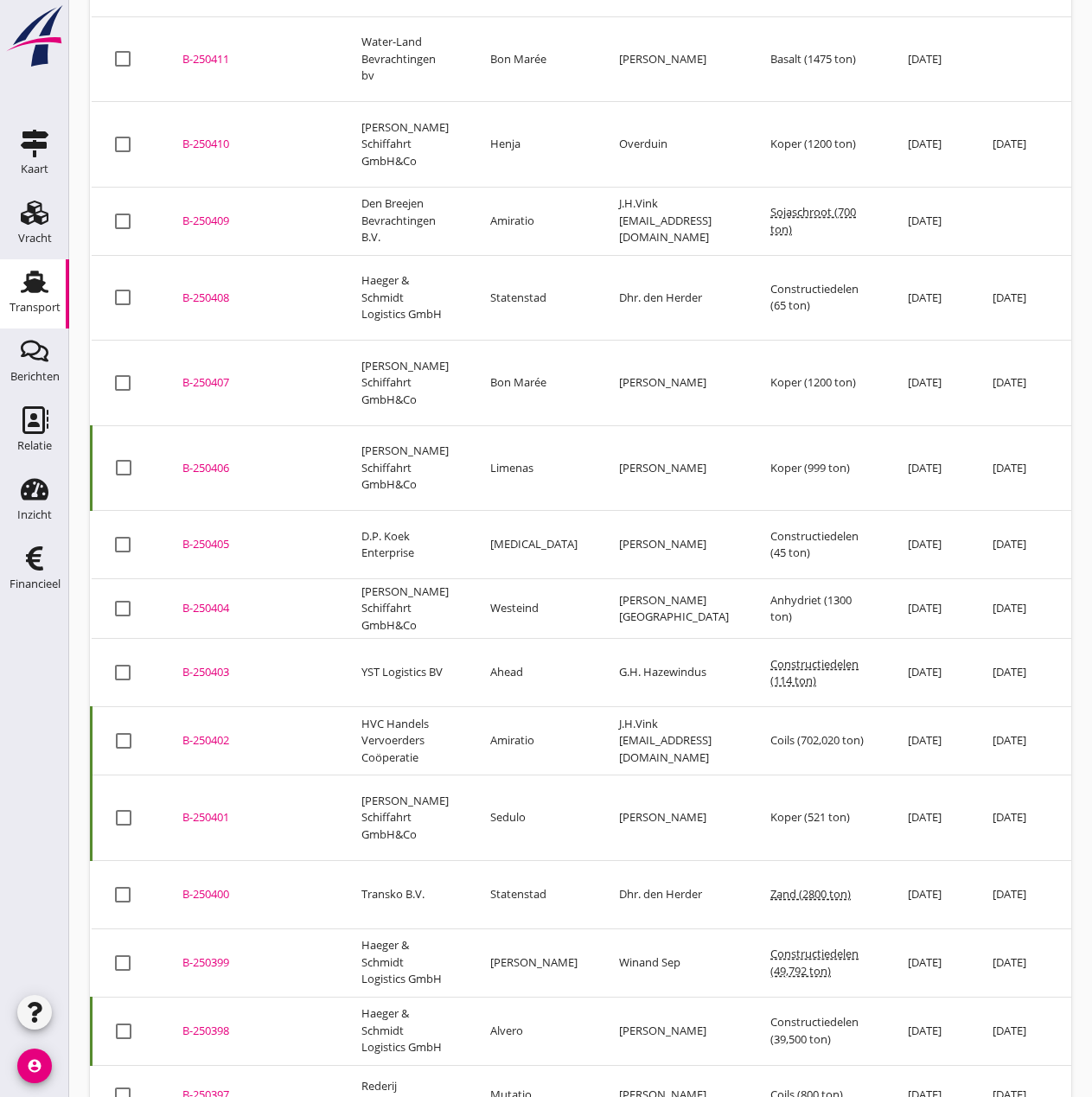
scroll to position [540, 0]
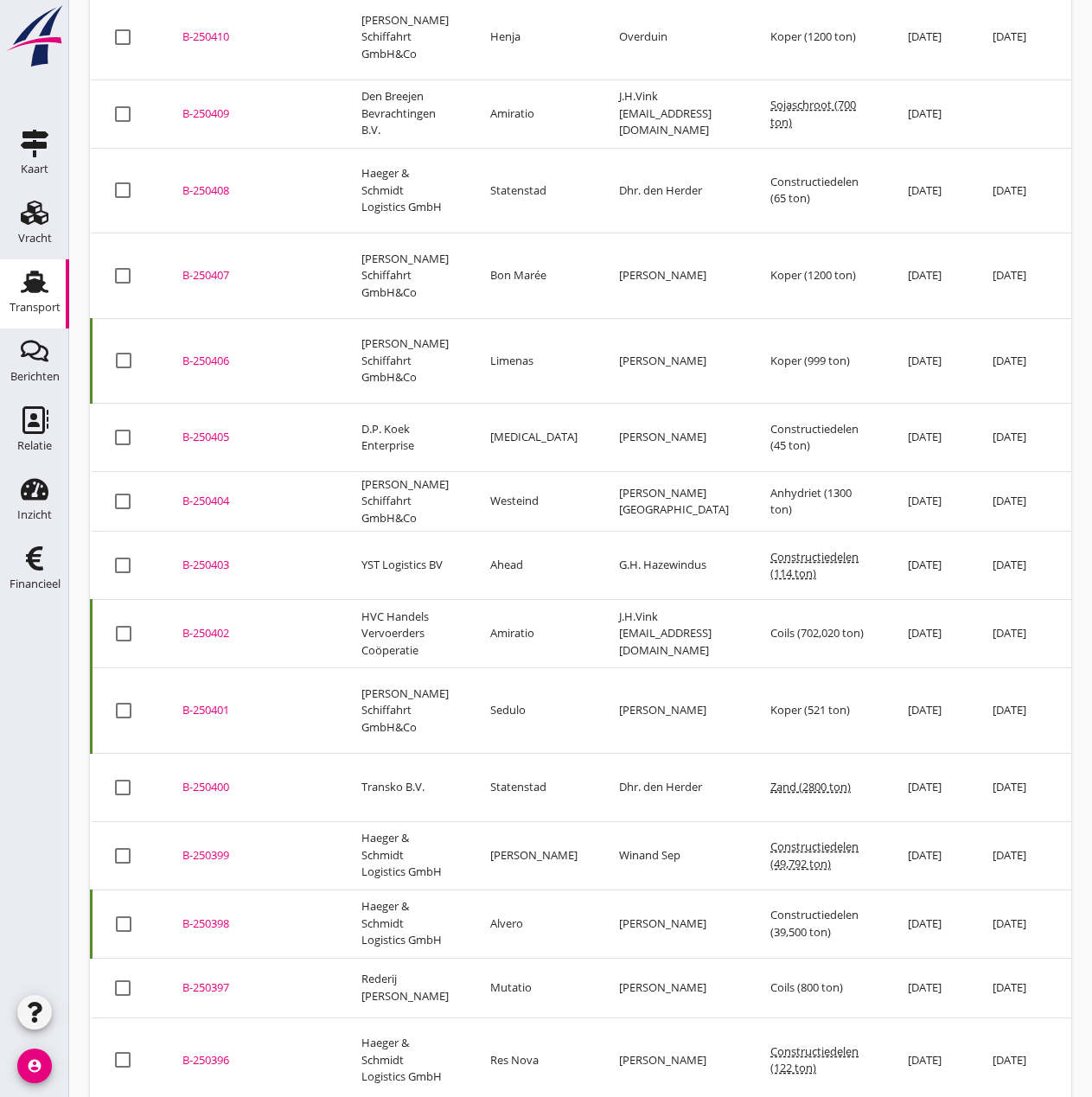
click at [205, 847] on div "B-250399" at bounding box center [250, 856] width 138 height 17
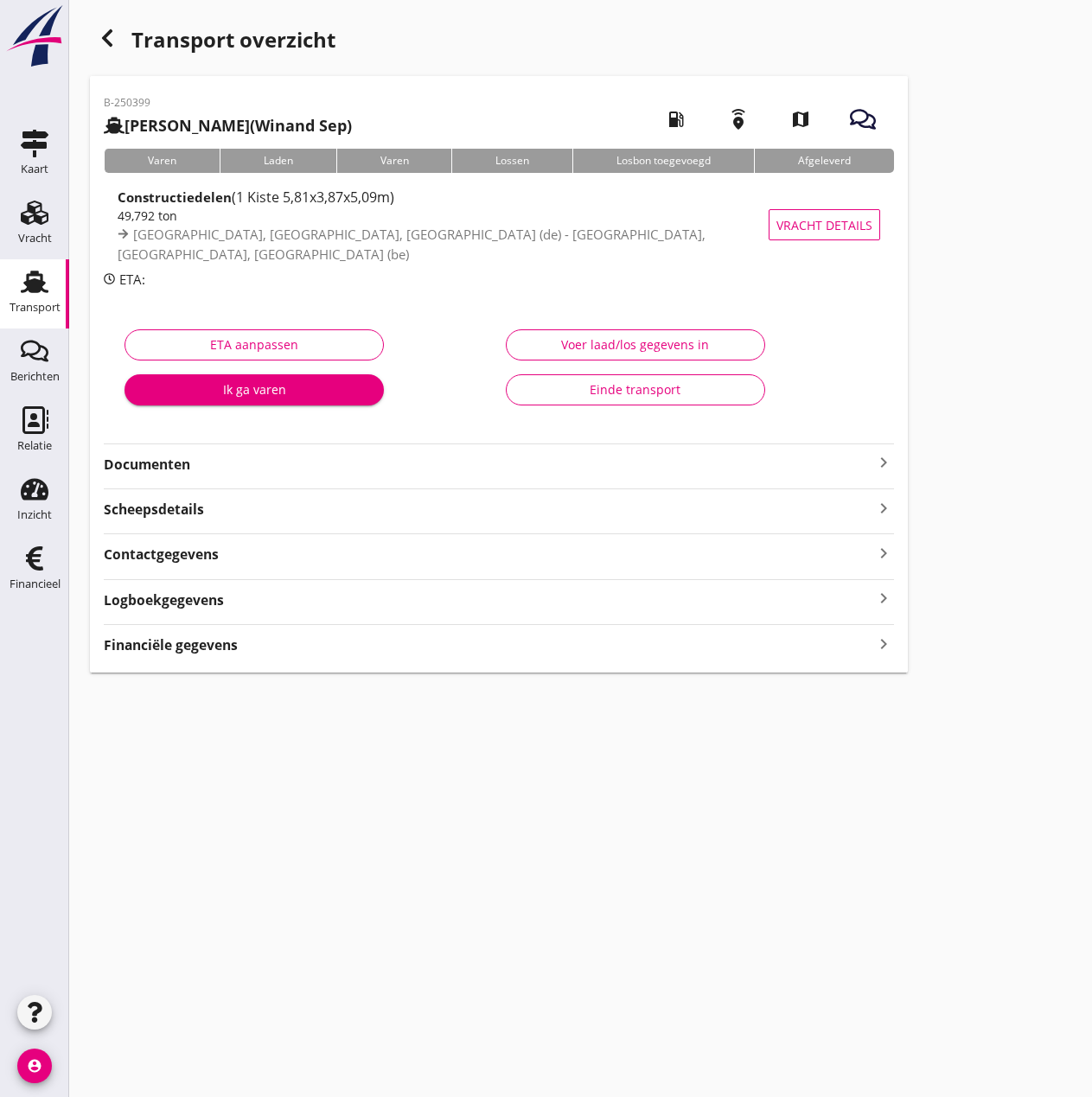
click at [182, 643] on strong "Financiële gegevens" at bounding box center [170, 645] width 134 height 20
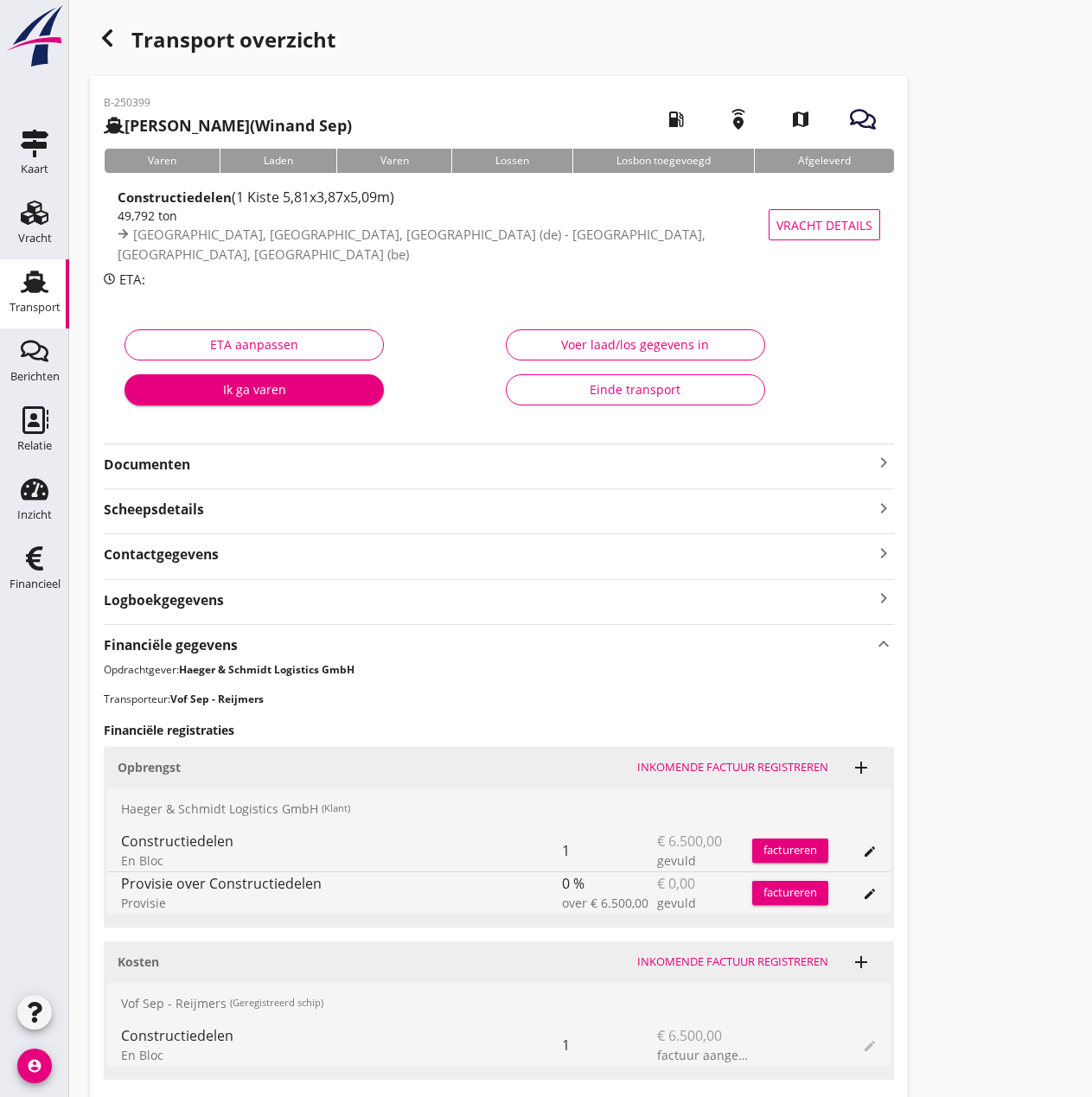
scroll to position [303, 0]
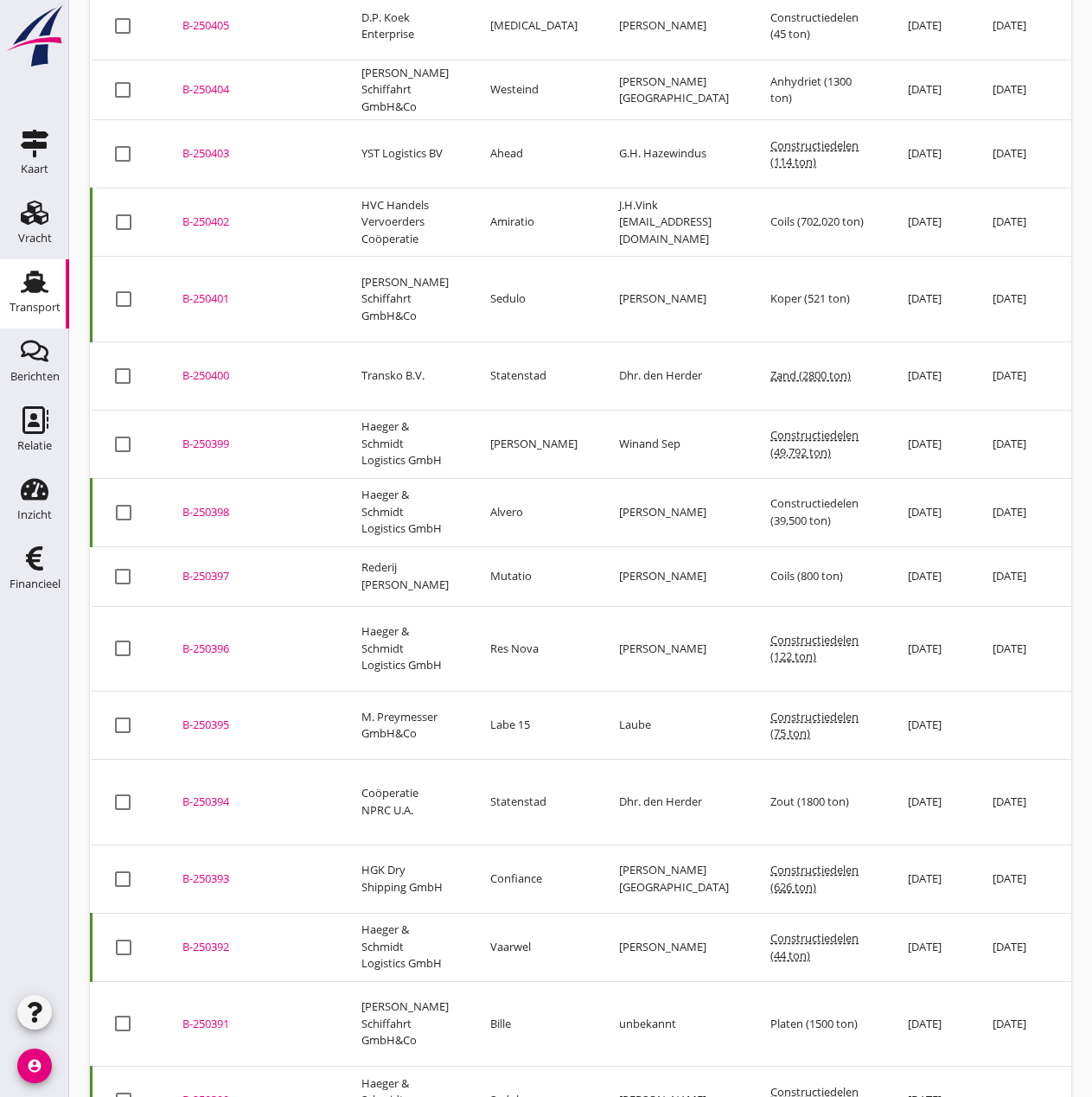
scroll to position [1151, 0]
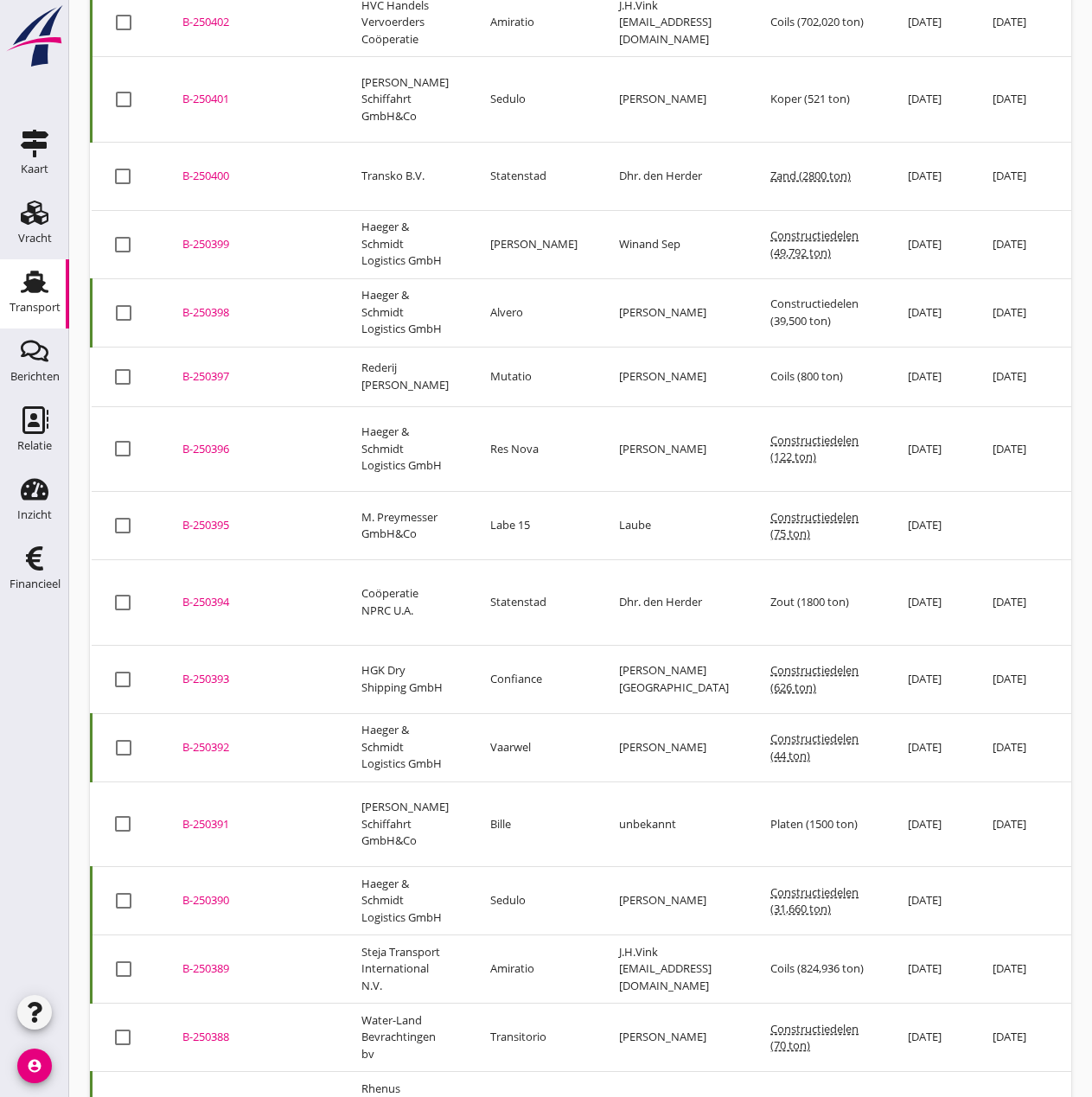
click at [220, 960] on div "B-250389" at bounding box center [250, 969] width 138 height 17
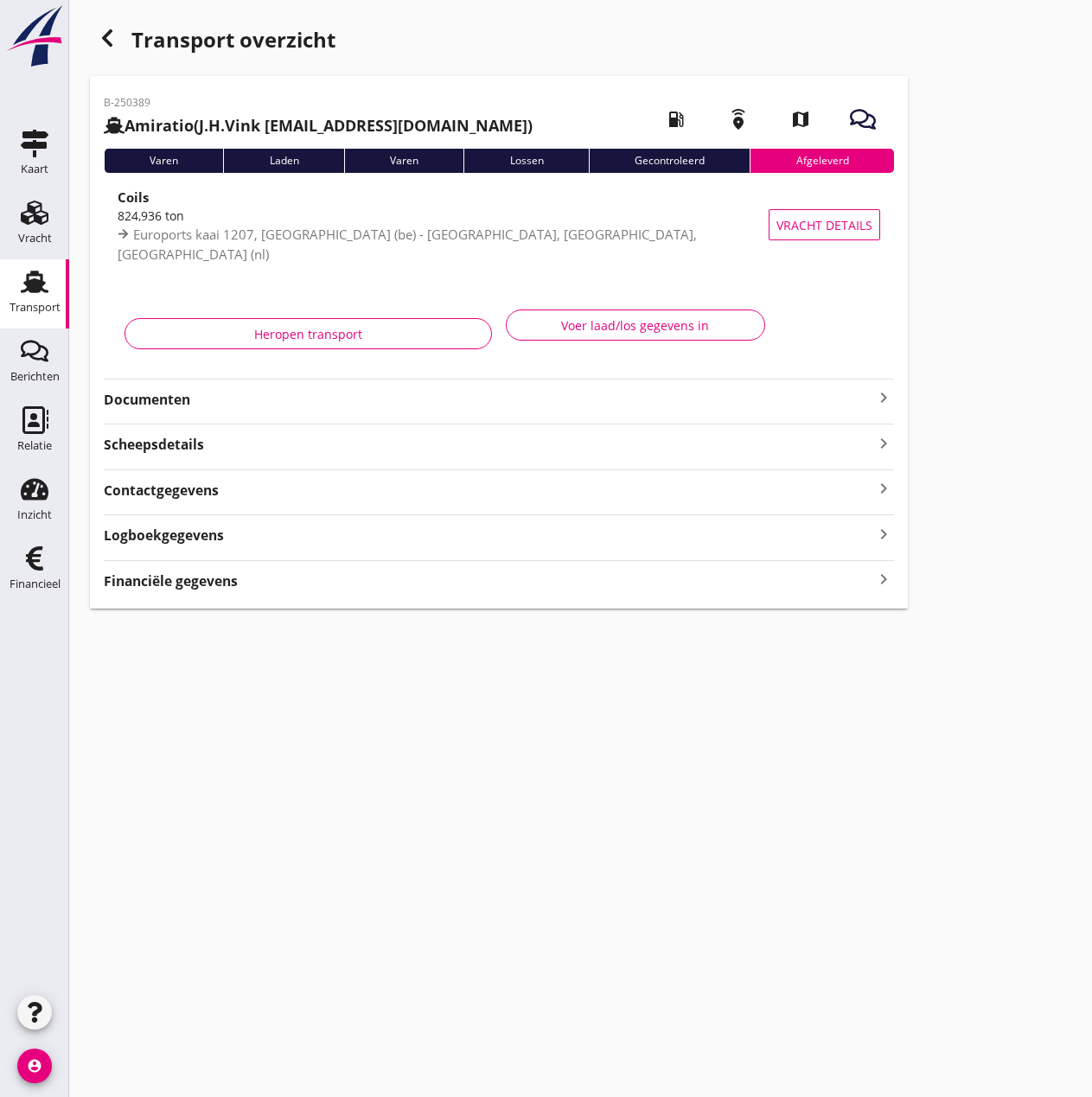
click at [140, 586] on strong "Financiële gegevens" at bounding box center [170, 581] width 134 height 20
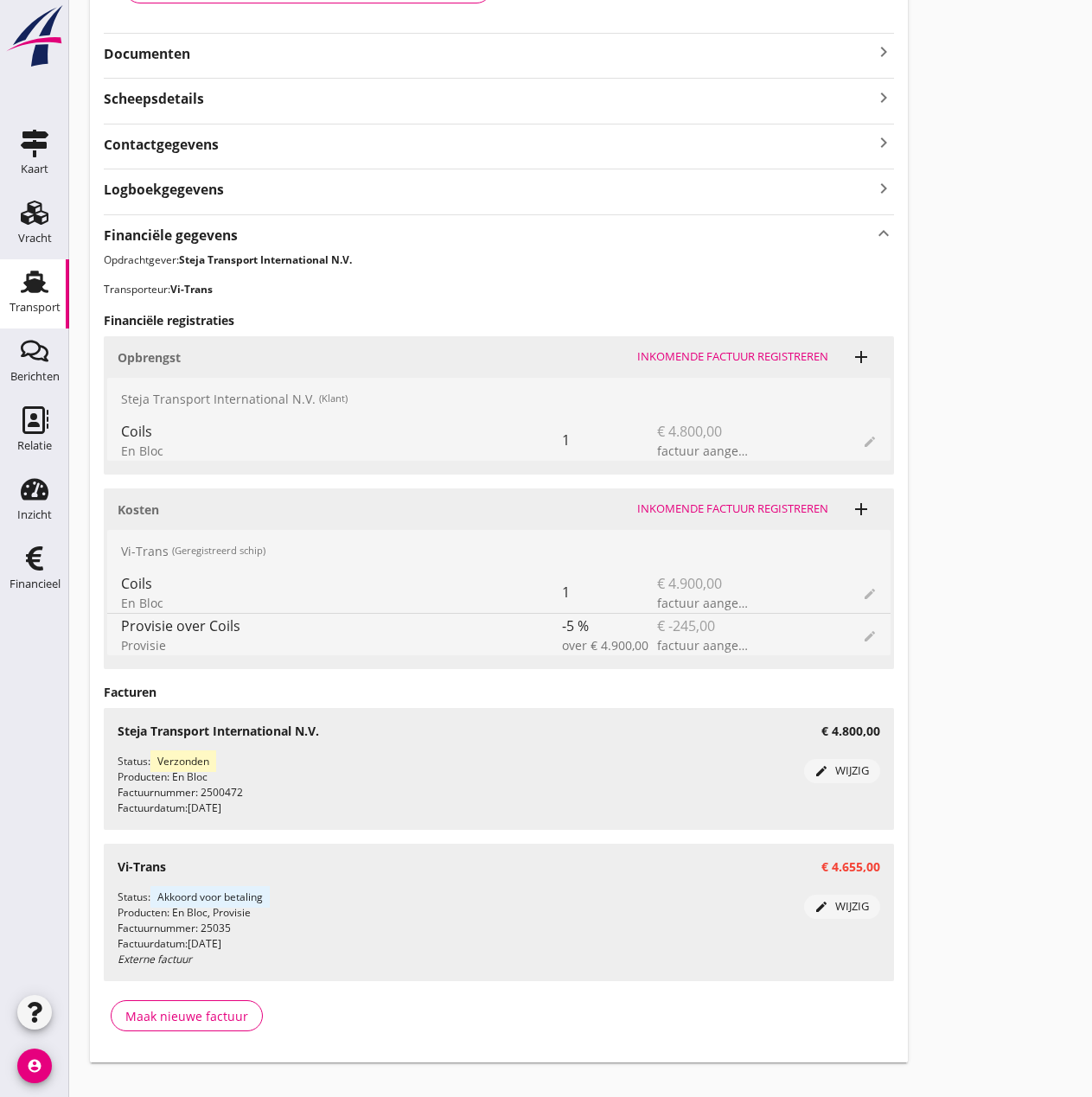
scroll to position [374, 0]
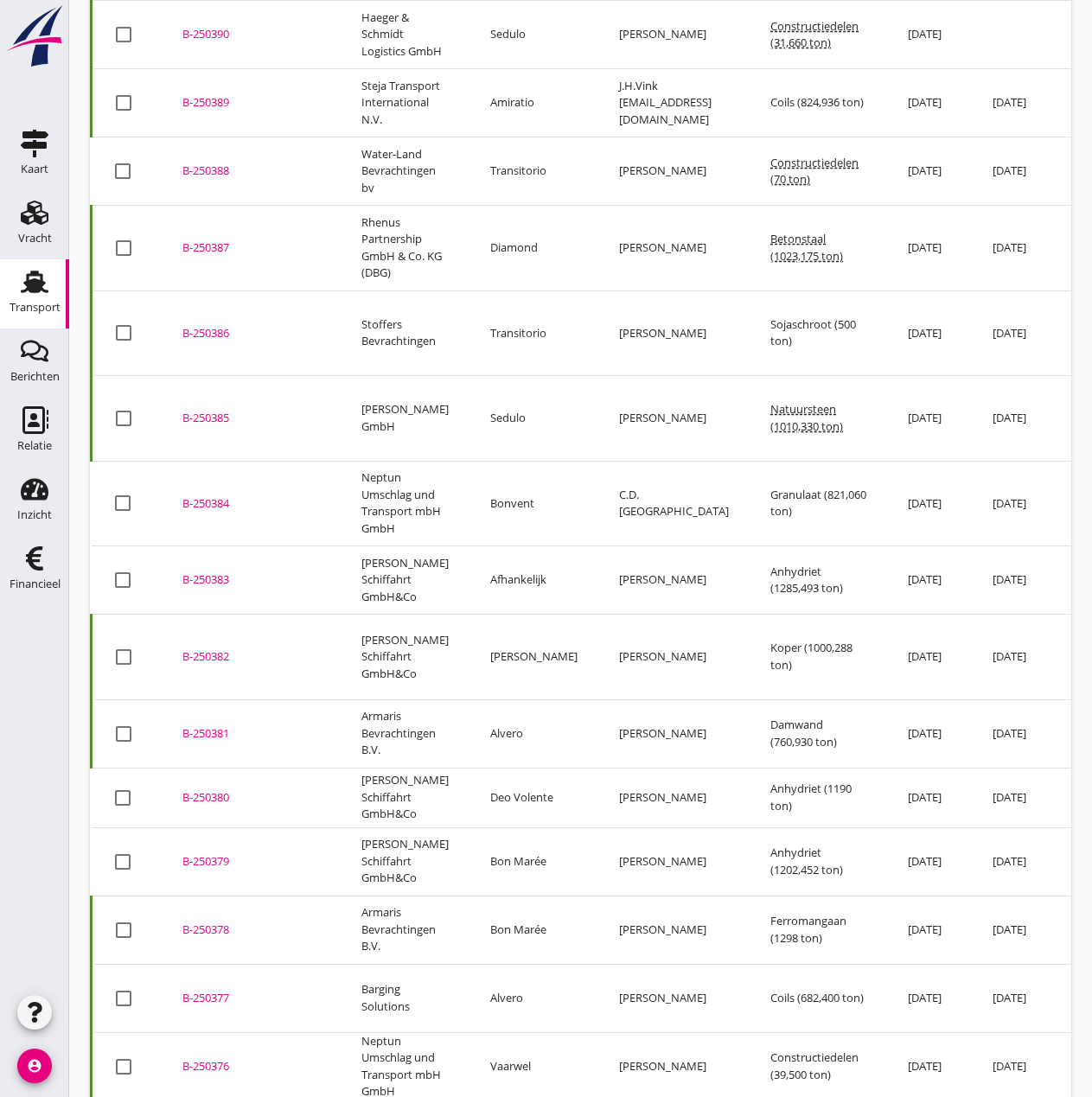
scroll to position [2277, 0]
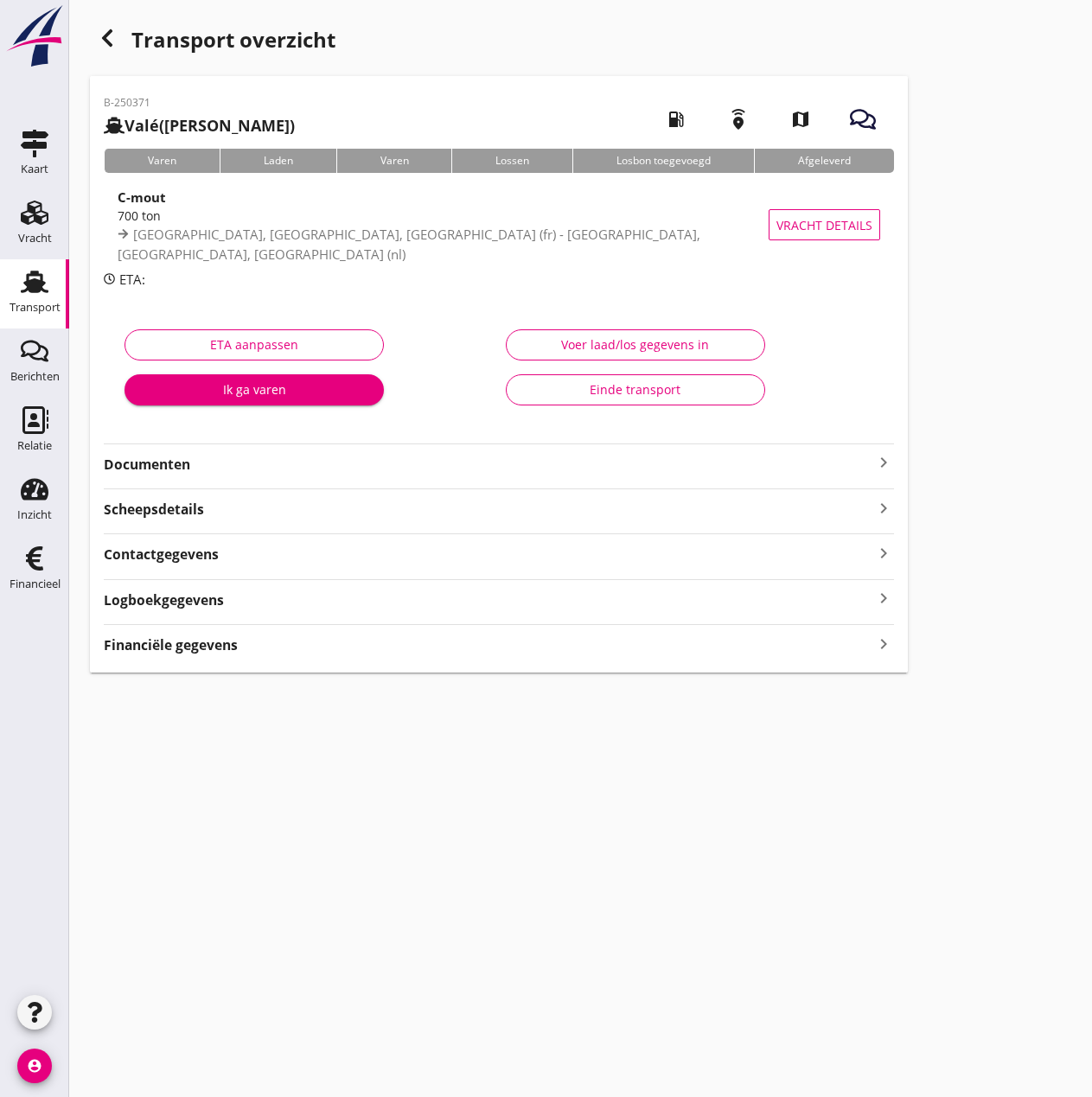
click at [168, 644] on strong "Financiële gegevens" at bounding box center [170, 645] width 134 height 20
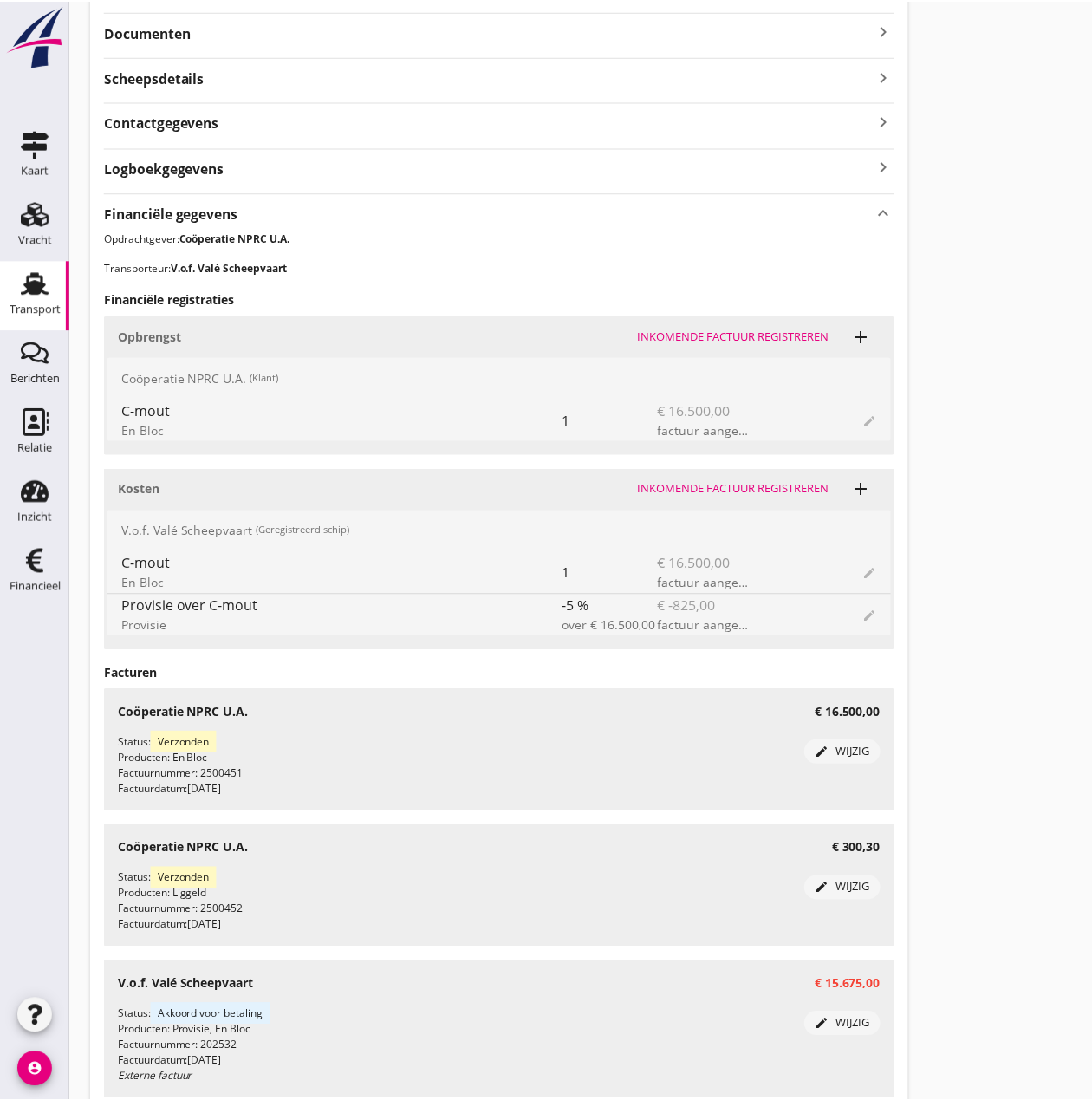
scroll to position [576, 0]
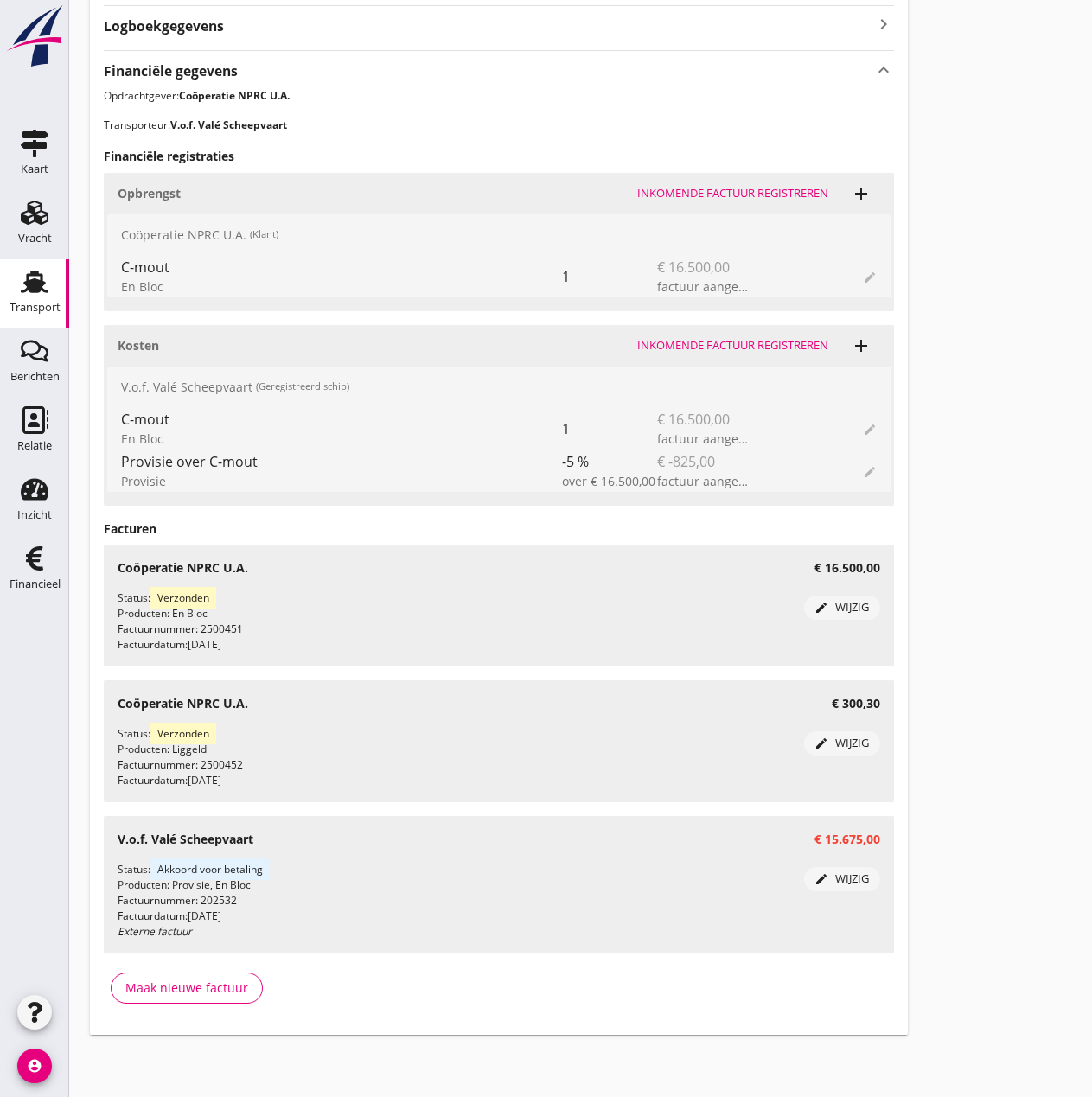
click at [823, 883] on icon "edit" at bounding box center [821, 879] width 14 height 14
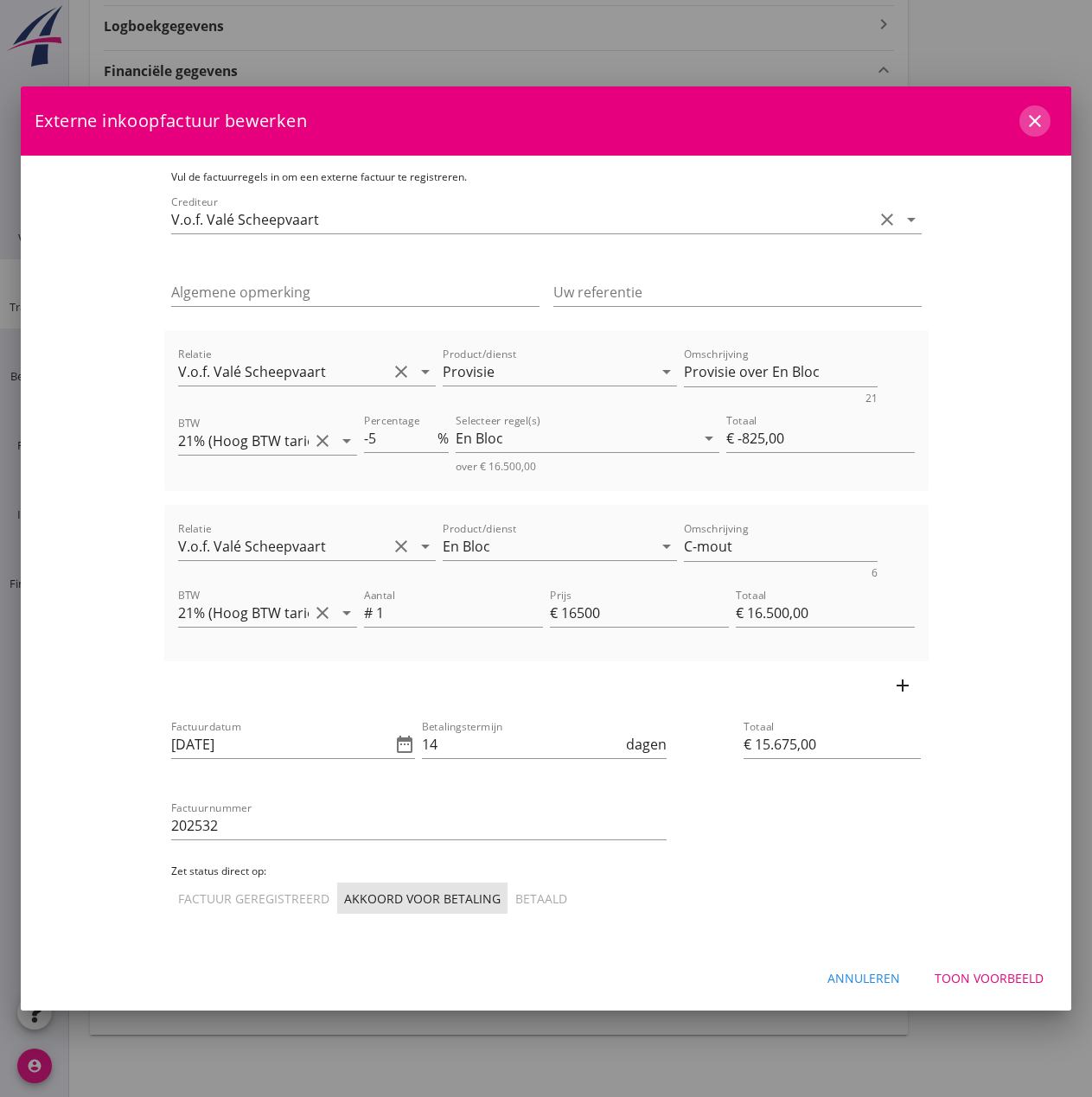
click at [1041, 123] on icon "close" at bounding box center [1035, 121] width 21 height 21
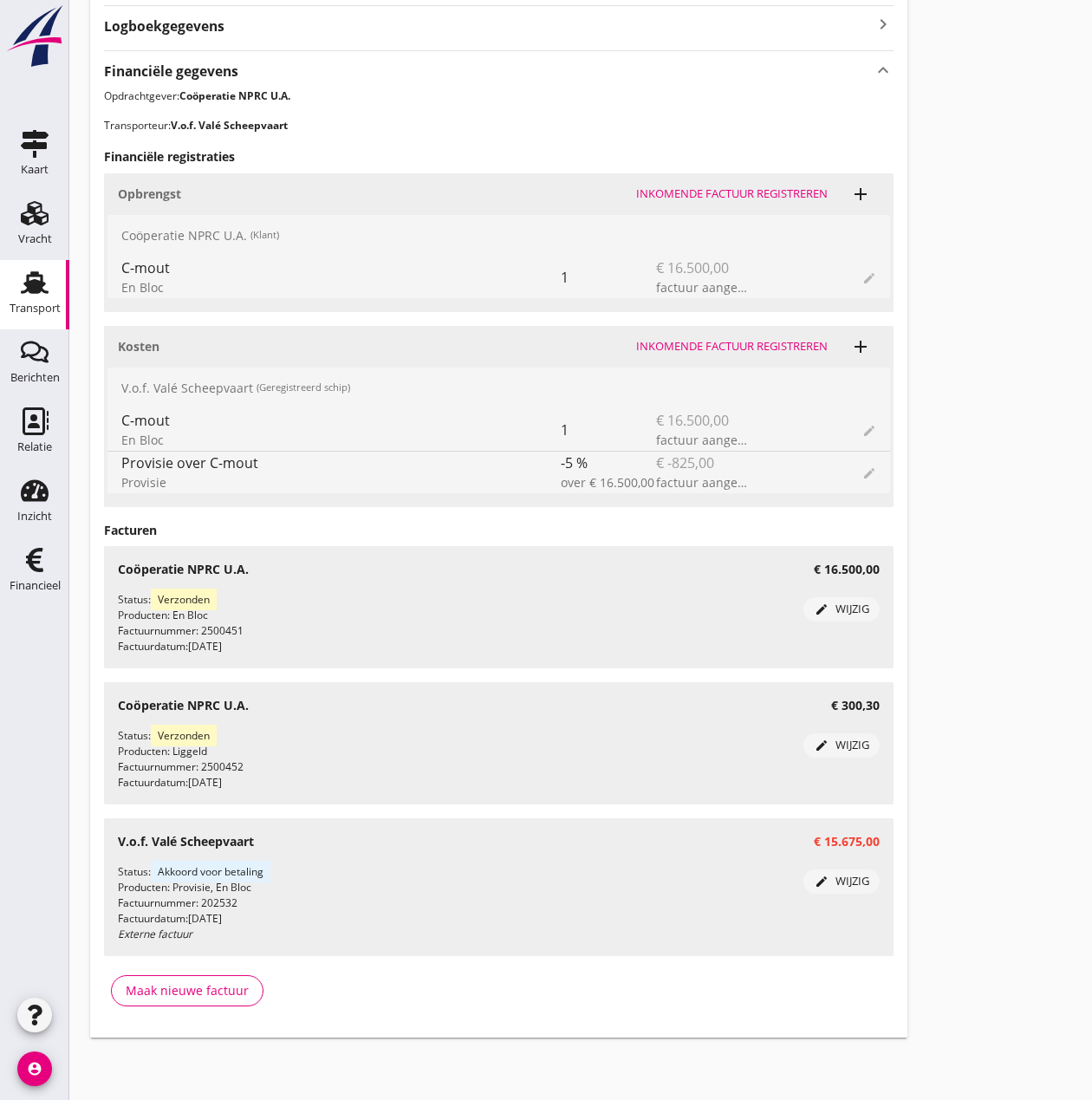
click at [42, 295] on icon "Transport" at bounding box center [34, 282] width 28 height 28
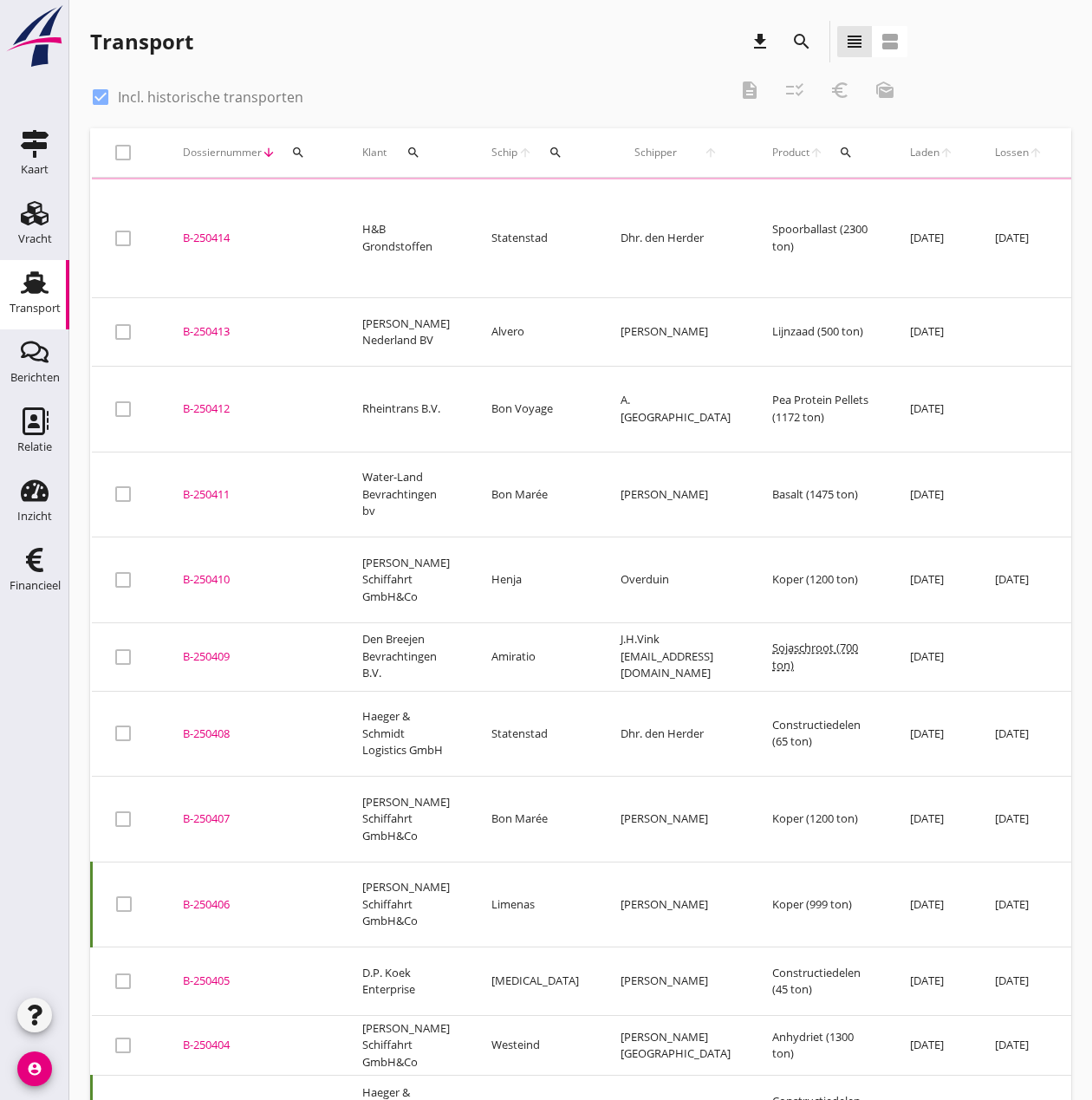
click at [540, 146] on button "search" at bounding box center [556, 152] width 32 height 31
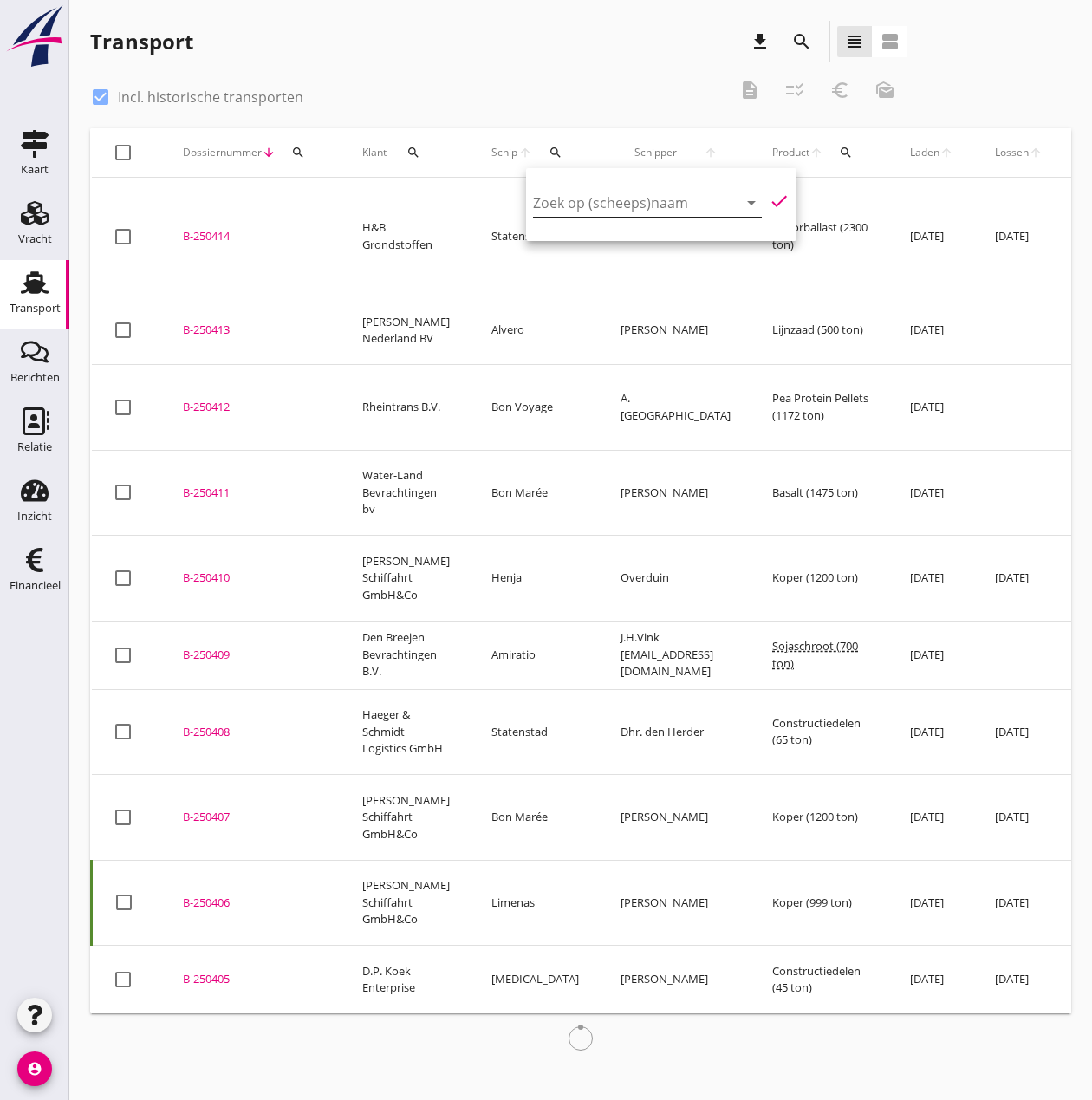
click at [569, 196] on input "Zoek op (scheeps)naam" at bounding box center [623, 203] width 181 height 28
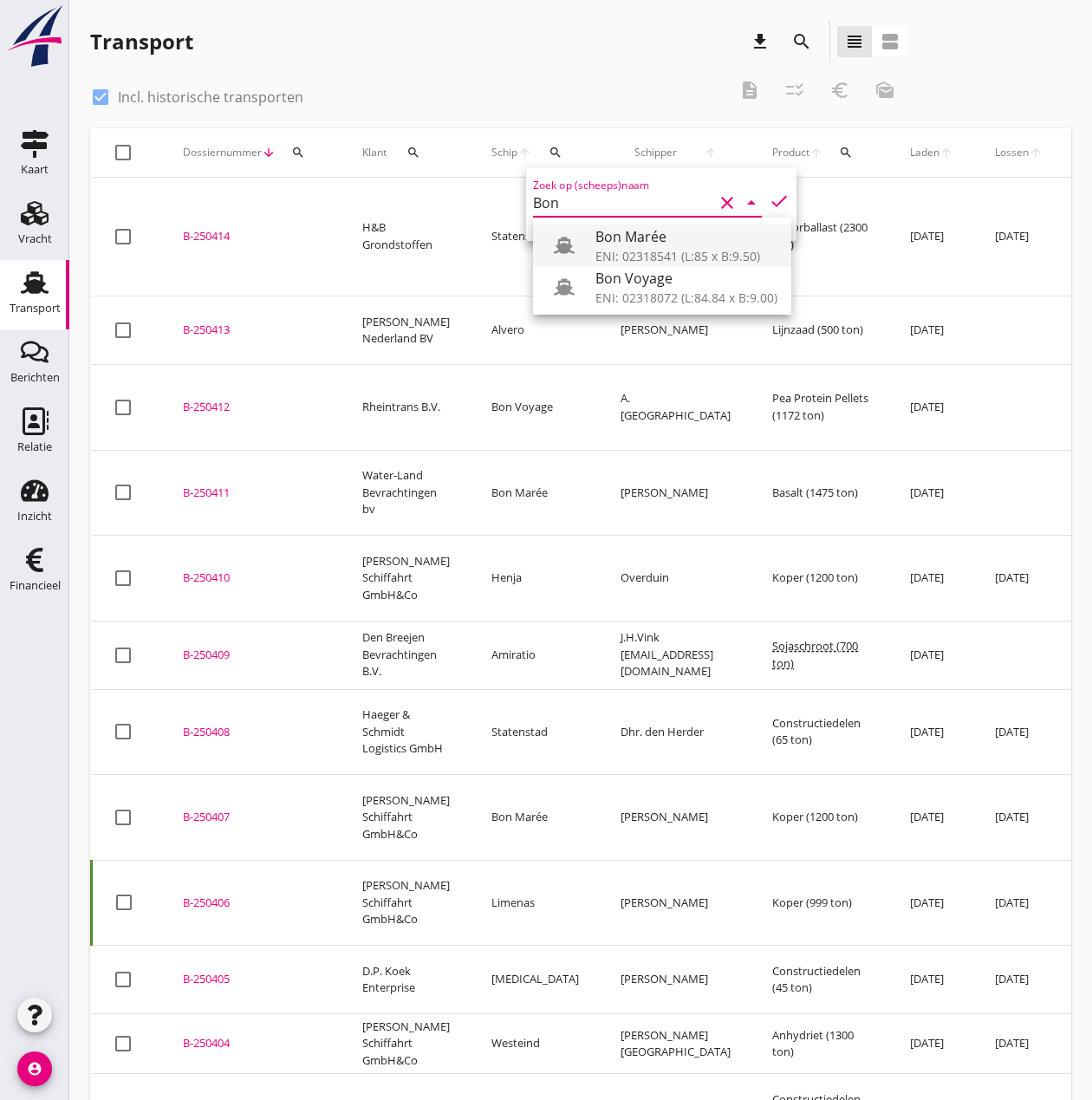
click at [609, 237] on div "Bon Marée" at bounding box center [686, 237] width 182 height 21
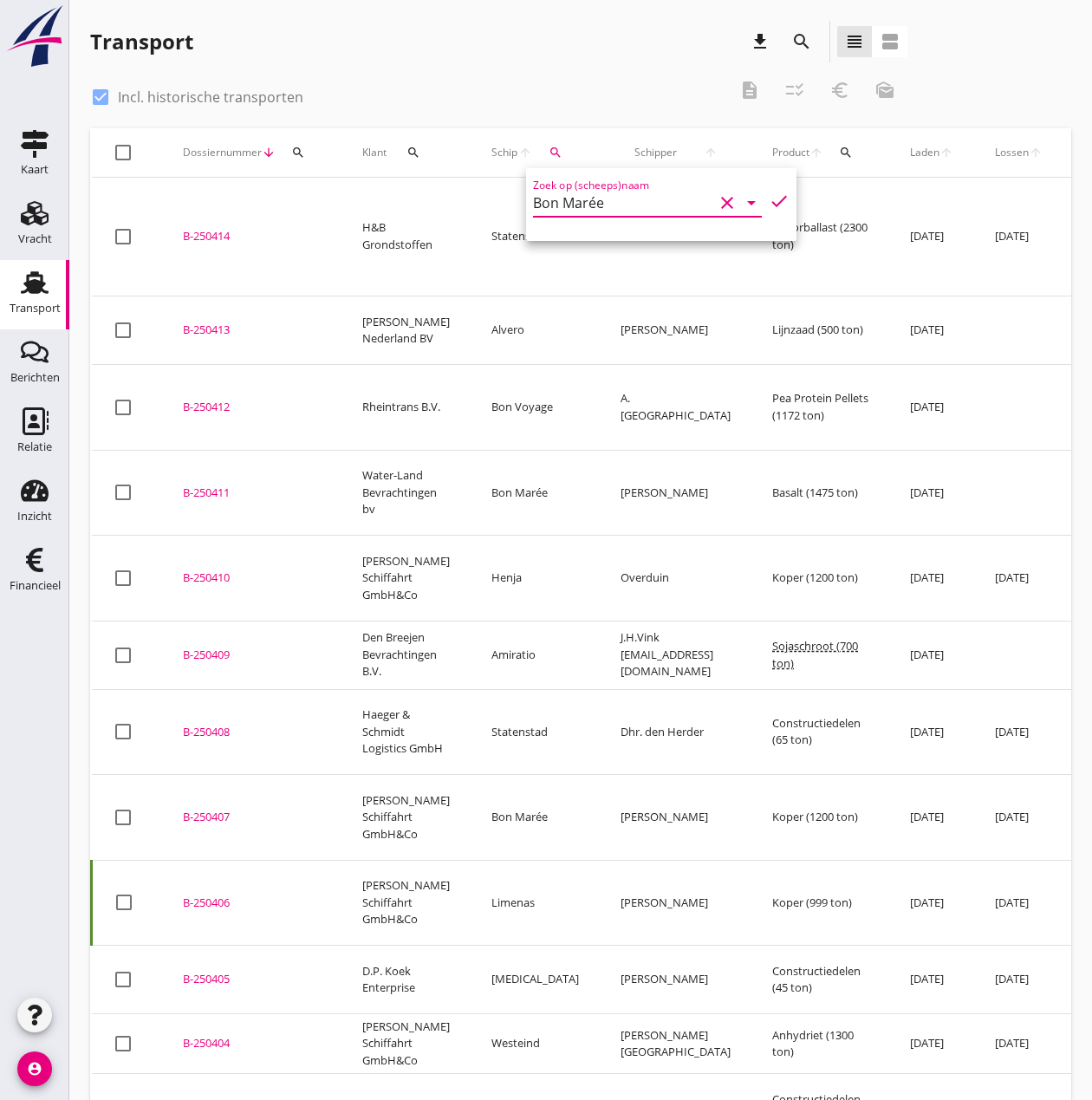
click at [769, 200] on icon "check" at bounding box center [779, 201] width 21 height 21
type input "Bon Marée"
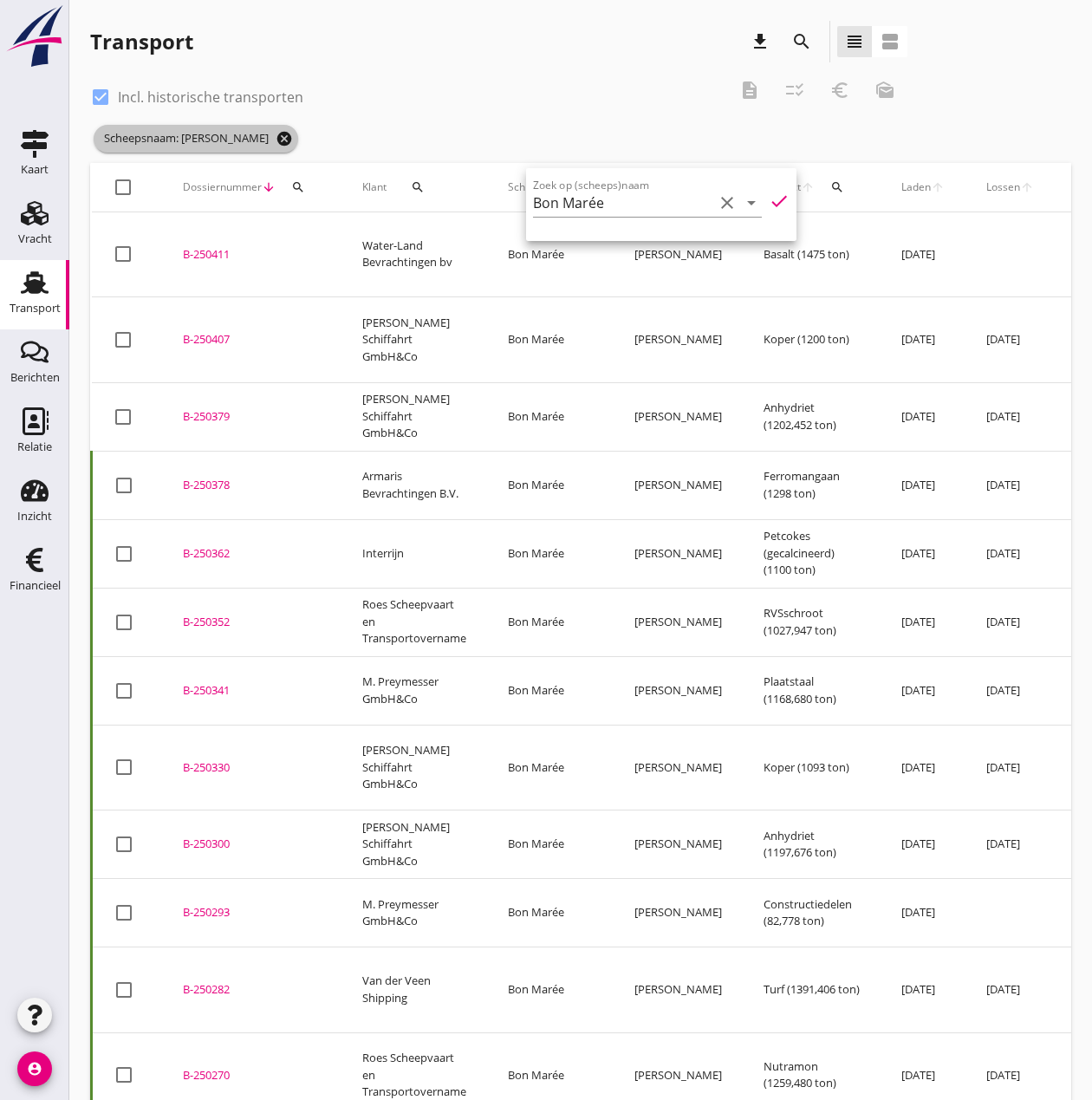
click at [276, 142] on icon "cancel" at bounding box center [284, 139] width 17 height 17
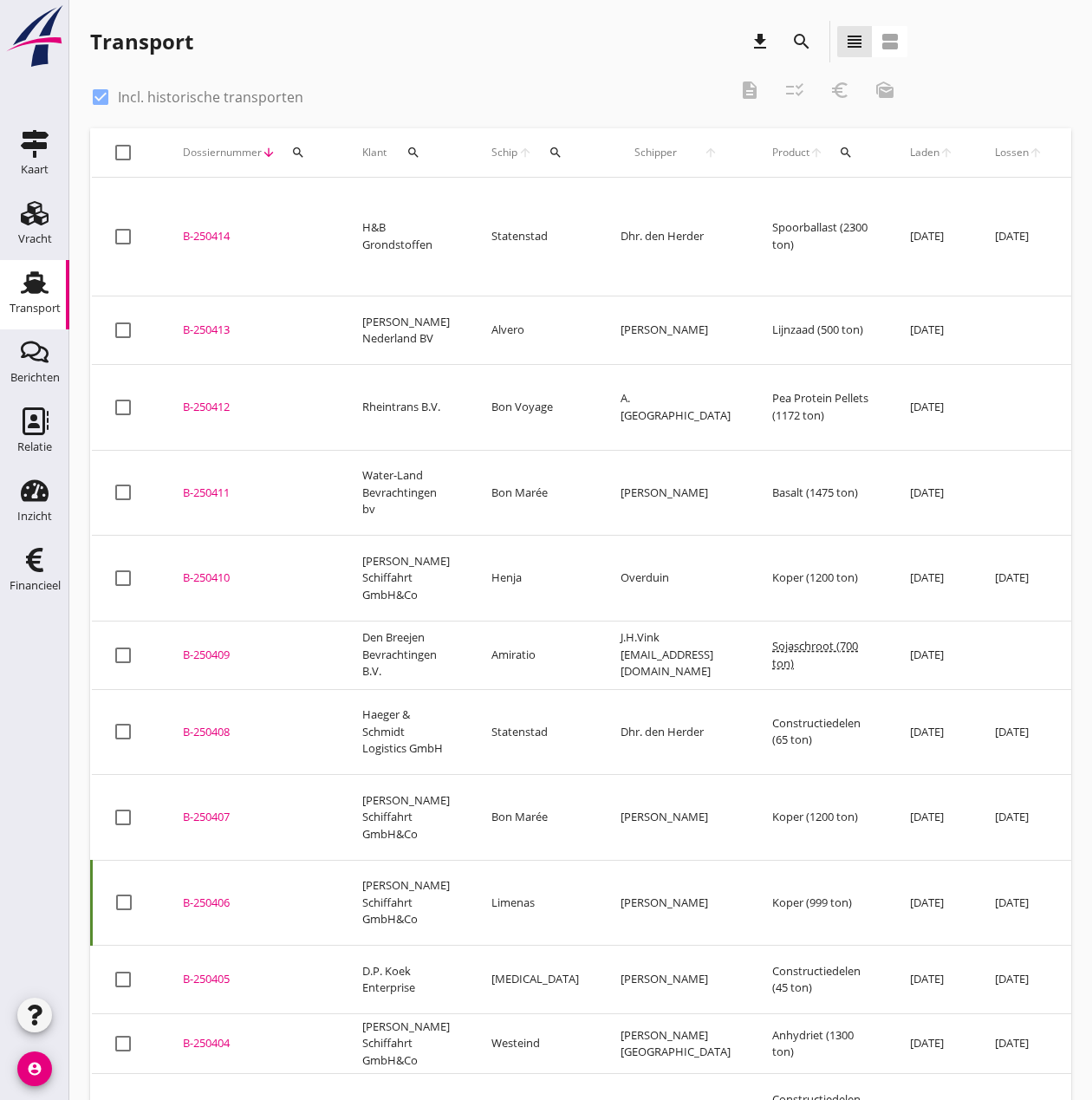
click at [571, 148] on th "Schip arrow_upward search" at bounding box center [536, 152] width 129 height 49
click at [549, 151] on icon "search" at bounding box center [556, 152] width 14 height 14
click at [570, 204] on input "Zoek op (scheeps)naam" at bounding box center [623, 203] width 181 height 28
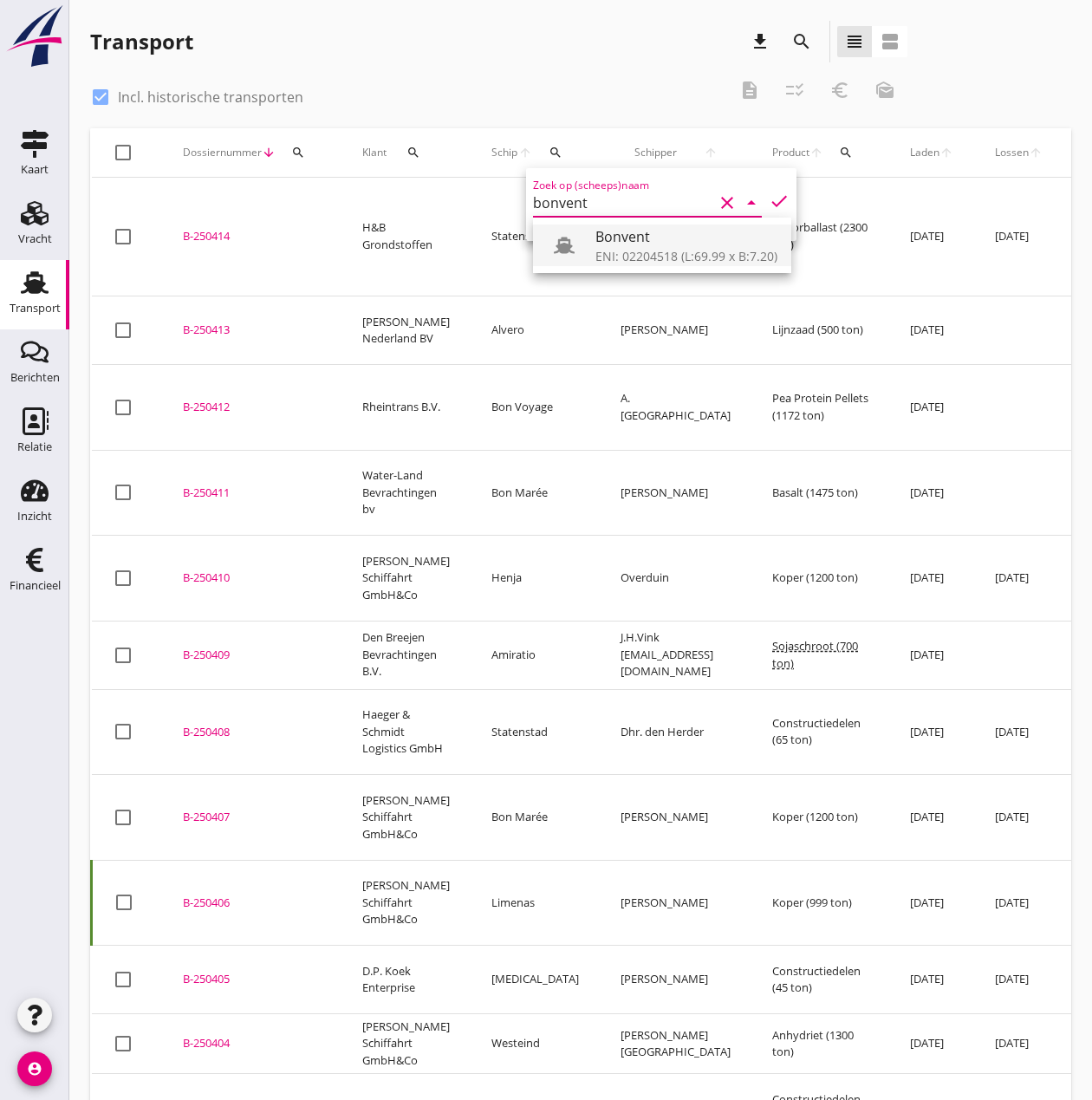
click at [600, 252] on div "ENI: 02204518 (L:69.99 x B:7.20)" at bounding box center [686, 256] width 182 height 18
click at [769, 195] on icon "check" at bounding box center [779, 201] width 21 height 21
type input "Bonvent"
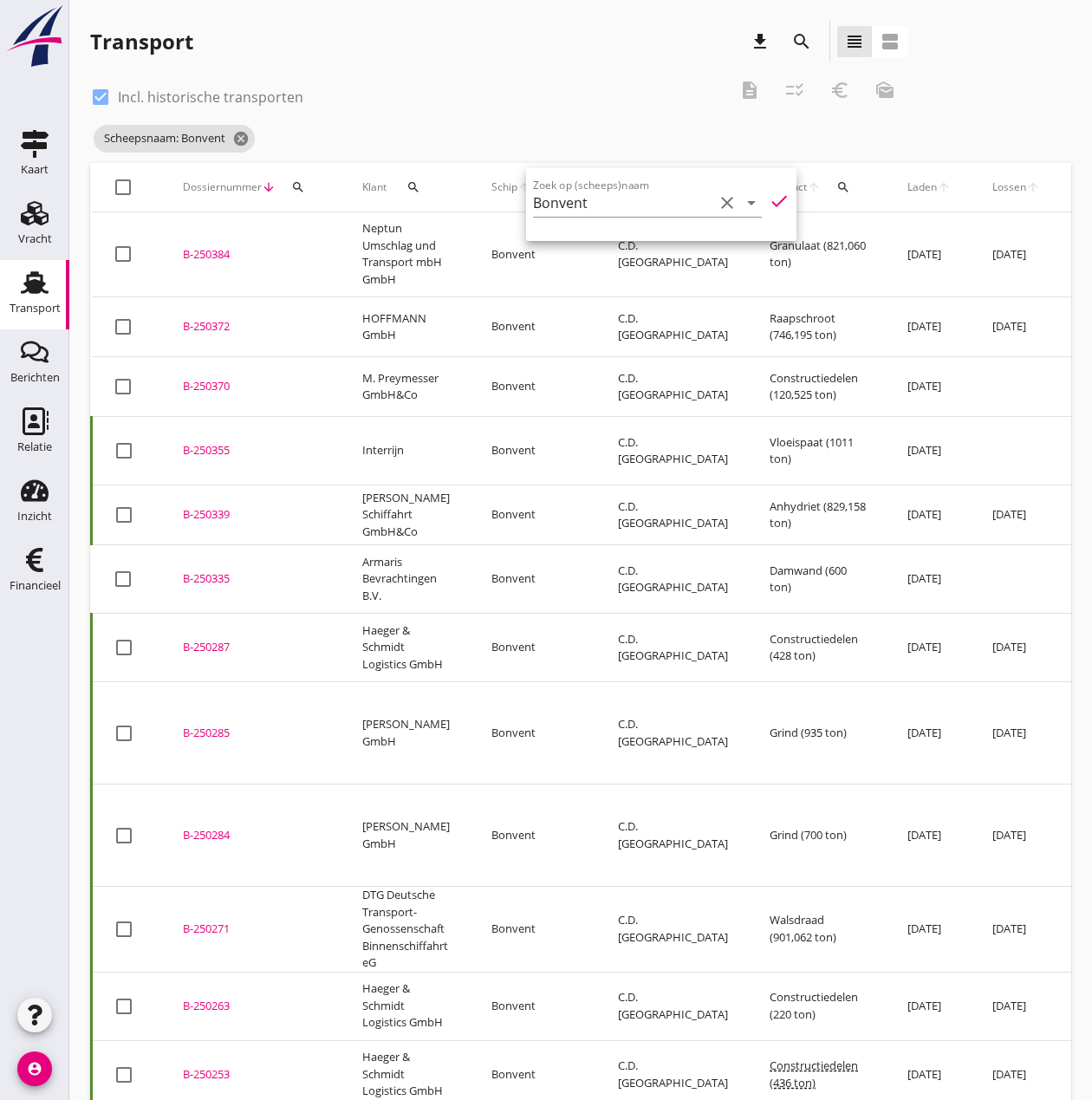
click at [211, 246] on div "B-250384" at bounding box center [251, 255] width 138 height 17
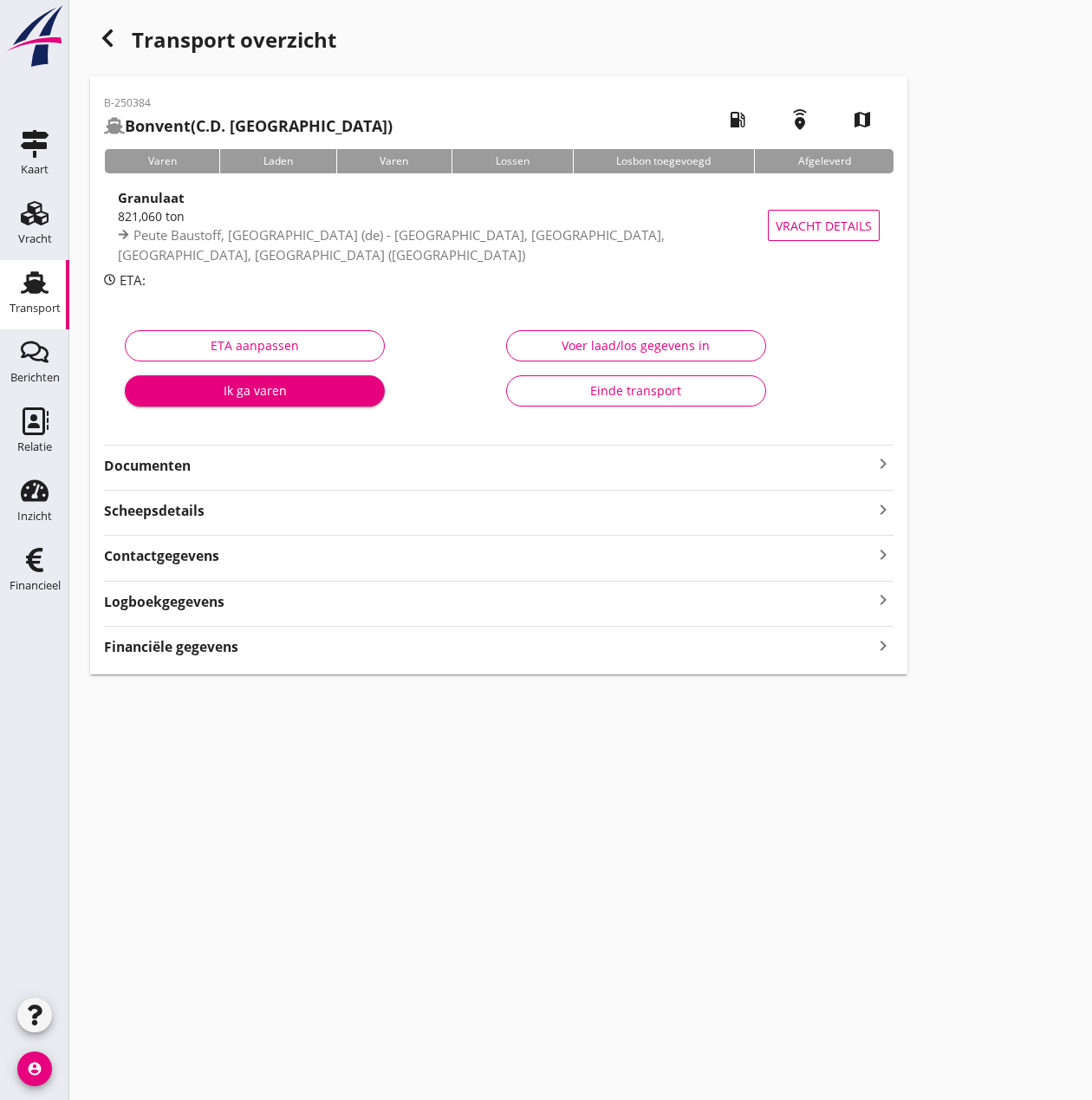
type input "821.06"
click at [647, 350] on div "Voer laad/los gegevens in" at bounding box center [636, 345] width 230 height 18
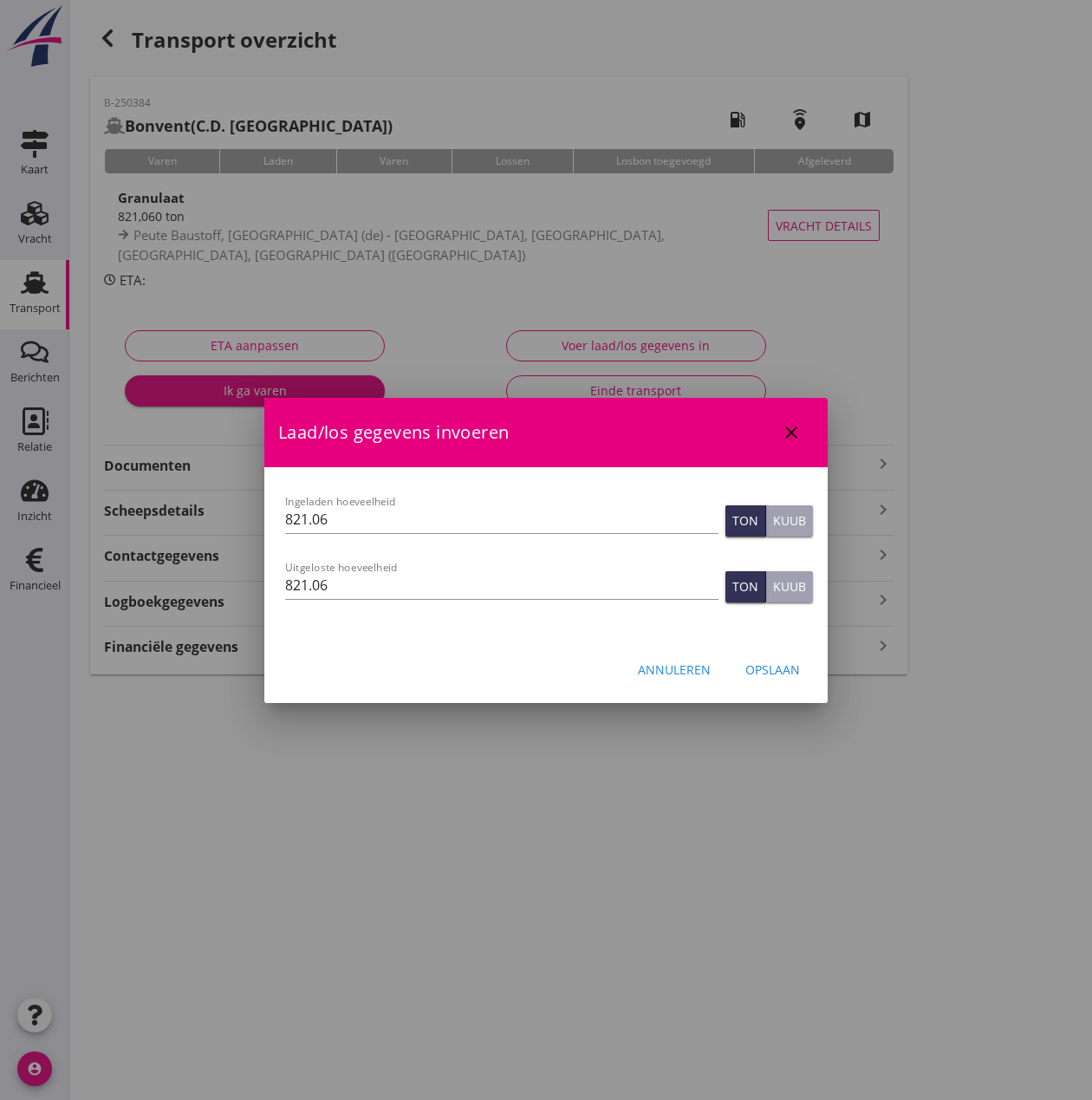
click at [797, 671] on div "Opslaan" at bounding box center [772, 669] width 54 height 18
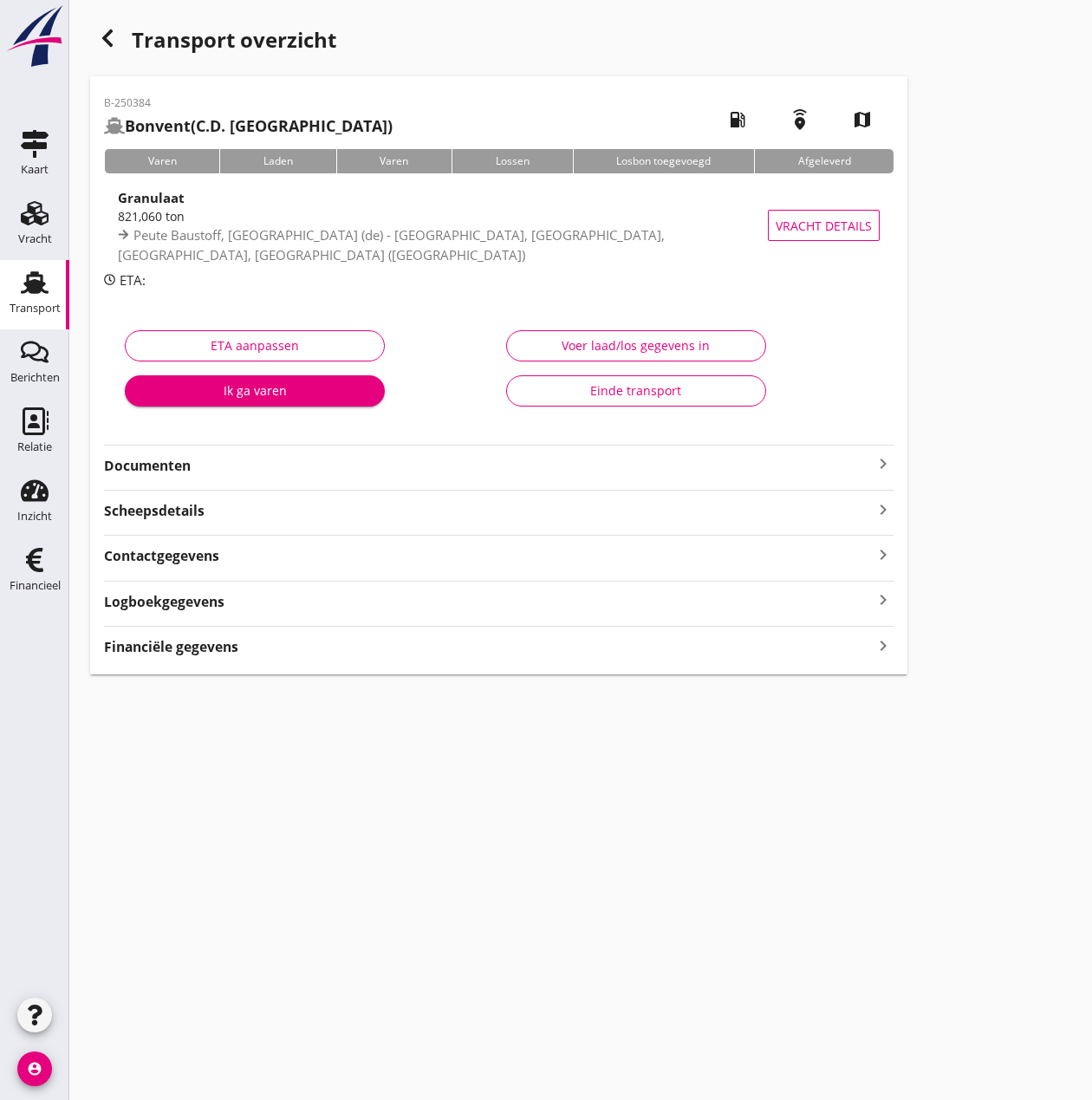
click at [217, 651] on strong "Financiële gegevens" at bounding box center [170, 647] width 134 height 20
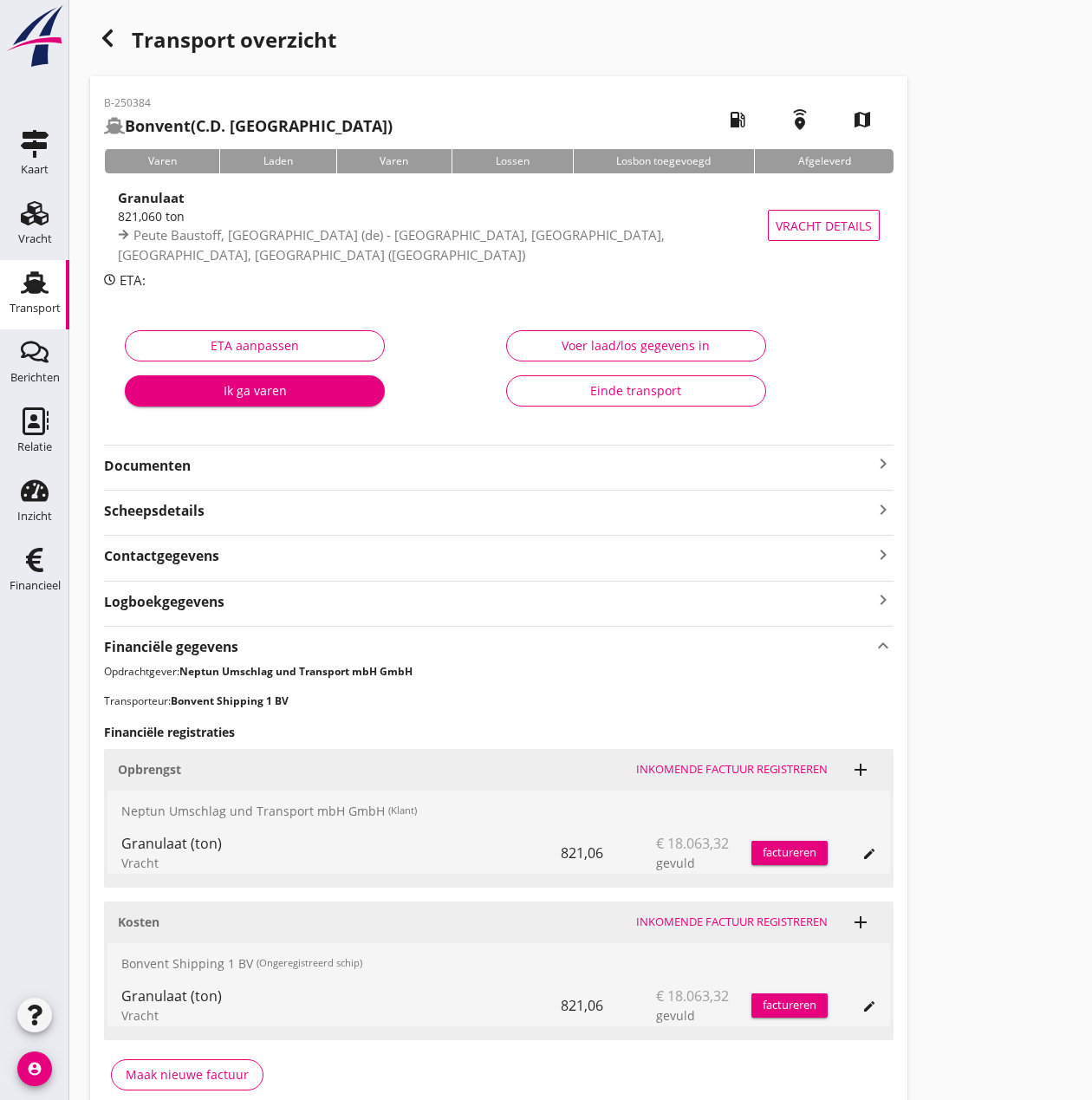
click at [788, 854] on div "factureren" at bounding box center [790, 853] width 76 height 17
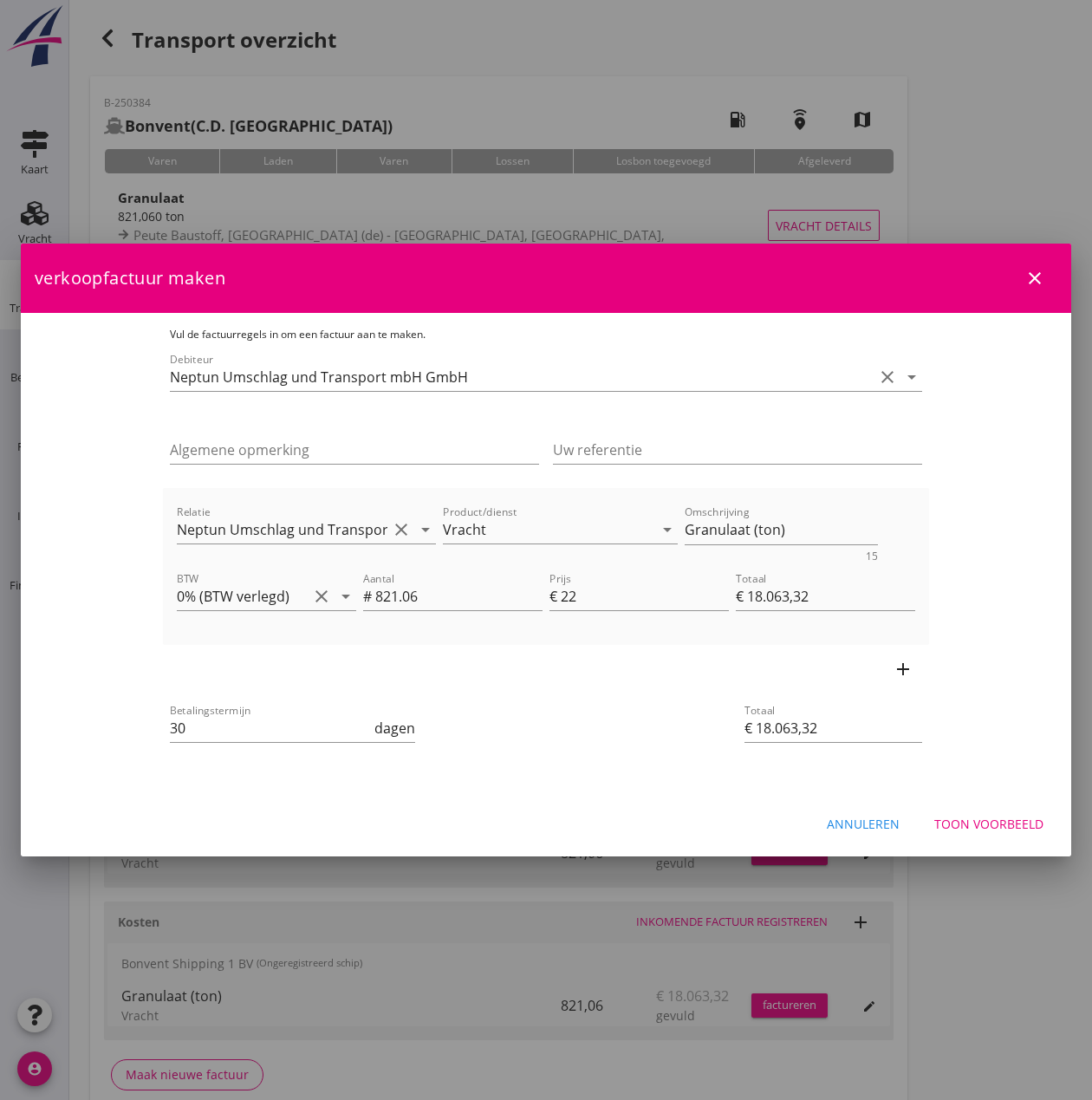
click at [913, 670] on icon "add" at bounding box center [903, 669] width 21 height 21
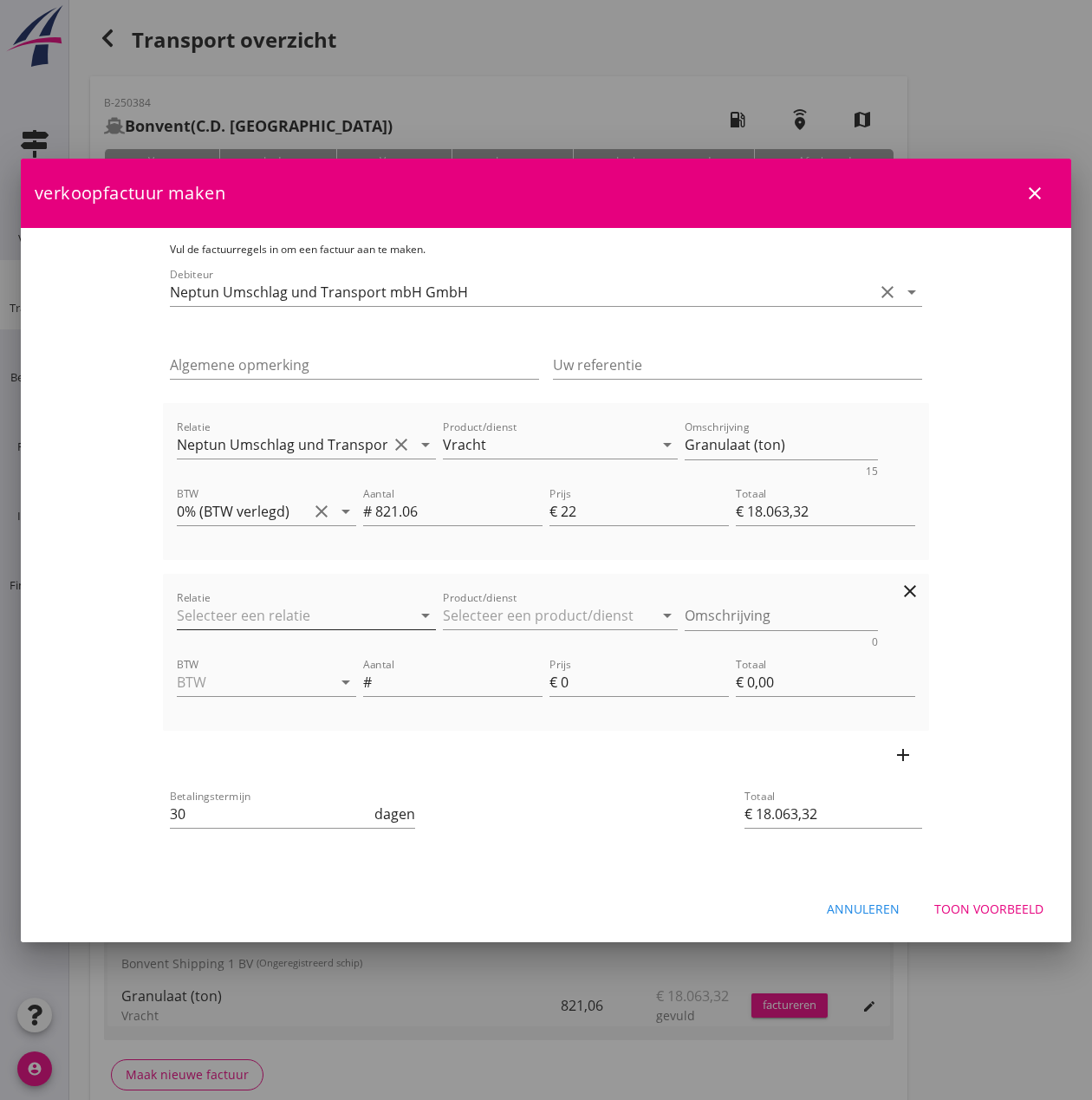
click at [177, 613] on input "Relatie" at bounding box center [282, 615] width 210 height 28
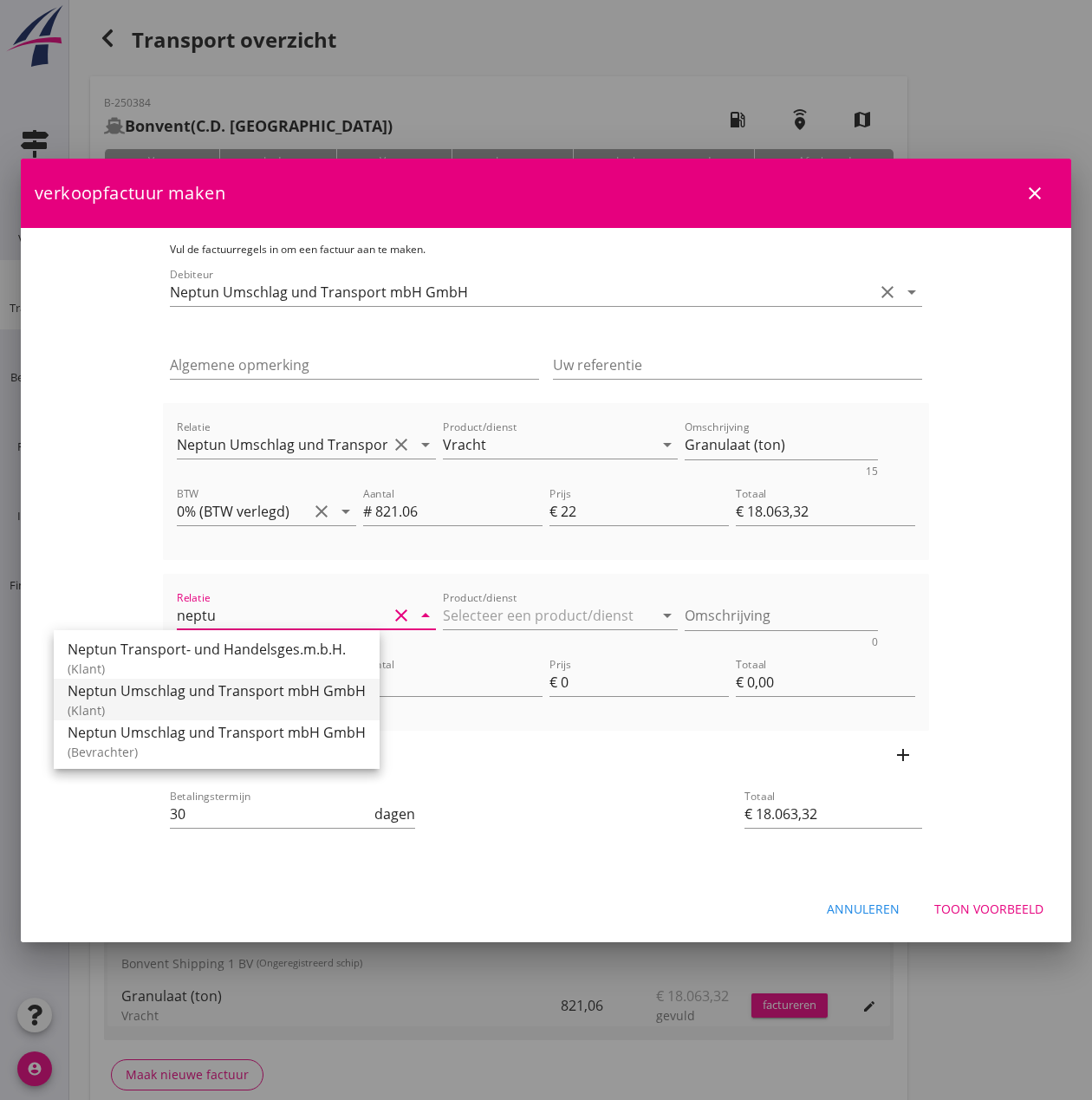
click at [113, 698] on div "Neptun Umschlag und Transport mbH GmbH" at bounding box center [216, 691] width 298 height 21
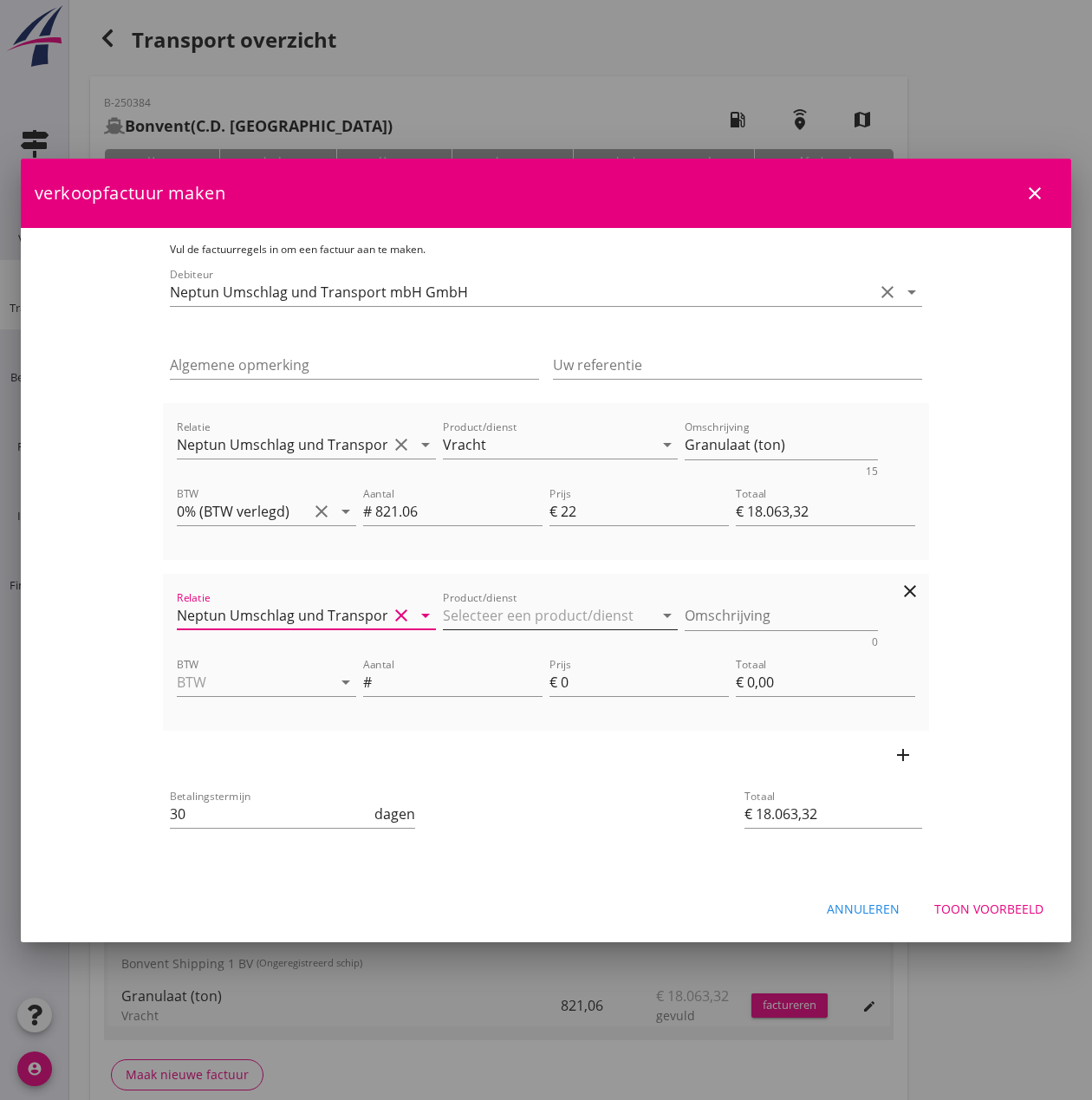
type input "Neptun Umschlag und Transport mbH GmbH"
click at [443, 619] on input "Product/dienst" at bounding box center [548, 615] width 210 height 28
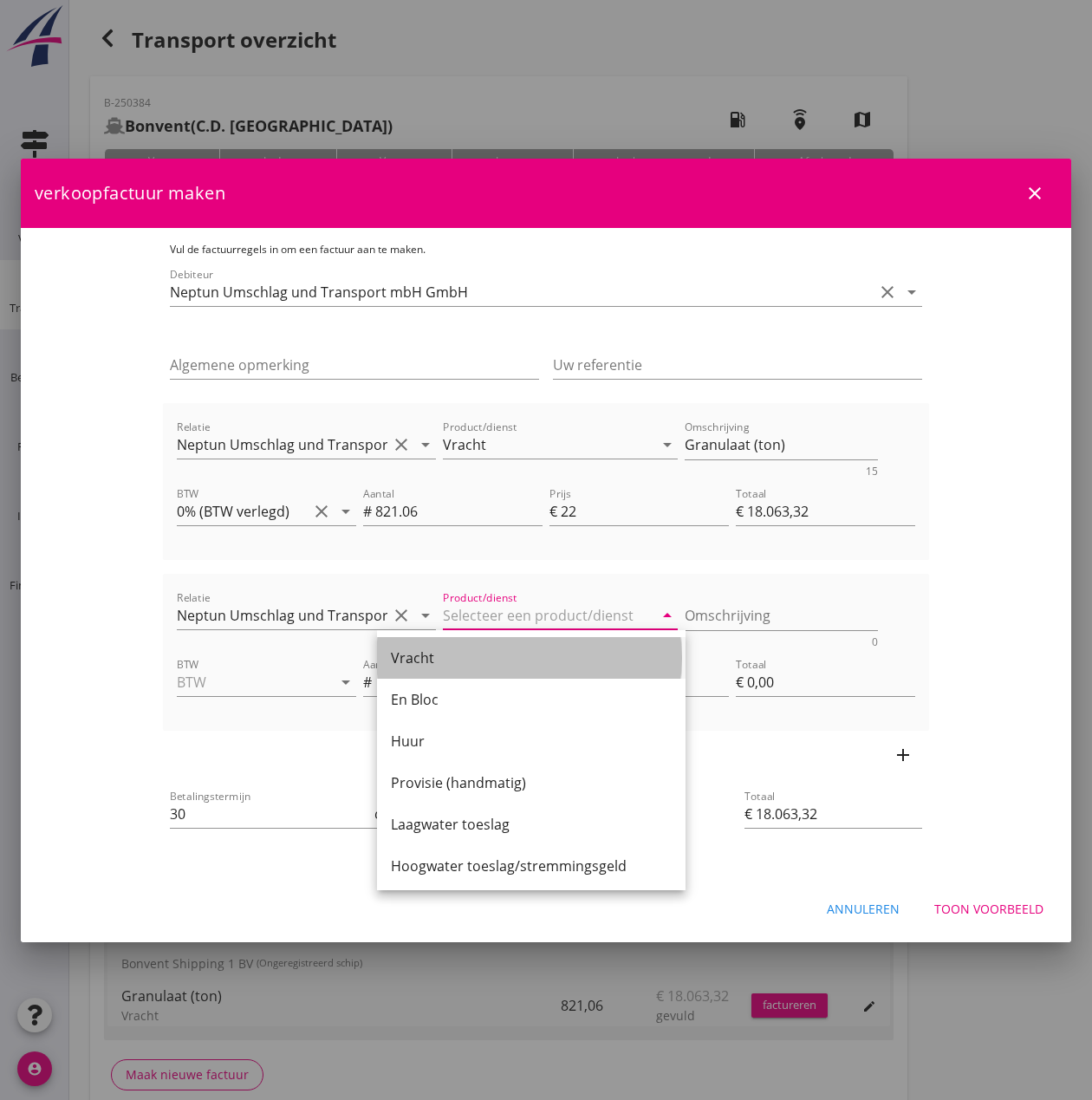
click at [425, 658] on div "Vracht" at bounding box center [531, 658] width 281 height 21
type input "Vracht"
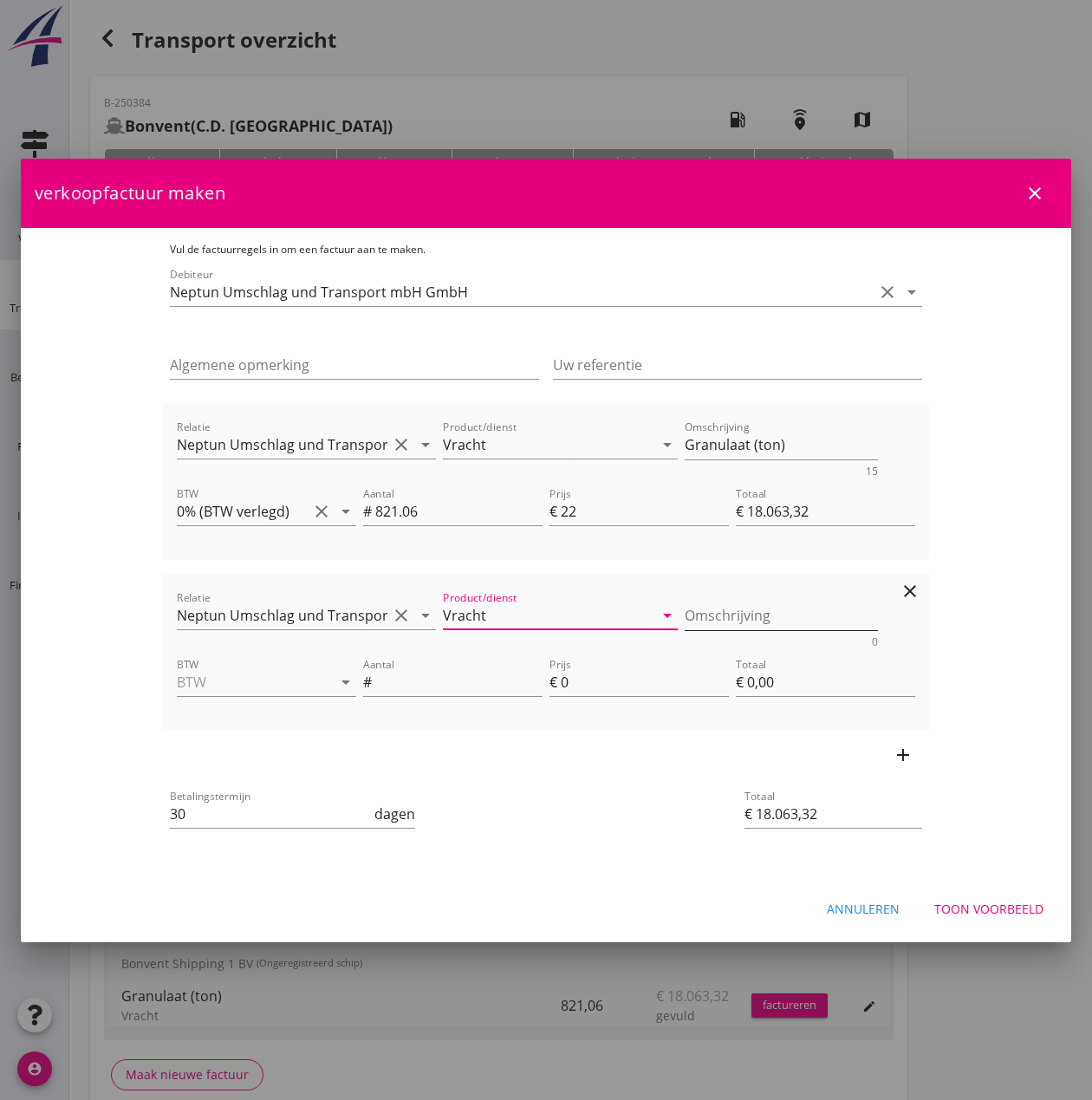
click at [718, 619] on textarea "Omschrijving" at bounding box center [782, 616] width 194 height 29
type textarea "Granulaat ( 186,907 ton )"
click at [747, 442] on textarea "Granulaat (ton)" at bounding box center [782, 445] width 194 height 29
type textarea "Granulaat ( 634,153 ton)"
click at [336, 685] on icon "arrow_drop_down" at bounding box center [346, 682] width 21 height 21
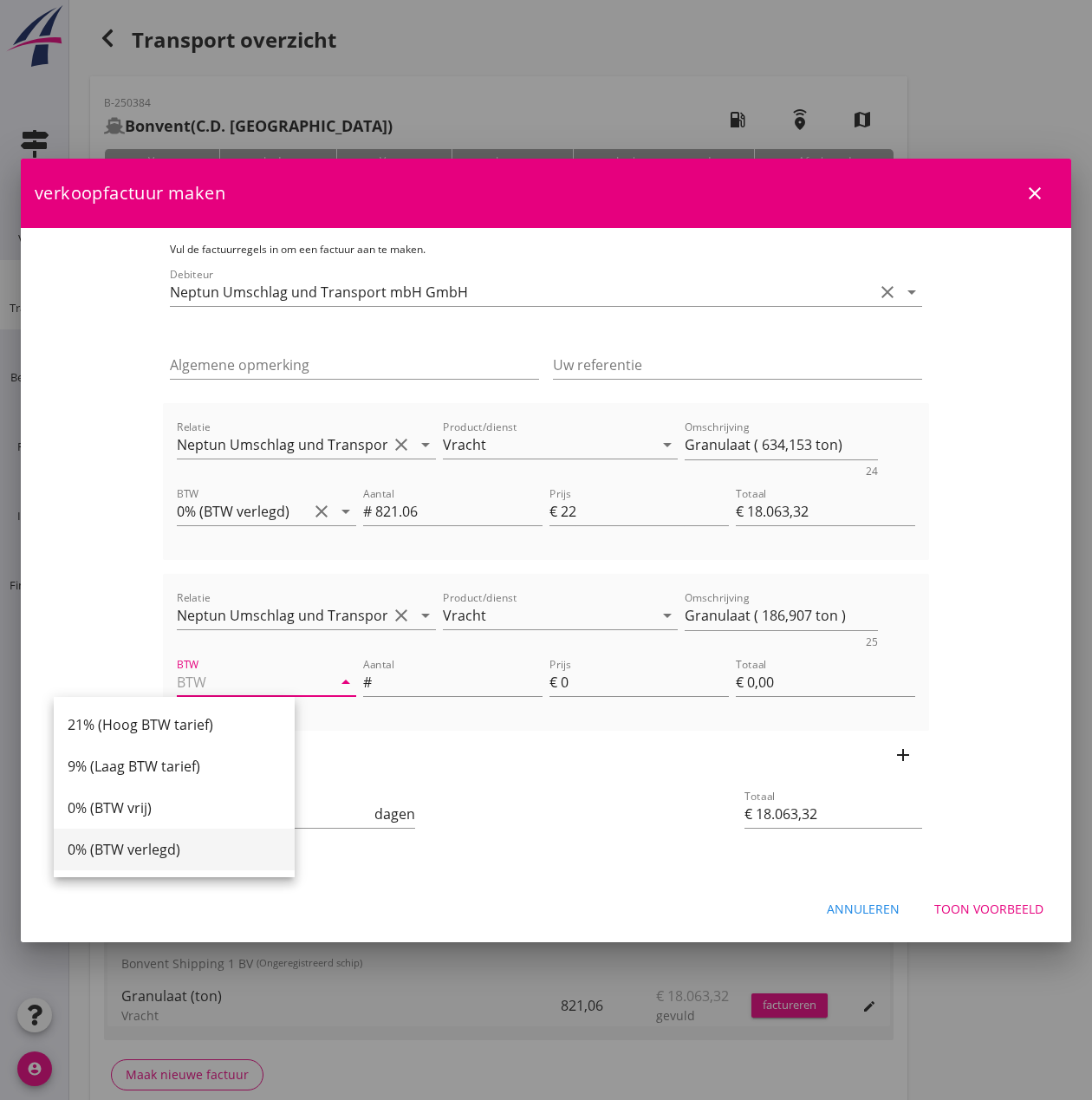
click at [206, 855] on div "0% (BTW verlegd)" at bounding box center [174, 850] width 213 height 21
type input "0% (BTW verlegd)"
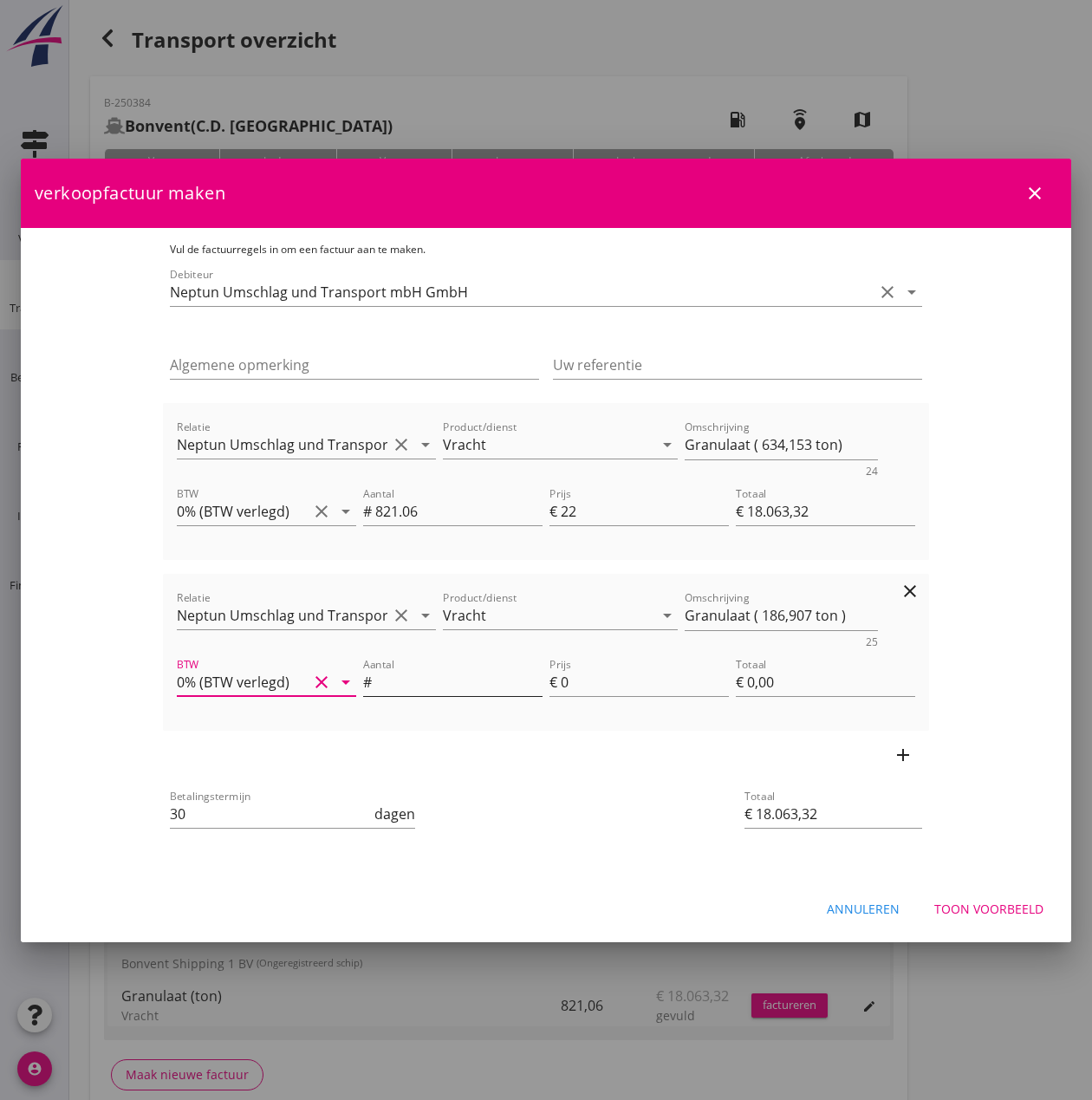
click at [464, 690] on input "Aantal" at bounding box center [459, 682] width 167 height 28
type input "186.907"
type input "€ 18.250,23"
type input "1"
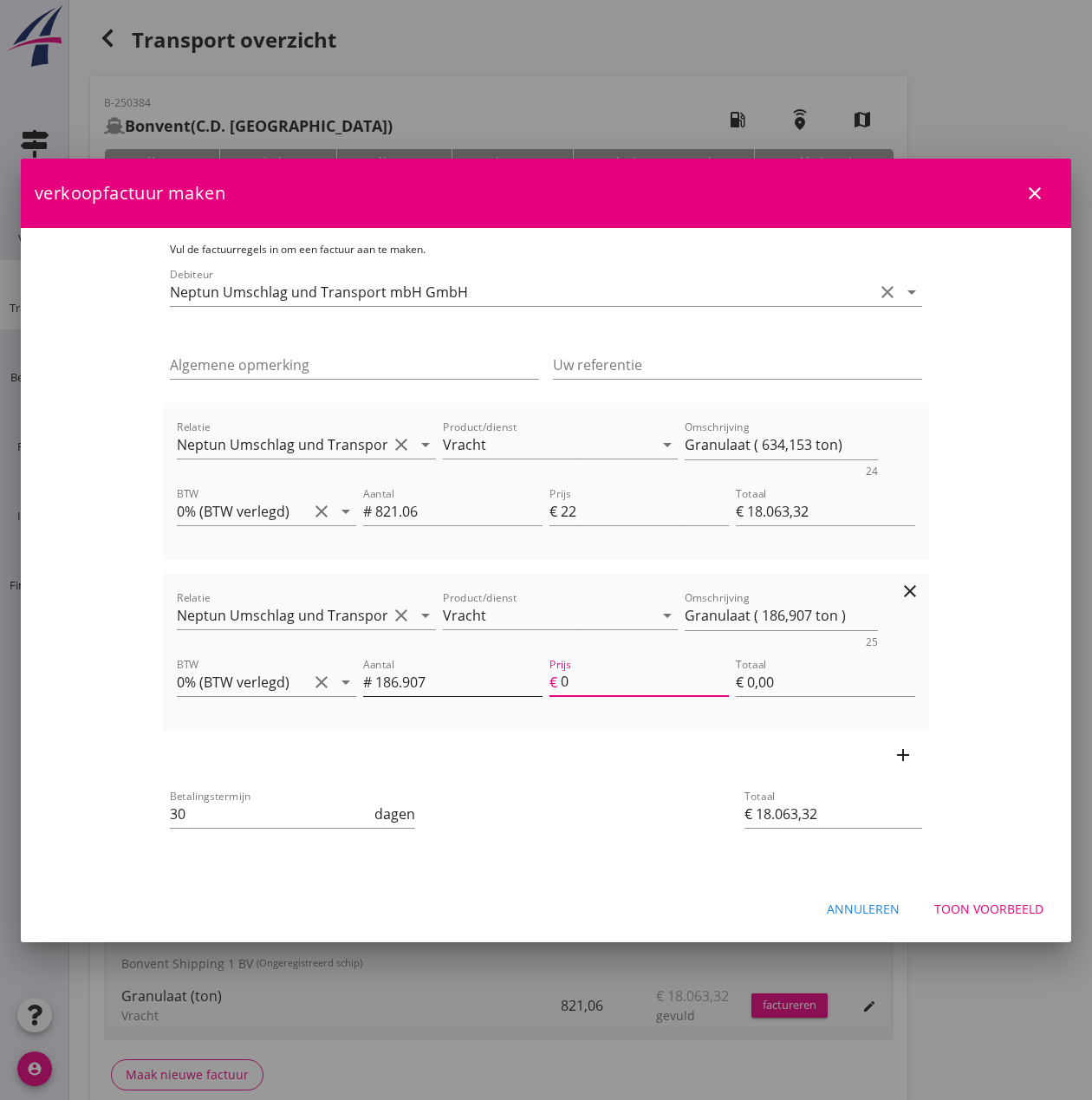
type input "€ 186,91"
type input "12"
type input "€ 20.306,20"
type input "€ 2.242,88"
type input "12"
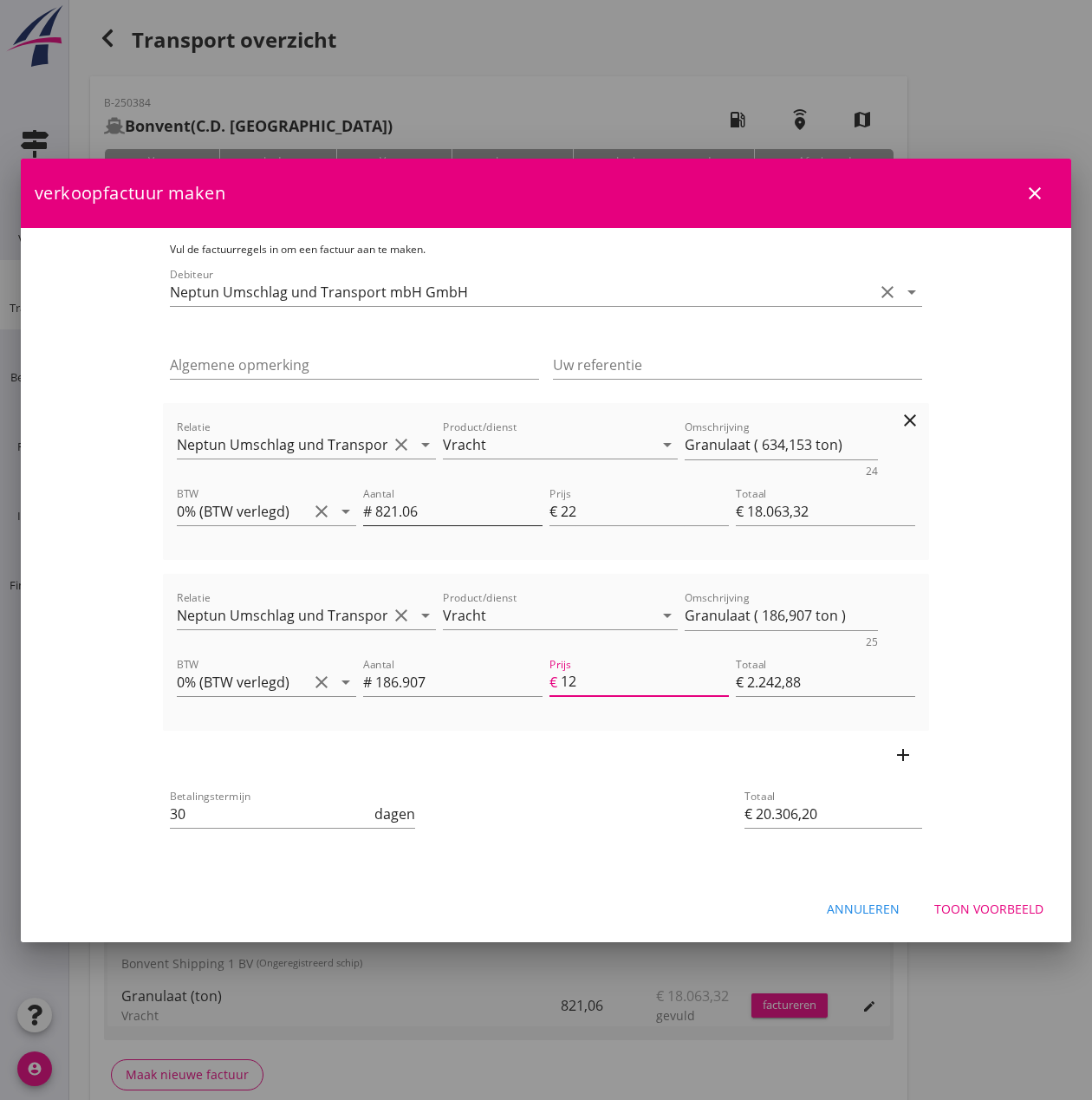
scroll to position [0, 0]
click at [376, 515] on input "821.06" at bounding box center [459, 511] width 167 height 28
drag, startPoint x: 366, startPoint y: 512, endPoint x: 308, endPoint y: 510, distance: 58.0
click at [363, 510] on div "Aantal # 821.06" at bounding box center [453, 511] width 180 height 28
type input "6"
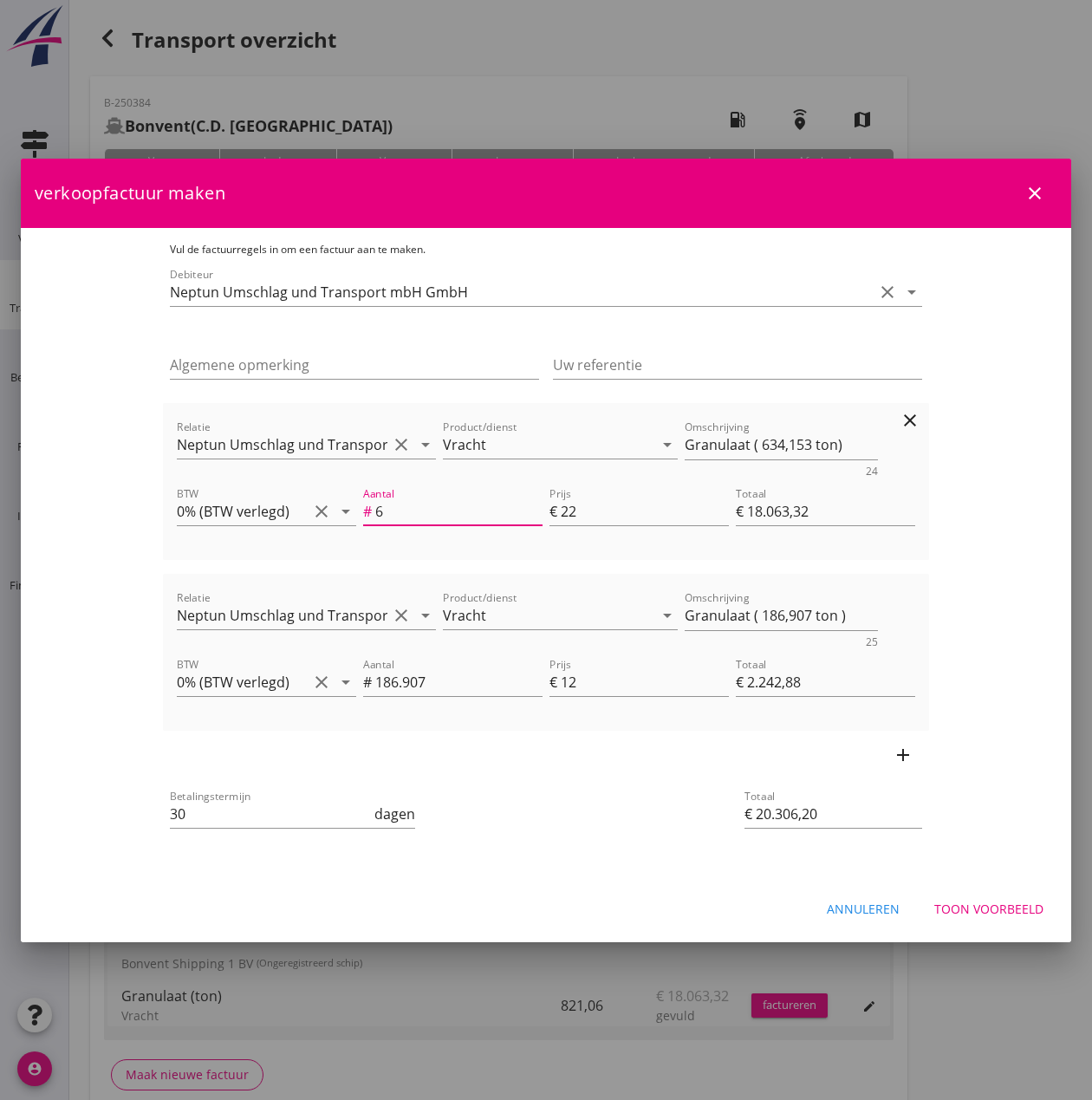
type input "€ 132,00"
type input "€ 2.374,88"
type input "63"
type input "€ 1.386,00"
type input "€ 3.628,88"
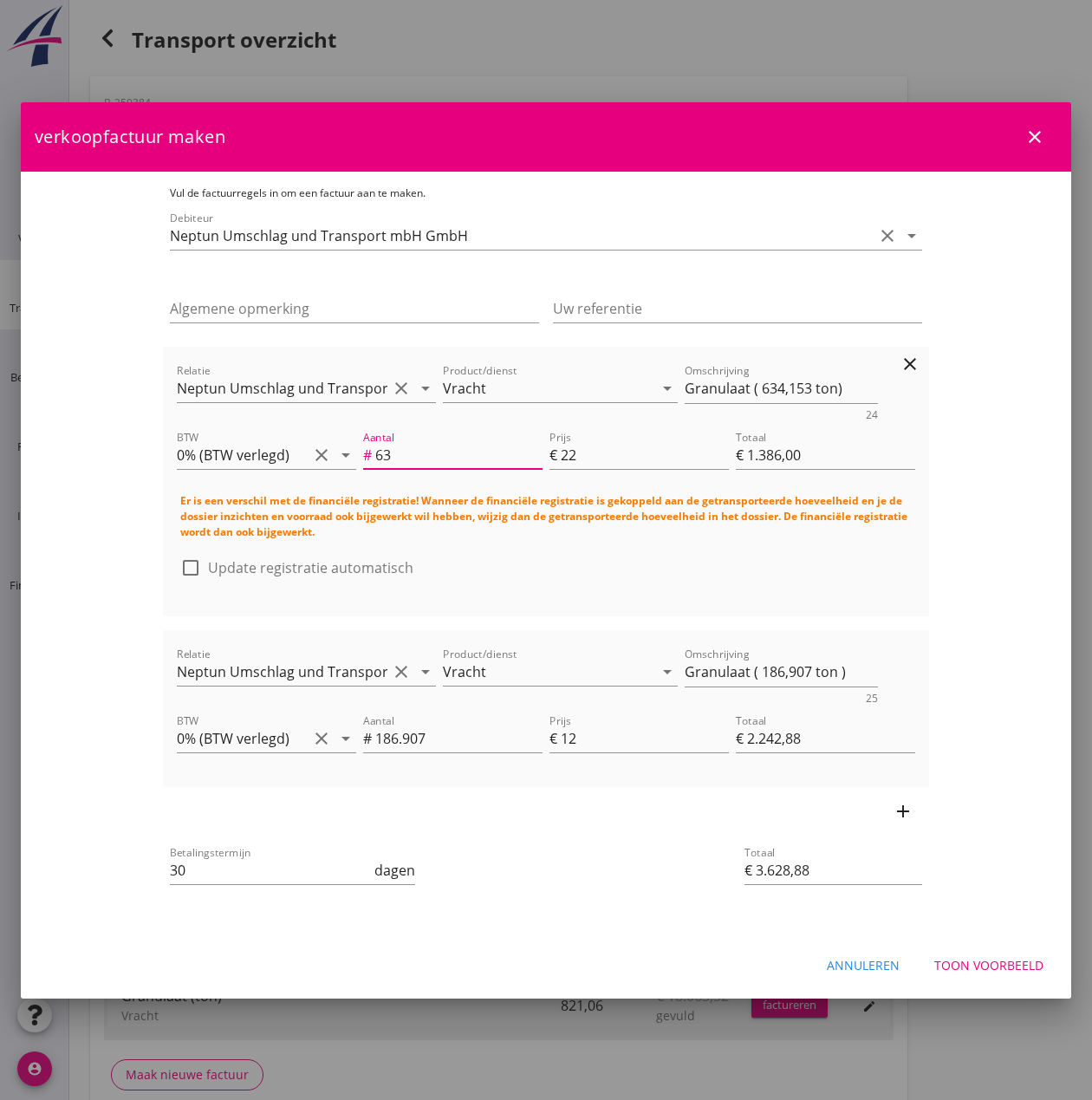
type input "634"
type input "€ 13.948,00"
type input "€ 16.190,88"
type input "634.1"
type input "€ 13.950,20"
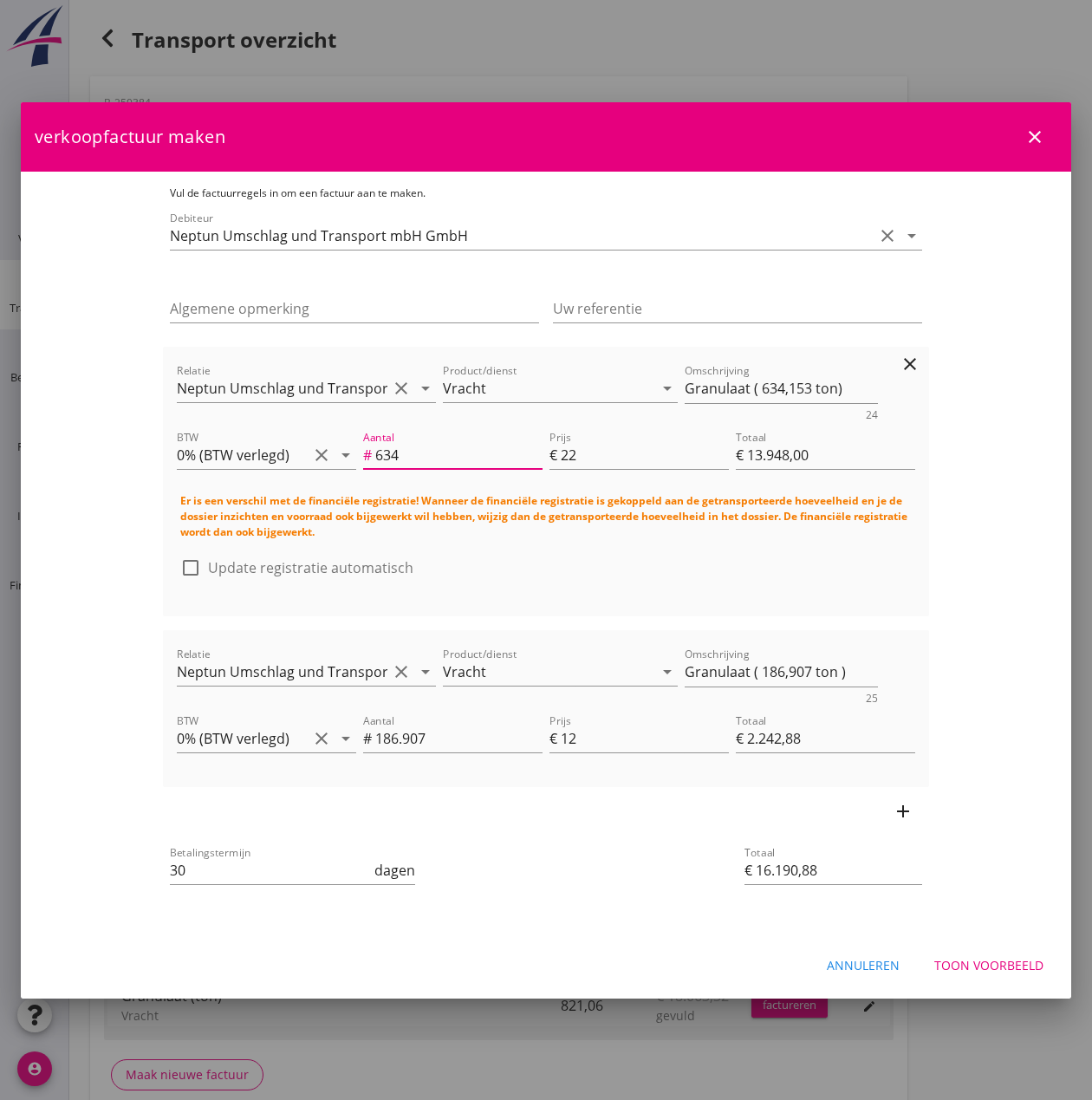
type input "€ 16.193,08"
type input "634.15"
type input "€ 13.951,30"
type input "€ 16.194,18"
type input "634.153"
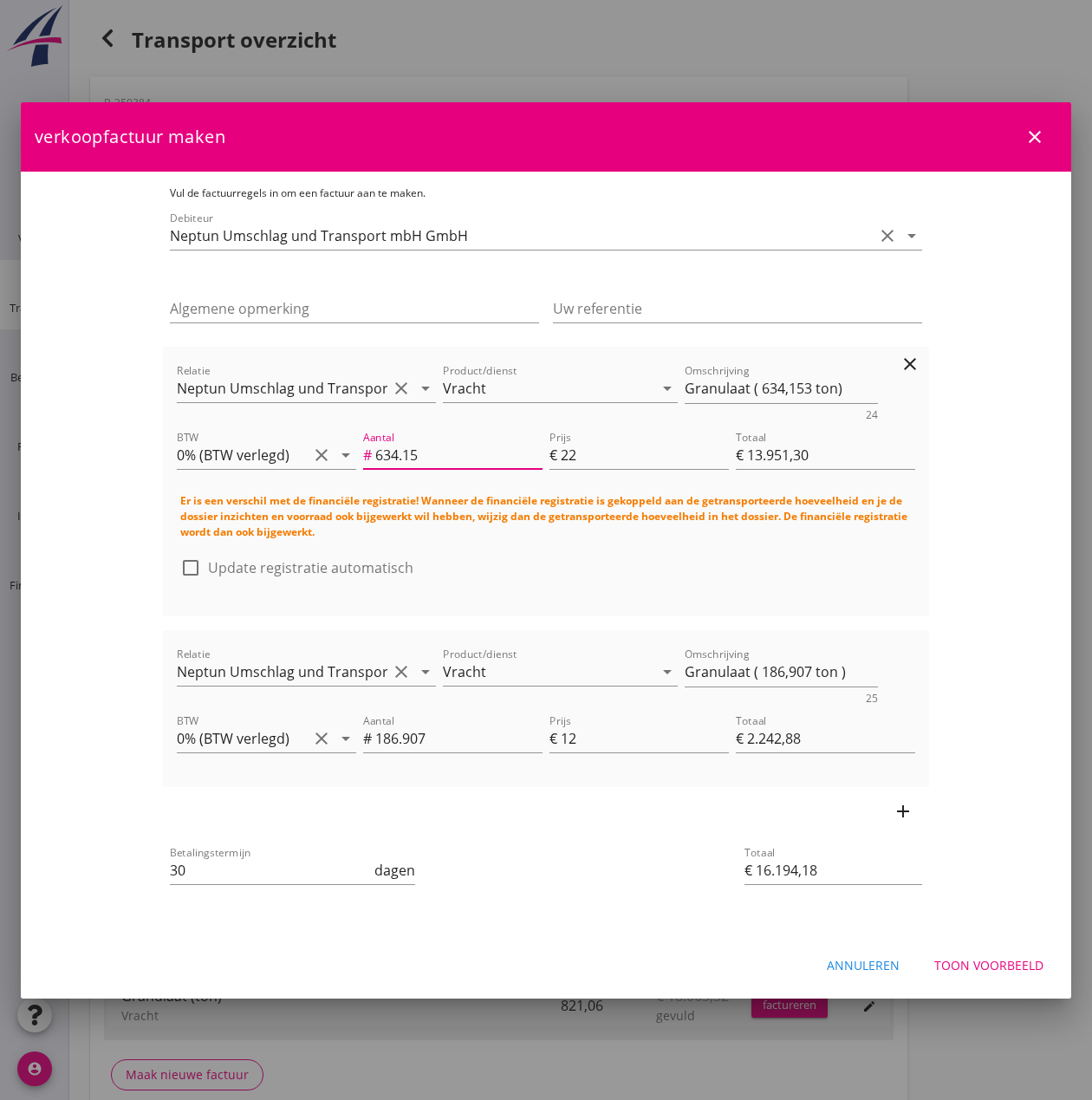
type input "€ 13.951,37"
type input "€ 16.194,25"
type input "634.153"
click at [176, 562] on div at bounding box center [190, 567] width 29 height 29
checkbox input "true"
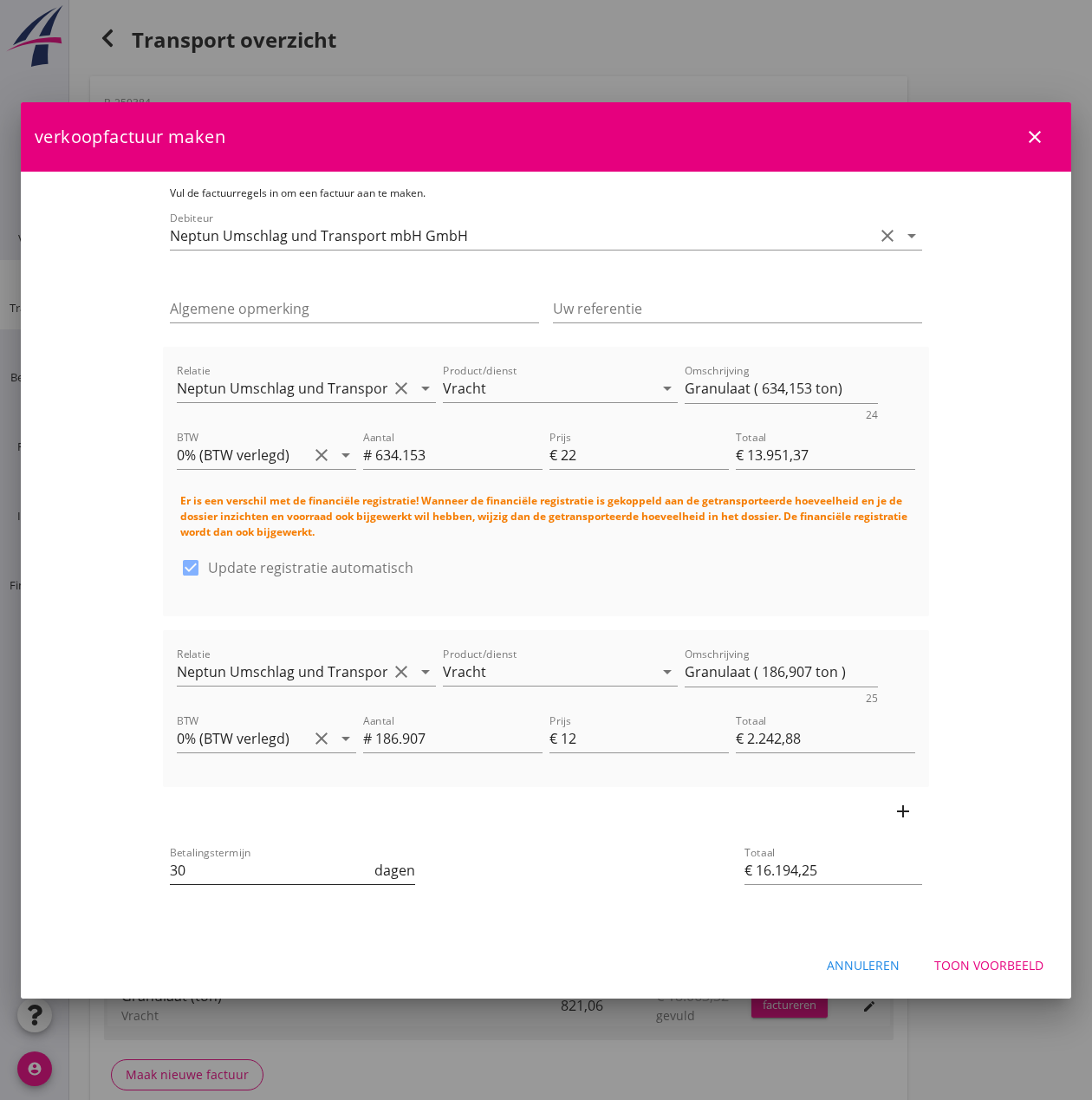
click at [170, 861] on input "30" at bounding box center [270, 870] width 201 height 28
type input "3"
type input "14"
click at [922, 874] on input "€ 16.194,25" at bounding box center [833, 870] width 178 height 28
click at [684, 321] on input "Uw referentie" at bounding box center [737, 308] width 369 height 28
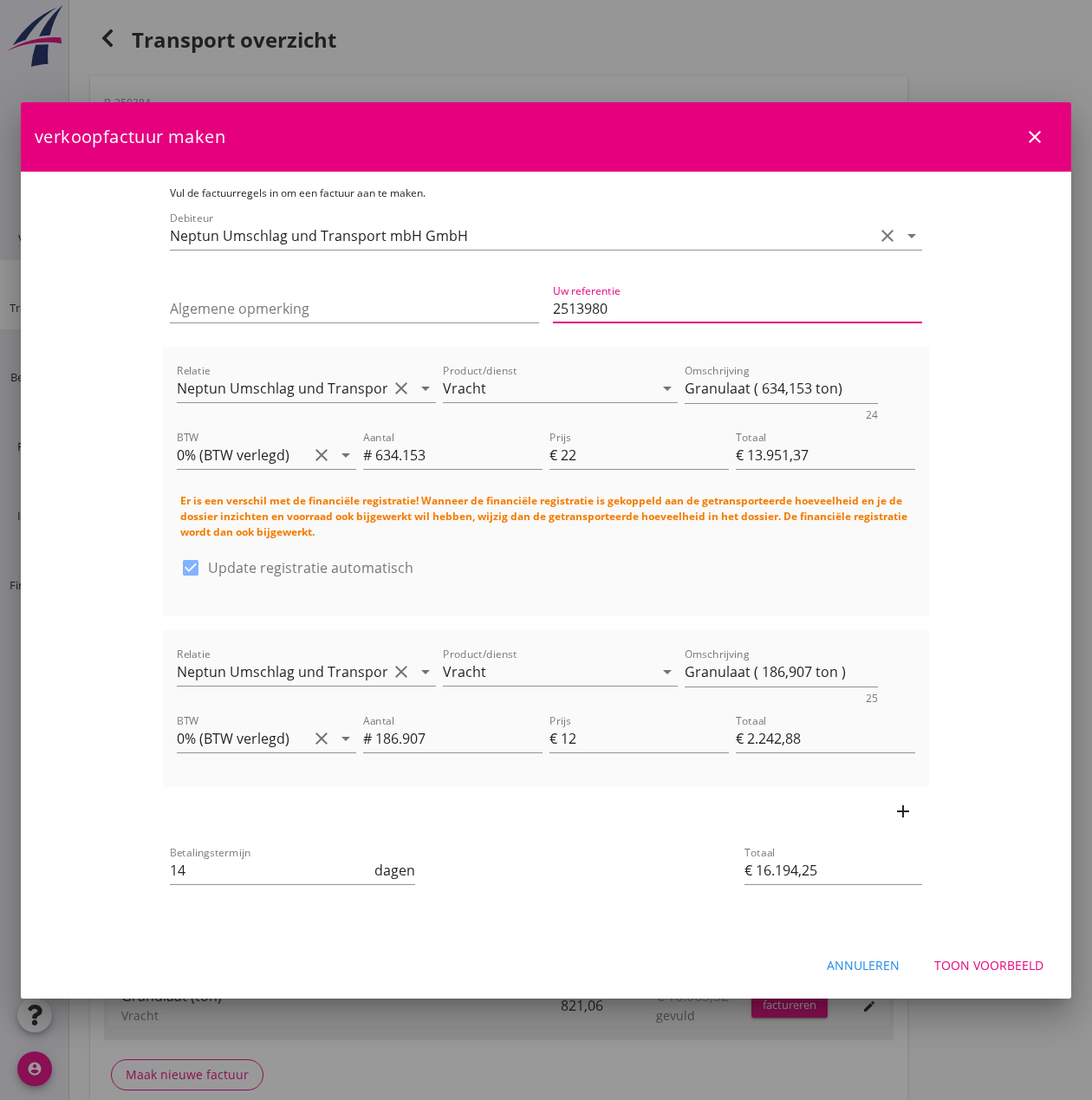
type input "2513980"
click at [986, 956] on div "Toon voorbeeld" at bounding box center [988, 965] width 109 height 18
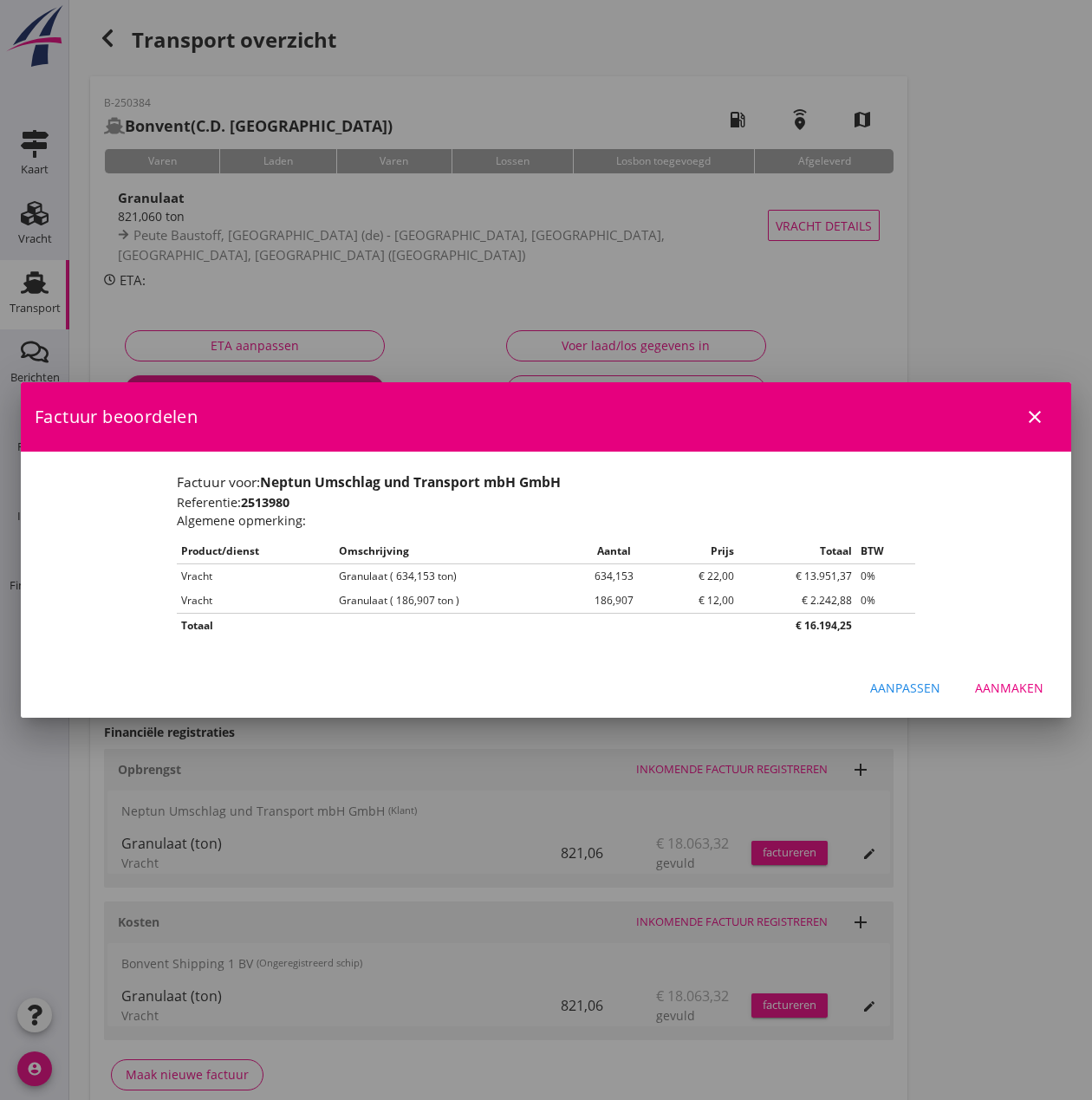
click at [1024, 689] on div "Aanmaken" at bounding box center [1009, 687] width 68 height 18
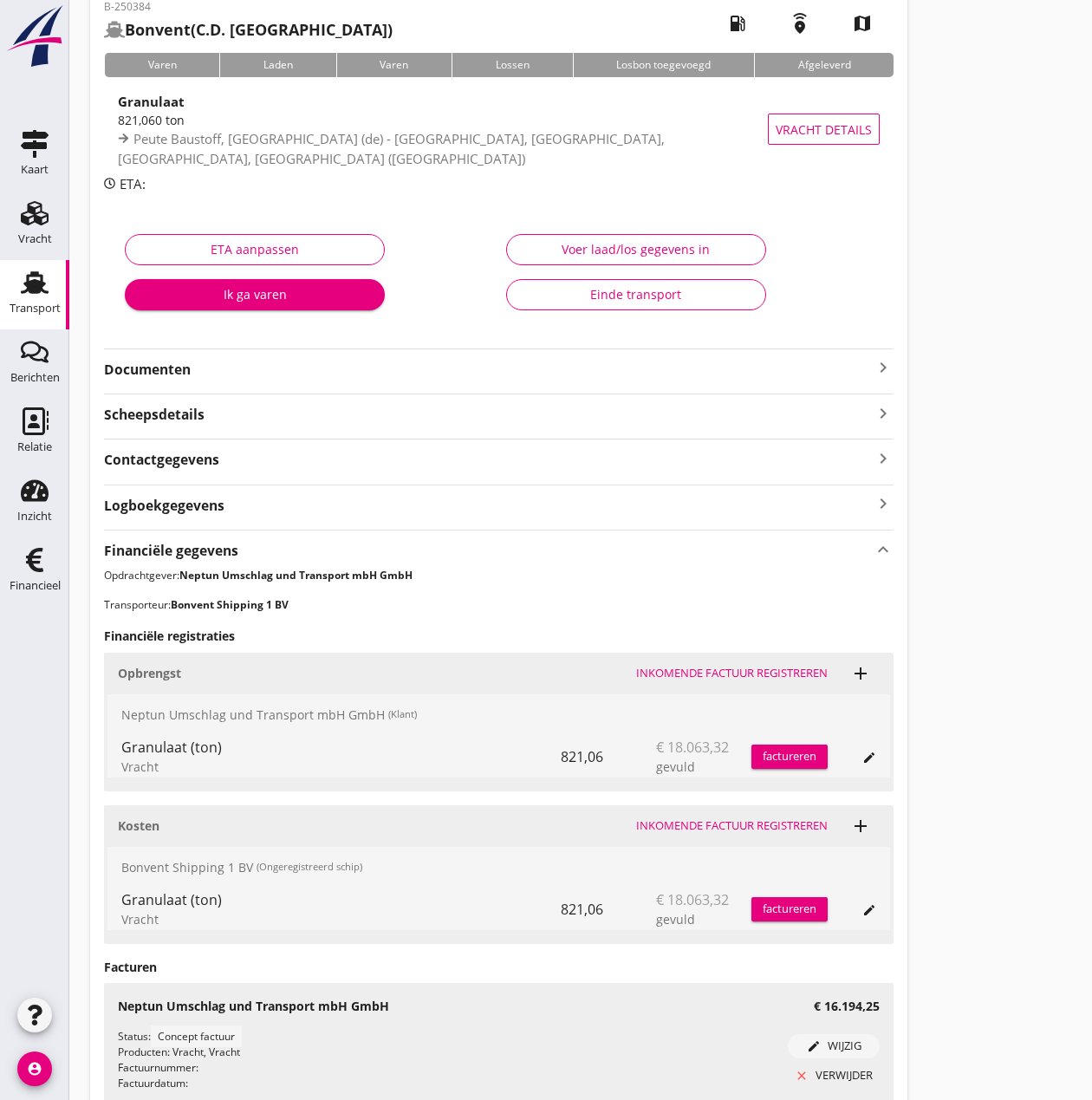
scroll to position [247, 0]
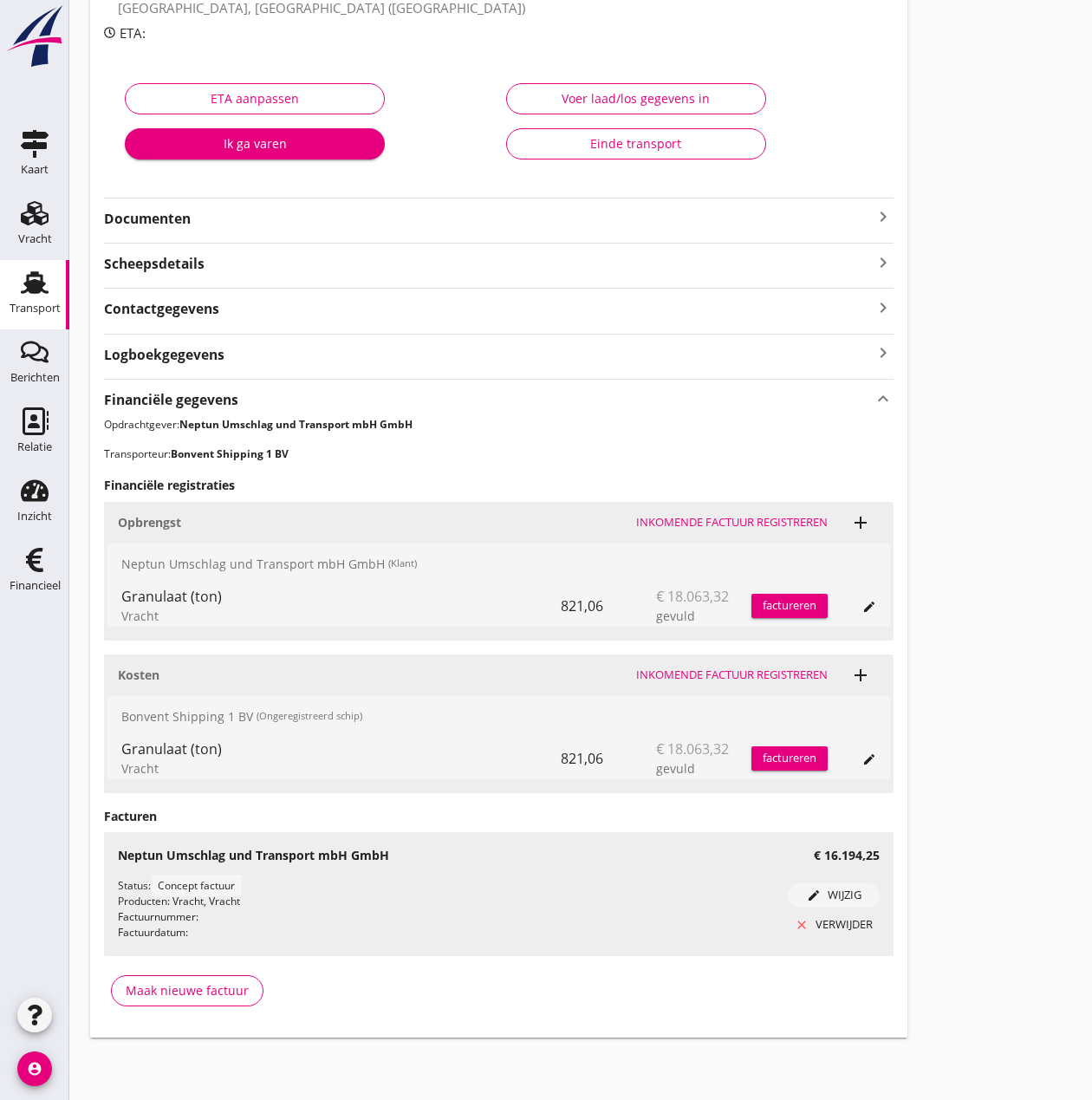
click at [41, 1075] on icon "account_circle" at bounding box center [34, 1069] width 34 height 34
click at [99, 1051] on div "Uitloggen" at bounding box center [129, 1062] width 73 height 21
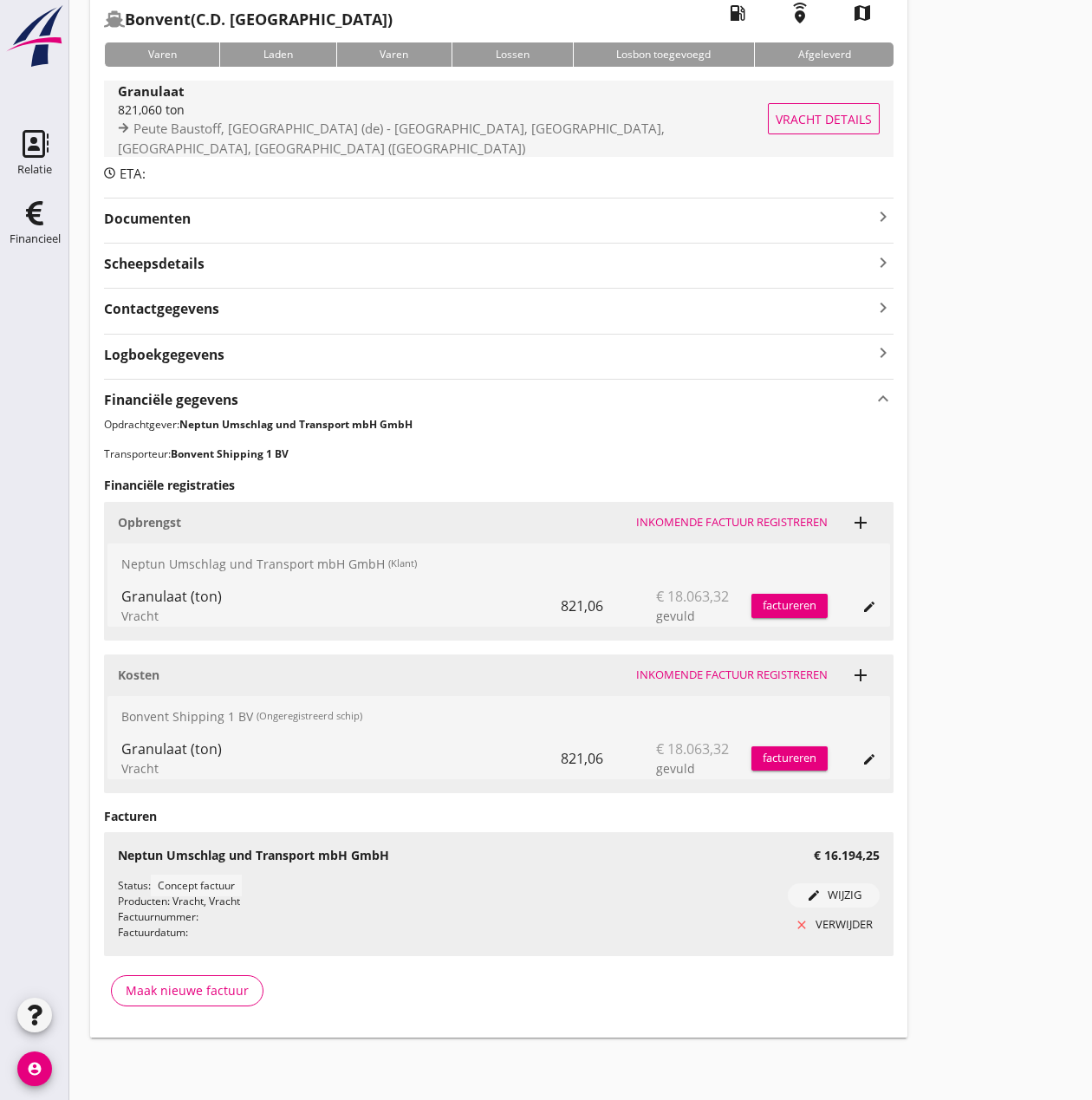
scroll to position [107, 0]
